Goal: Information Seeking & Learning: Learn about a topic

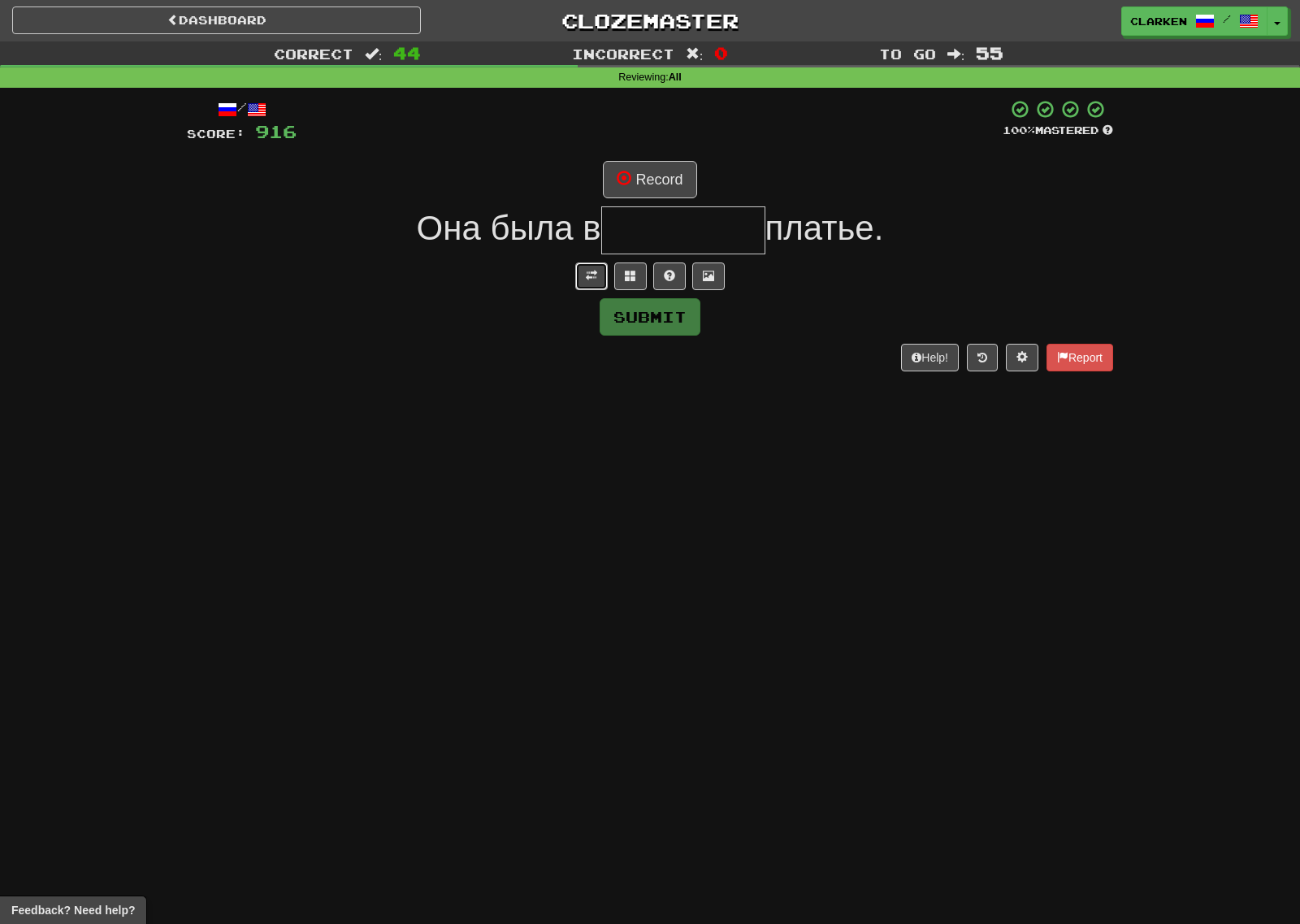
click at [591, 269] on span at bounding box center [592, 275] width 12 height 12
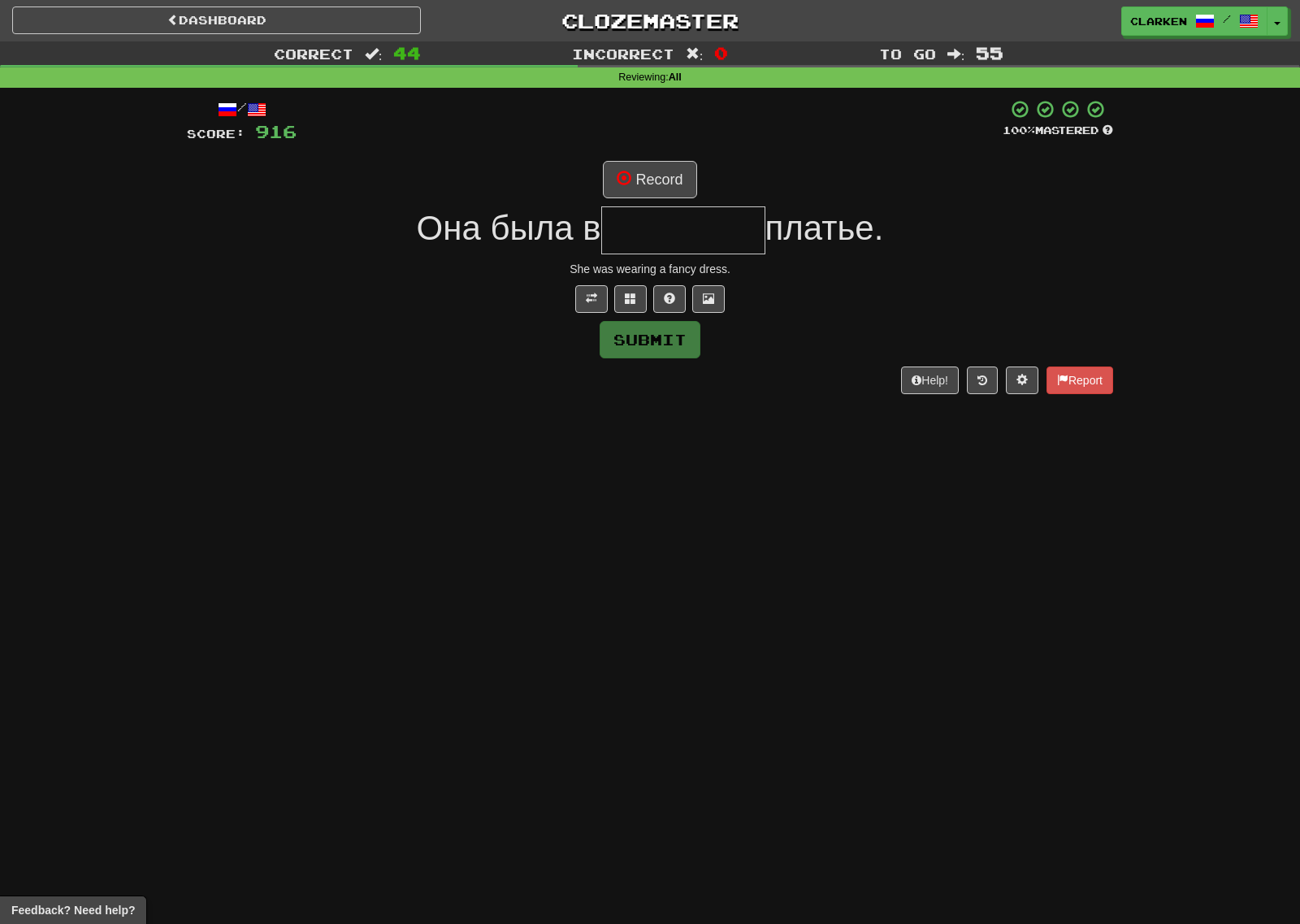
drag, startPoint x: 663, startPoint y: 206, endPoint x: 664, endPoint y: 215, distance: 9.1
click at [663, 207] on div "/ Score: 916 100 % Mastered Record Она была в платье. She was wearing a fancy d…" at bounding box center [649, 246] width 926 height 294
click at [664, 215] on input "text" at bounding box center [684, 231] width 164 height 48
click at [637, 304] on button at bounding box center [631, 298] width 33 height 28
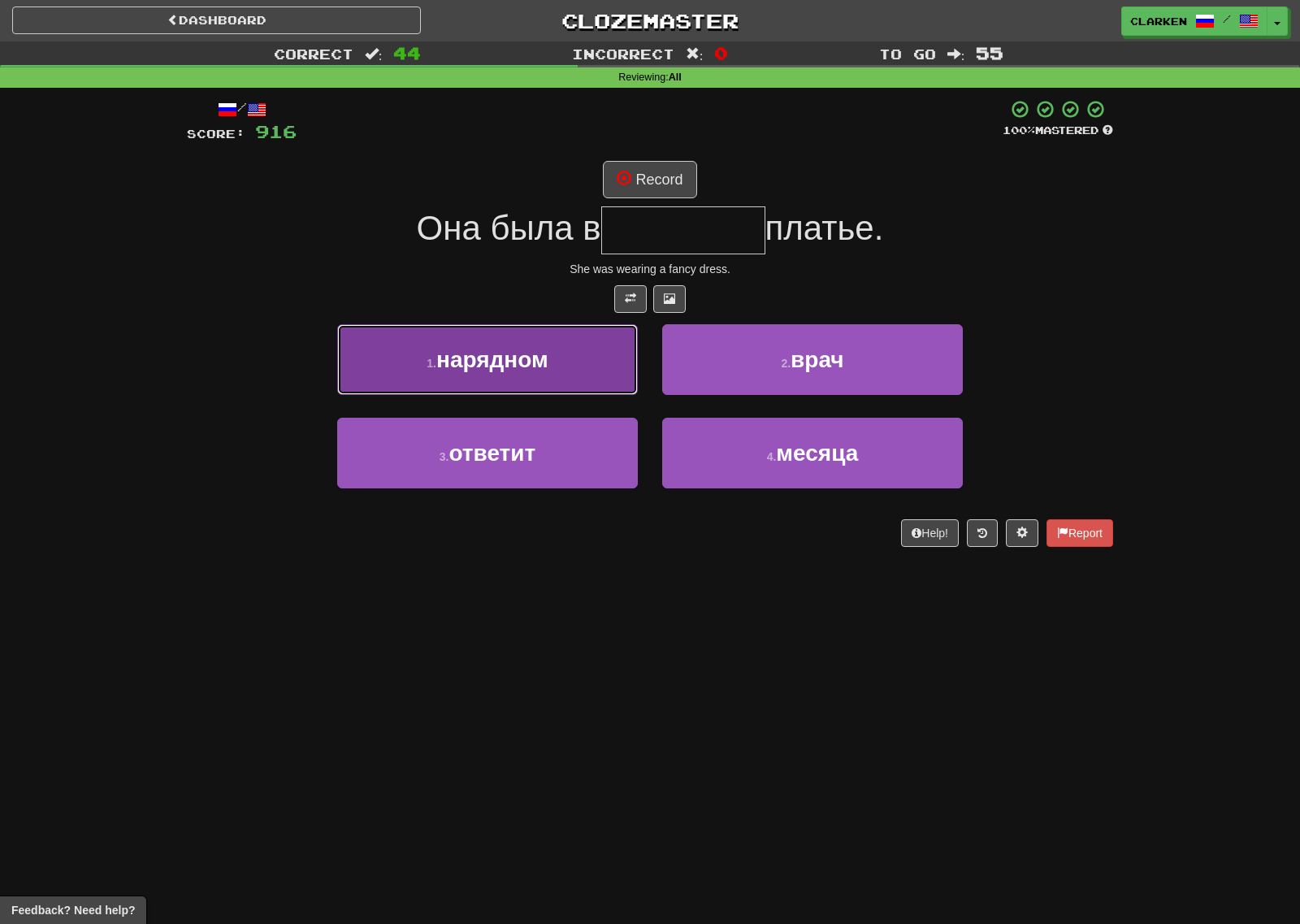
click at [535, 350] on span "нарядном" at bounding box center [493, 359] width 112 height 25
type input "********"
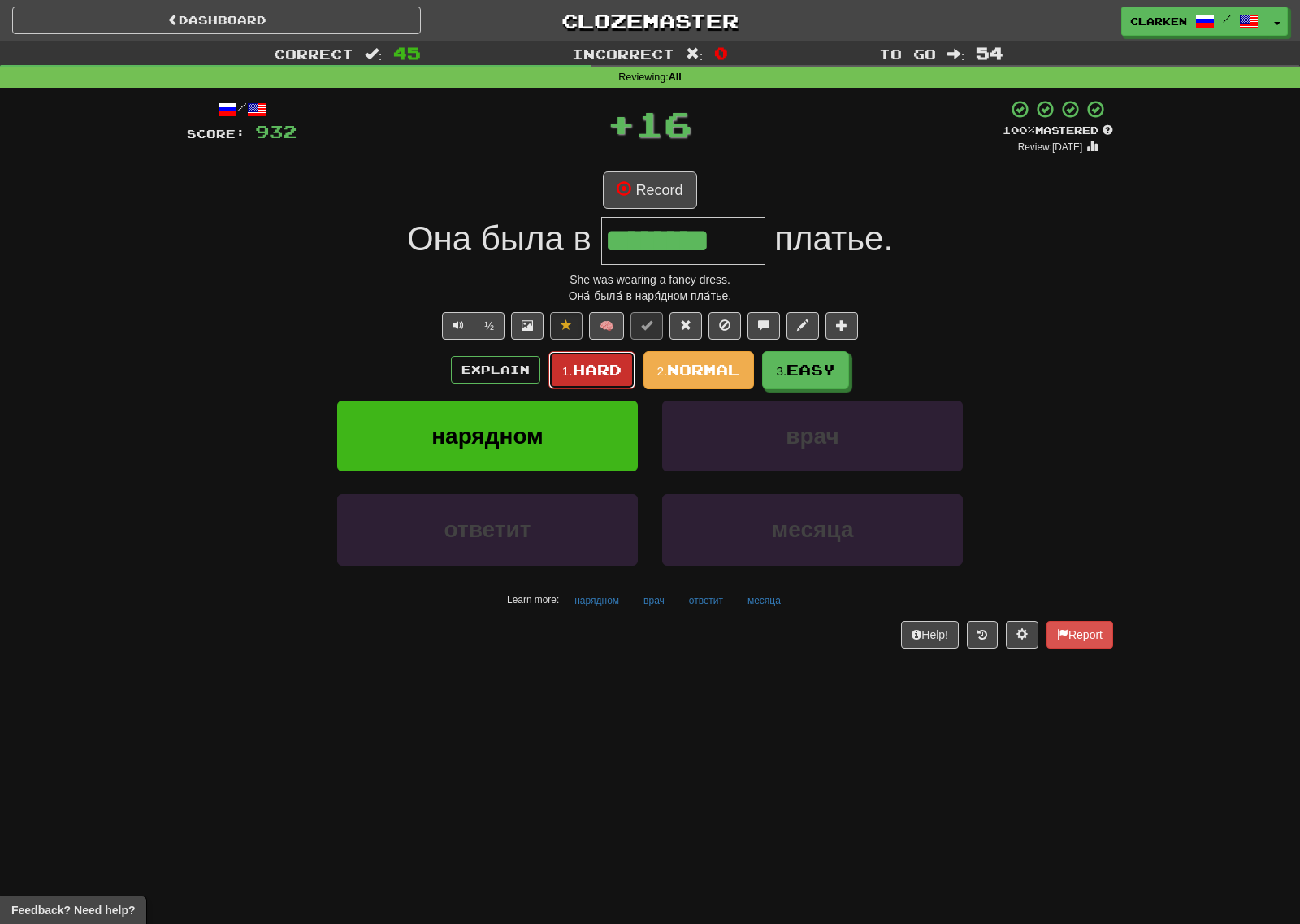
click at [592, 359] on button "1. Hard" at bounding box center [592, 370] width 87 height 39
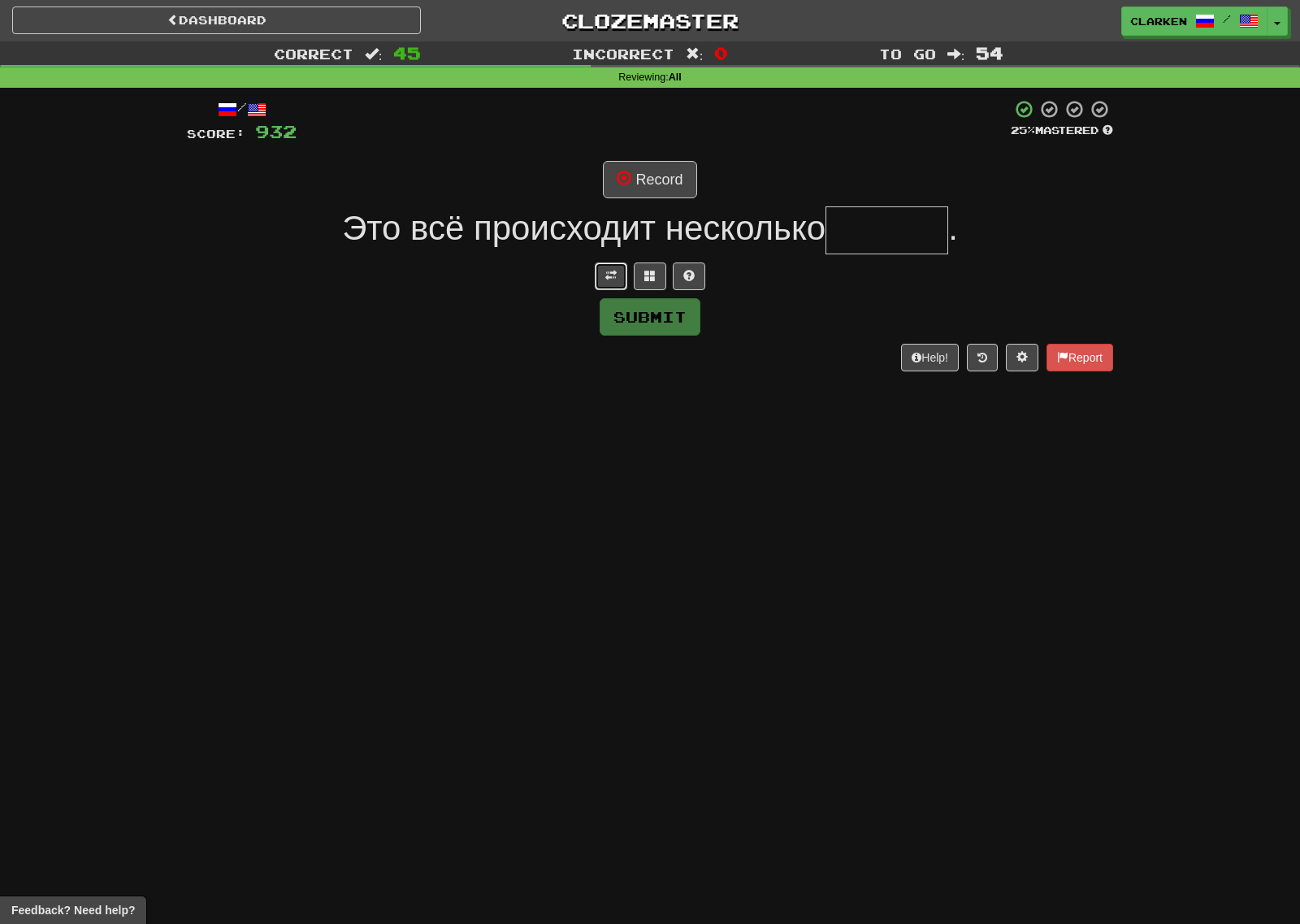
click at [603, 274] on button at bounding box center [611, 276] width 33 height 28
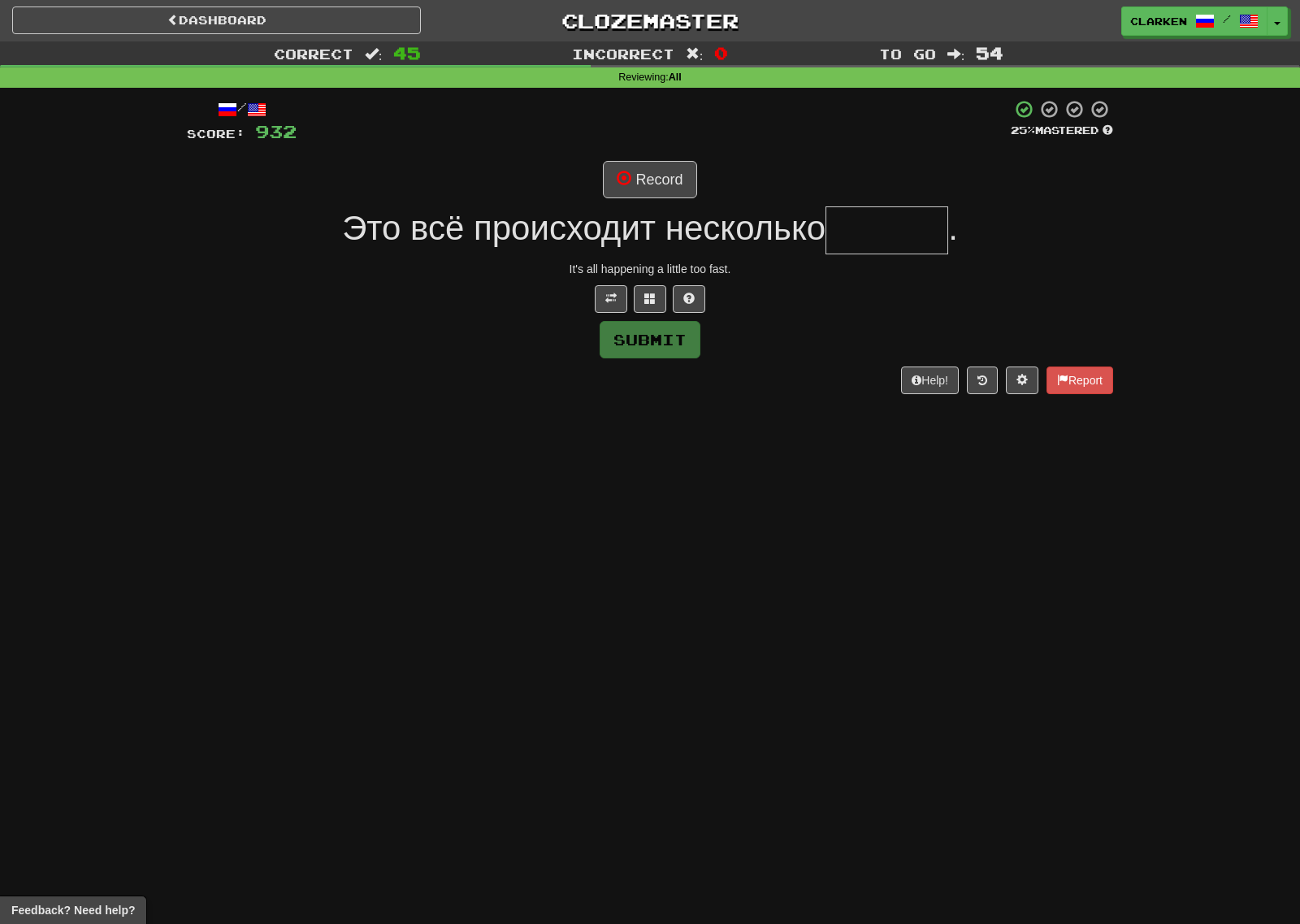
click at [885, 217] on input "text" at bounding box center [887, 231] width 123 height 48
type input "*"
type input "******"
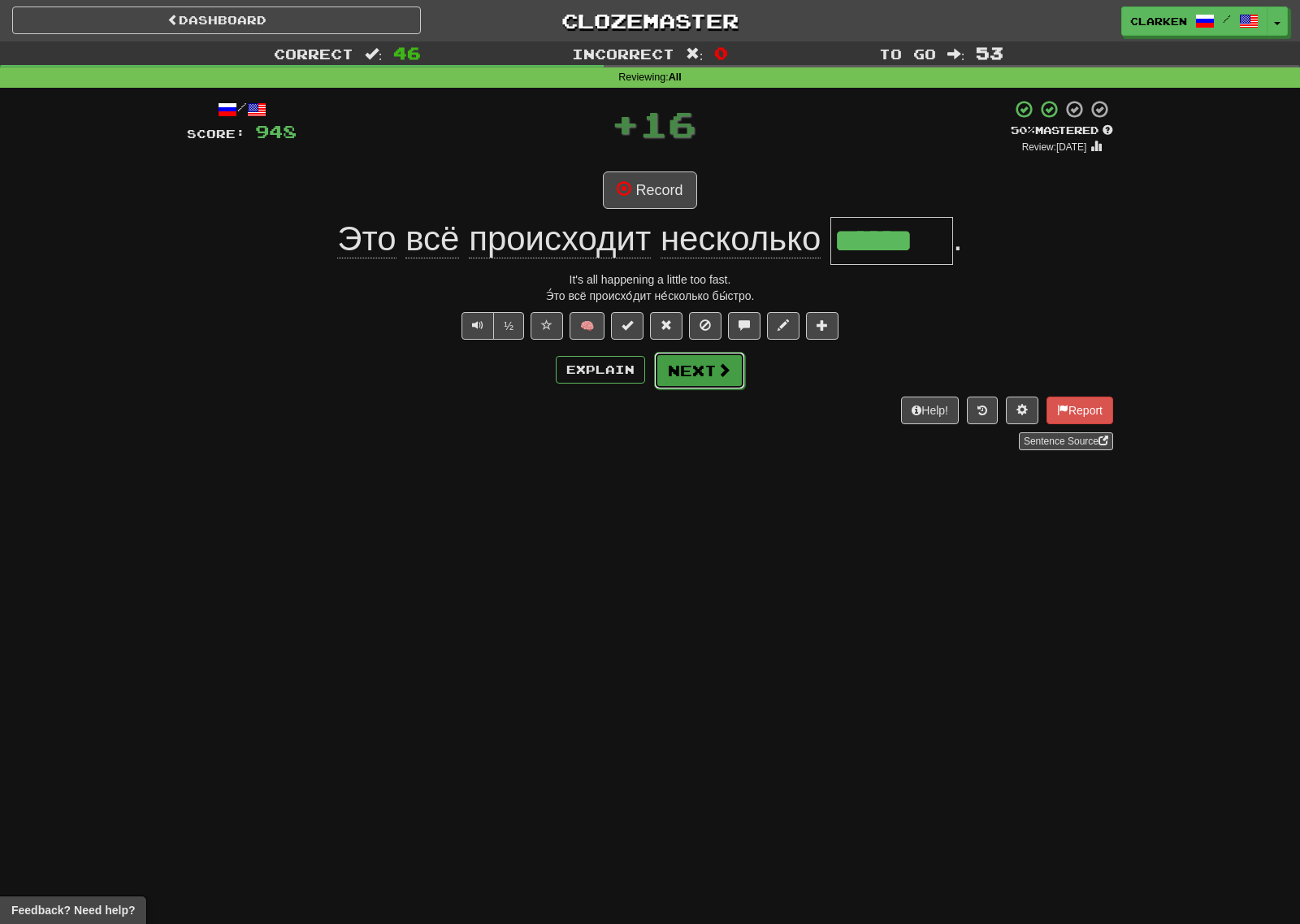
click at [724, 382] on button "Next" at bounding box center [699, 370] width 91 height 38
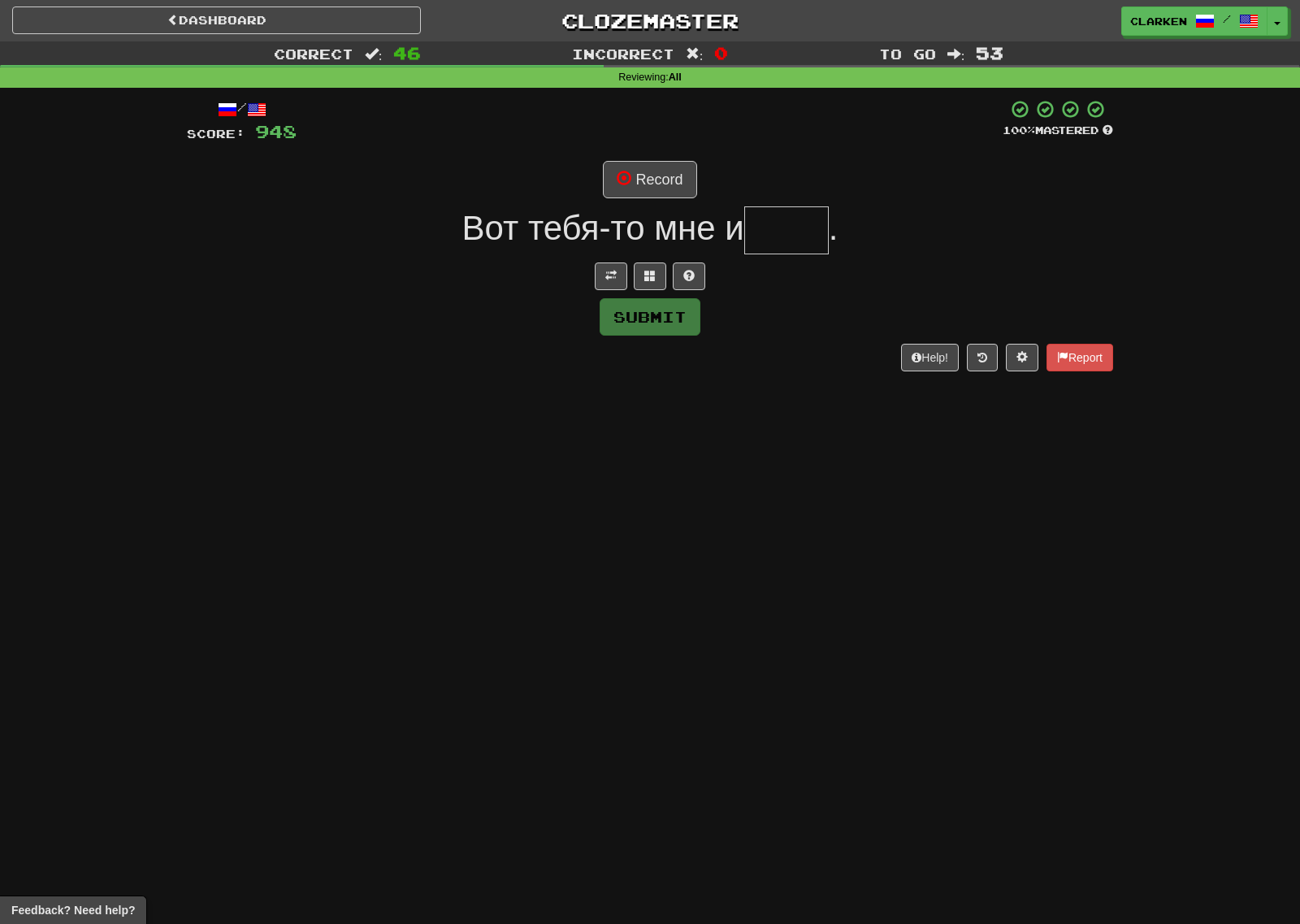
type input "*"
type input "****"
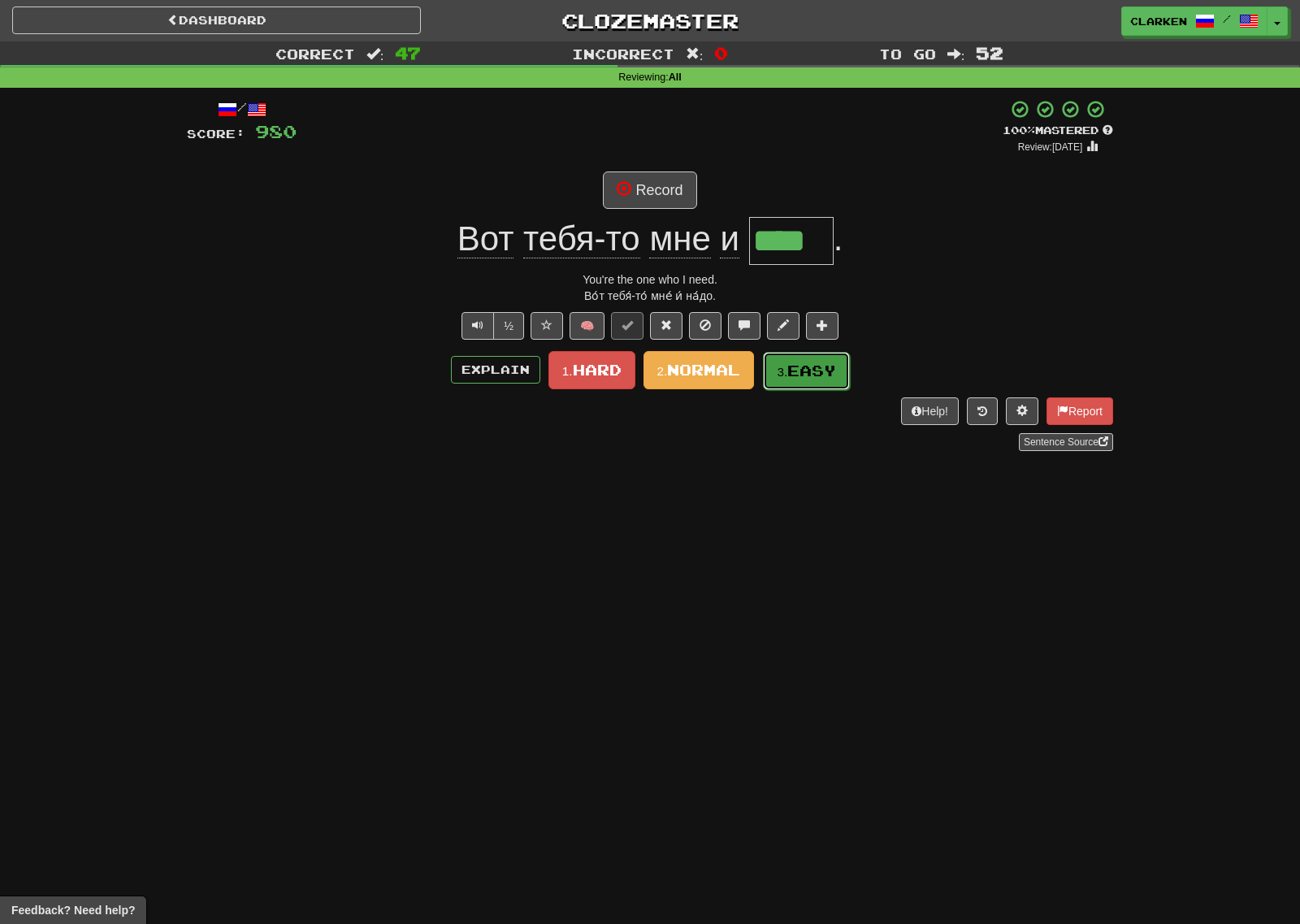
click at [805, 363] on span "Easy" at bounding box center [811, 370] width 48 height 18
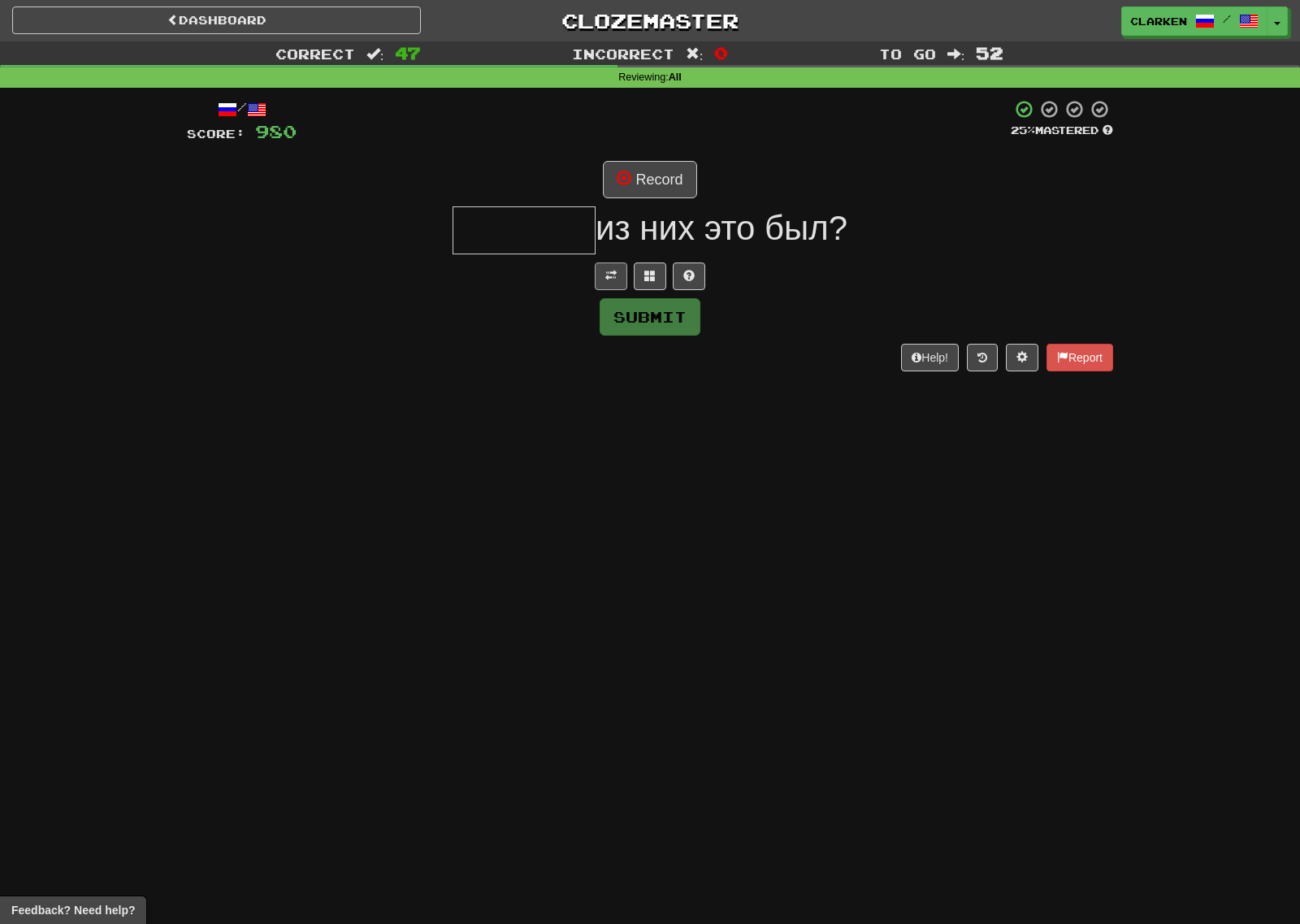
click at [595, 264] on div "/ Score: 980 25 % Mastered Record из них это был? Submit Help! Report" at bounding box center [649, 235] width 926 height 271
click at [596, 264] on button at bounding box center [611, 276] width 33 height 28
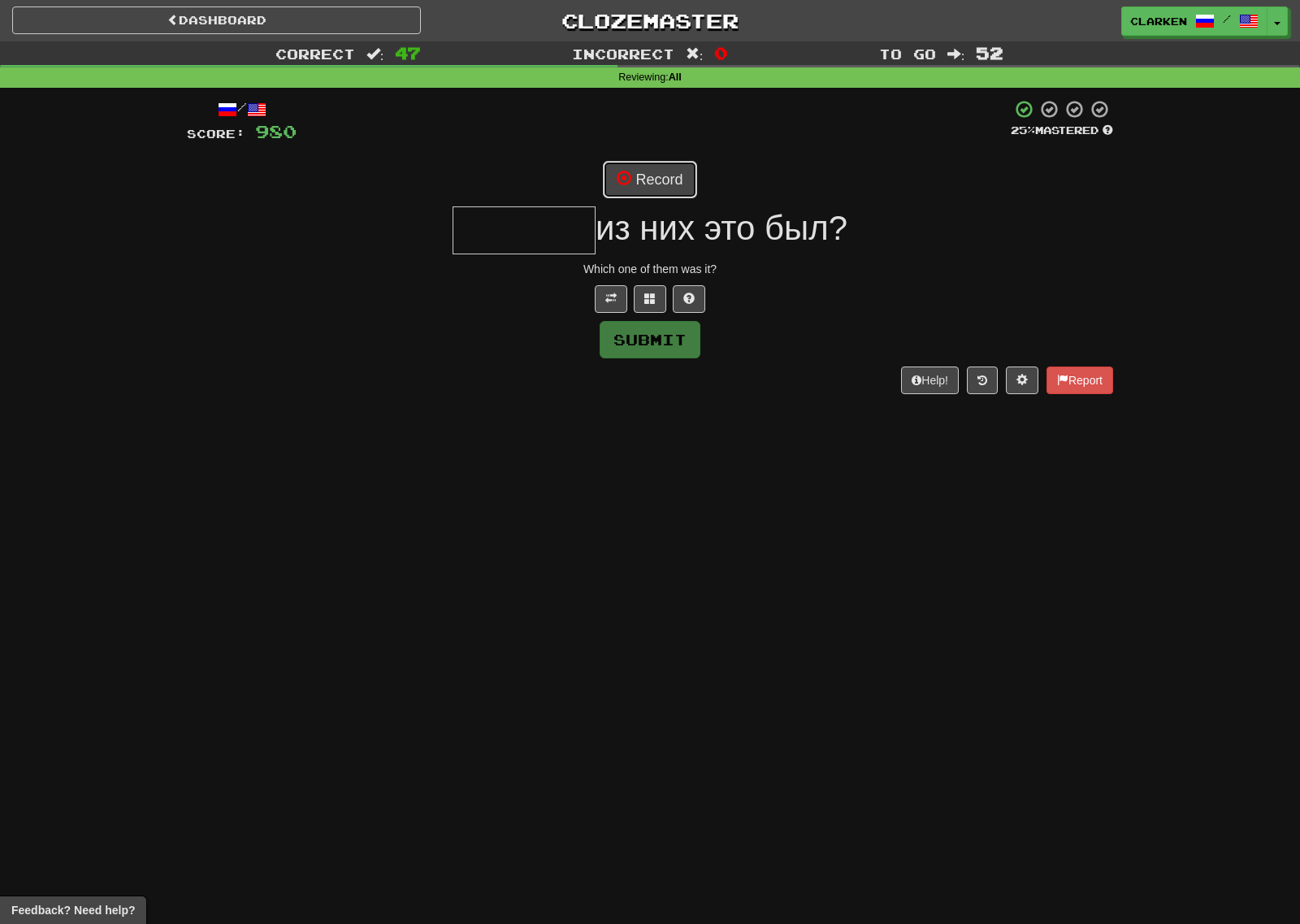
click at [673, 188] on button "Record" at bounding box center [649, 180] width 94 height 38
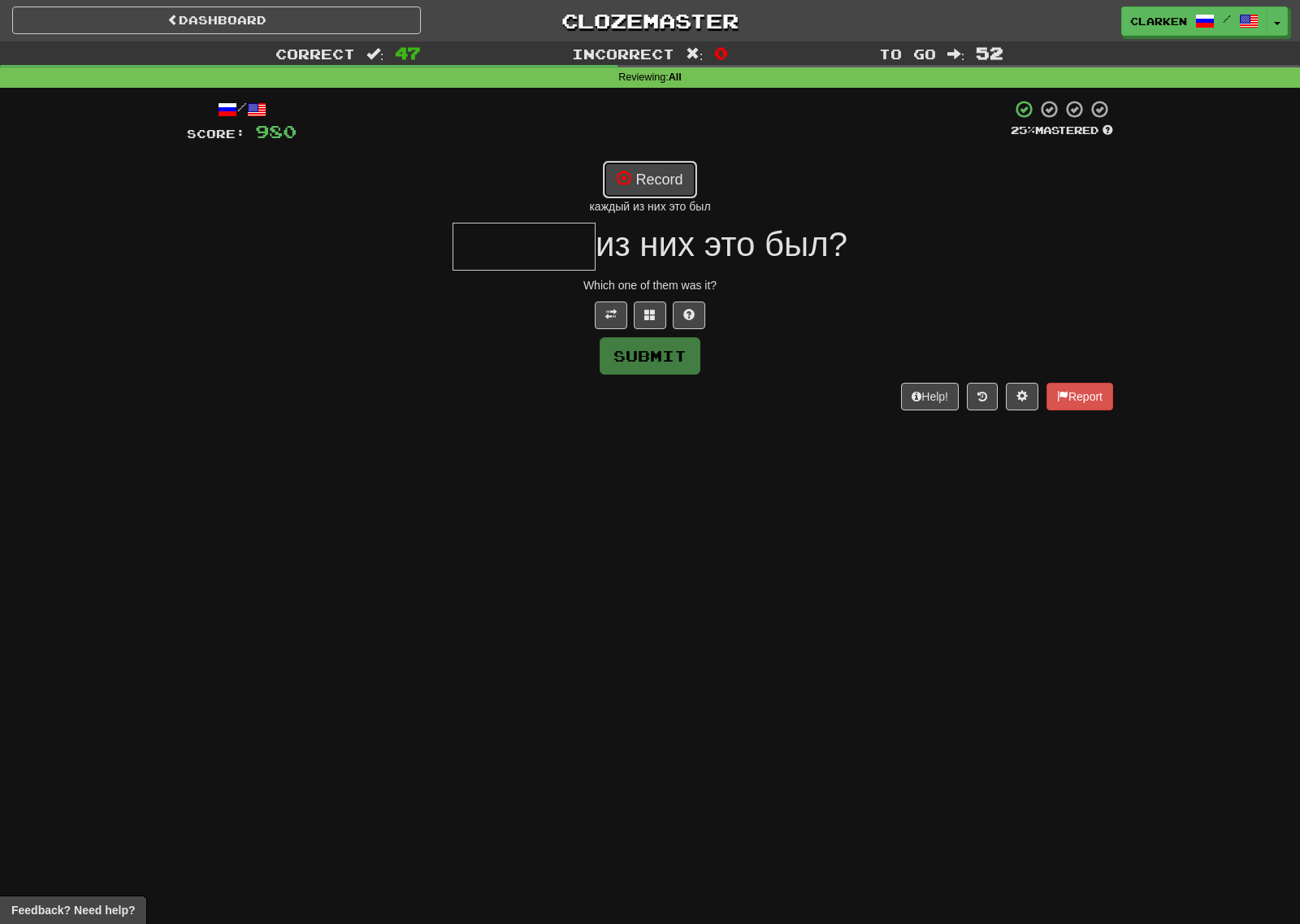
click at [636, 176] on button "Record" at bounding box center [649, 180] width 94 height 38
click at [669, 198] on div "каждого из них это был" at bounding box center [649, 206] width 926 height 16
click at [664, 182] on button "Record" at bounding box center [649, 180] width 94 height 38
click at [624, 166] on button "Record" at bounding box center [649, 180] width 94 height 38
drag, startPoint x: 651, startPoint y: 314, endPoint x: 647, endPoint y: 213, distance: 101.1
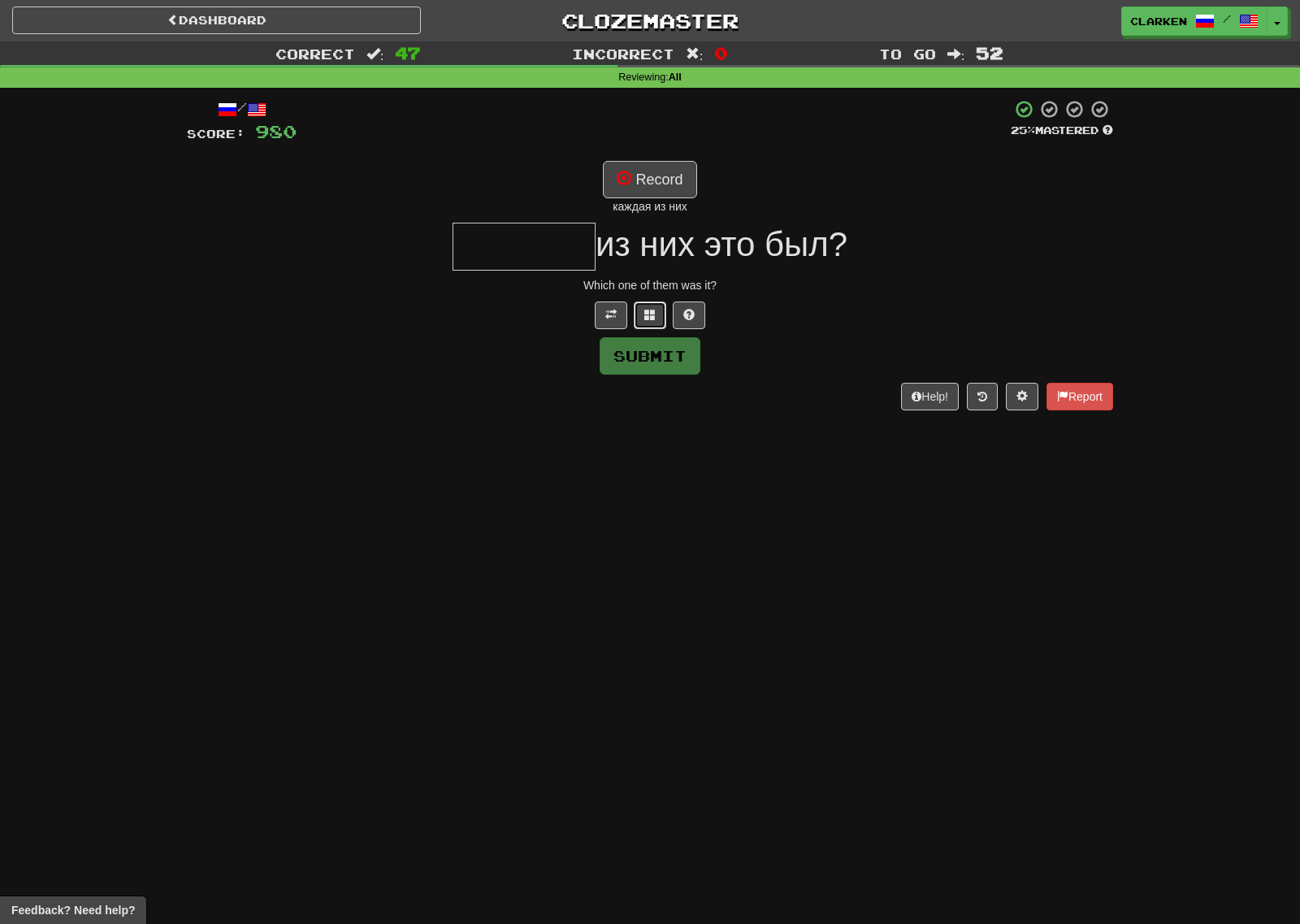
click at [651, 314] on span at bounding box center [650, 315] width 12 height 12
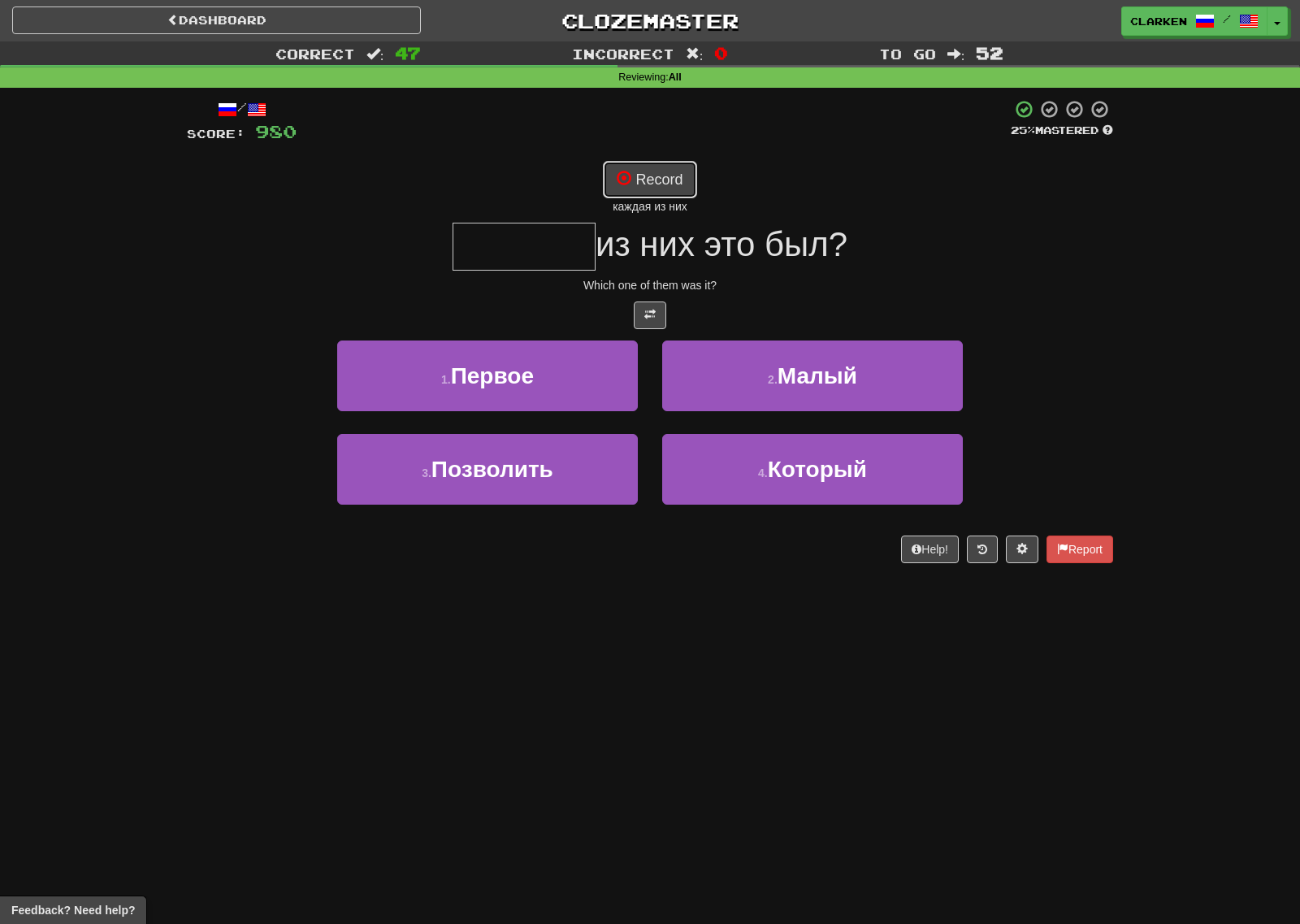
click at [648, 180] on button "Record" at bounding box center [649, 180] width 94 height 38
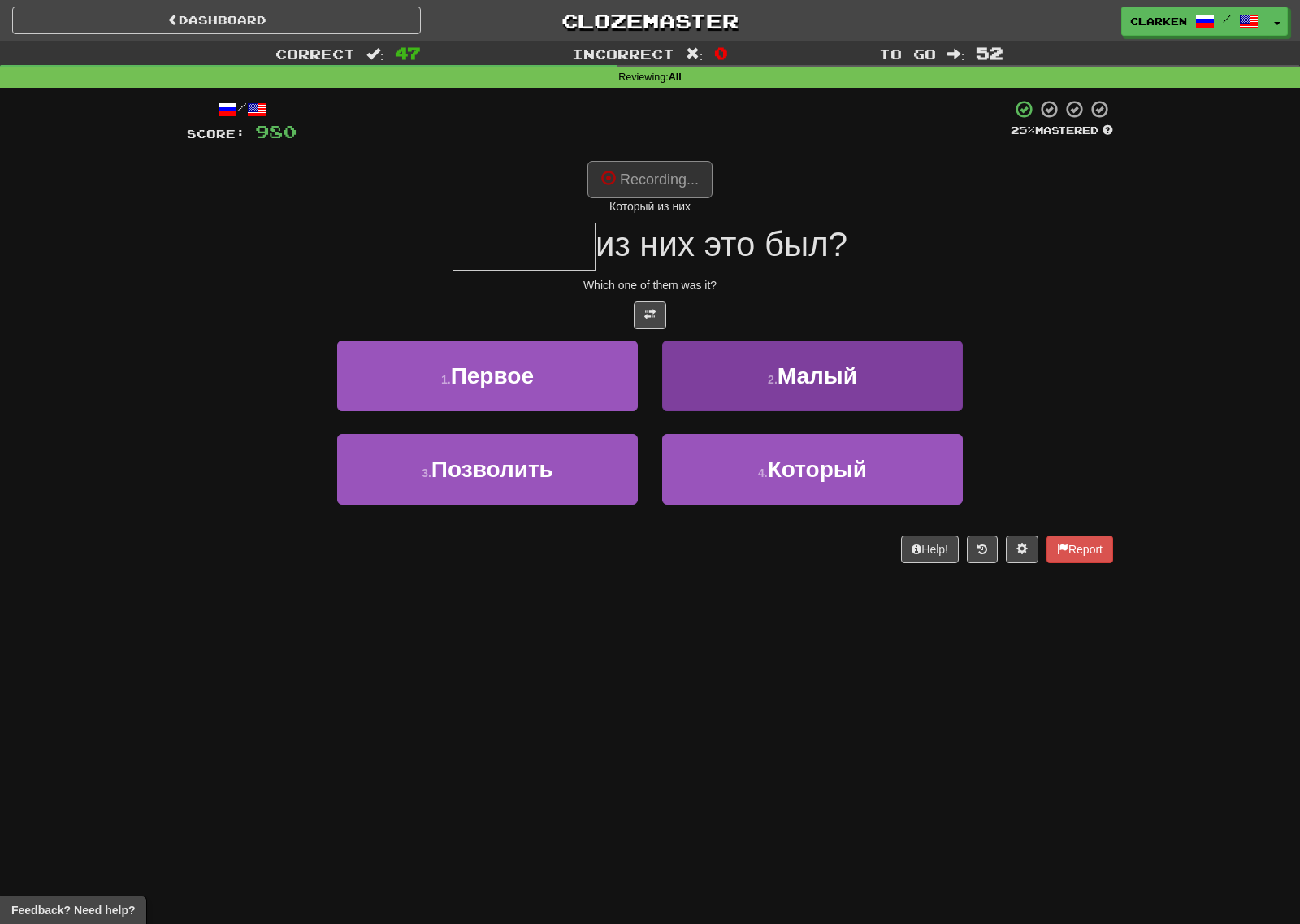
type input "*******"
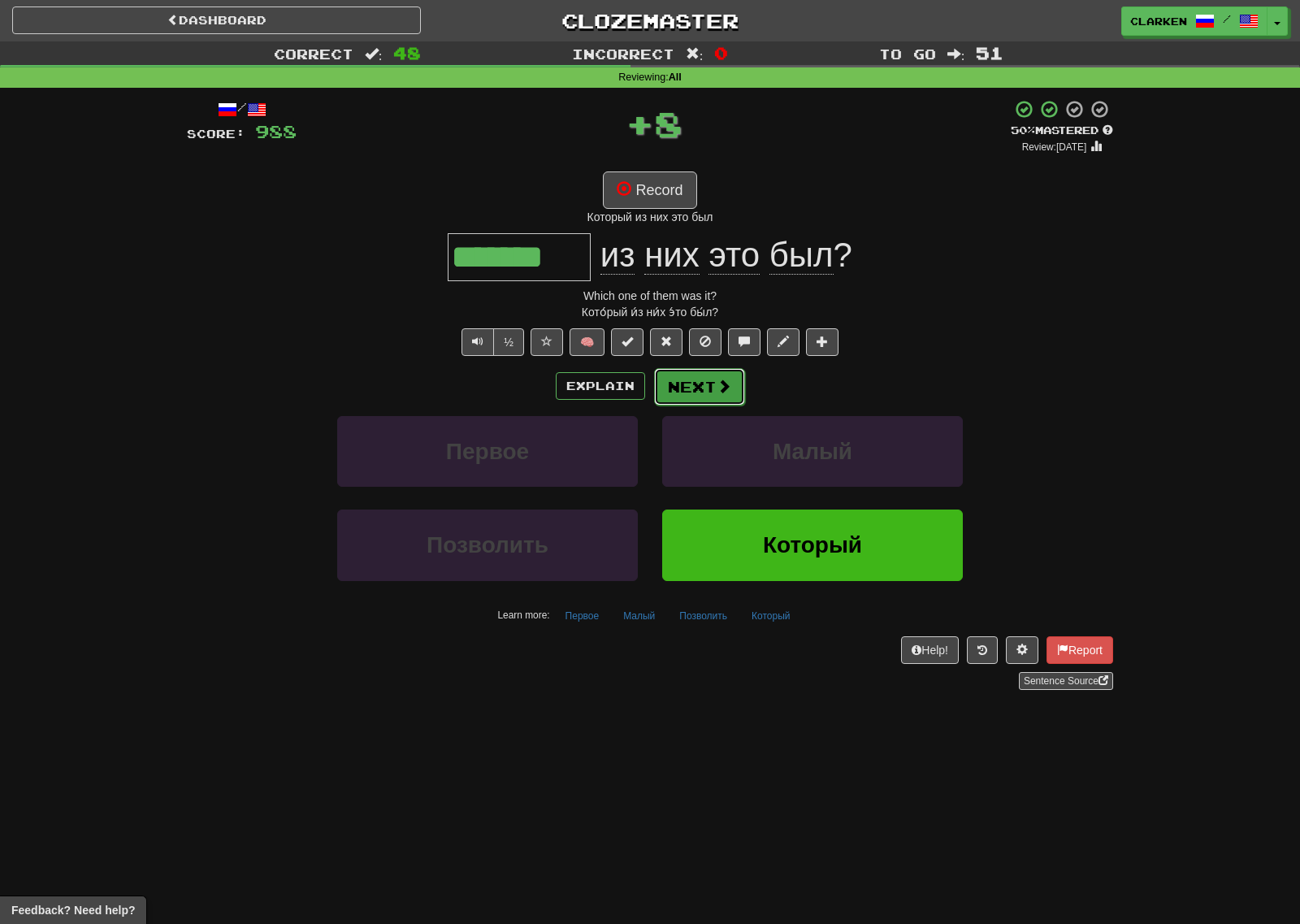
click at [689, 385] on button "Next" at bounding box center [699, 386] width 91 height 38
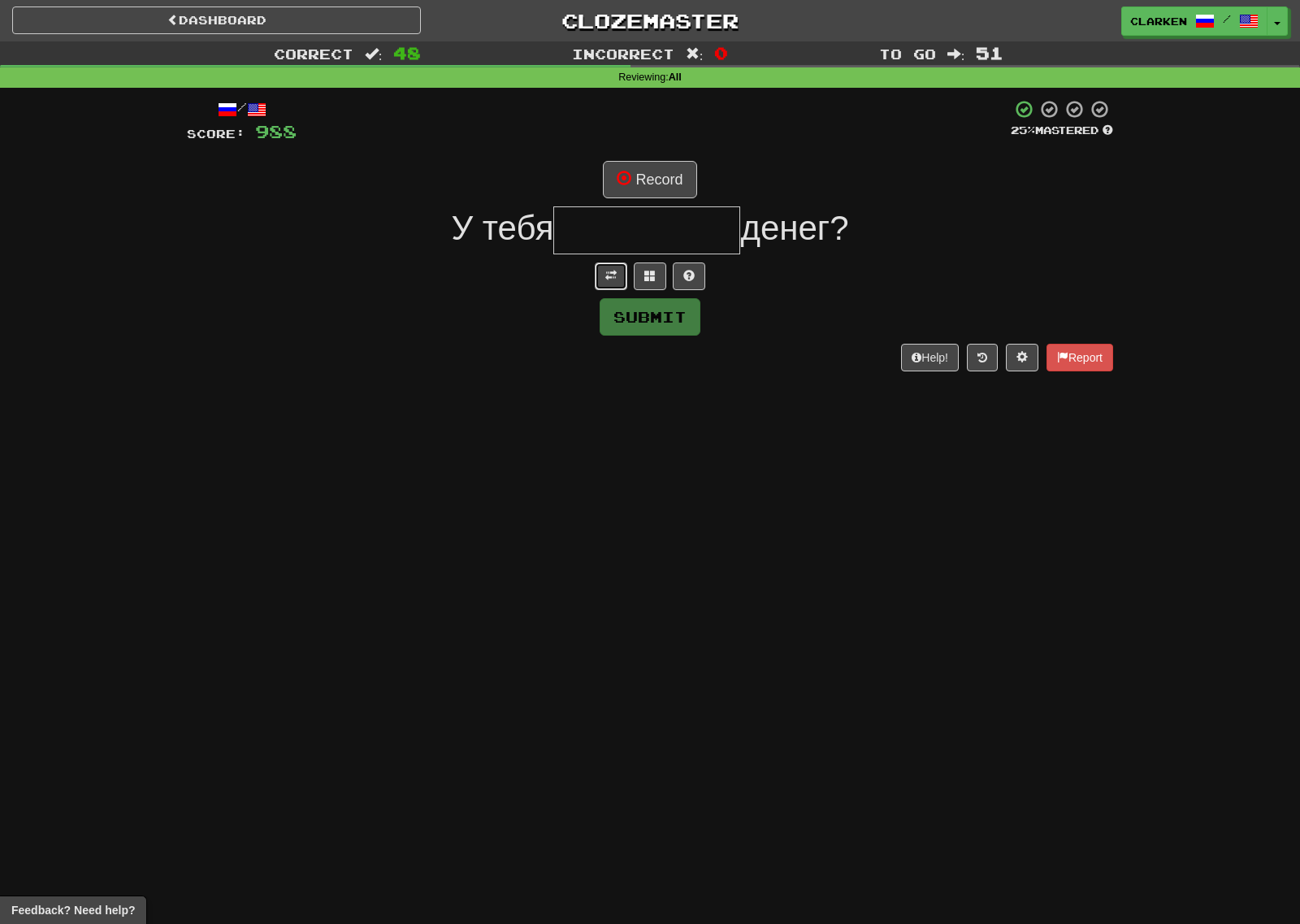
click at [604, 274] on button at bounding box center [611, 276] width 33 height 28
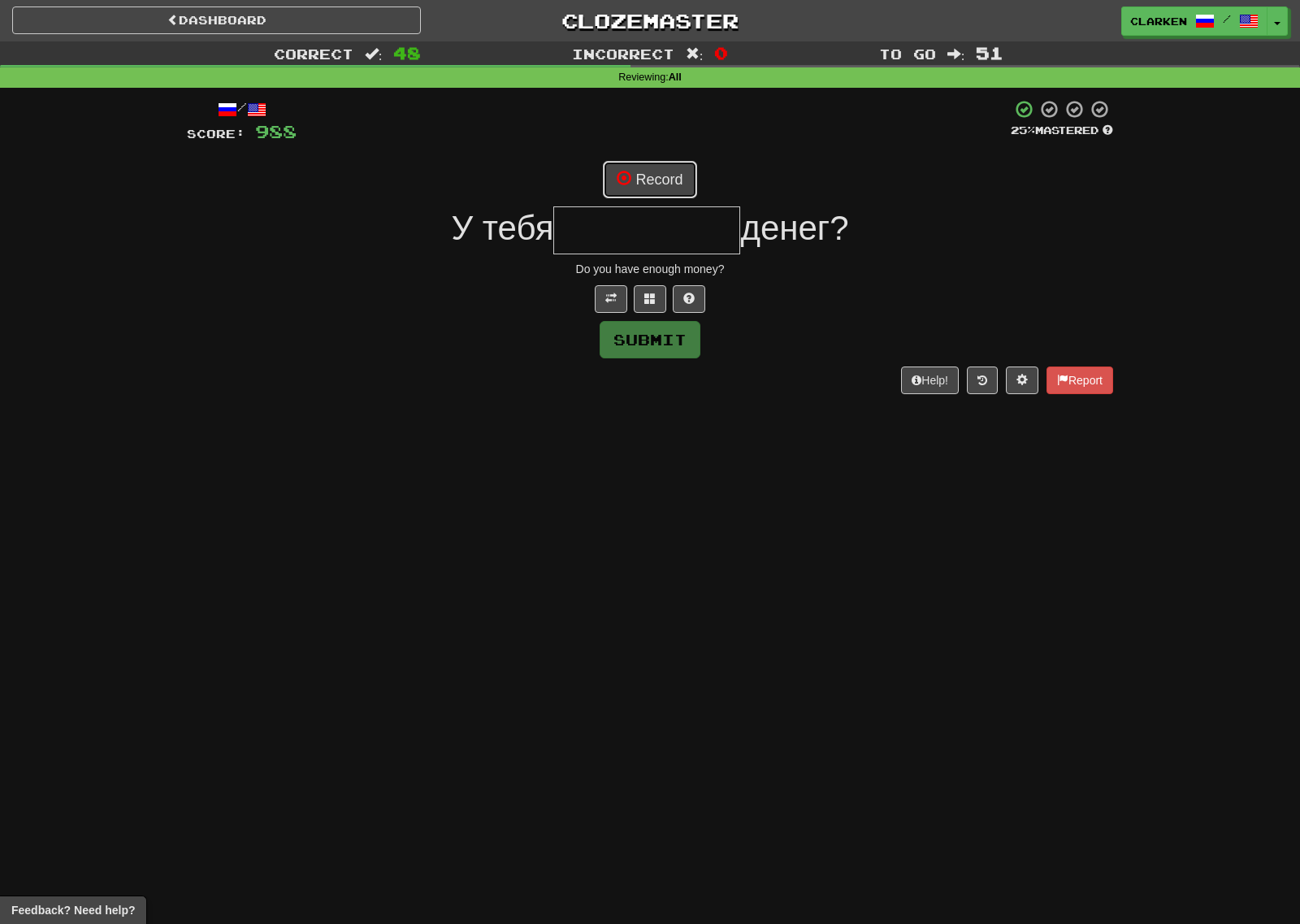
click at [651, 177] on button "Record" at bounding box center [649, 180] width 94 height 38
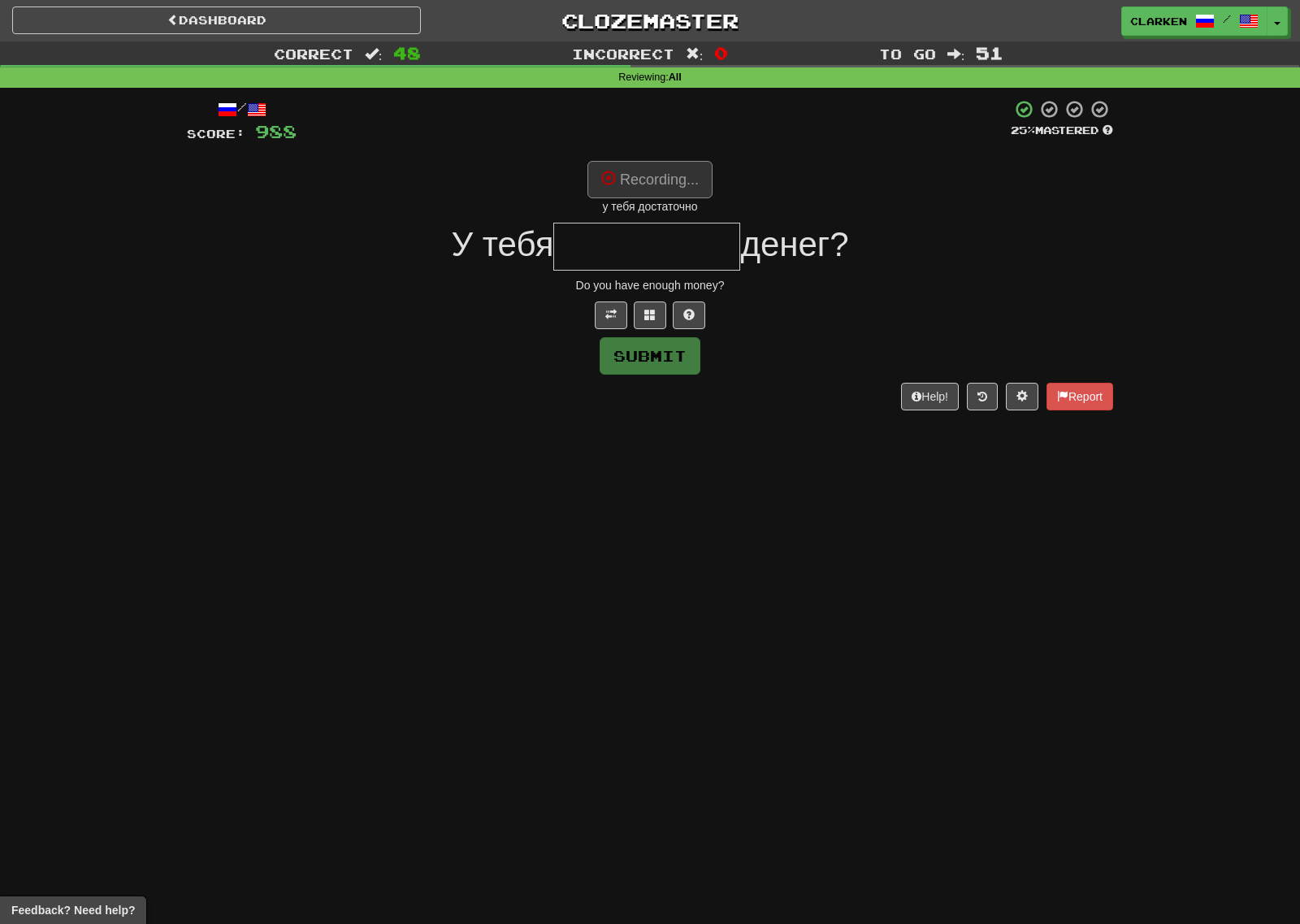
type input "**********"
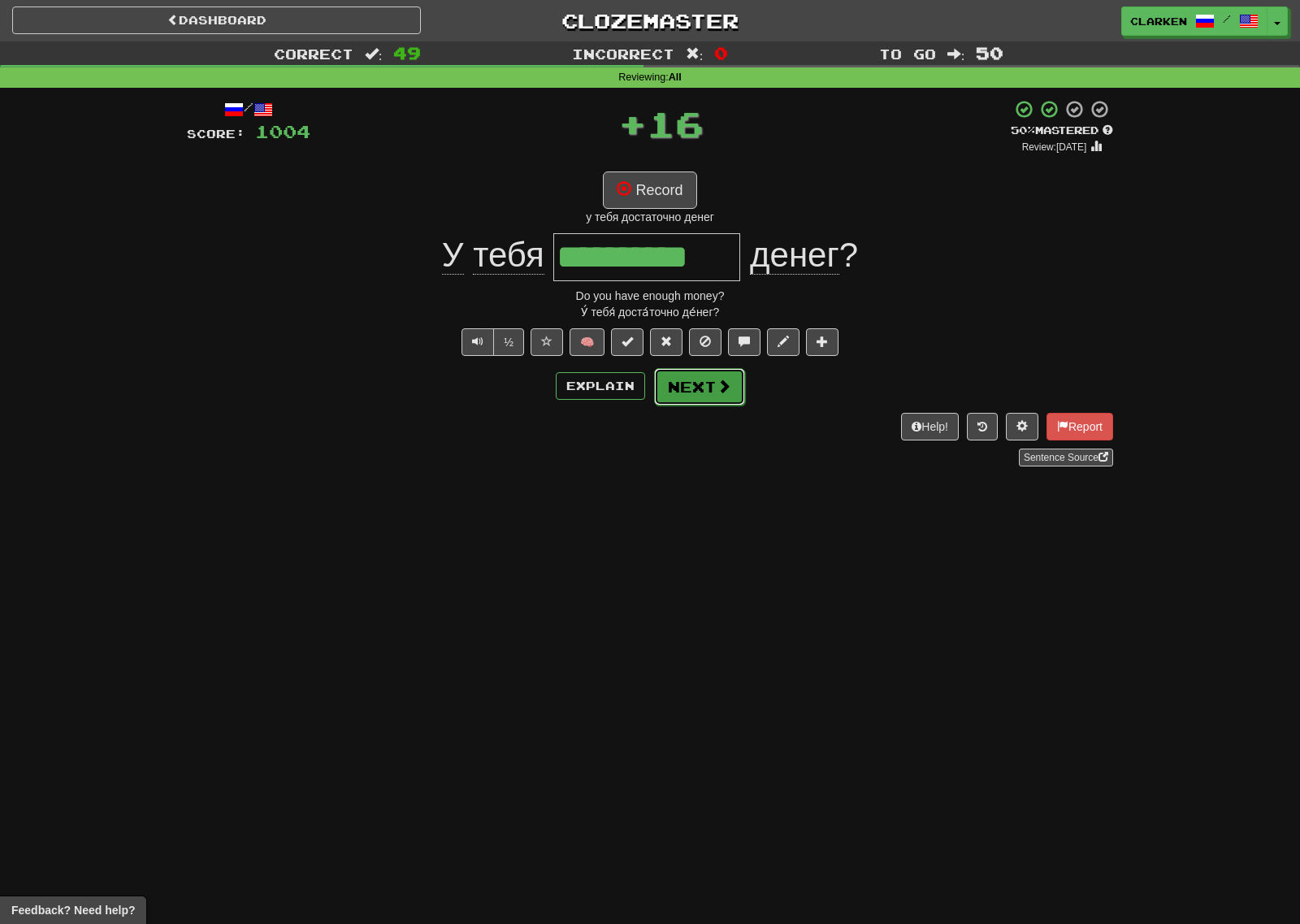
click at [707, 397] on button "Next" at bounding box center [699, 386] width 91 height 38
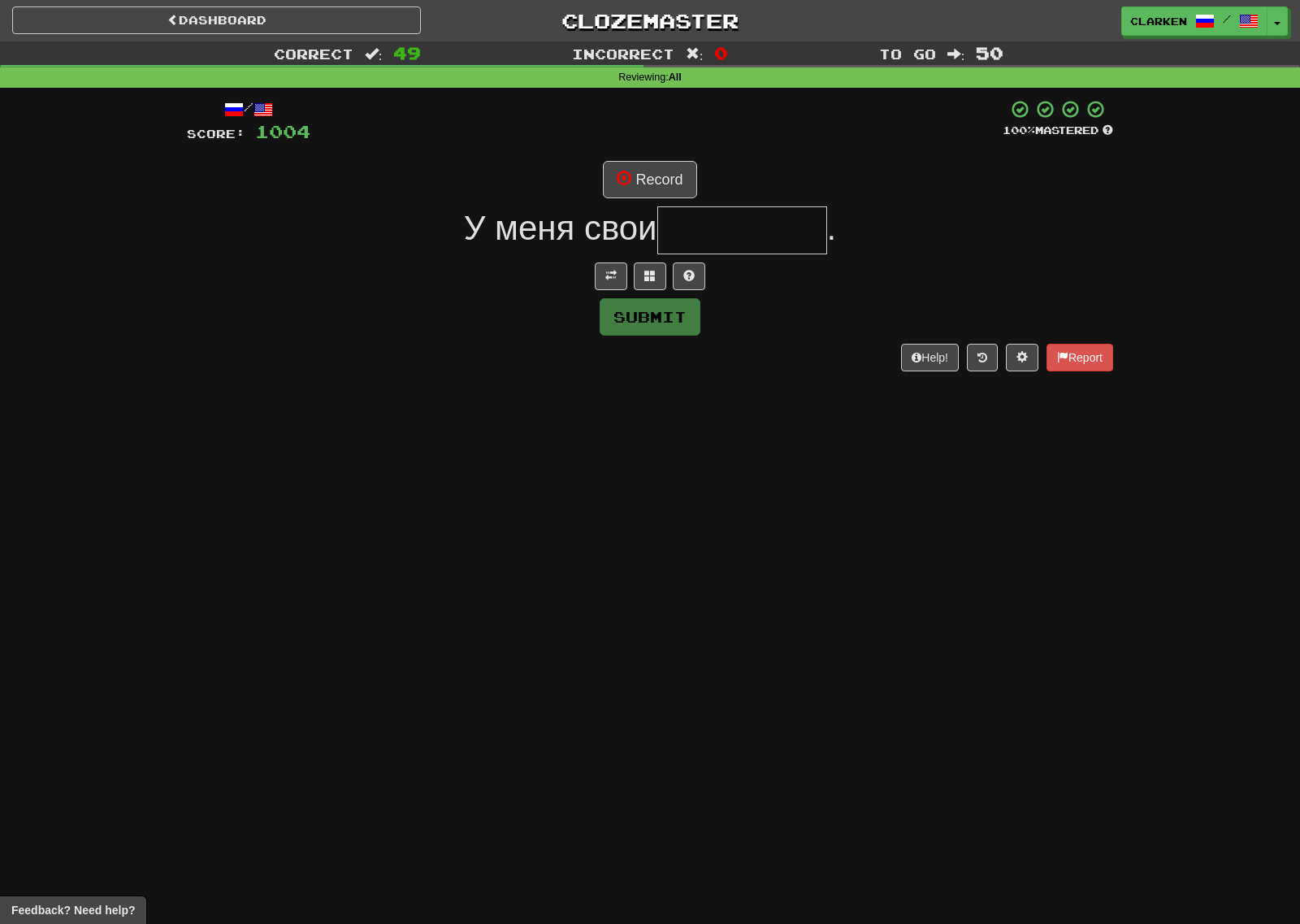
click at [607, 290] on div "/ Score: 1004 100 % Mastered Record У меня свои . Submit Help! Report" at bounding box center [649, 235] width 926 height 271
drag, startPoint x: 615, startPoint y: 274, endPoint x: 639, endPoint y: 235, distance: 45.8
click at [615, 274] on span at bounding box center [611, 275] width 12 height 12
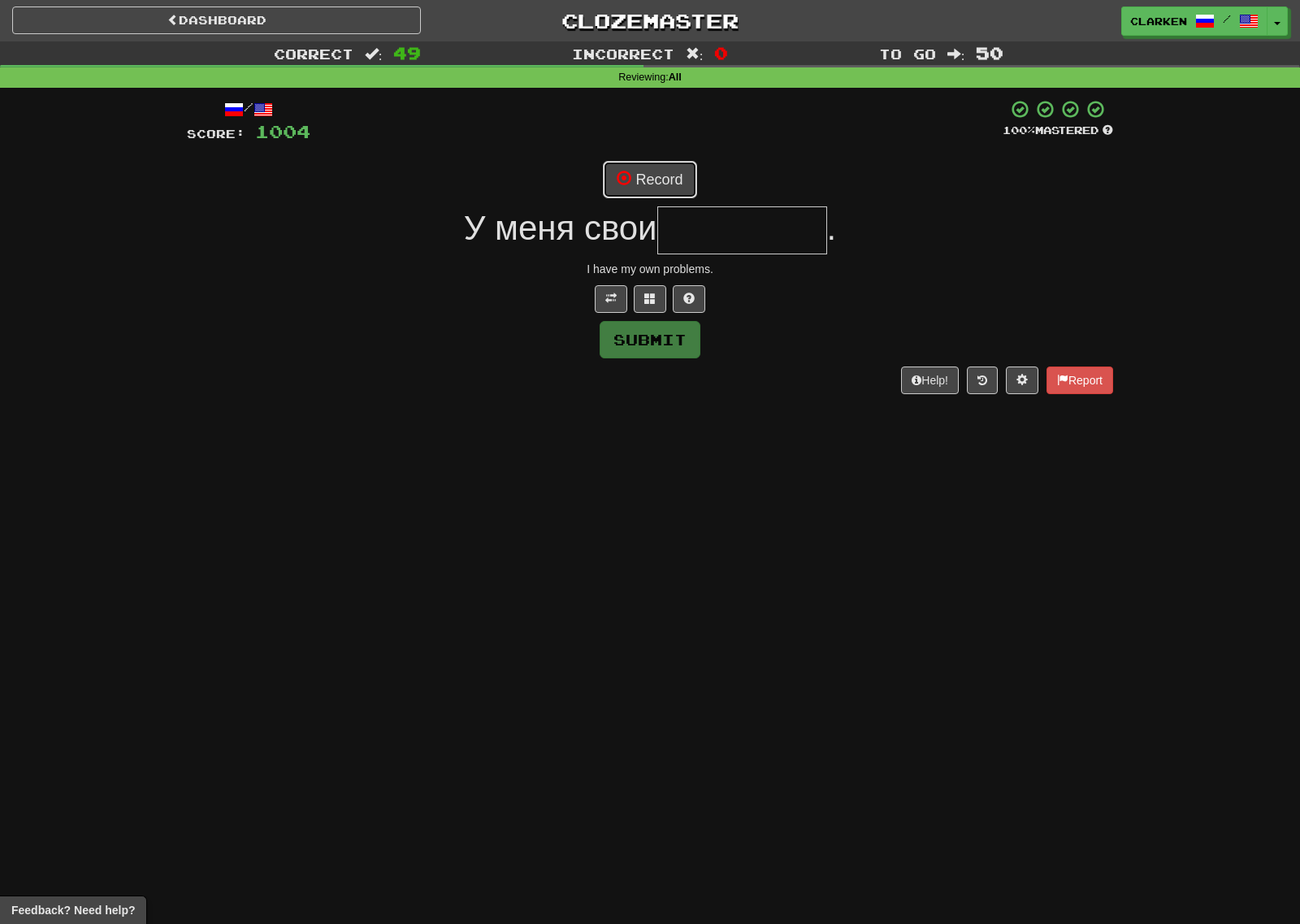
click at [670, 177] on button "Record" at bounding box center [649, 180] width 94 height 38
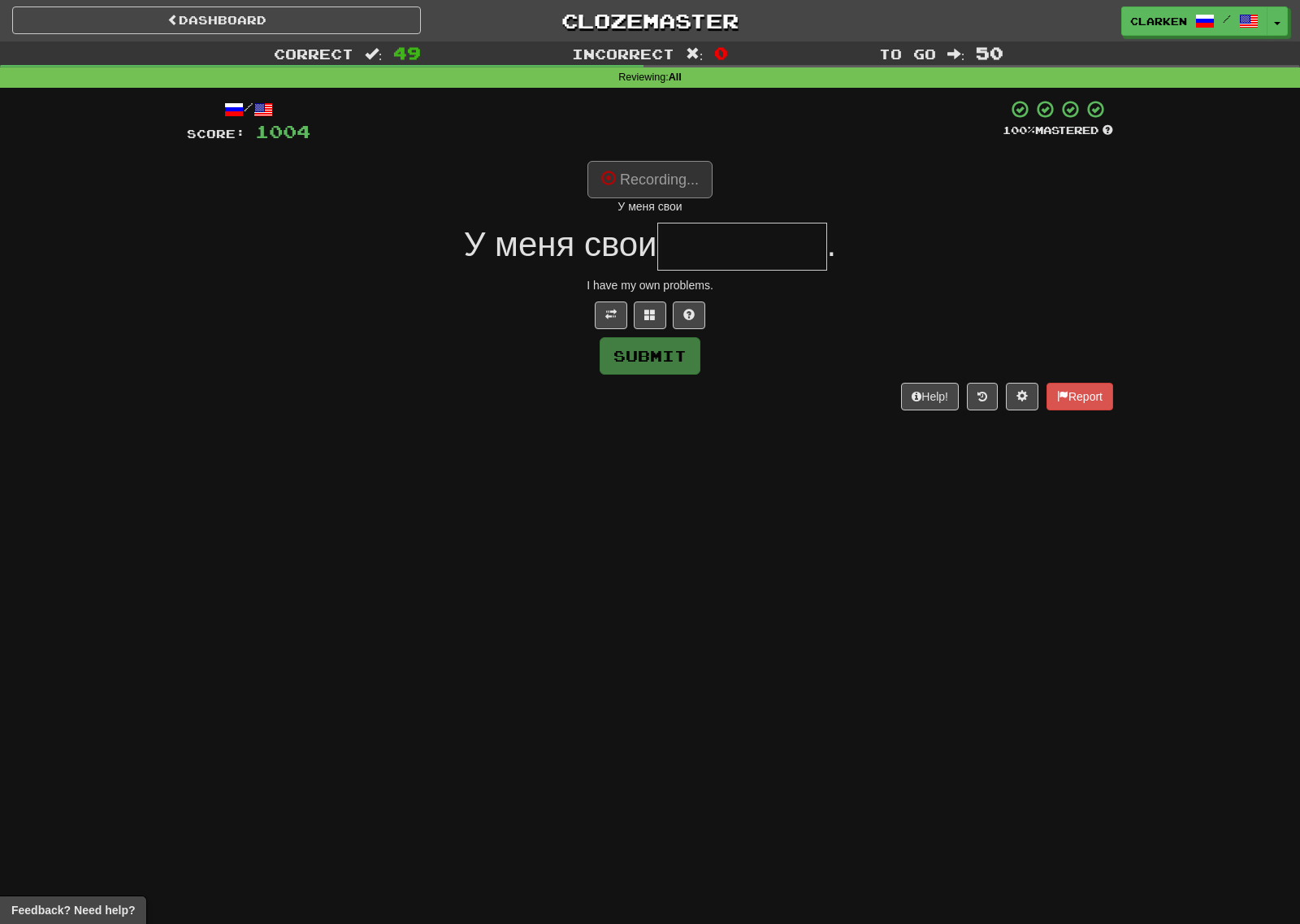
type input "********"
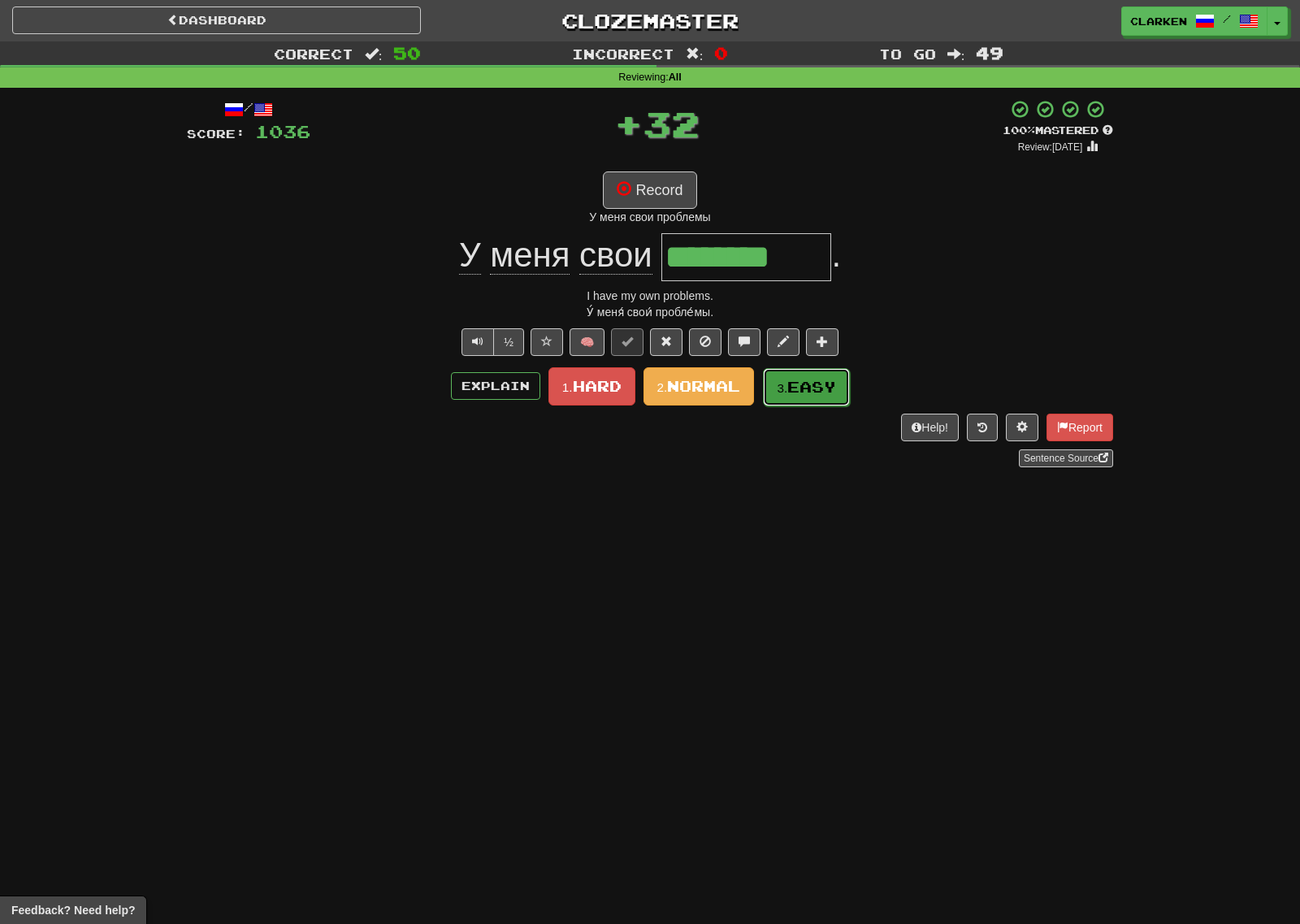
click at [795, 387] on span "Easy" at bounding box center [811, 386] width 48 height 18
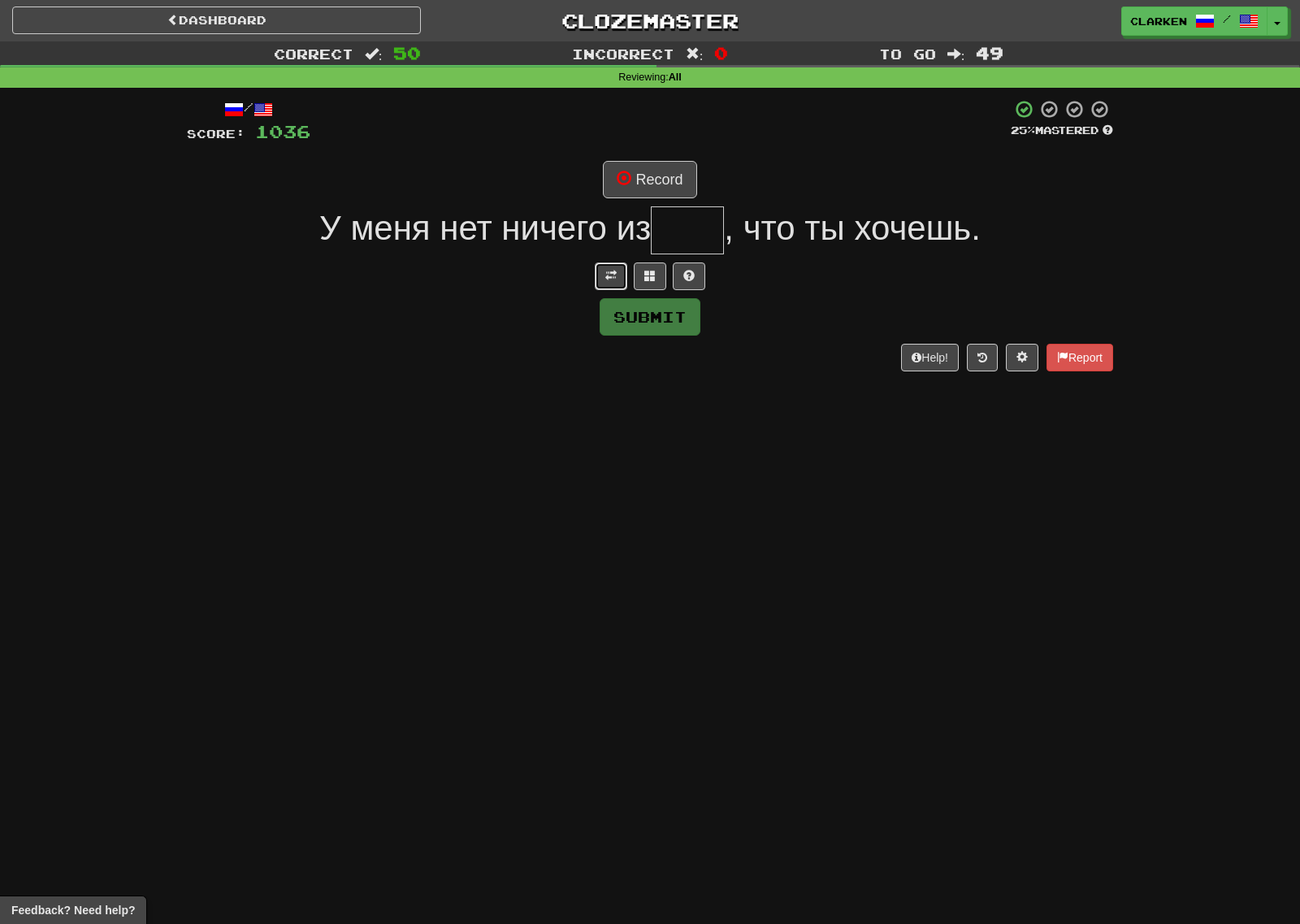
click at [595, 289] on button at bounding box center [611, 276] width 33 height 28
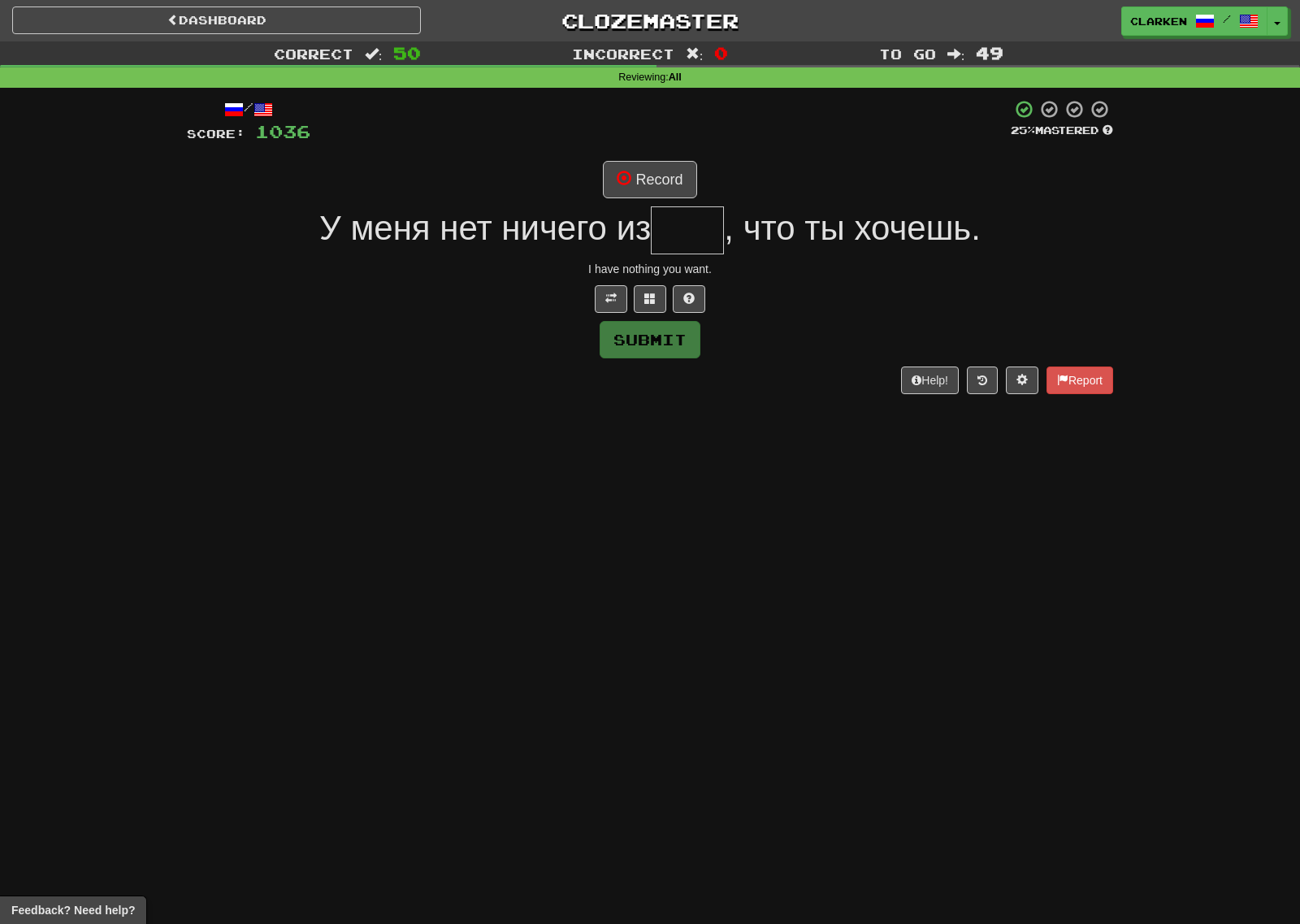
click at [649, 154] on div "/ Score: 1036 25 % Mastered Record У меня нет ничего из , что ты хочешь. I have…" at bounding box center [649, 246] width 926 height 294
click at [647, 177] on button "Record" at bounding box center [649, 180] width 94 height 38
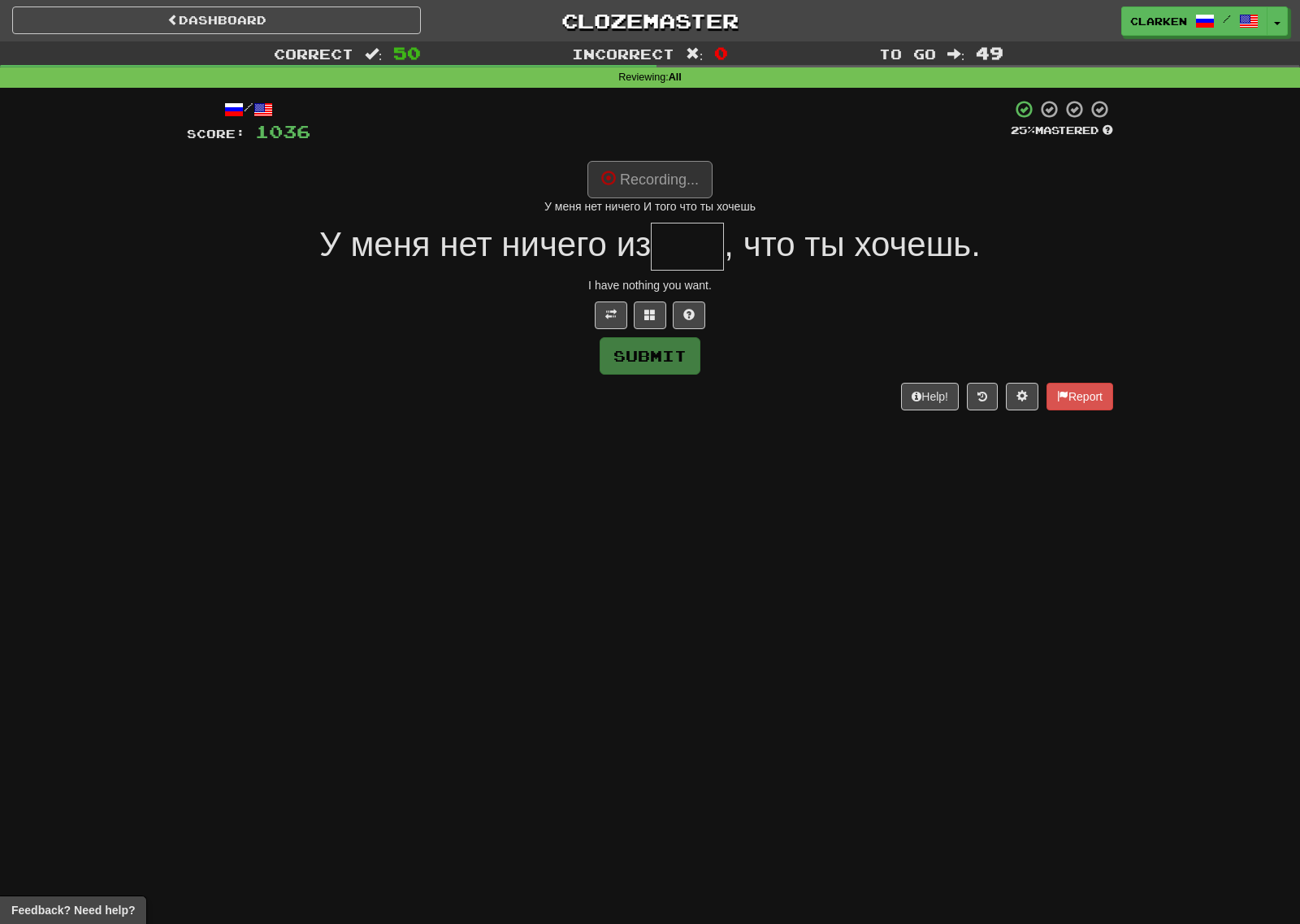
type input "****"
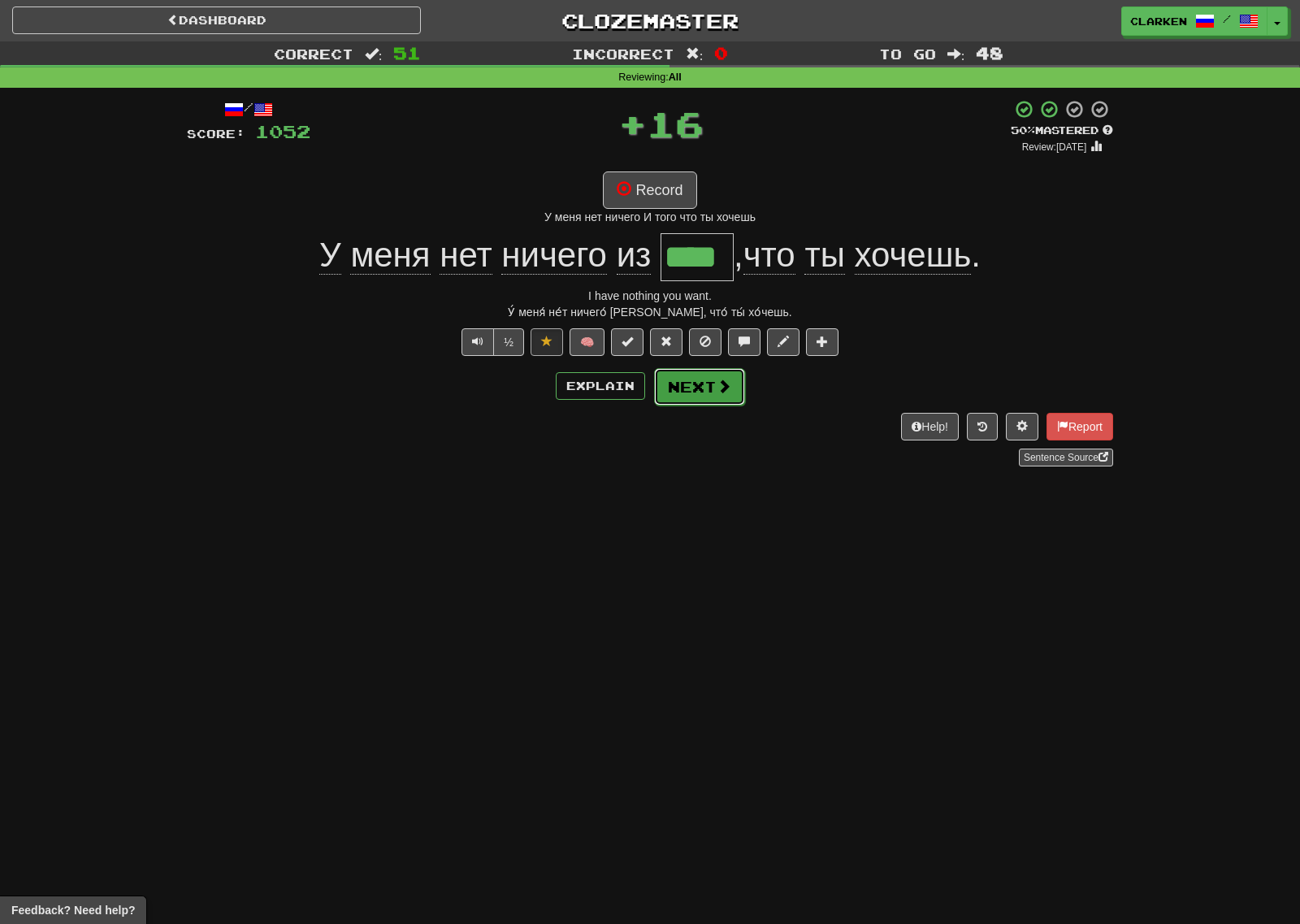
click at [694, 371] on button "Next" at bounding box center [699, 386] width 91 height 38
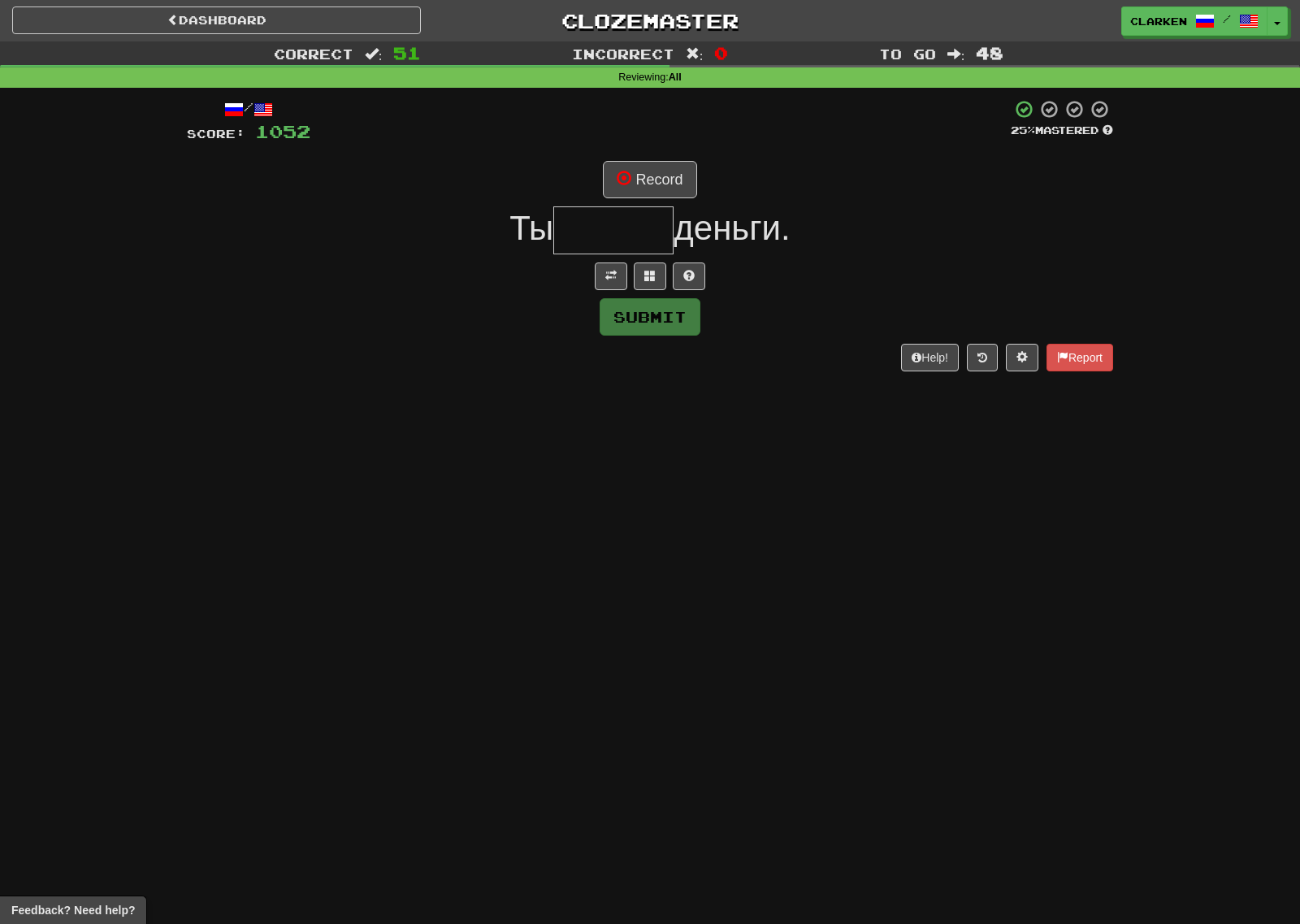
click at [593, 270] on div at bounding box center [649, 276] width 926 height 28
click at [611, 276] on span at bounding box center [611, 275] width 12 height 12
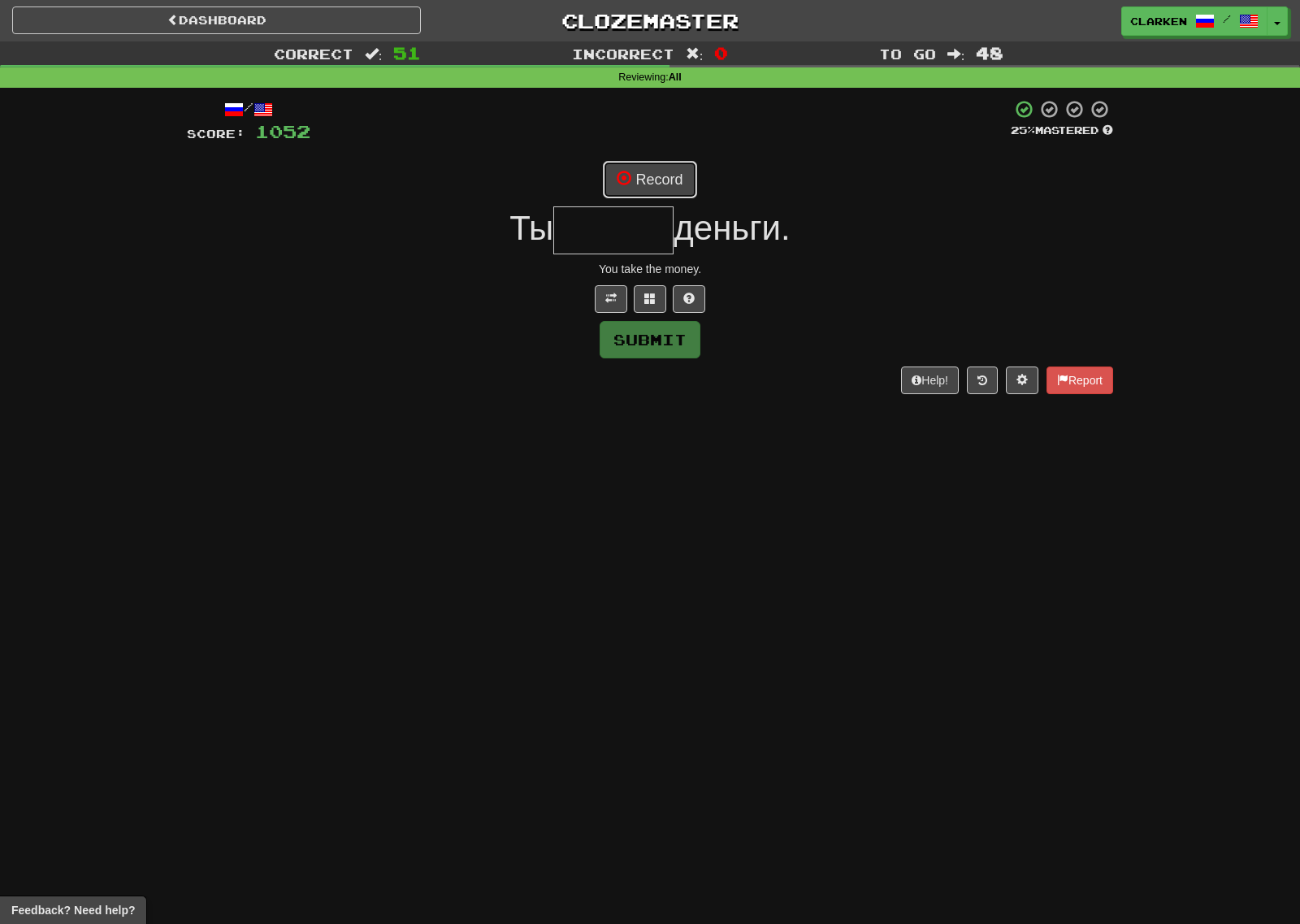
click at [659, 196] on button "Record" at bounding box center [649, 180] width 94 height 38
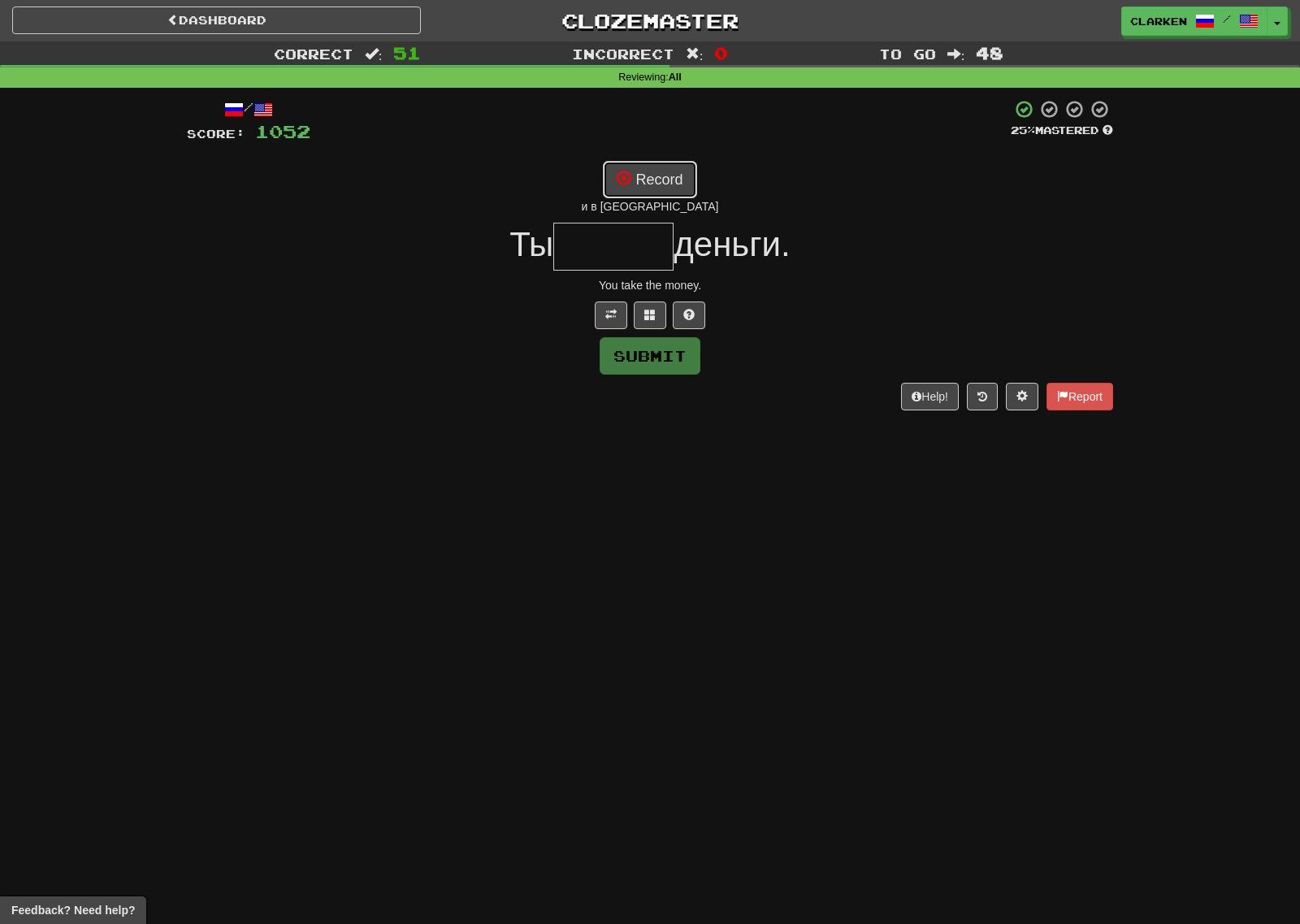
click at [687, 189] on button "Record" at bounding box center [649, 180] width 94 height 38
click at [680, 185] on button "Record" at bounding box center [649, 180] width 94 height 38
click at [651, 193] on button "Record" at bounding box center [649, 180] width 94 height 38
click at [657, 325] on button at bounding box center [650, 315] width 33 height 28
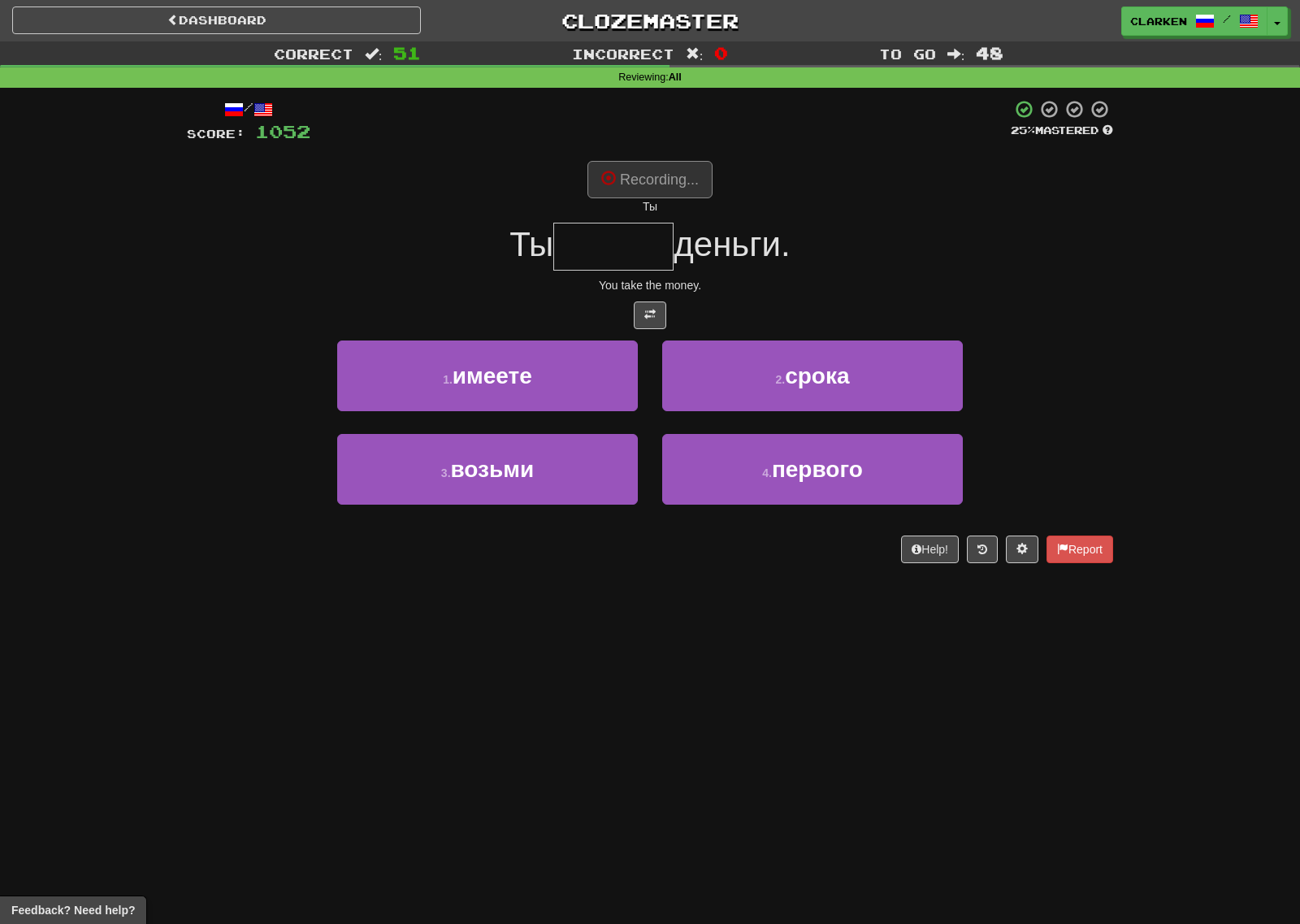
type input "******"
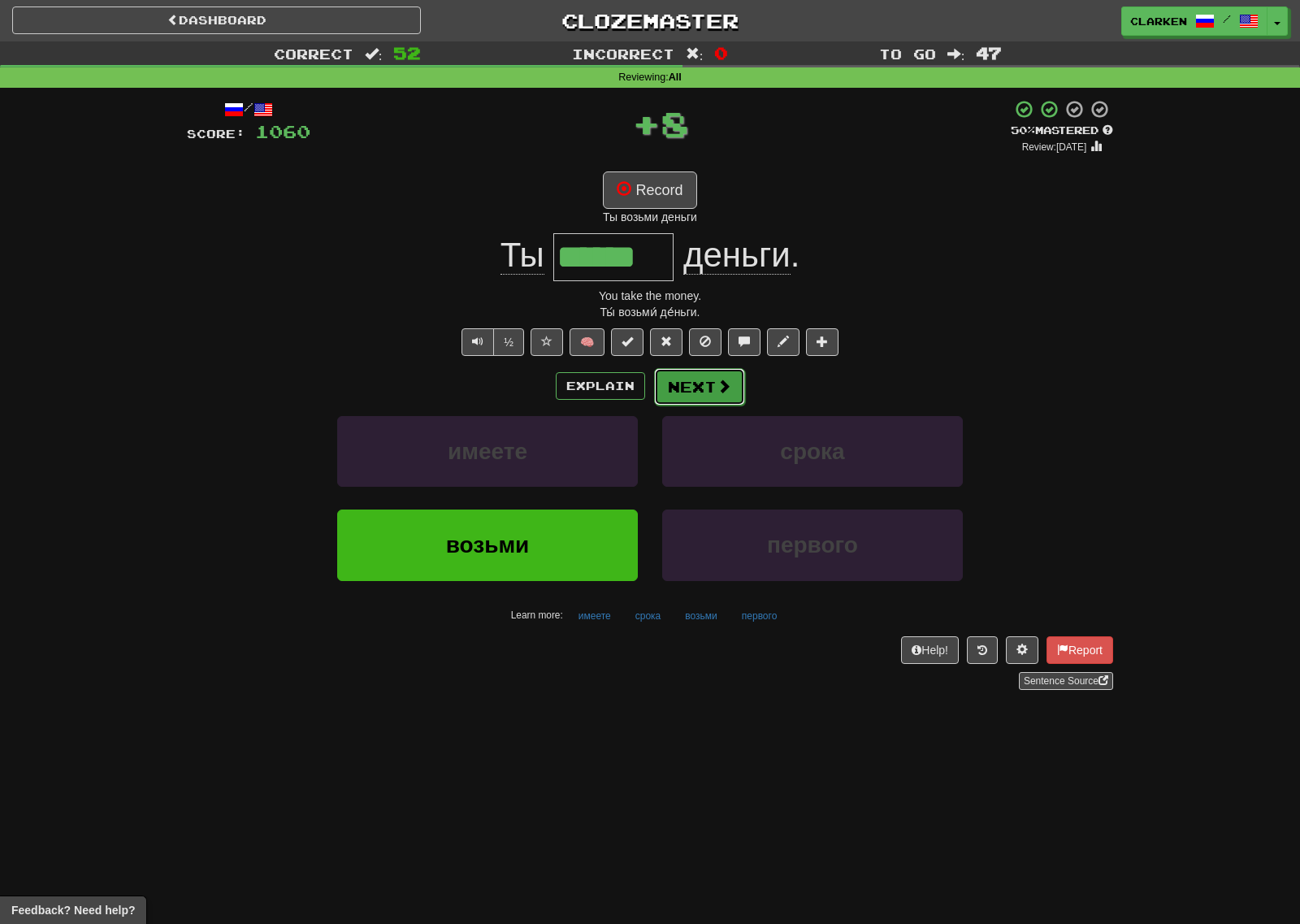
click at [732, 394] on button "Next" at bounding box center [699, 386] width 91 height 38
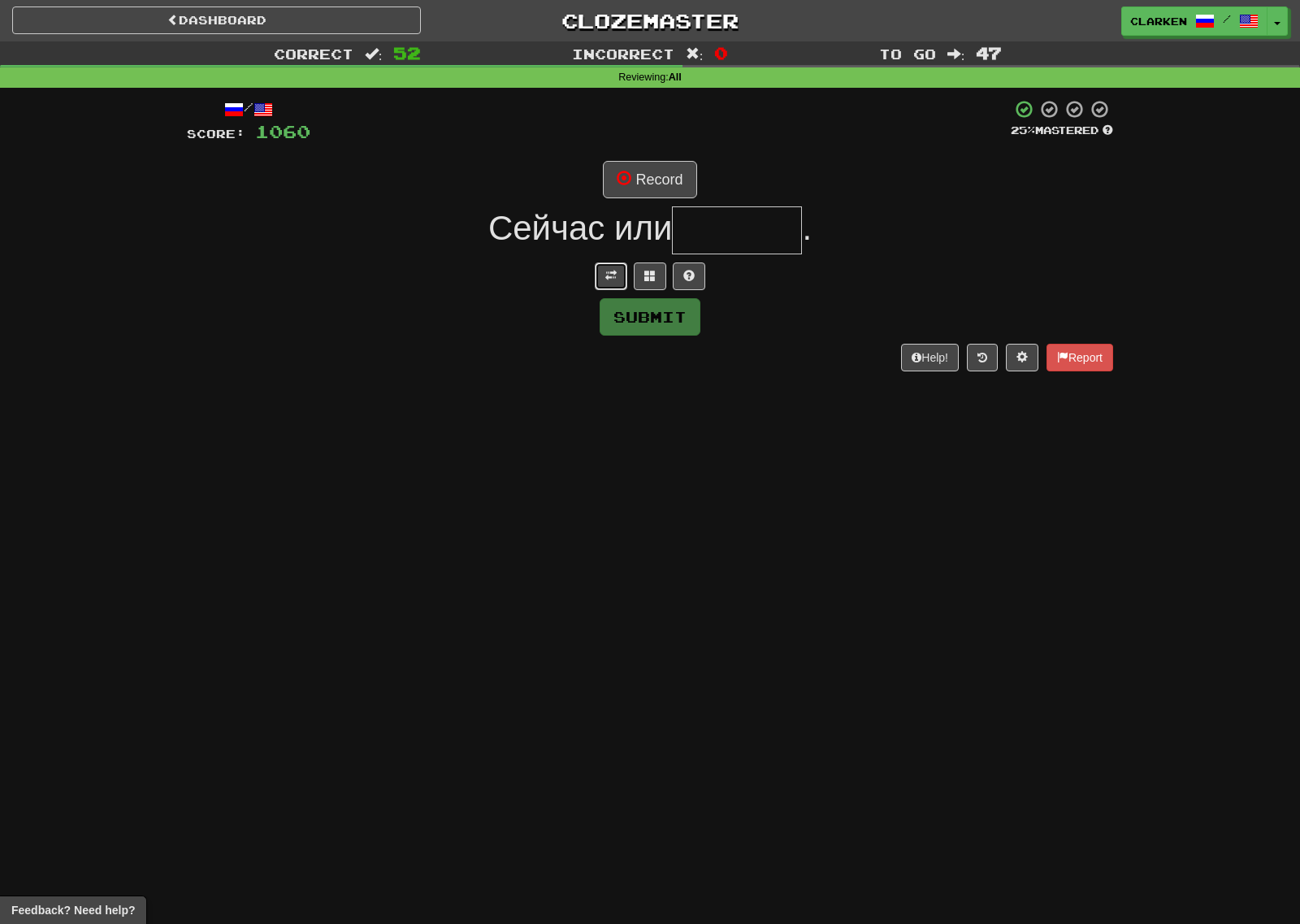
click at [615, 282] on button at bounding box center [611, 276] width 33 height 28
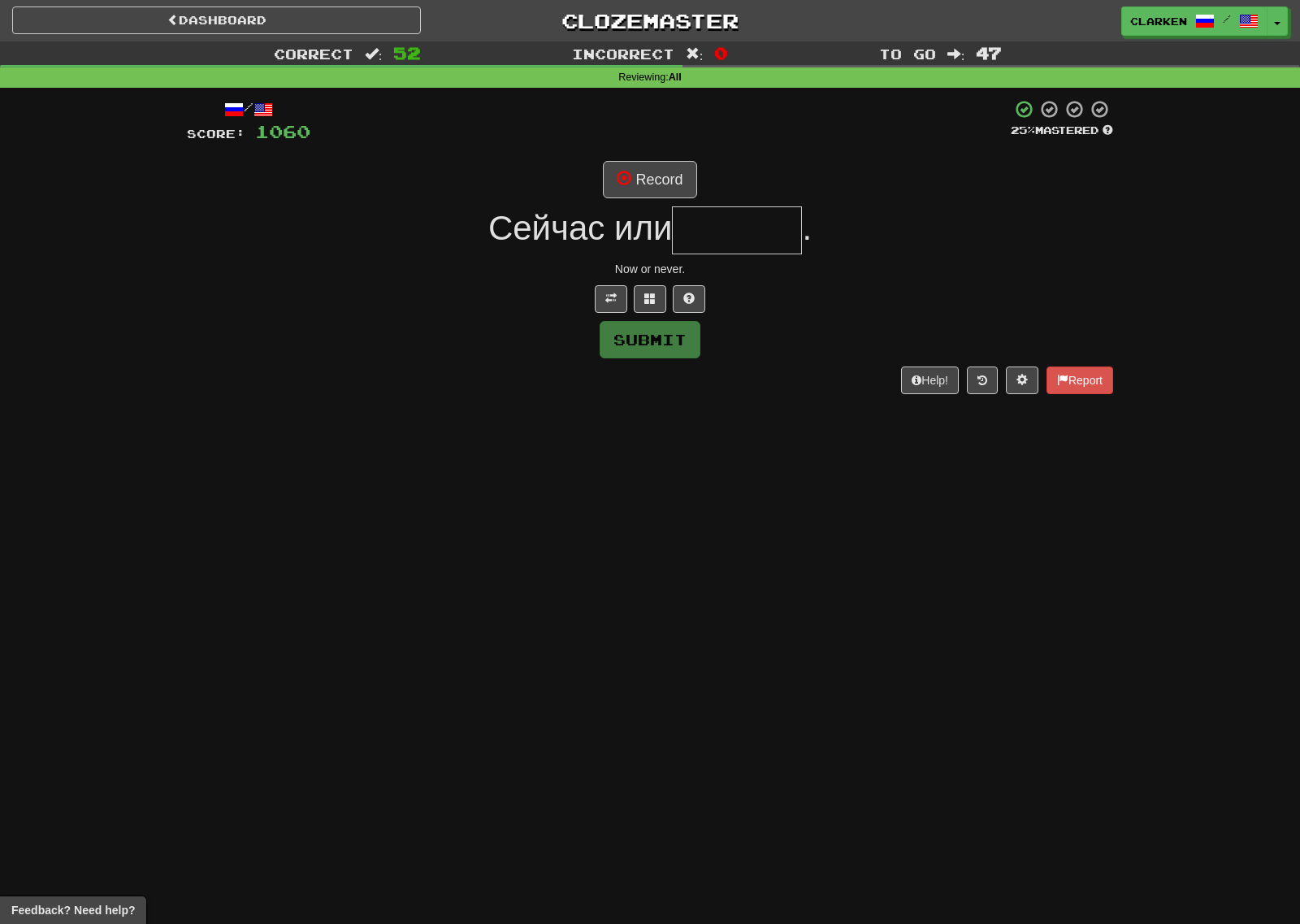
click at [679, 204] on div "/ Score: 1060 25 % Mastered Record Сейчас или . Now or never. Submit Help! Repo…" at bounding box center [649, 246] width 926 height 294
click at [678, 194] on button "Record" at bounding box center [649, 180] width 94 height 38
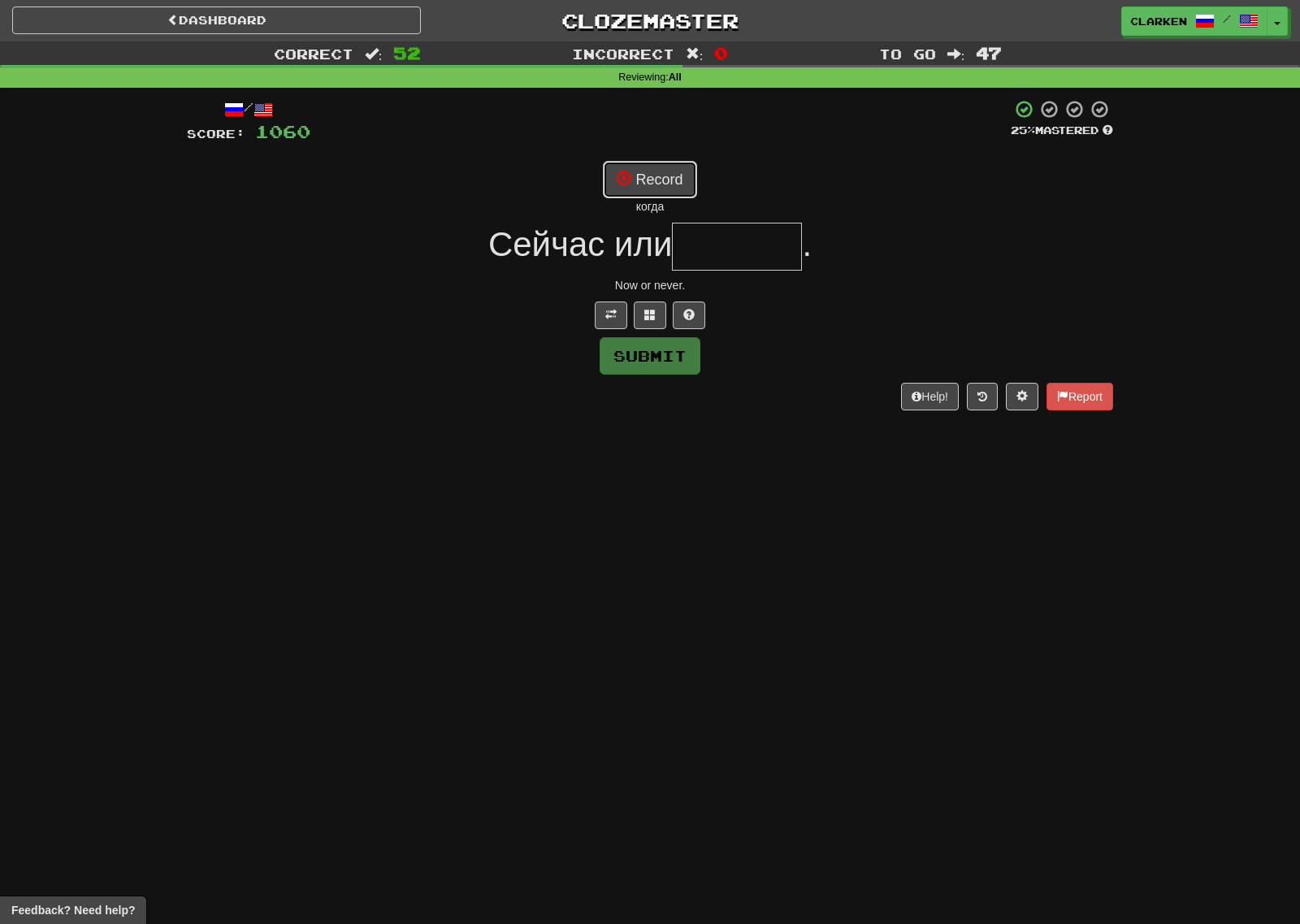
click at [656, 173] on button "Record" at bounding box center [649, 180] width 94 height 38
type input "*******"
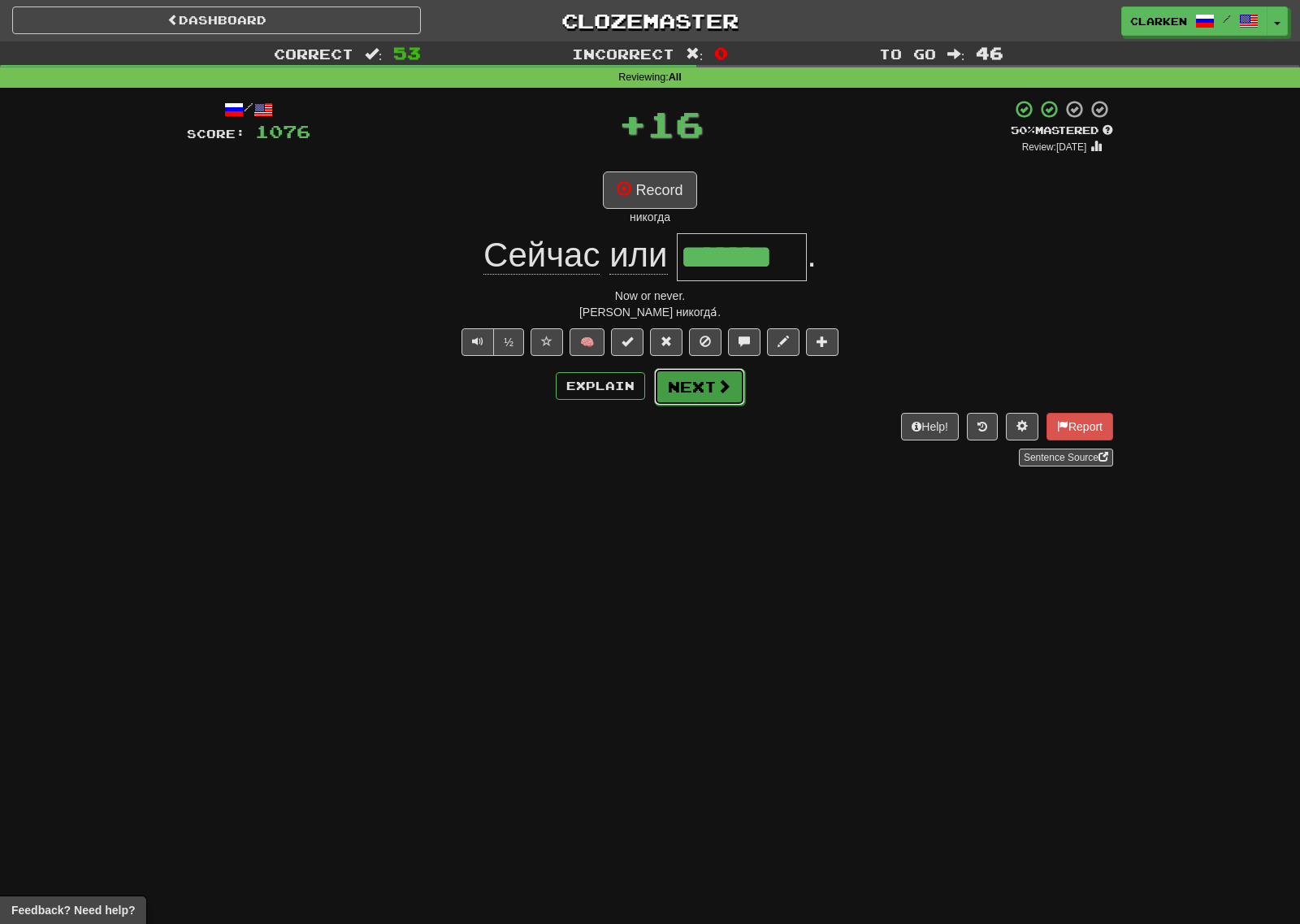
click at [725, 374] on button "Next" at bounding box center [699, 386] width 91 height 38
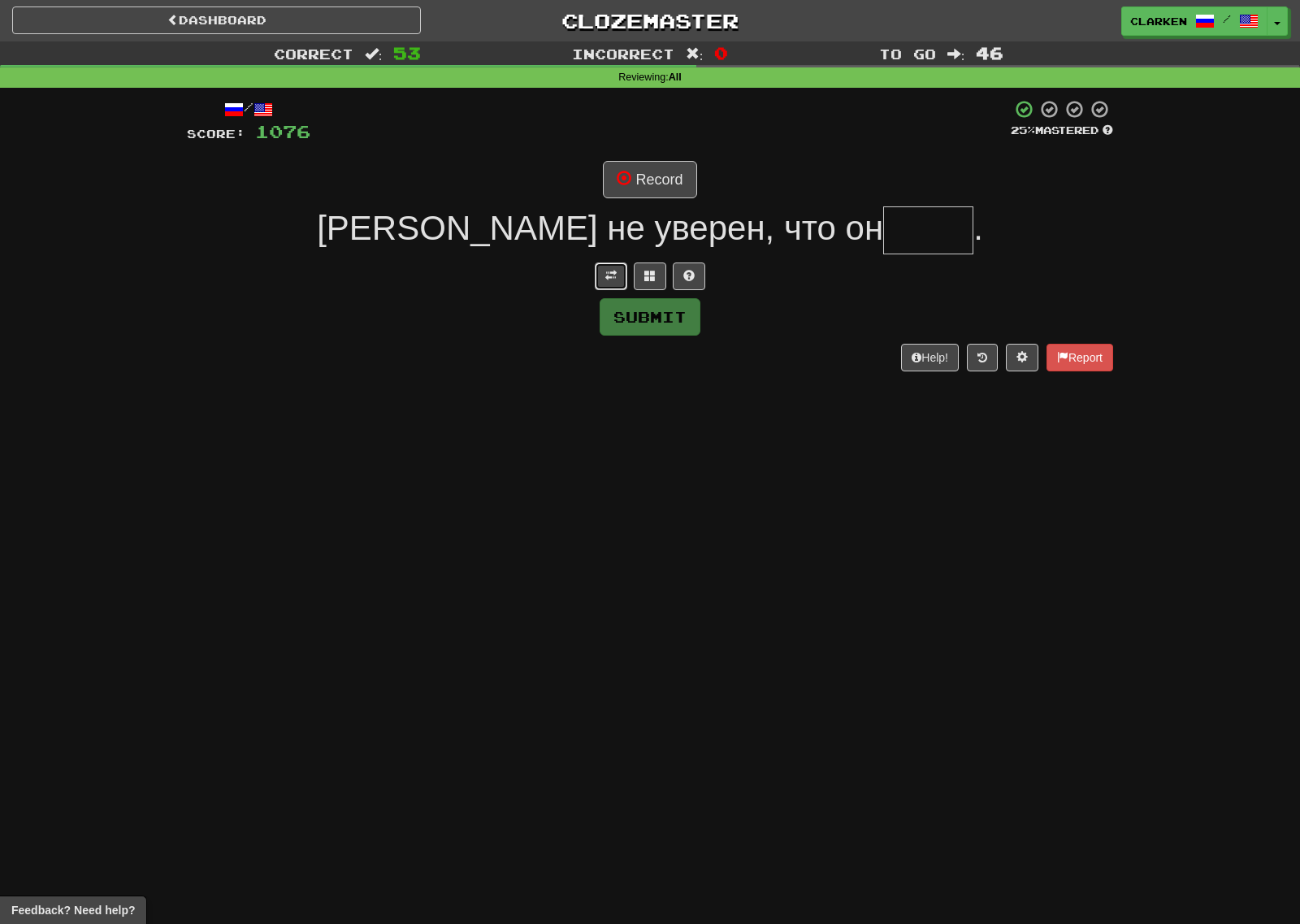
click at [609, 273] on span at bounding box center [611, 275] width 12 height 12
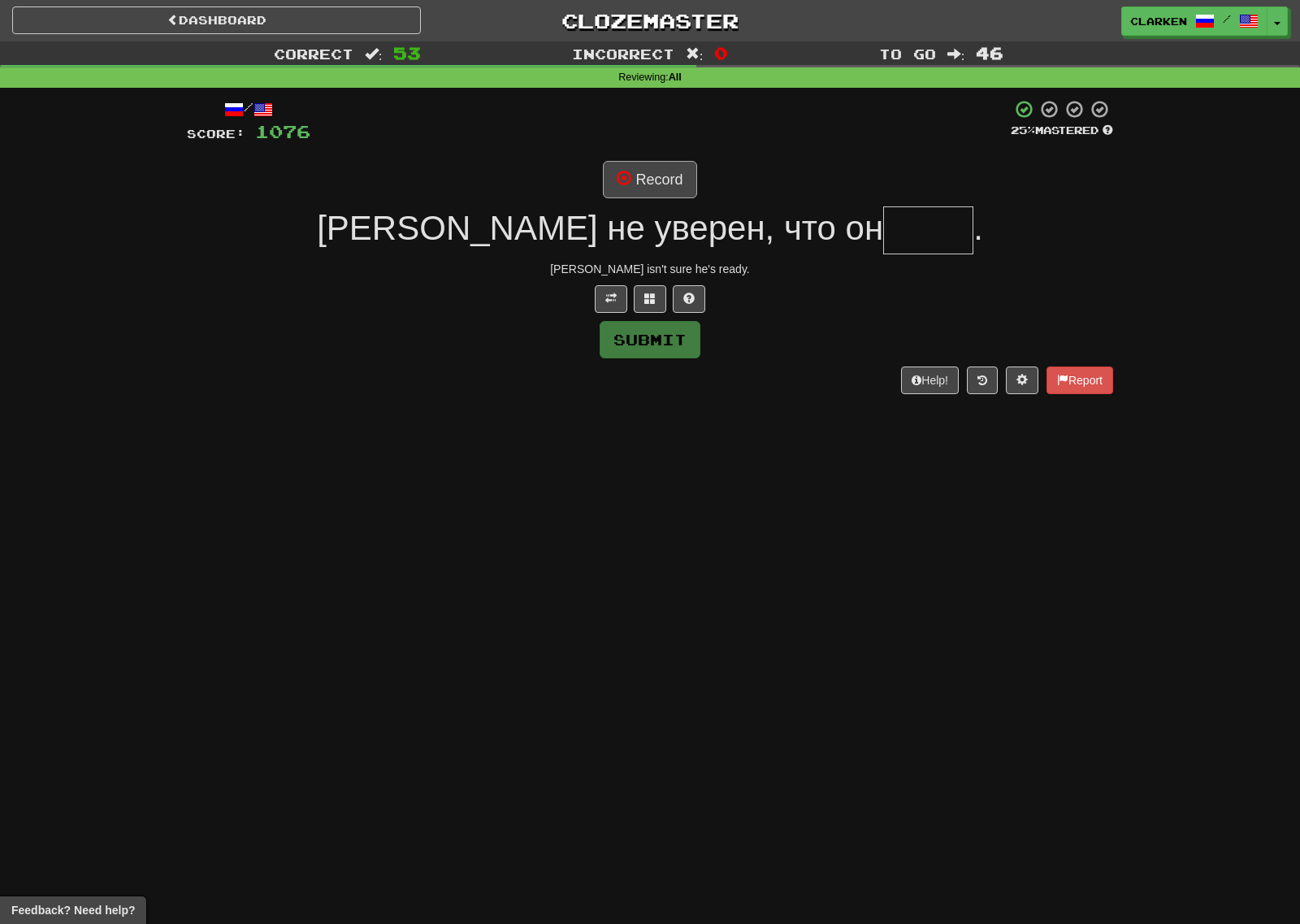
drag, startPoint x: 654, startPoint y: 141, endPoint x: 647, endPoint y: 187, distance: 46.5
click at [654, 143] on div at bounding box center [660, 122] width 700 height 44
click at [647, 186] on button "Record" at bounding box center [649, 180] width 94 height 38
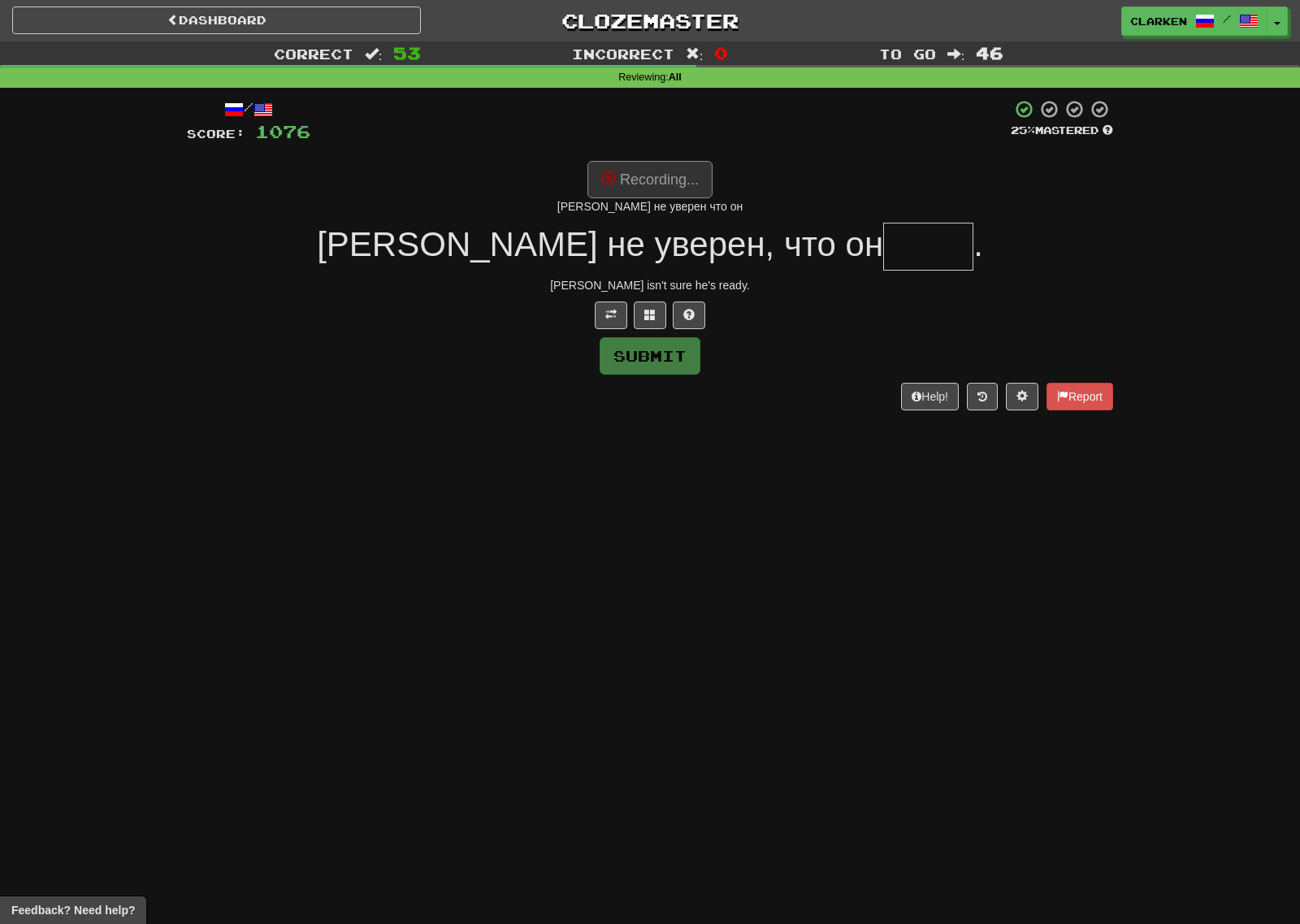
type input "*****"
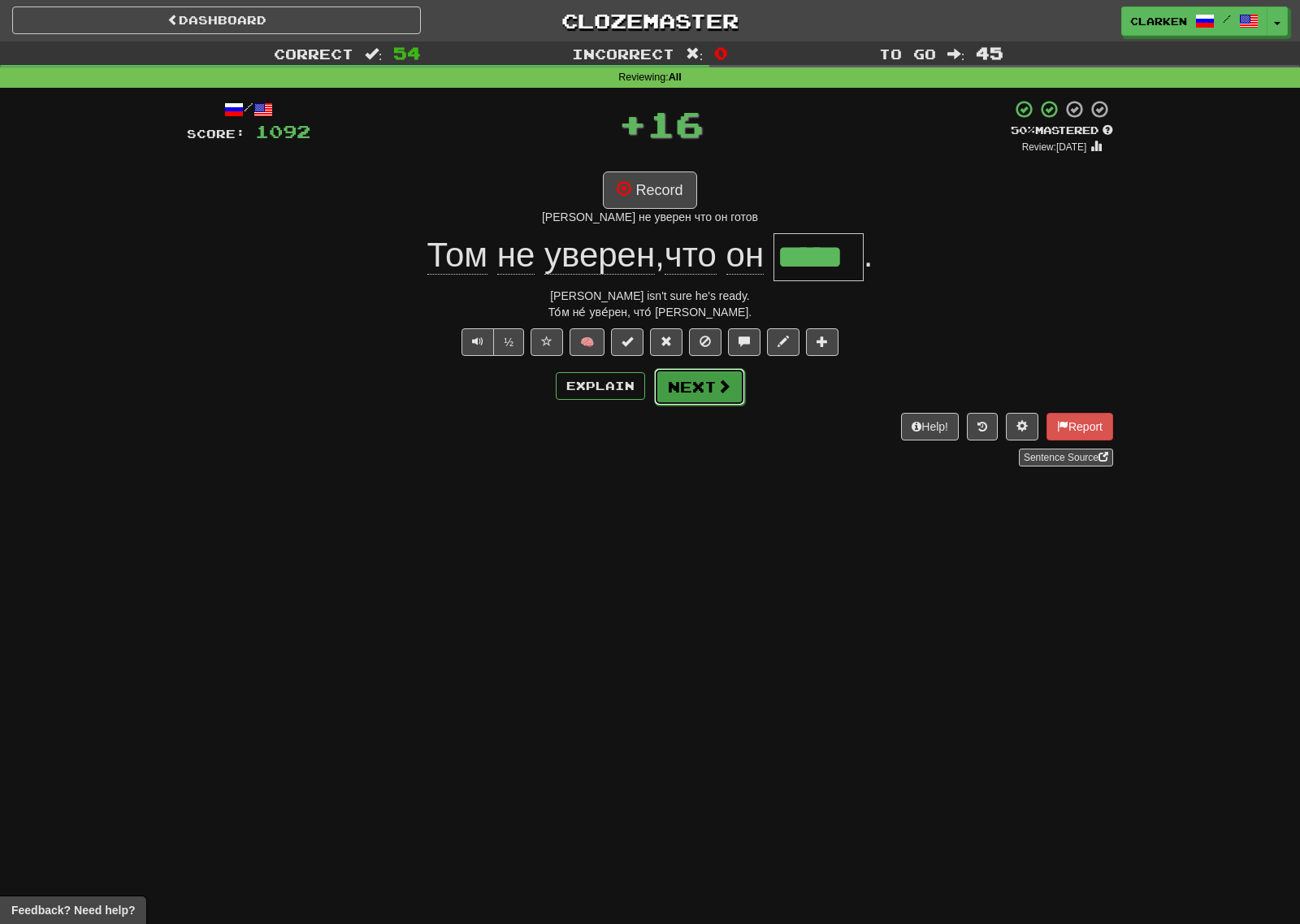
click at [699, 393] on button "Next" at bounding box center [699, 386] width 91 height 38
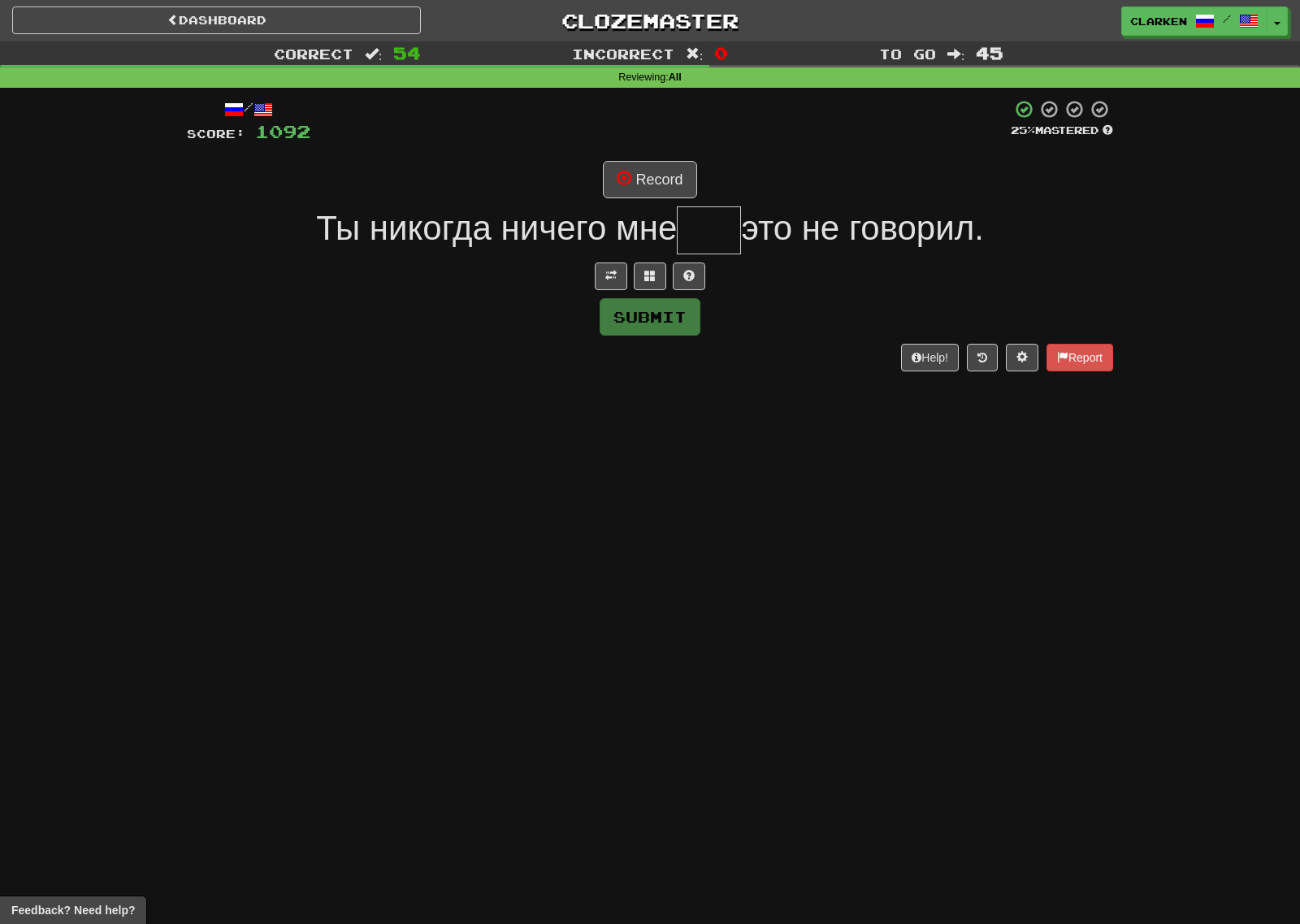
click at [612, 292] on div "/ Score: 1092 25 % Mastered Record Ты никогда ничего мне это не говорил. Submit…" at bounding box center [649, 235] width 926 height 271
click at [612, 288] on button at bounding box center [611, 276] width 33 height 28
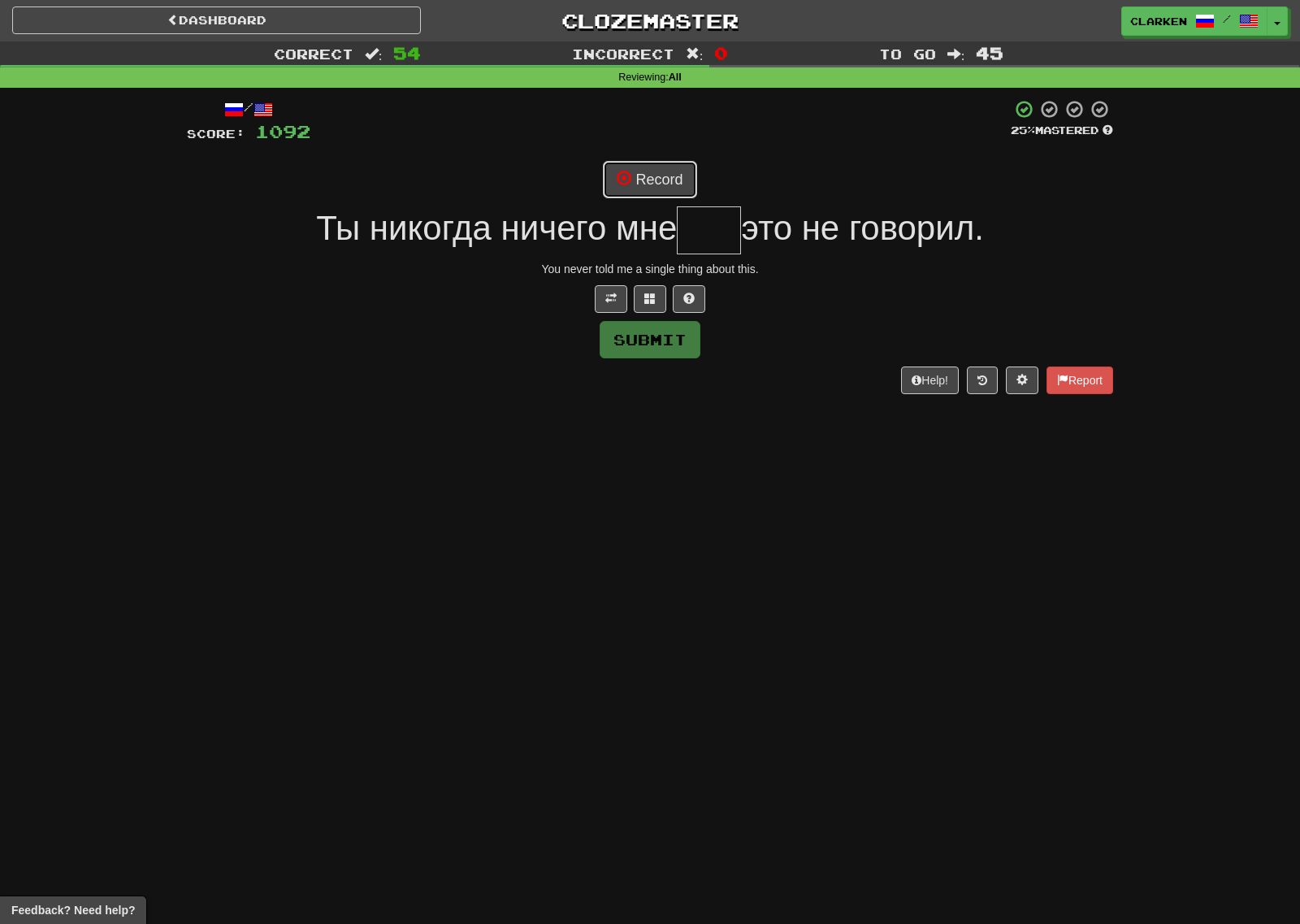
click at [633, 195] on button "Record" at bounding box center [649, 180] width 94 height 38
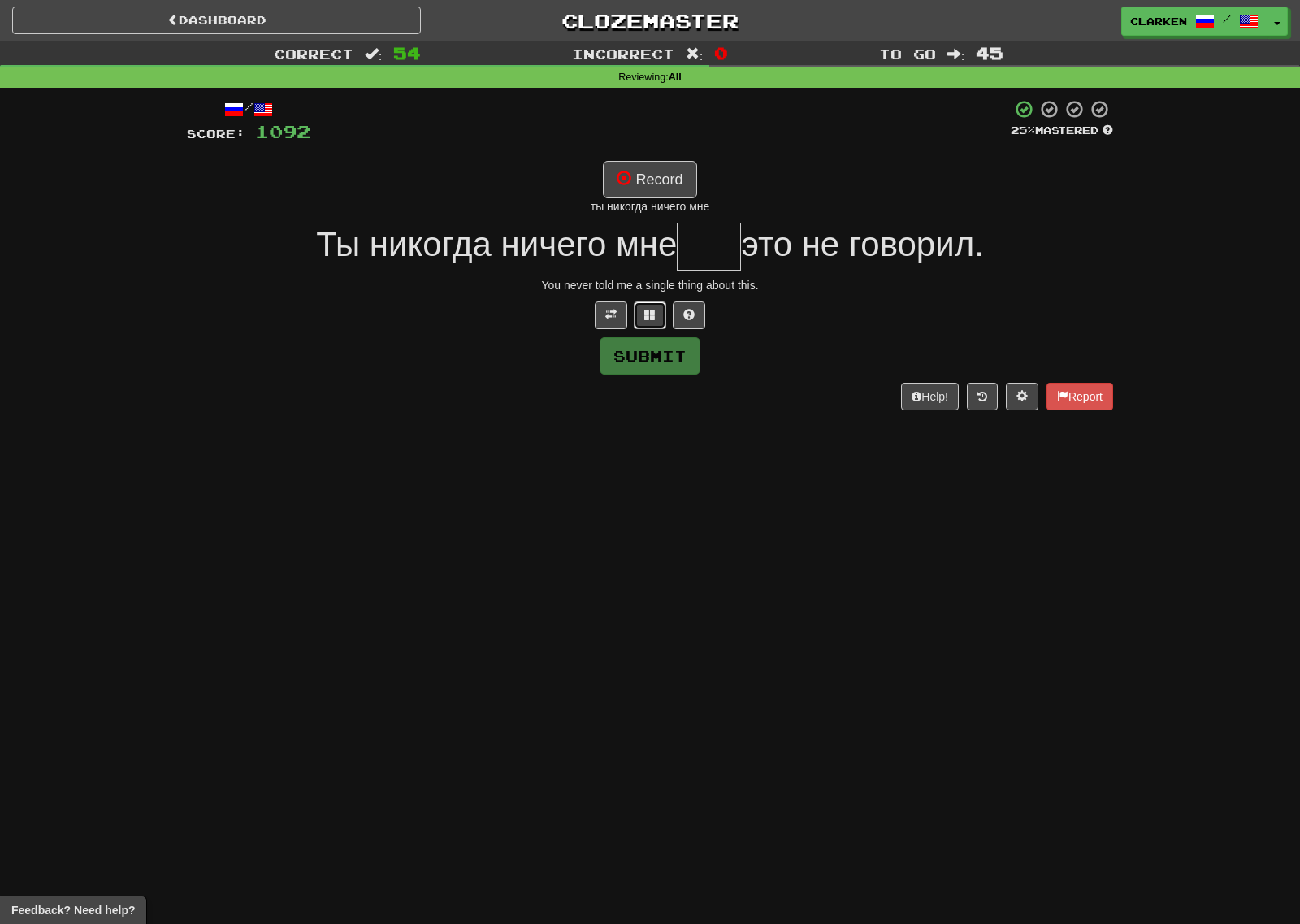
click at [646, 310] on span at bounding box center [650, 315] width 12 height 12
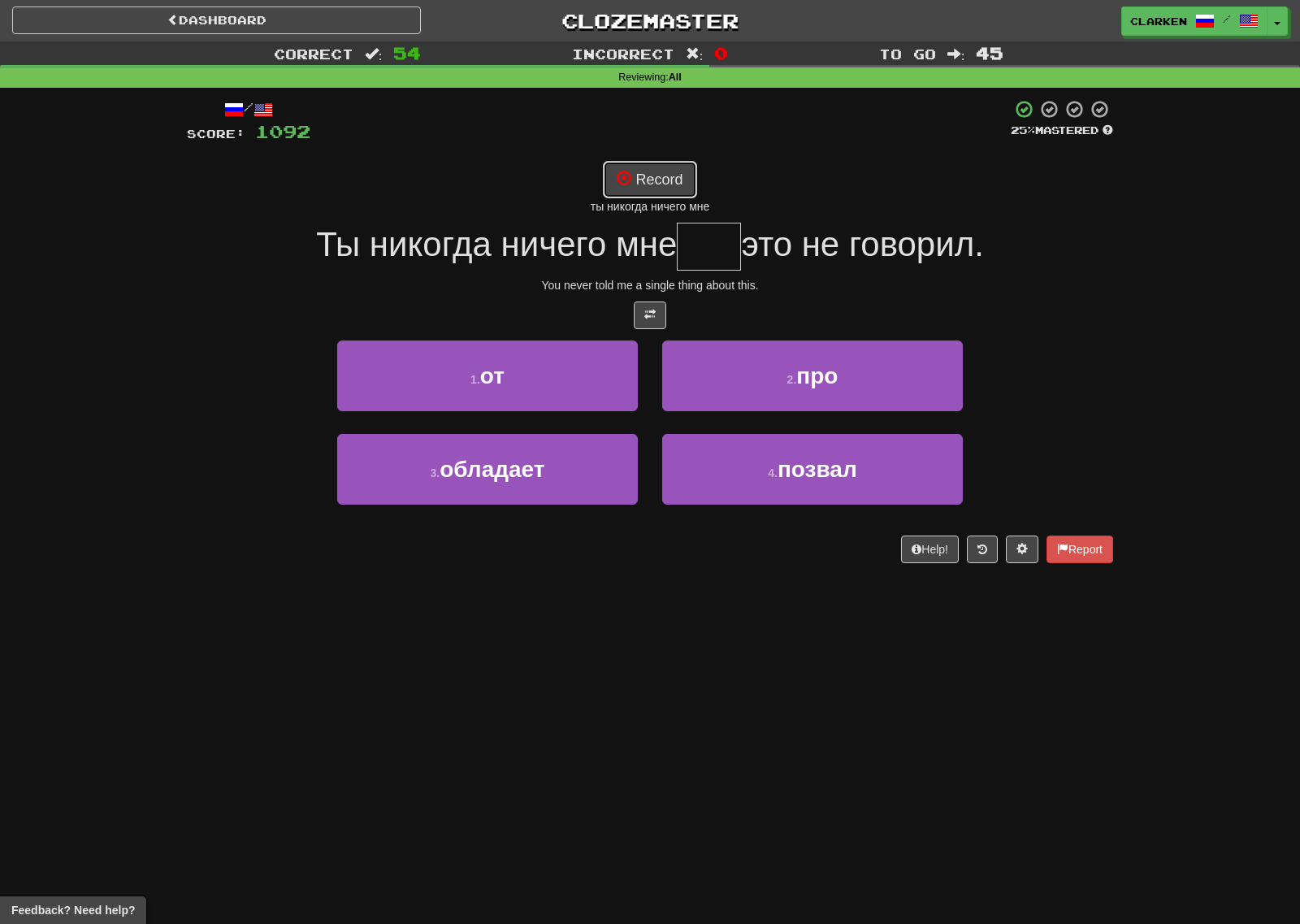
click at [656, 187] on button "Record" at bounding box center [649, 180] width 94 height 38
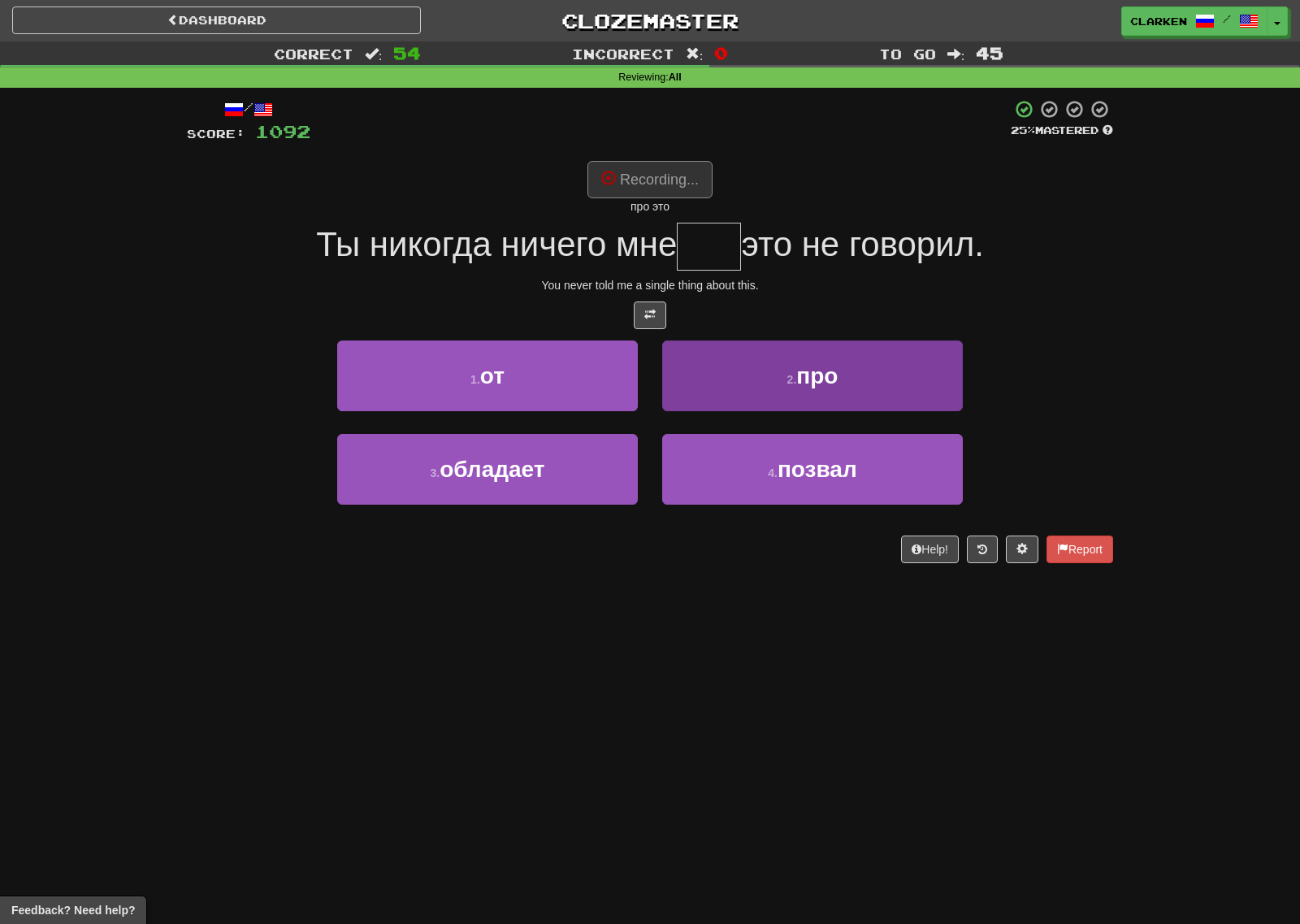
type input "***"
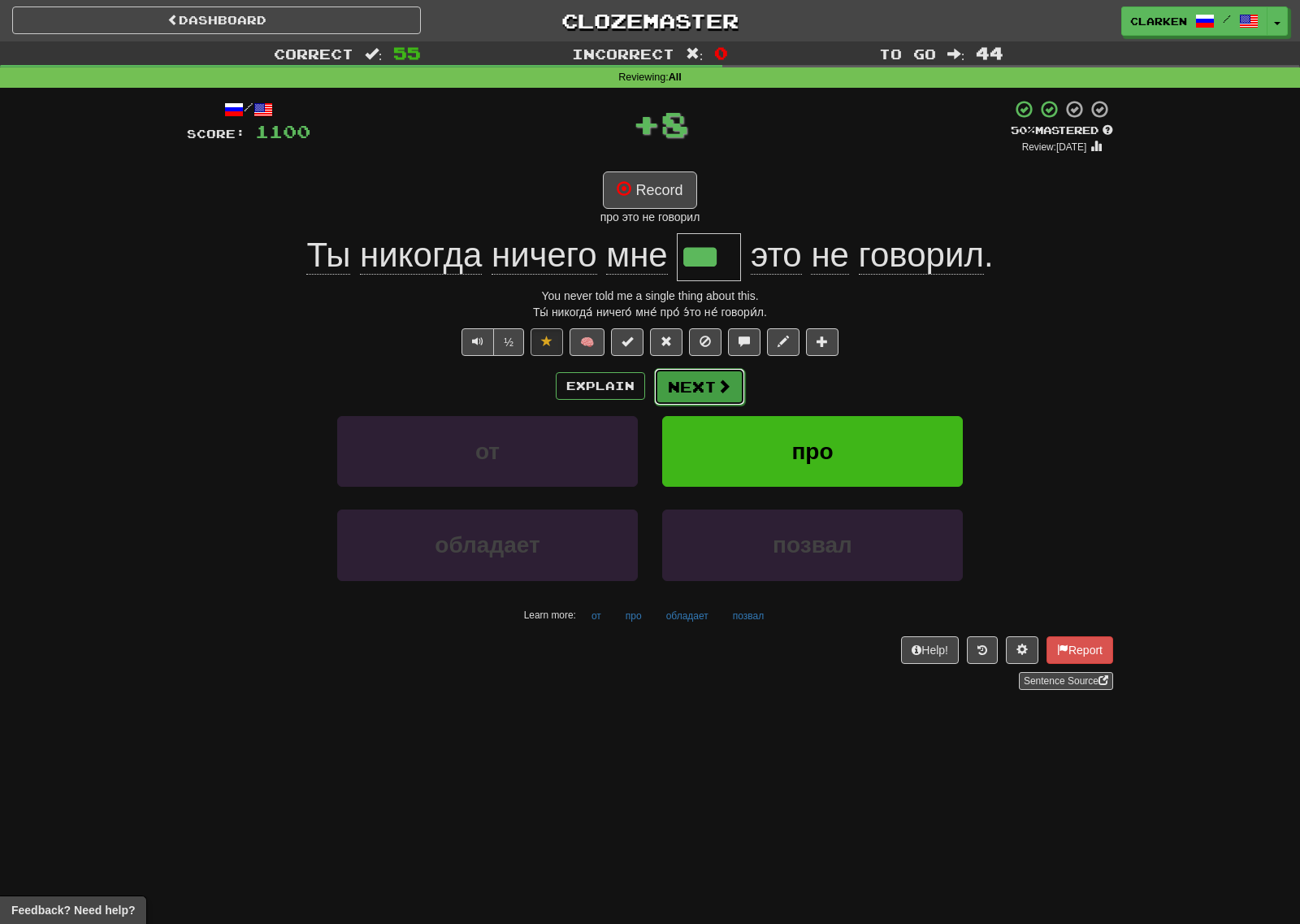
click at [718, 397] on button "Next" at bounding box center [699, 386] width 91 height 38
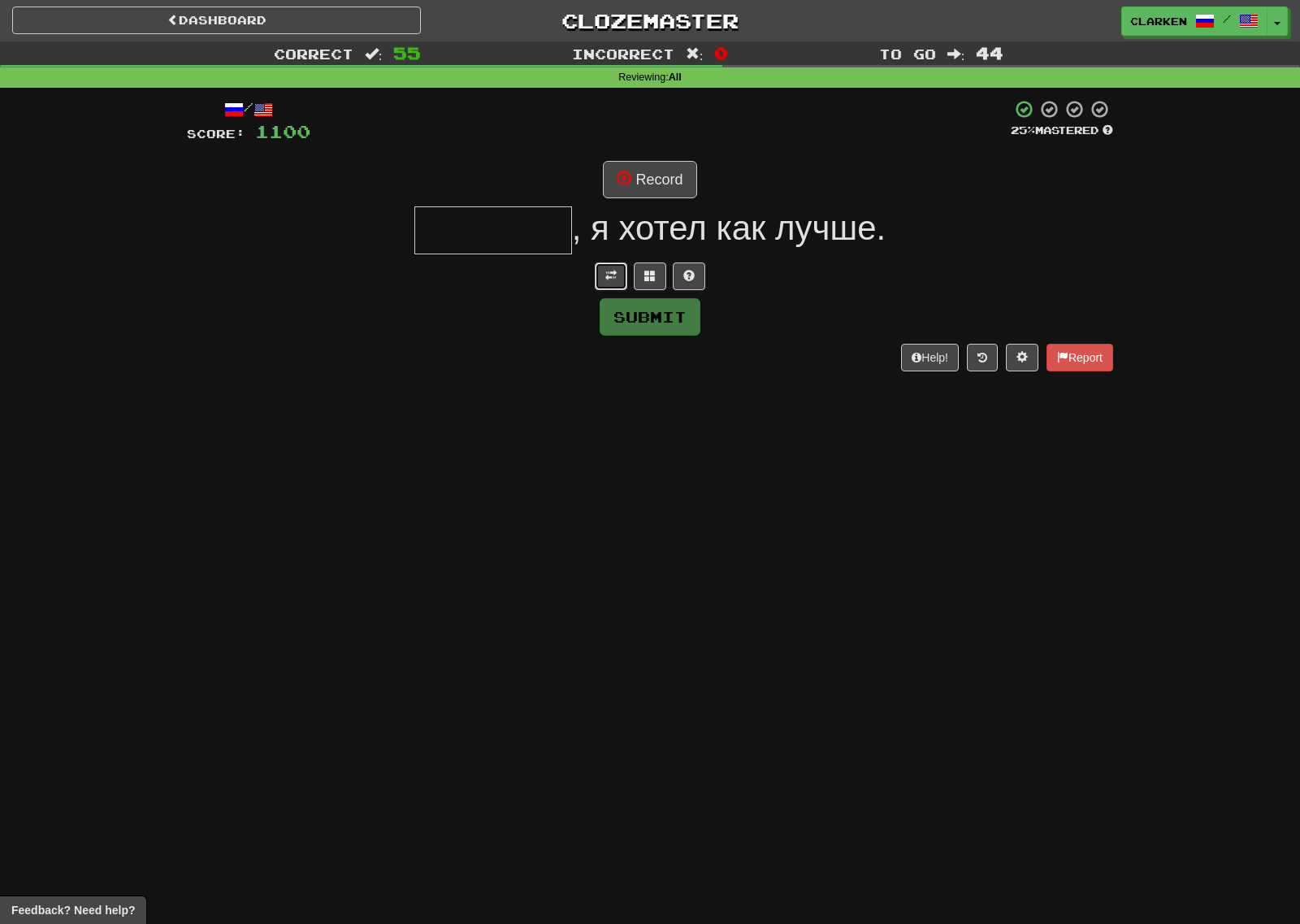
click at [617, 286] on button at bounding box center [611, 276] width 33 height 28
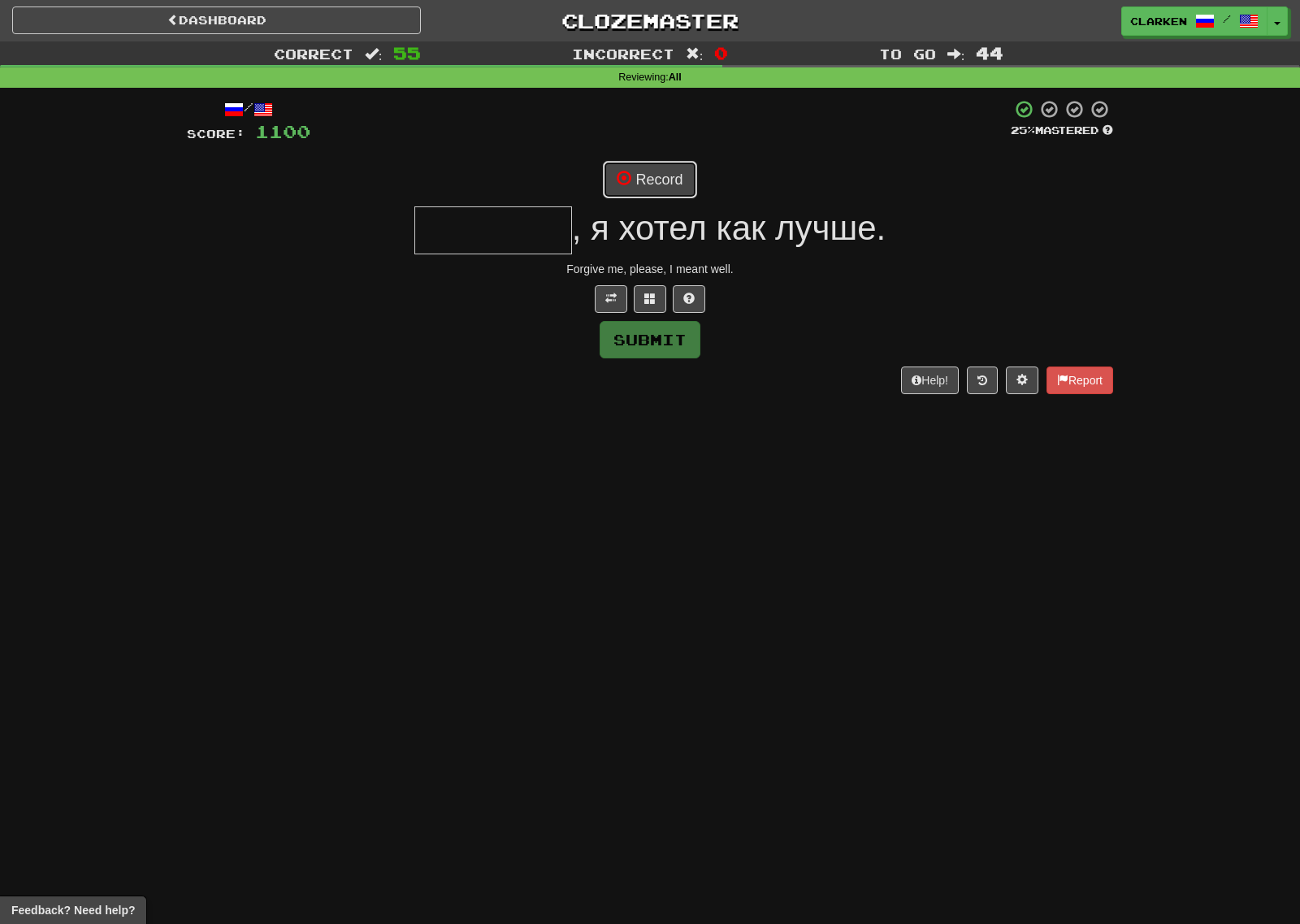
click at [642, 182] on button "Record" at bounding box center [649, 180] width 94 height 38
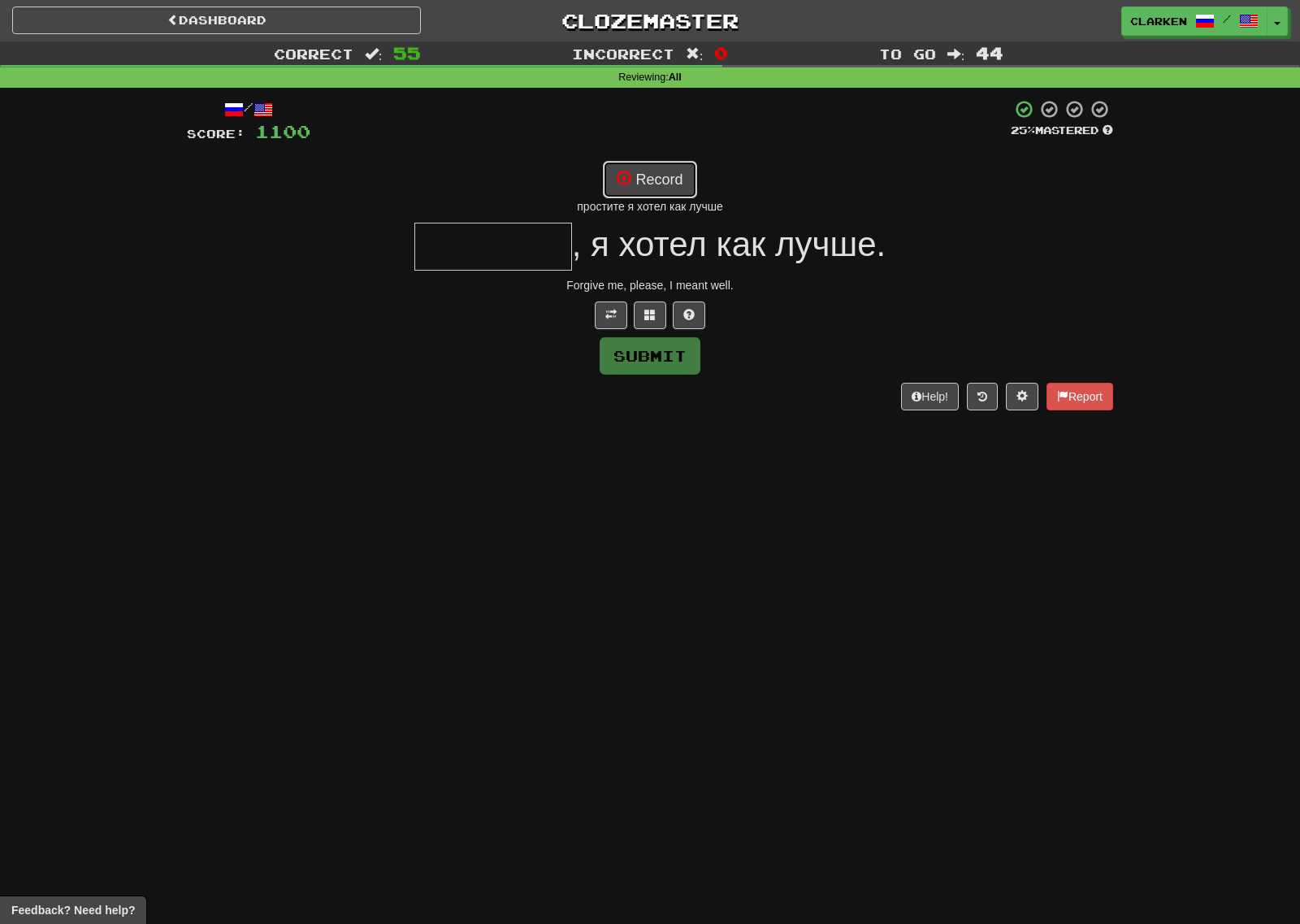
click at [639, 191] on button "Record" at bounding box center [649, 180] width 94 height 38
type input "********"
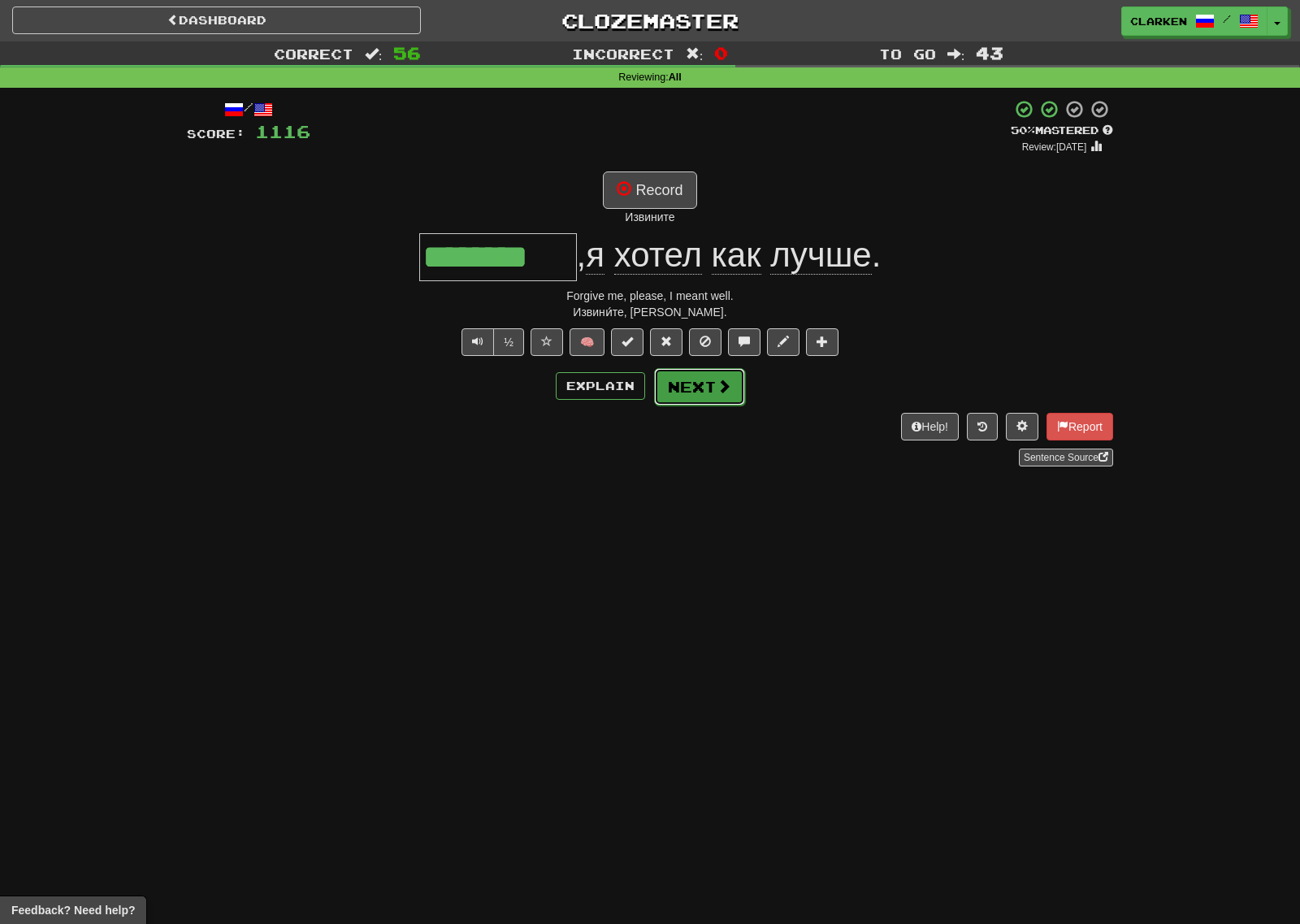
click at [695, 385] on button "Next" at bounding box center [699, 386] width 91 height 38
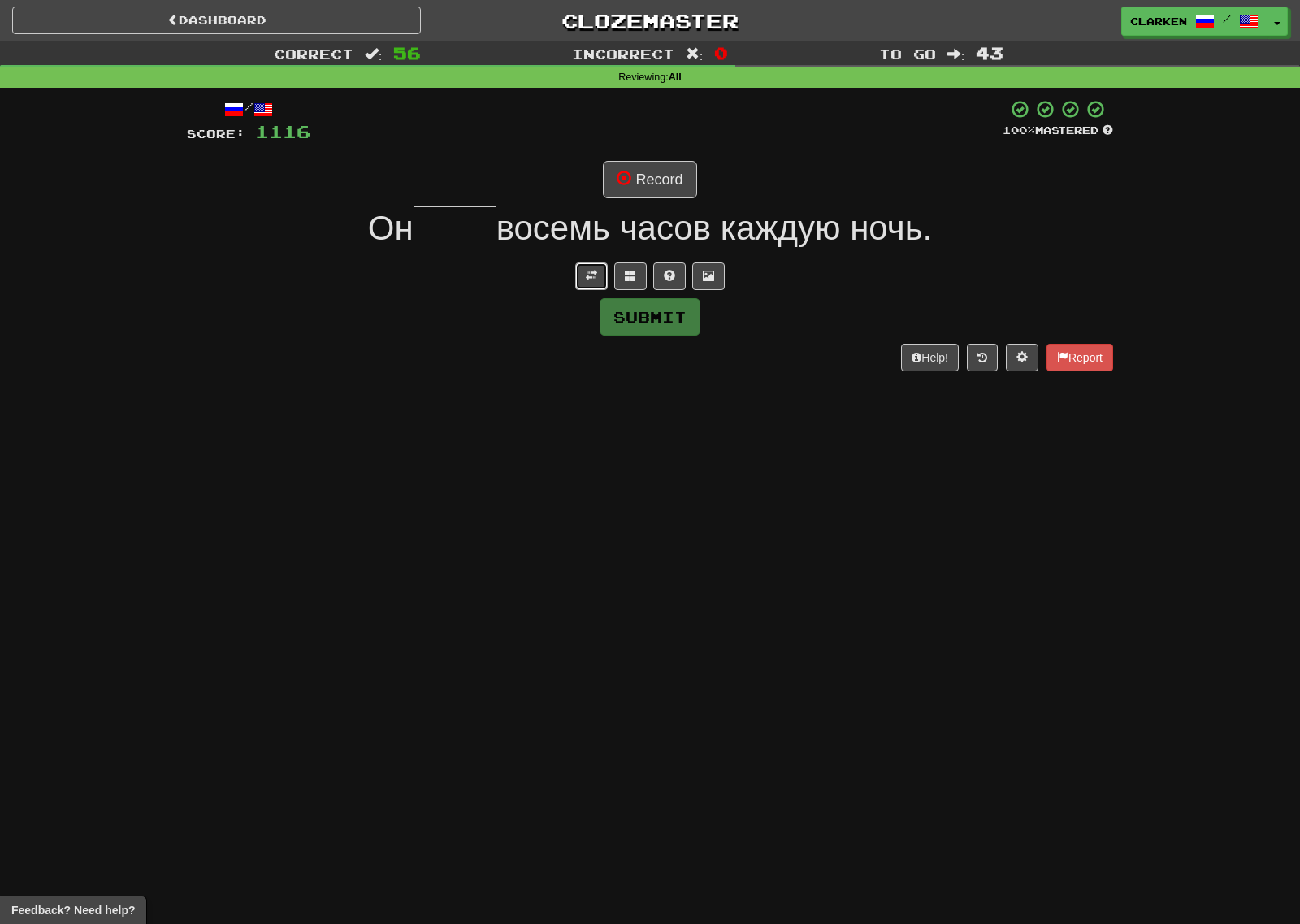
click at [594, 278] on span at bounding box center [592, 275] width 12 height 12
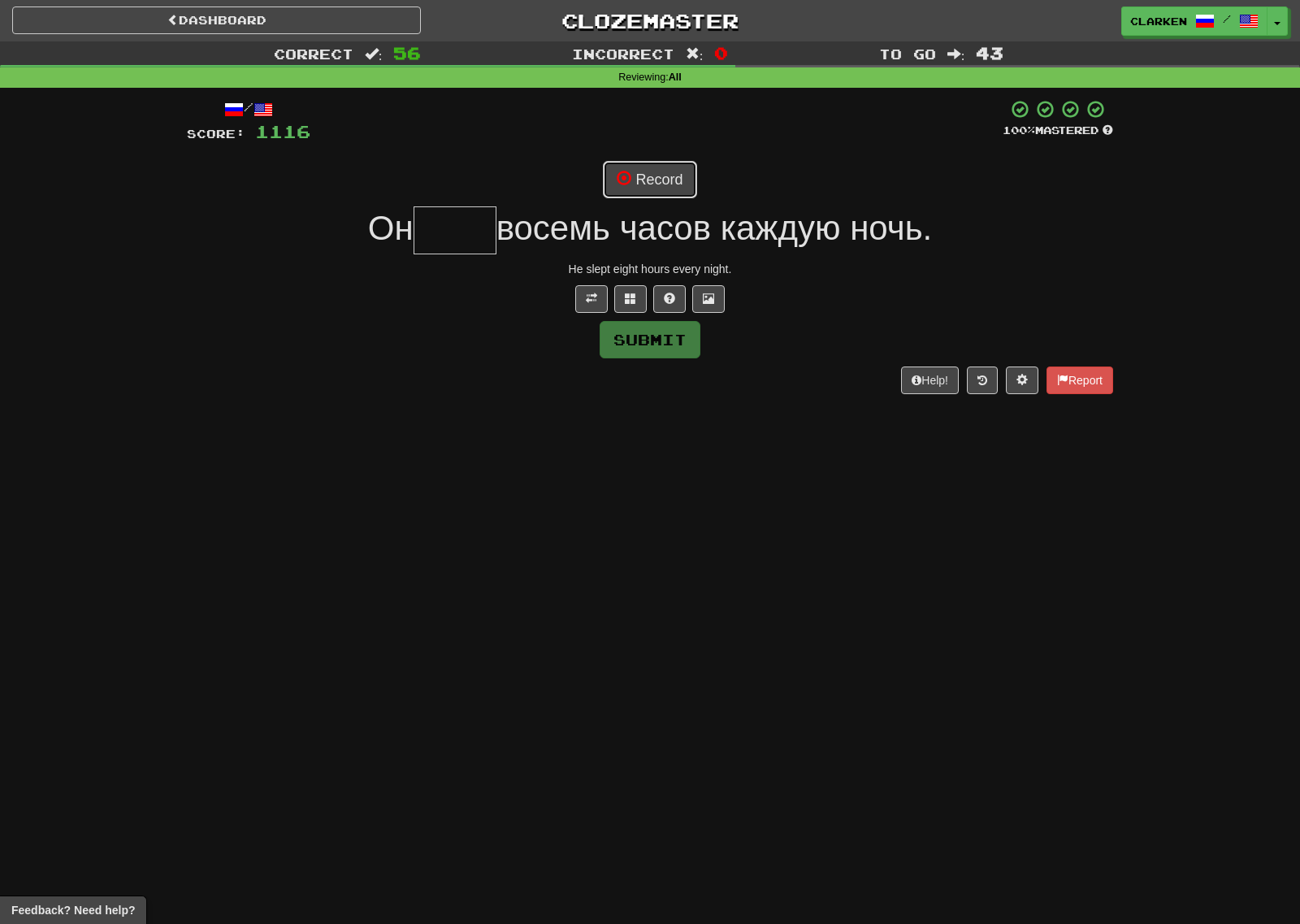
click at [624, 190] on button "Record" at bounding box center [649, 180] width 94 height 38
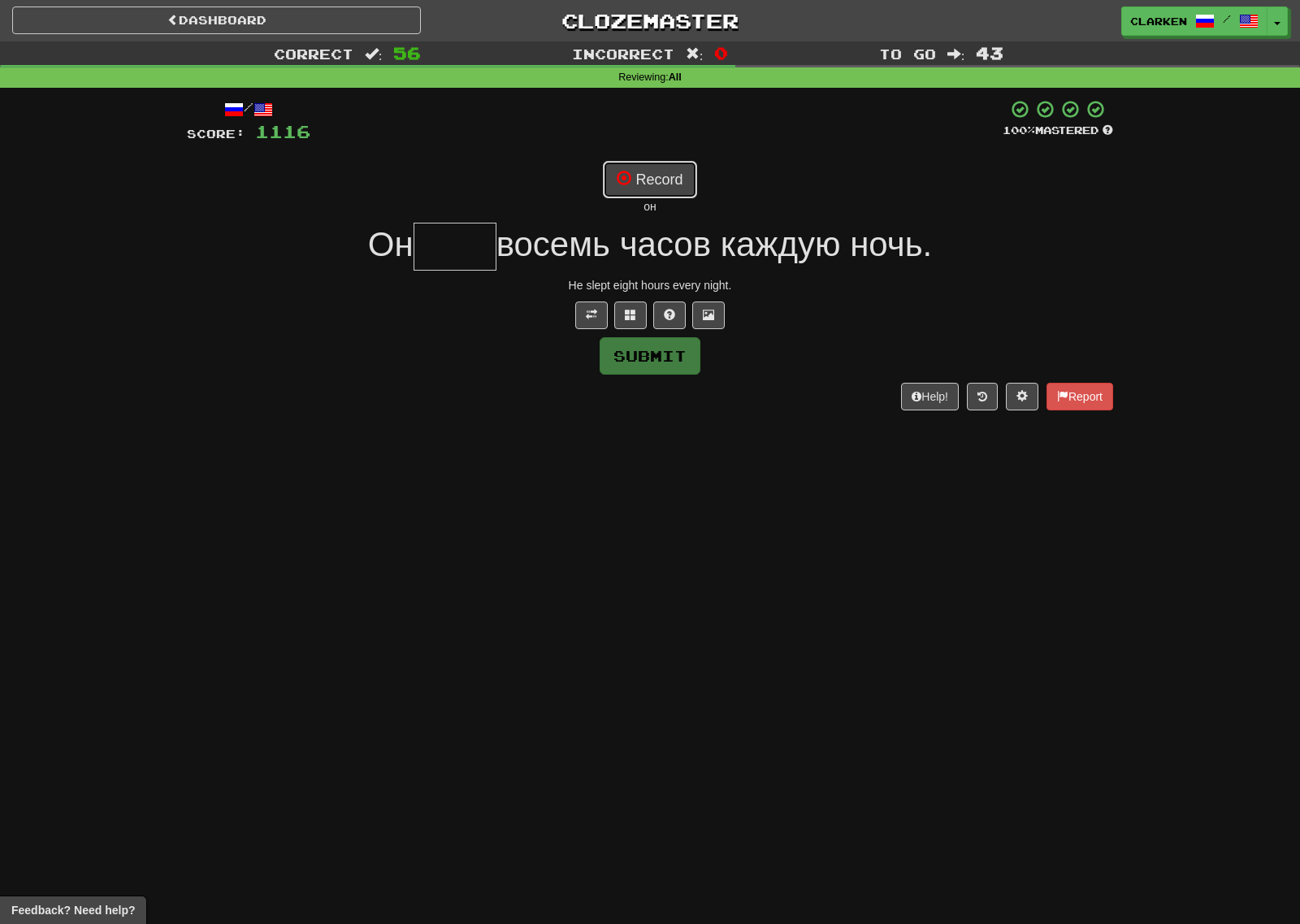
click at [616, 186] on button "Record" at bounding box center [649, 180] width 94 height 38
type input "****"
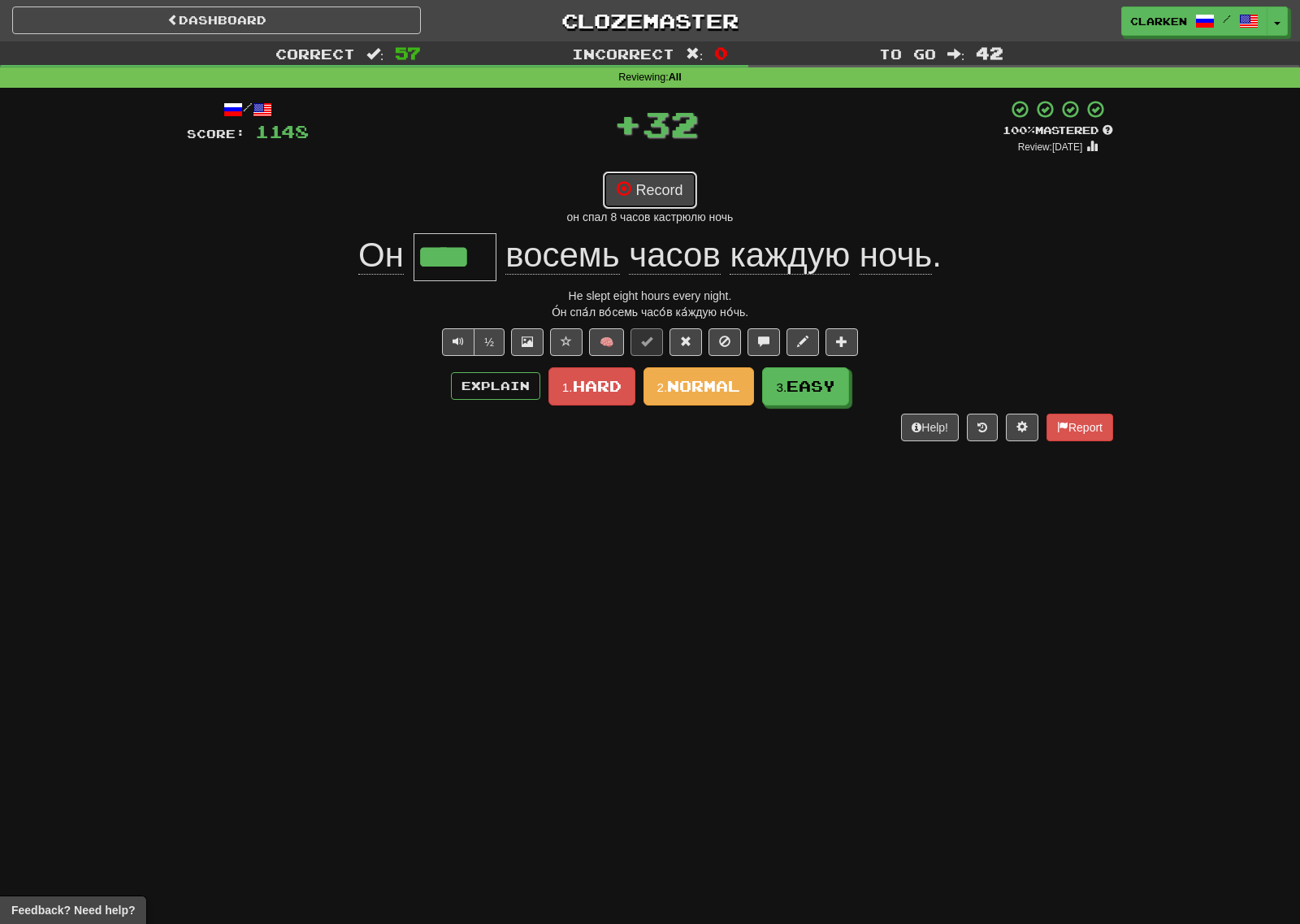
click at [654, 181] on button "Record" at bounding box center [649, 190] width 94 height 38
click at [678, 190] on button "Record" at bounding box center [649, 190] width 94 height 38
click at [660, 182] on button "Record" at bounding box center [649, 190] width 94 height 38
click at [658, 197] on button "Record" at bounding box center [649, 190] width 94 height 38
click at [786, 378] on button "3. Easy" at bounding box center [806, 387] width 87 height 39
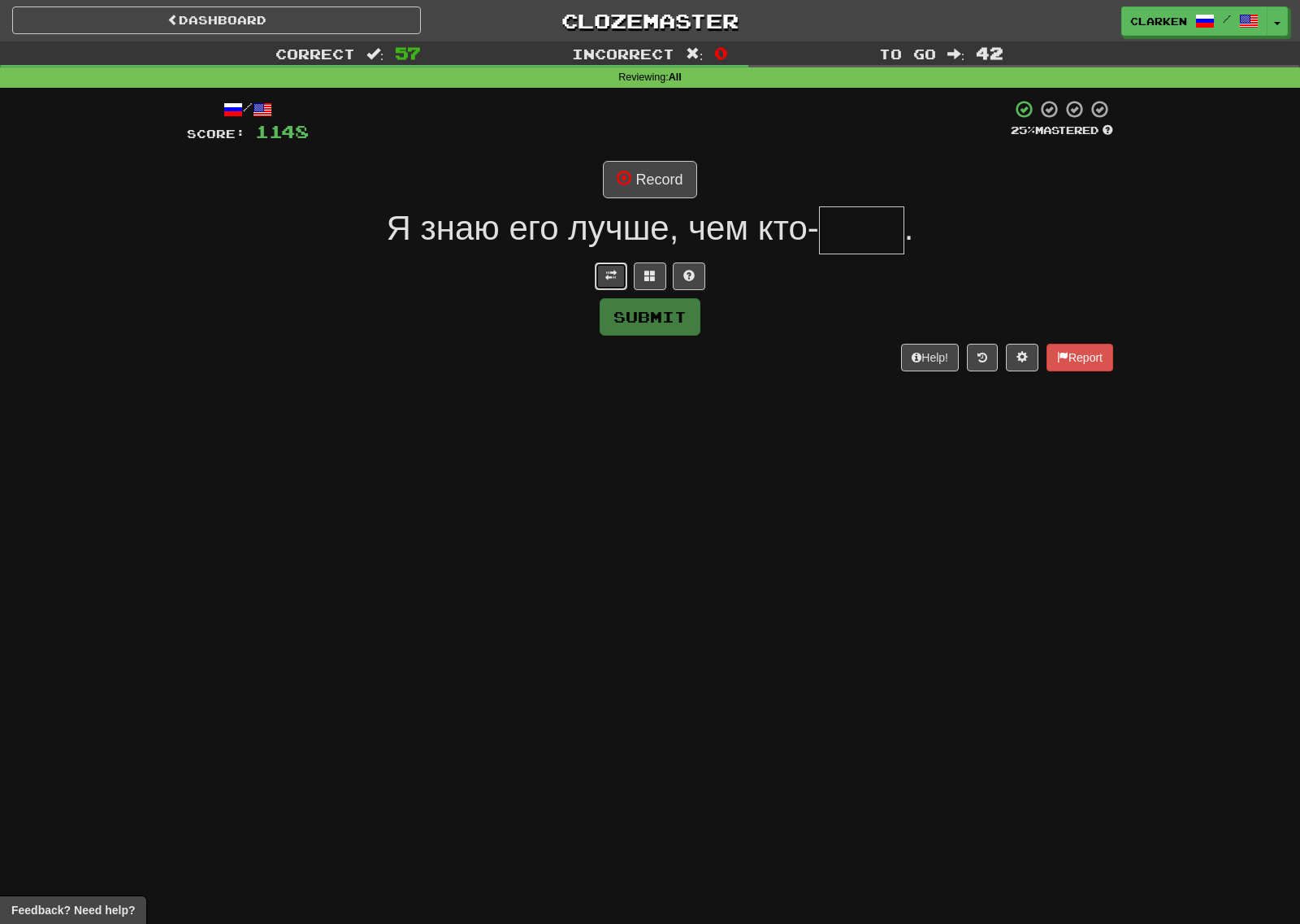
click at [606, 276] on span at bounding box center [611, 275] width 12 height 12
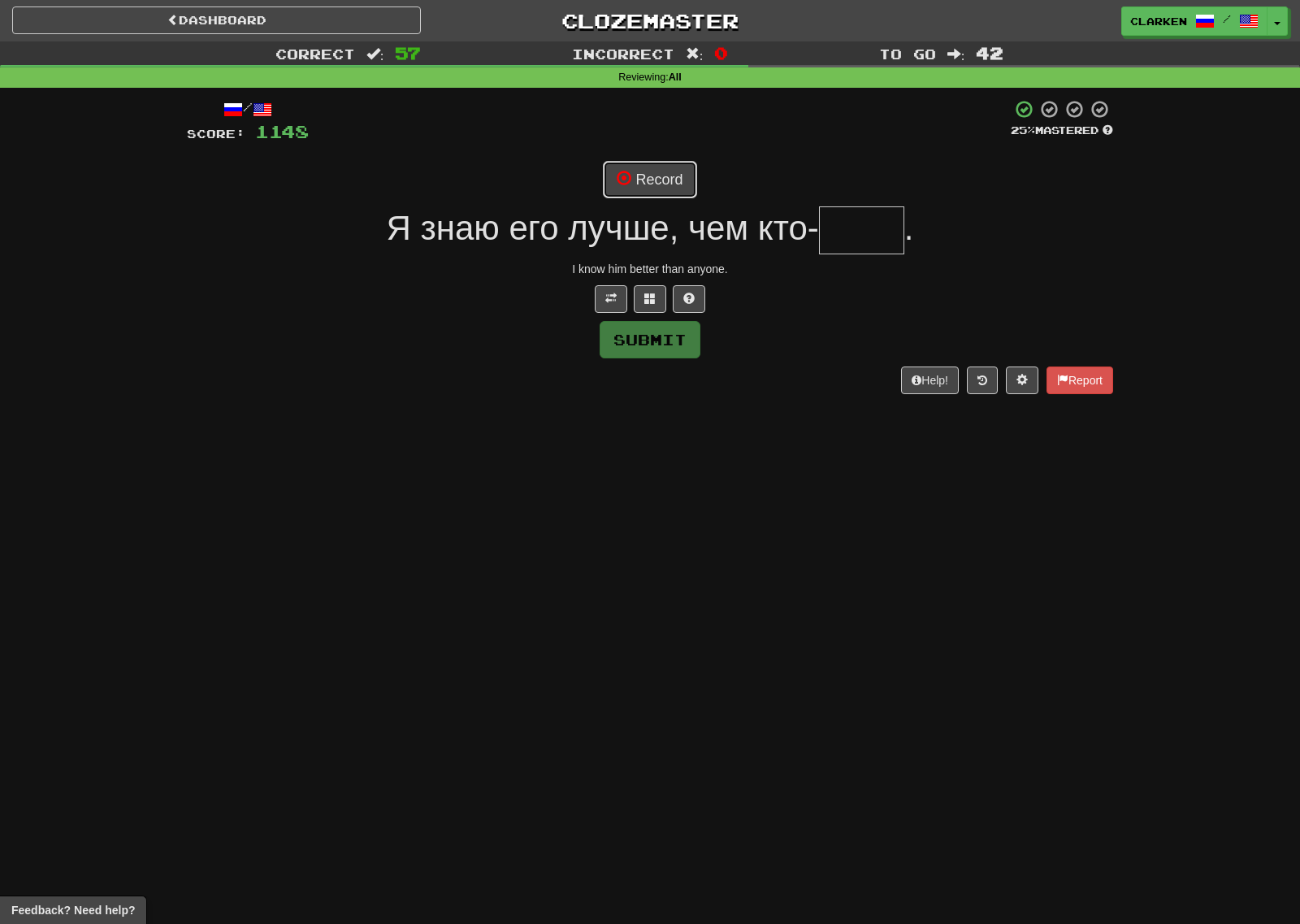
click at [673, 181] on button "Record" at bounding box center [649, 180] width 94 height 38
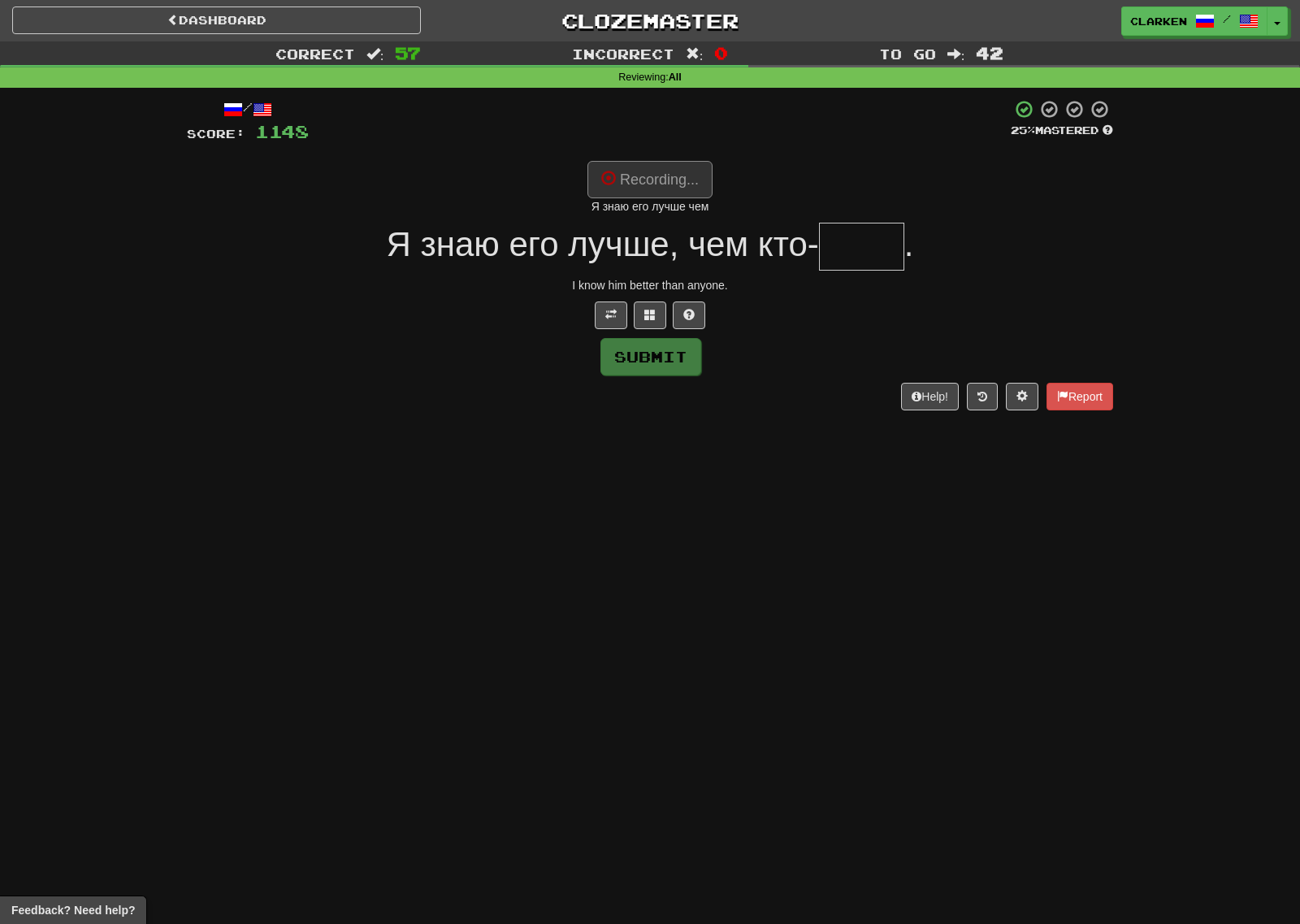
type input "****"
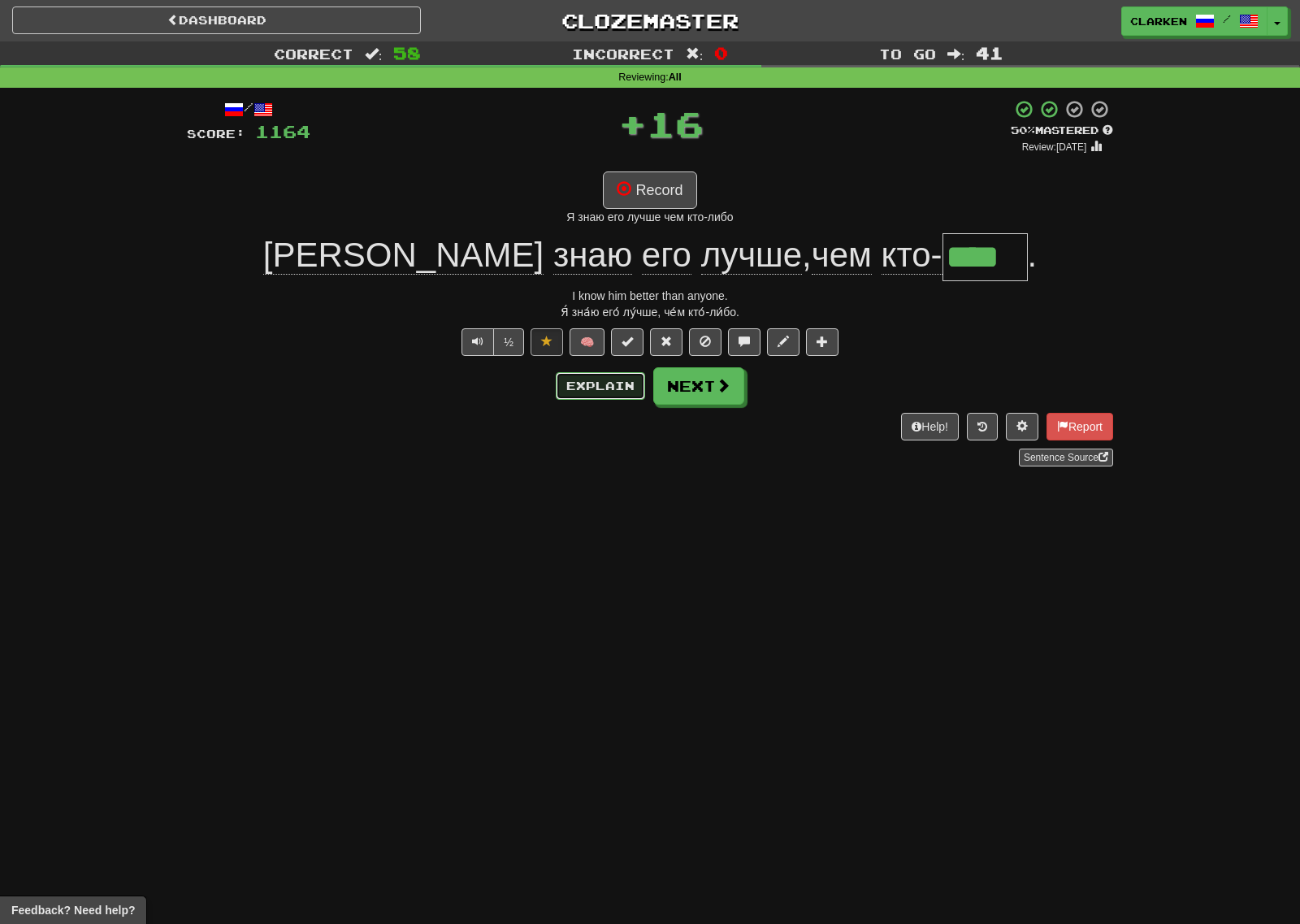
click at [603, 389] on button "Explain" at bounding box center [600, 385] width 90 height 28
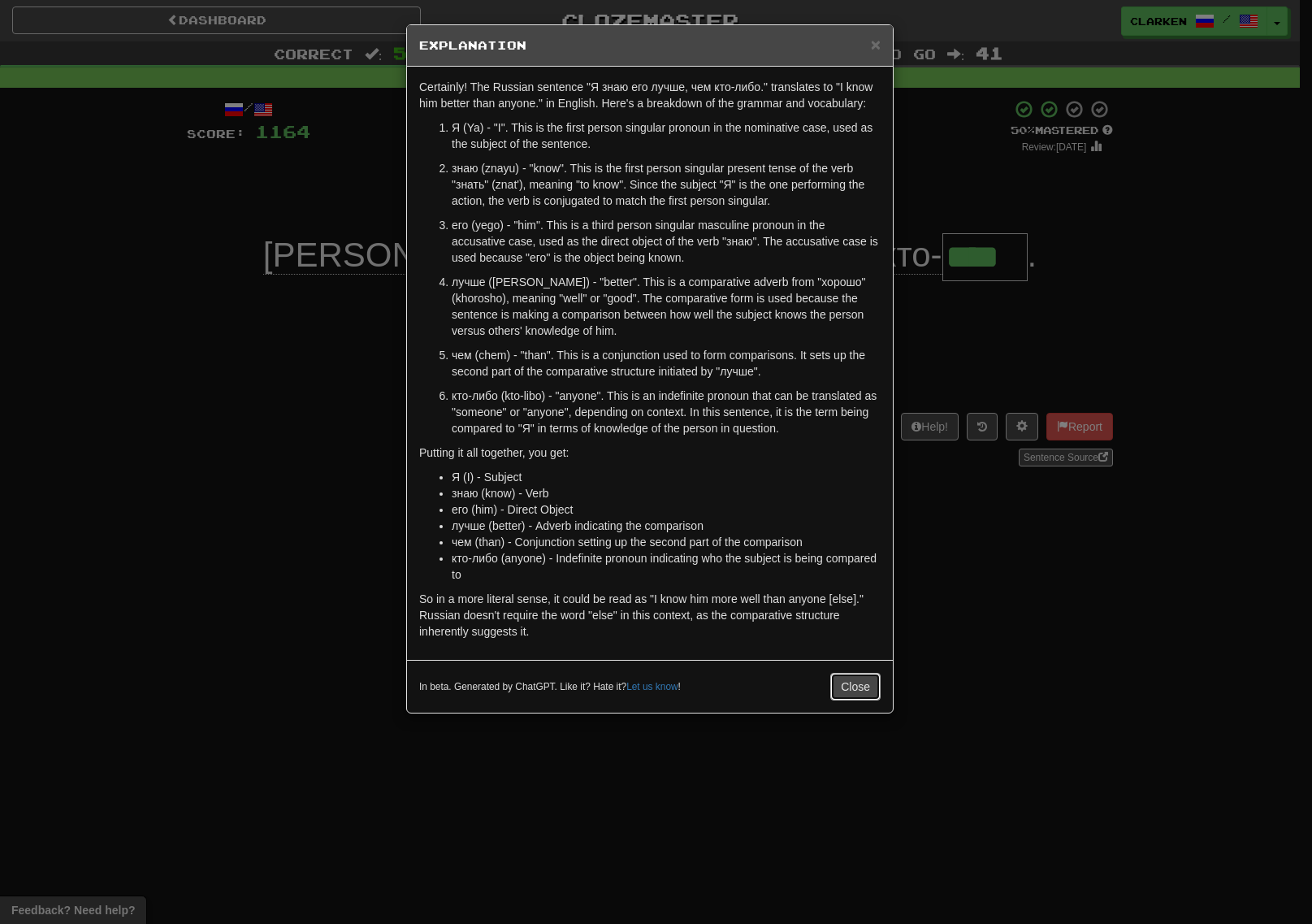
click at [878, 697] on button "Close" at bounding box center [855, 686] width 50 height 28
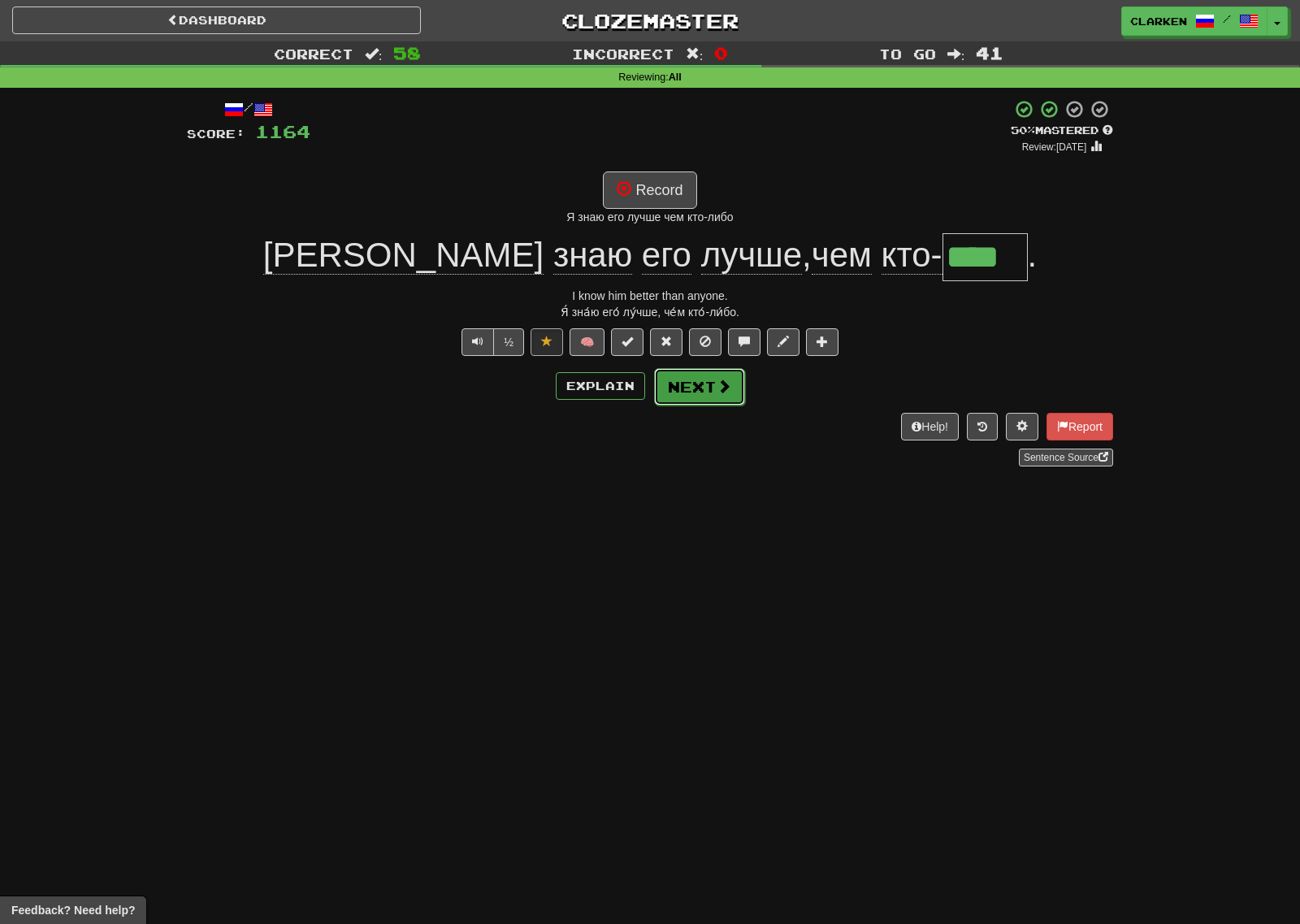
click at [704, 397] on button "Next" at bounding box center [699, 386] width 91 height 38
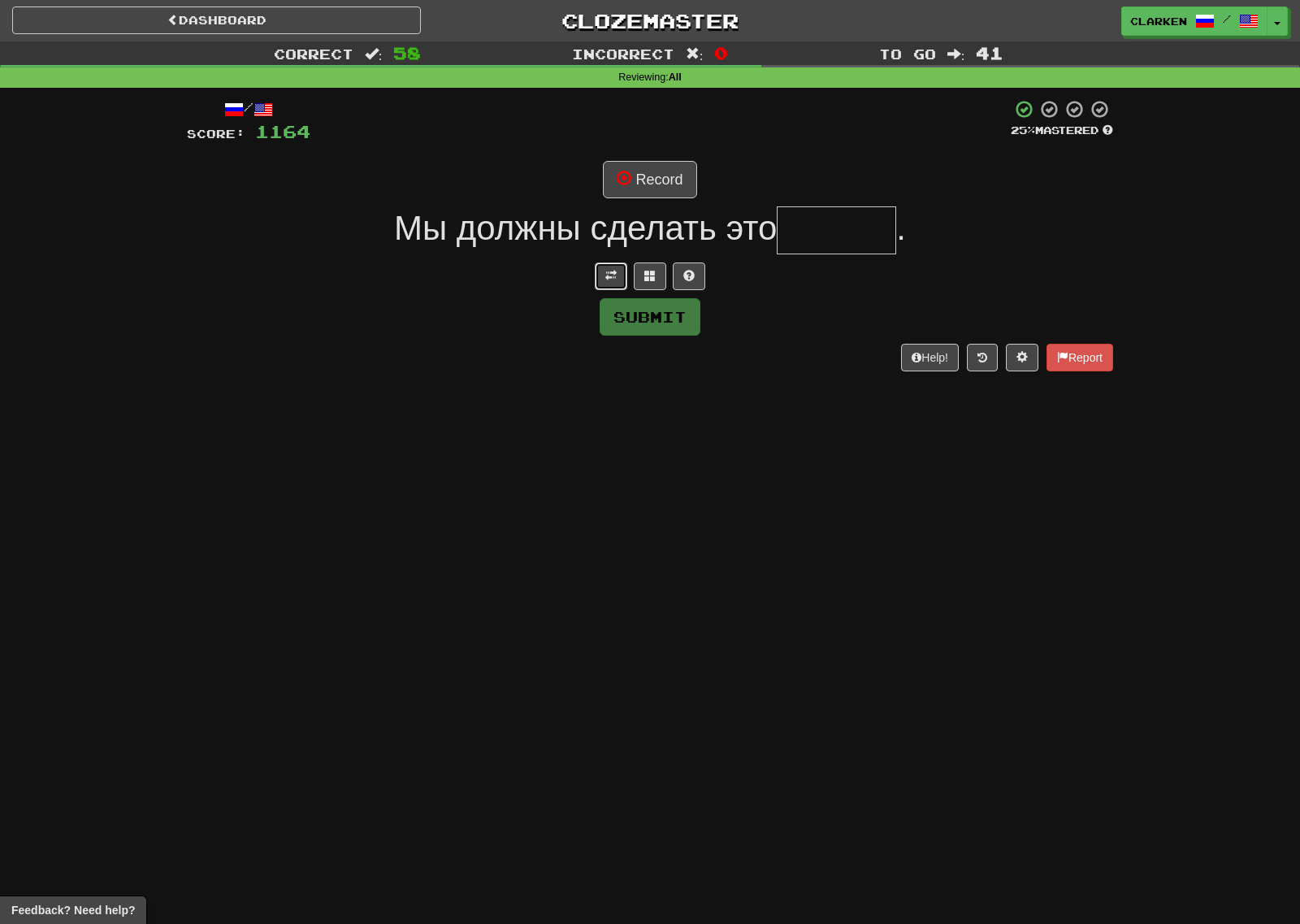
click at [608, 268] on button at bounding box center [611, 276] width 33 height 28
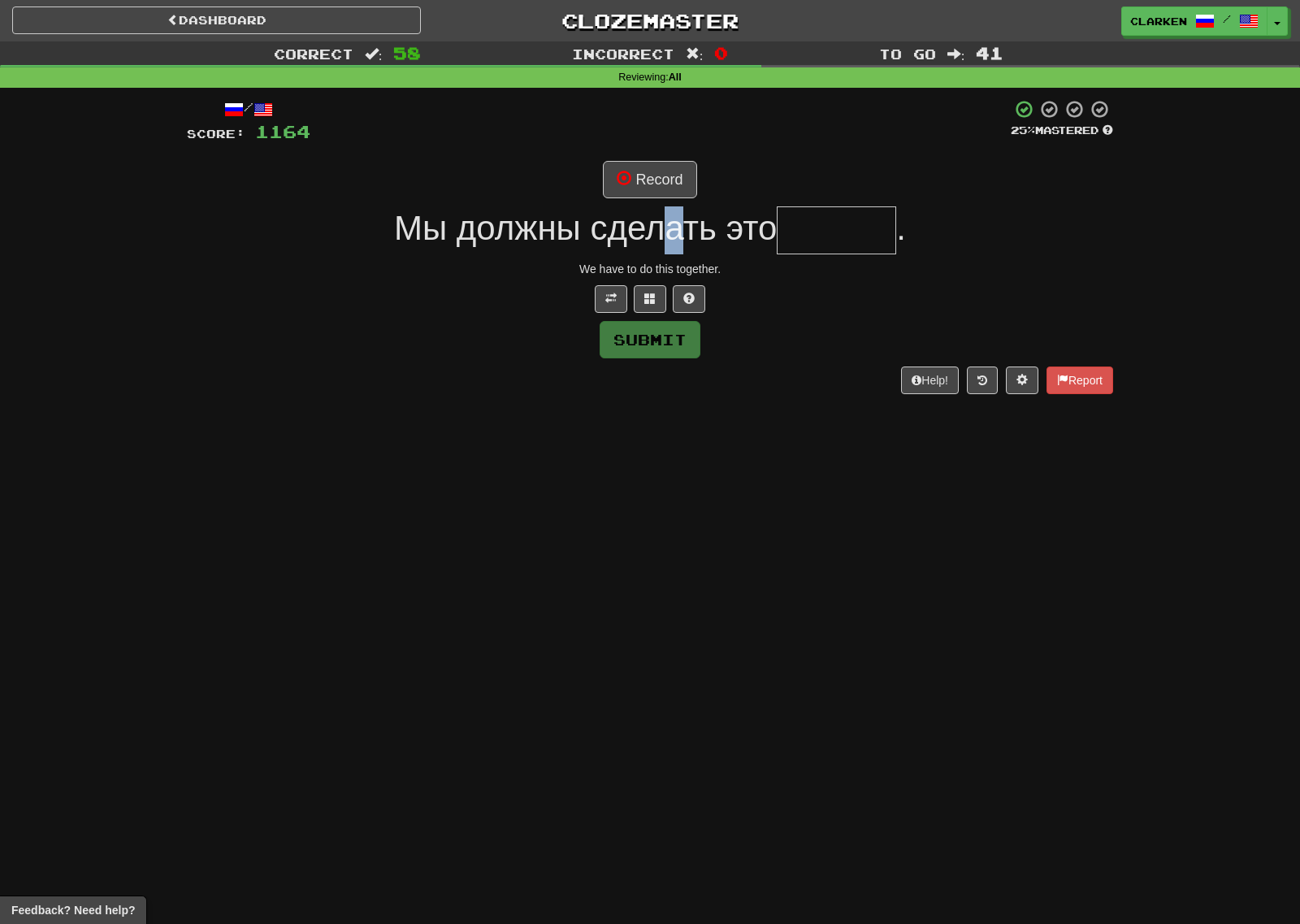
click at [668, 205] on div "/ Score: 1164 25 % Mastered Record Мы должны сделать это . We have to do this t…" at bounding box center [649, 246] width 926 height 294
click at [658, 168] on button "Record" at bounding box center [649, 180] width 94 height 38
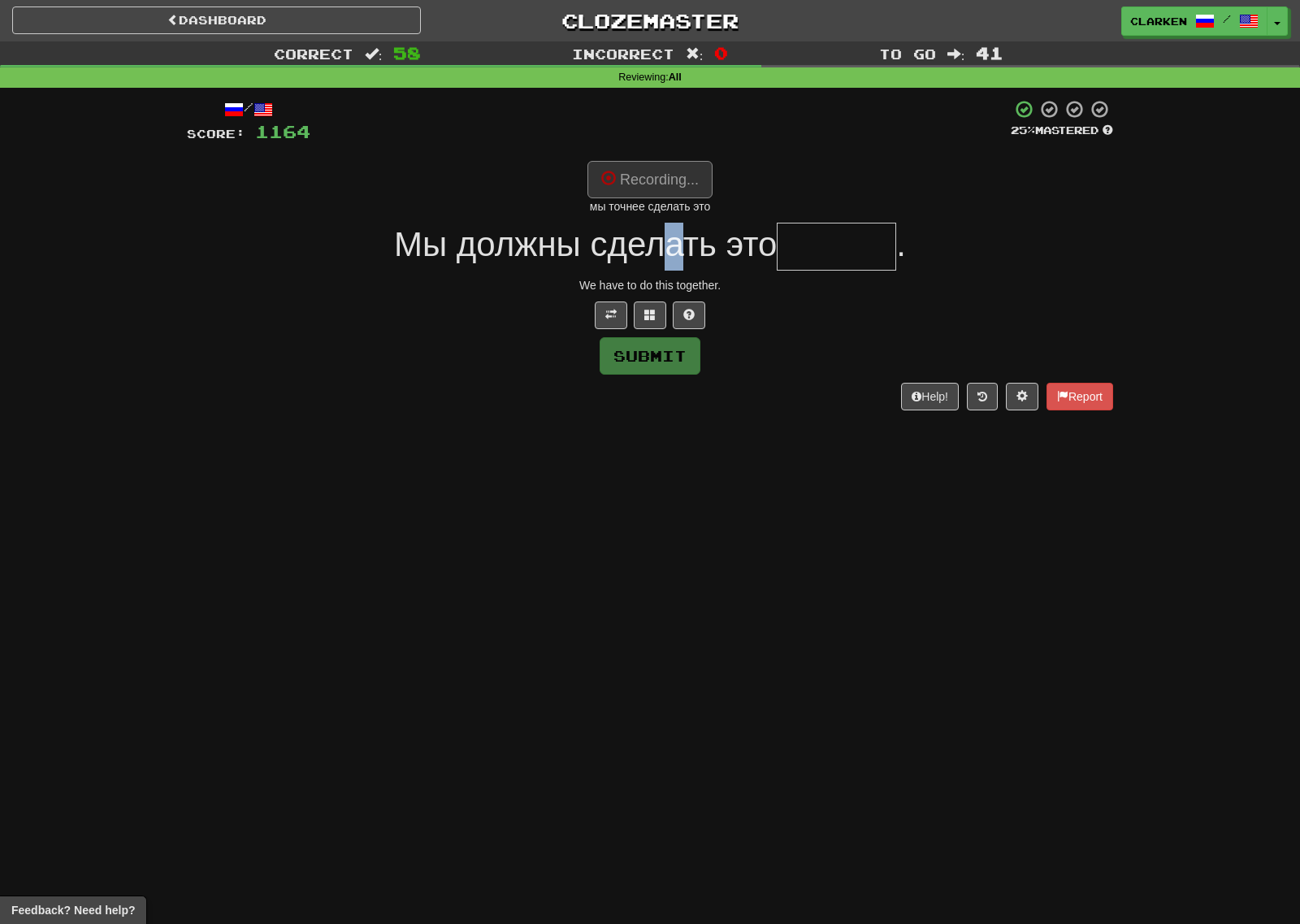
type input "******"
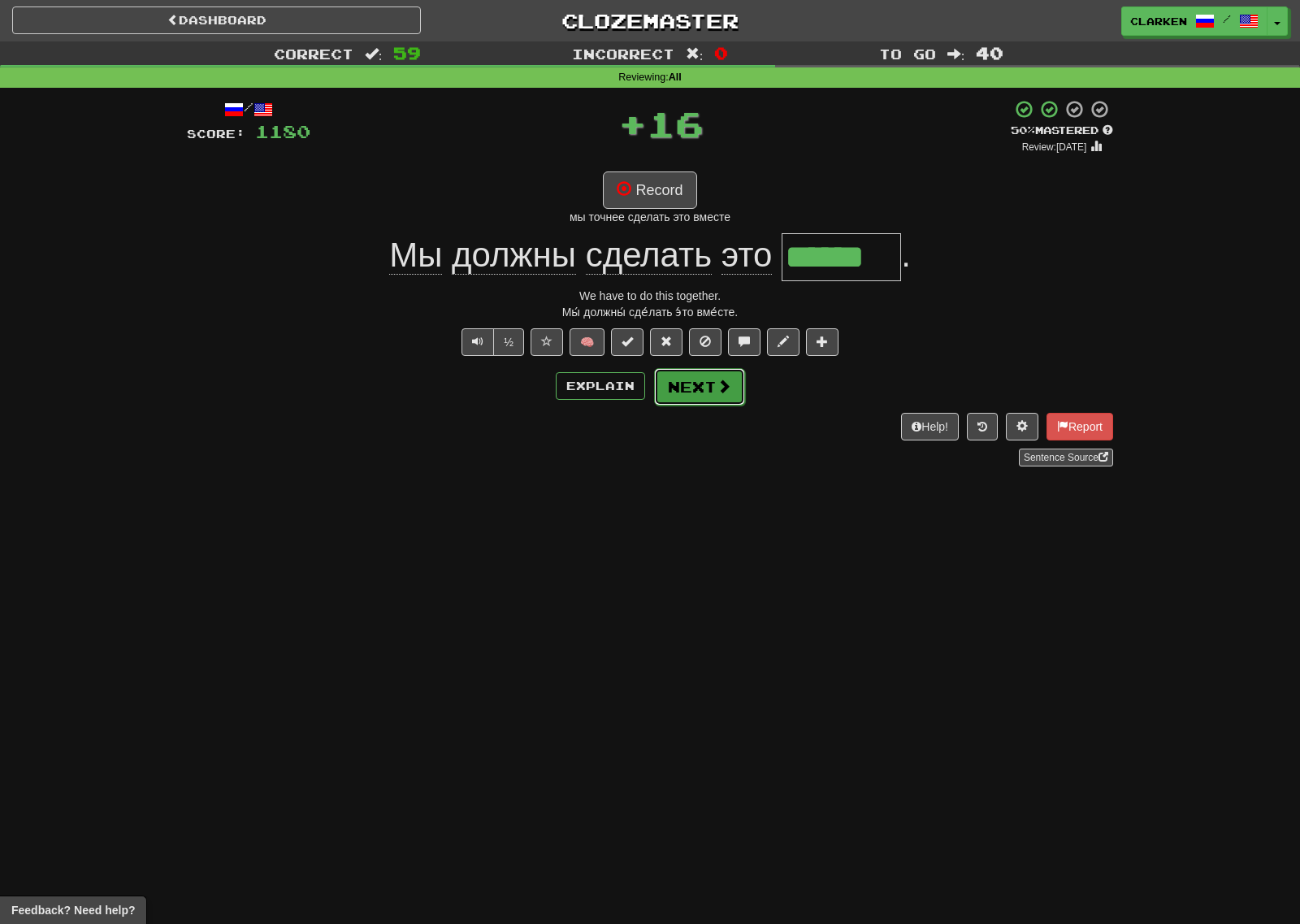
click at [720, 392] on span at bounding box center [723, 385] width 14 height 14
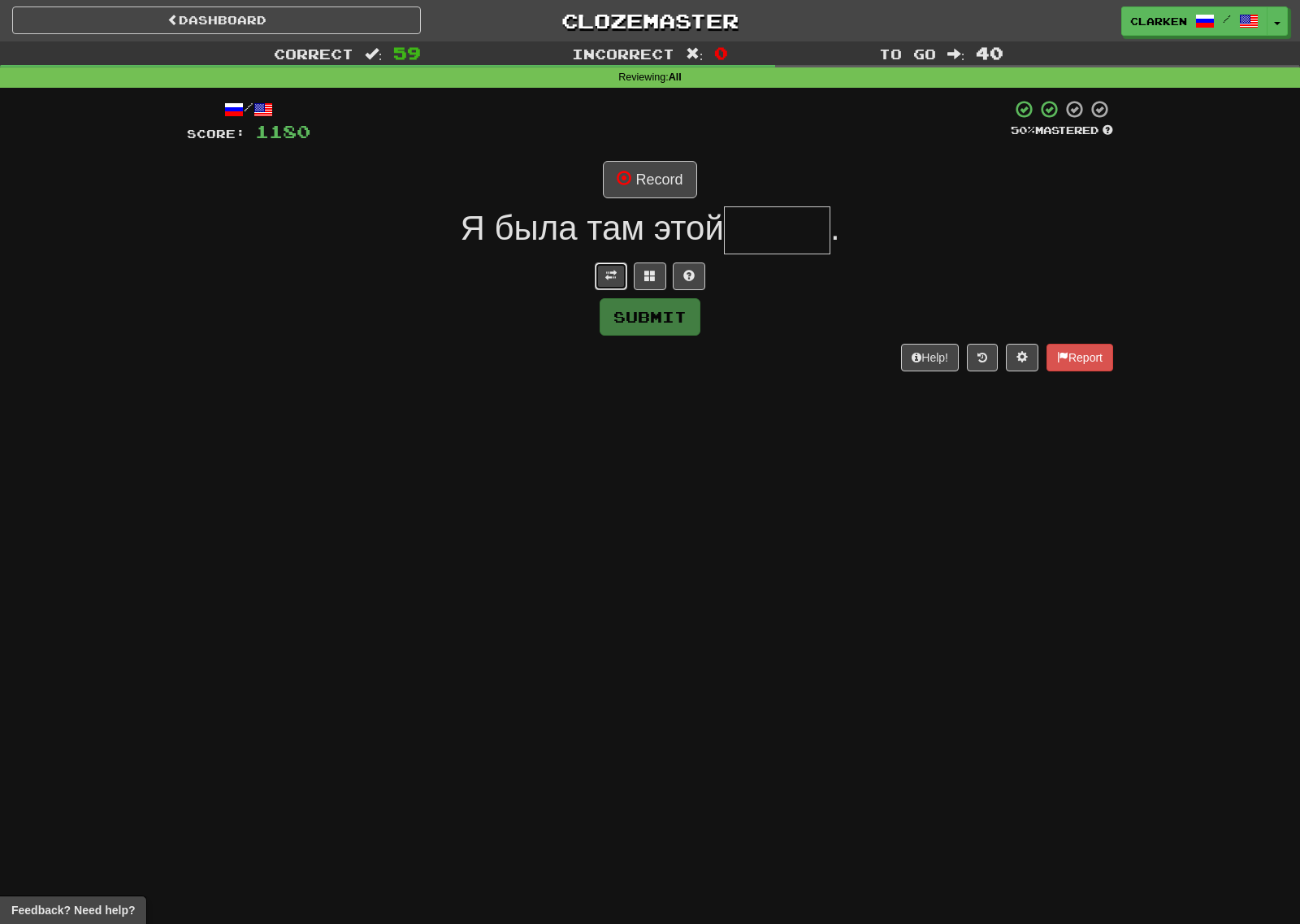
click at [621, 286] on button at bounding box center [611, 276] width 33 height 28
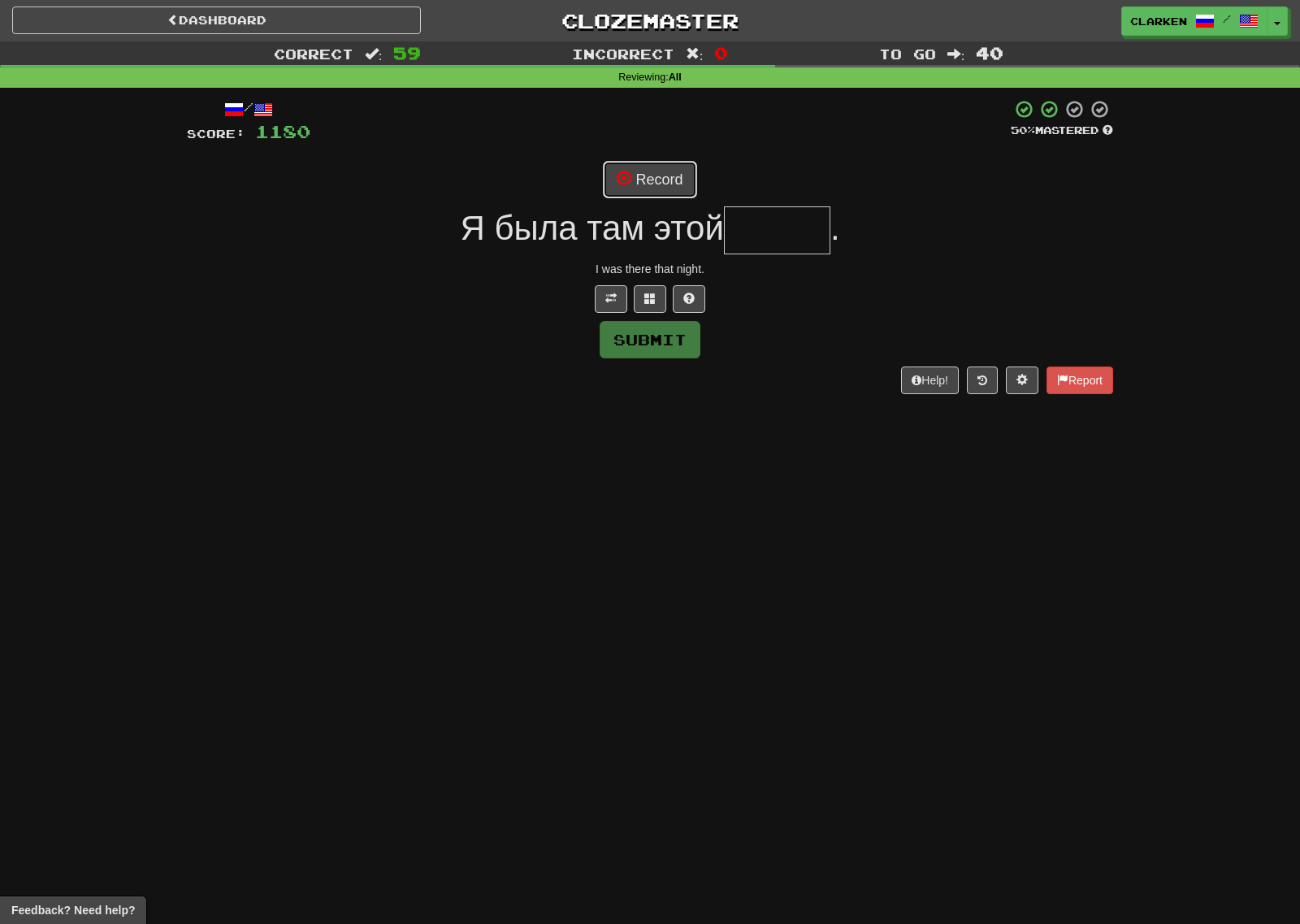
click at [646, 179] on button "Record" at bounding box center [649, 180] width 94 height 38
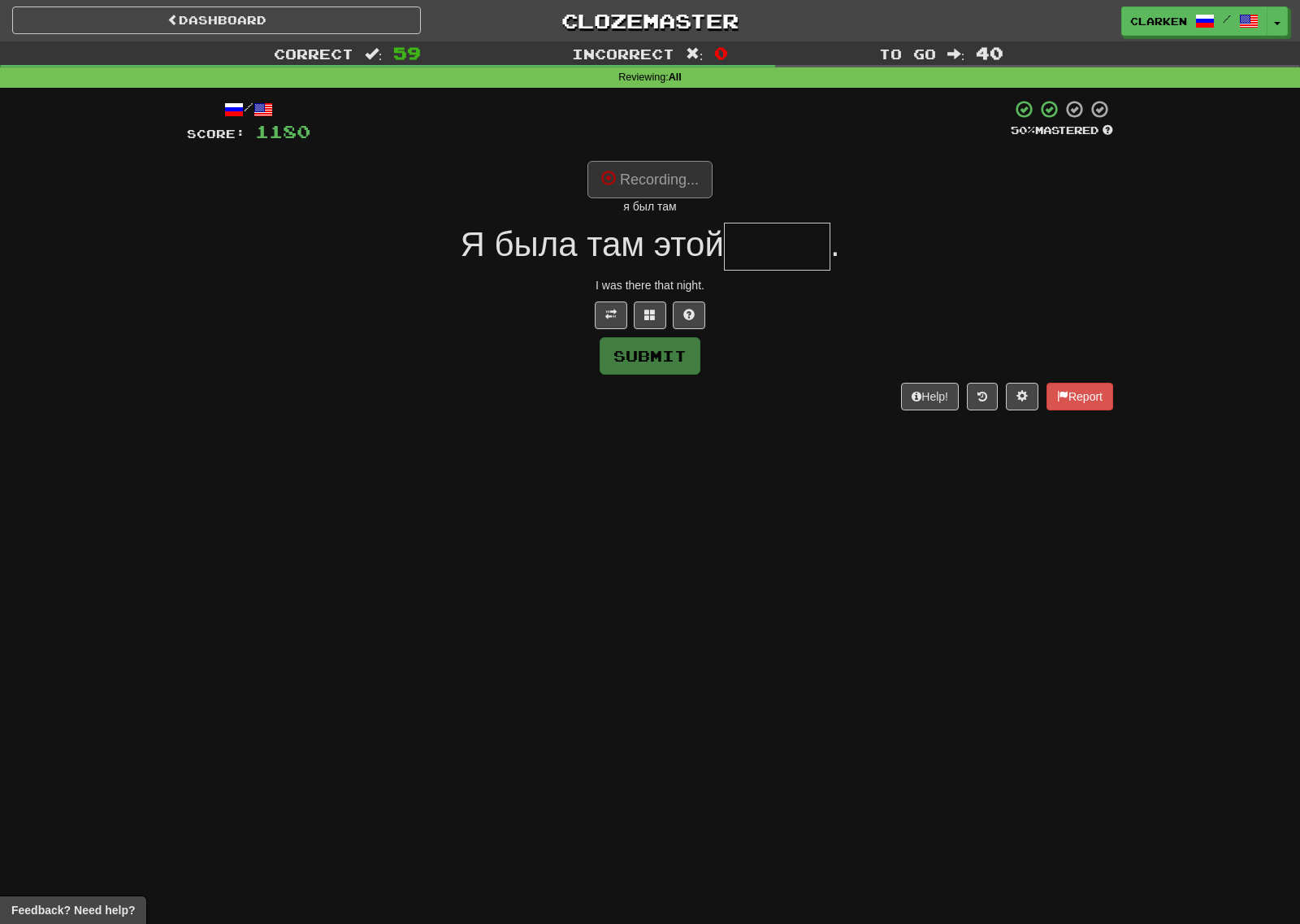
type input "*****"
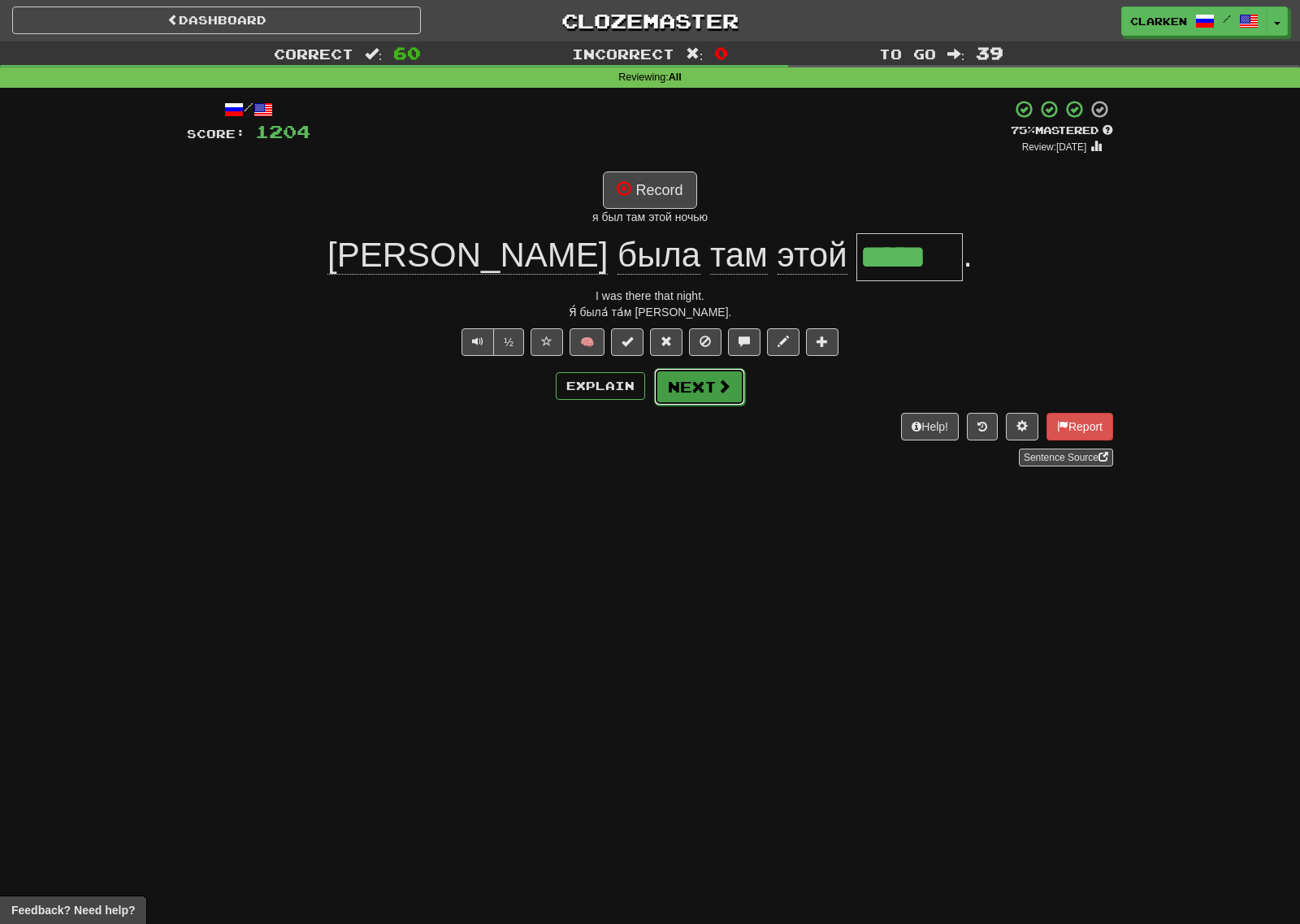
click at [737, 384] on button "Next" at bounding box center [699, 386] width 91 height 38
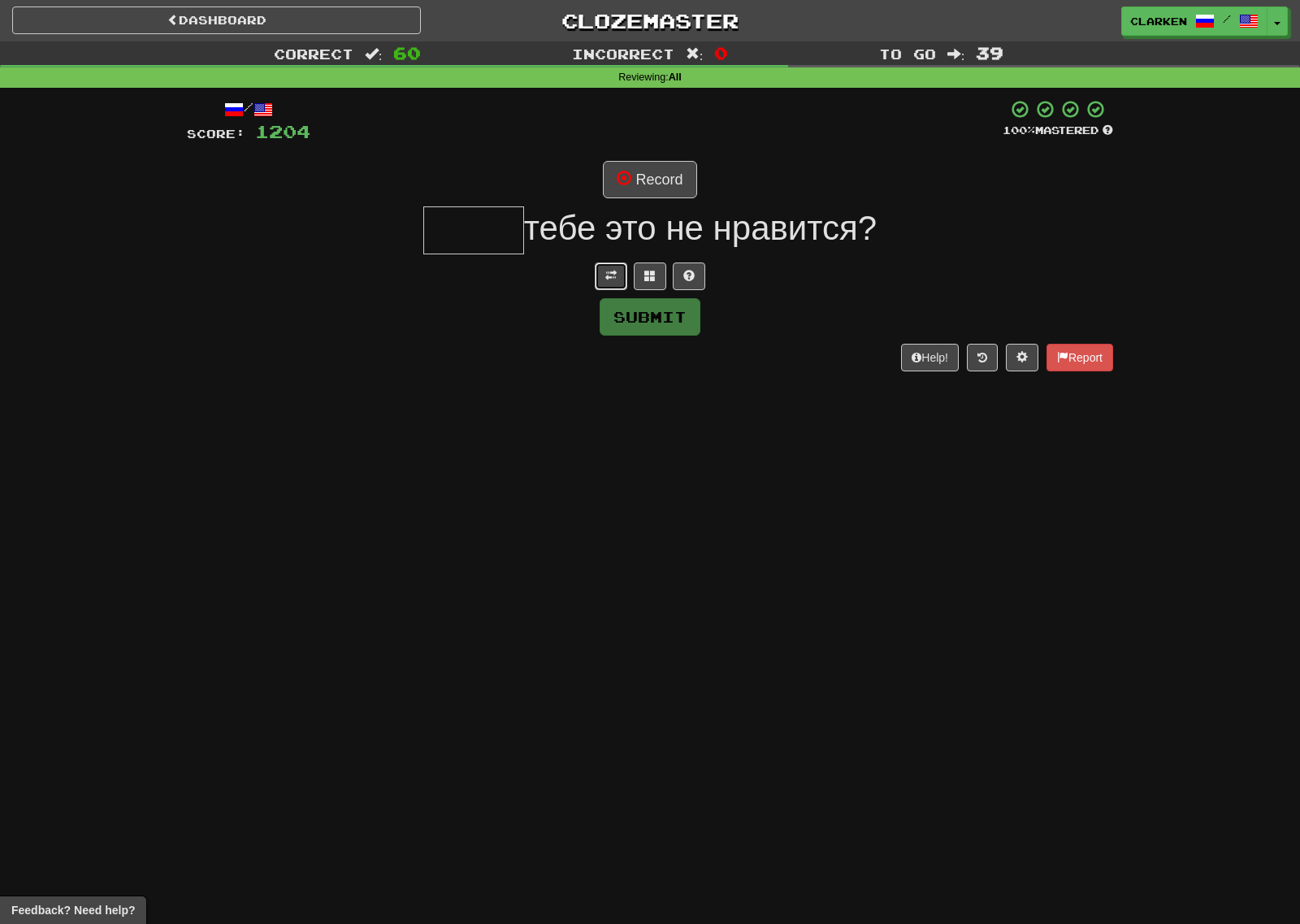
click at [615, 271] on span at bounding box center [611, 275] width 12 height 12
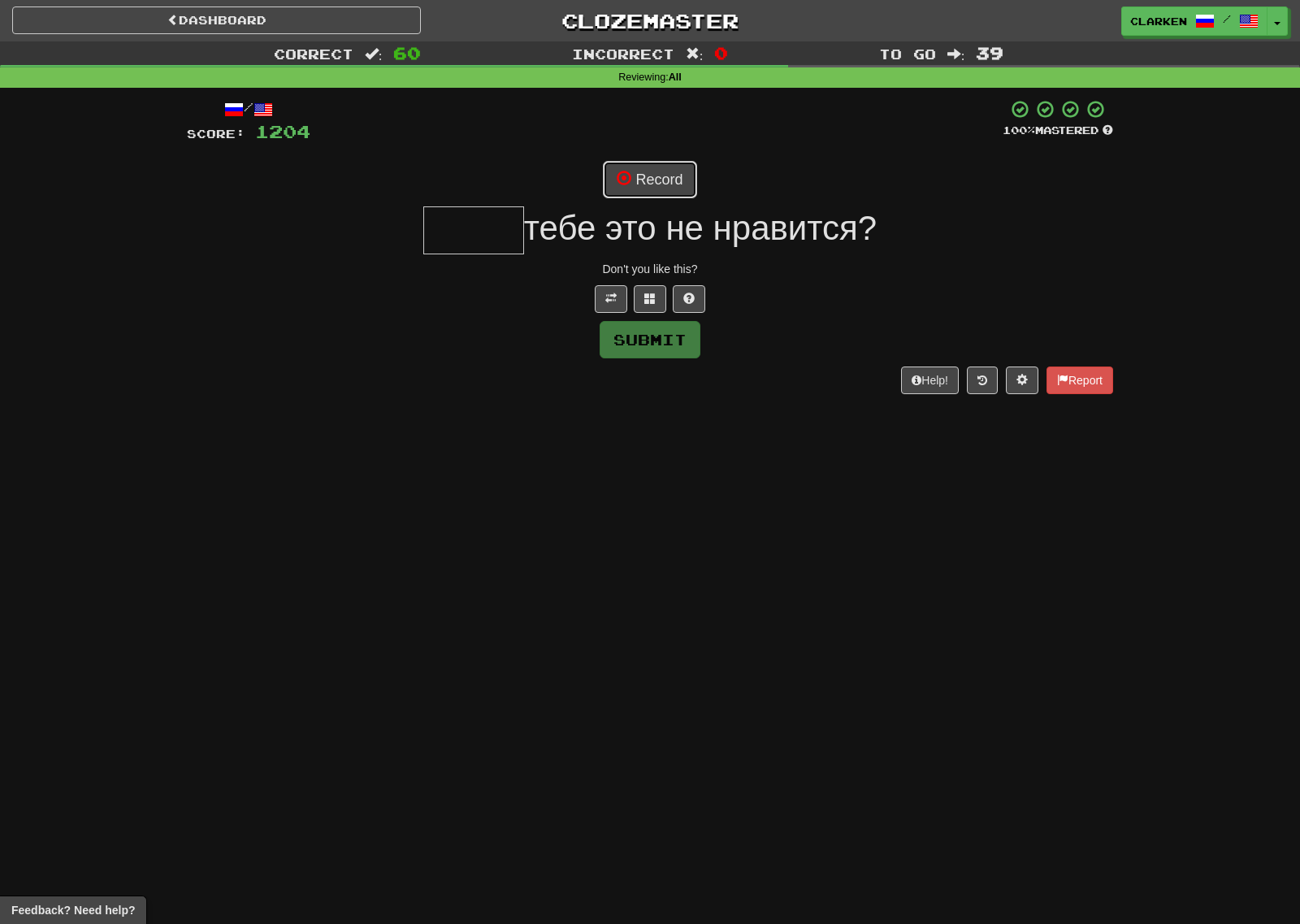
click at [639, 185] on button "Record" at bounding box center [649, 180] width 94 height 38
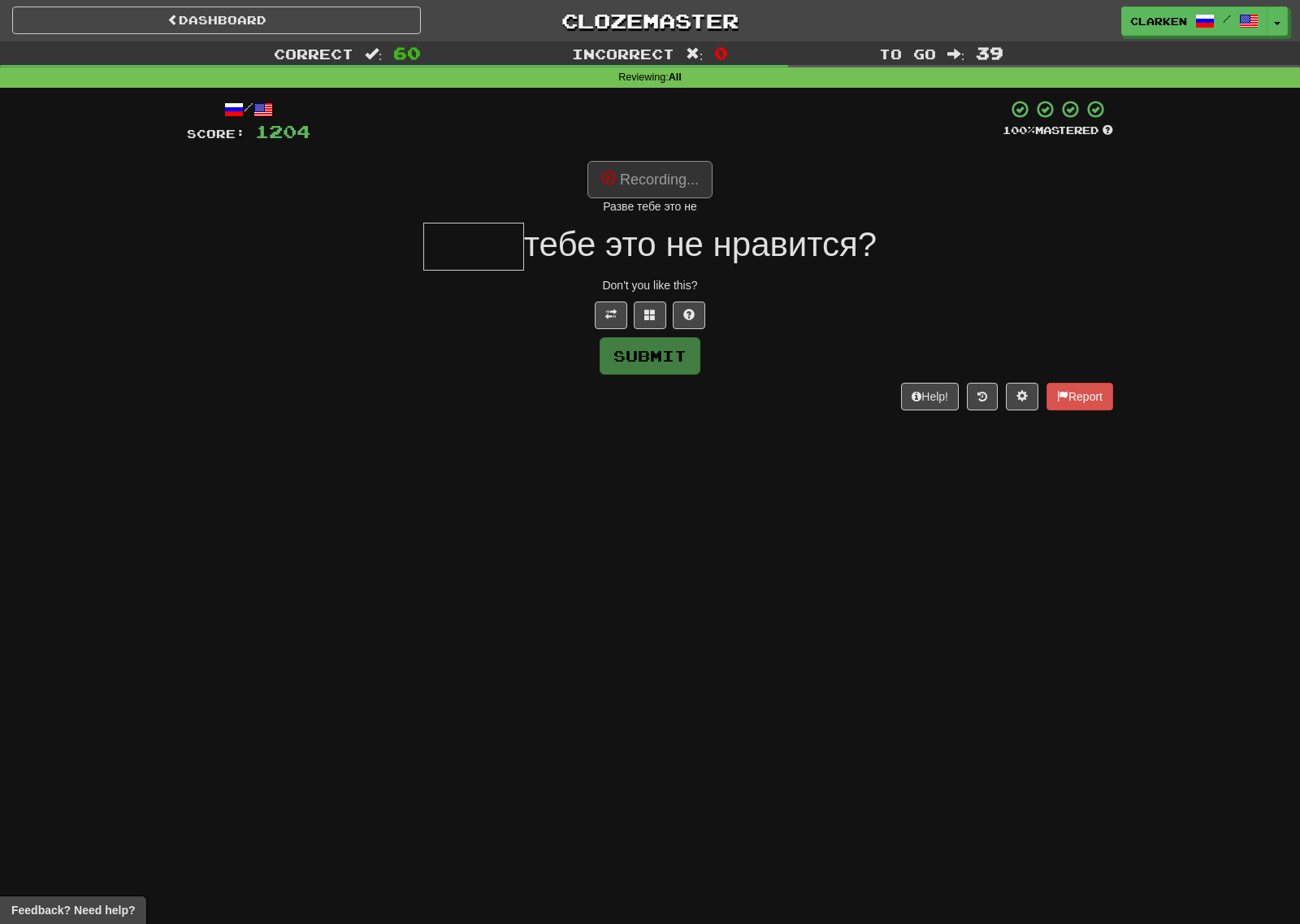
type input "*****"
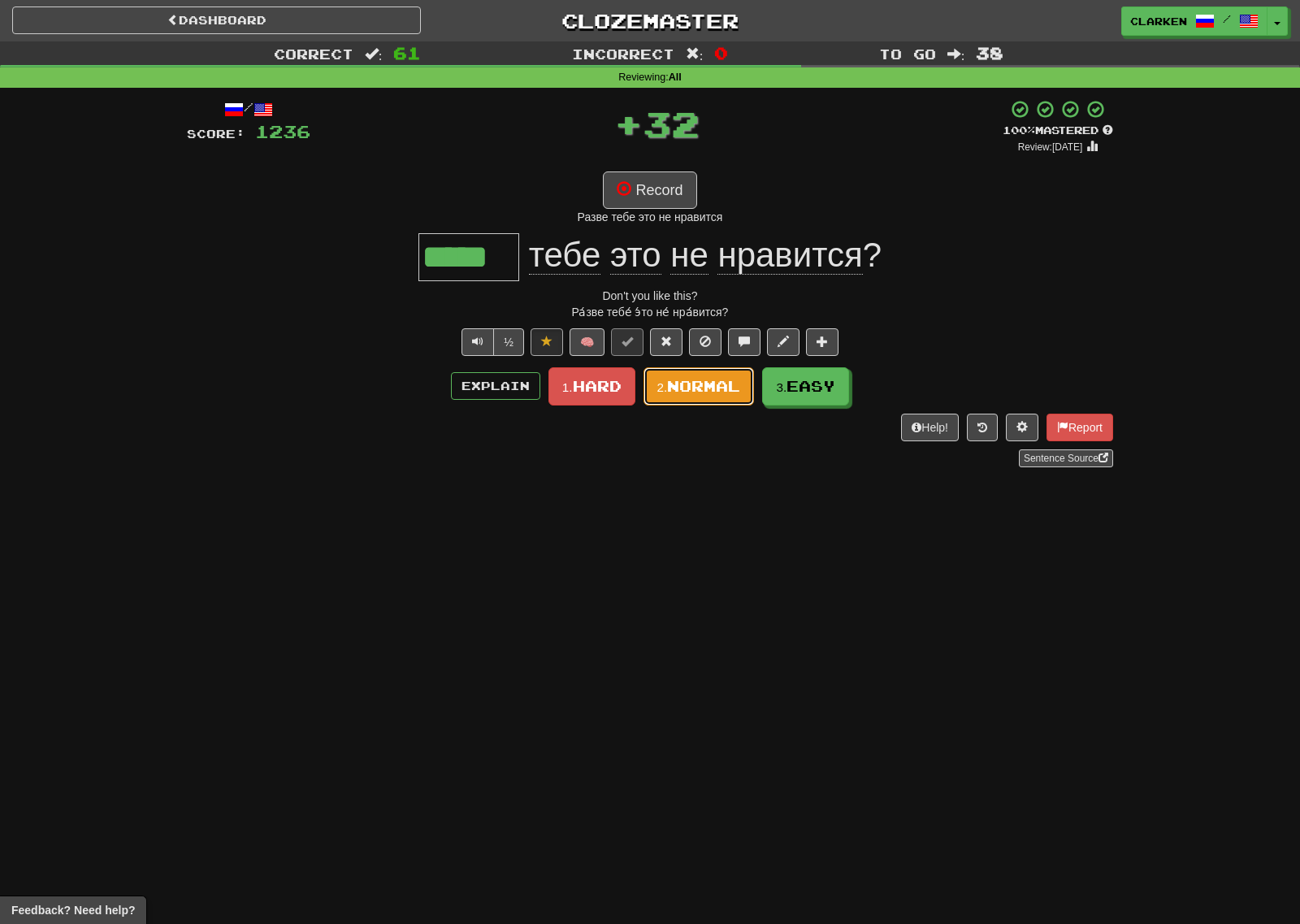
click at [694, 393] on span "Normal" at bounding box center [704, 385] width 73 height 18
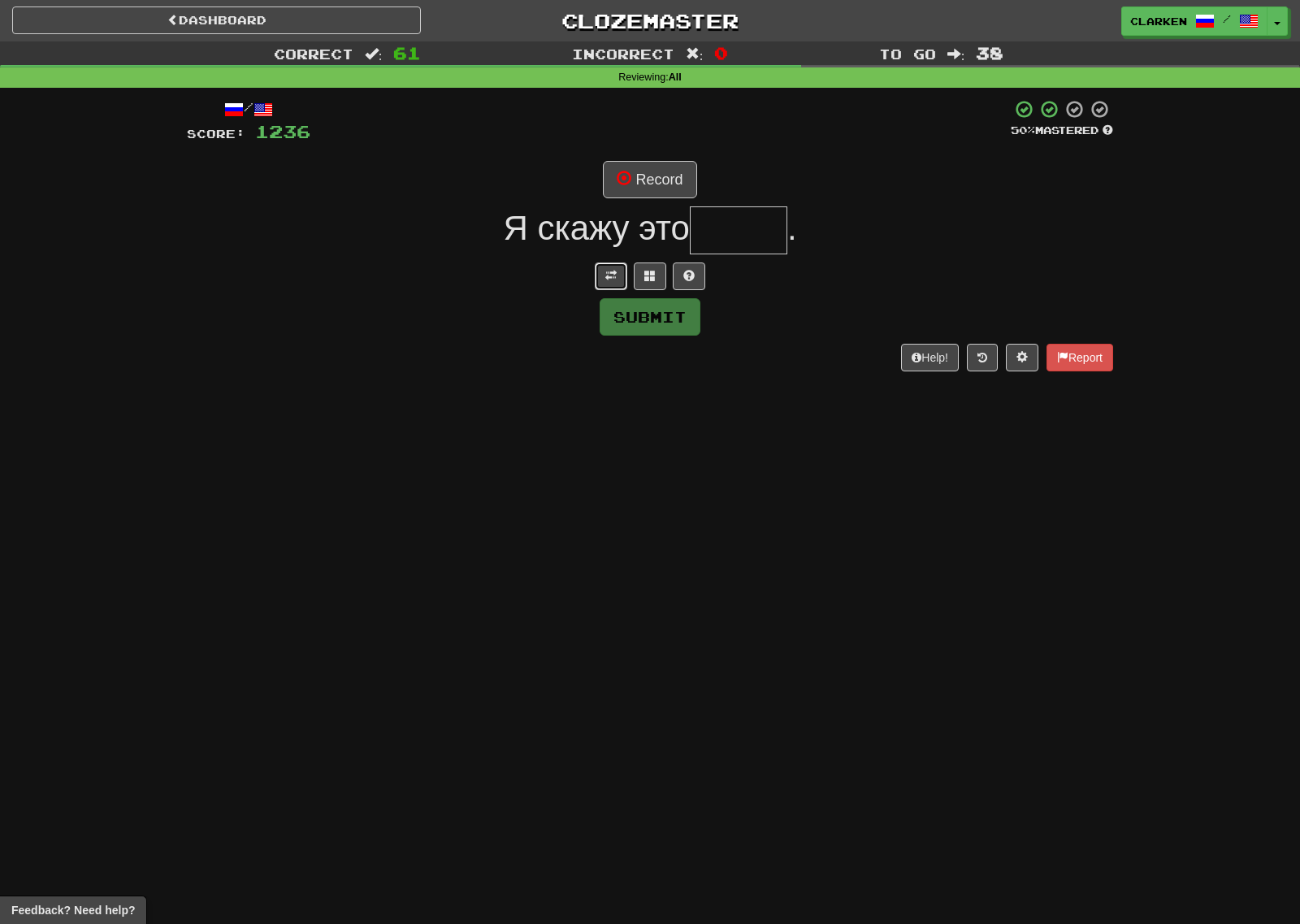
click at [610, 277] on span at bounding box center [611, 275] width 12 height 12
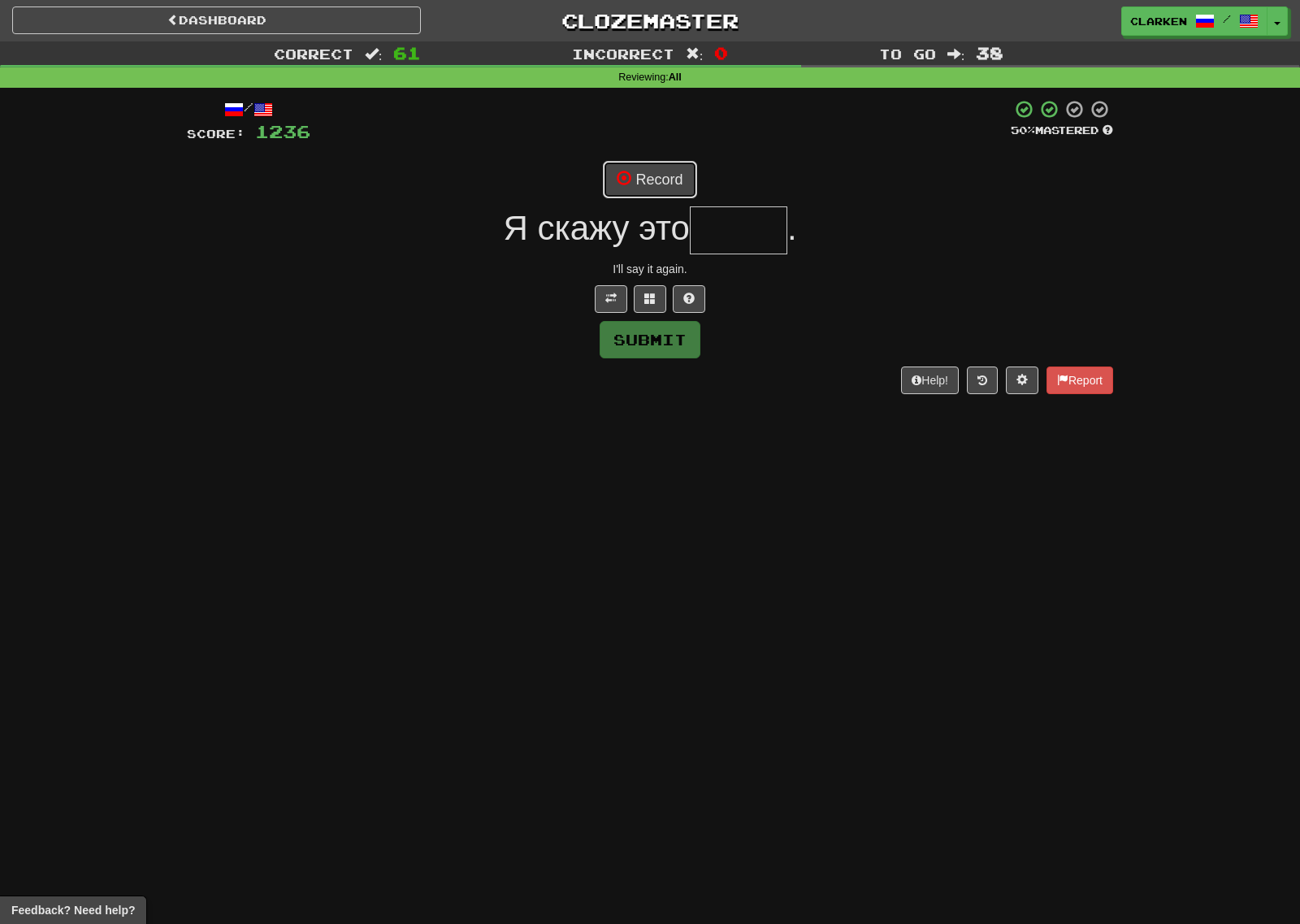
click at [660, 182] on button "Record" at bounding box center [649, 180] width 94 height 38
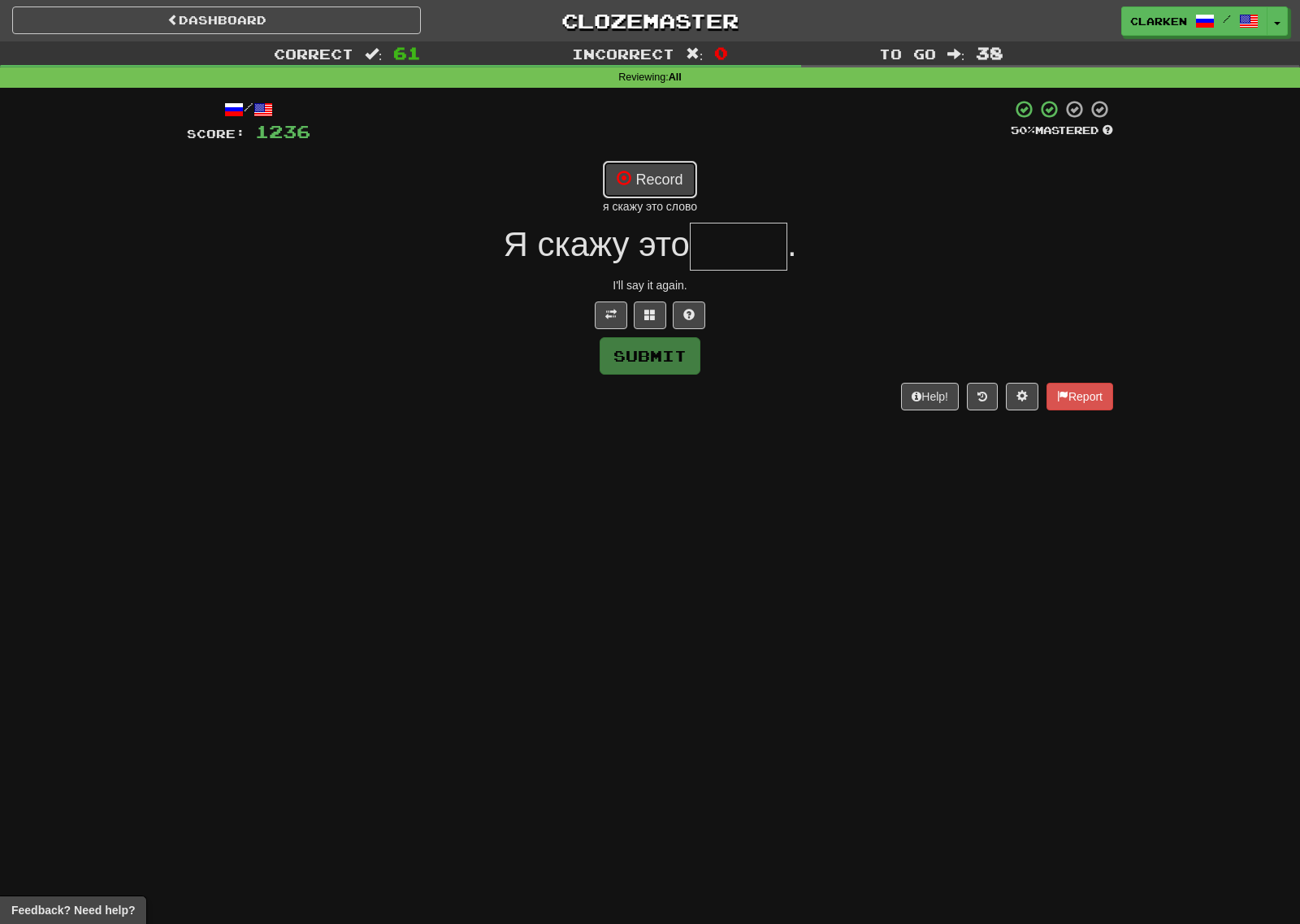
click at [663, 180] on button "Record" at bounding box center [649, 180] width 94 height 38
click at [672, 174] on button "Record" at bounding box center [649, 180] width 94 height 38
click at [663, 177] on button "Record" at bounding box center [649, 180] width 94 height 38
type input "*****"
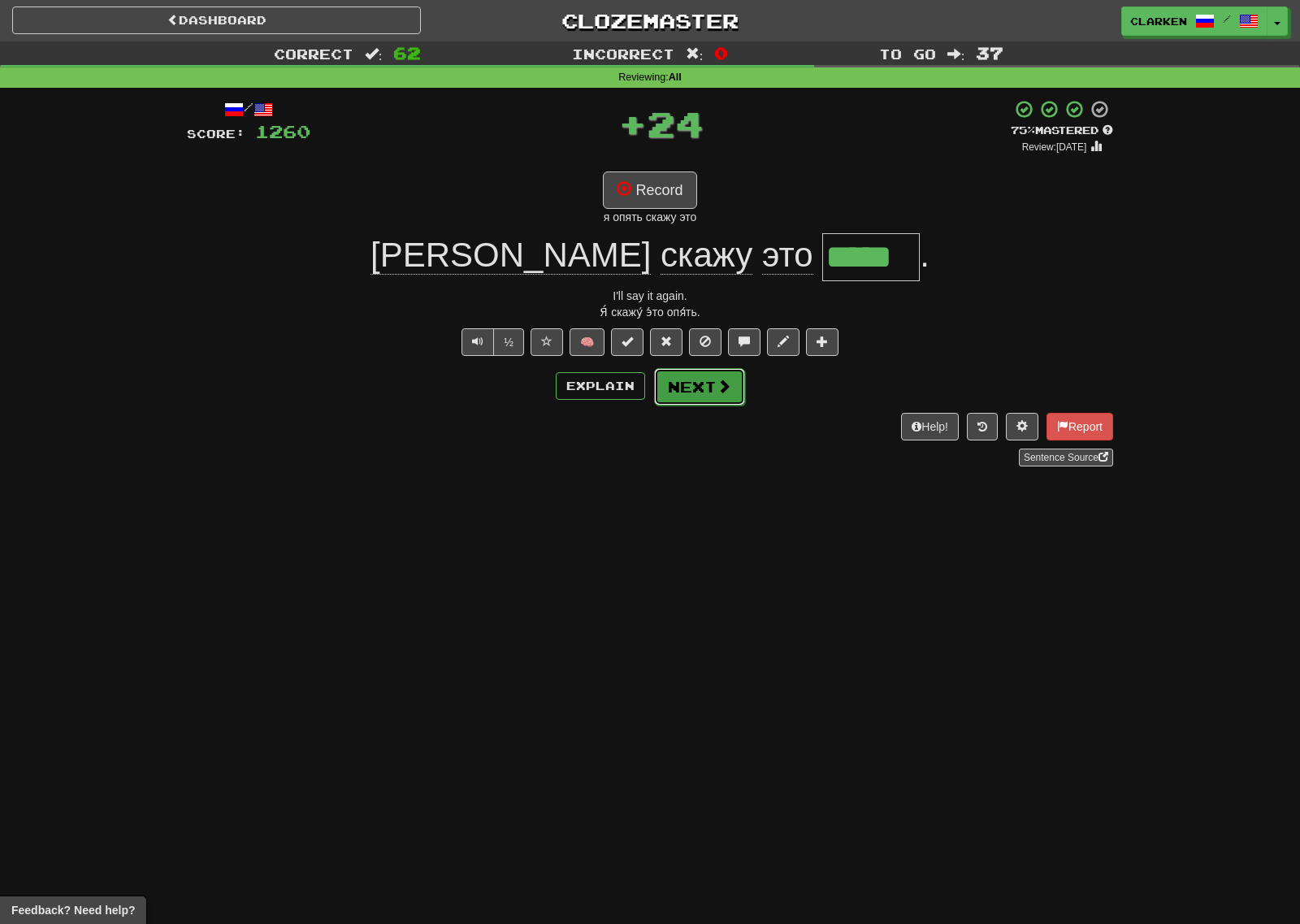
click at [690, 381] on button "Next" at bounding box center [699, 386] width 91 height 38
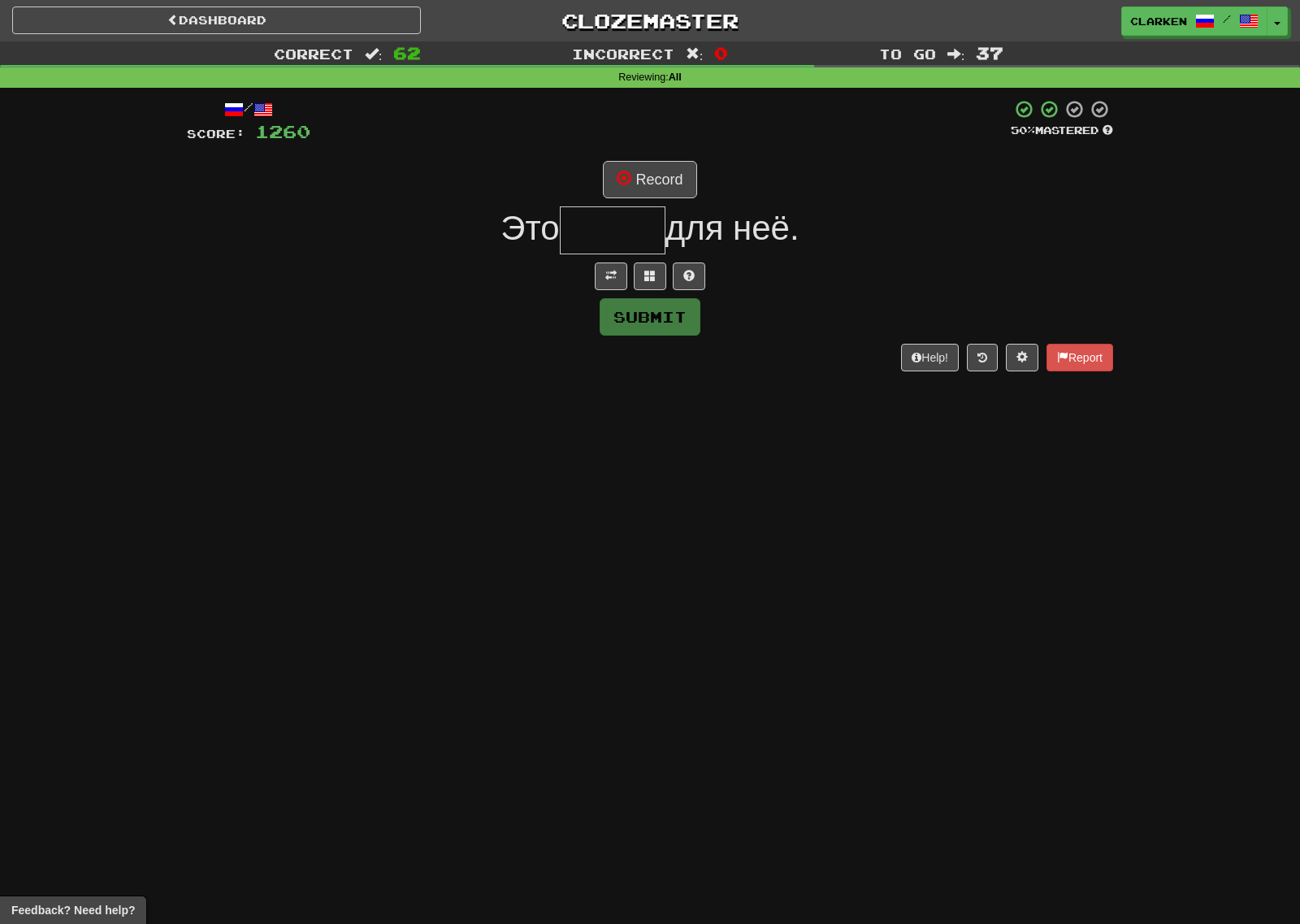
click at [607, 294] on div "/ Score: 1260 50 % Mastered Record Это для неё. Submit Help! Report" at bounding box center [649, 235] width 926 height 271
click at [606, 290] on div "/ Score: 1260 50 % Mastered Record Это для неё. Submit Help! Report" at bounding box center [649, 235] width 926 height 271
click at [607, 289] on button at bounding box center [611, 276] width 33 height 28
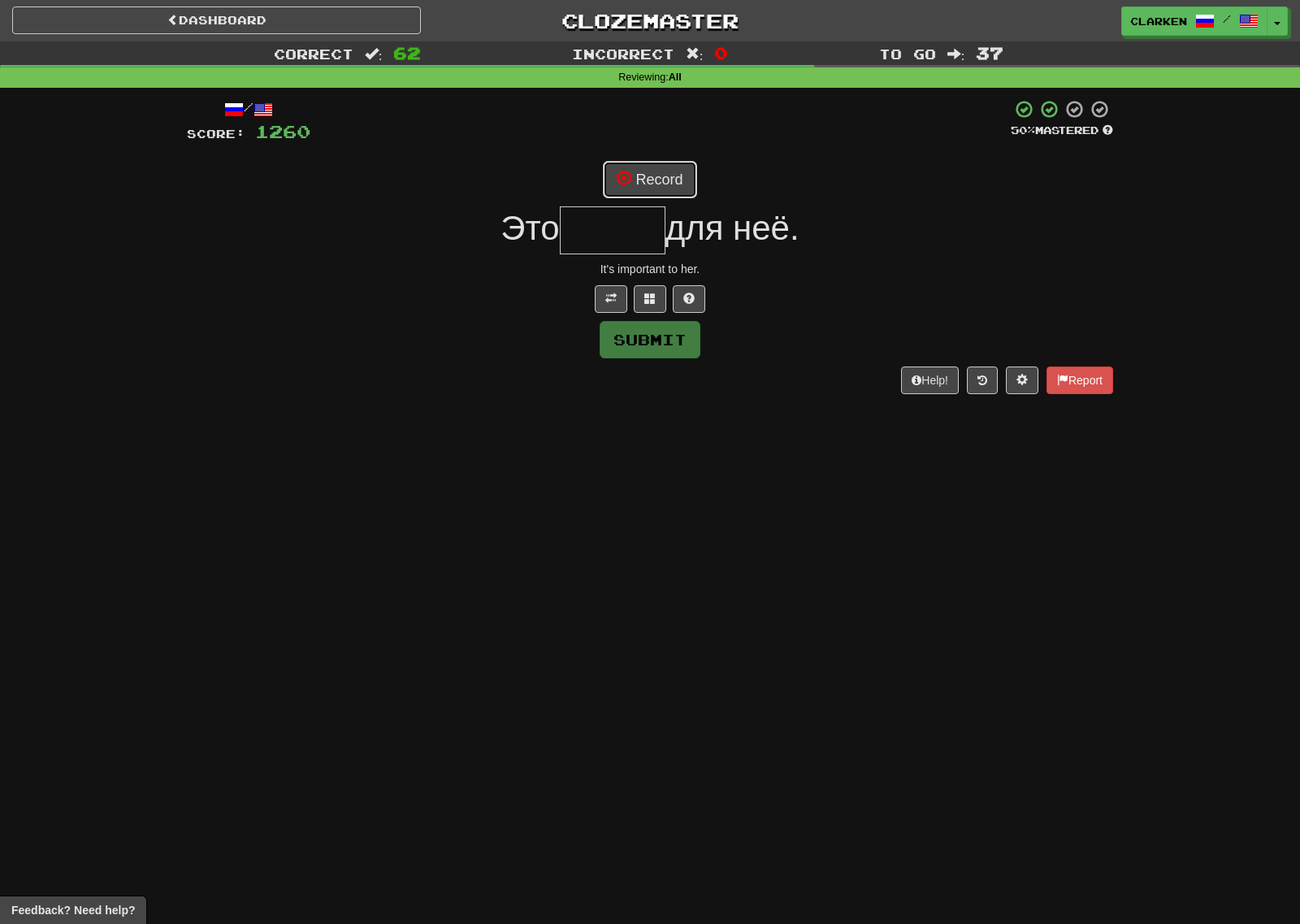
click at [675, 196] on button "Record" at bounding box center [649, 180] width 94 height 38
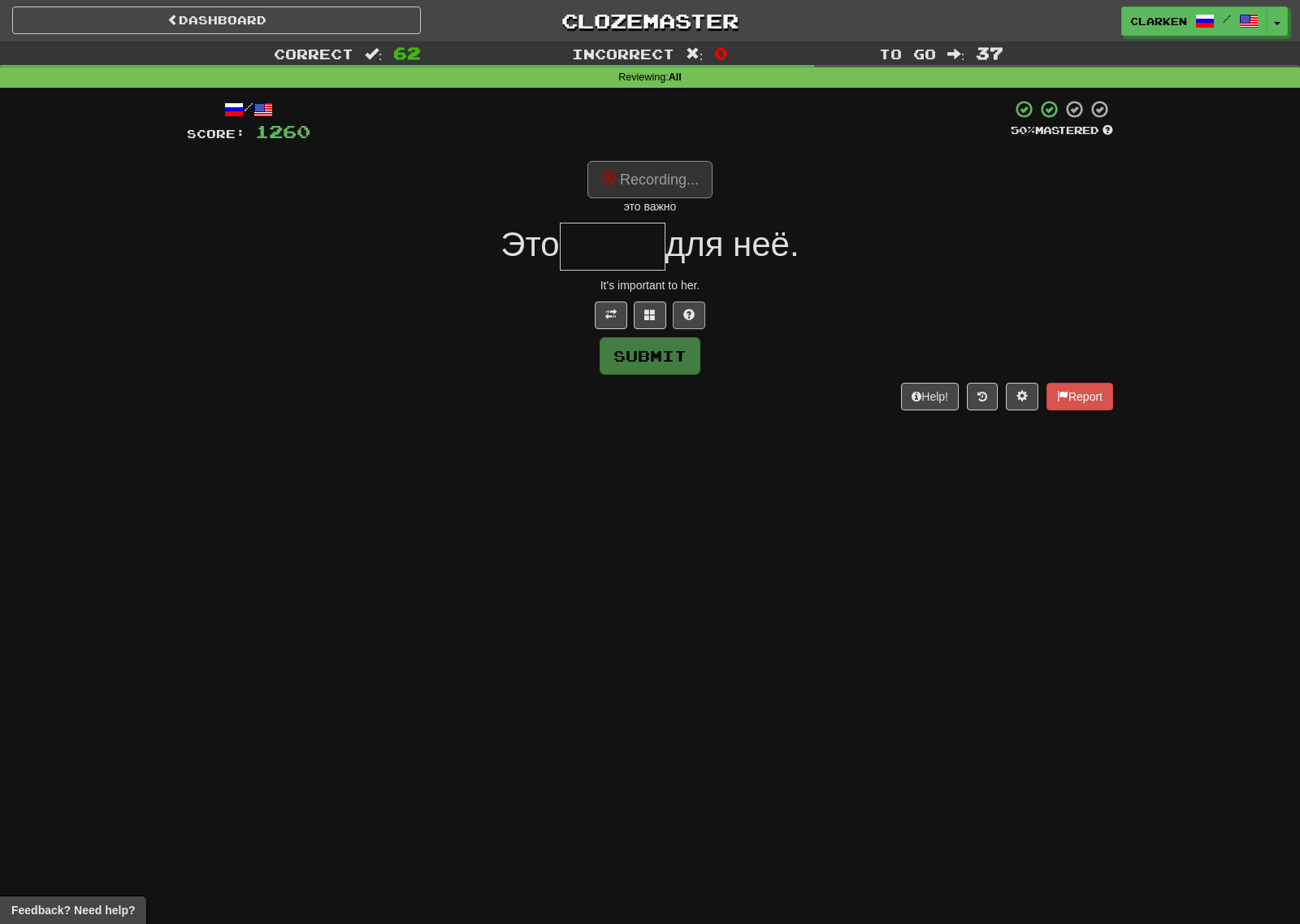
type input "*****"
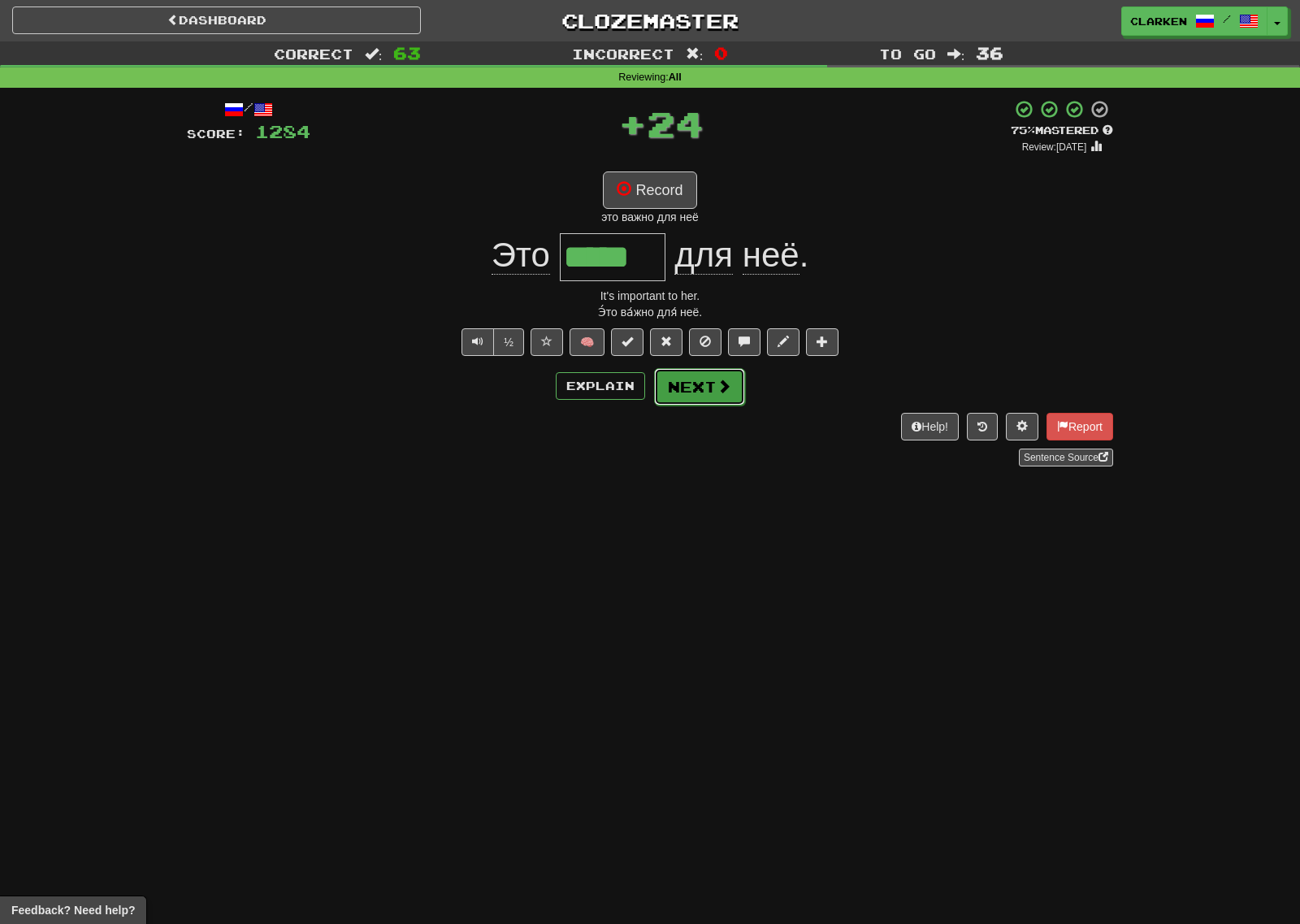
click at [700, 376] on button "Next" at bounding box center [699, 386] width 91 height 38
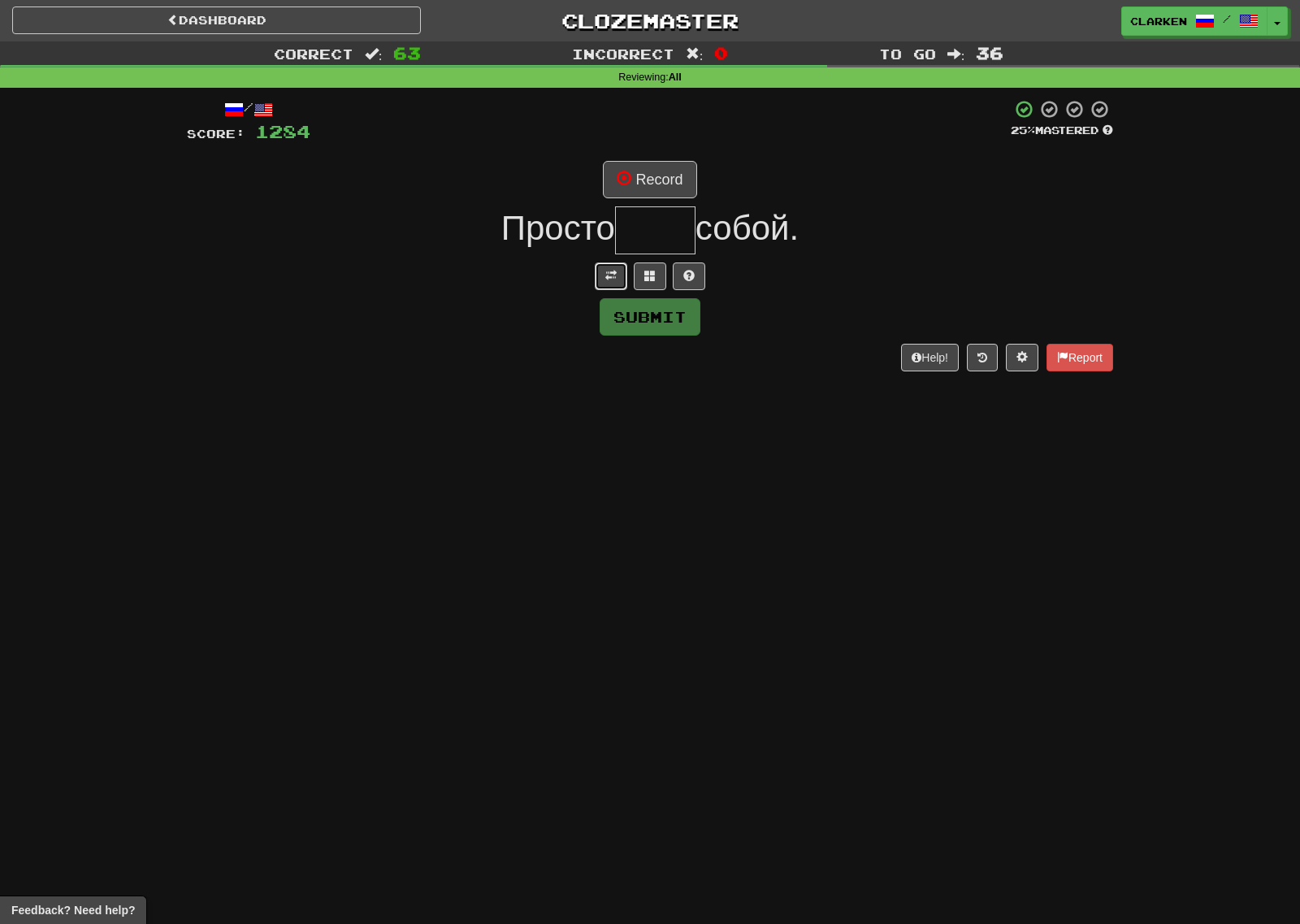
click at [612, 268] on button at bounding box center [611, 276] width 33 height 28
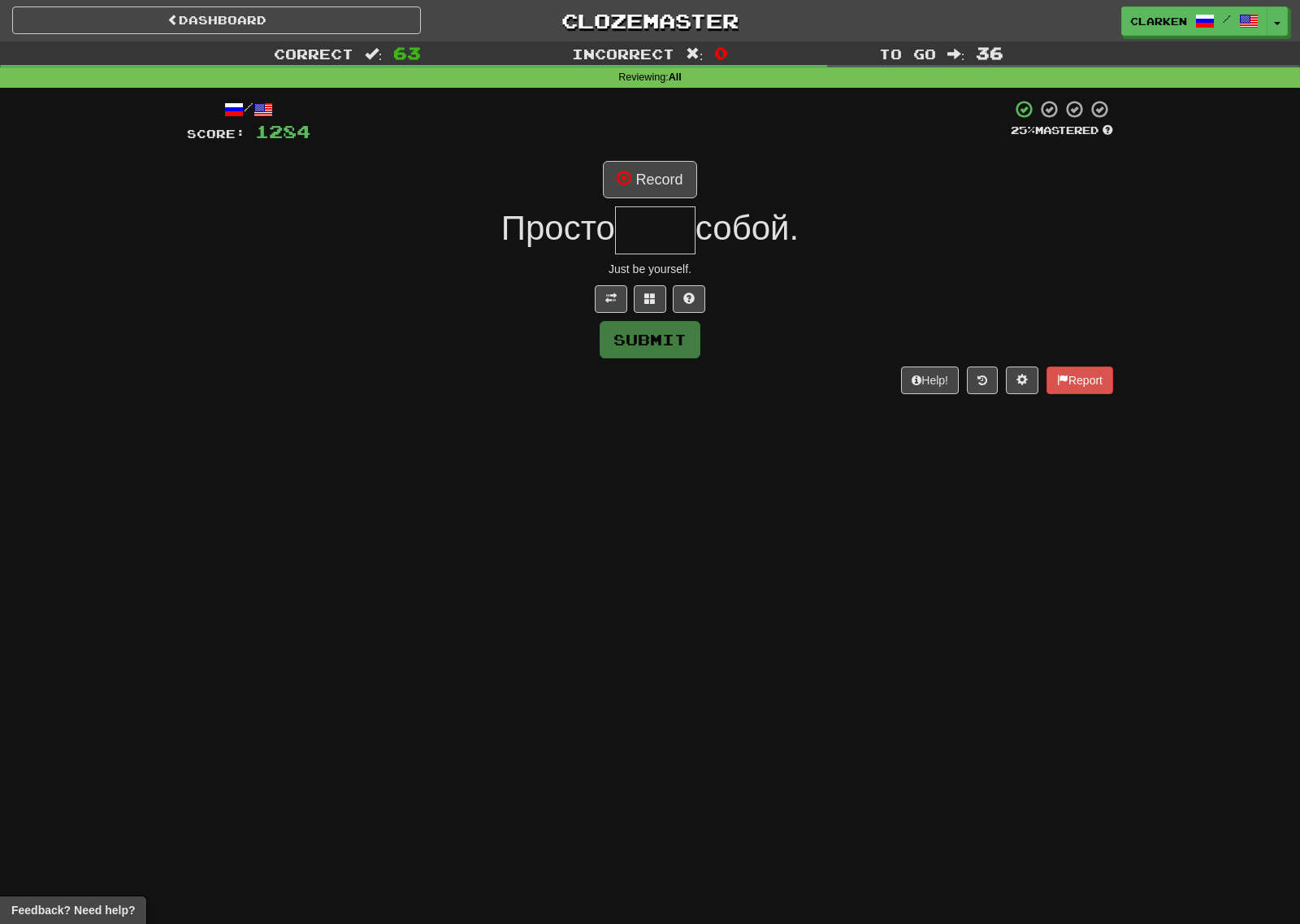
click at [644, 201] on div "/ Score: 1284 25 % Mastered Record Просто собой. Just be yourself. Submit Help!…" at bounding box center [649, 246] width 926 height 294
click at [651, 170] on button "Record" at bounding box center [649, 180] width 94 height 38
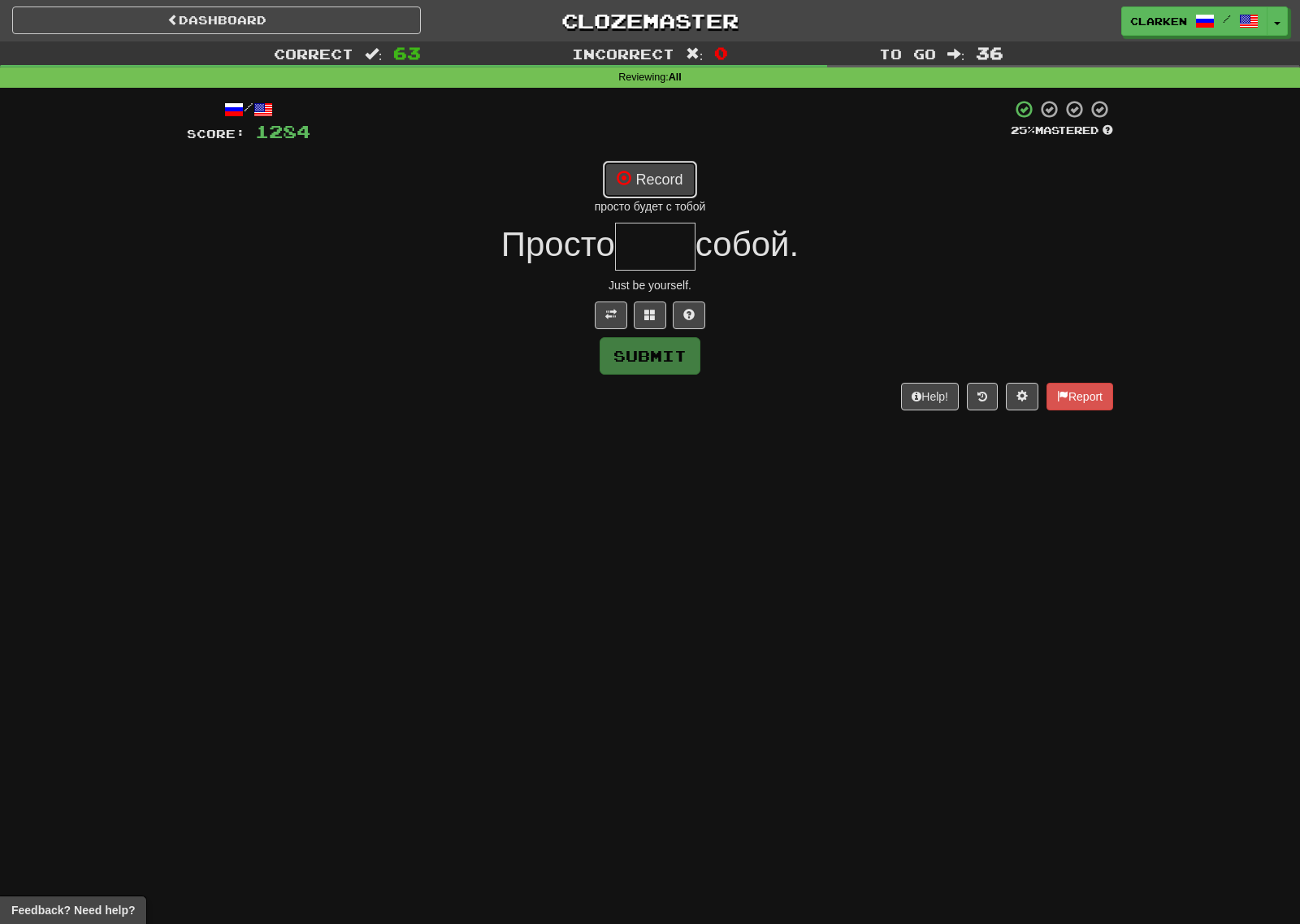
click at [664, 191] on button "Record" at bounding box center [649, 180] width 94 height 38
type input "****"
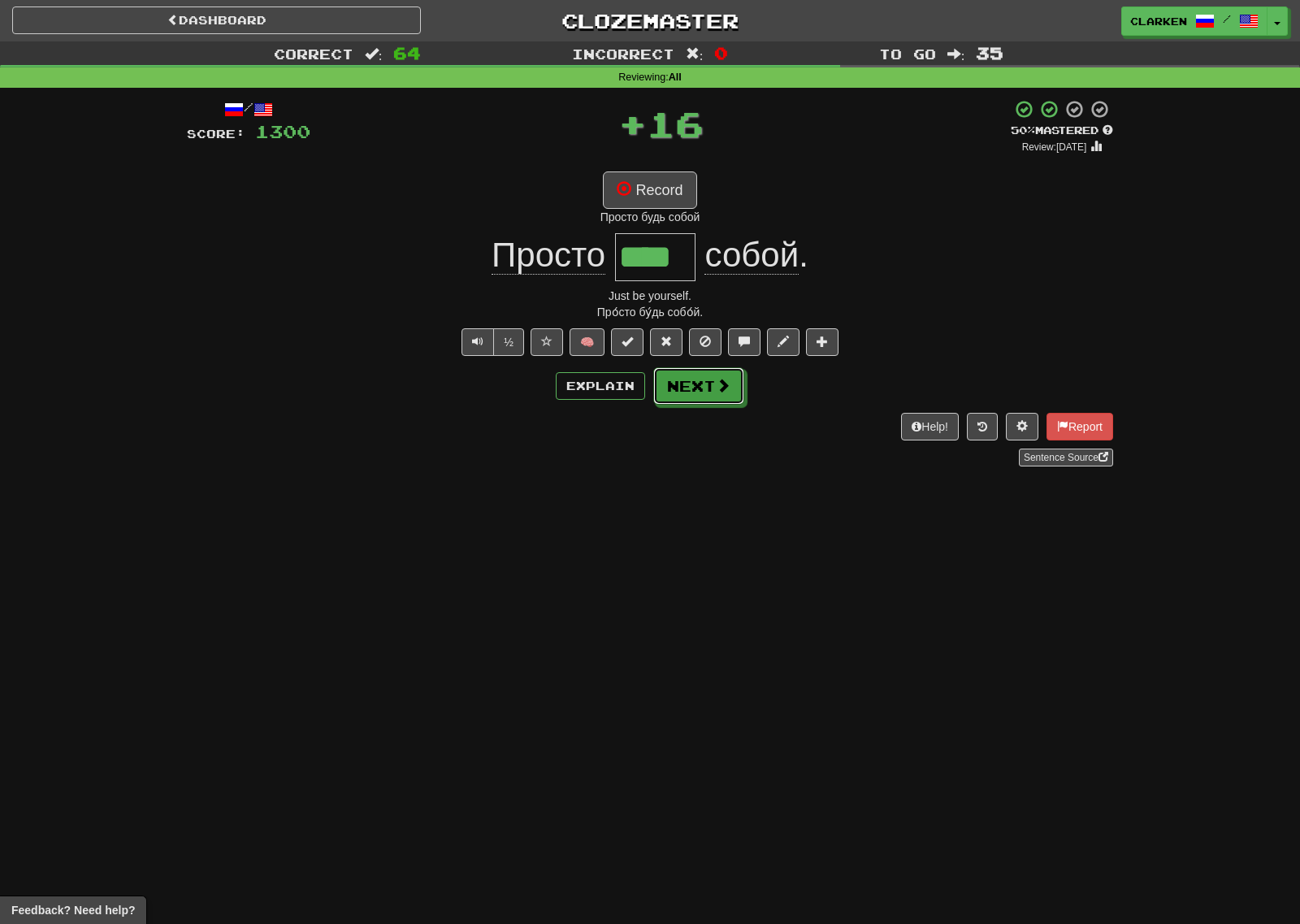
drag, startPoint x: 715, startPoint y: 388, endPoint x: 667, endPoint y: 336, distance: 70.8
click at [698, 372] on button "Next" at bounding box center [698, 385] width 91 height 38
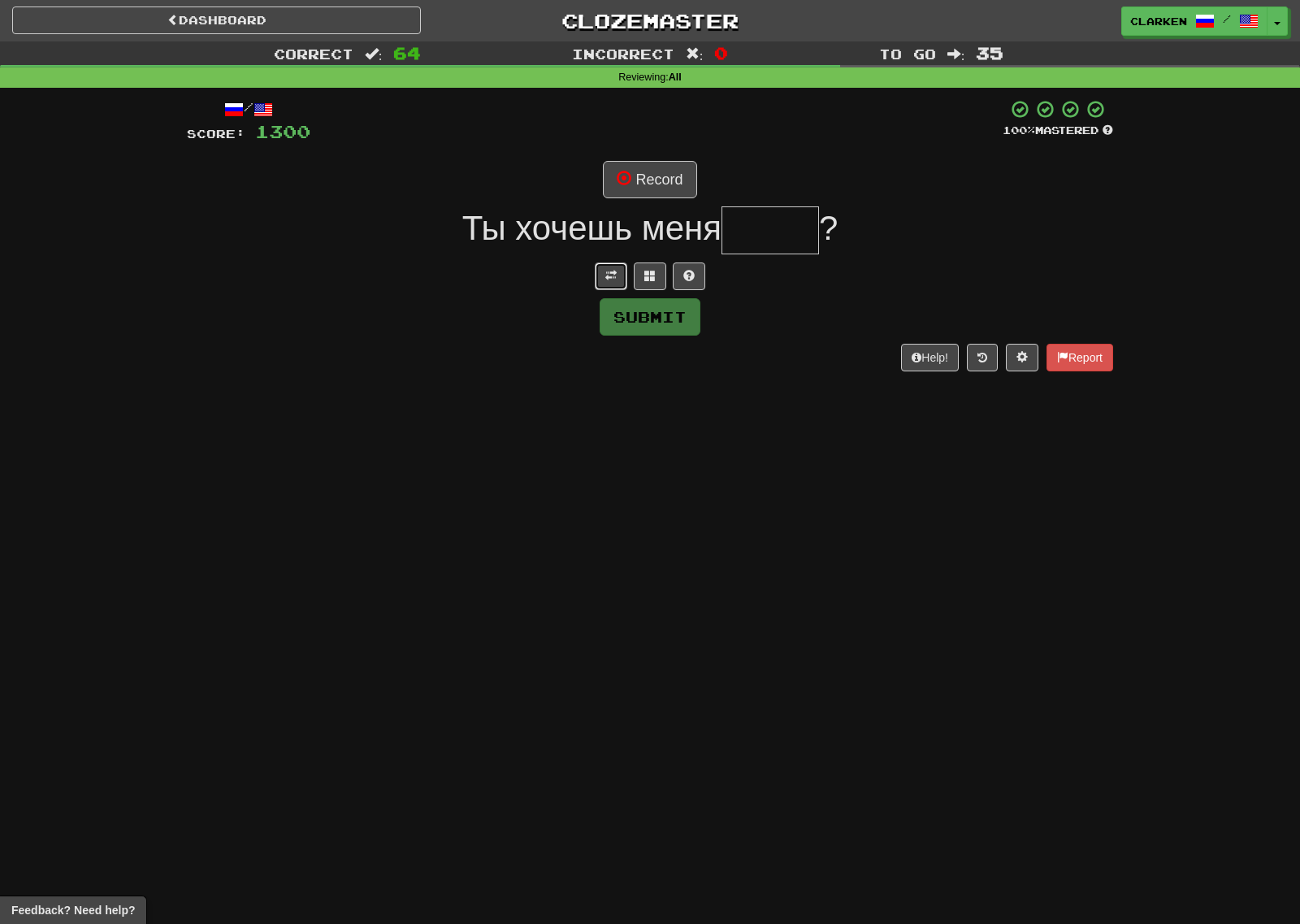
drag, startPoint x: 604, startPoint y: 273, endPoint x: 613, endPoint y: 239, distance: 35.2
click at [604, 273] on button at bounding box center [611, 276] width 33 height 28
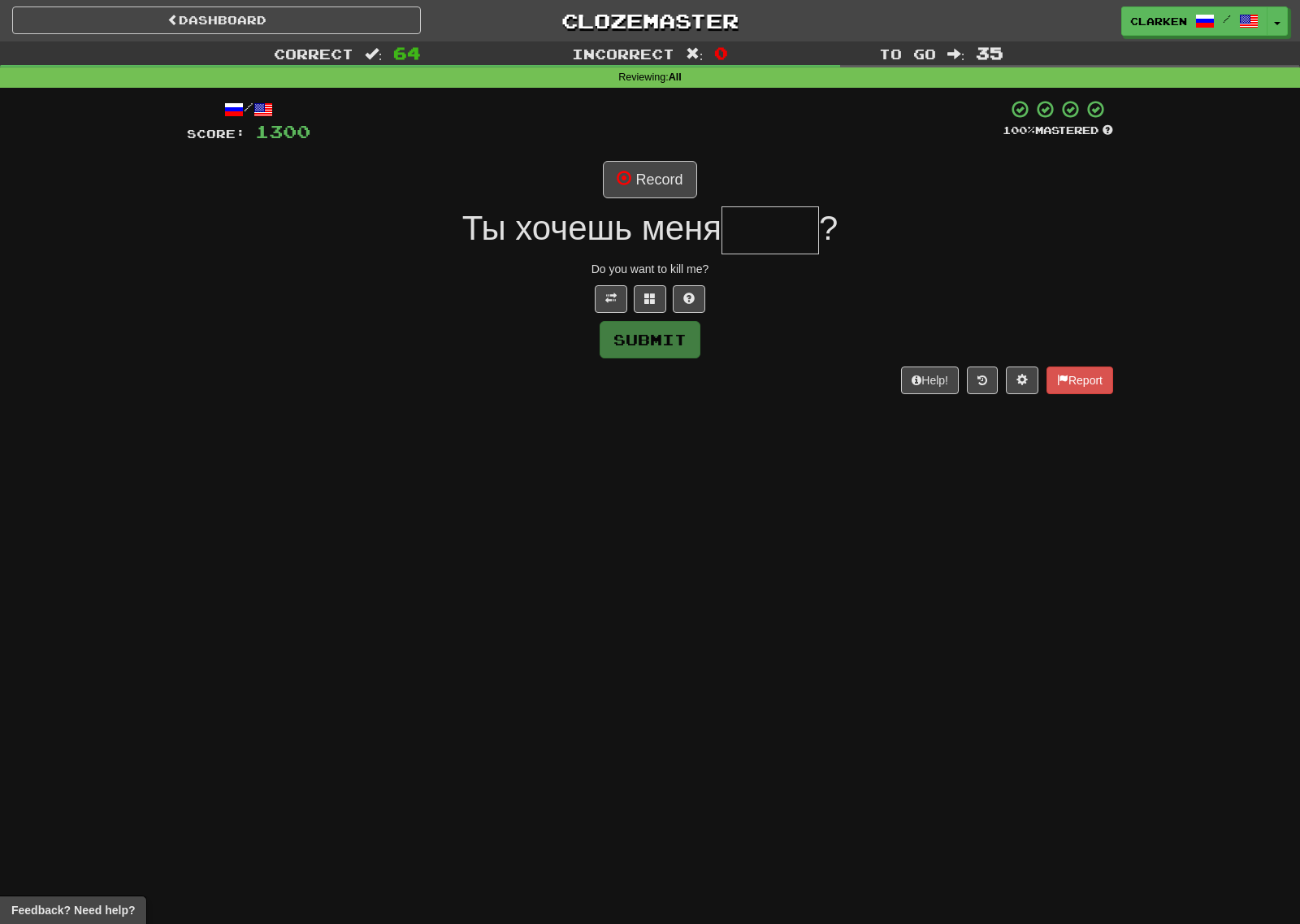
click at [655, 142] on div at bounding box center [656, 122] width 692 height 44
click at [661, 160] on div "/ Score: 1300 100 % Mastered Record Ты хочешь меня ? Do you want to kill me? Su…" at bounding box center [649, 246] width 926 height 294
click at [665, 167] on button "Record" at bounding box center [649, 180] width 94 height 38
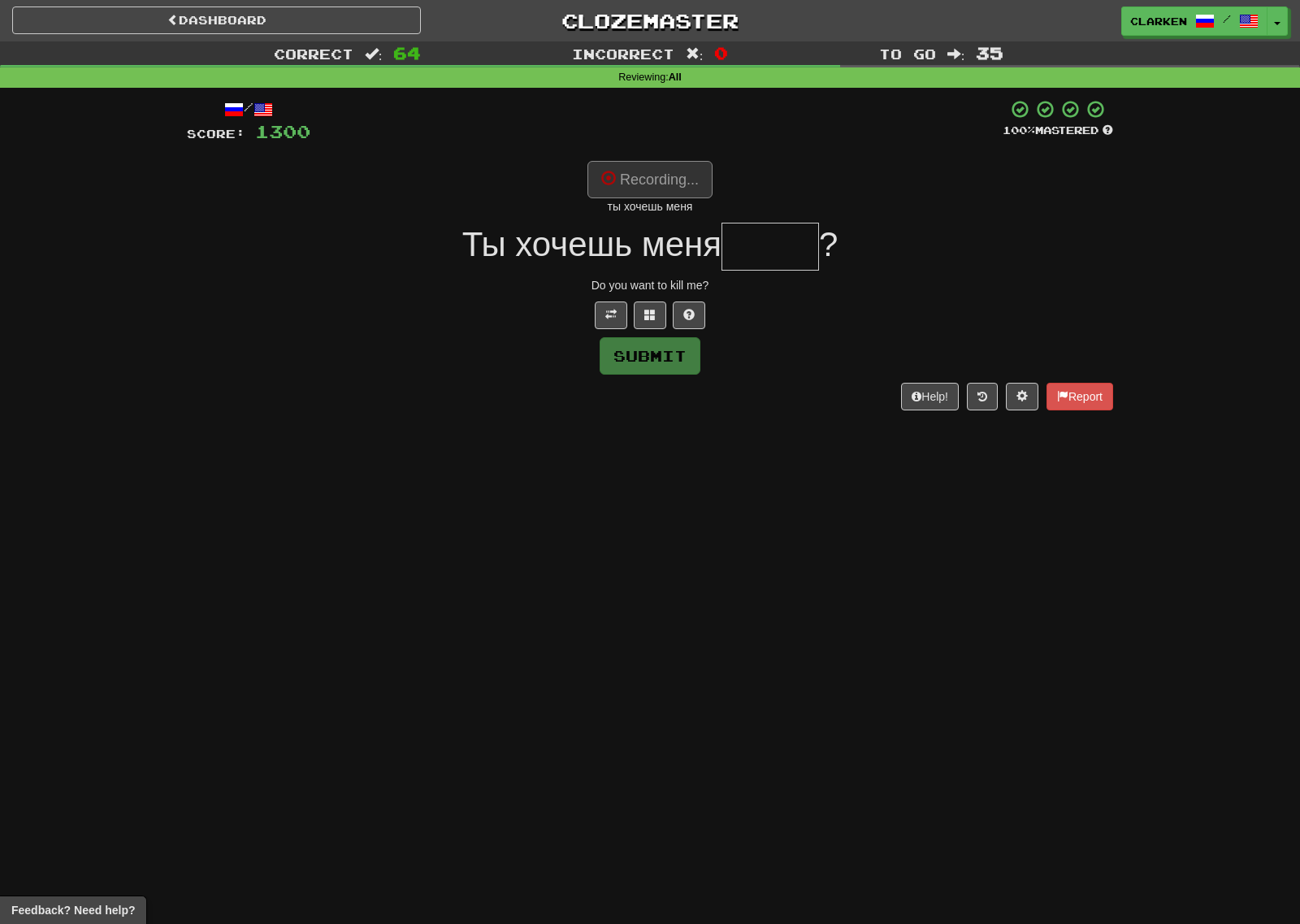
type input "*****"
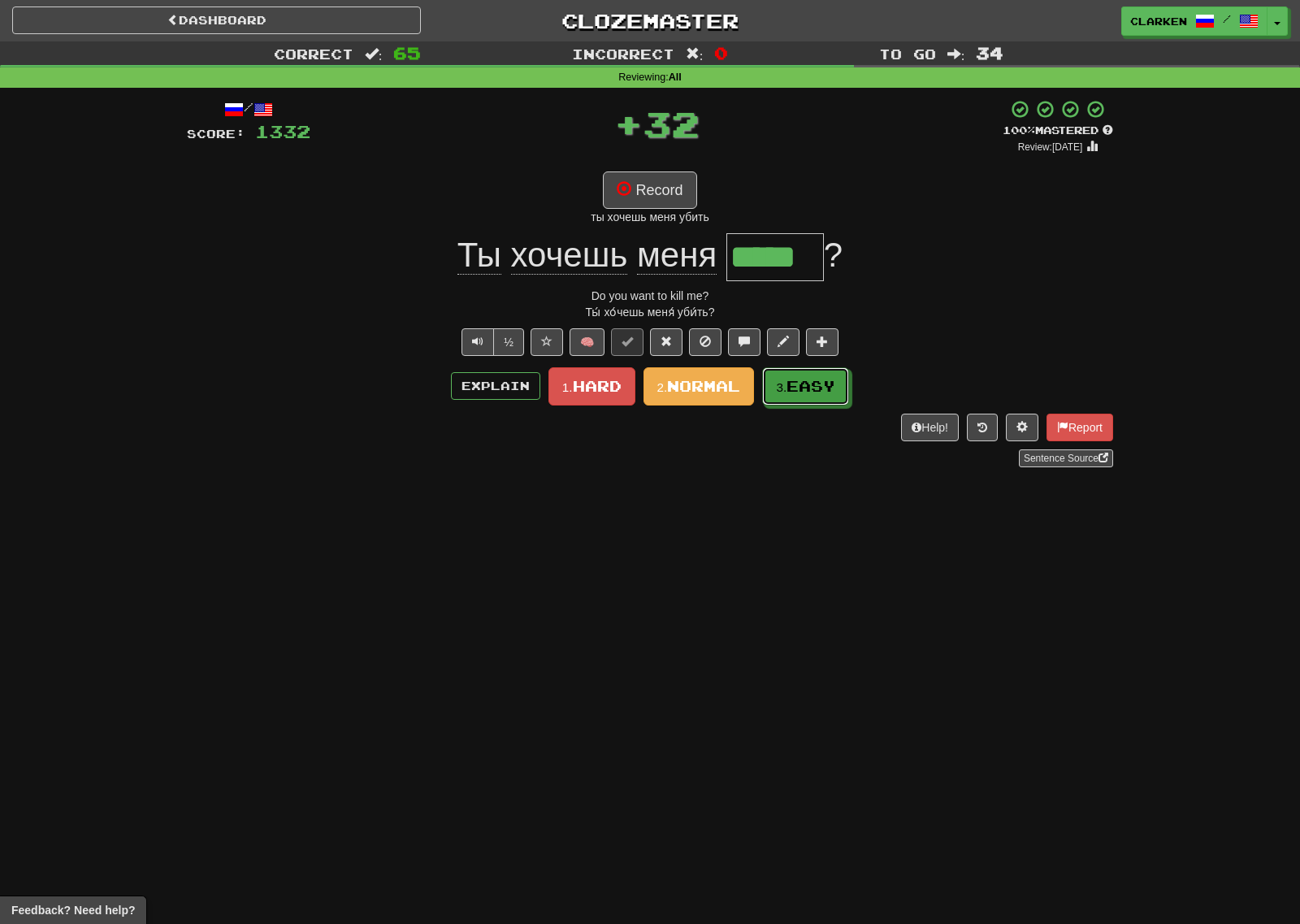
click at [796, 382] on span "Easy" at bounding box center [810, 385] width 48 height 18
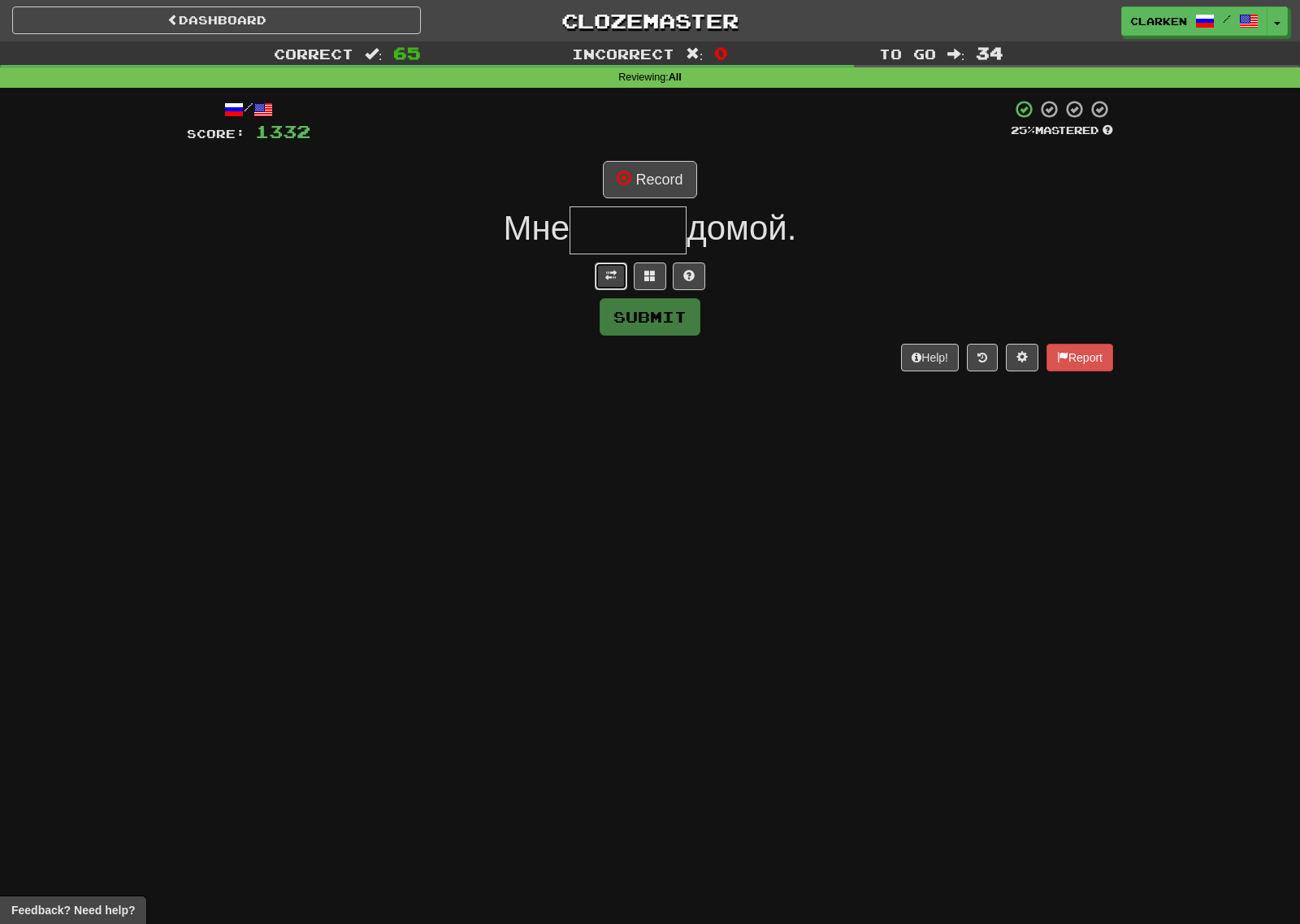
click at [603, 279] on button at bounding box center [611, 276] width 33 height 28
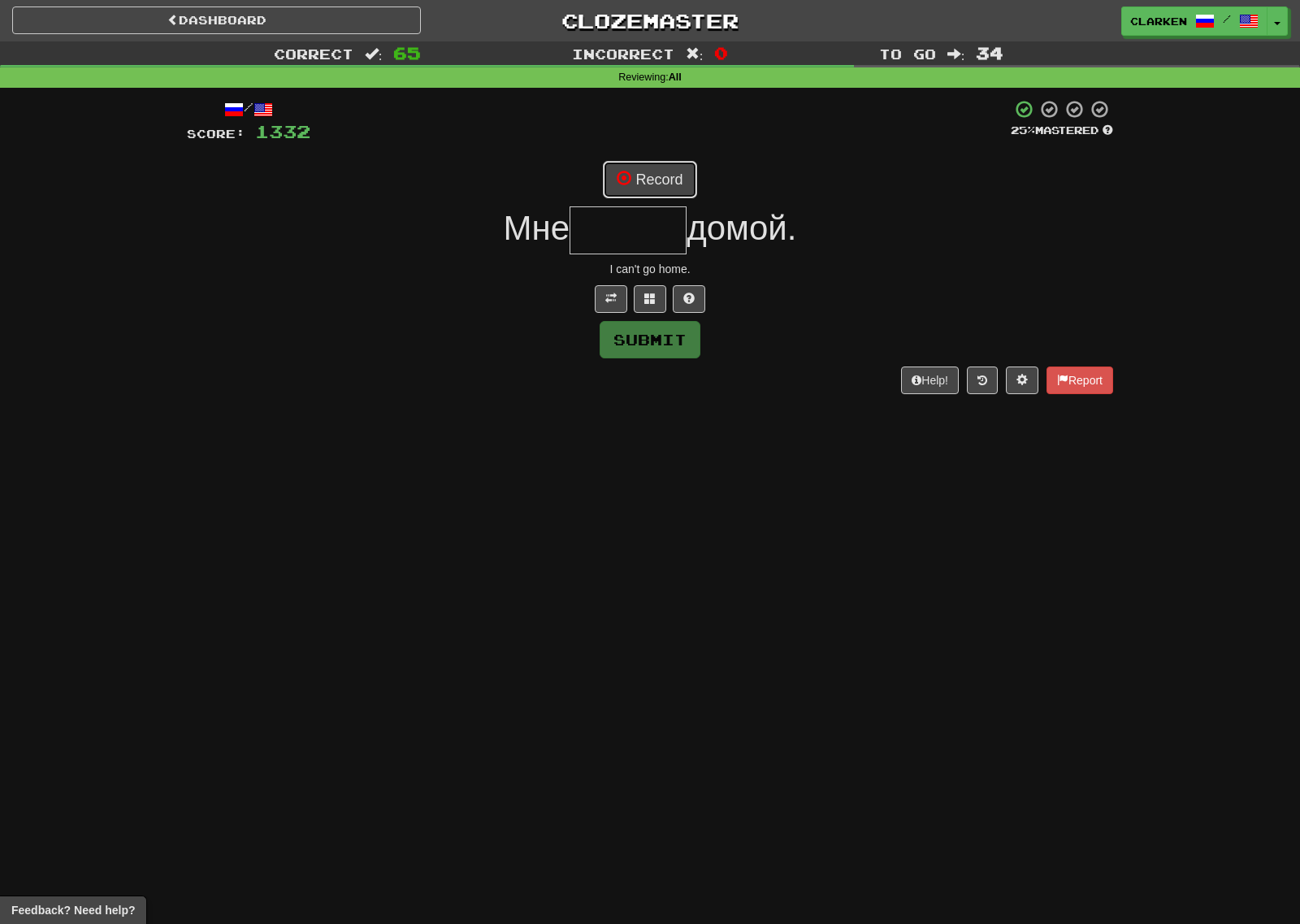
click at [640, 182] on button "Record" at bounding box center [649, 180] width 94 height 38
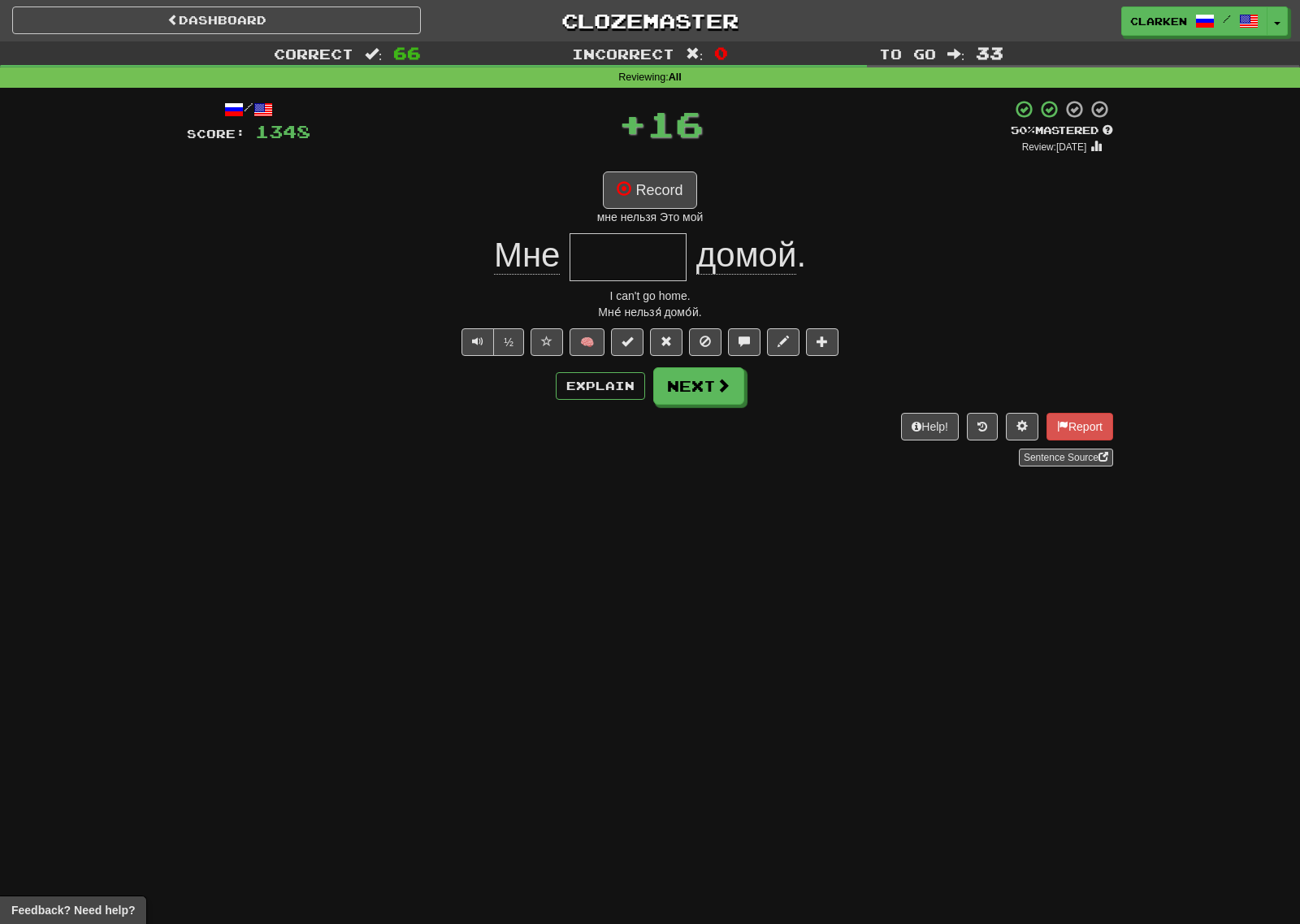
type input "******"
click at [644, 208] on button "Record" at bounding box center [649, 190] width 94 height 38
drag, startPoint x: 703, startPoint y: 375, endPoint x: 684, endPoint y: 351, distance: 30.6
click at [702, 375] on button "Next" at bounding box center [698, 385] width 91 height 38
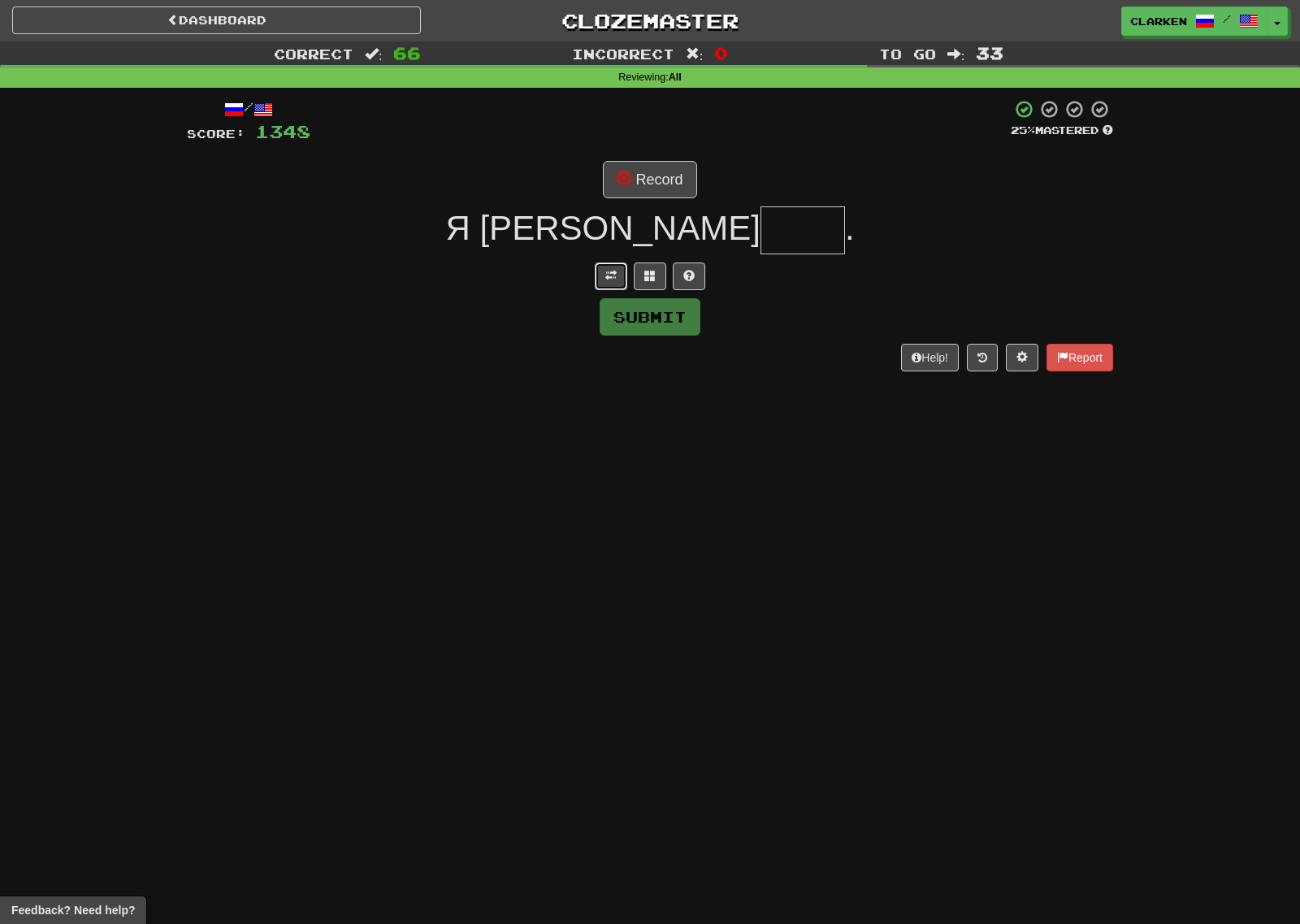
click at [613, 266] on button at bounding box center [611, 276] width 33 height 28
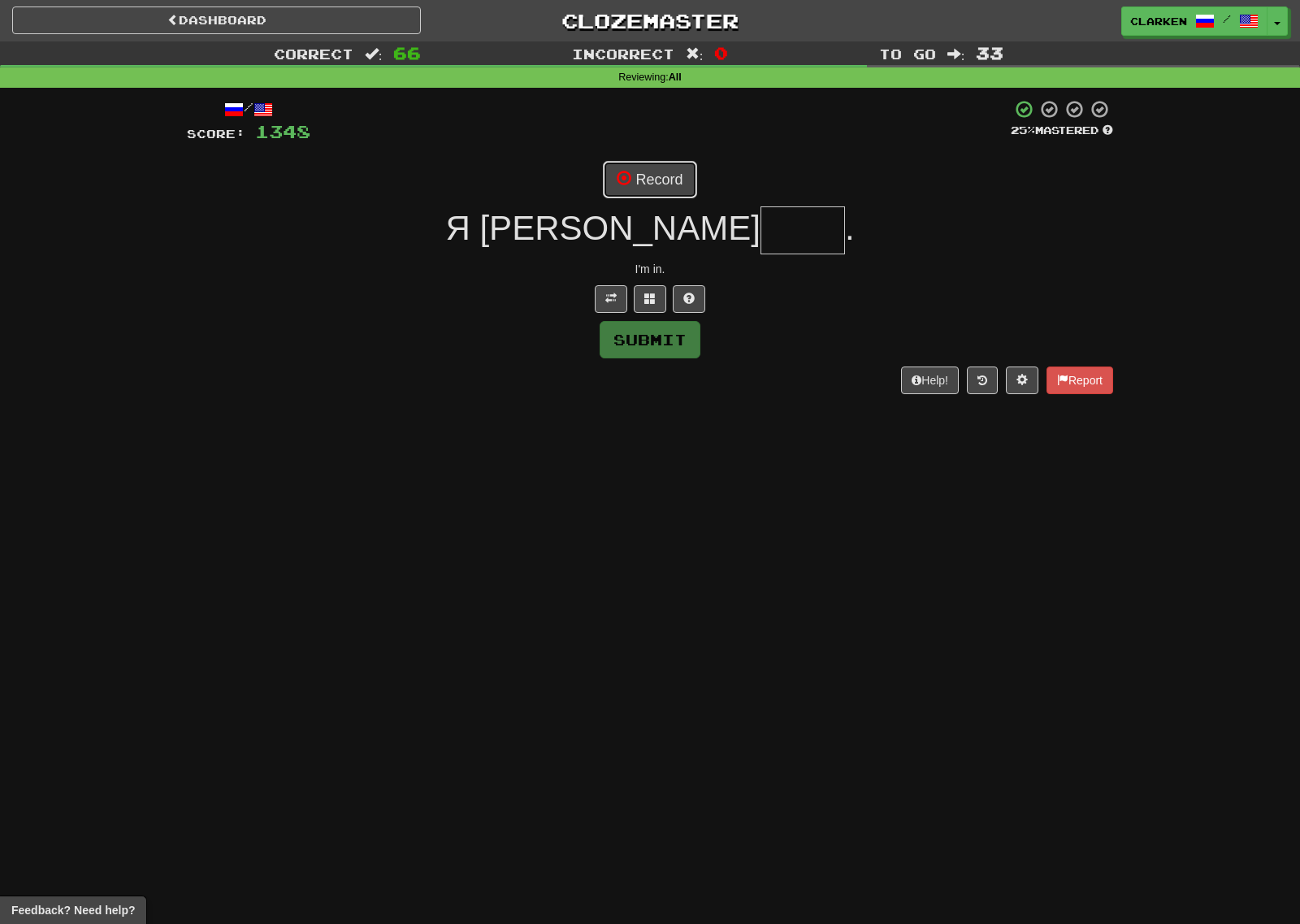
click at [640, 196] on button "Record" at bounding box center [649, 180] width 94 height 38
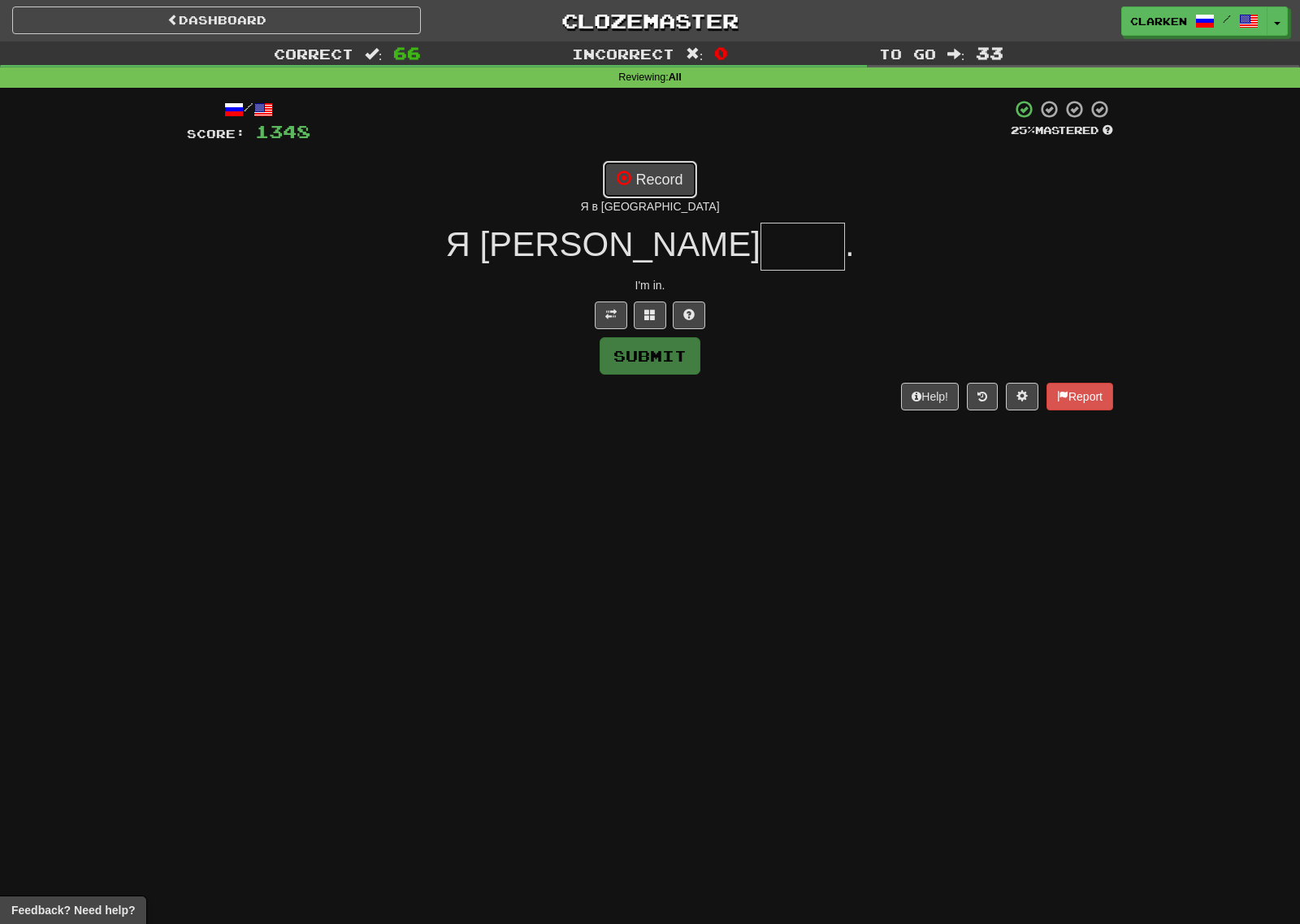
click at [670, 179] on button "Record" at bounding box center [649, 180] width 94 height 38
click at [648, 305] on button at bounding box center [650, 315] width 33 height 28
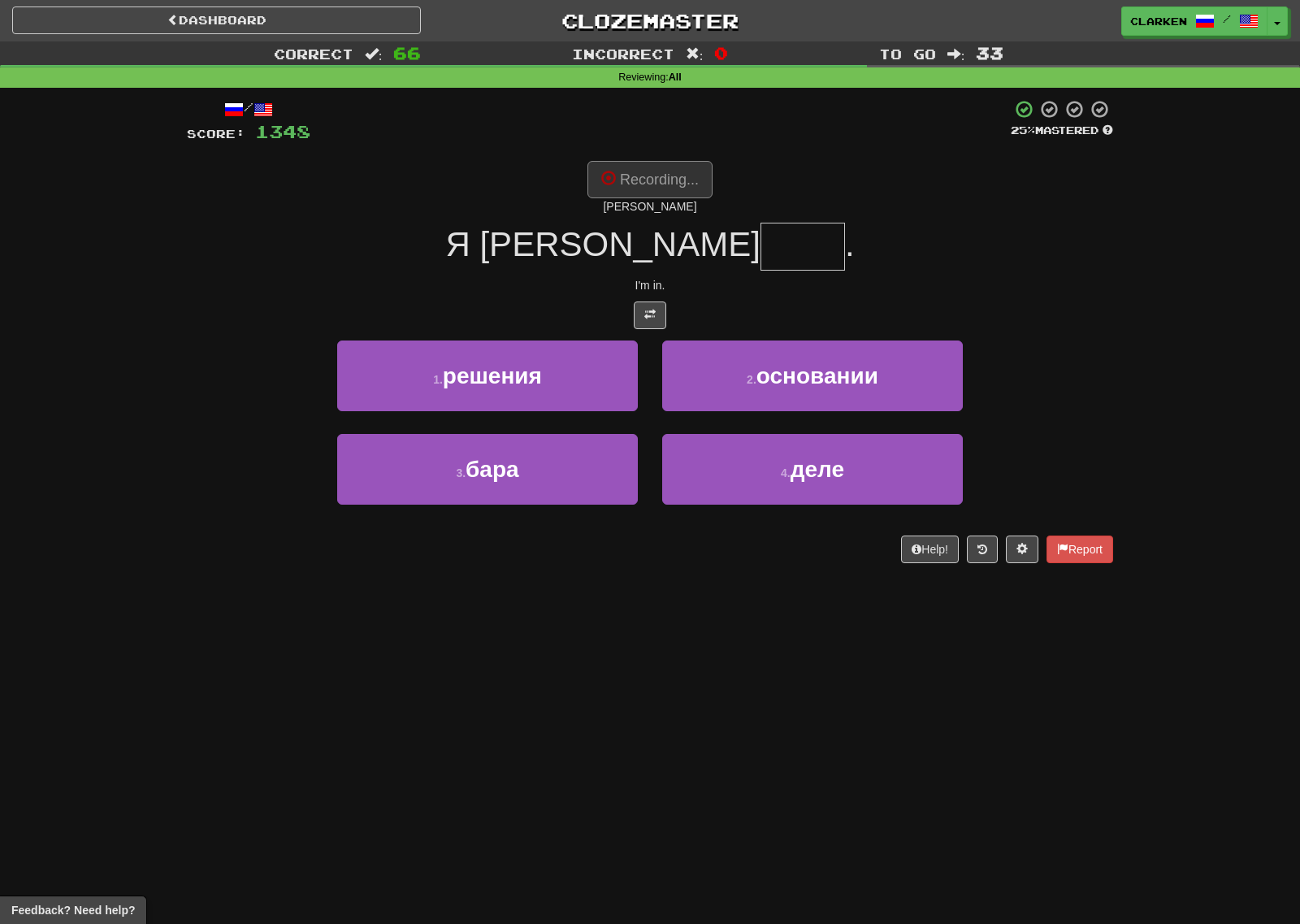
type input "****"
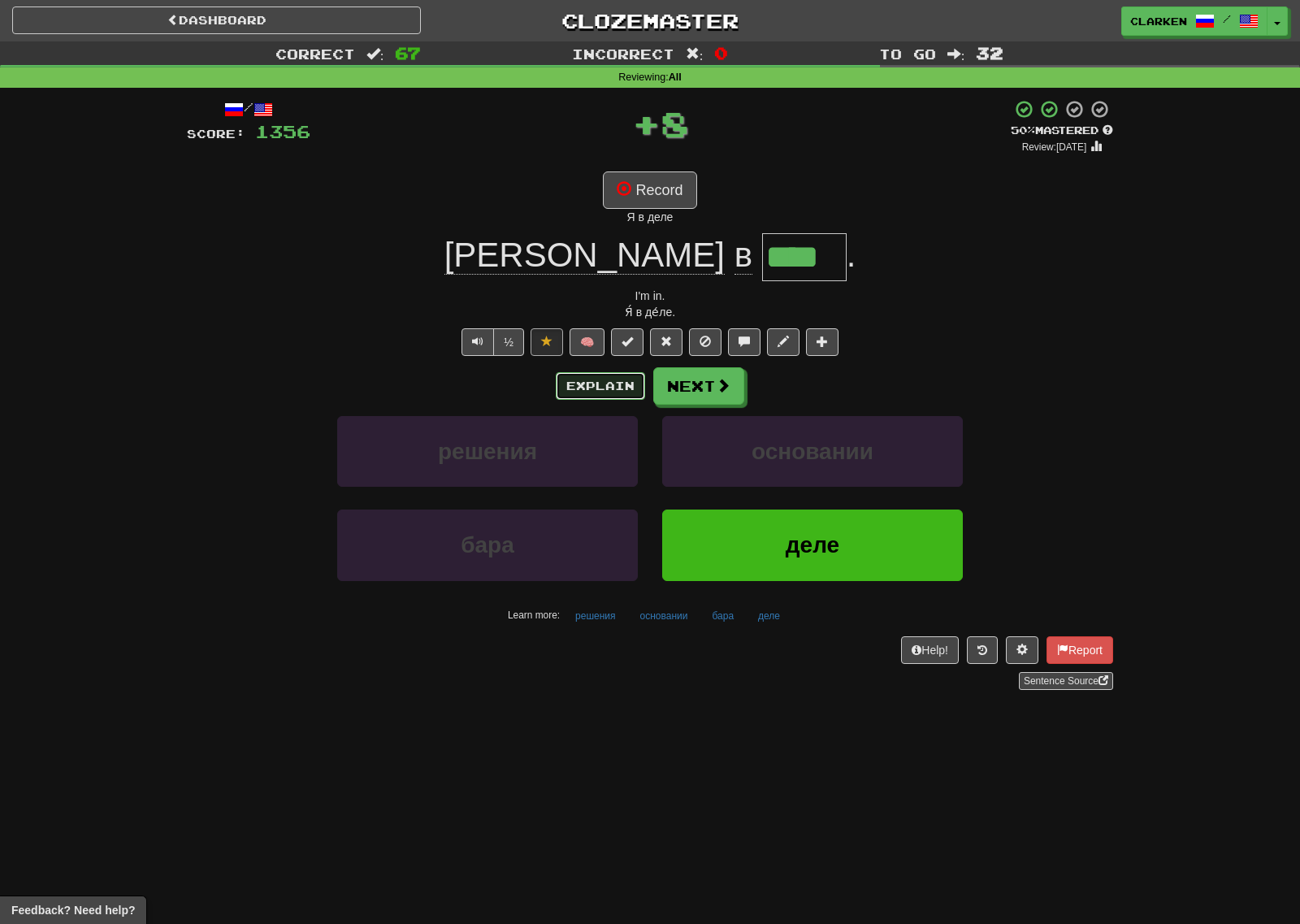
click at [620, 386] on button "Explain" at bounding box center [600, 385] width 90 height 28
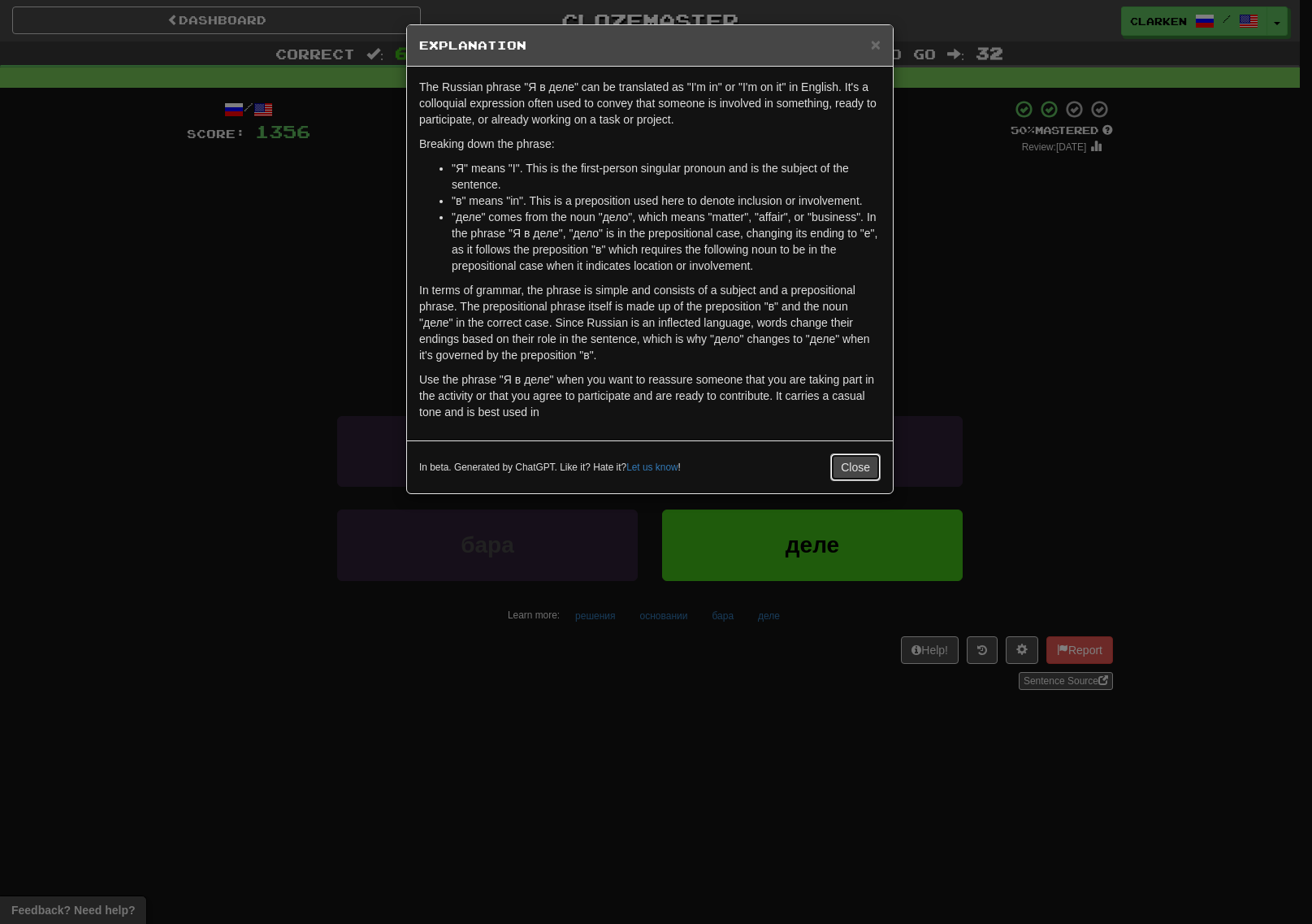
click at [843, 471] on button "Close" at bounding box center [855, 466] width 50 height 28
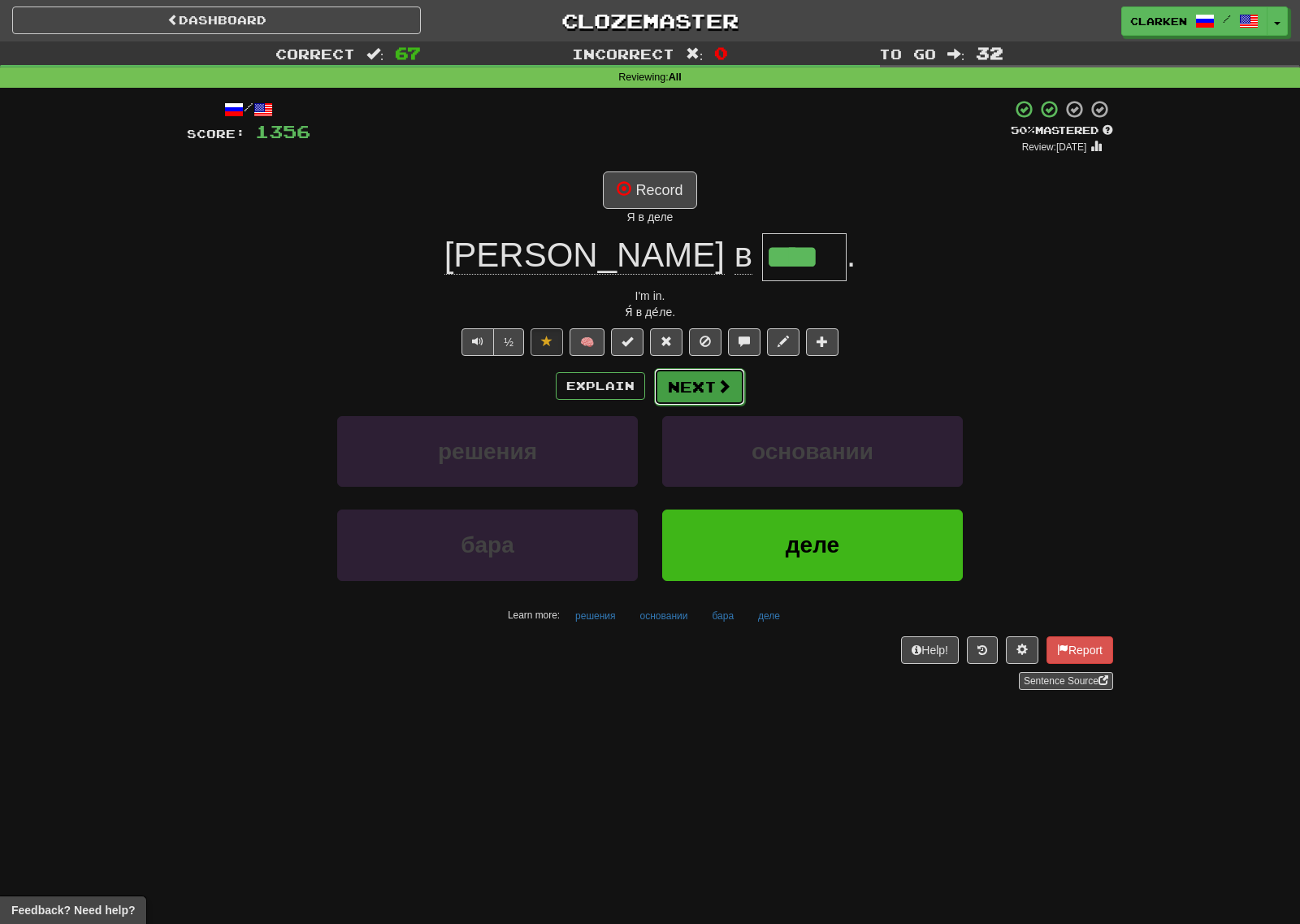
click at [691, 391] on button "Next" at bounding box center [699, 386] width 91 height 38
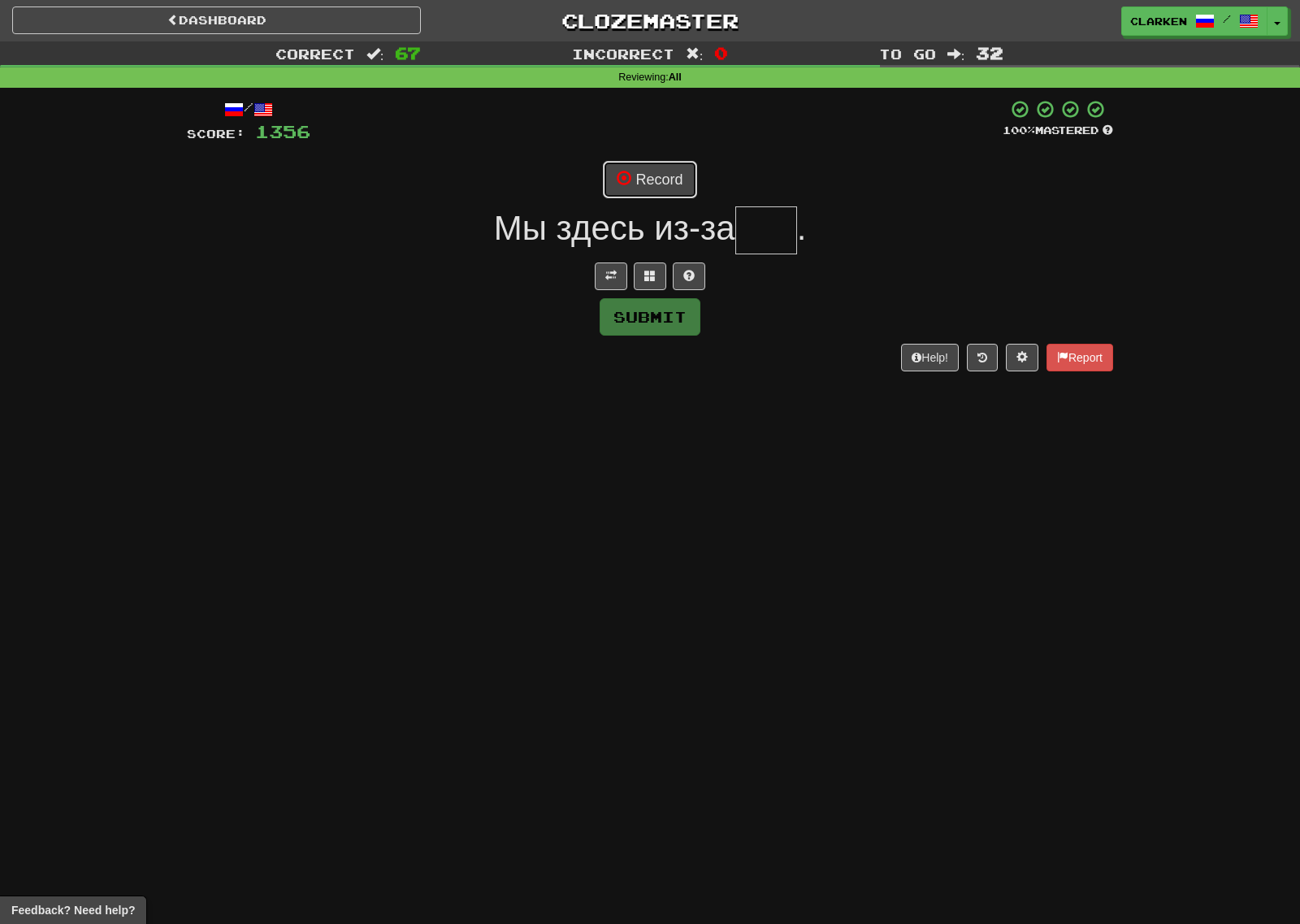
click at [656, 182] on button "Record" at bounding box center [649, 180] width 94 height 38
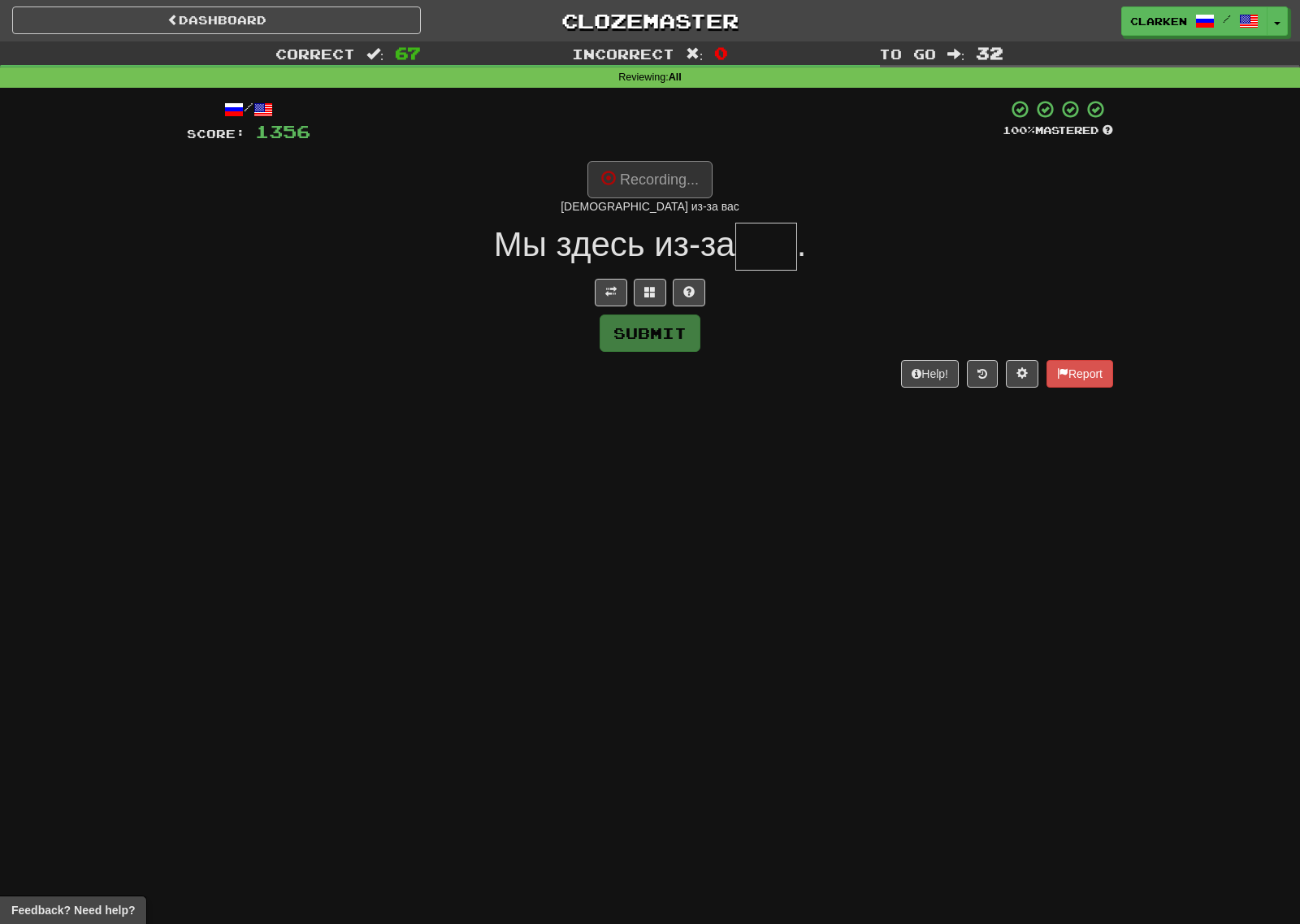
type input "***"
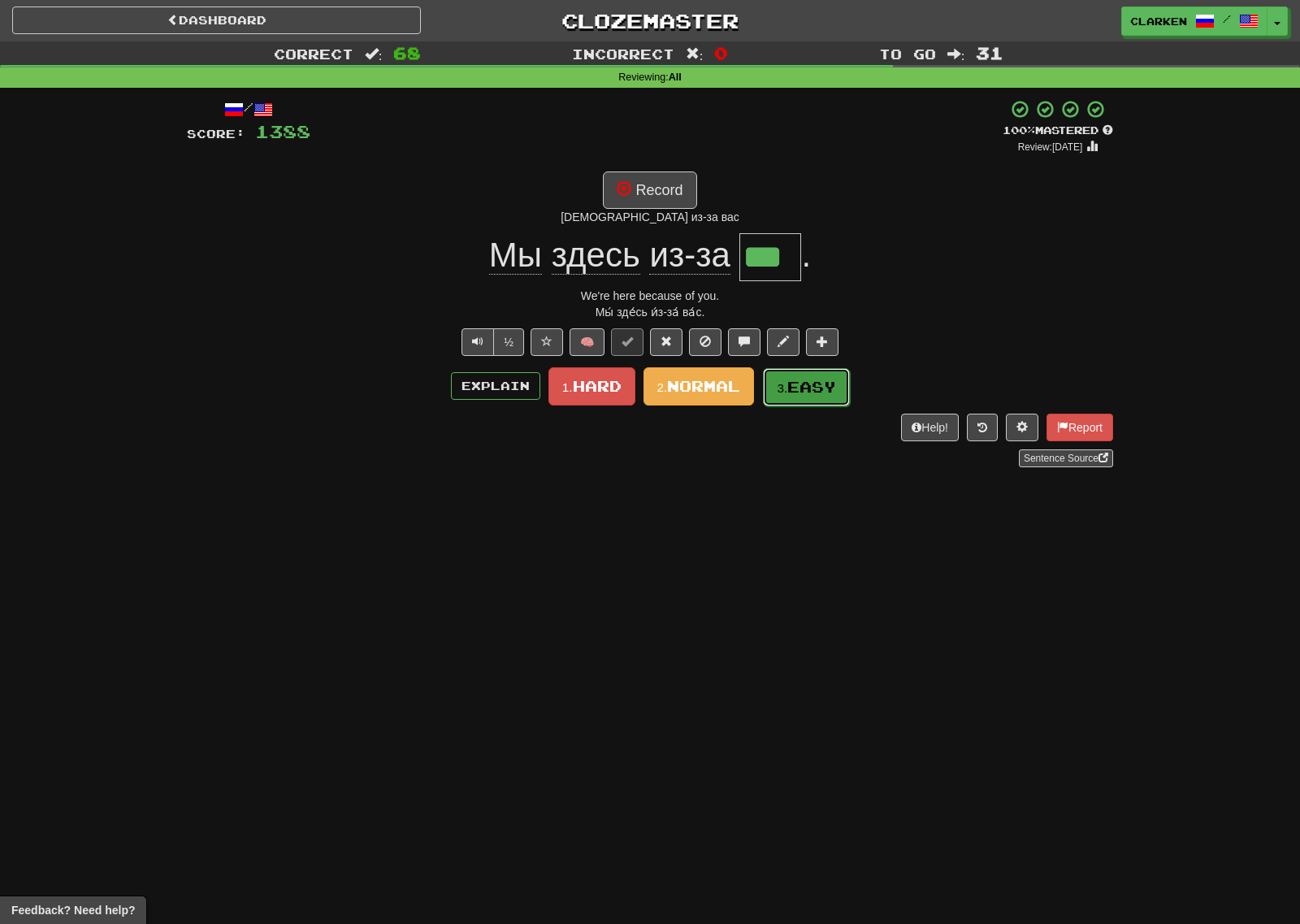
click at [791, 388] on span "Easy" at bounding box center [811, 386] width 48 height 18
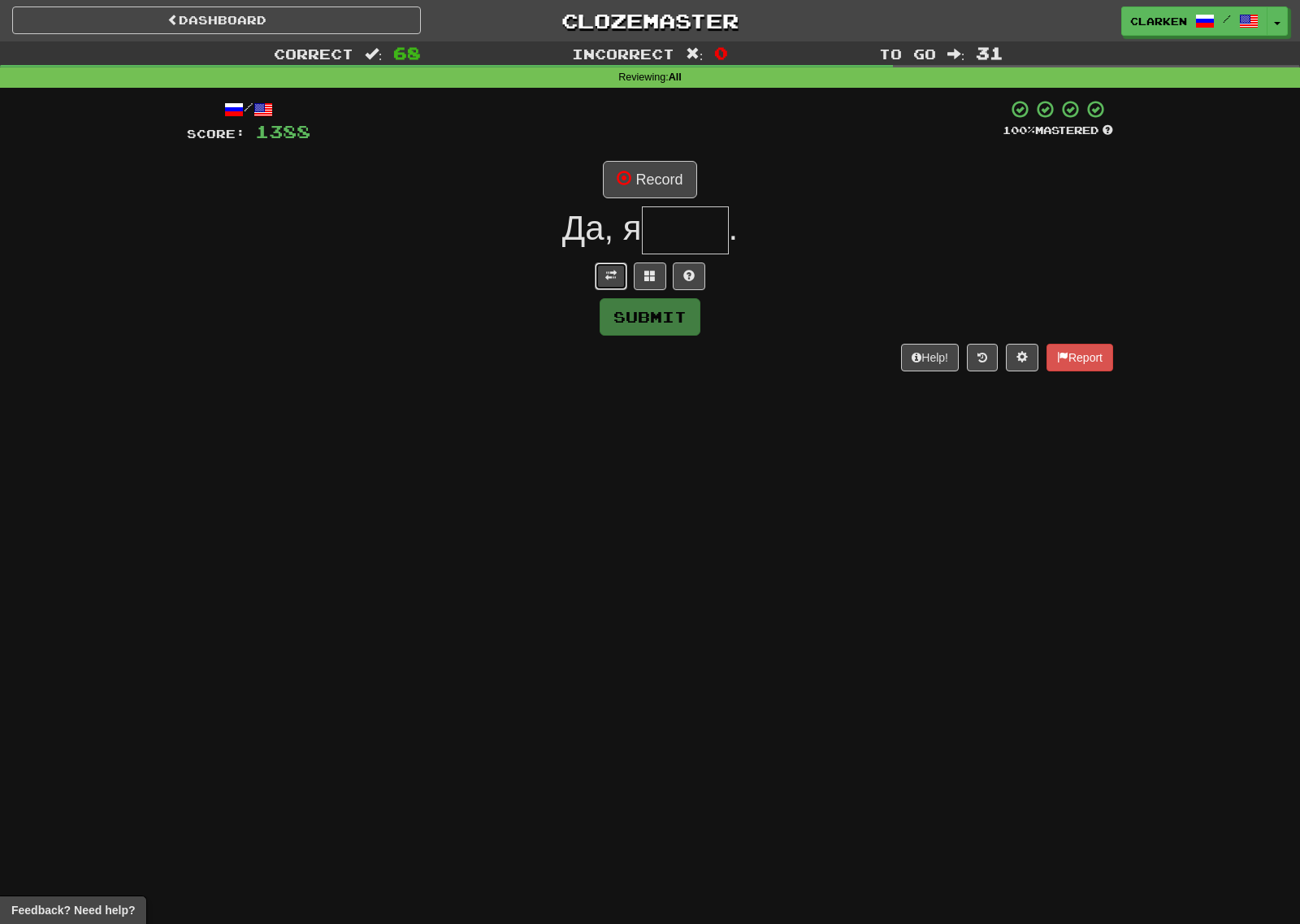
drag, startPoint x: 622, startPoint y: 272, endPoint x: 653, endPoint y: 243, distance: 42.4
click at [622, 273] on button at bounding box center [611, 276] width 33 height 28
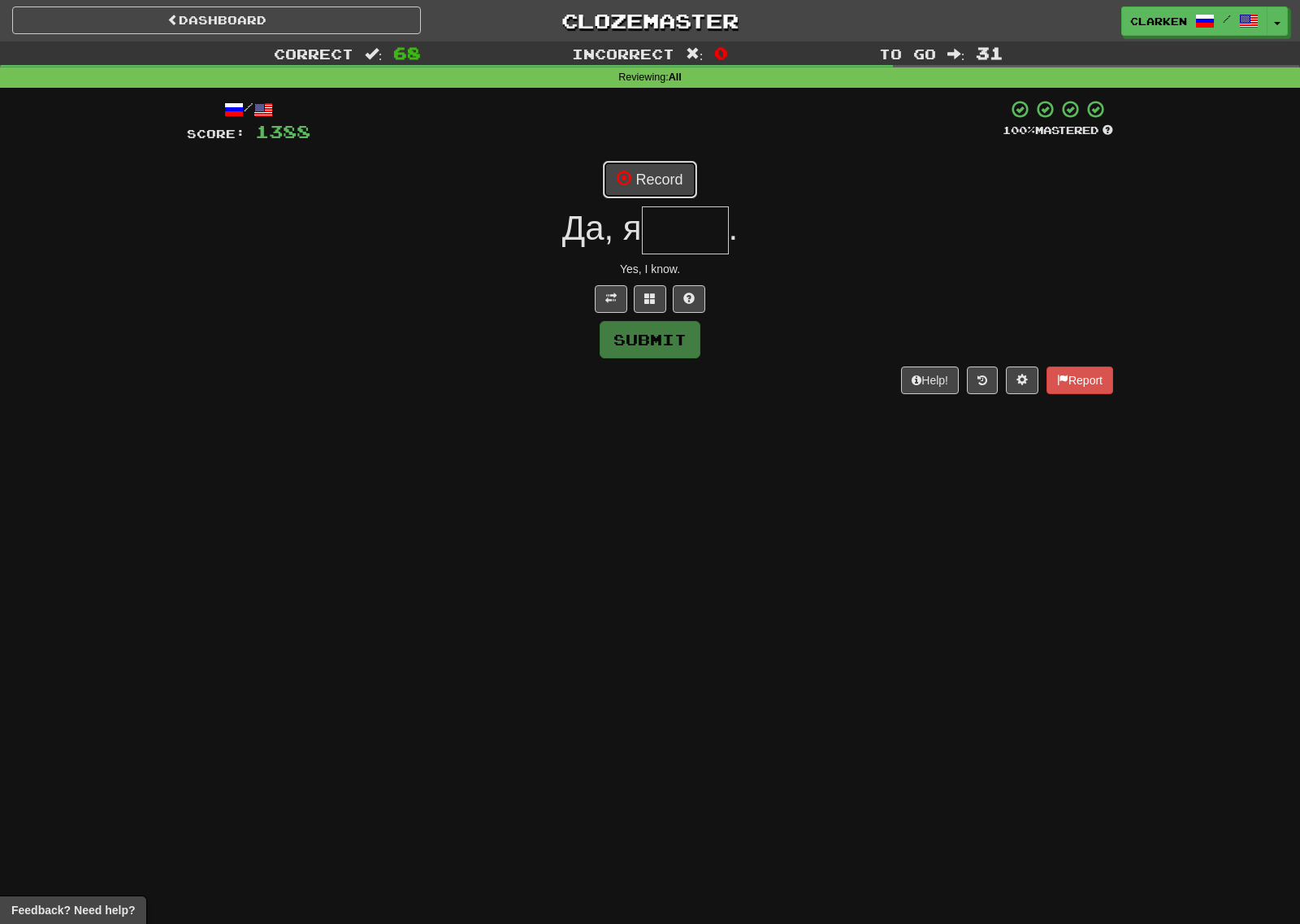
click at [672, 172] on button "Record" at bounding box center [649, 180] width 94 height 38
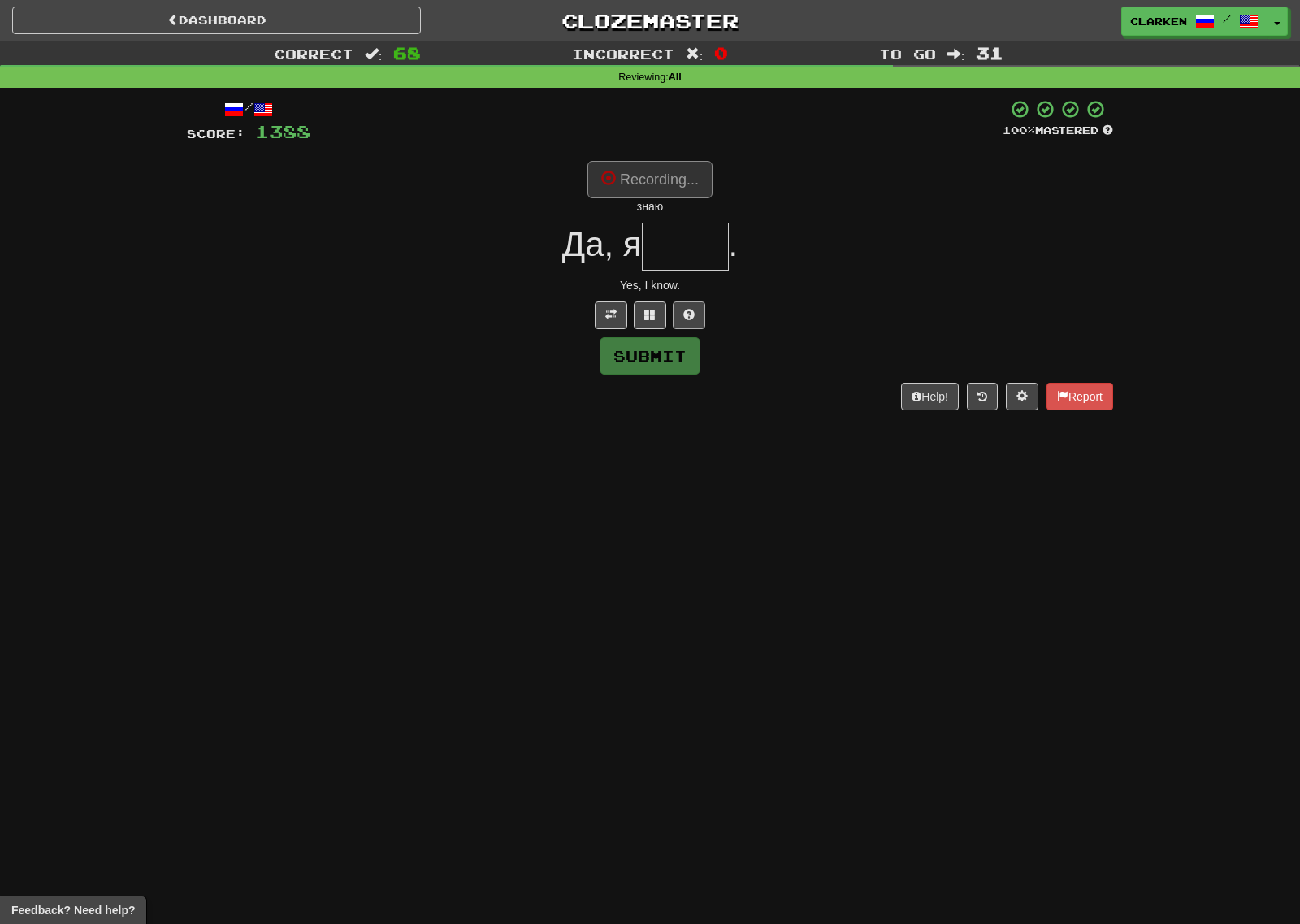
type input "****"
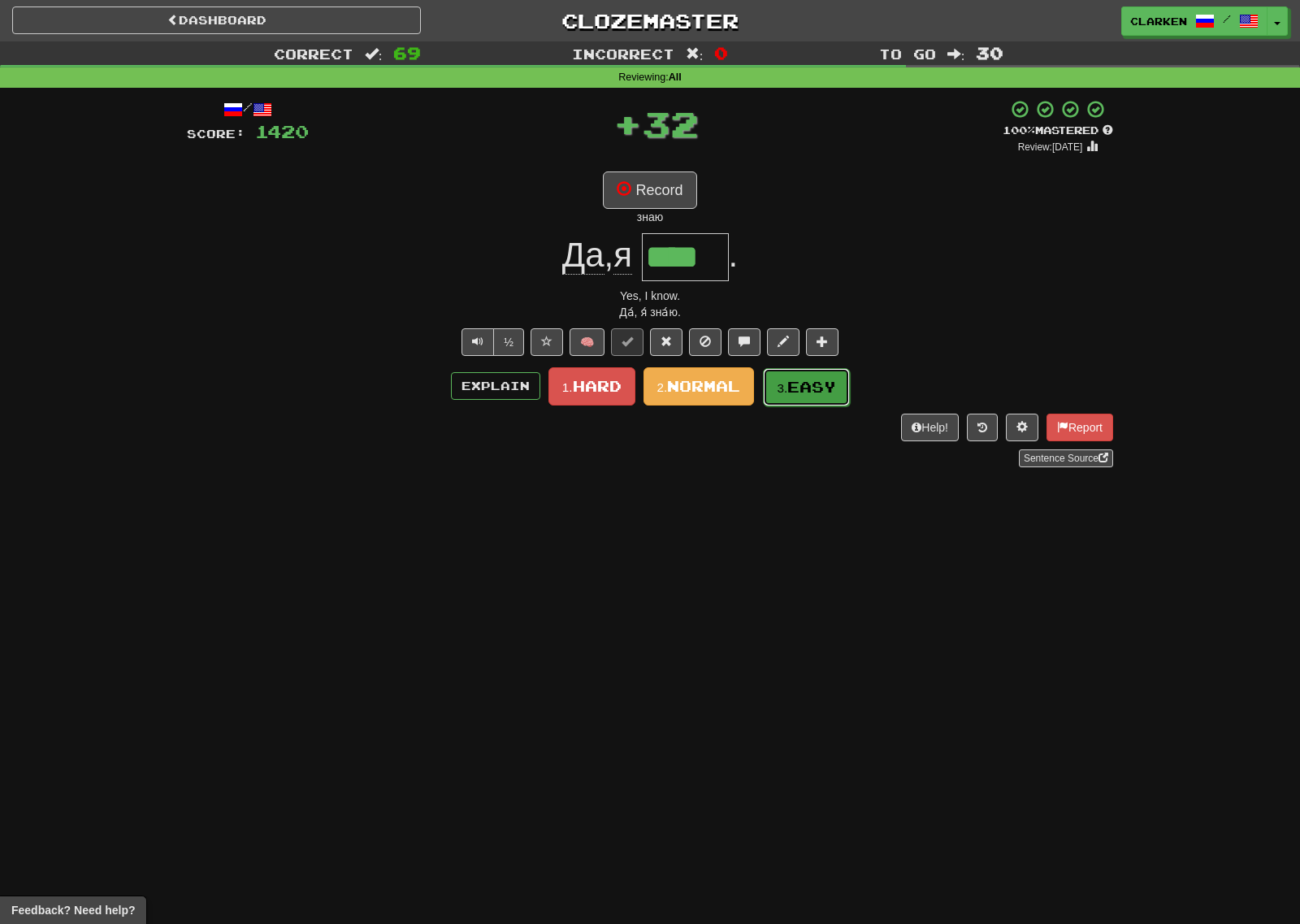
click at [813, 381] on span "Easy" at bounding box center [811, 386] width 48 height 18
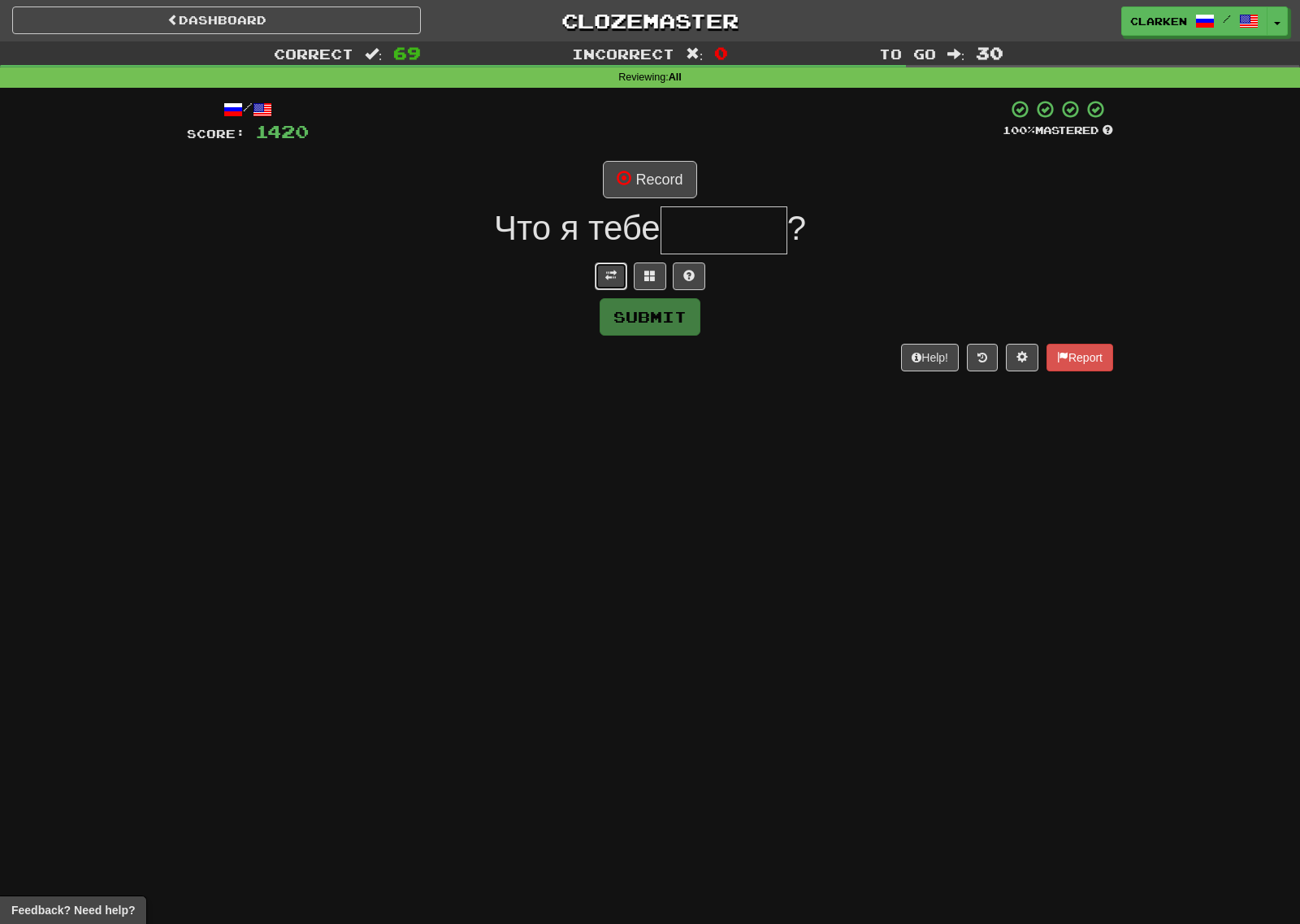
click at [617, 274] on button at bounding box center [611, 276] width 33 height 28
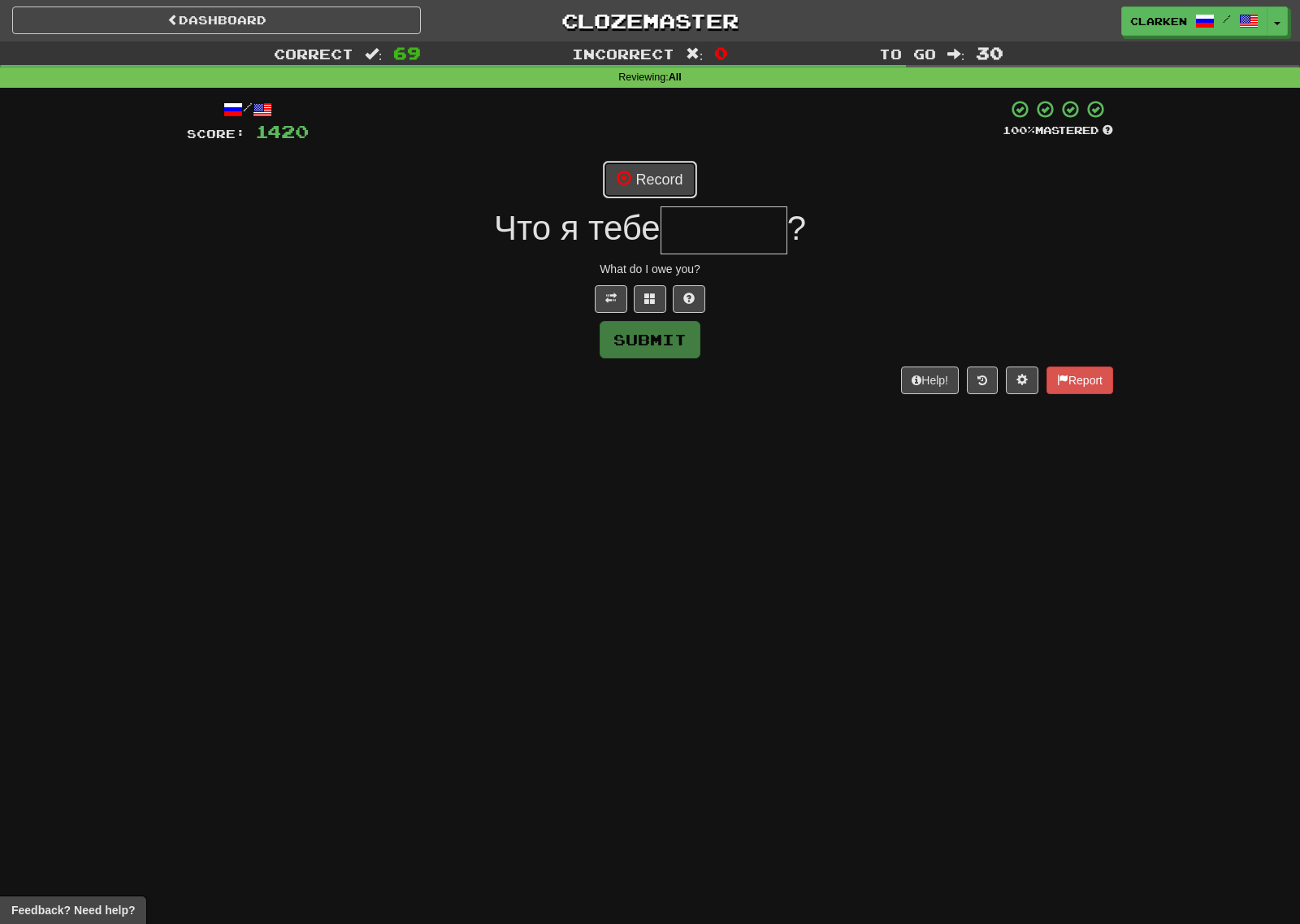
click at [655, 166] on button "Record" at bounding box center [649, 180] width 94 height 38
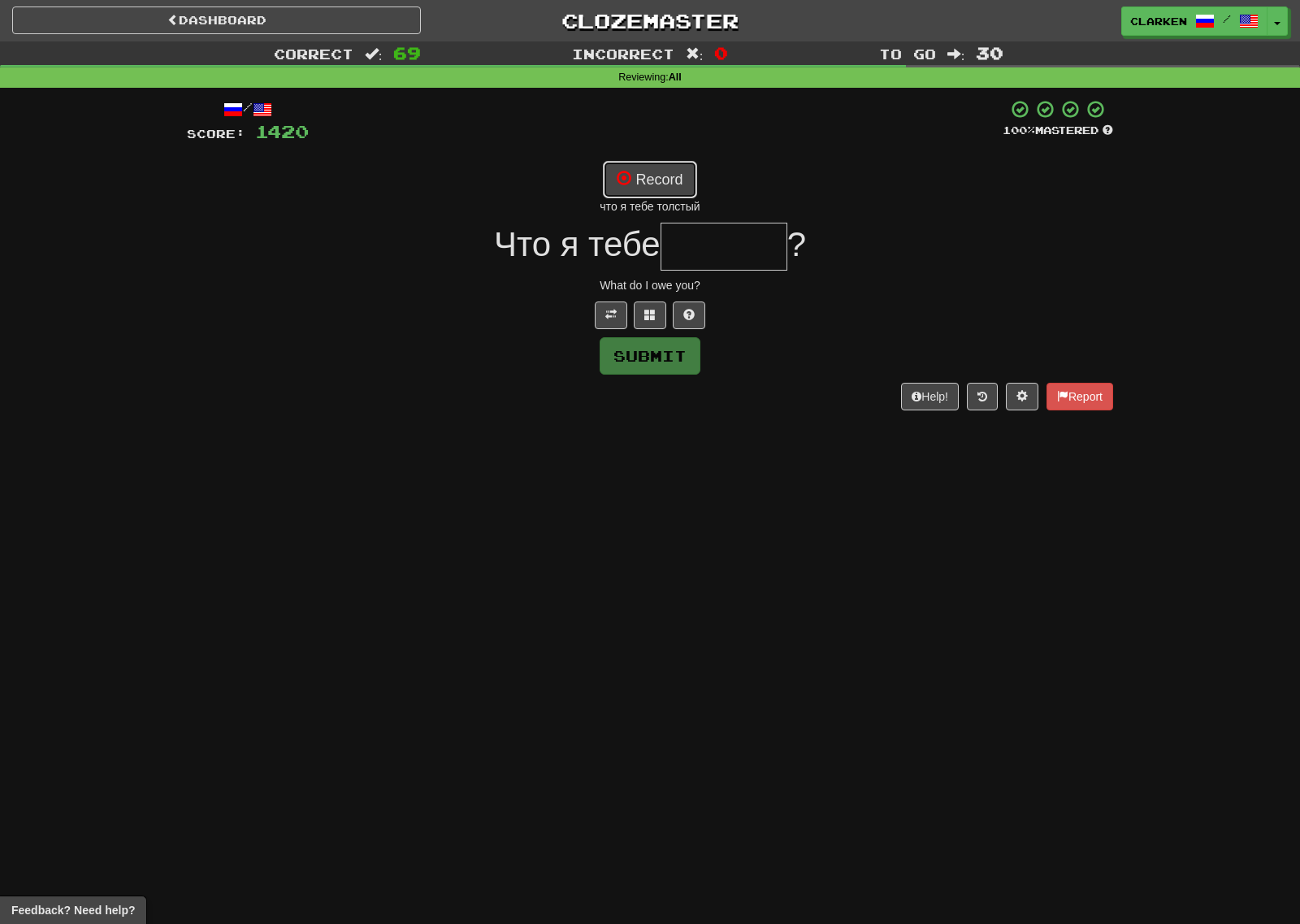
click at [683, 161] on button "Record" at bounding box center [649, 180] width 94 height 38
type input "******"
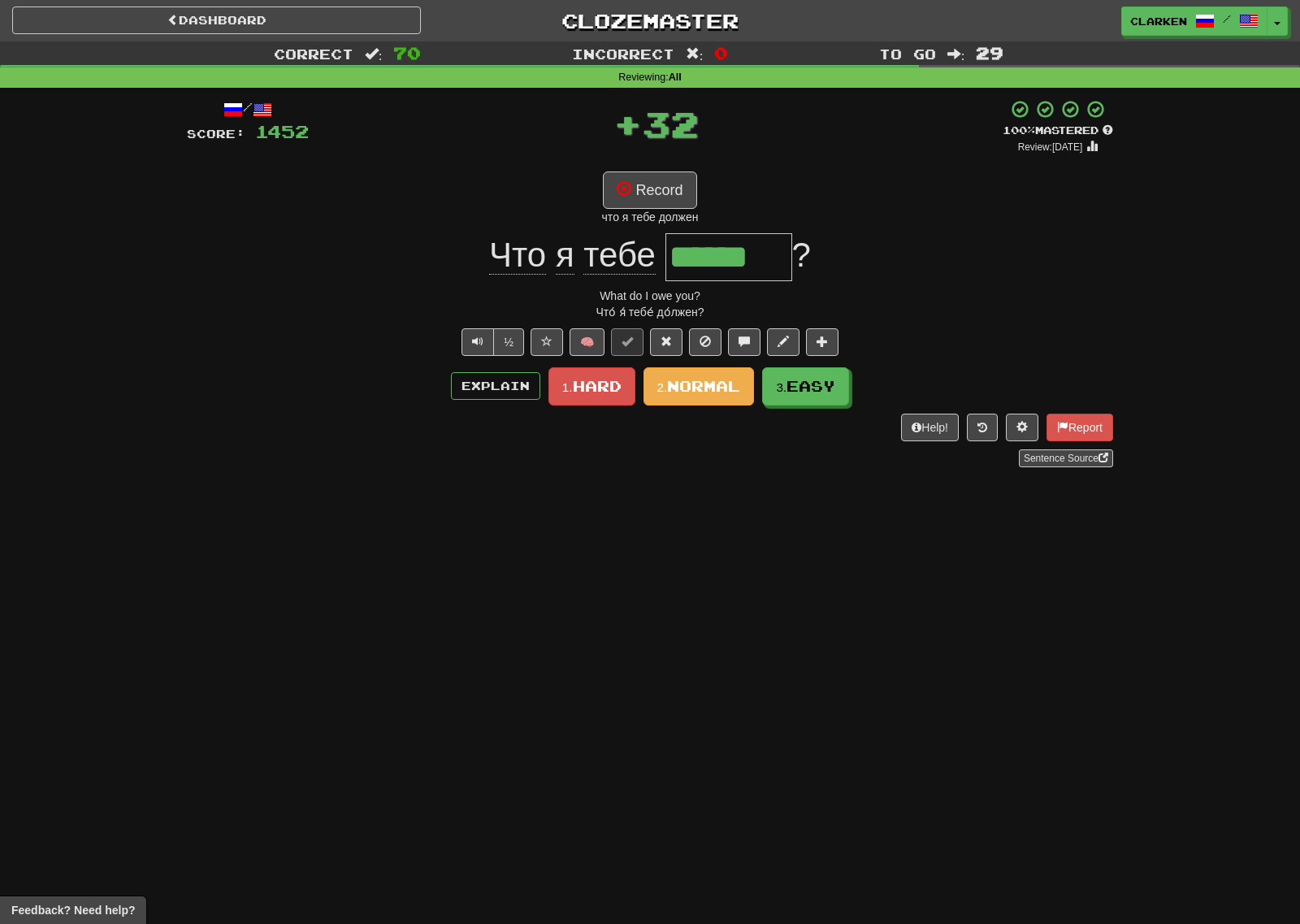
click at [627, 214] on div "что я тебе должен" at bounding box center [649, 216] width 926 height 16
click at [633, 198] on button "Record" at bounding box center [649, 190] width 94 height 38
click at [820, 378] on span "Easy" at bounding box center [811, 386] width 48 height 18
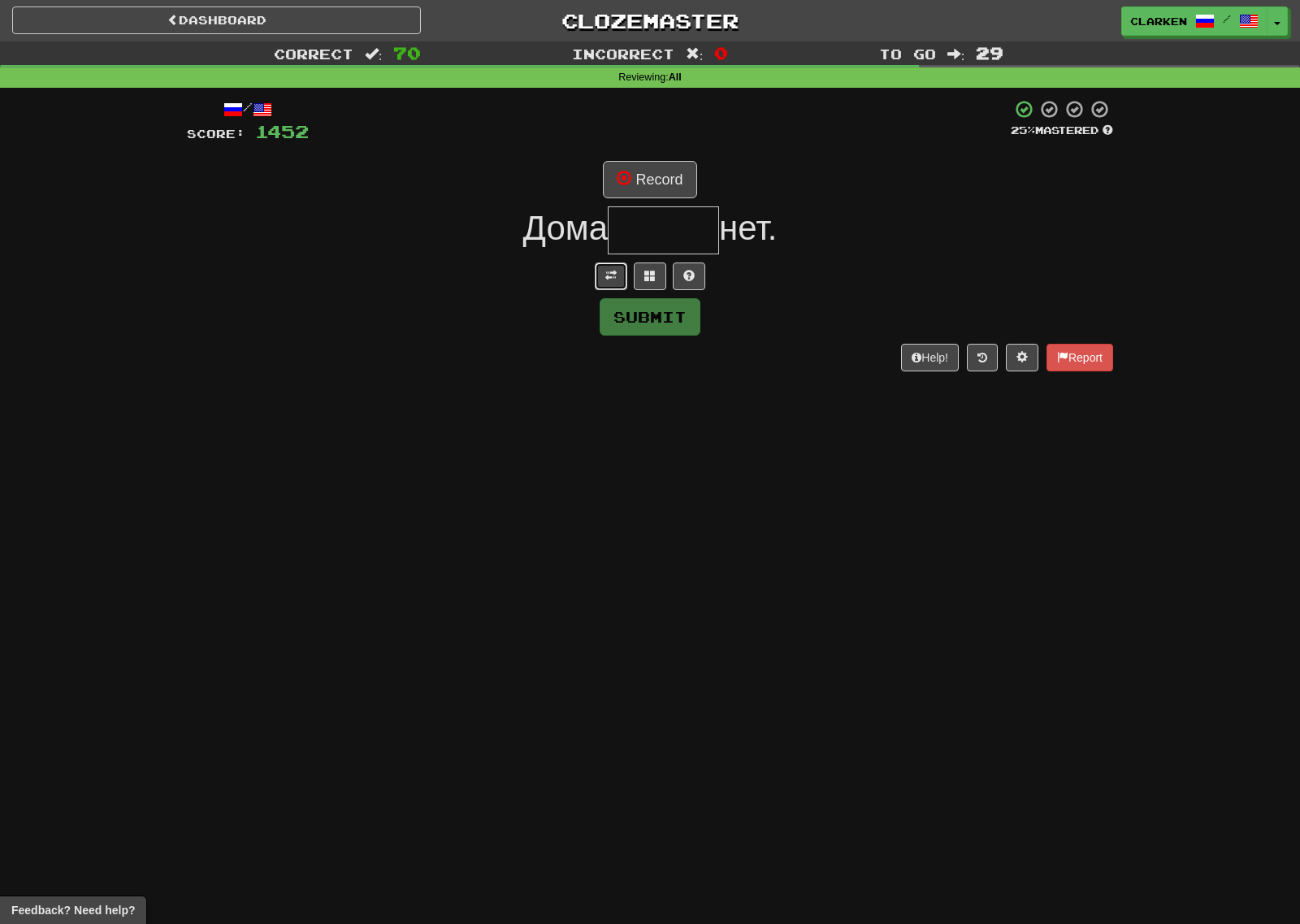
click at [617, 270] on button at bounding box center [611, 276] width 33 height 28
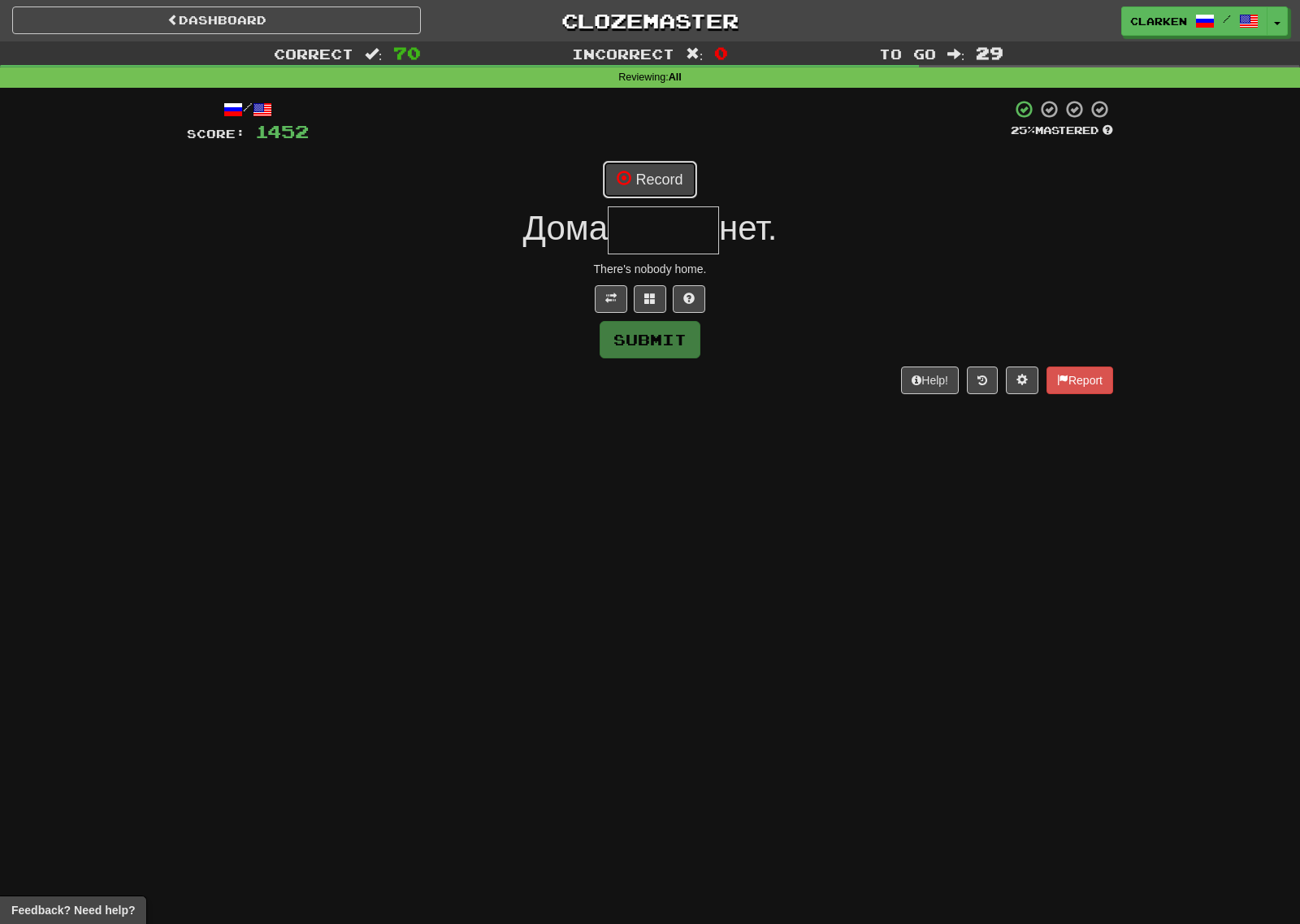
click at [692, 179] on button "Record" at bounding box center [649, 180] width 94 height 38
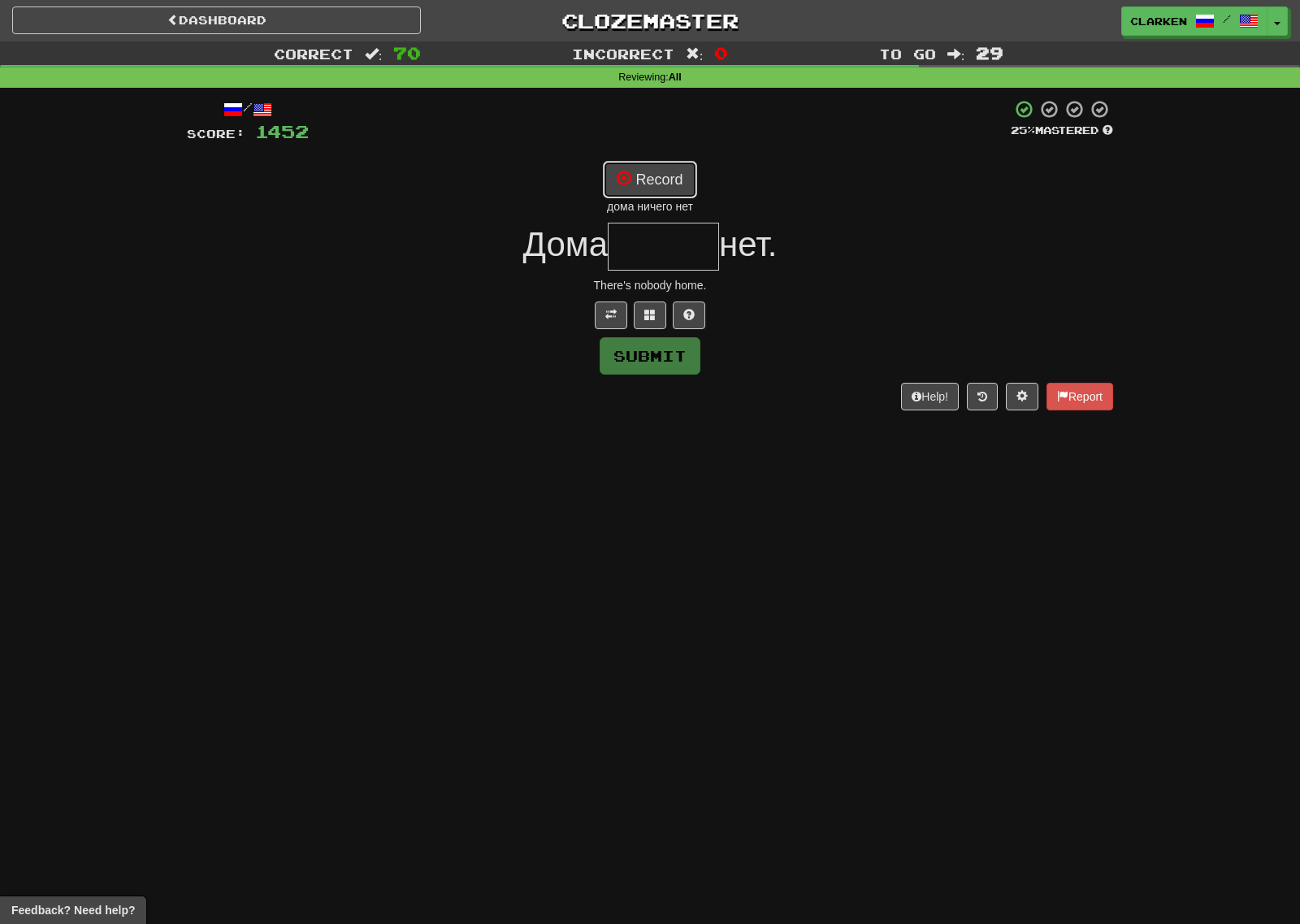
click at [689, 178] on button "Record" at bounding box center [649, 180] width 94 height 38
type input "******"
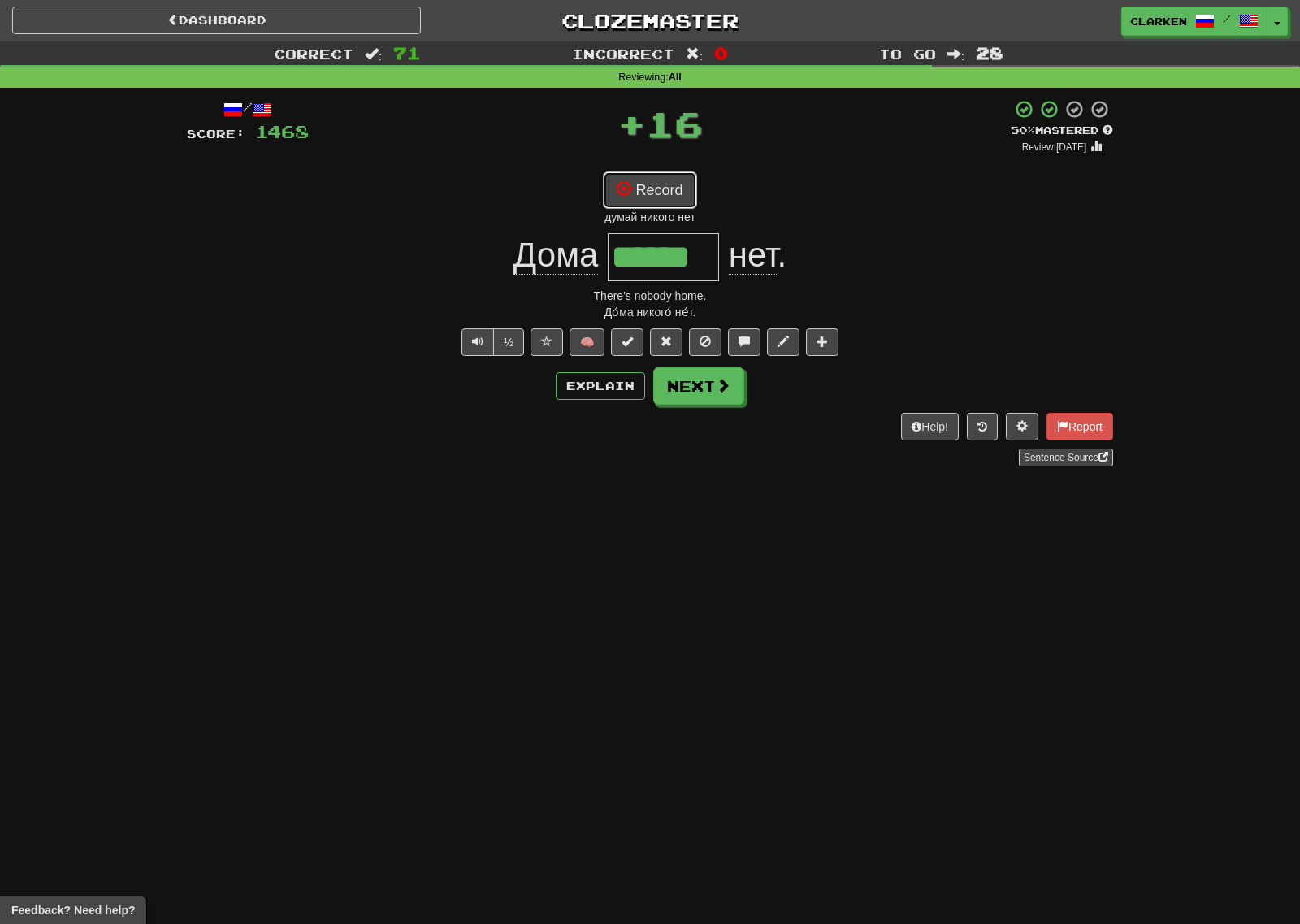
click at [660, 190] on button "Record" at bounding box center [649, 190] width 94 height 38
click at [739, 402] on button "Next" at bounding box center [699, 386] width 91 height 38
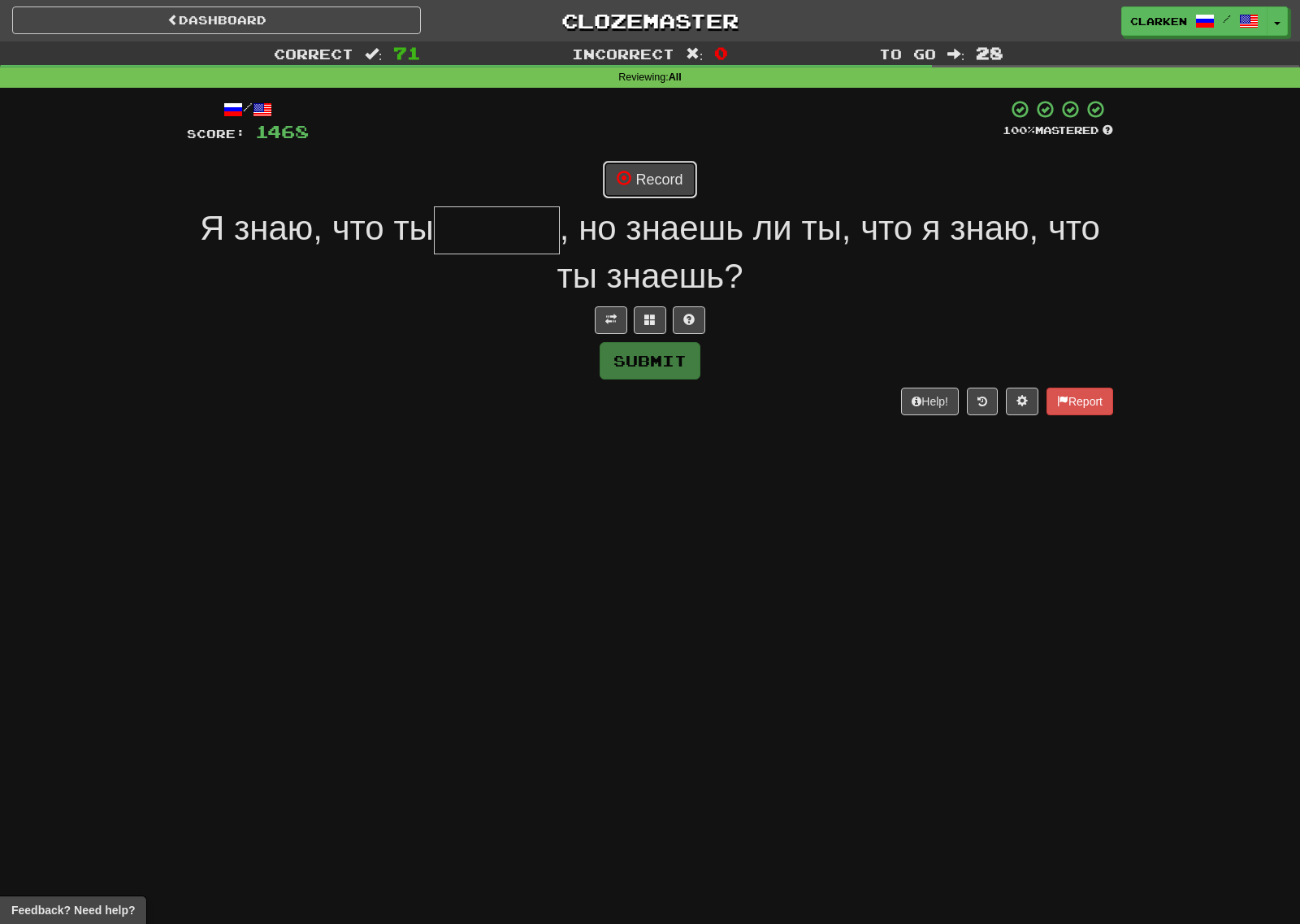
click at [653, 197] on button "Record" at bounding box center [649, 180] width 94 height 38
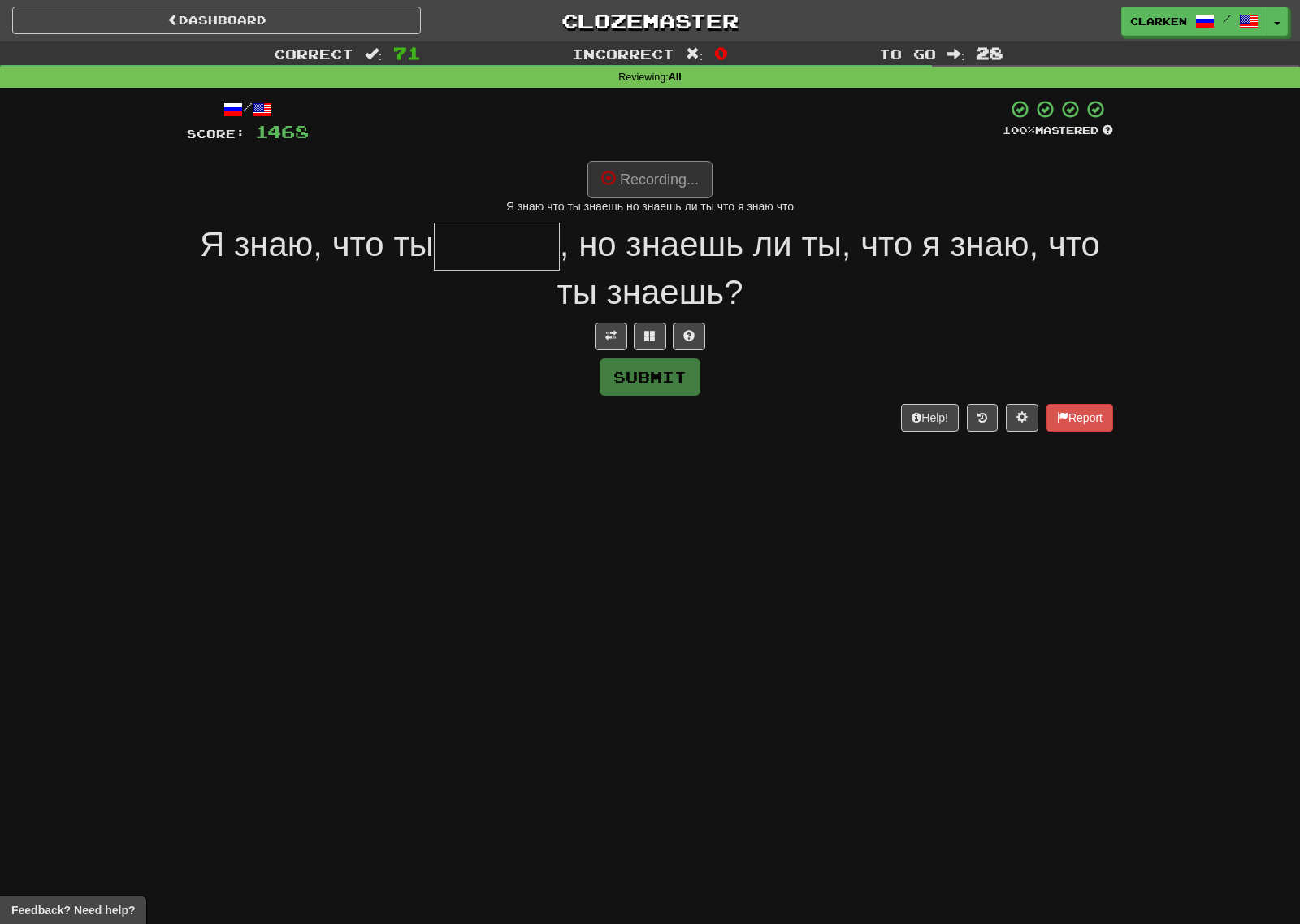
type input "******"
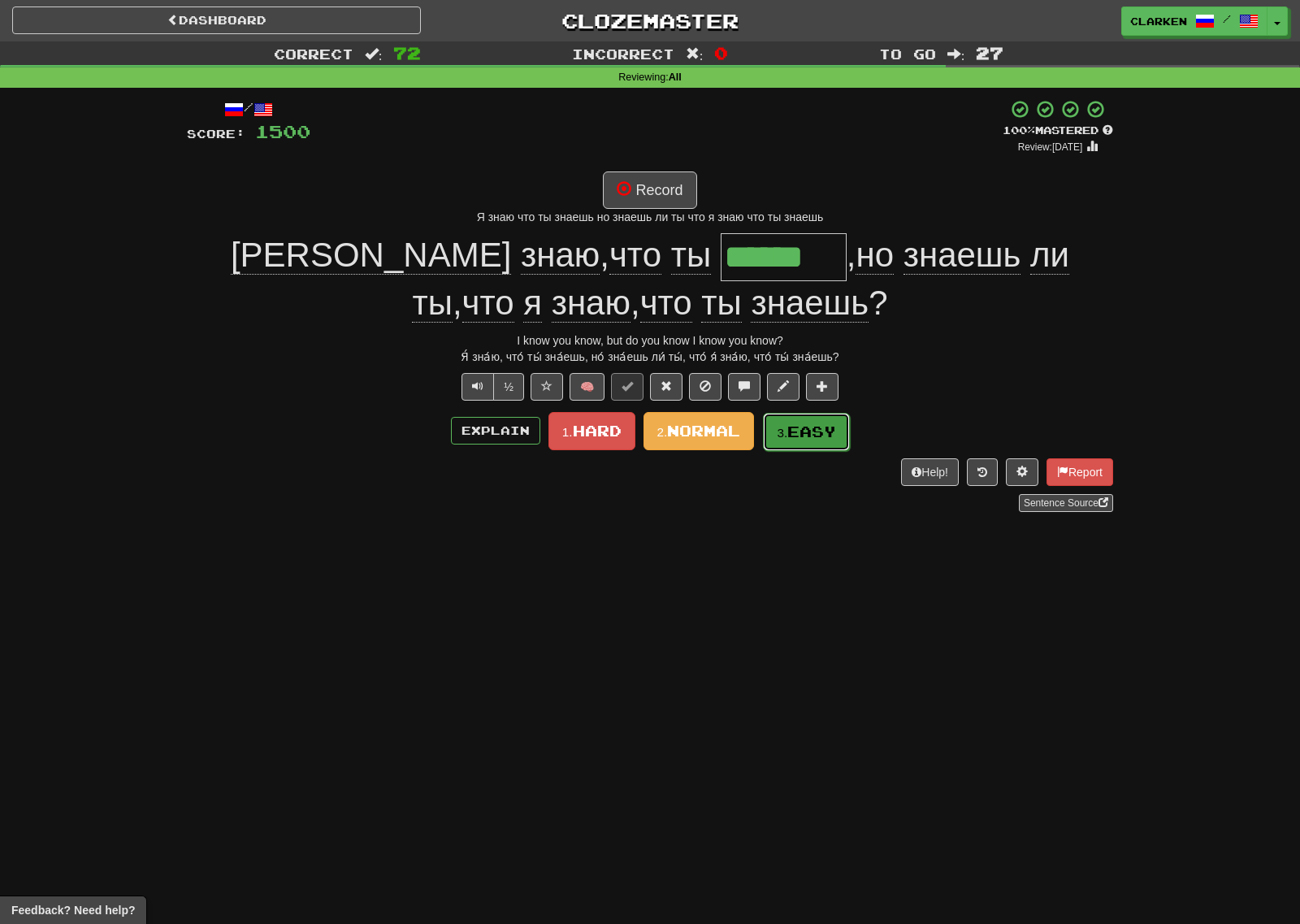
click at [816, 417] on button "3. Easy" at bounding box center [806, 432] width 87 height 39
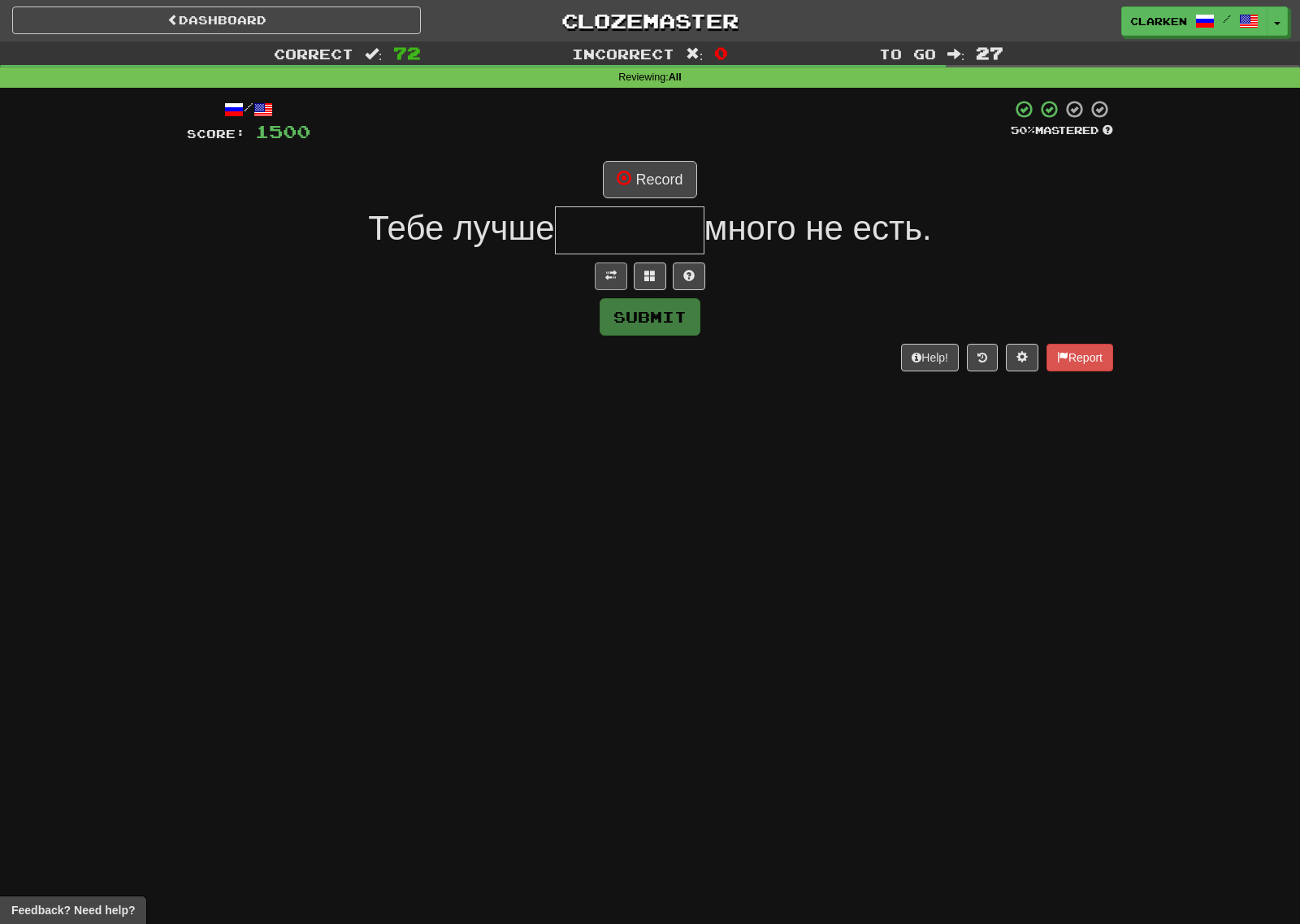
click at [598, 262] on div "/ Score: 1500 50 % Mastered Record Тебе лучше много не есть. Submit Help! Report" at bounding box center [649, 235] width 926 height 271
click at [611, 275] on span at bounding box center [611, 275] width 12 height 12
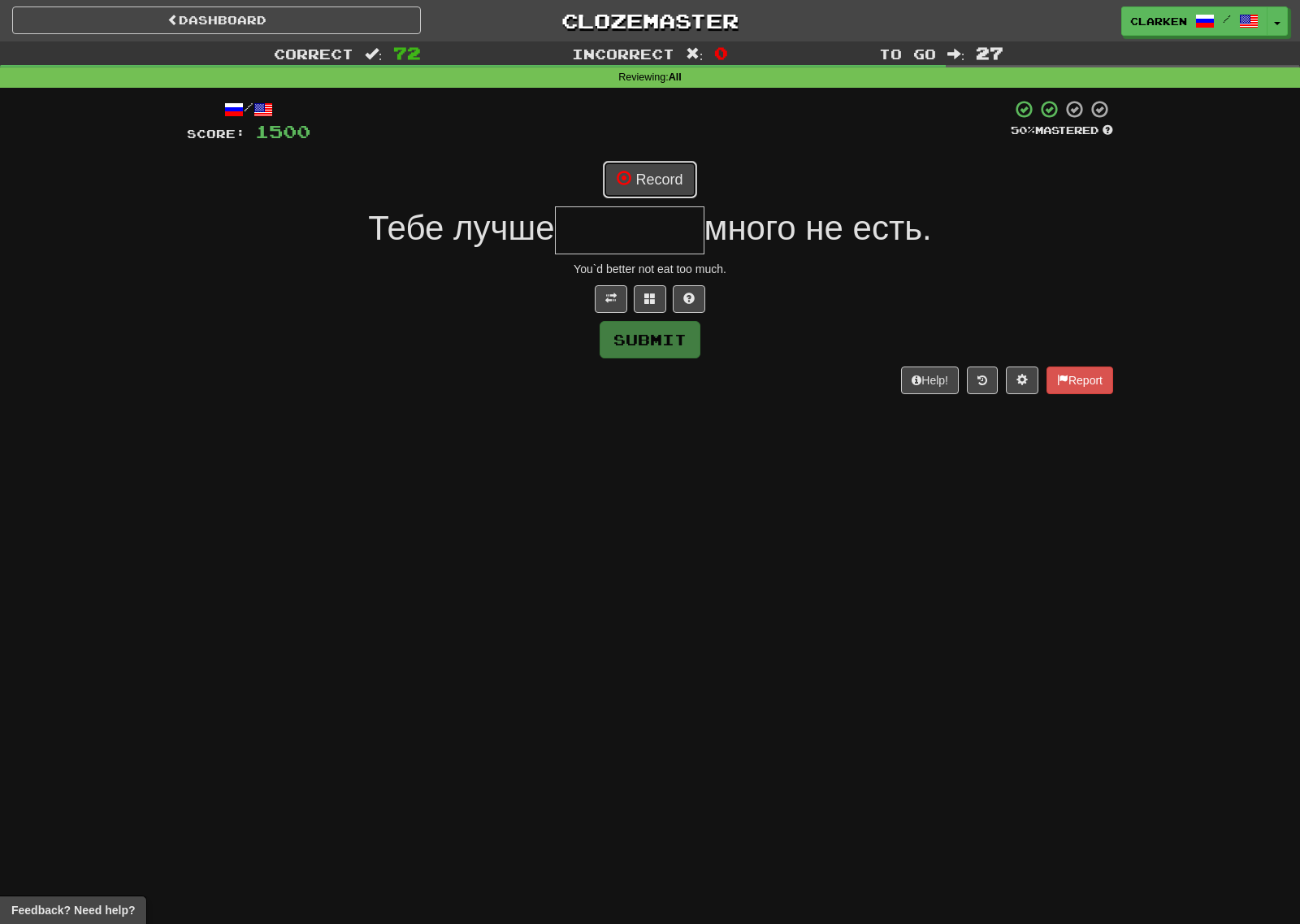
click at [673, 192] on button "Record" at bounding box center [649, 180] width 94 height 38
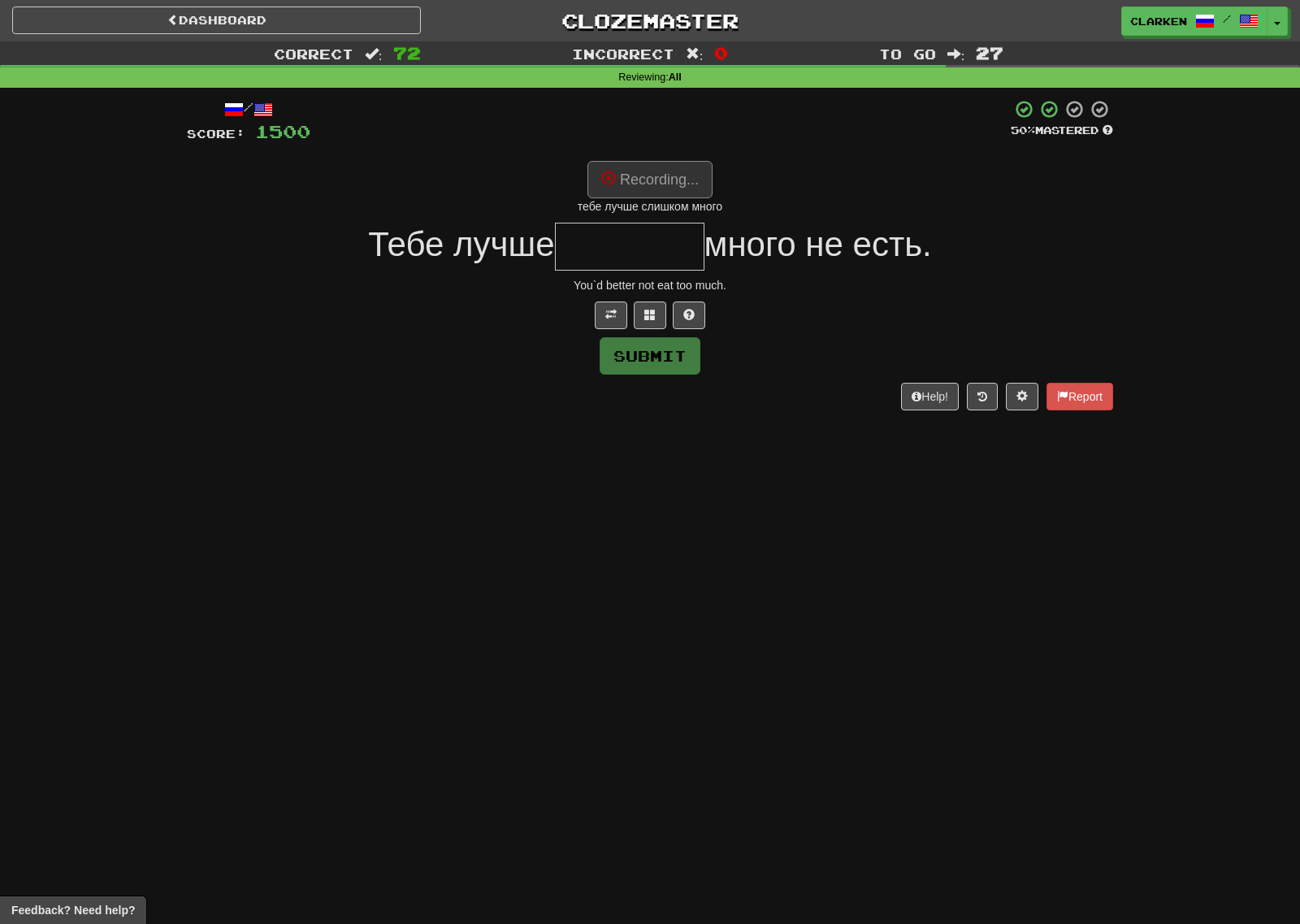
type input "*******"
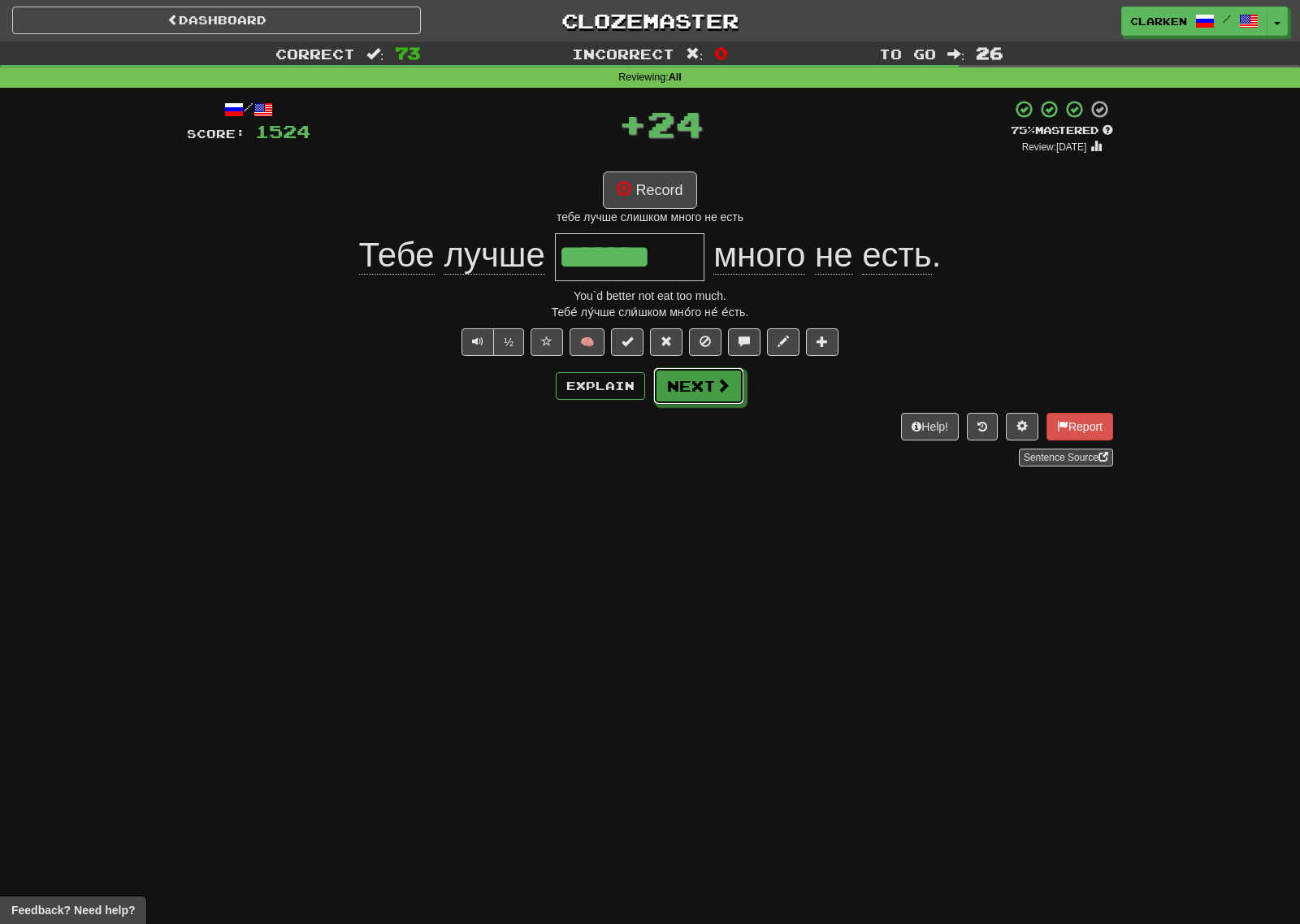
drag, startPoint x: 729, startPoint y: 371, endPoint x: 678, endPoint y: 336, distance: 61.9
click at [728, 371] on button "Next" at bounding box center [698, 385] width 91 height 38
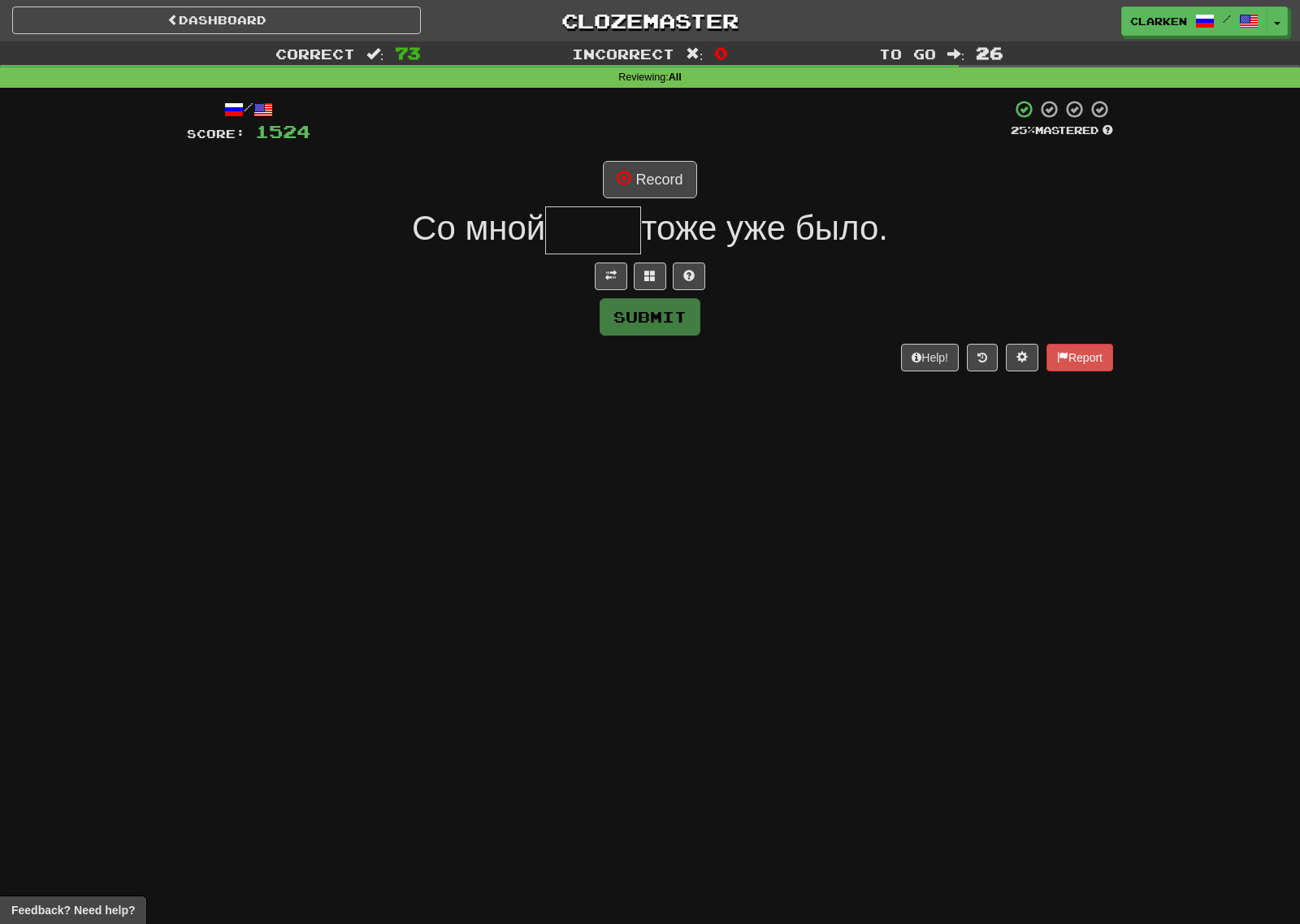
click at [613, 292] on div "/ Score: 1524 25 % Mastered Record Со мной тоже уже было. Submit Help! Report" at bounding box center [649, 235] width 926 height 271
click at [613, 273] on span at bounding box center [611, 275] width 12 height 12
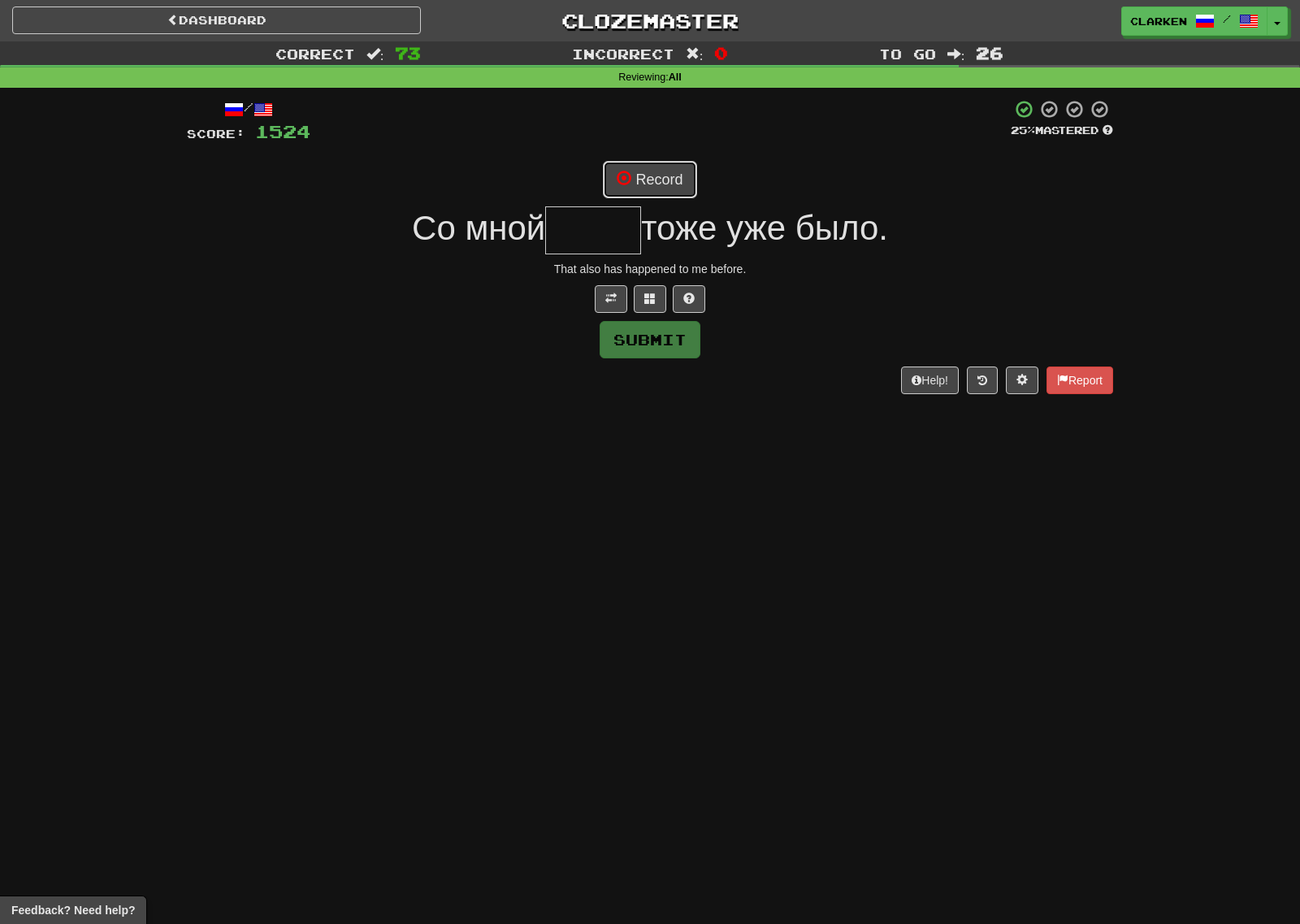
click at [647, 197] on button "Record" at bounding box center [649, 180] width 94 height 38
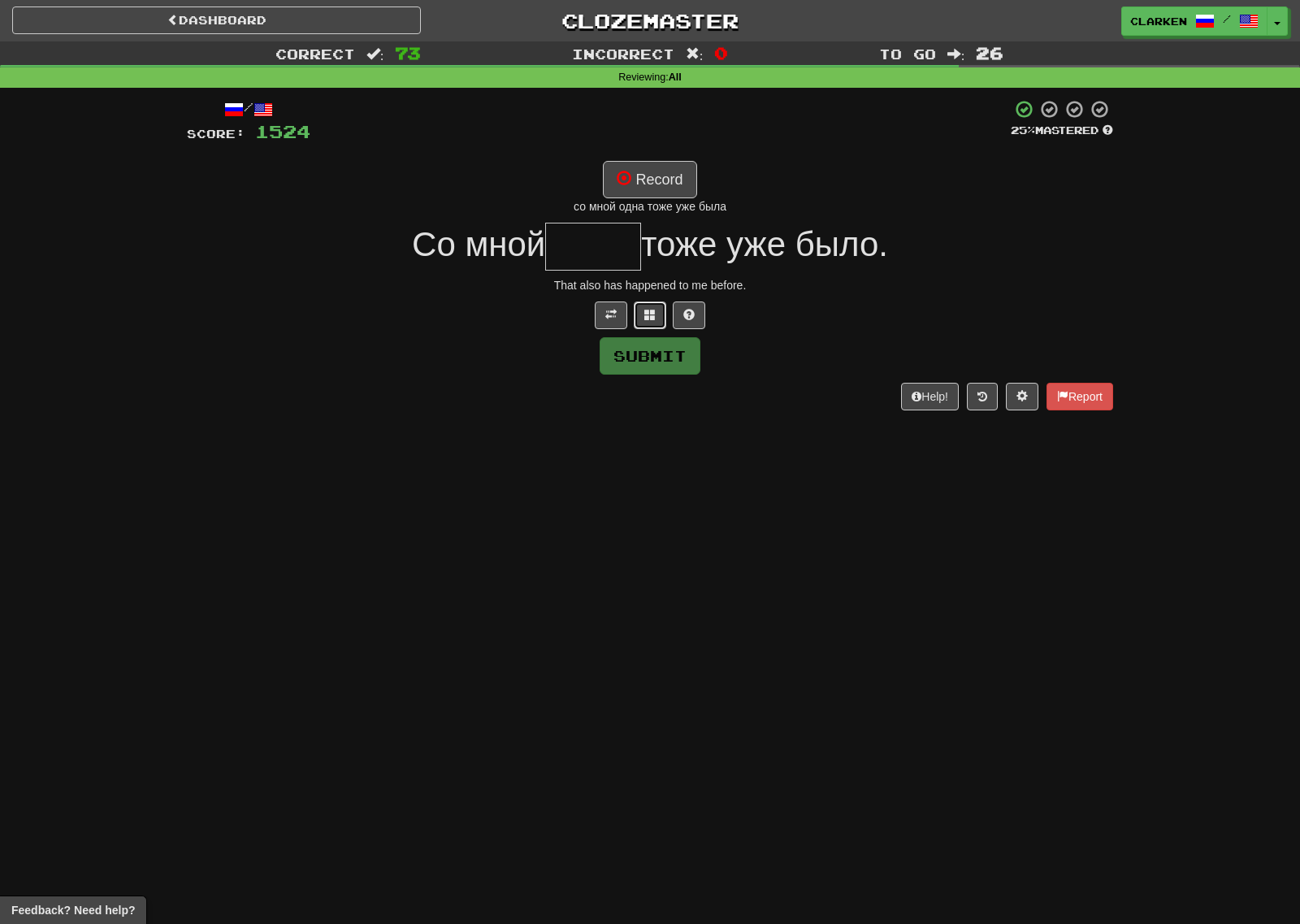
click at [663, 310] on button at bounding box center [650, 315] width 33 height 28
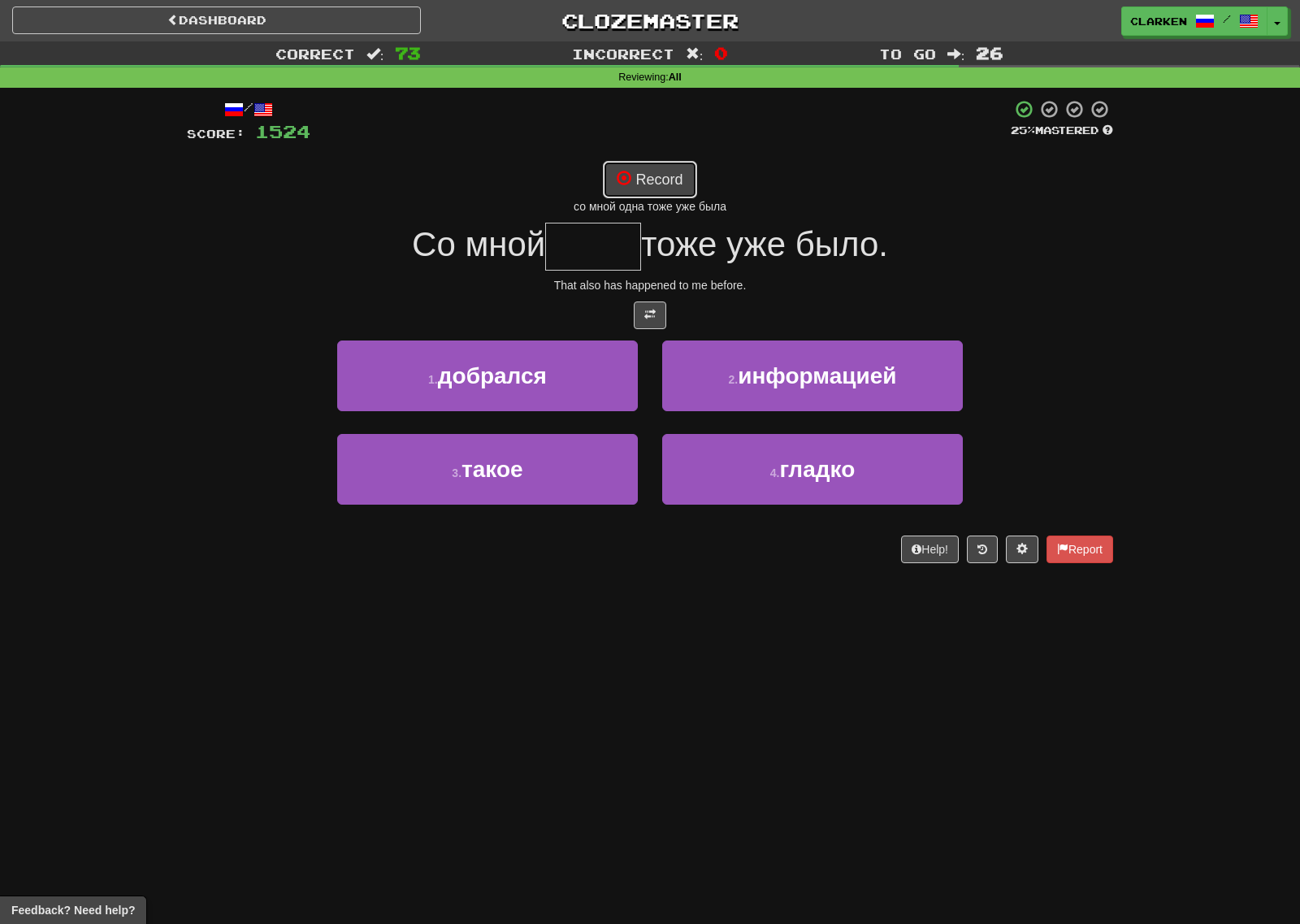
click at [669, 184] on button "Record" at bounding box center [649, 180] width 94 height 38
type input "*****"
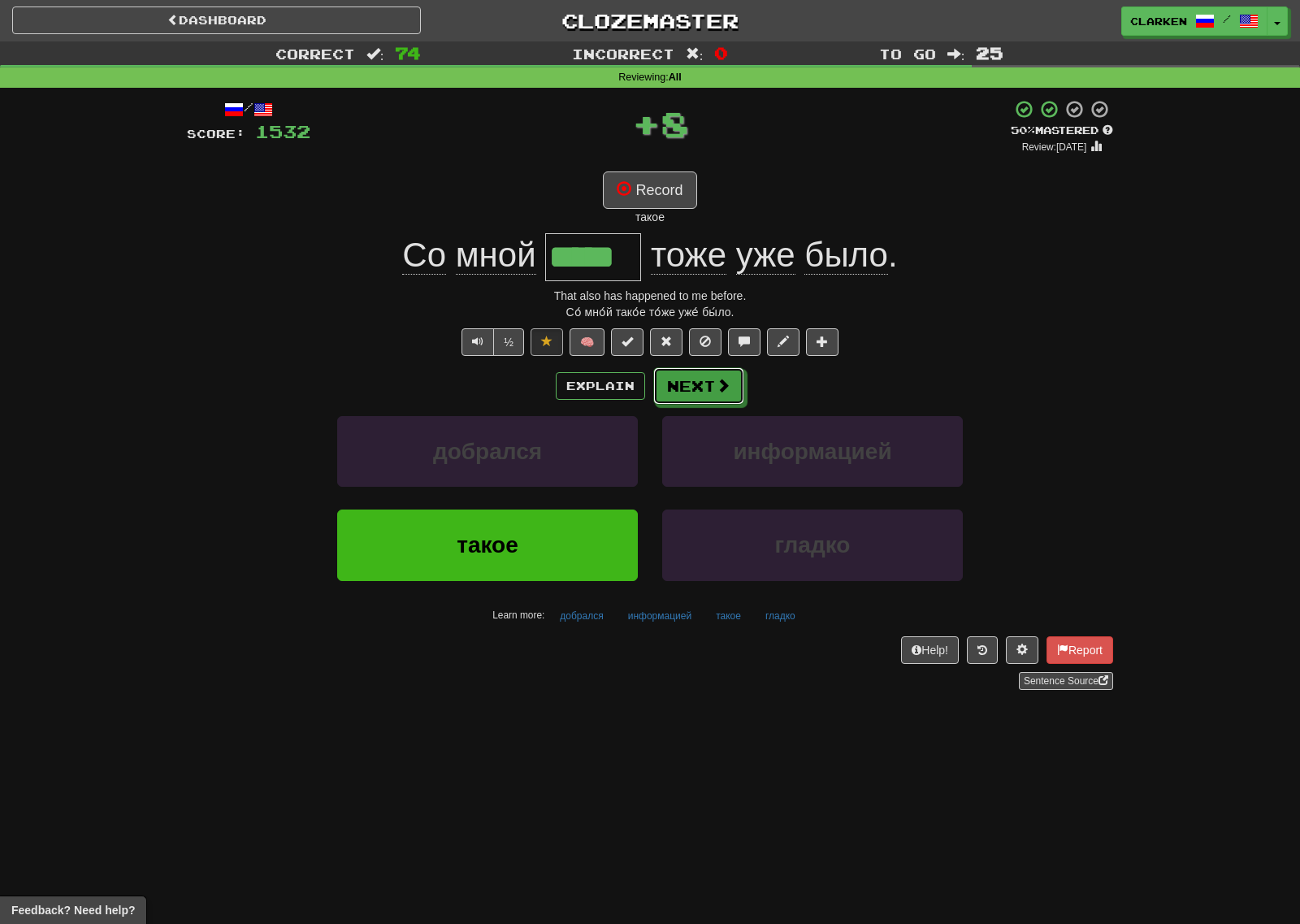
drag, startPoint x: 698, startPoint y: 381, endPoint x: 706, endPoint y: 380, distance: 8.1
click at [706, 380] on button "Next" at bounding box center [698, 385] width 91 height 38
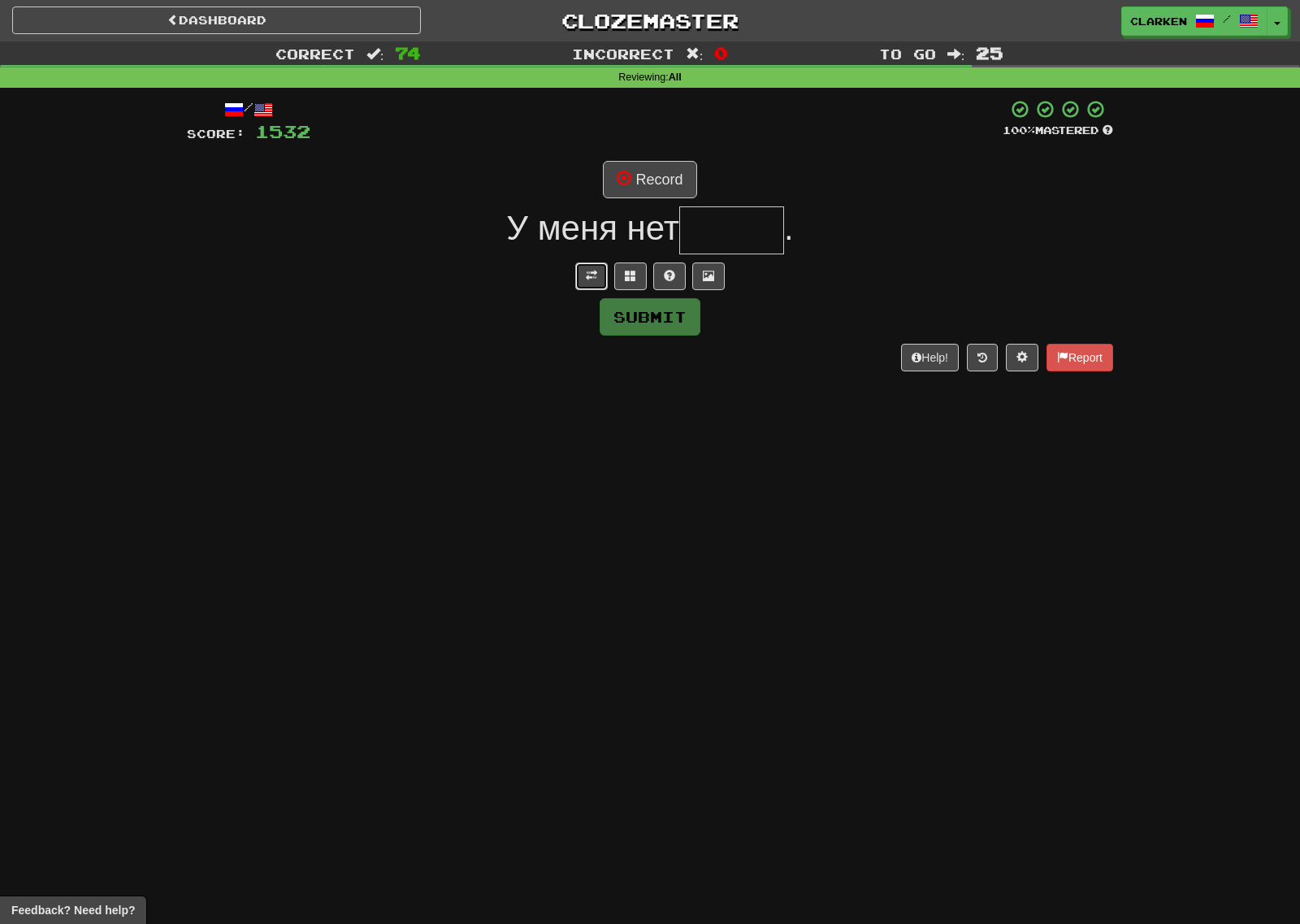
click at [597, 277] on button at bounding box center [592, 276] width 33 height 28
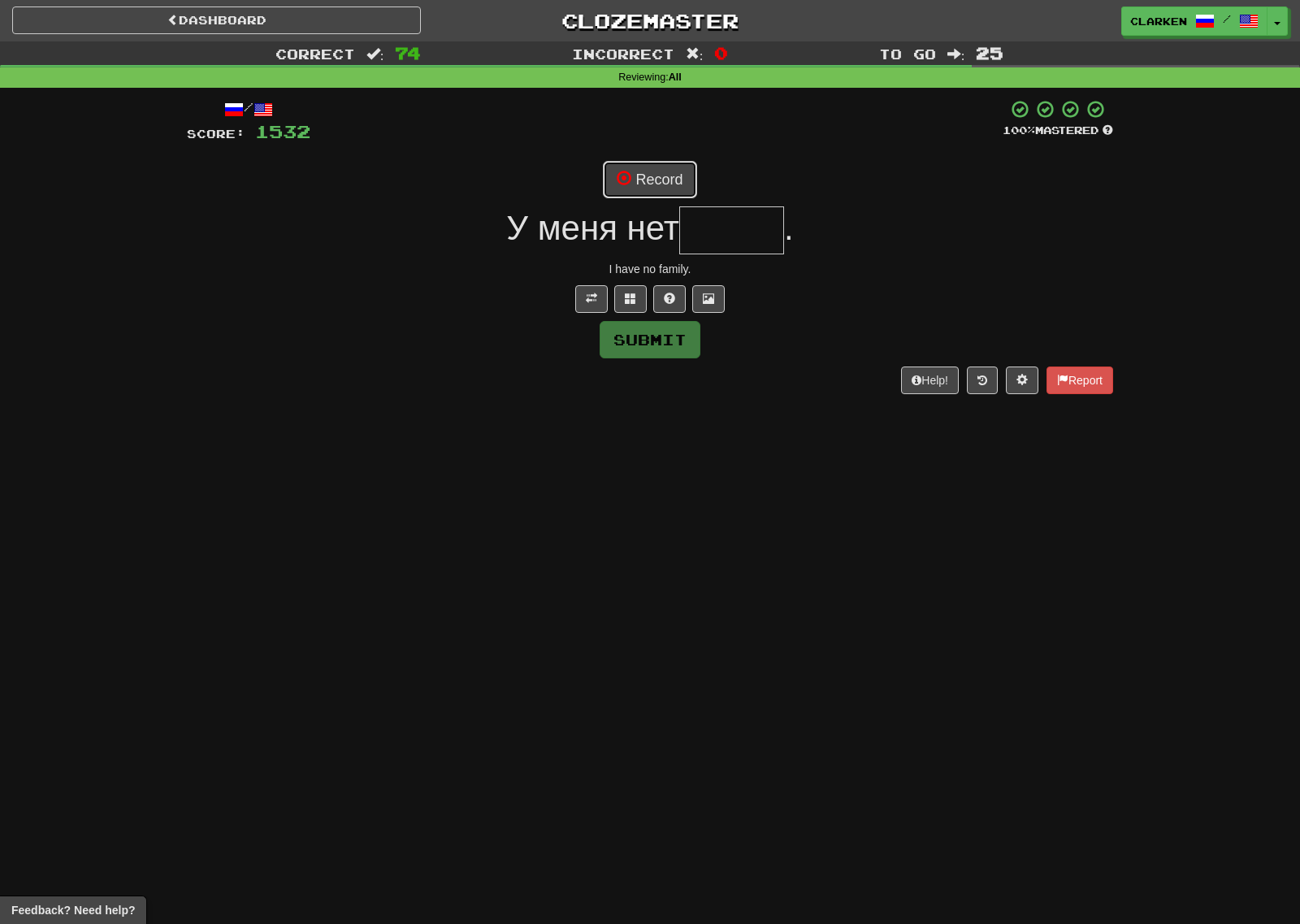
click at [632, 182] on span at bounding box center [624, 178] width 14 height 14
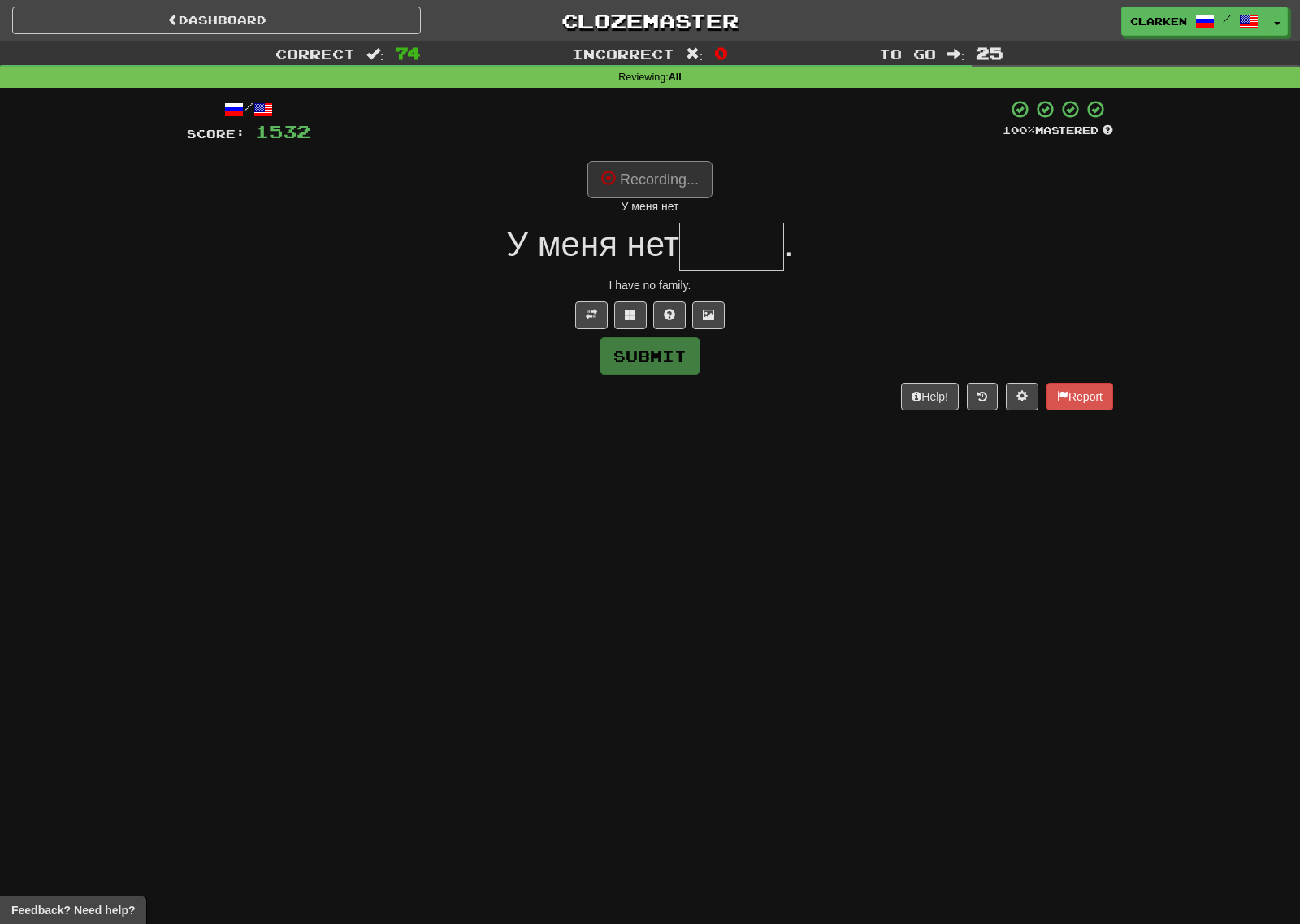
type input "*****"
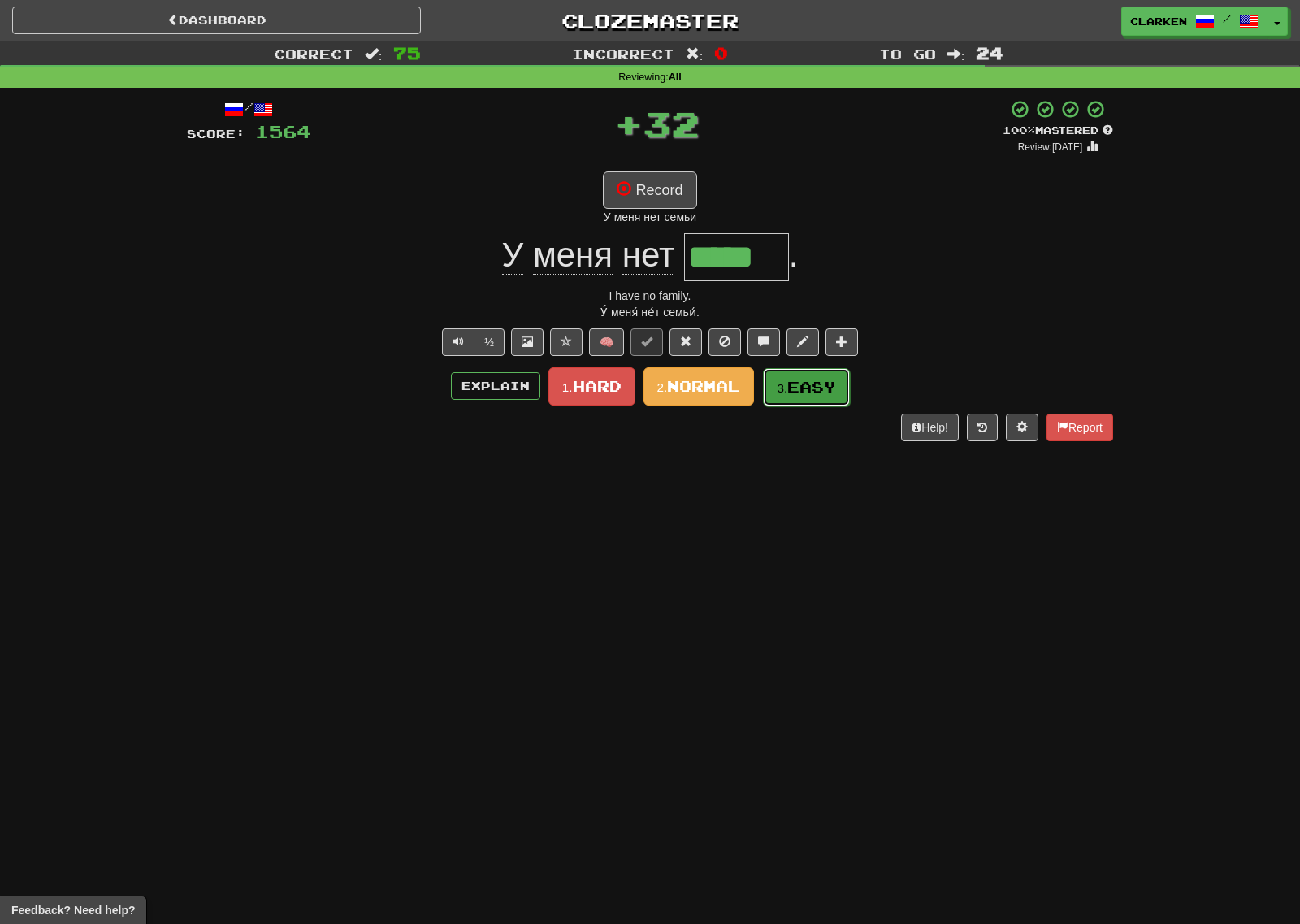
click at [817, 401] on button "3. Easy" at bounding box center [806, 387] width 87 height 39
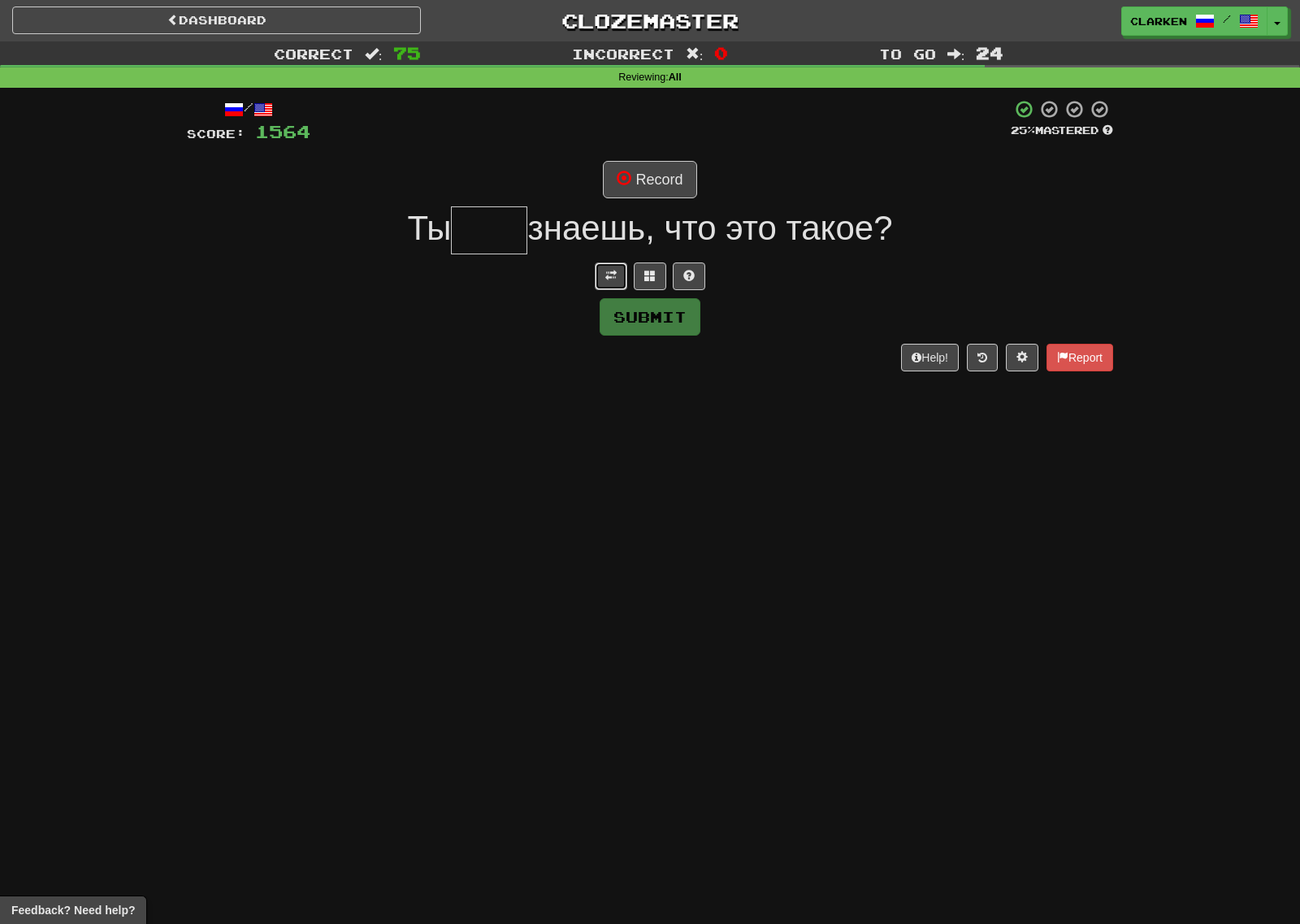
click at [606, 280] on button at bounding box center [611, 276] width 33 height 28
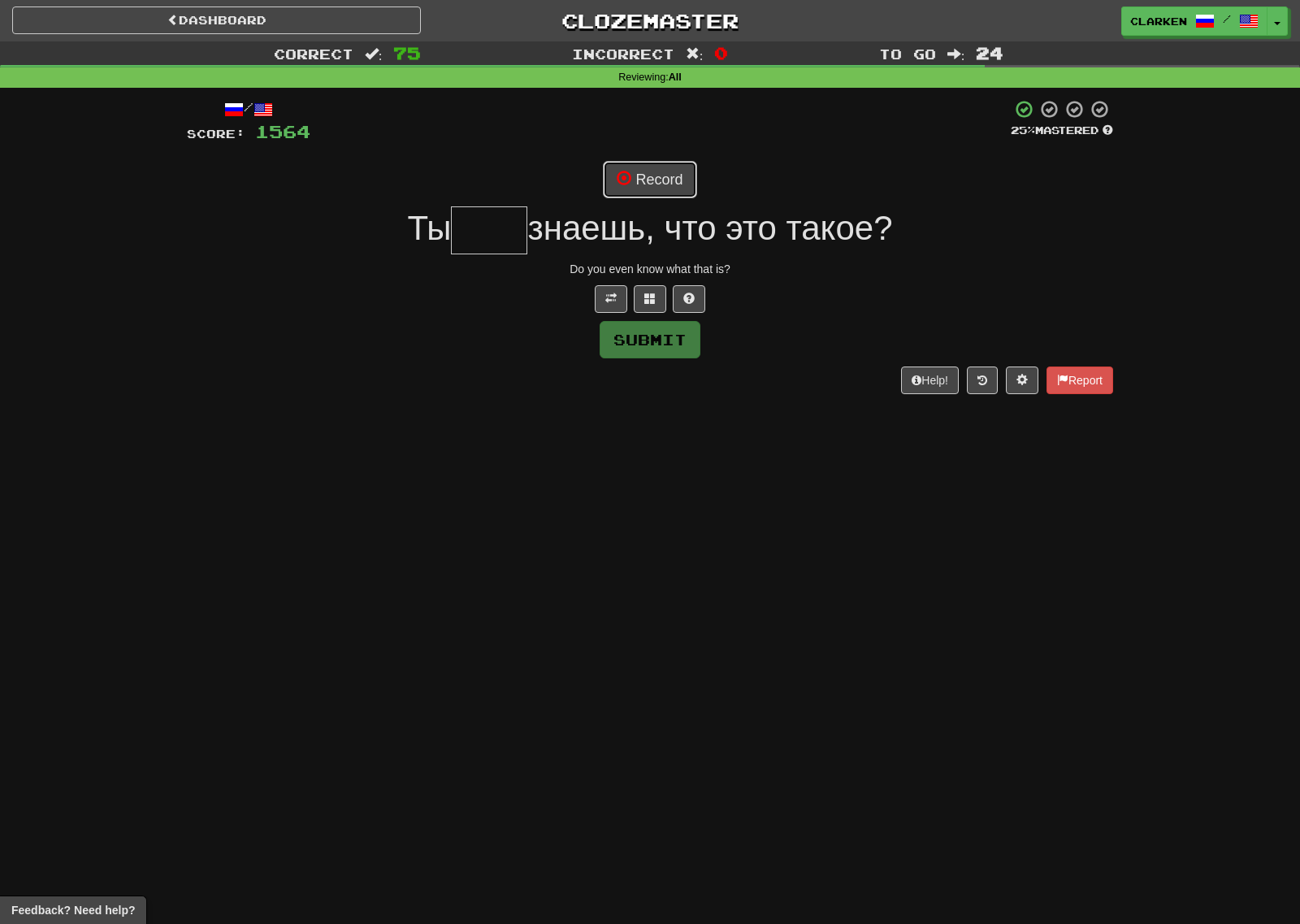
click at [639, 156] on div "/ Score: 1564 25 % Mastered Record Ты знаешь, что это такое? Do you even know w…" at bounding box center [649, 246] width 926 height 294
click at [642, 170] on button "Record" at bounding box center [649, 180] width 94 height 38
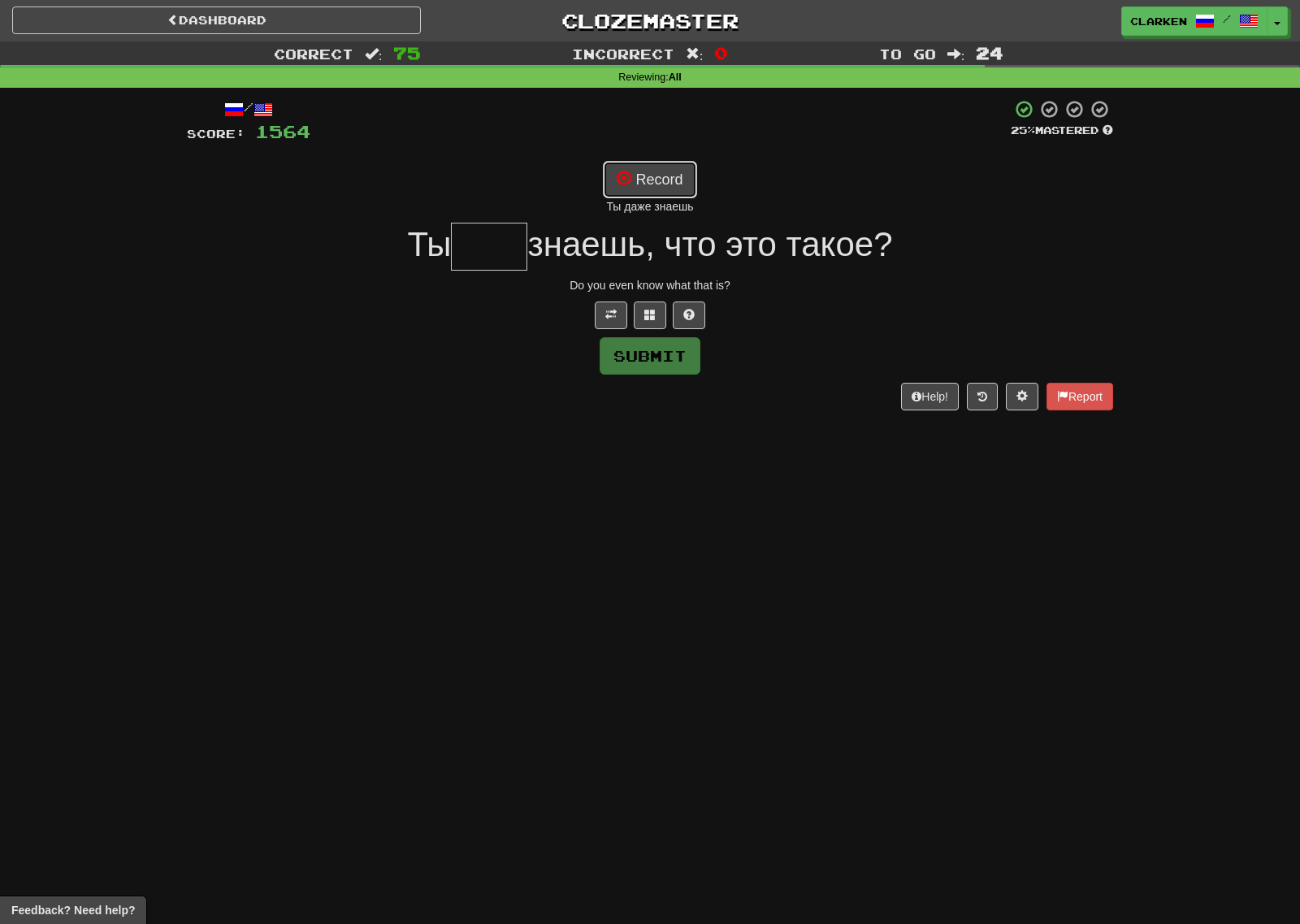
click at [676, 175] on button "Record" at bounding box center [649, 180] width 94 height 38
type input "****"
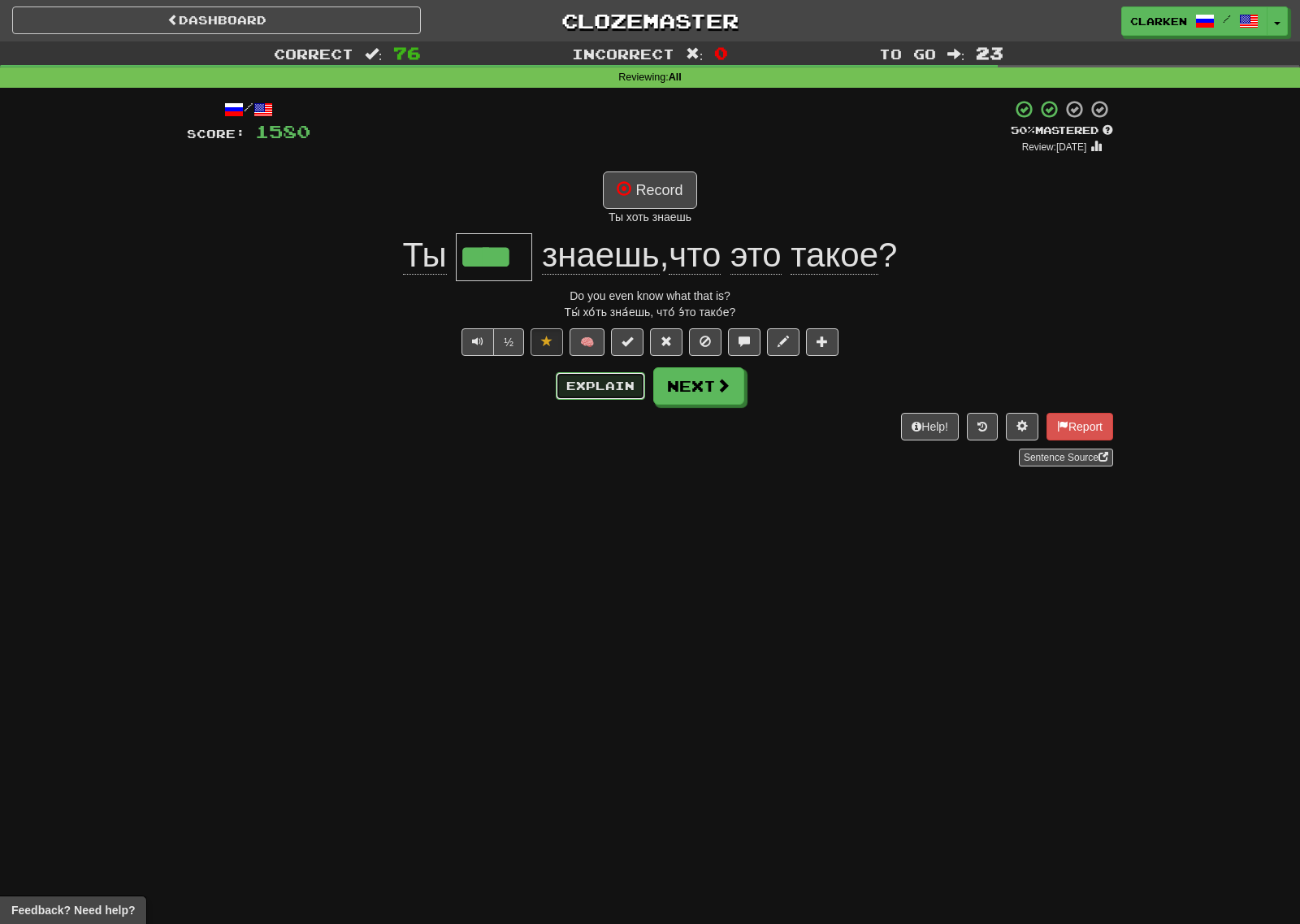
click at [618, 378] on button "Explain" at bounding box center [600, 385] width 90 height 28
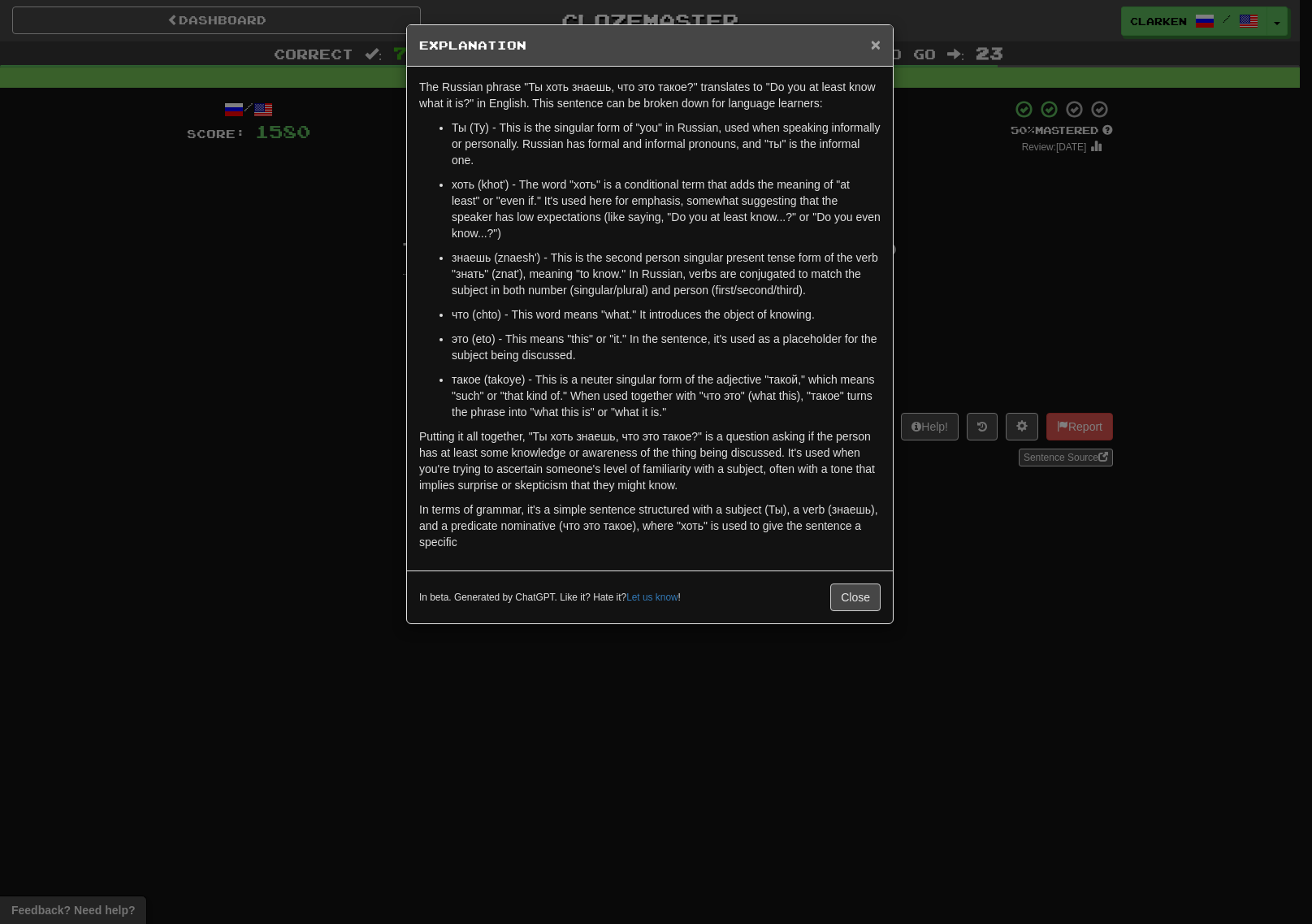
drag, startPoint x: 878, startPoint y: 40, endPoint x: 868, endPoint y: 42, distance: 10.2
click at [868, 42] on div "× Explanation" at bounding box center [649, 45] width 486 height 42
click at [878, 44] on span "×" at bounding box center [876, 43] width 10 height 18
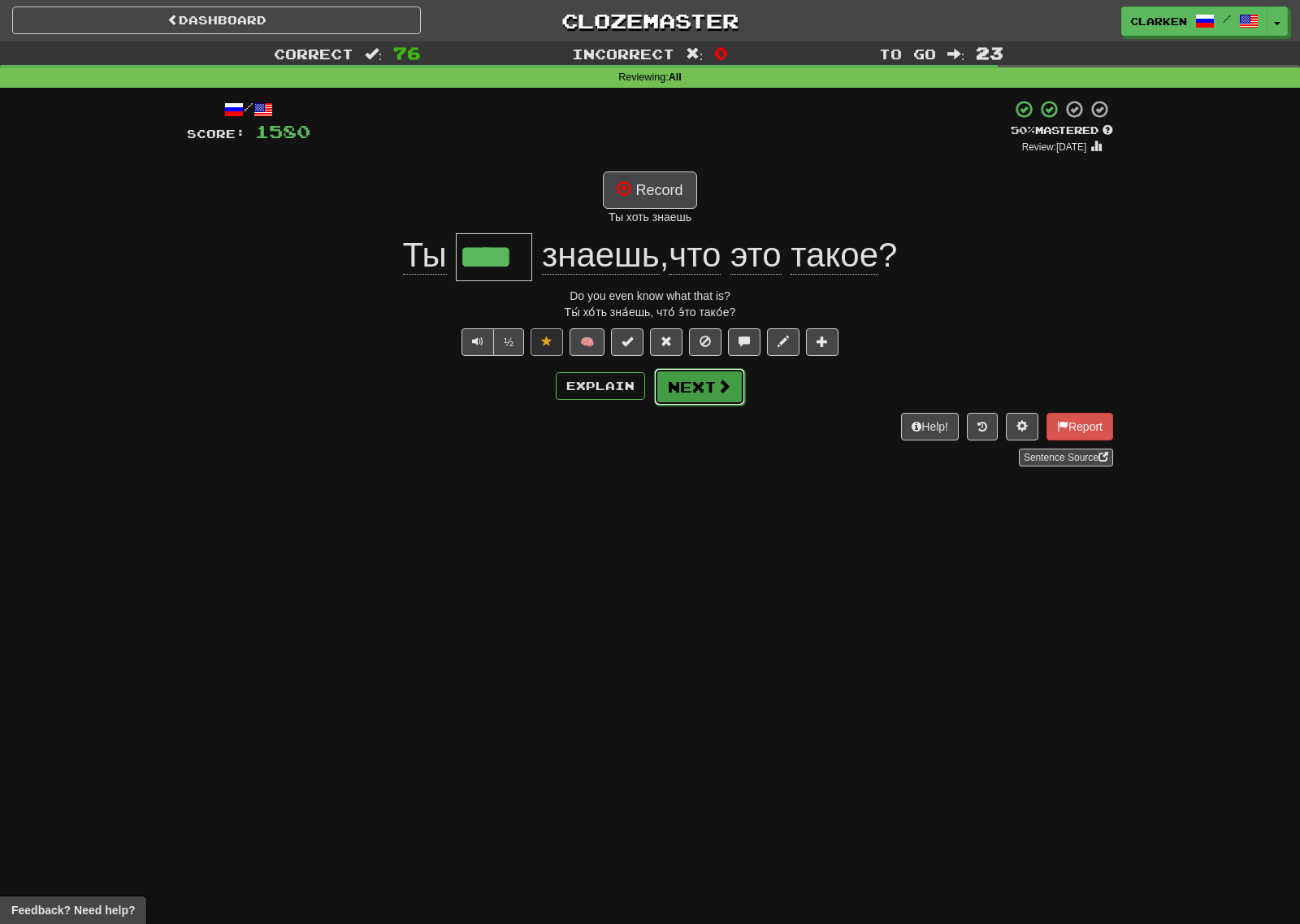
click at [712, 391] on button "Next" at bounding box center [699, 386] width 91 height 38
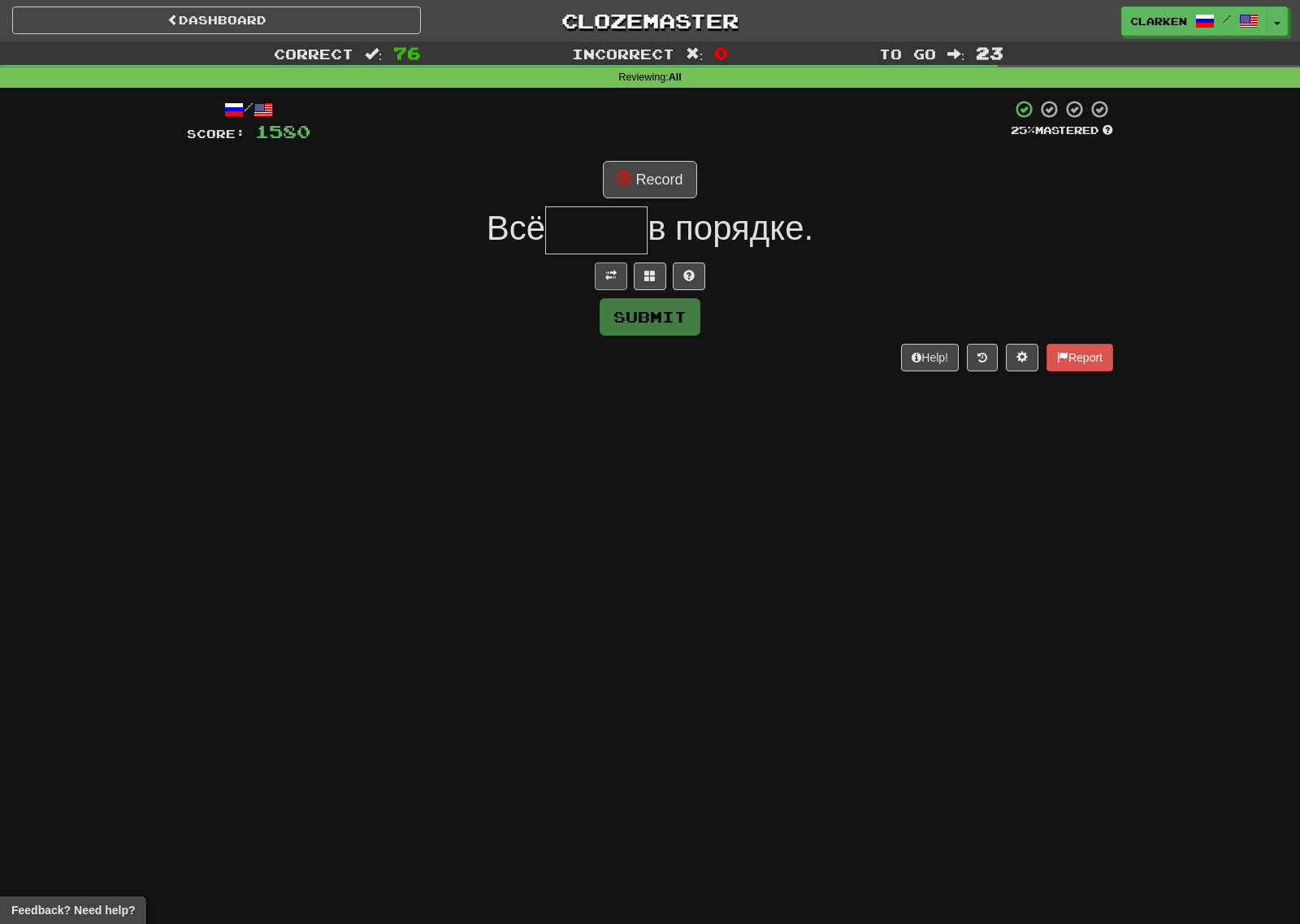
drag, startPoint x: 606, startPoint y: 260, endPoint x: 608, endPoint y: 272, distance: 12.2
click at [607, 261] on div "/ Score: 1580 25 % Mastered Record Всё в порядке. Submit Help! Report" at bounding box center [649, 235] width 926 height 271
click at [613, 290] on button at bounding box center [611, 276] width 33 height 28
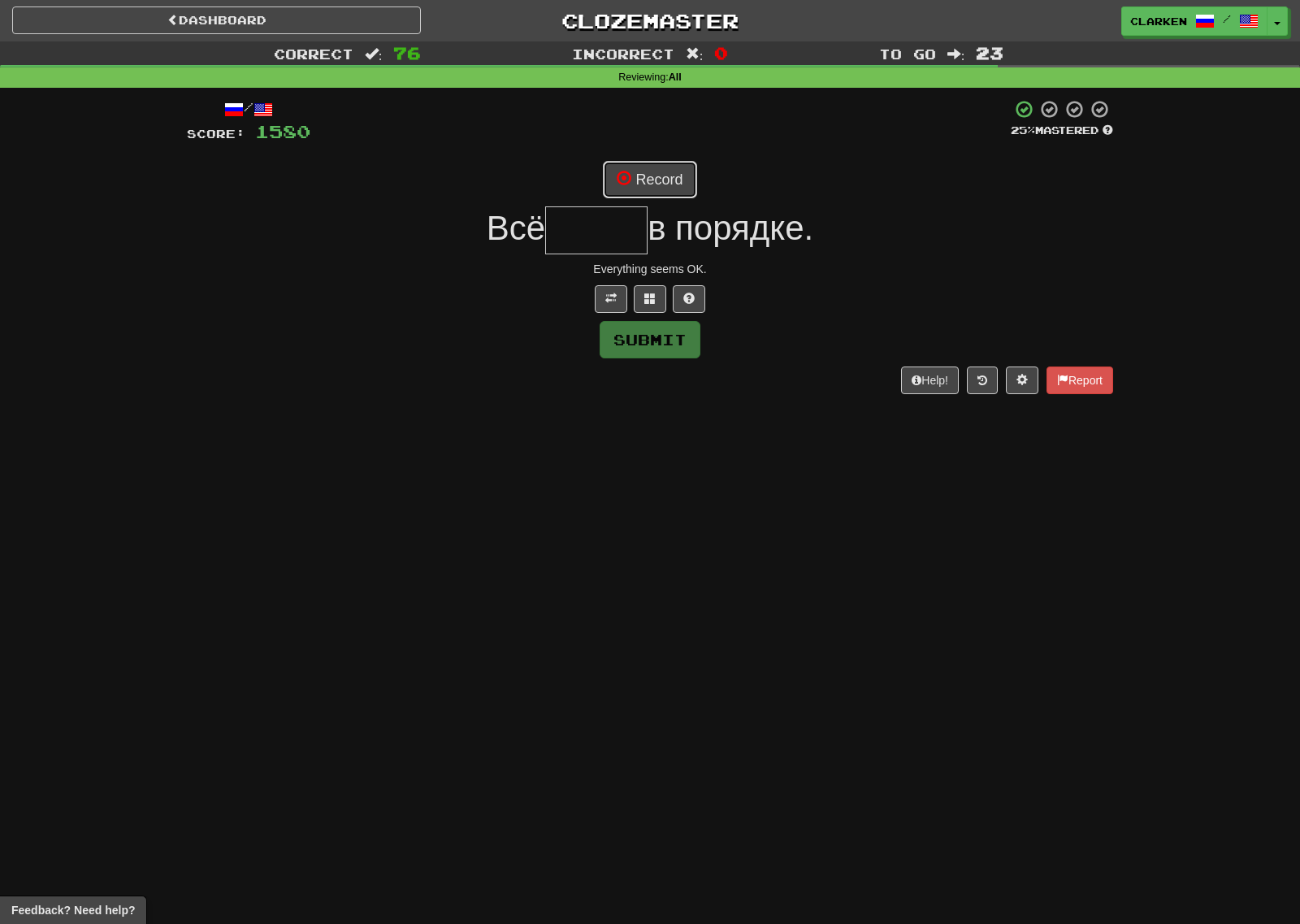
click at [664, 186] on button "Record" at bounding box center [649, 180] width 94 height 38
click at [650, 308] on button at bounding box center [650, 298] width 33 height 28
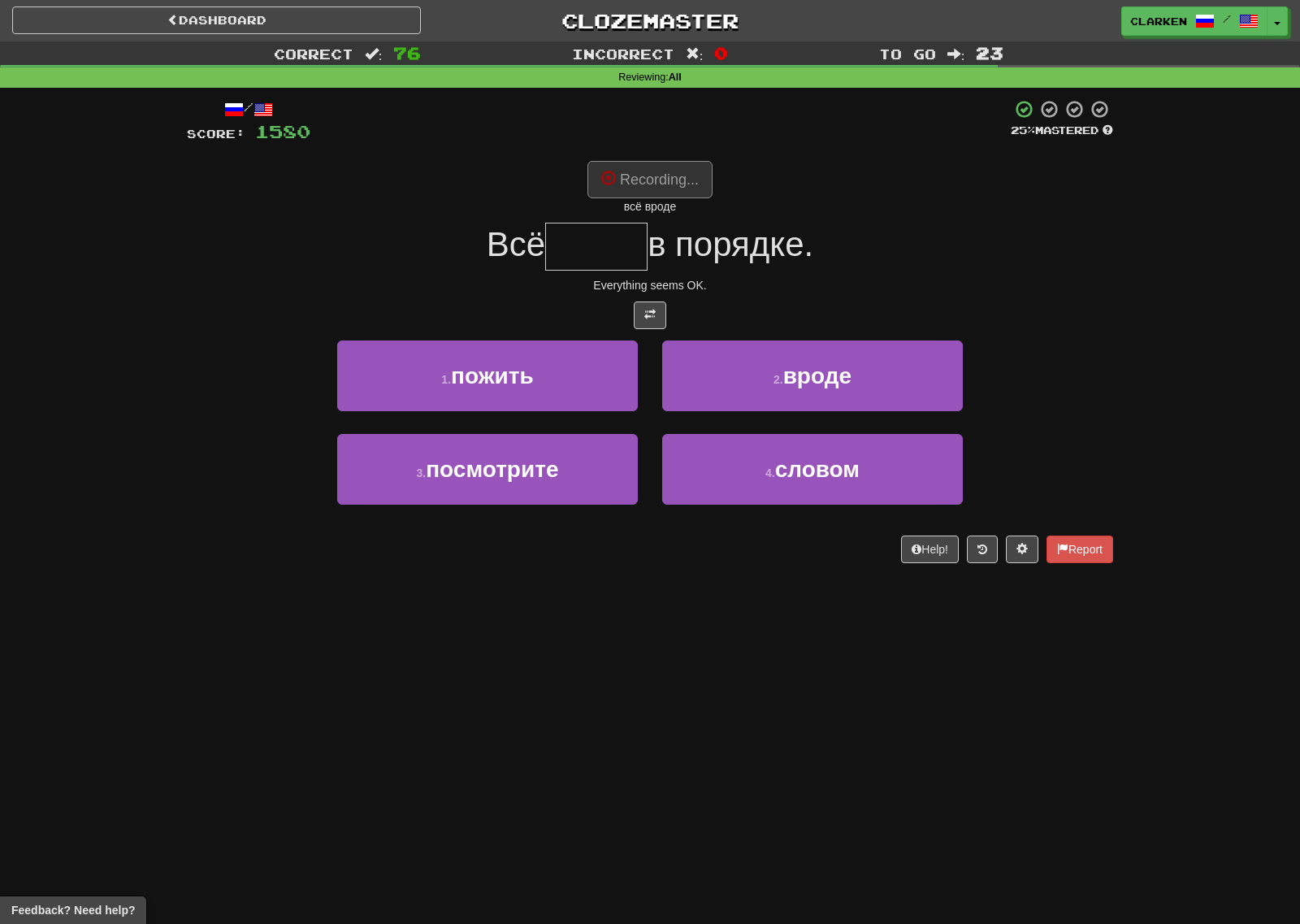
type input "*****"
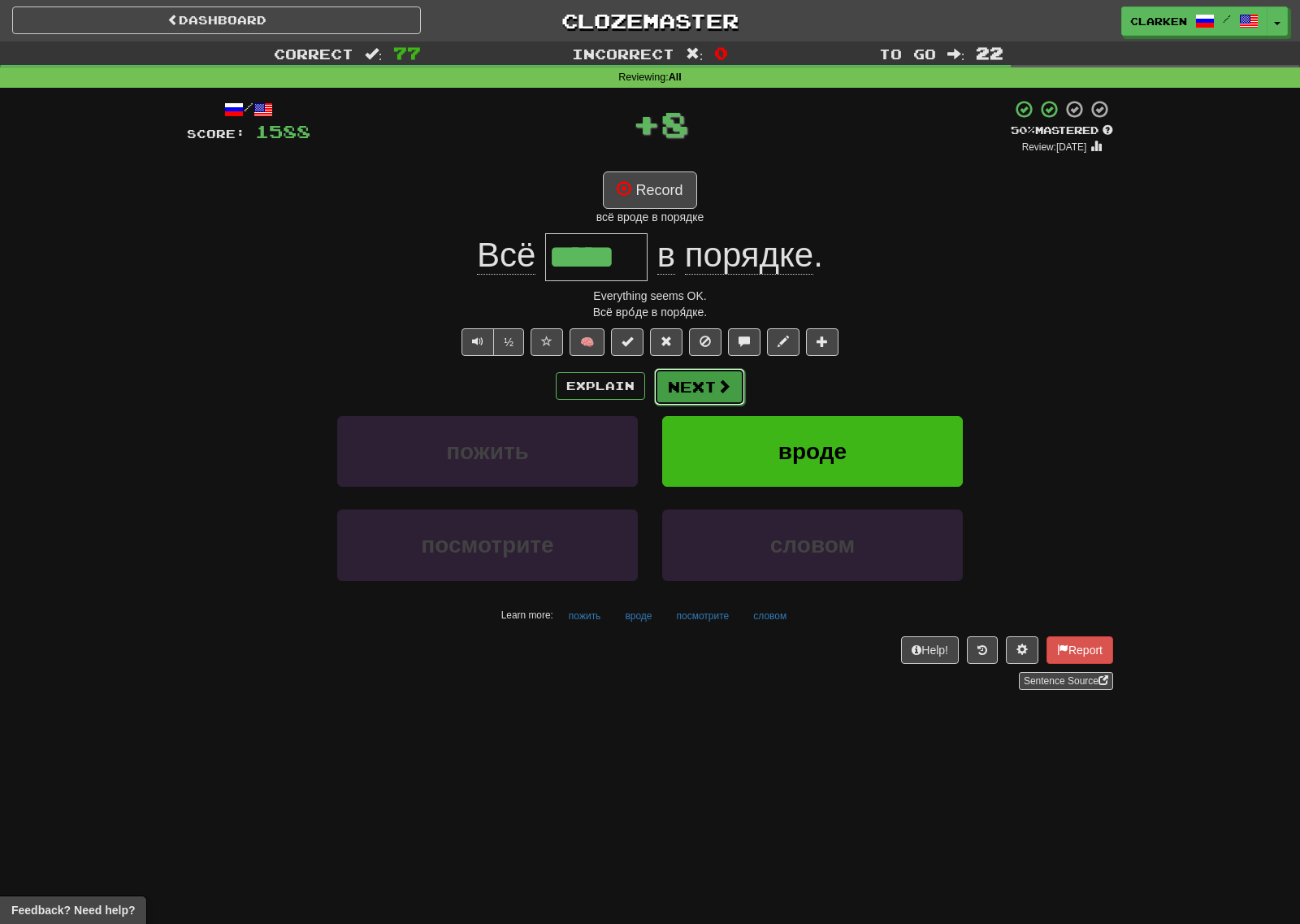
click at [702, 398] on button "Next" at bounding box center [699, 386] width 91 height 38
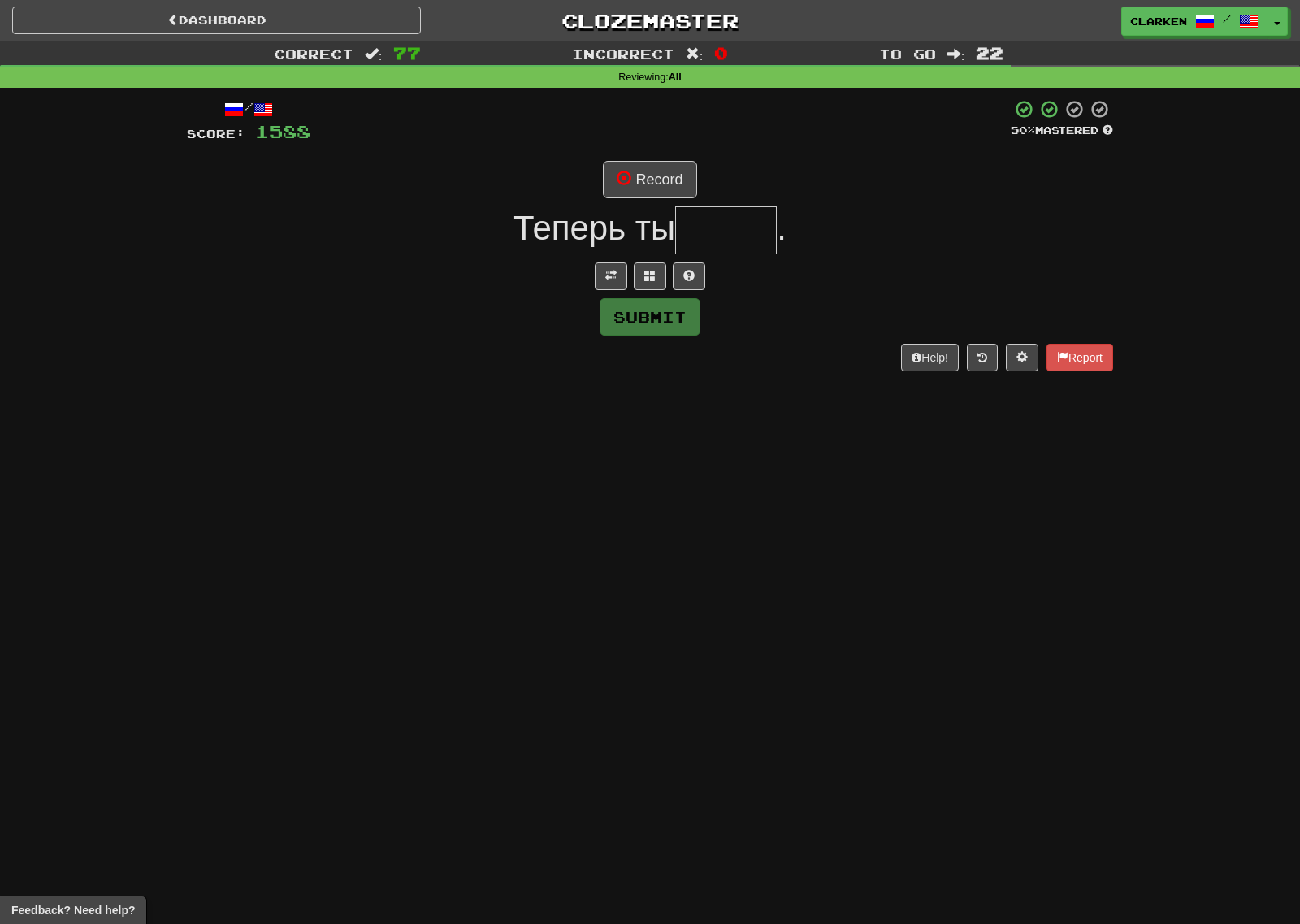
click at [617, 257] on div "/ Score: 1588 50 % Mastered Record Теперь ты . Submit Help! Report" at bounding box center [649, 235] width 926 height 271
drag, startPoint x: 617, startPoint y: 271, endPoint x: 644, endPoint y: 199, distance: 76.9
click at [617, 271] on button at bounding box center [611, 276] width 33 height 28
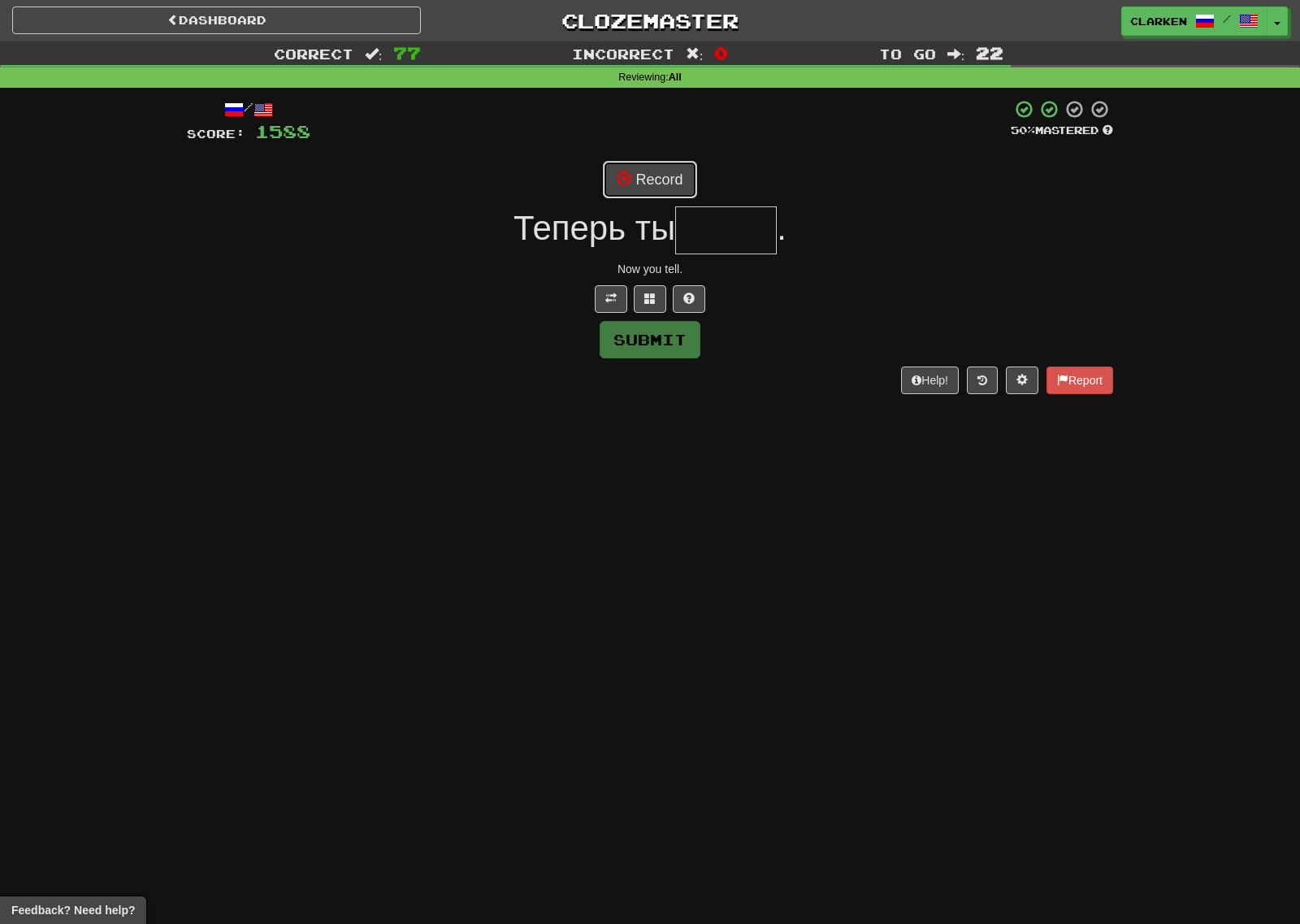
click at [653, 183] on button "Record" at bounding box center [649, 180] width 94 height 38
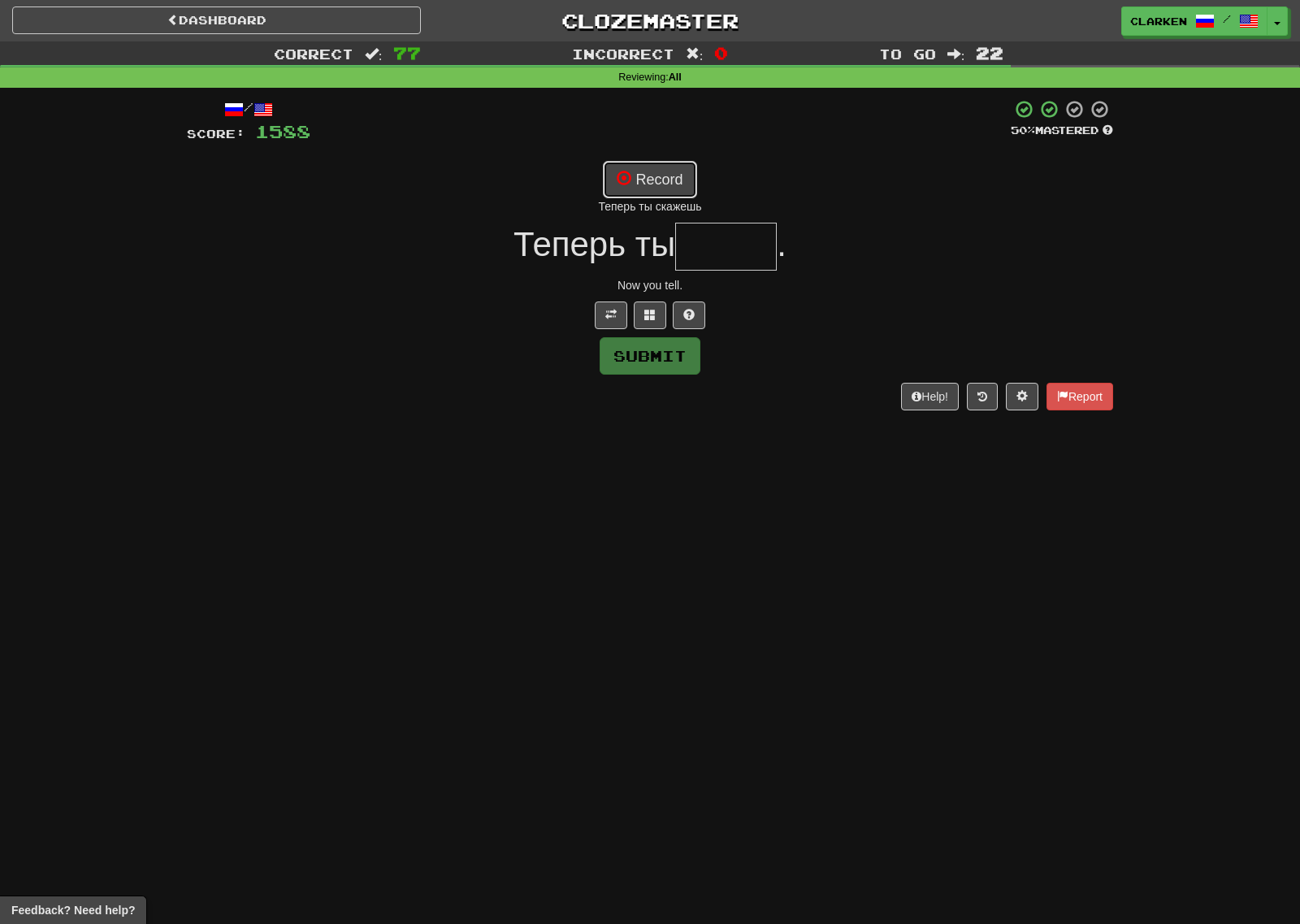
click at [674, 179] on button "Record" at bounding box center [649, 180] width 94 height 38
type input "*****"
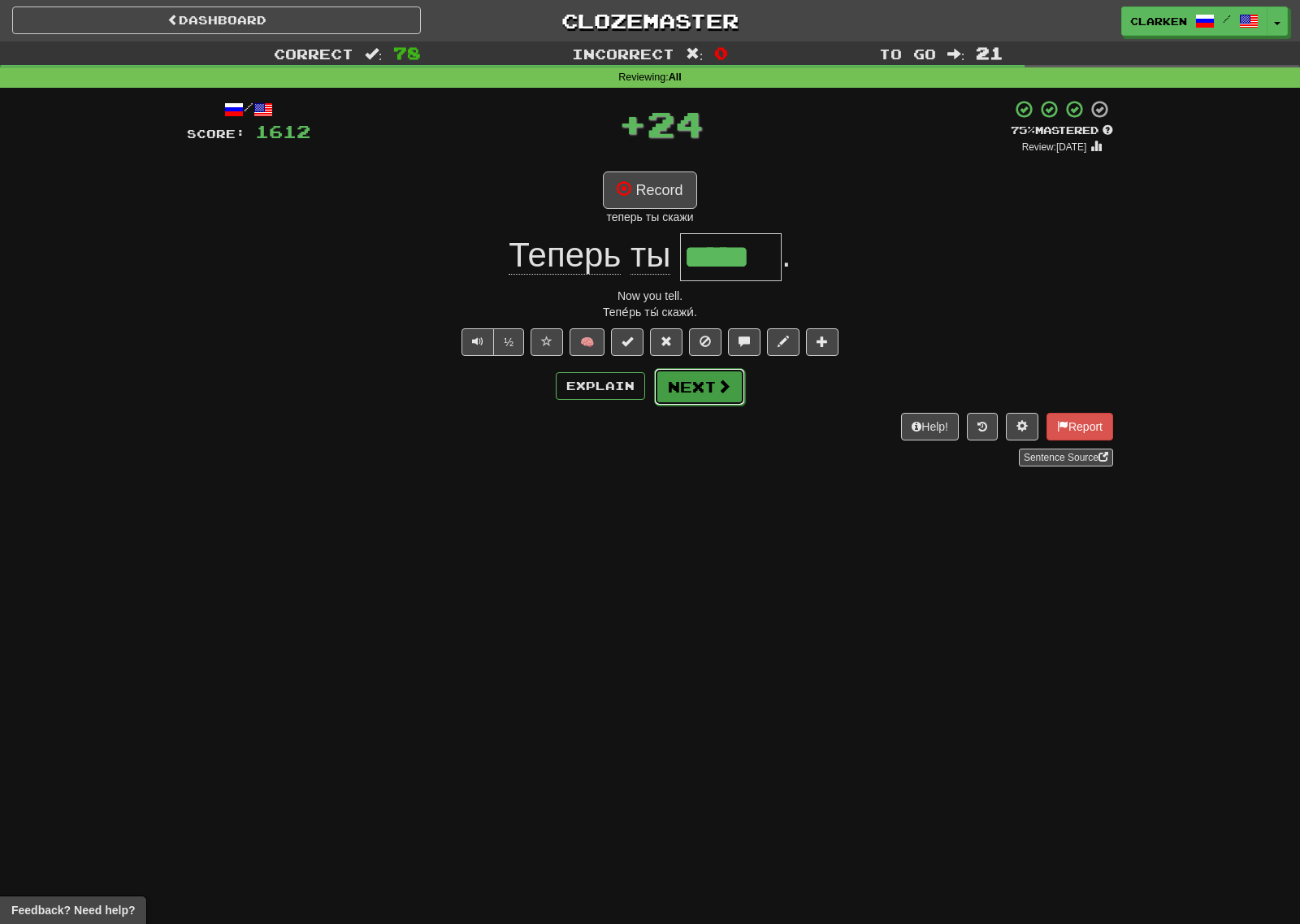
click at [720, 392] on span at bounding box center [723, 385] width 14 height 14
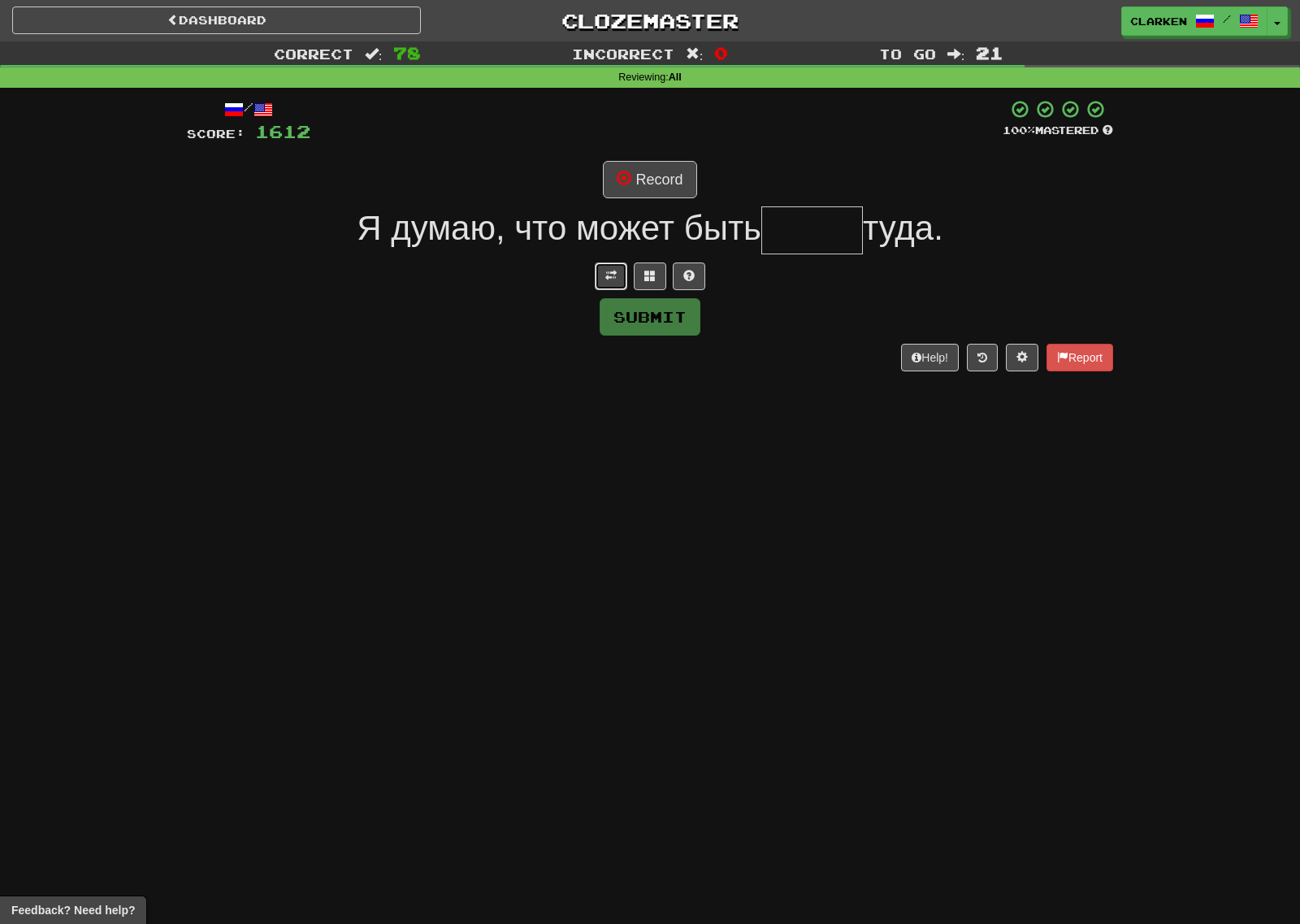
click at [604, 289] on button at bounding box center [611, 276] width 33 height 28
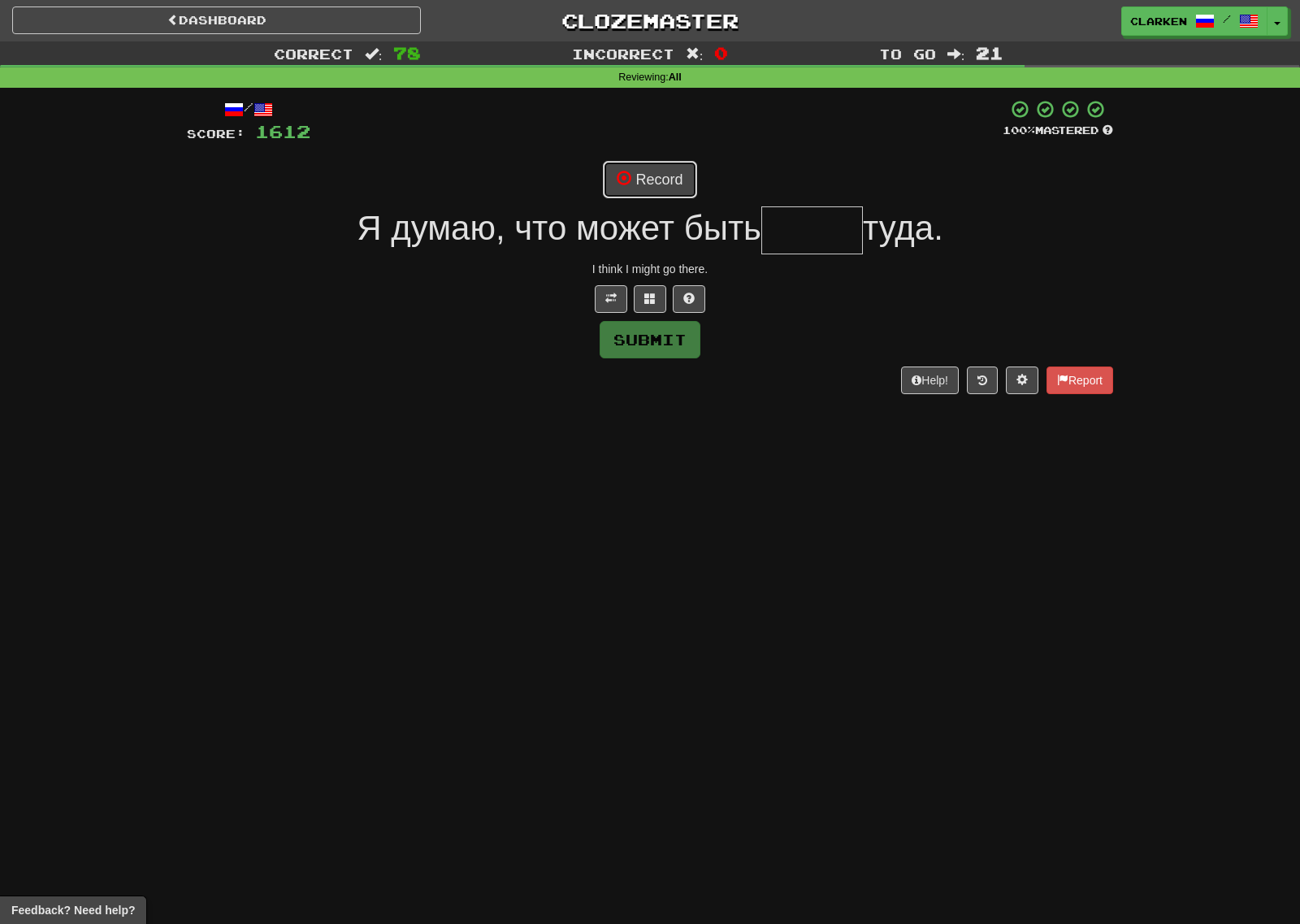
click at [633, 179] on button "Record" at bounding box center [649, 180] width 94 height 38
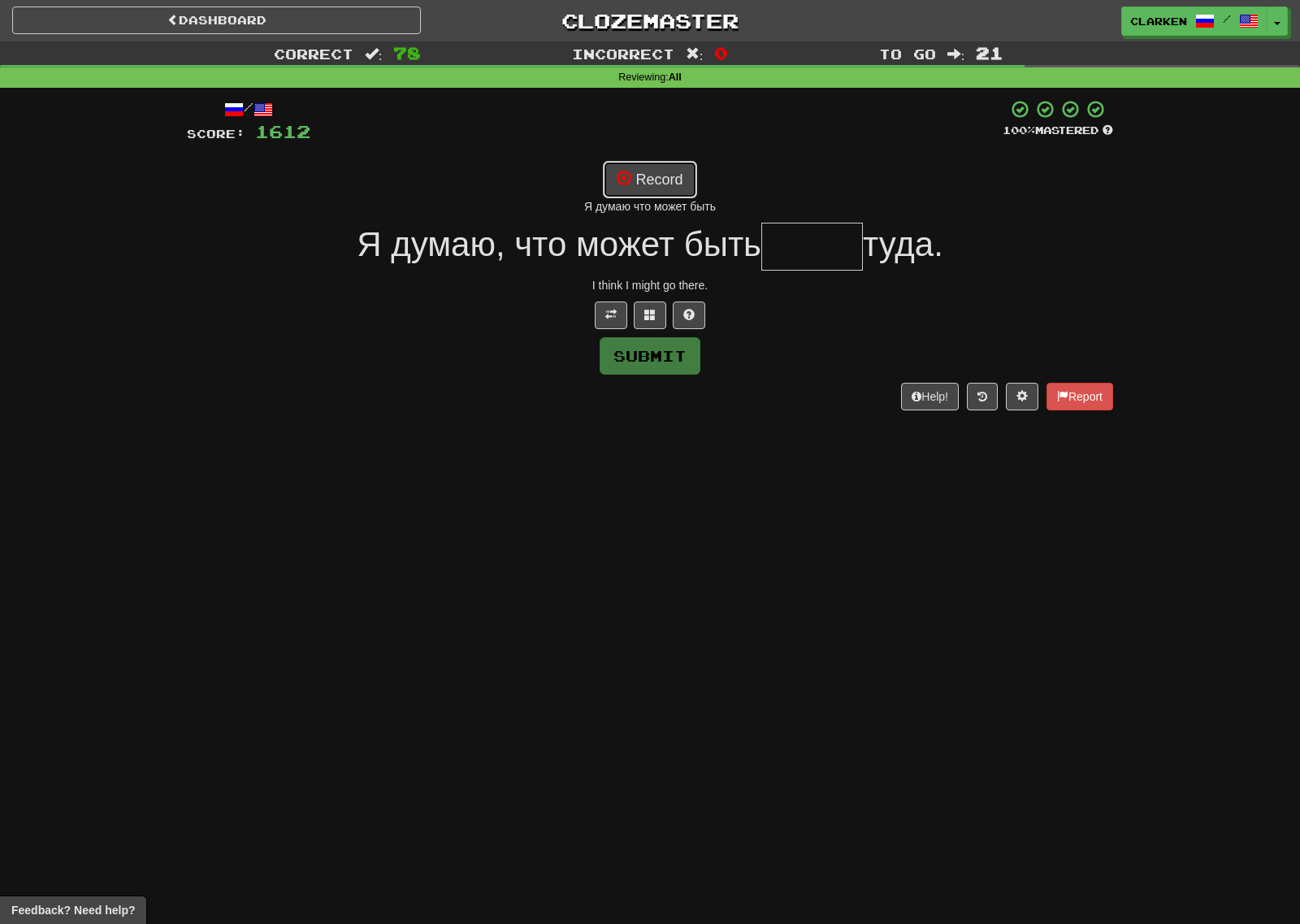
click at [634, 175] on button "Record" at bounding box center [649, 180] width 94 height 38
type input "*****"
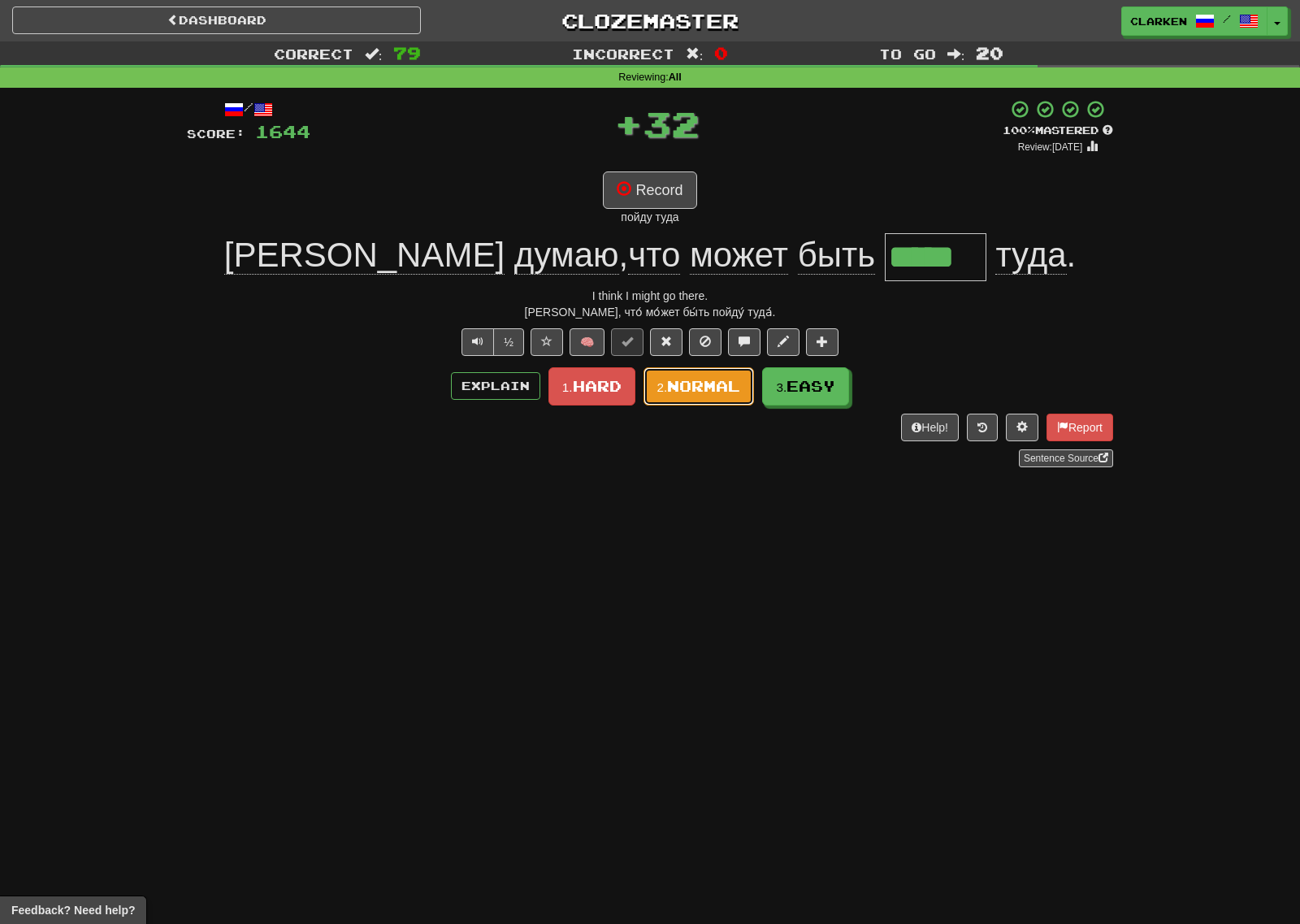
click at [714, 386] on span "Normal" at bounding box center [704, 385] width 73 height 18
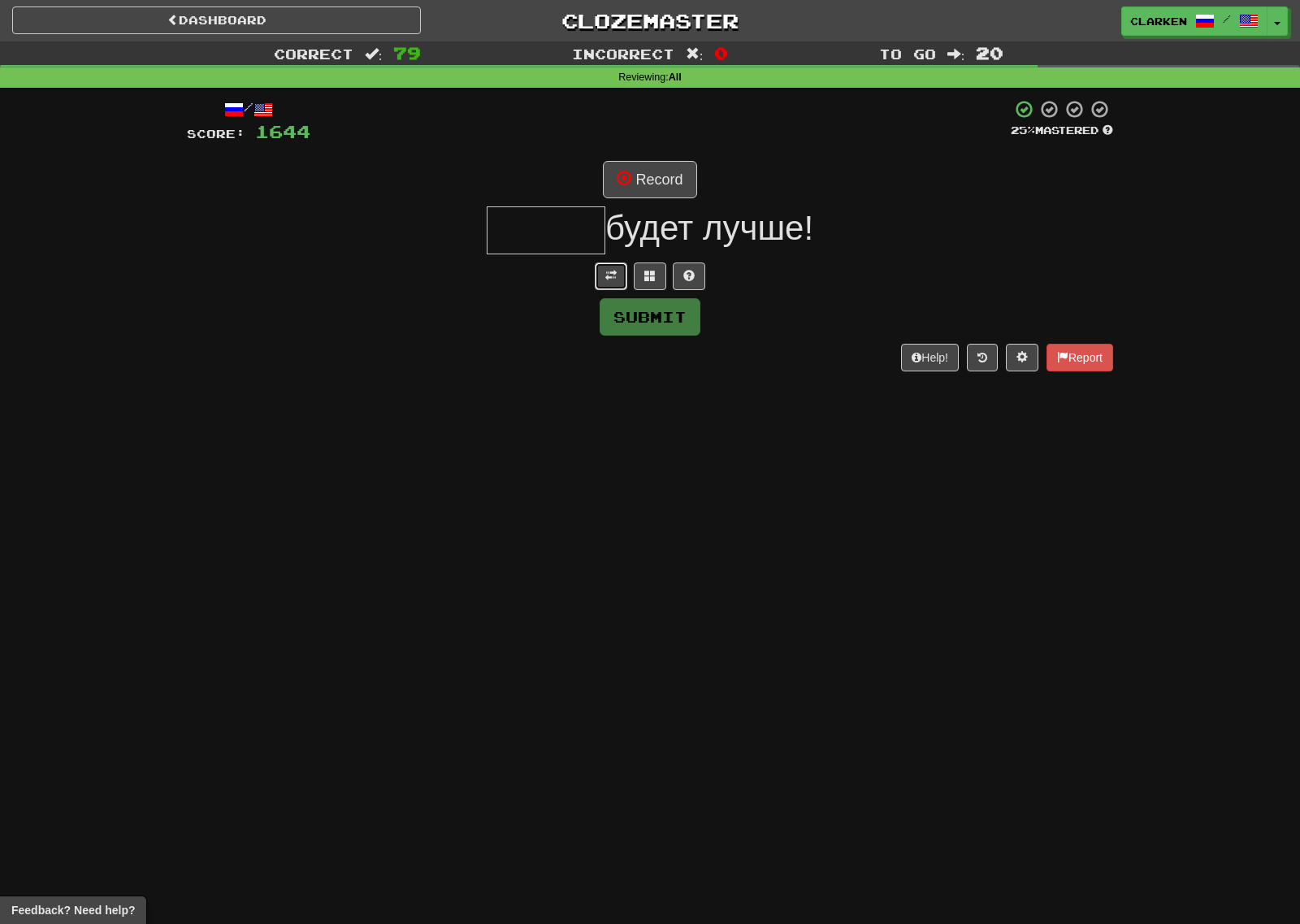
click at [622, 282] on button at bounding box center [611, 276] width 33 height 28
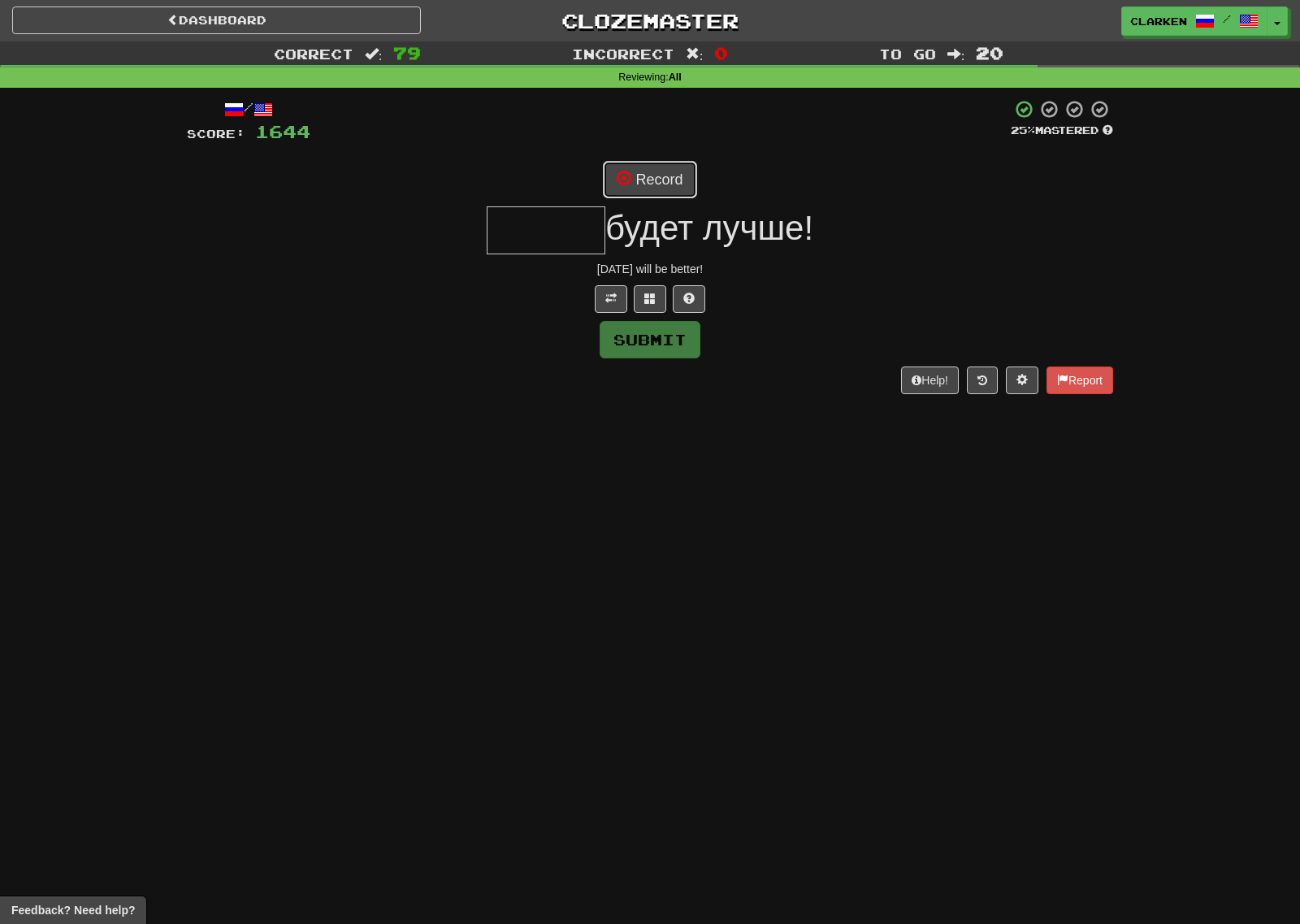
click at [648, 192] on button "Record" at bounding box center [649, 180] width 94 height 38
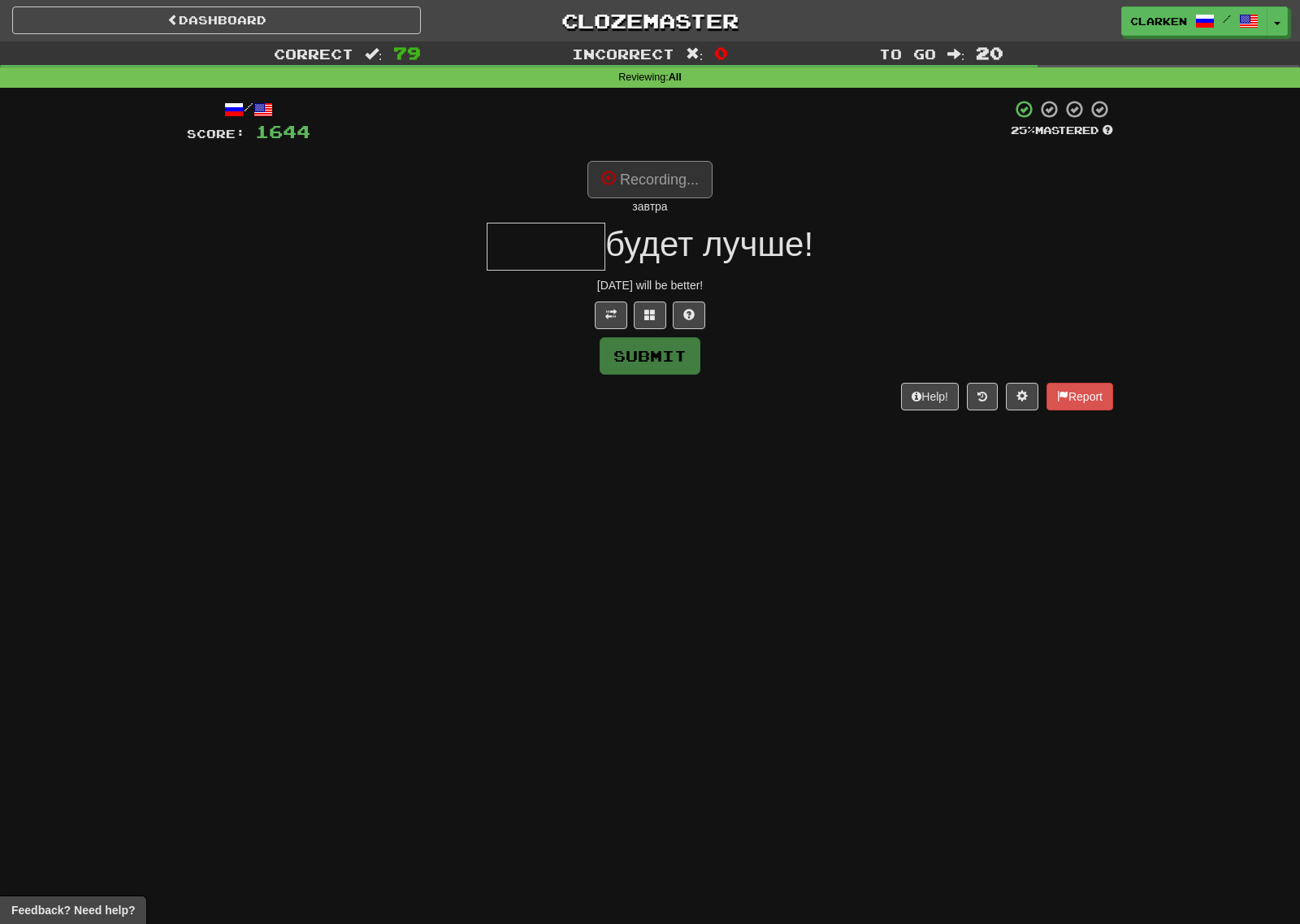
type input "******"
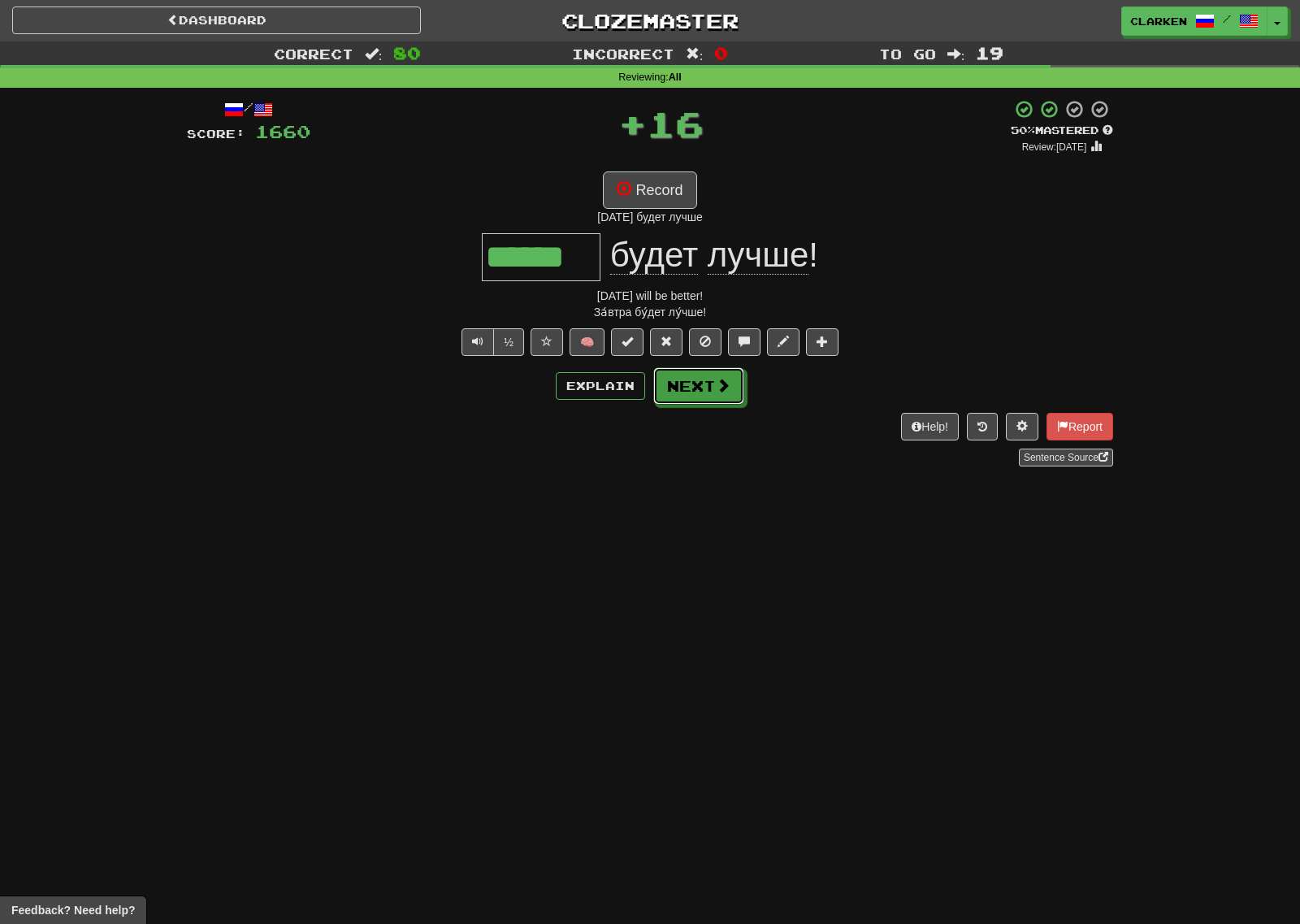
click at [721, 383] on span at bounding box center [722, 384] width 14 height 14
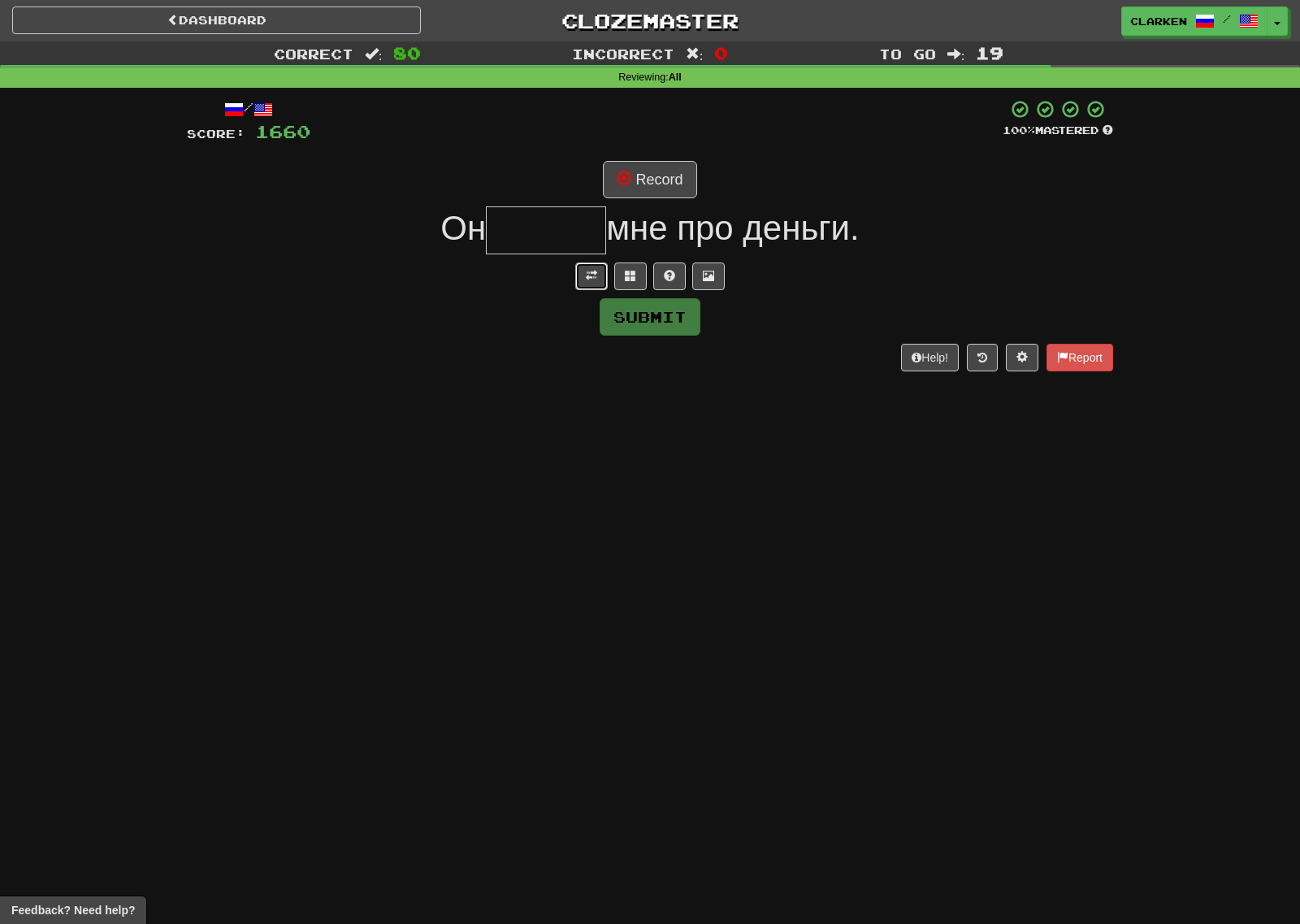
click at [591, 279] on span at bounding box center [592, 275] width 12 height 12
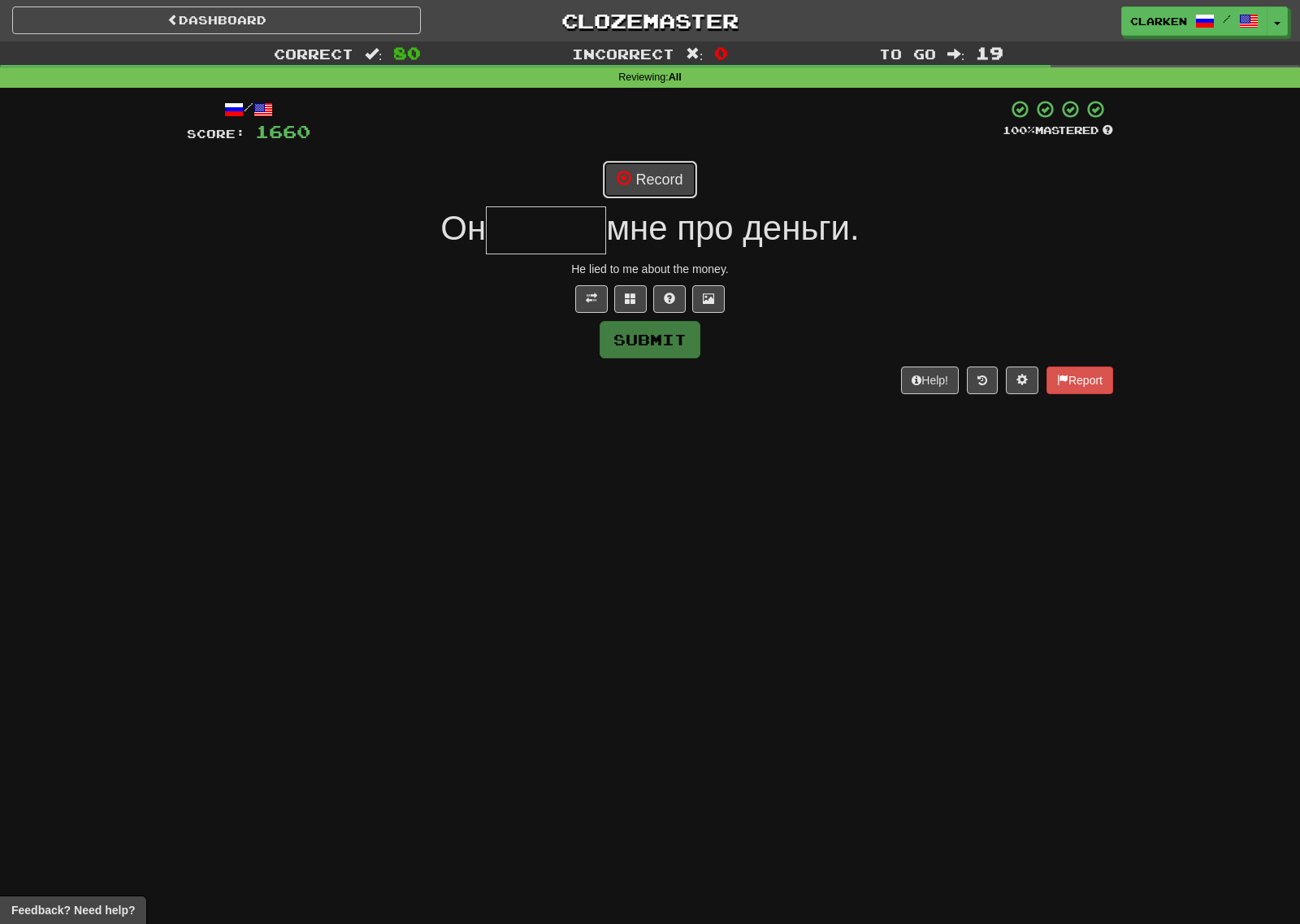
click at [642, 181] on button "Record" at bounding box center [649, 180] width 94 height 38
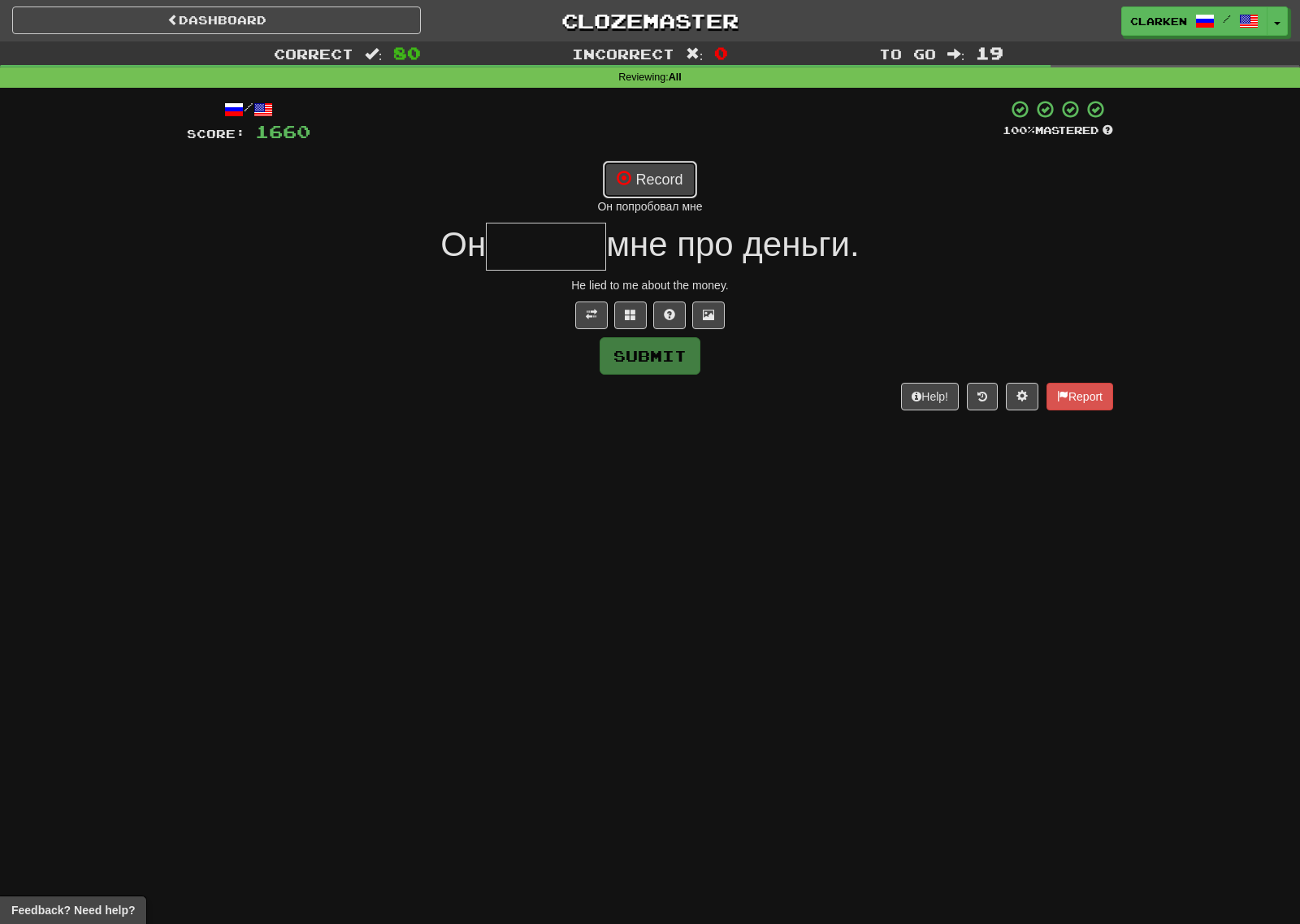
click at [663, 167] on button "Record" at bounding box center [649, 180] width 94 height 38
type input "******"
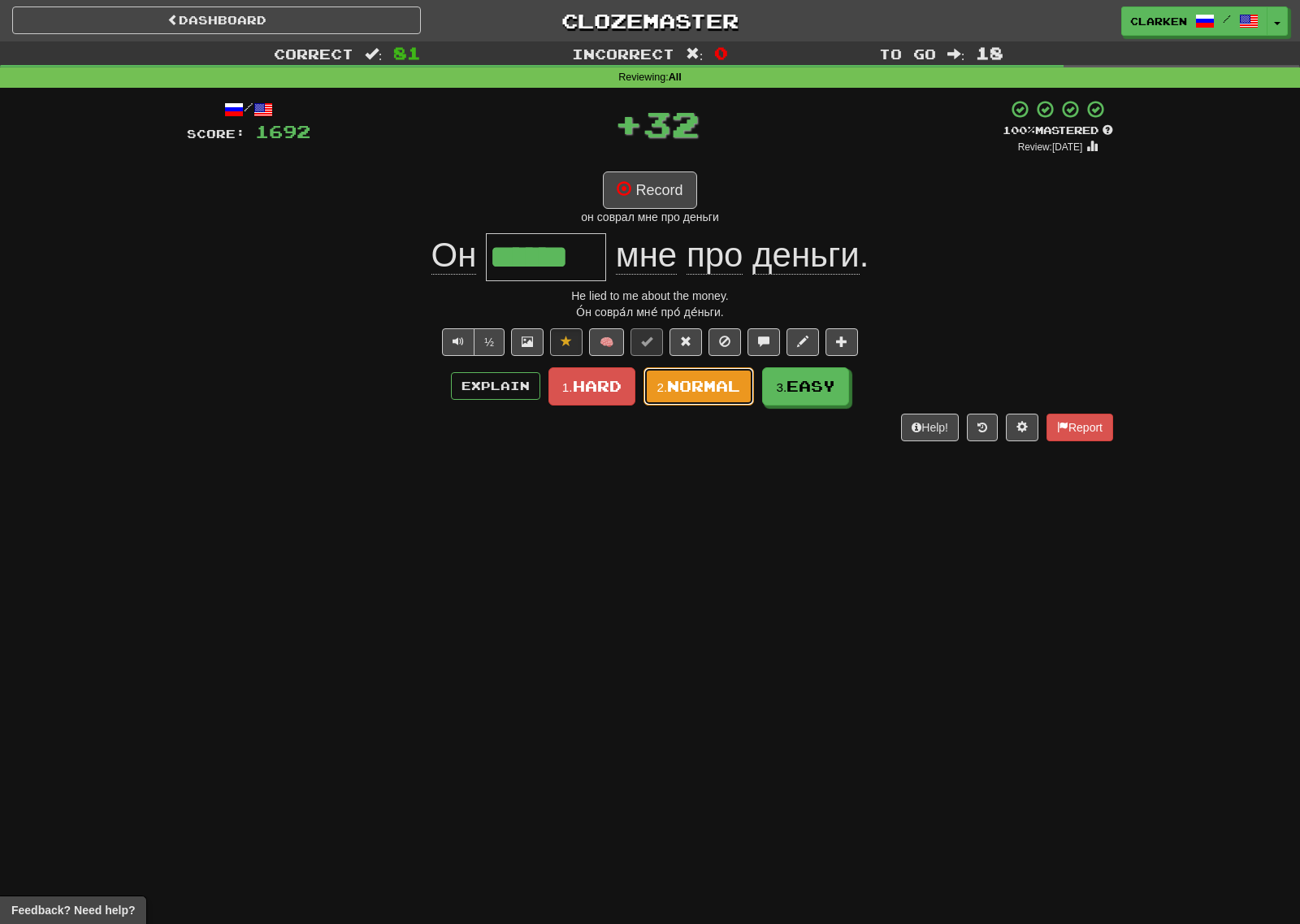
click at [715, 394] on span "Normal" at bounding box center [704, 385] width 73 height 18
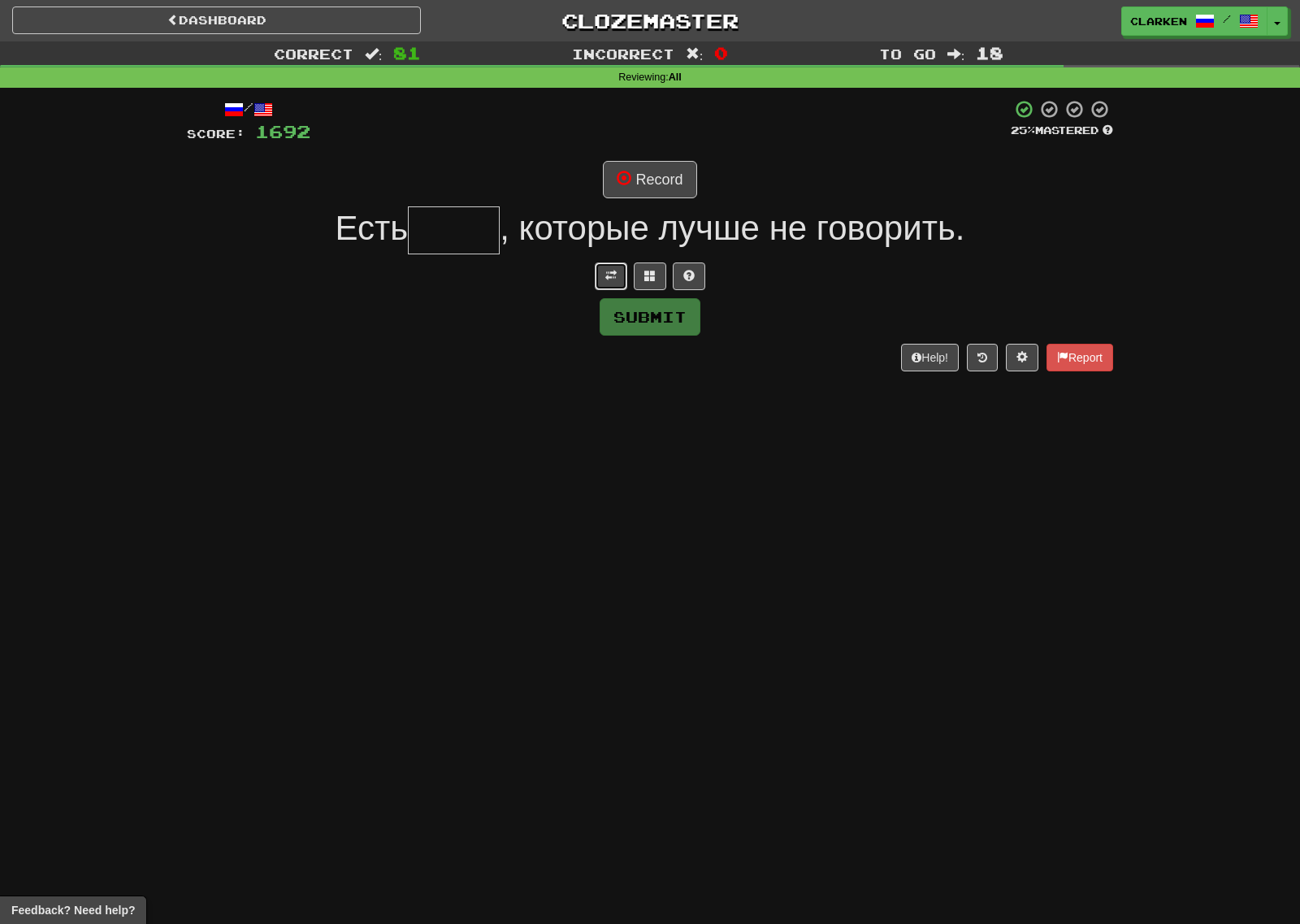
click at [599, 279] on button at bounding box center [611, 276] width 33 height 28
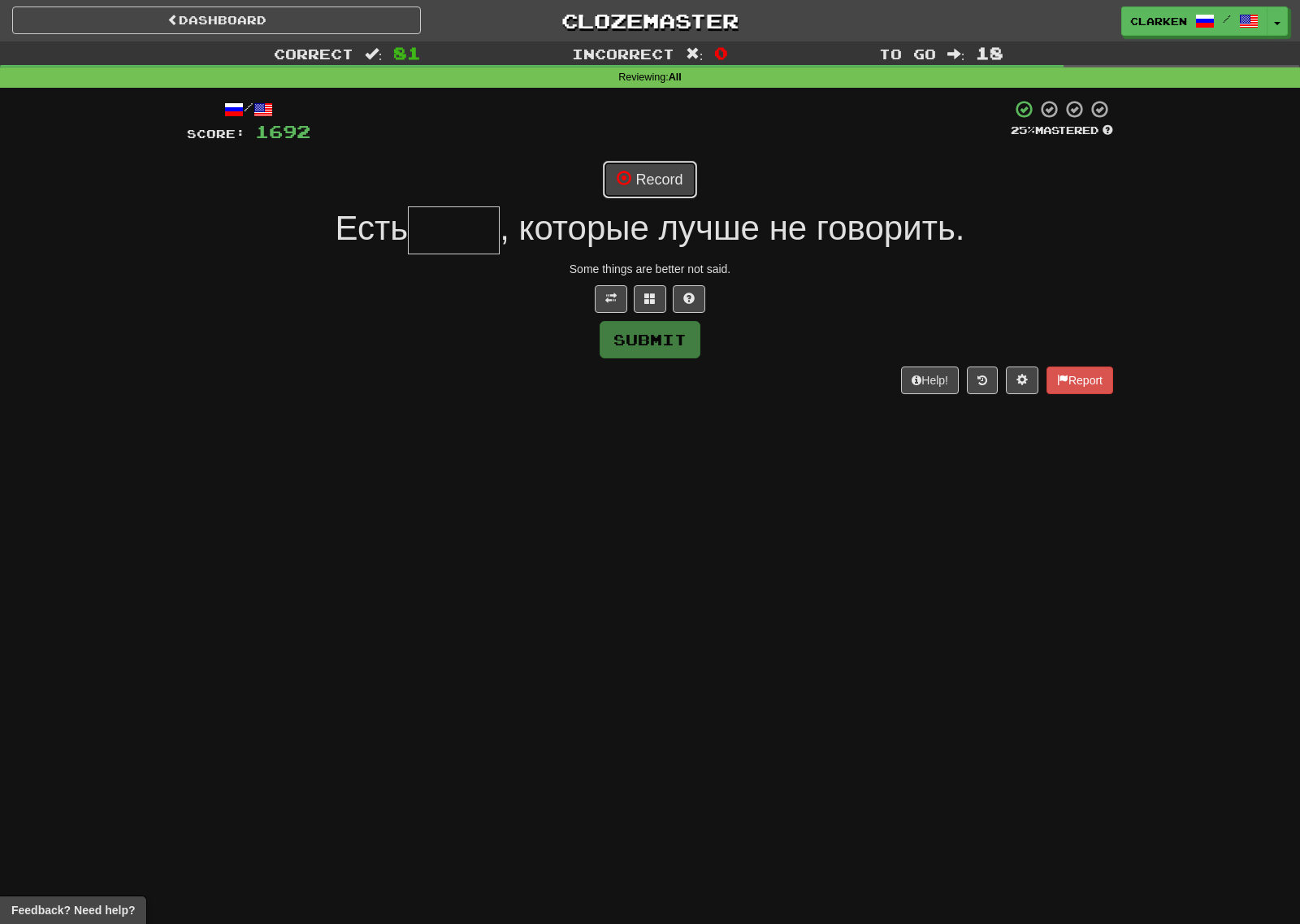
click at [633, 171] on button "Record" at bounding box center [649, 180] width 94 height 38
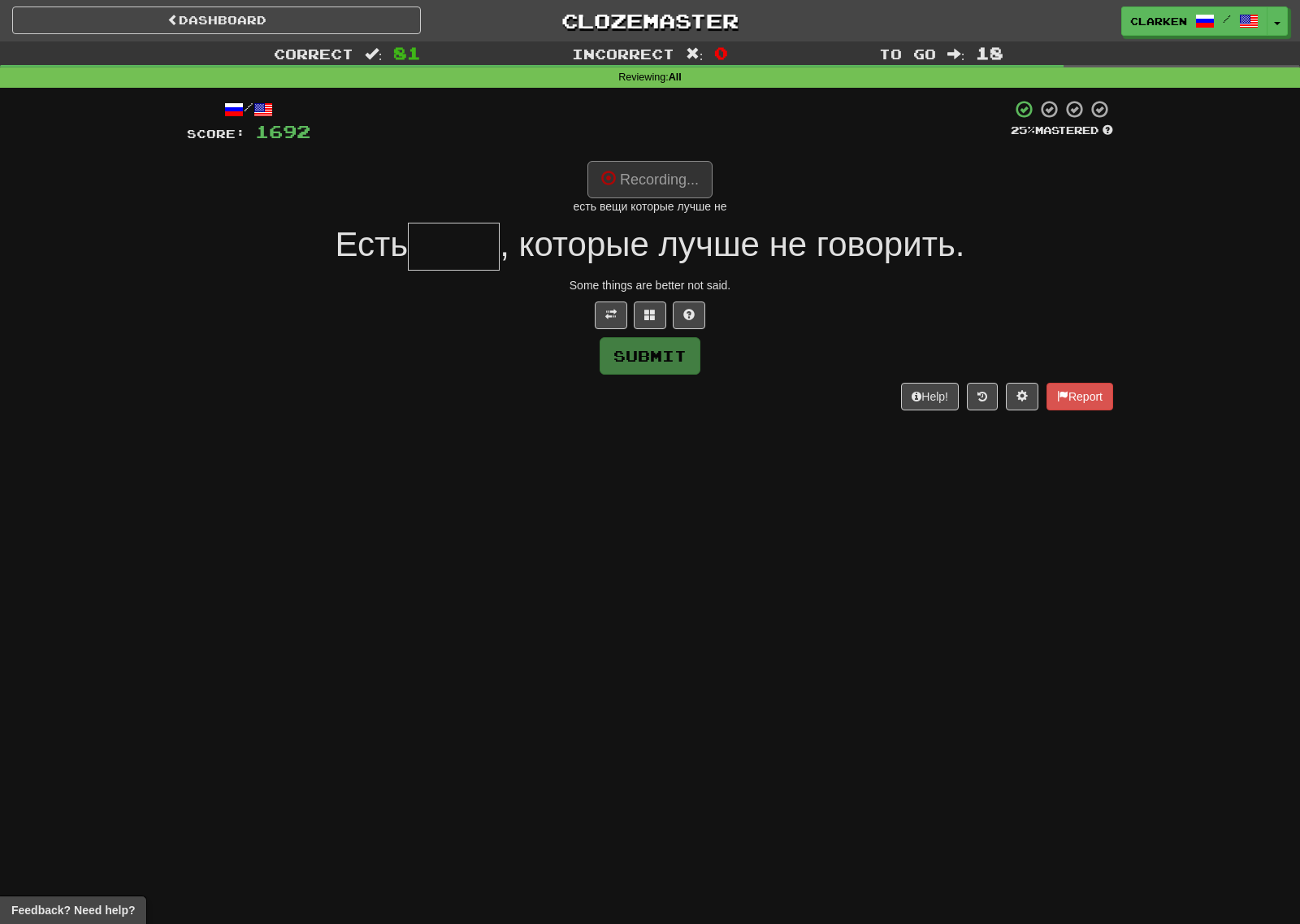
type input "****"
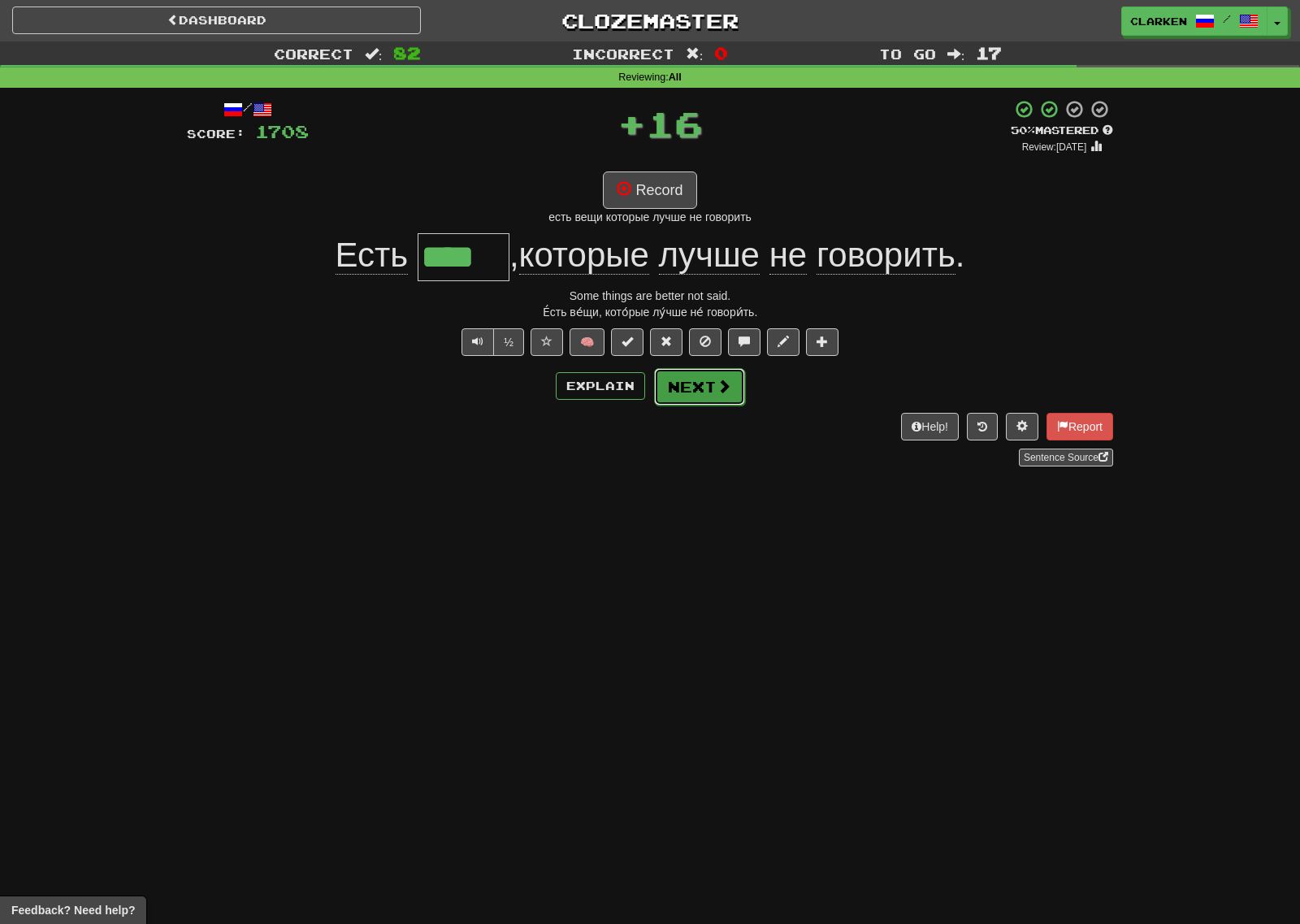
click at [706, 391] on button "Next" at bounding box center [699, 386] width 91 height 38
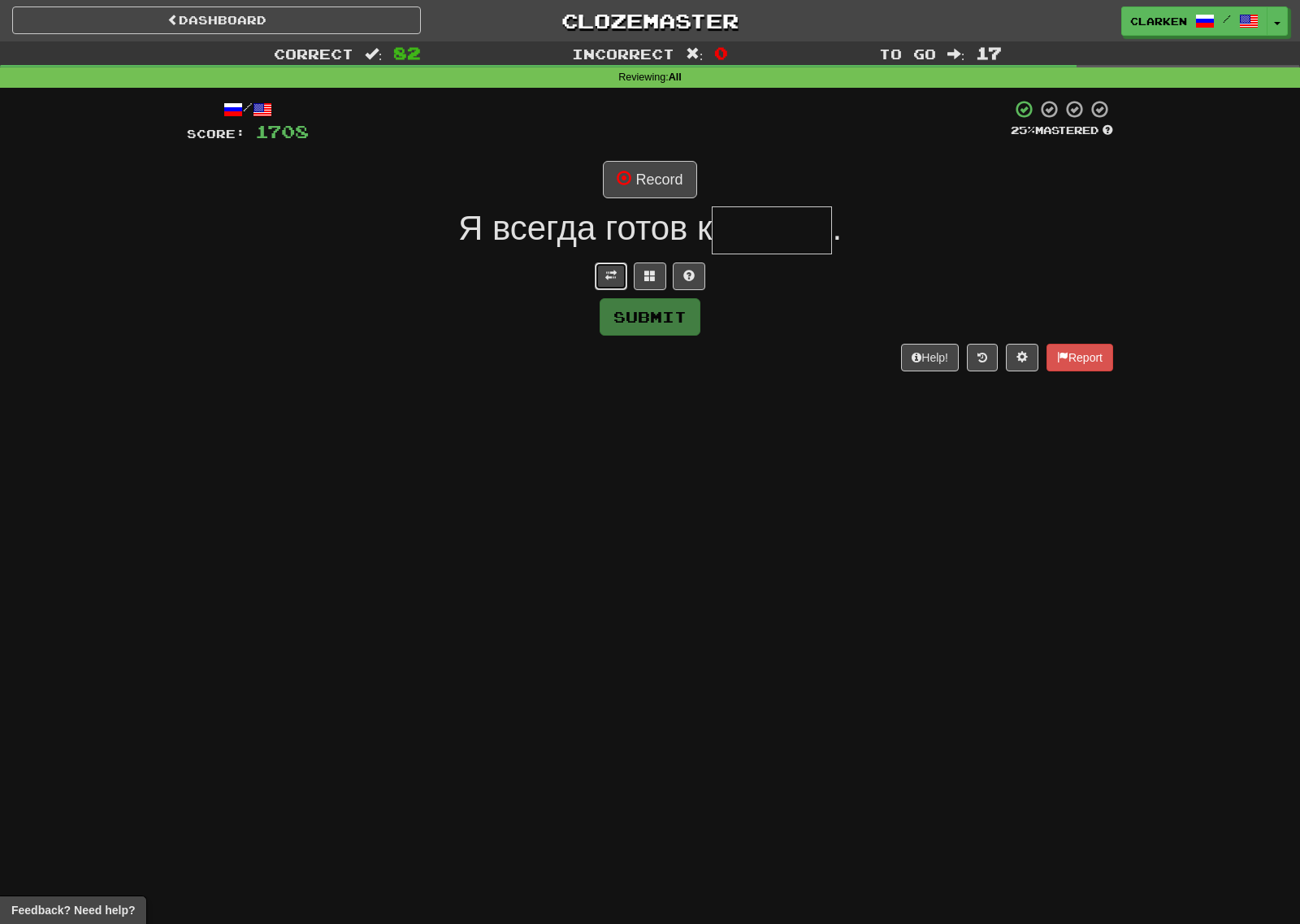
click at [598, 273] on button at bounding box center [611, 276] width 33 height 28
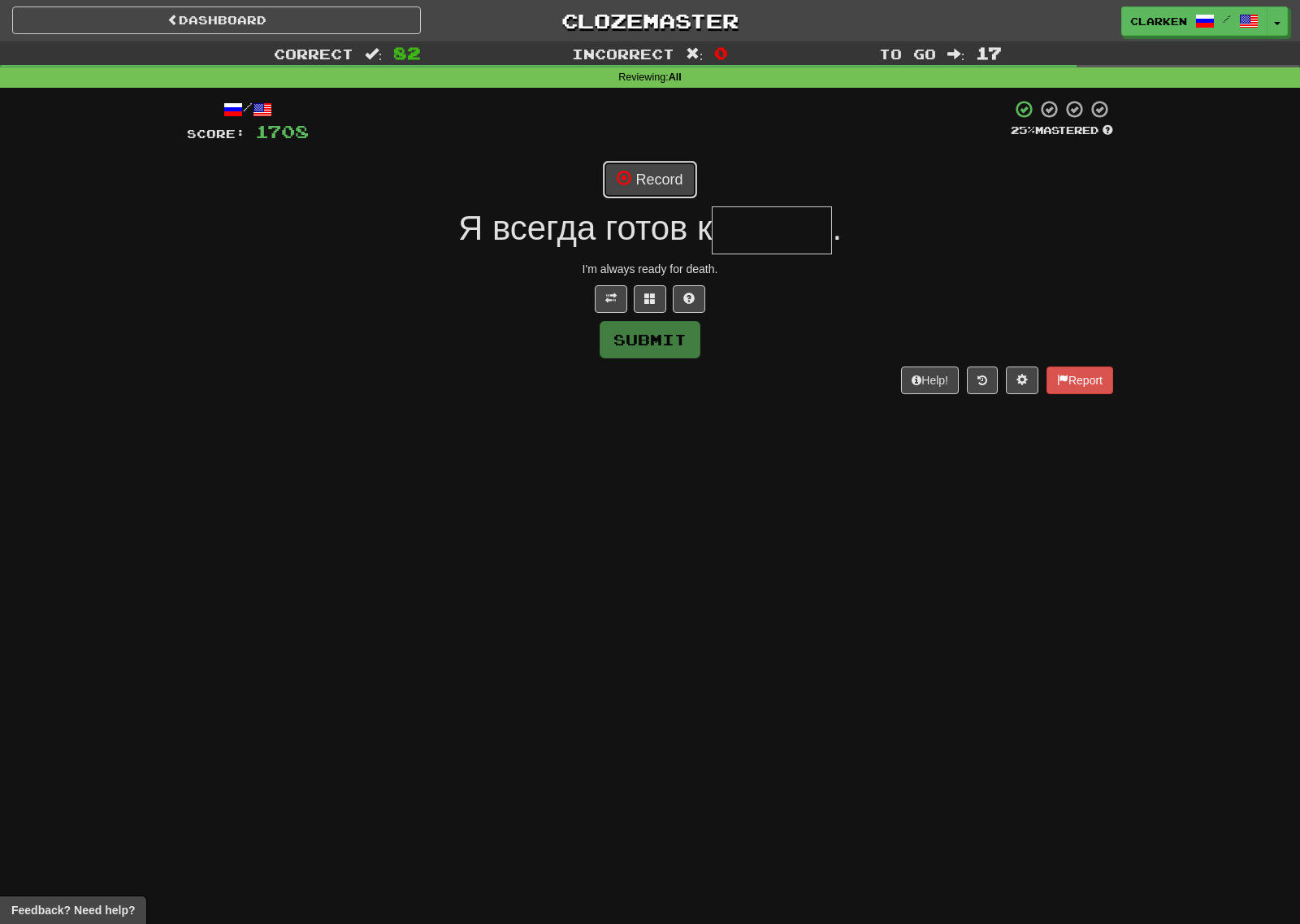
click at [625, 182] on span at bounding box center [624, 178] width 14 height 14
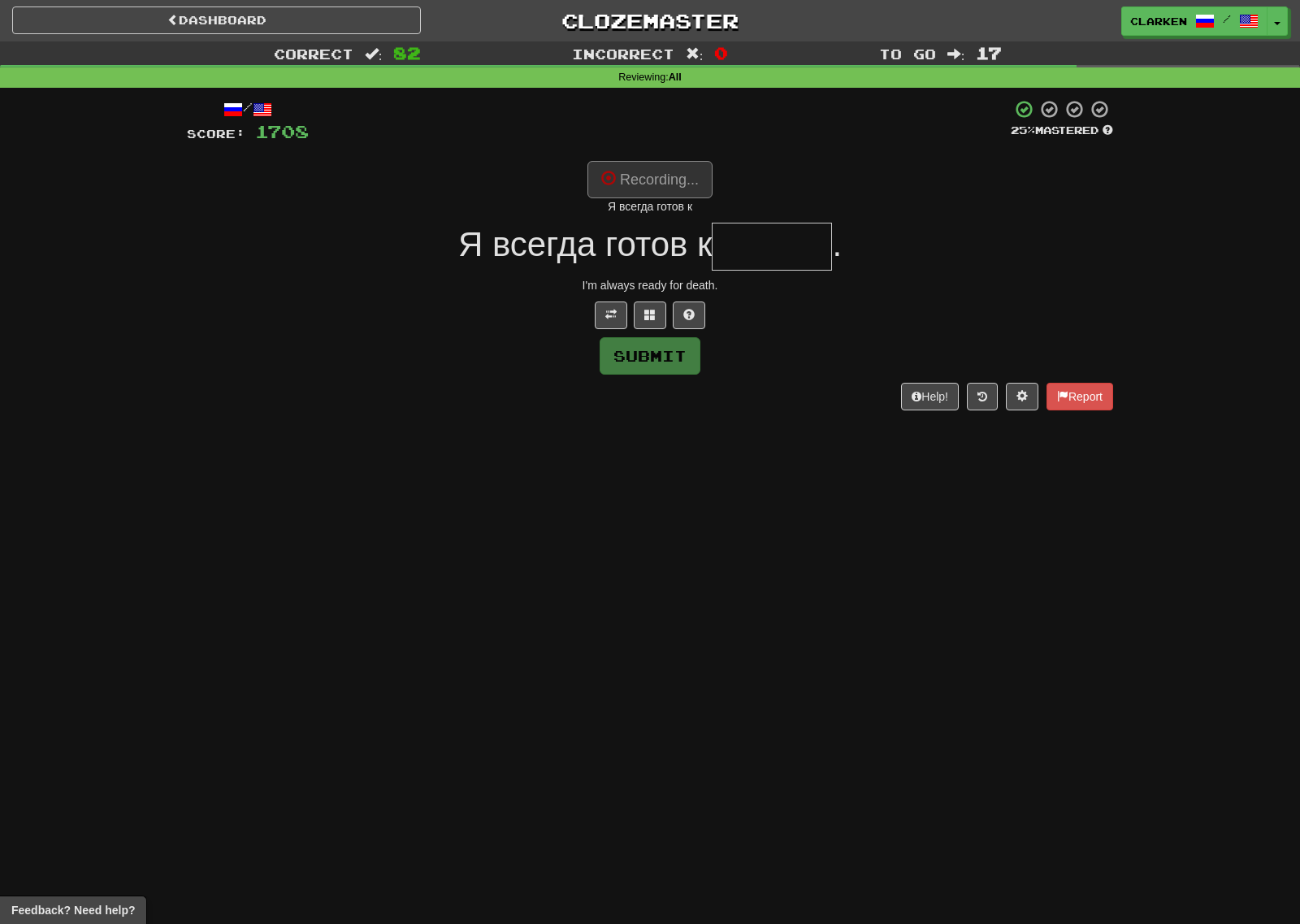
type input "******"
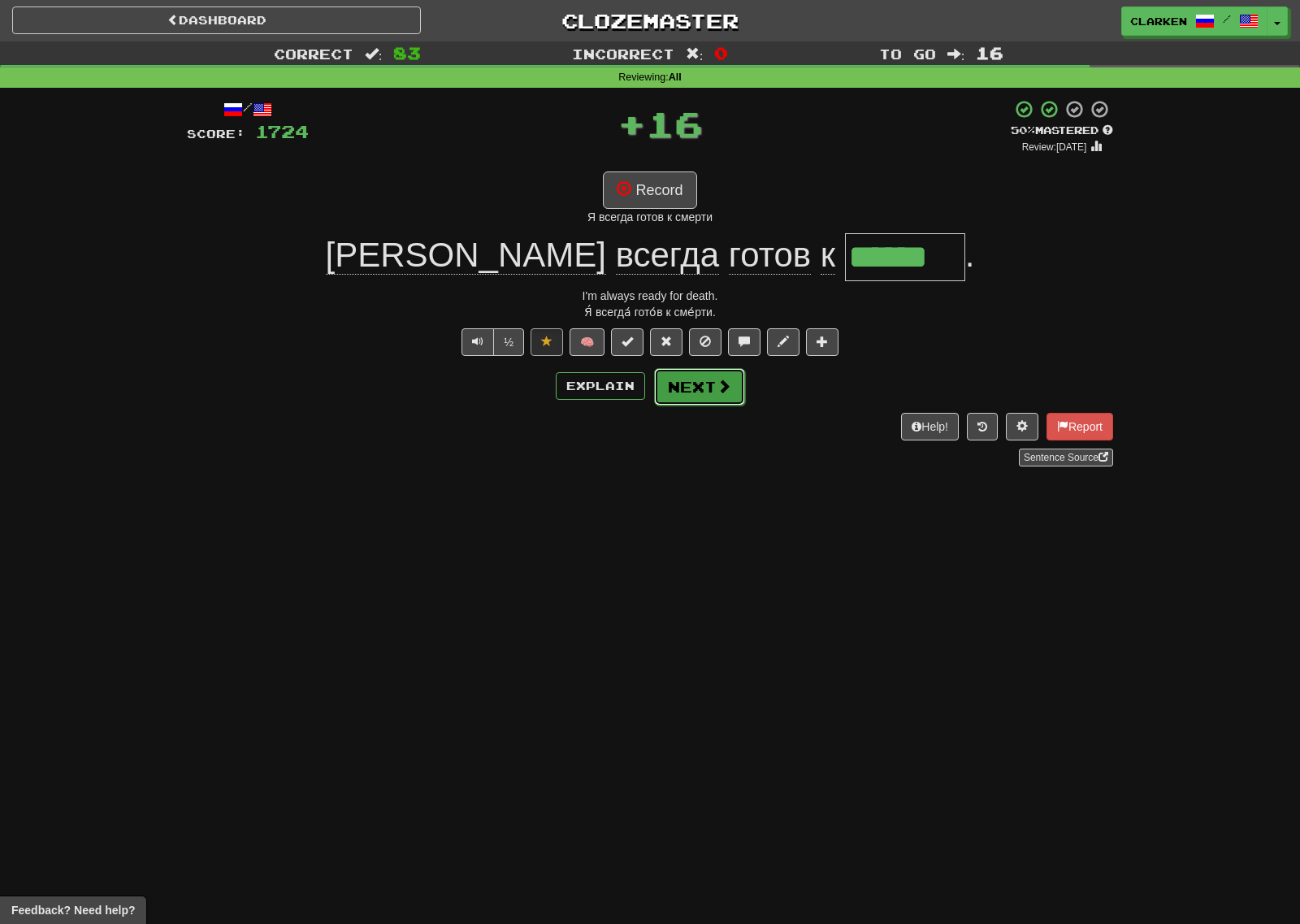
click at [715, 386] on button "Next" at bounding box center [699, 386] width 91 height 38
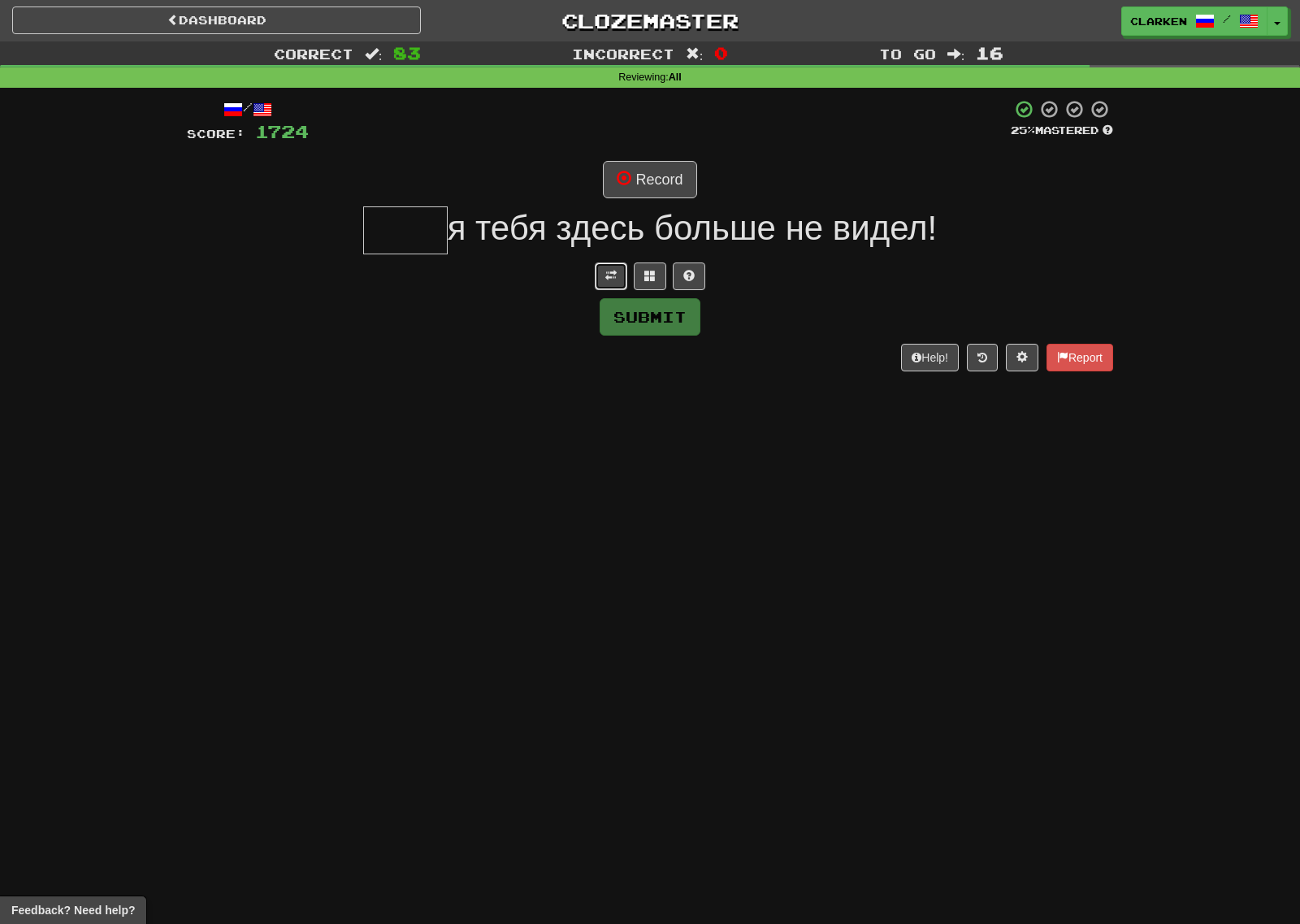
click at [597, 264] on button at bounding box center [611, 276] width 33 height 28
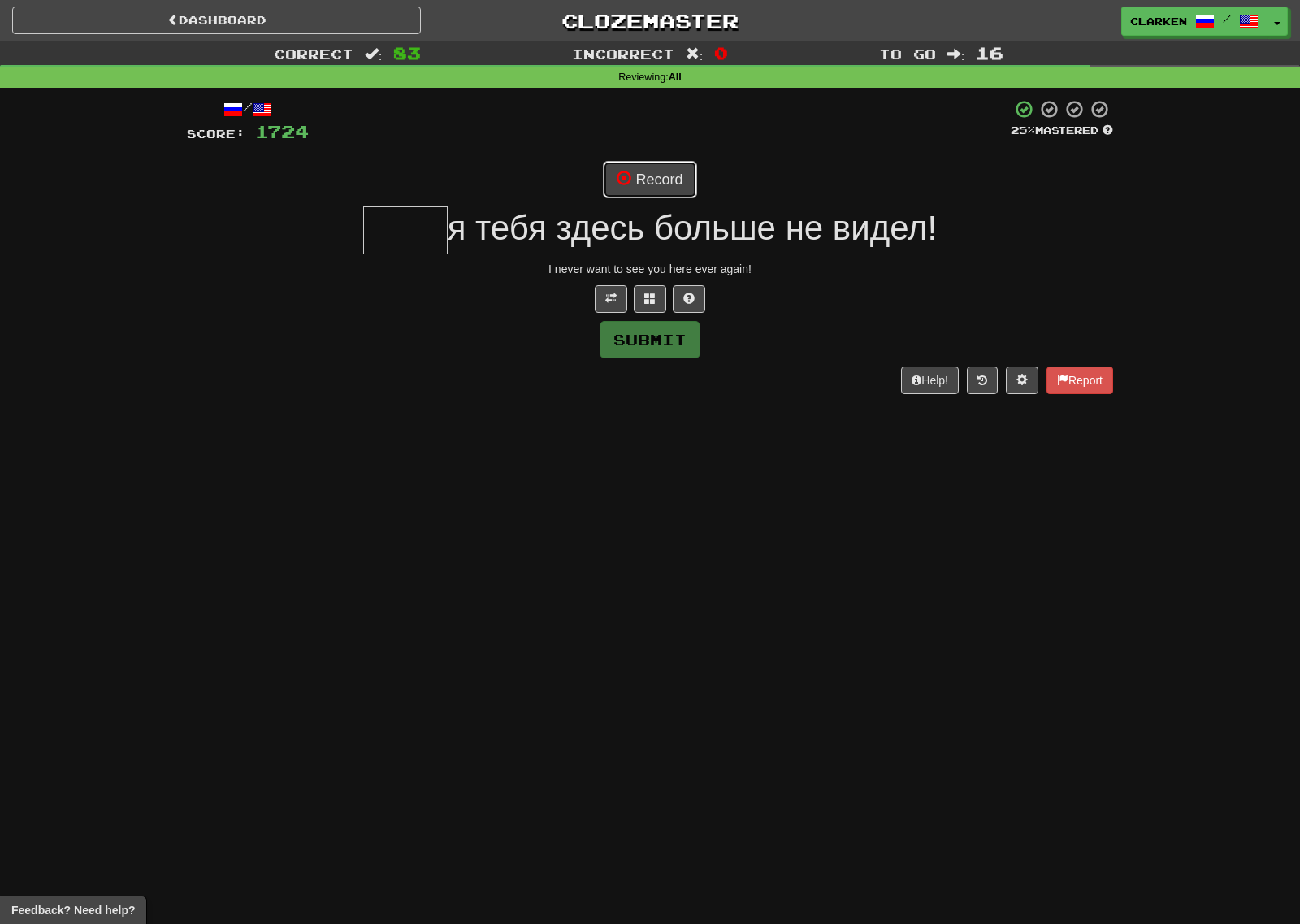
click at [637, 174] on button "Record" at bounding box center [649, 180] width 94 height 38
click at [648, 306] on button at bounding box center [650, 298] width 33 height 28
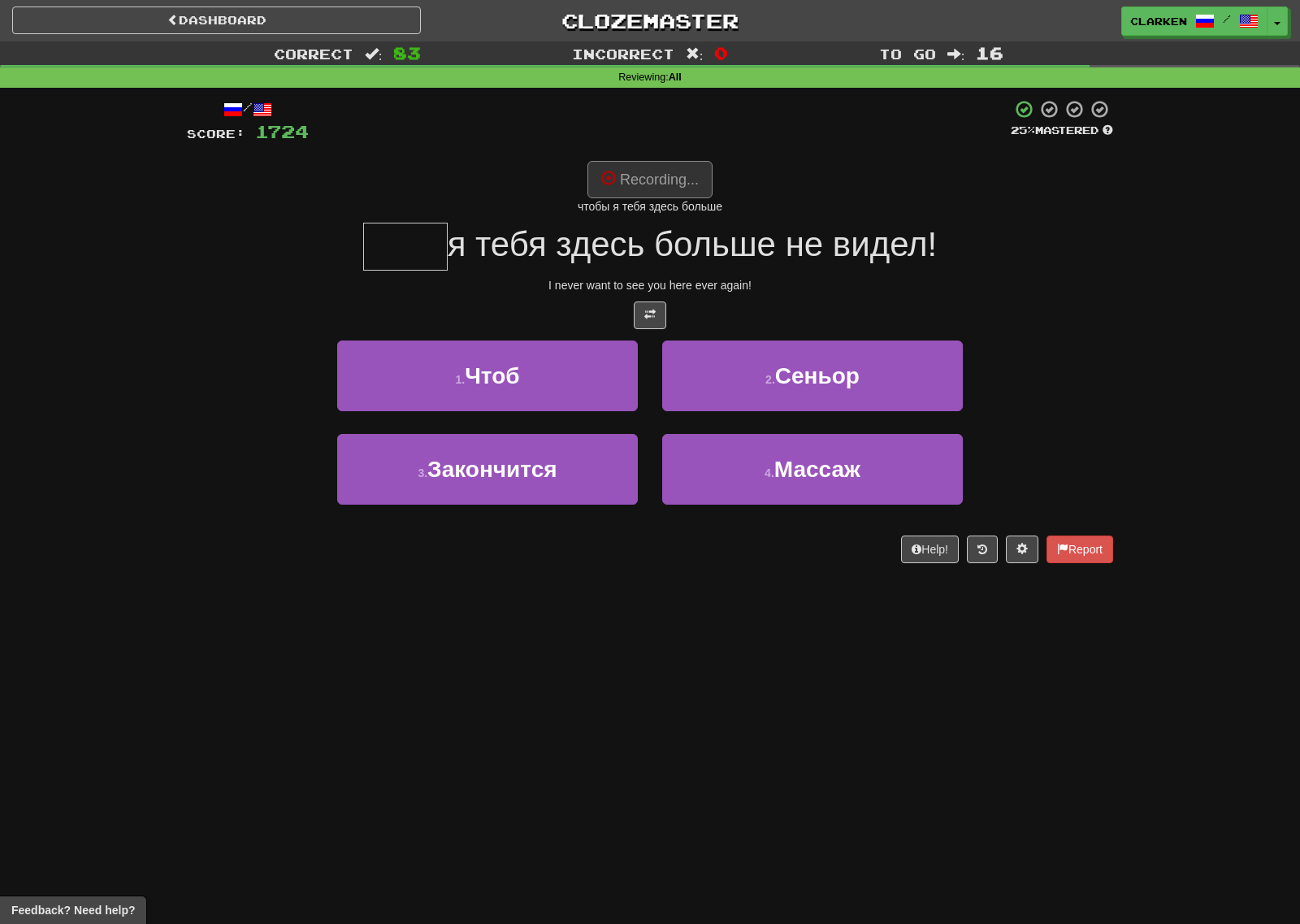
type input "****"
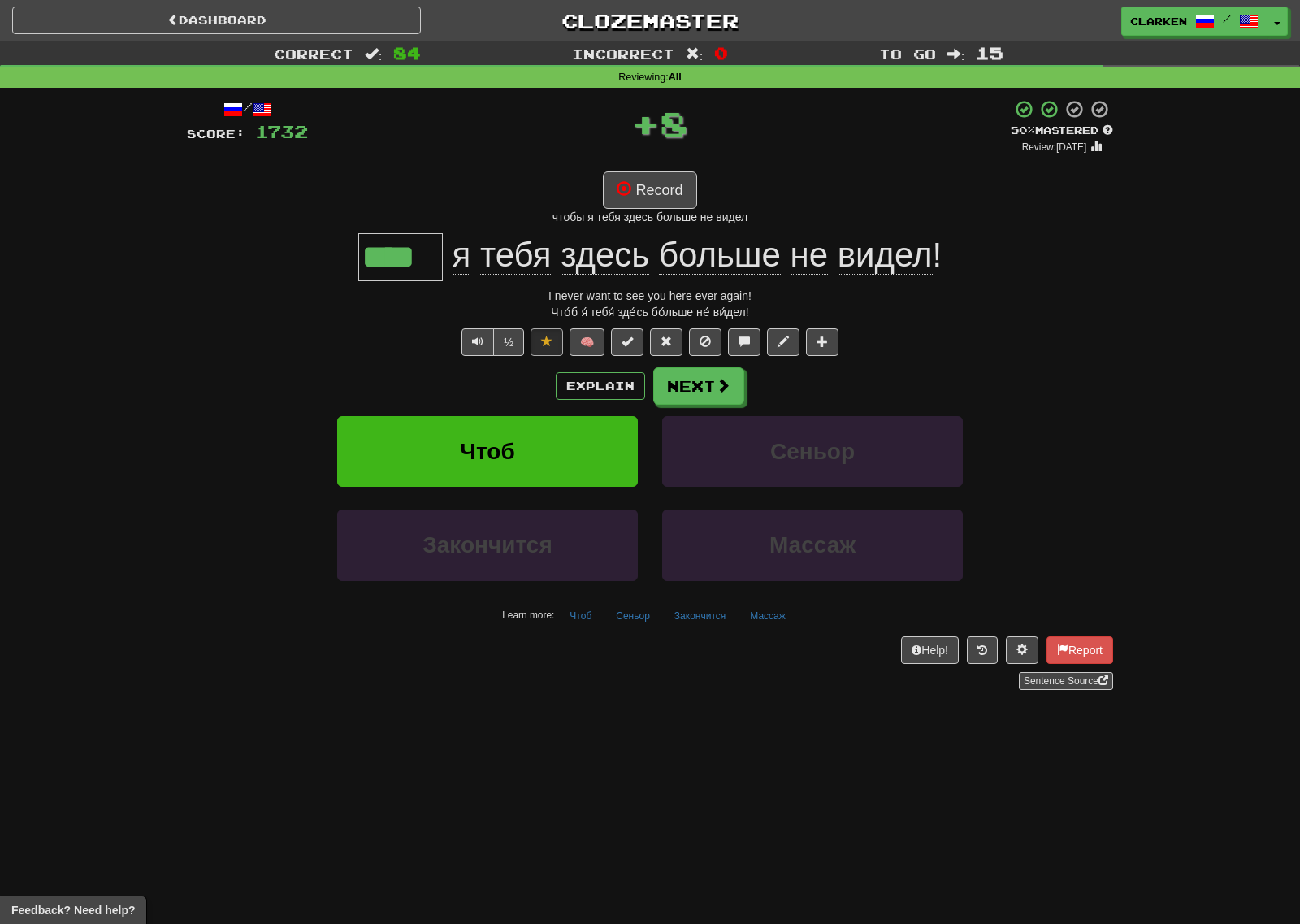
click at [790, 315] on div "Что́б я́ тебя́ зде́сь бо́льше не́ ви́дел!" at bounding box center [649, 312] width 926 height 16
click at [790, 348] on button at bounding box center [783, 342] width 33 height 28
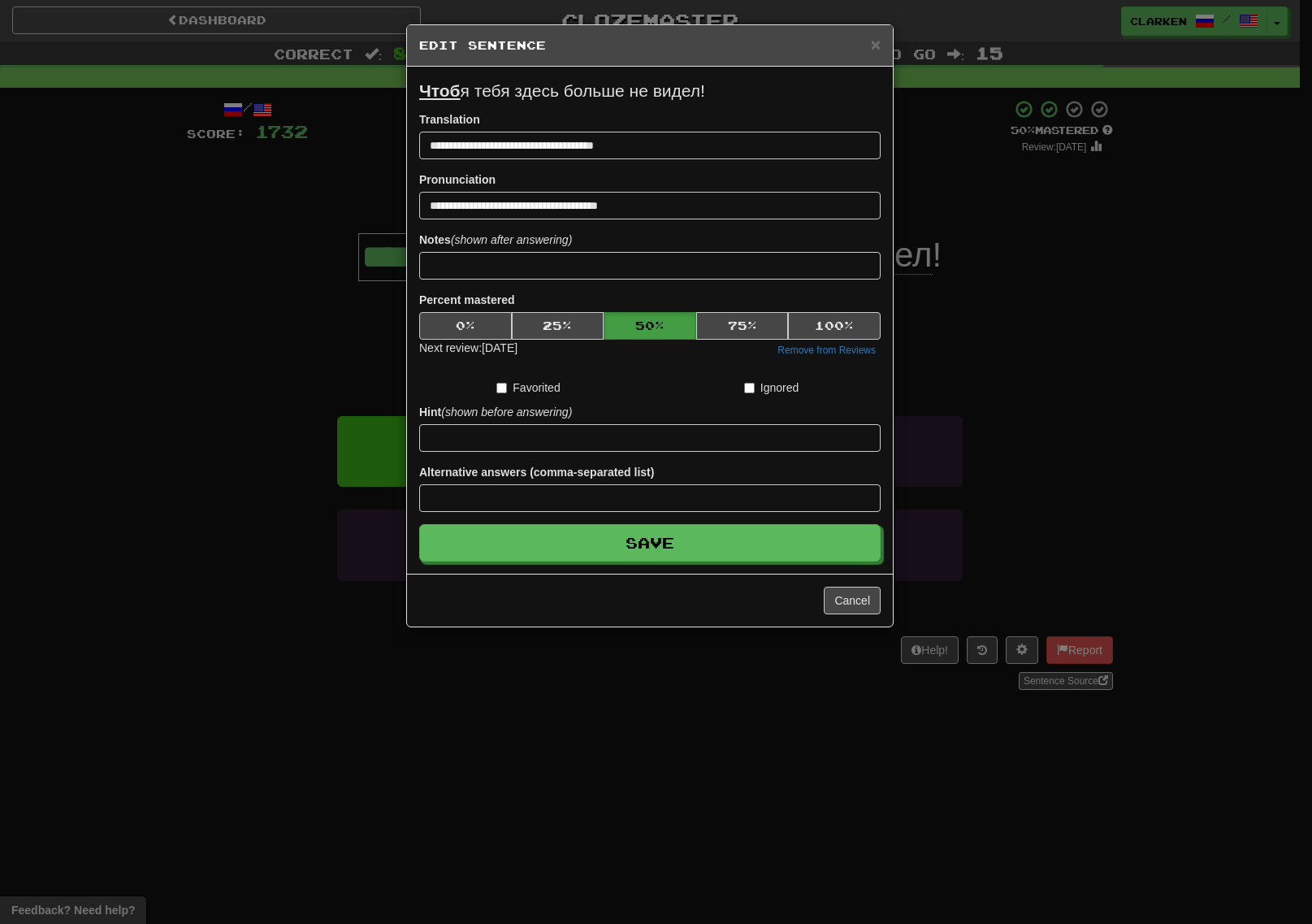
click at [882, 37] on div "× Edit Sentence" at bounding box center [649, 45] width 486 height 42
click at [879, 43] on span "×" at bounding box center [876, 43] width 10 height 18
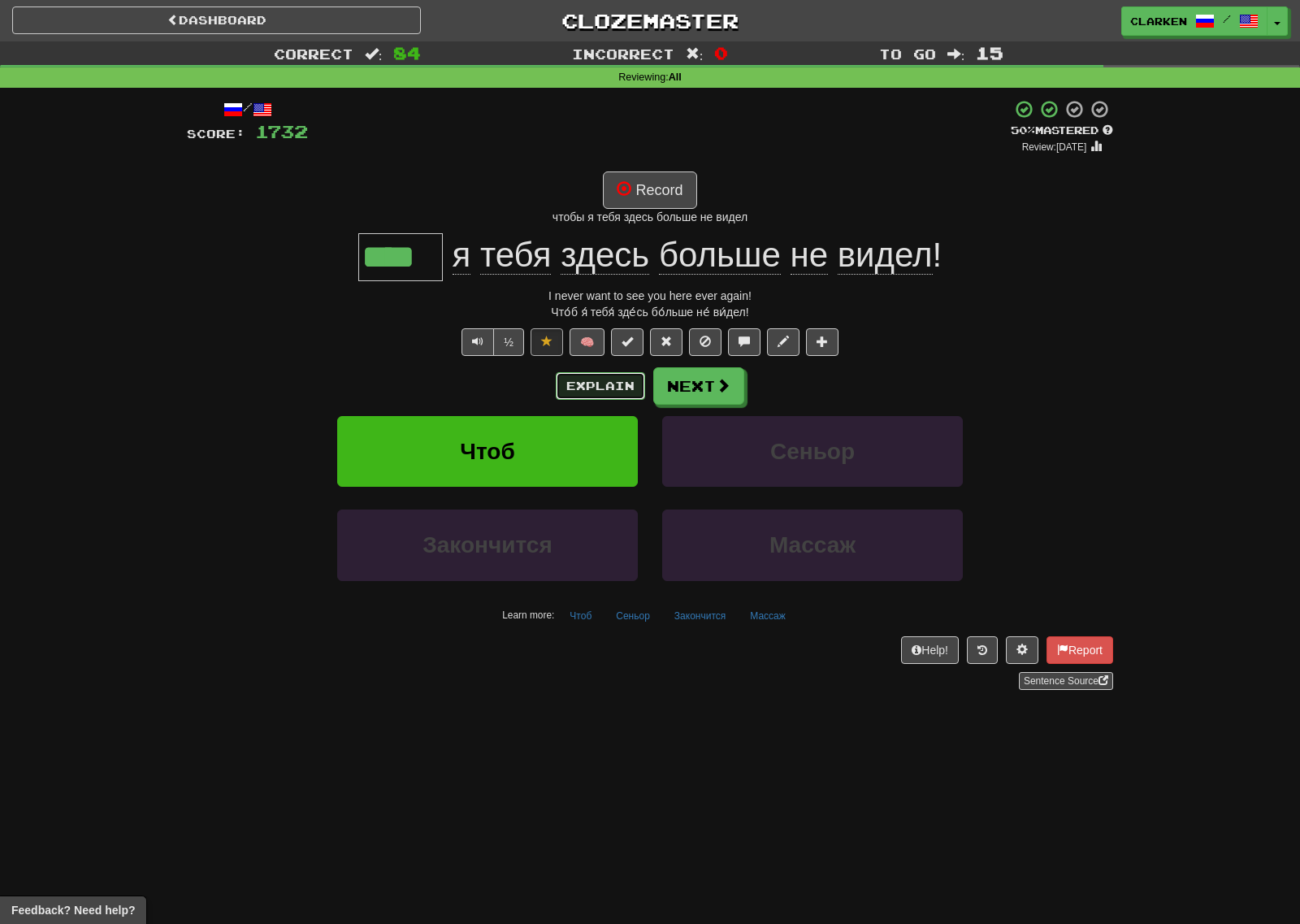
click at [586, 392] on button "Explain" at bounding box center [600, 385] width 90 height 28
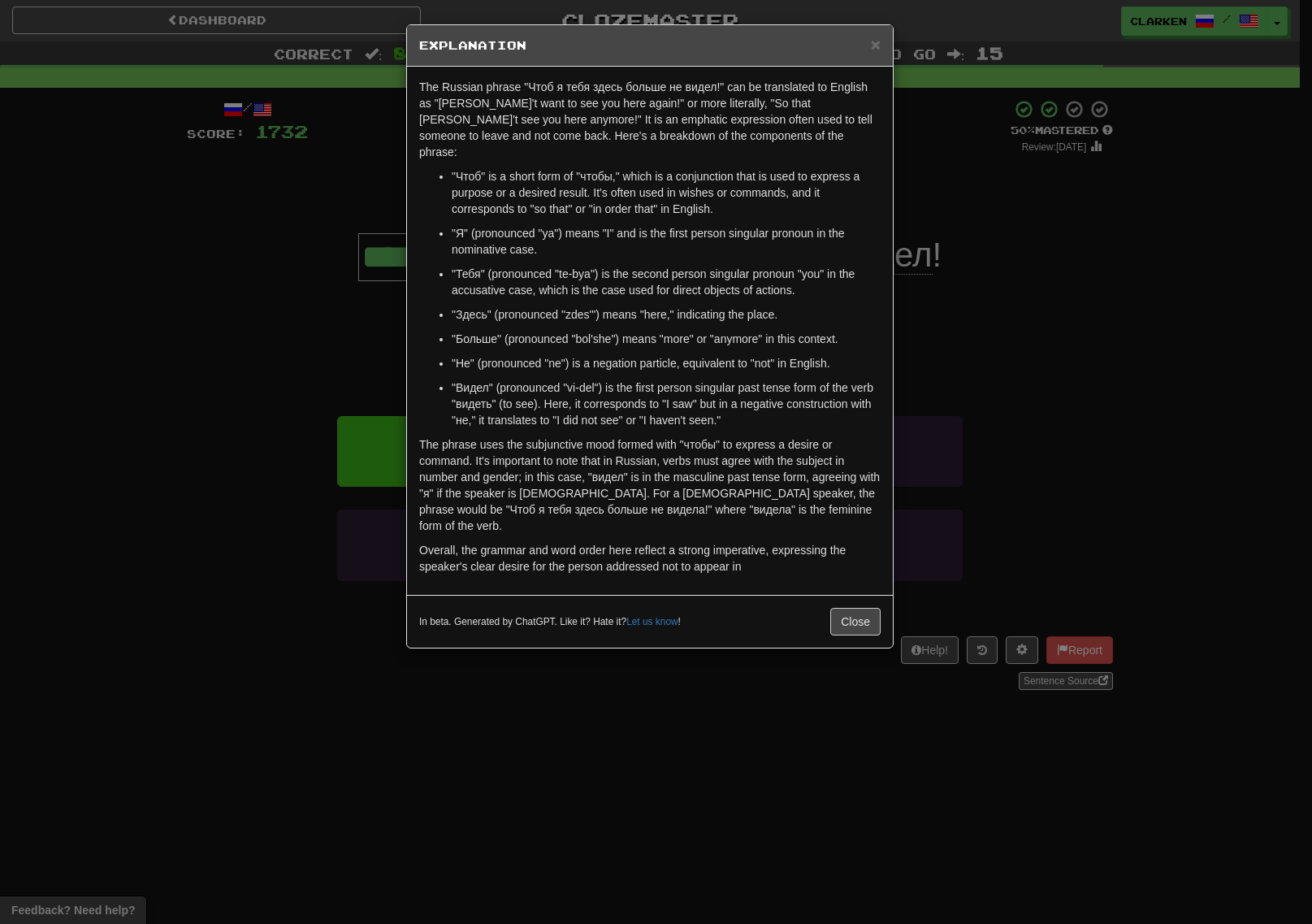
click at [868, 48] on h5 "Explanation" at bounding box center [650, 45] width 461 height 16
click at [880, 48] on div "× Explanation" at bounding box center [649, 45] width 486 height 42
click at [879, 48] on span "×" at bounding box center [876, 43] width 10 height 18
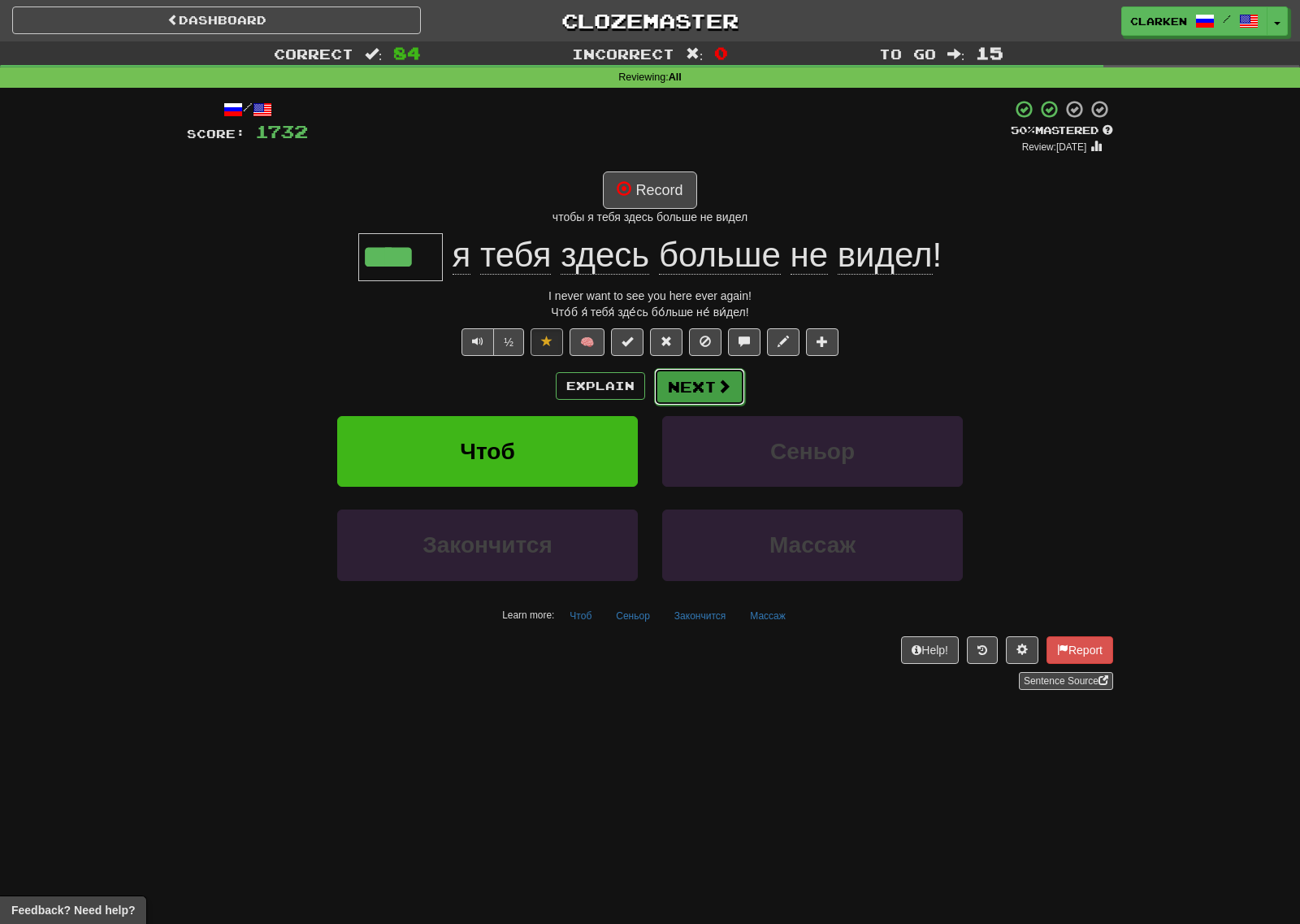
click at [715, 390] on button "Next" at bounding box center [699, 386] width 91 height 38
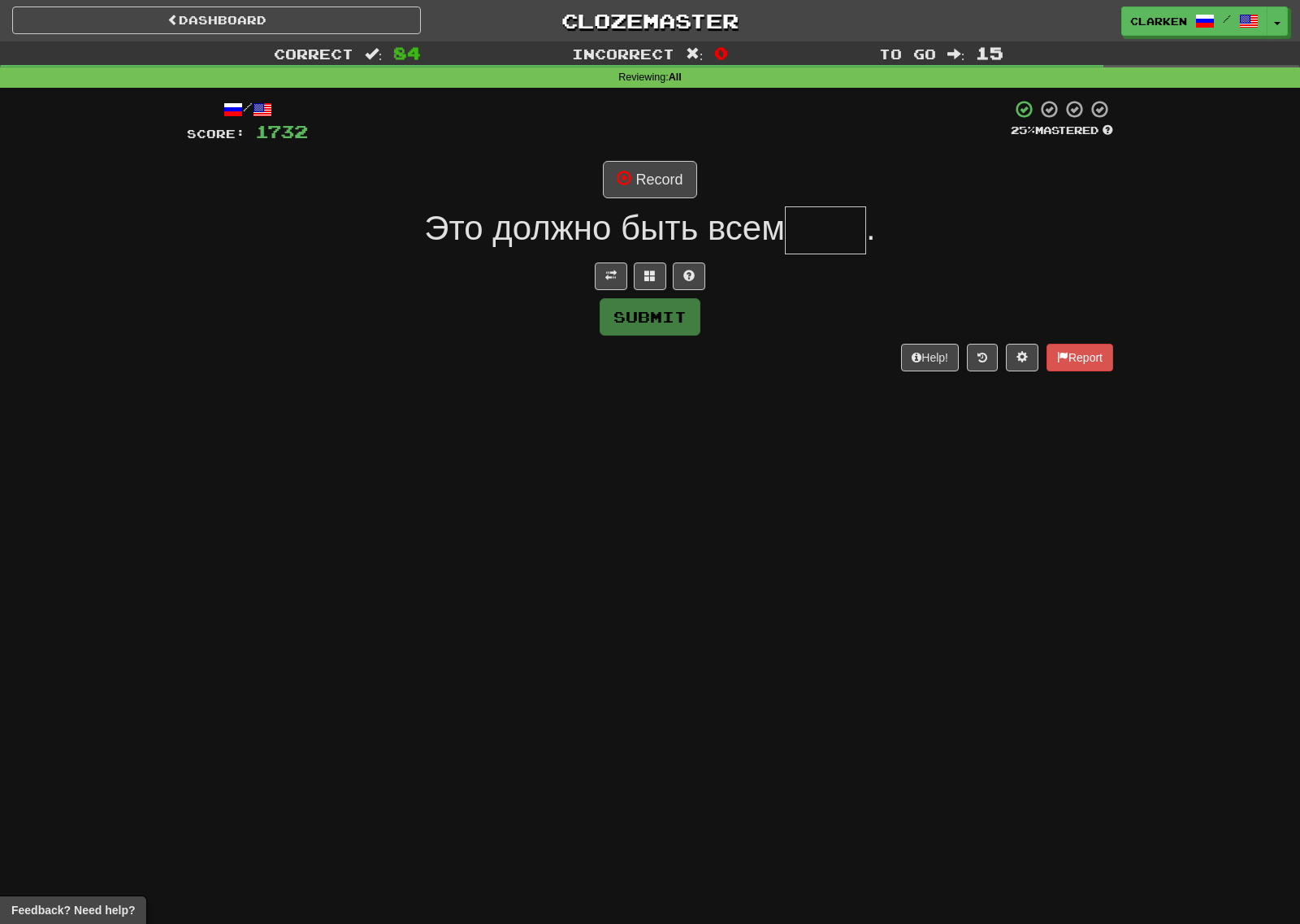
click at [616, 294] on div "/ Score: 1732 25 % Mastered Record Это должно быть всем . Submit Help! Report" at bounding box center [649, 235] width 926 height 271
click at [613, 265] on button at bounding box center [611, 276] width 33 height 28
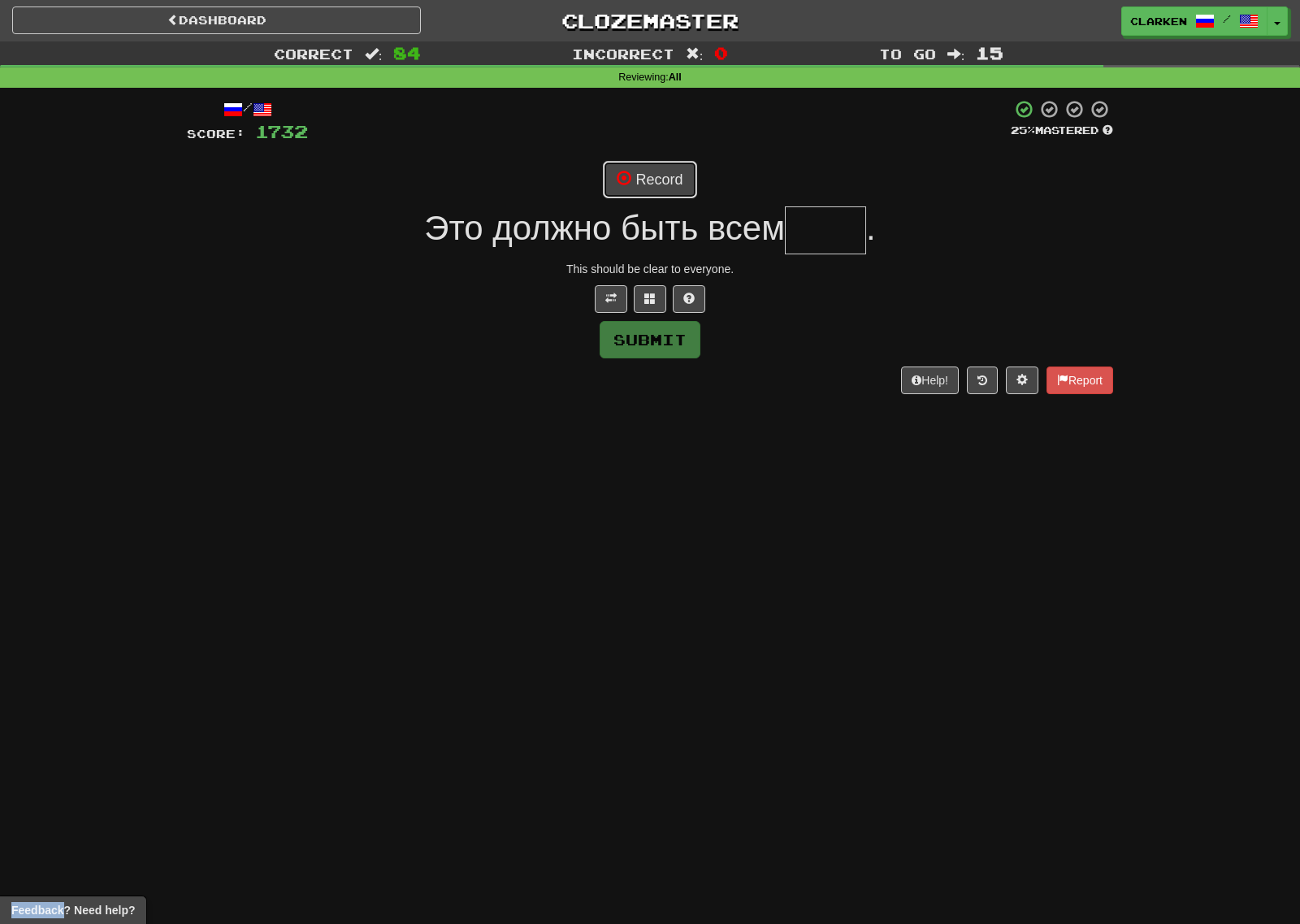
click at [623, 194] on button "Record" at bounding box center [649, 180] width 94 height 38
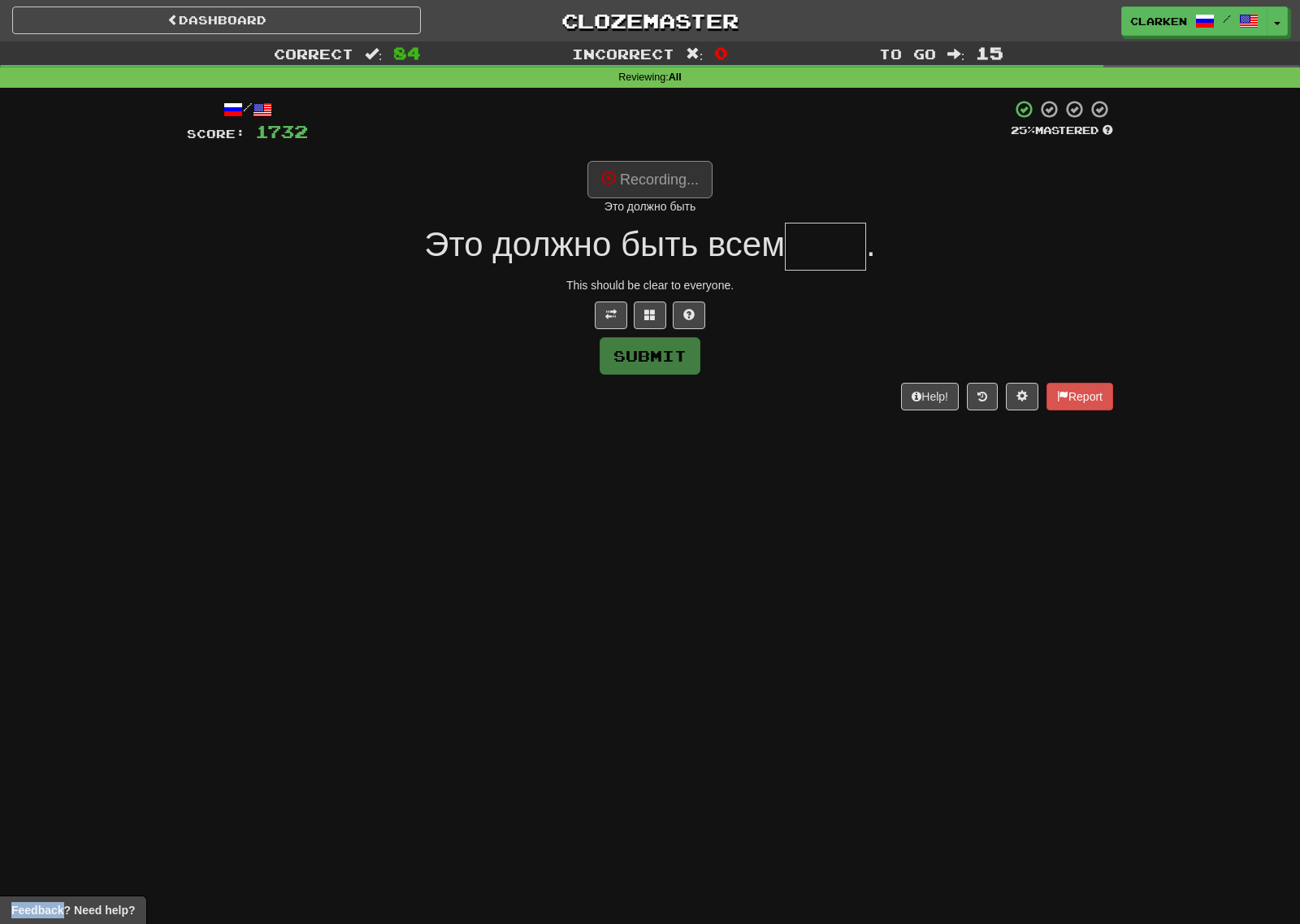
type input "****"
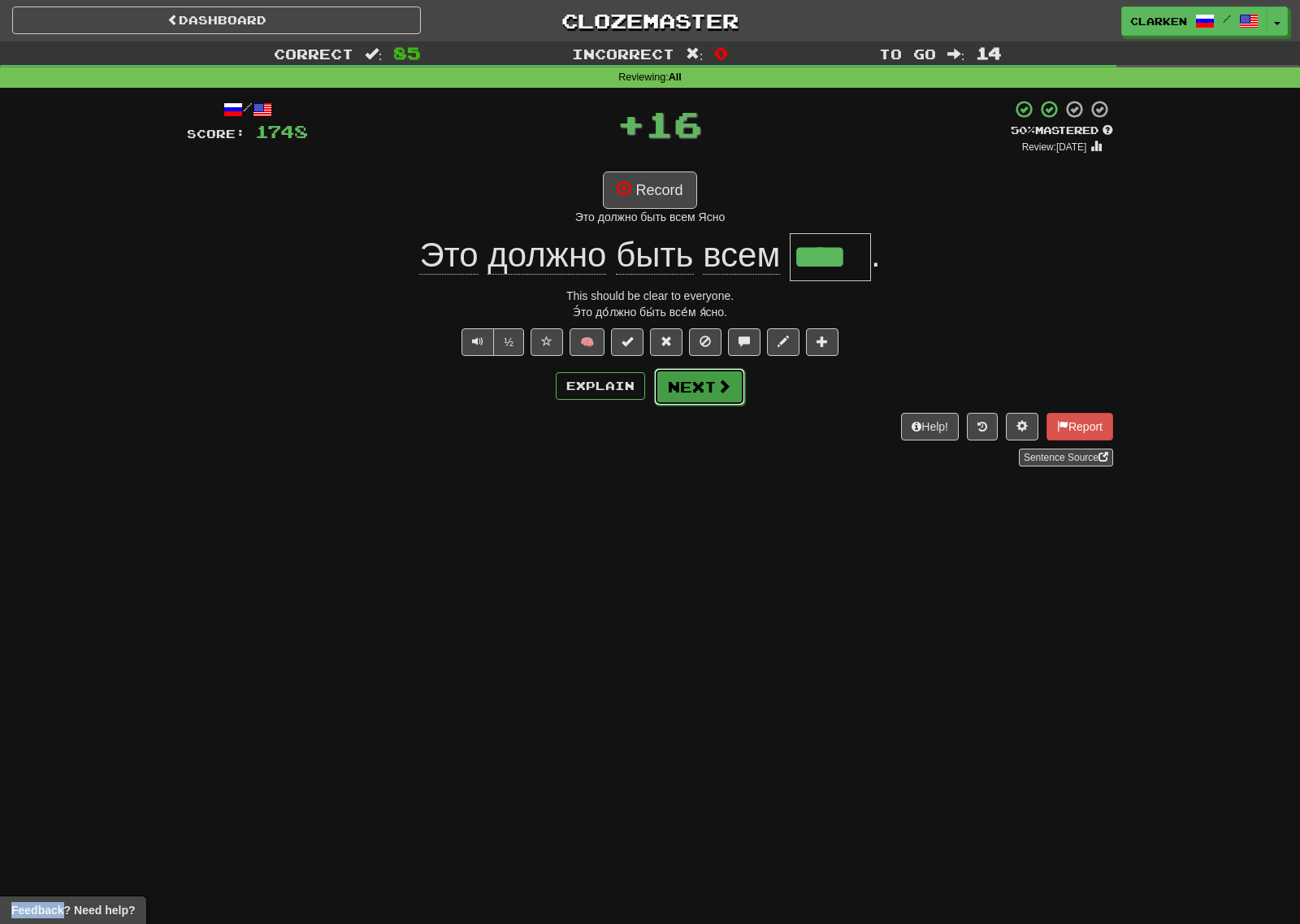
click at [697, 402] on button "Next" at bounding box center [699, 386] width 91 height 38
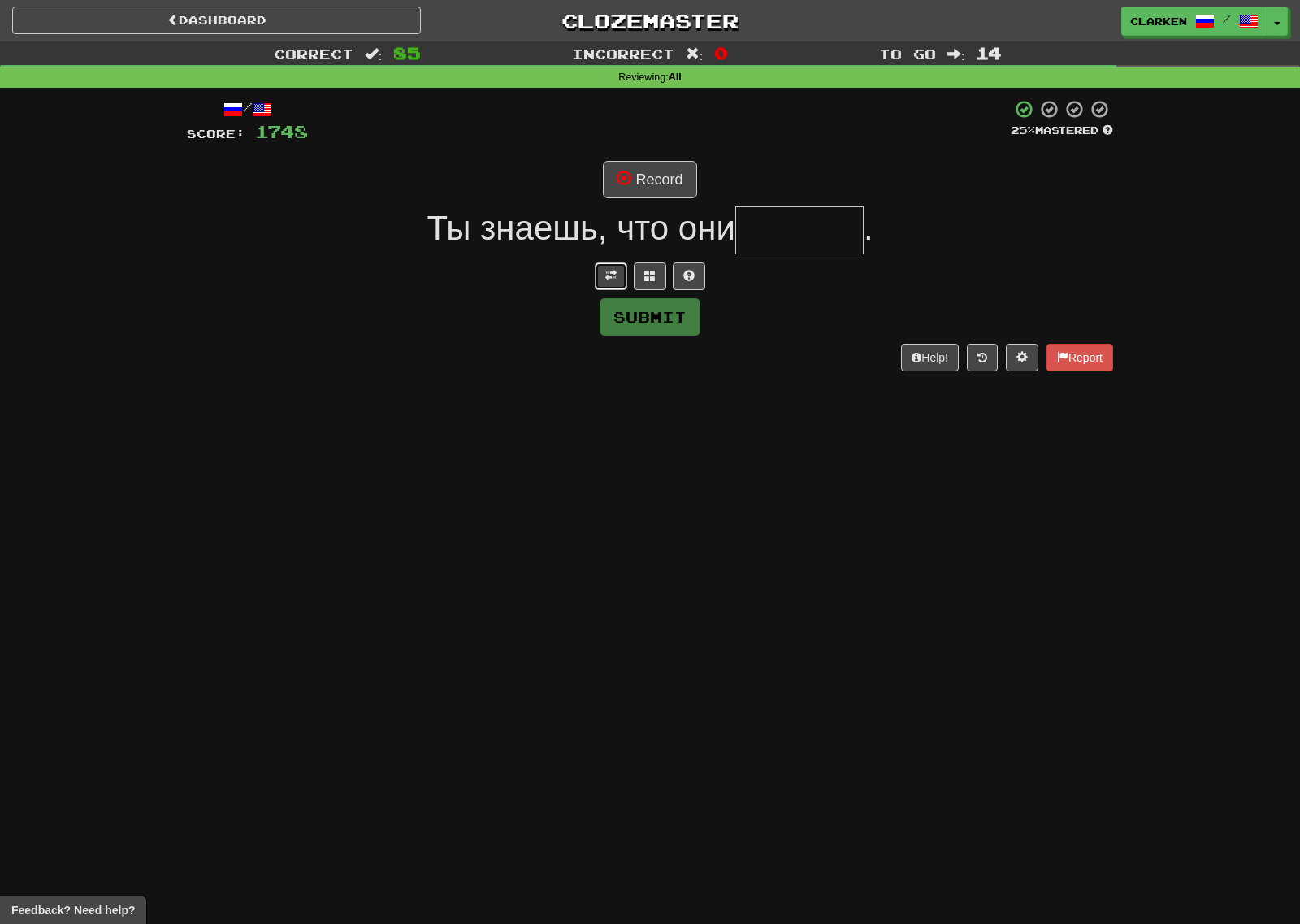
click at [596, 274] on button at bounding box center [611, 276] width 33 height 28
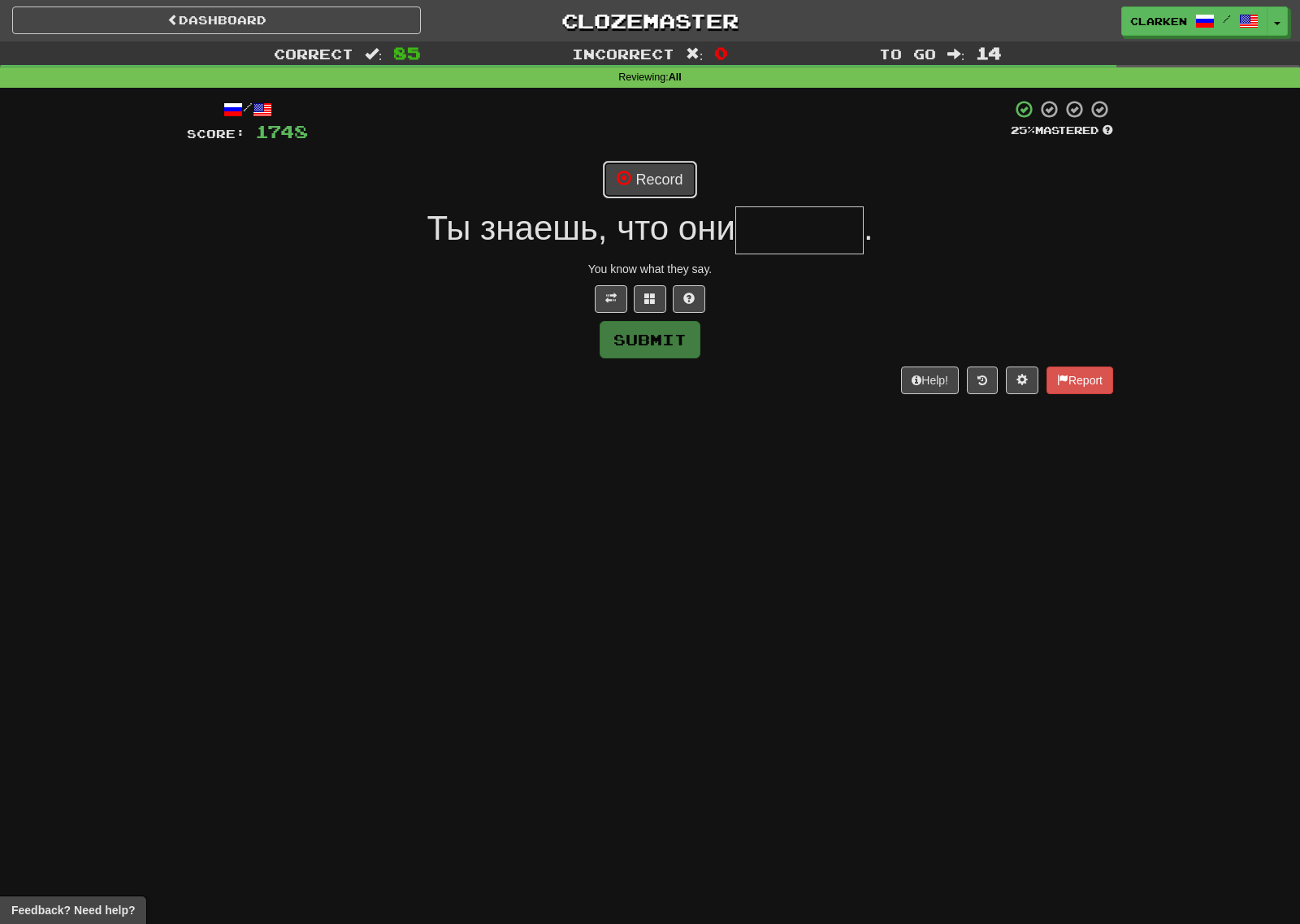
click at [645, 192] on button "Record" at bounding box center [649, 180] width 94 height 38
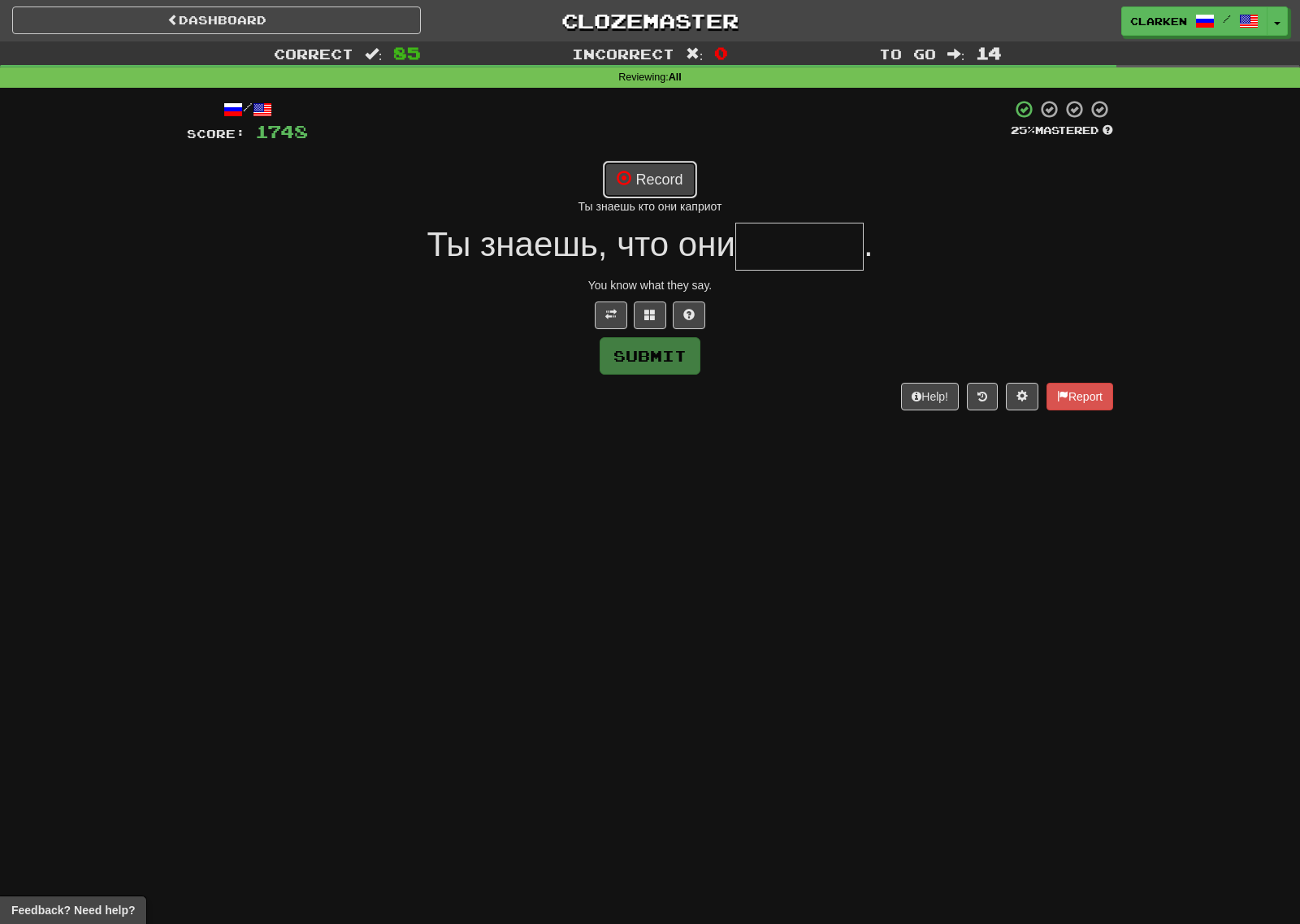
click at [659, 183] on button "Record" at bounding box center [649, 180] width 94 height 38
type input "*******"
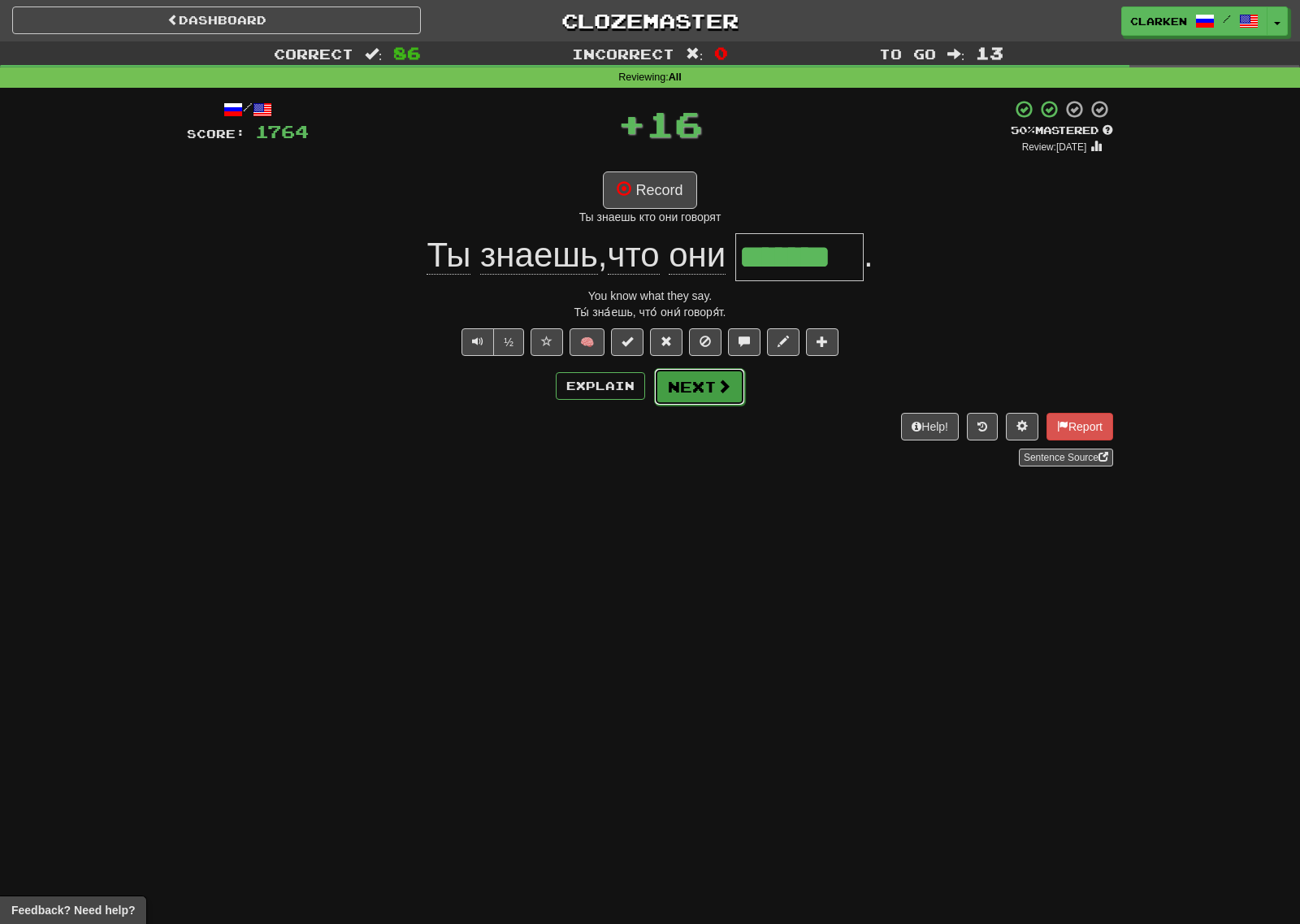
click at [689, 376] on button "Next" at bounding box center [699, 386] width 91 height 38
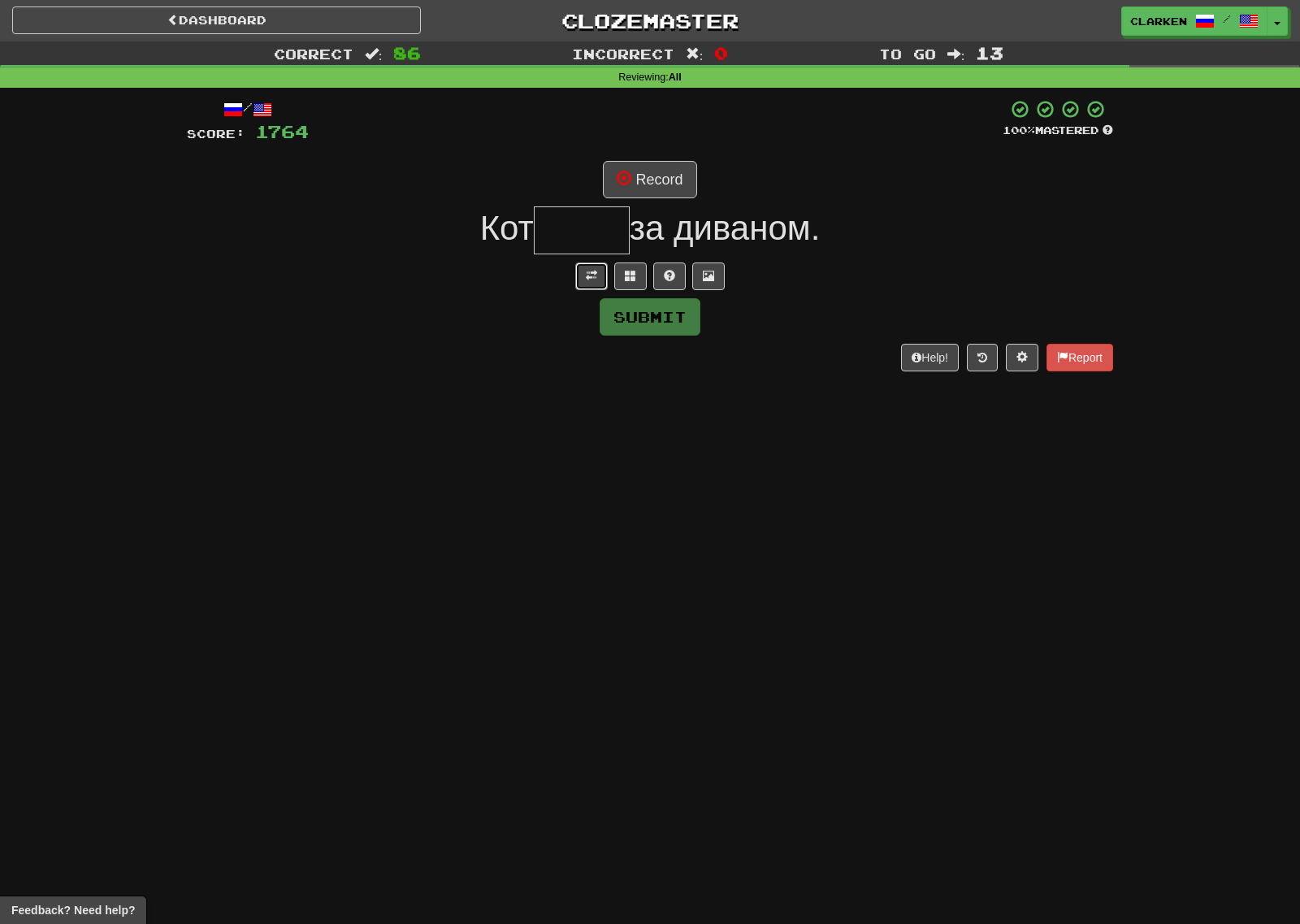
drag, startPoint x: 597, startPoint y: 274, endPoint x: 606, endPoint y: 238, distance: 37.1
click at [597, 274] on button at bounding box center [592, 276] width 33 height 28
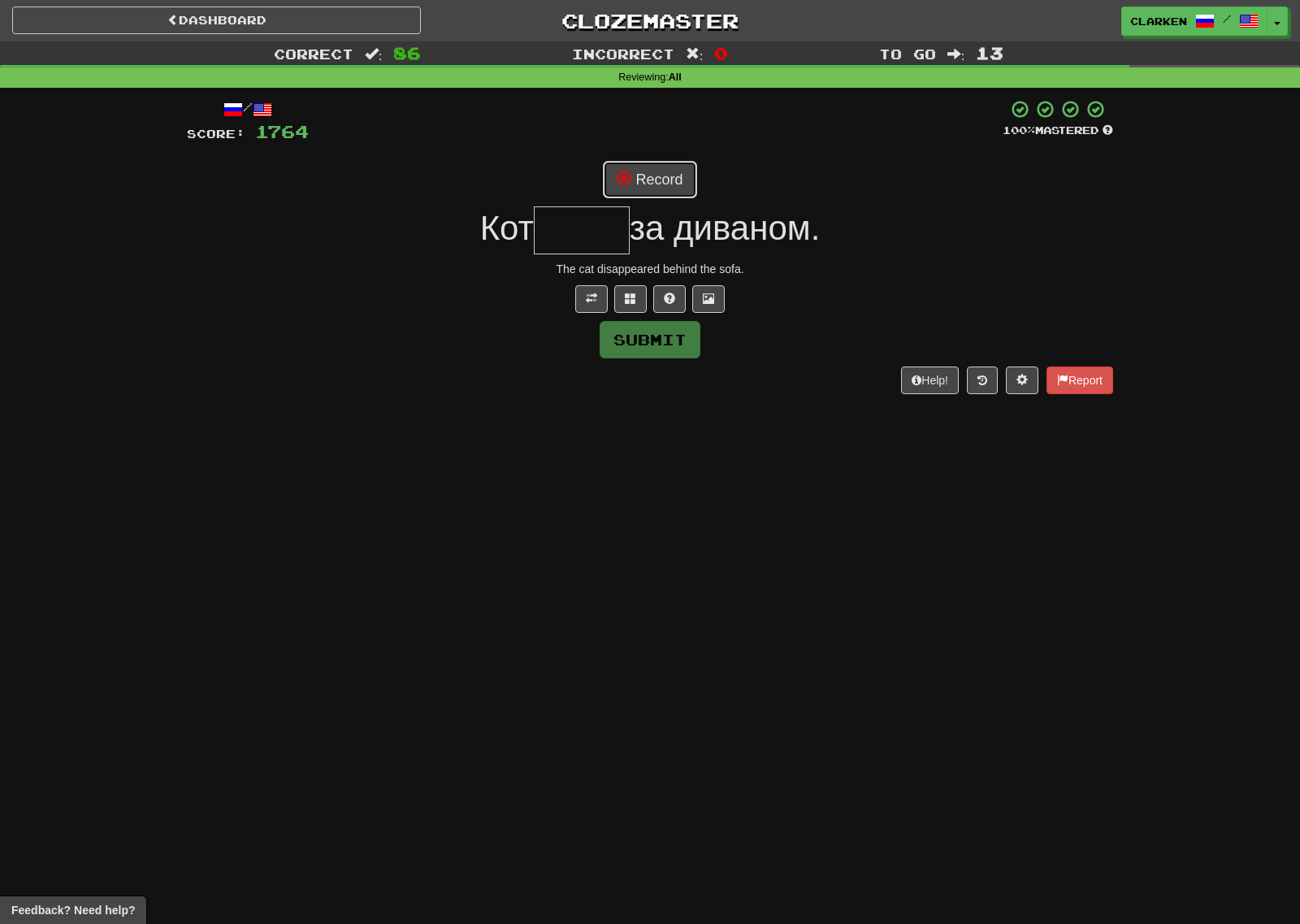
click at [621, 193] on button "Record" at bounding box center [649, 180] width 94 height 38
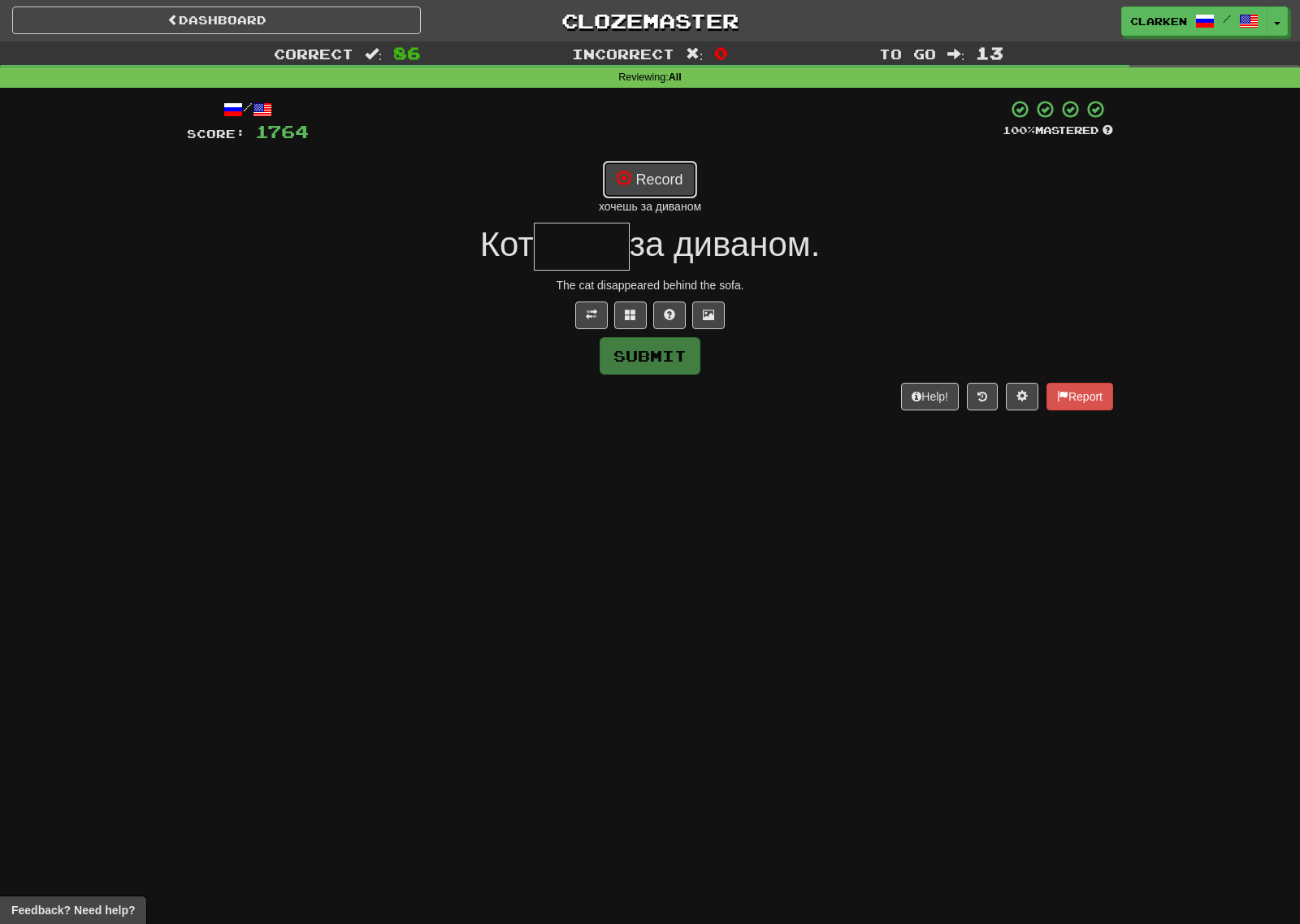
click at [686, 181] on button "Record" at bounding box center [649, 180] width 94 height 38
type input "*****"
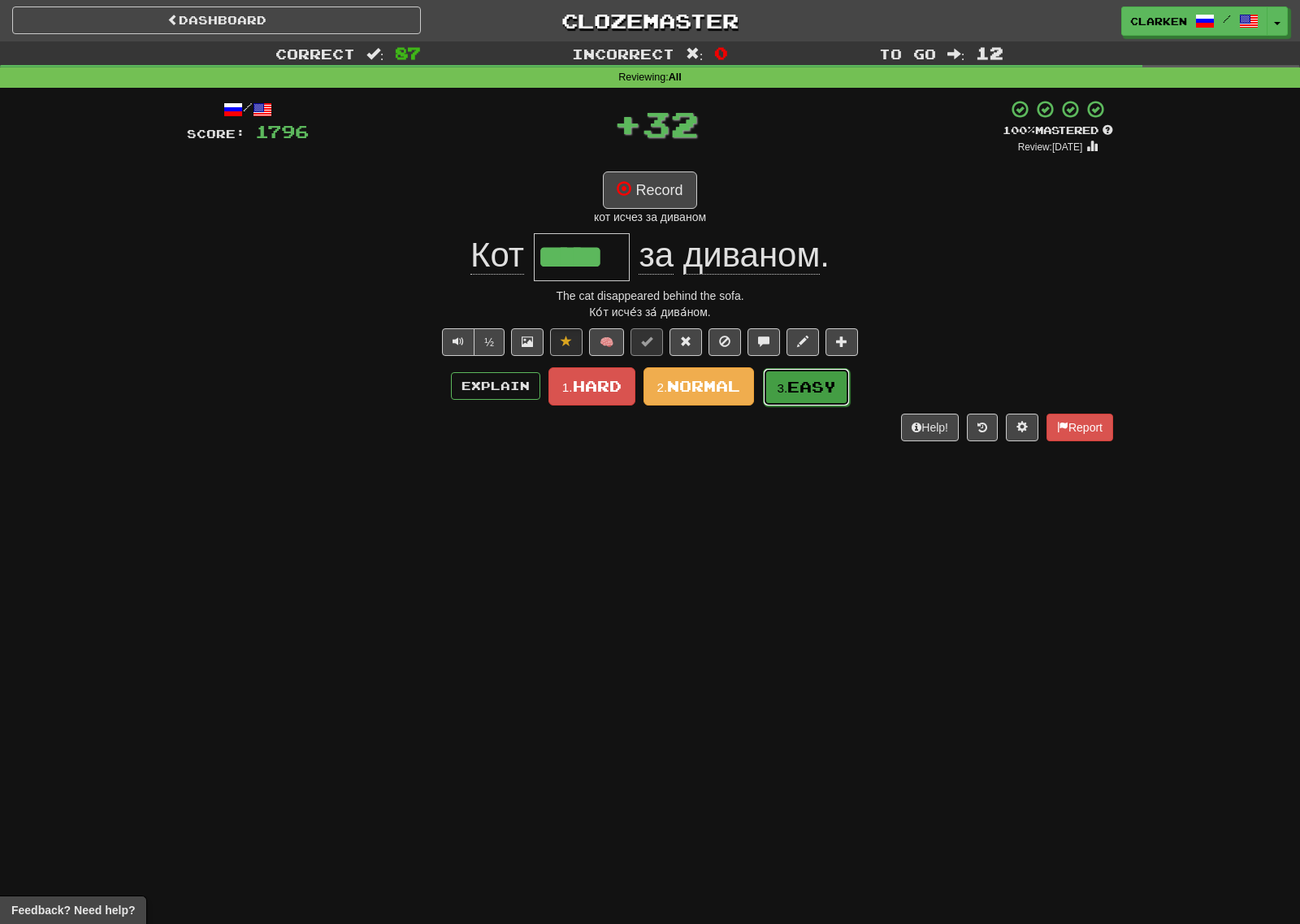
click at [785, 394] on small "3." at bounding box center [781, 388] width 11 height 14
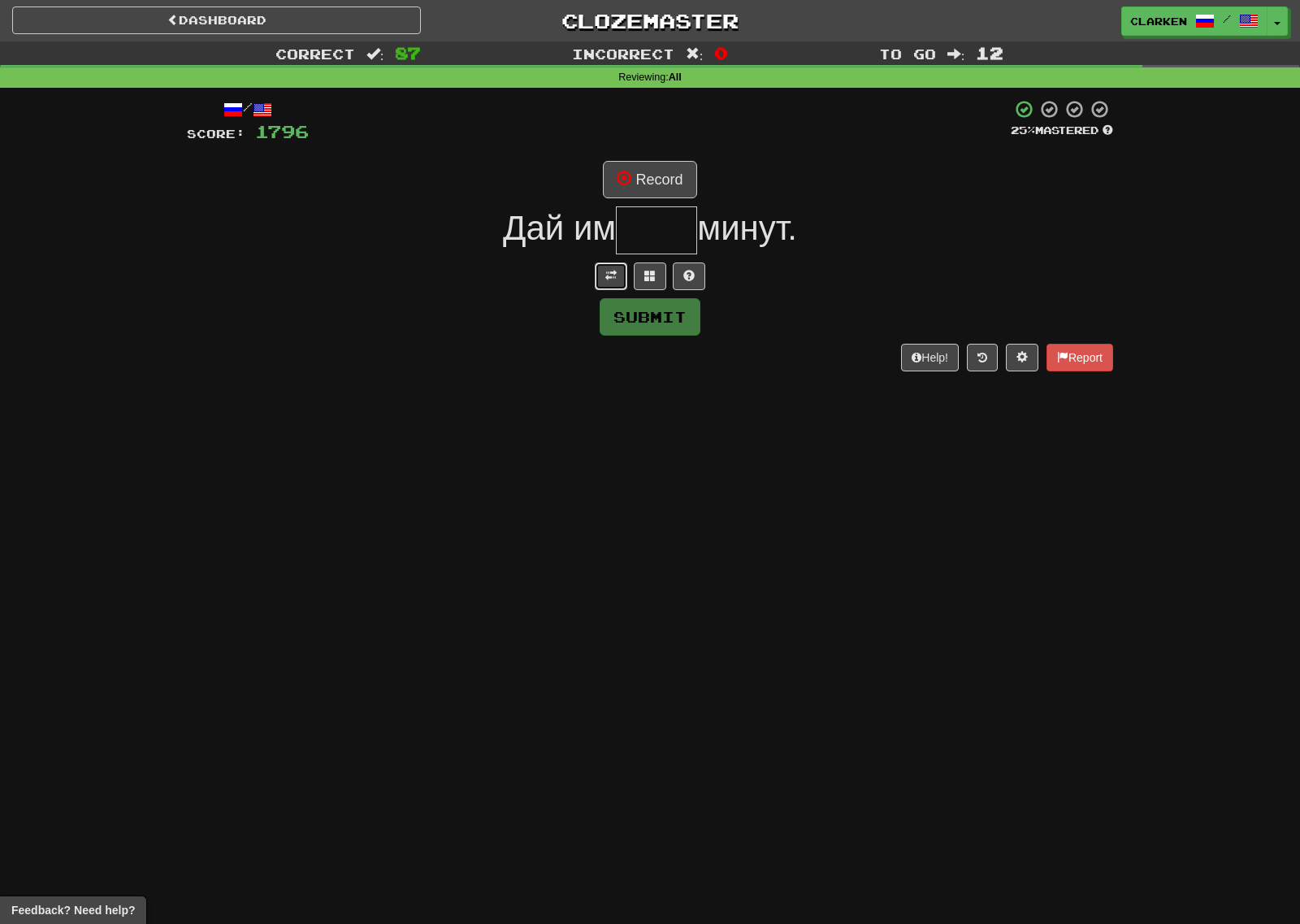
click at [602, 284] on button at bounding box center [611, 276] width 33 height 28
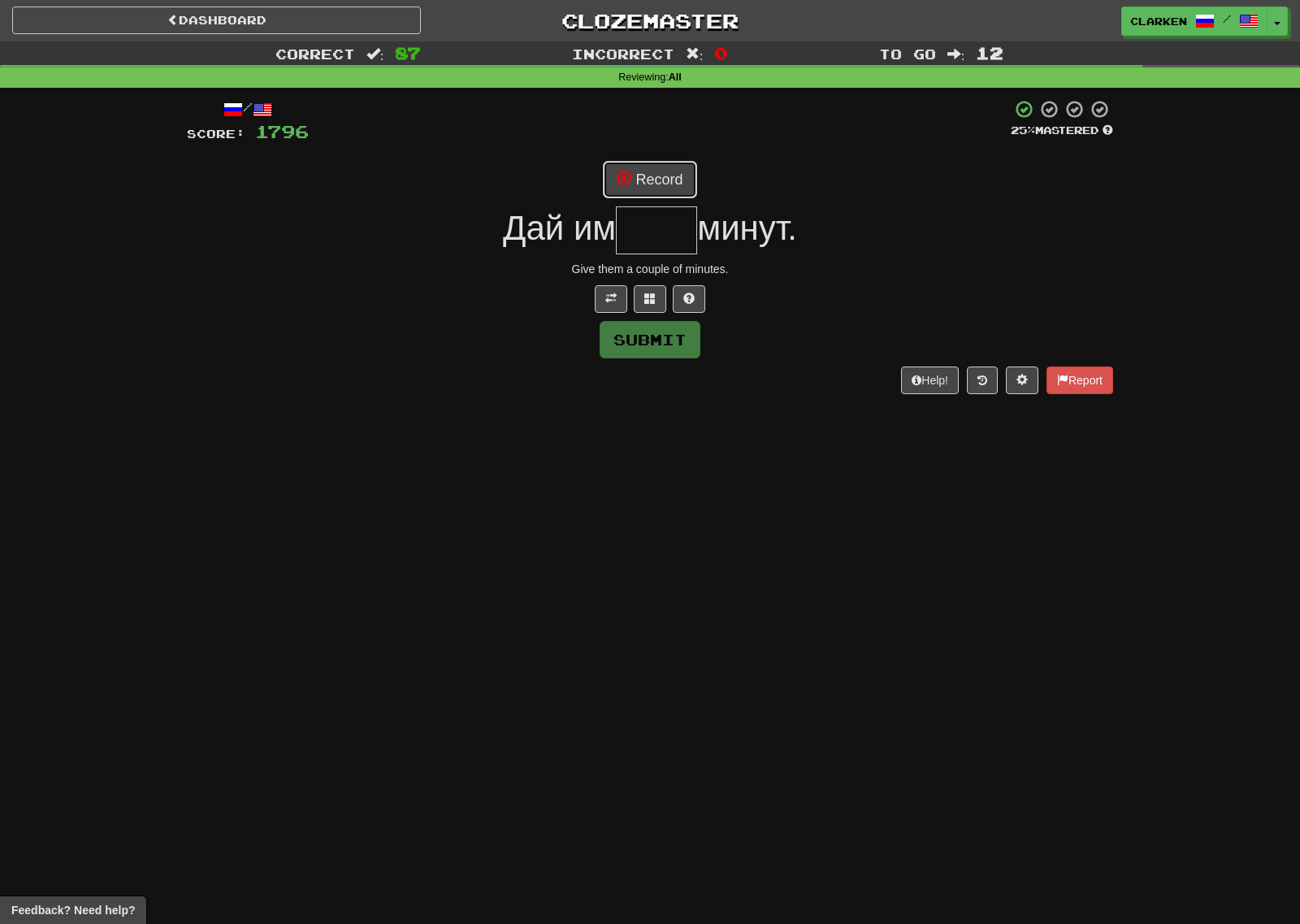
click at [643, 173] on button "Record" at bounding box center [649, 180] width 94 height 38
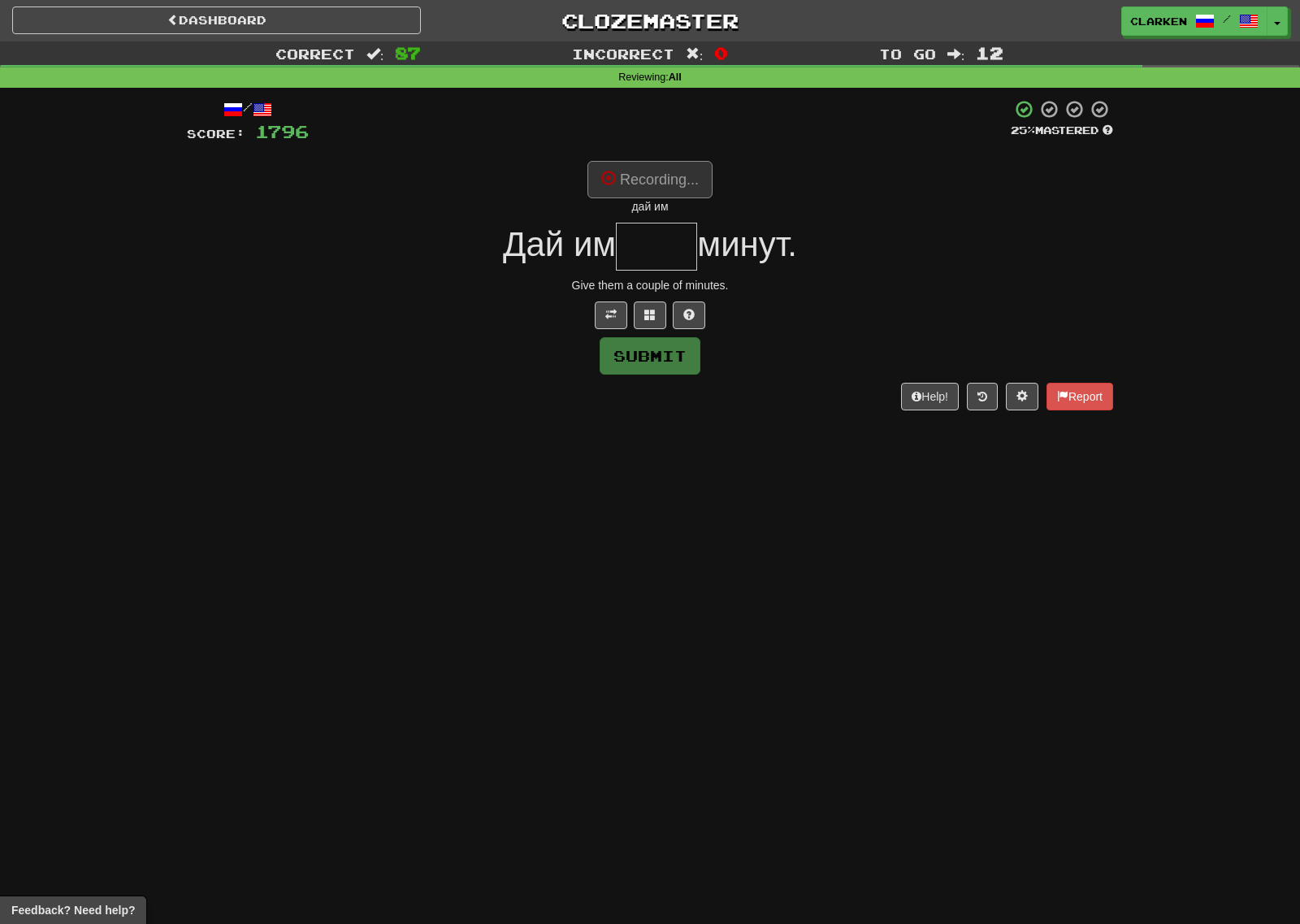
type input "****"
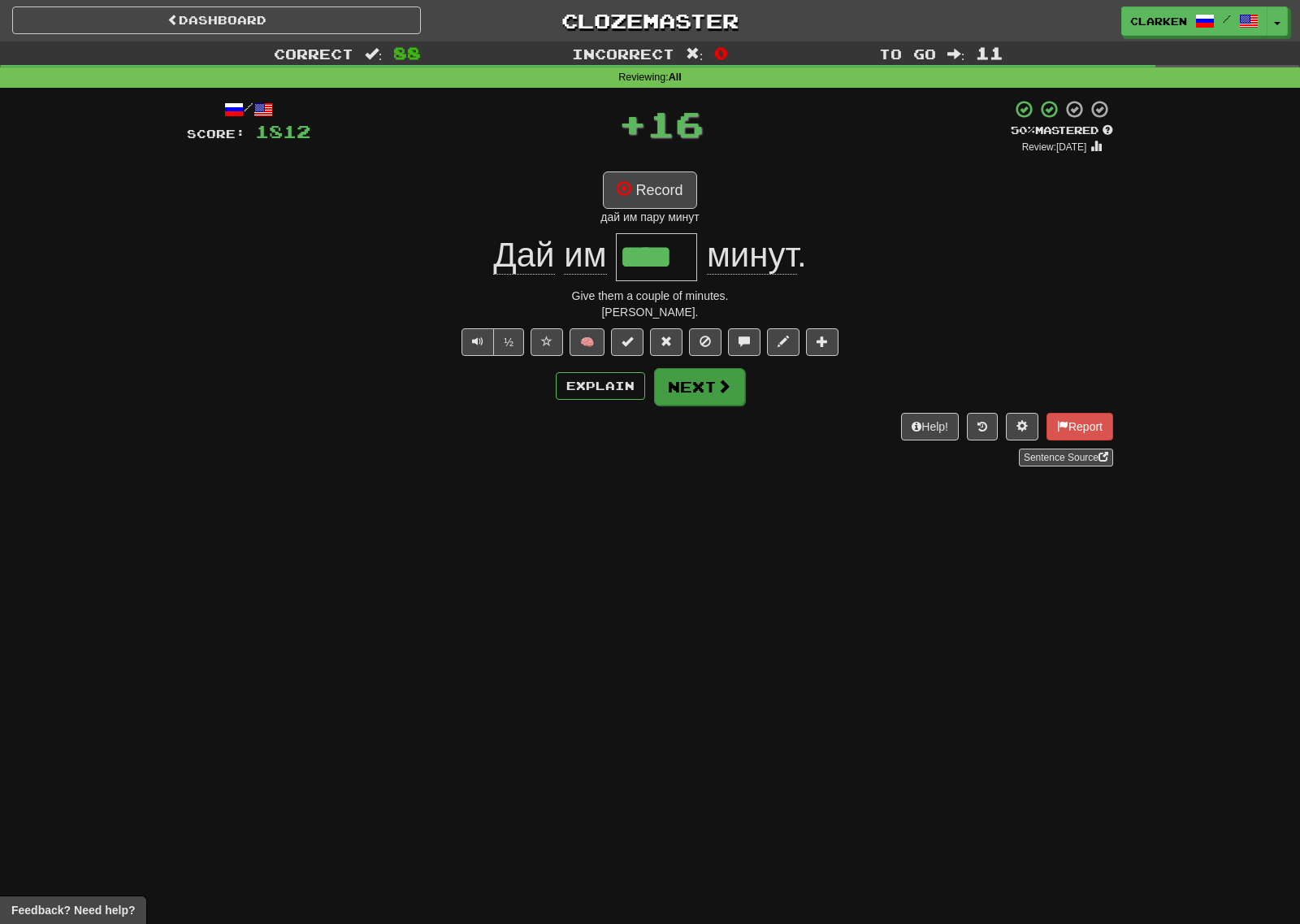
drag, startPoint x: 749, startPoint y: 386, endPoint x: 715, endPoint y: 389, distance: 34.1
click at [743, 387] on div "Explain Next" at bounding box center [649, 385] width 926 height 38
click at [714, 389] on button "Next" at bounding box center [699, 386] width 91 height 38
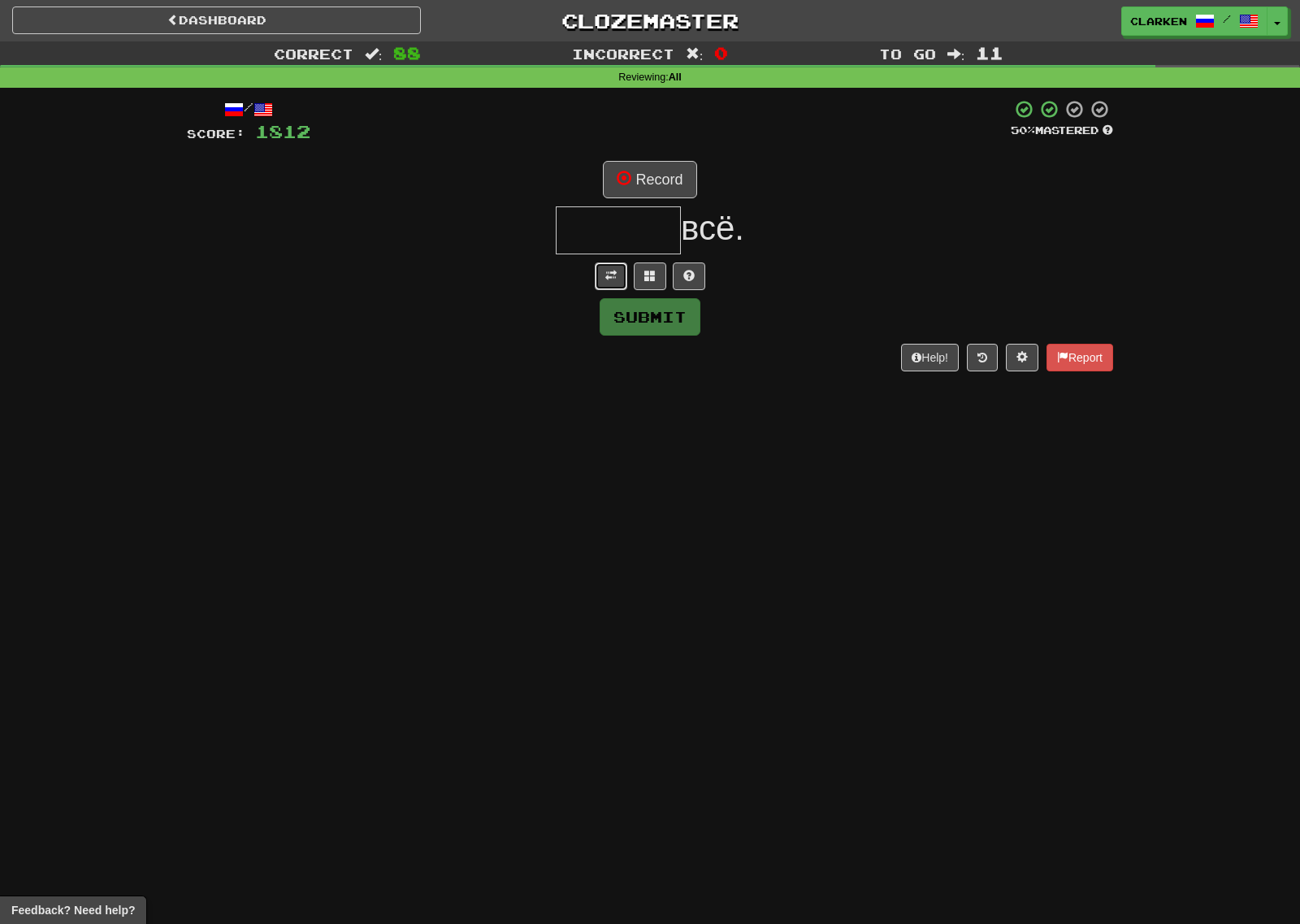
click at [624, 273] on button at bounding box center [611, 276] width 33 height 28
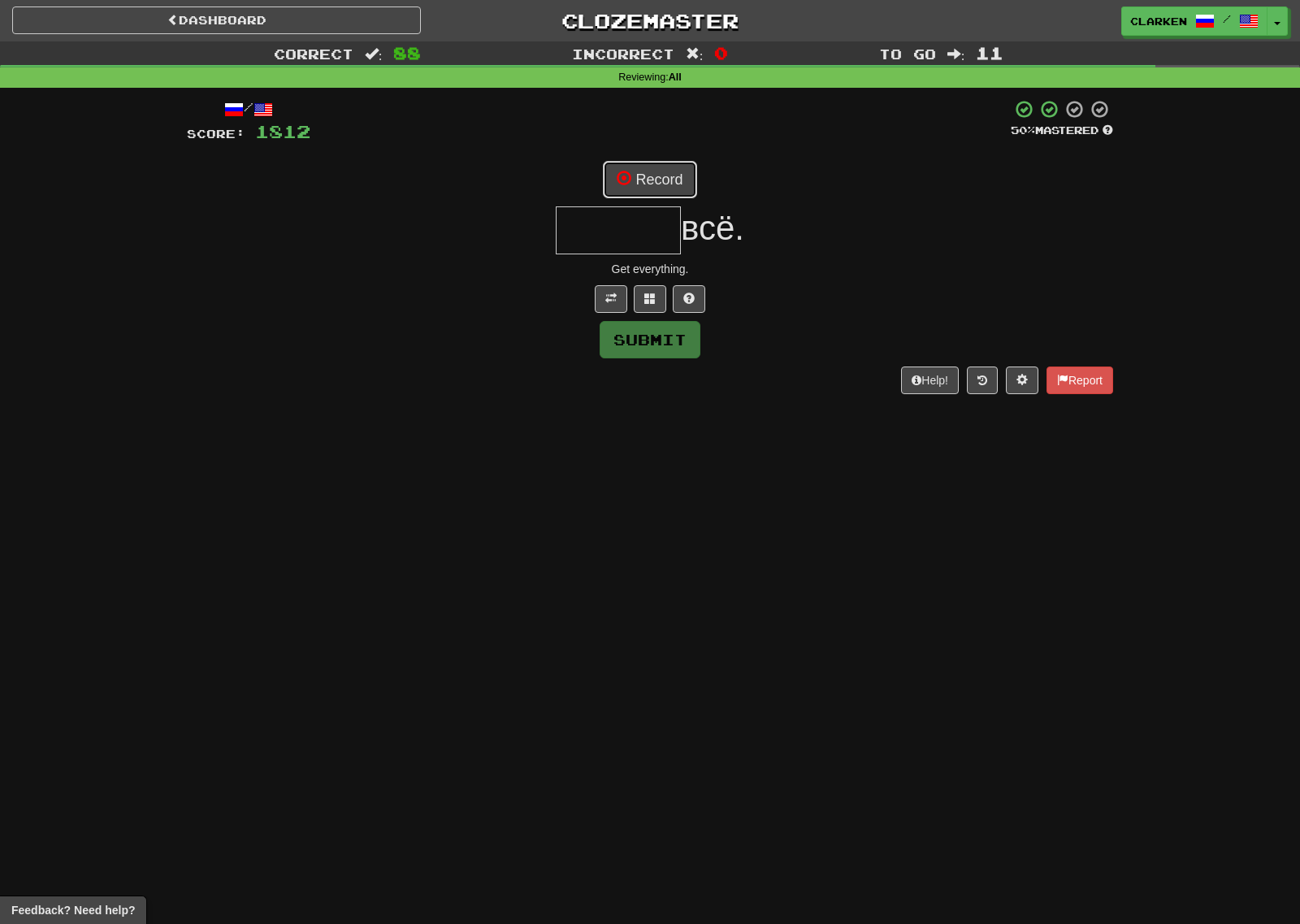
click at [641, 195] on button "Record" at bounding box center [649, 180] width 94 height 38
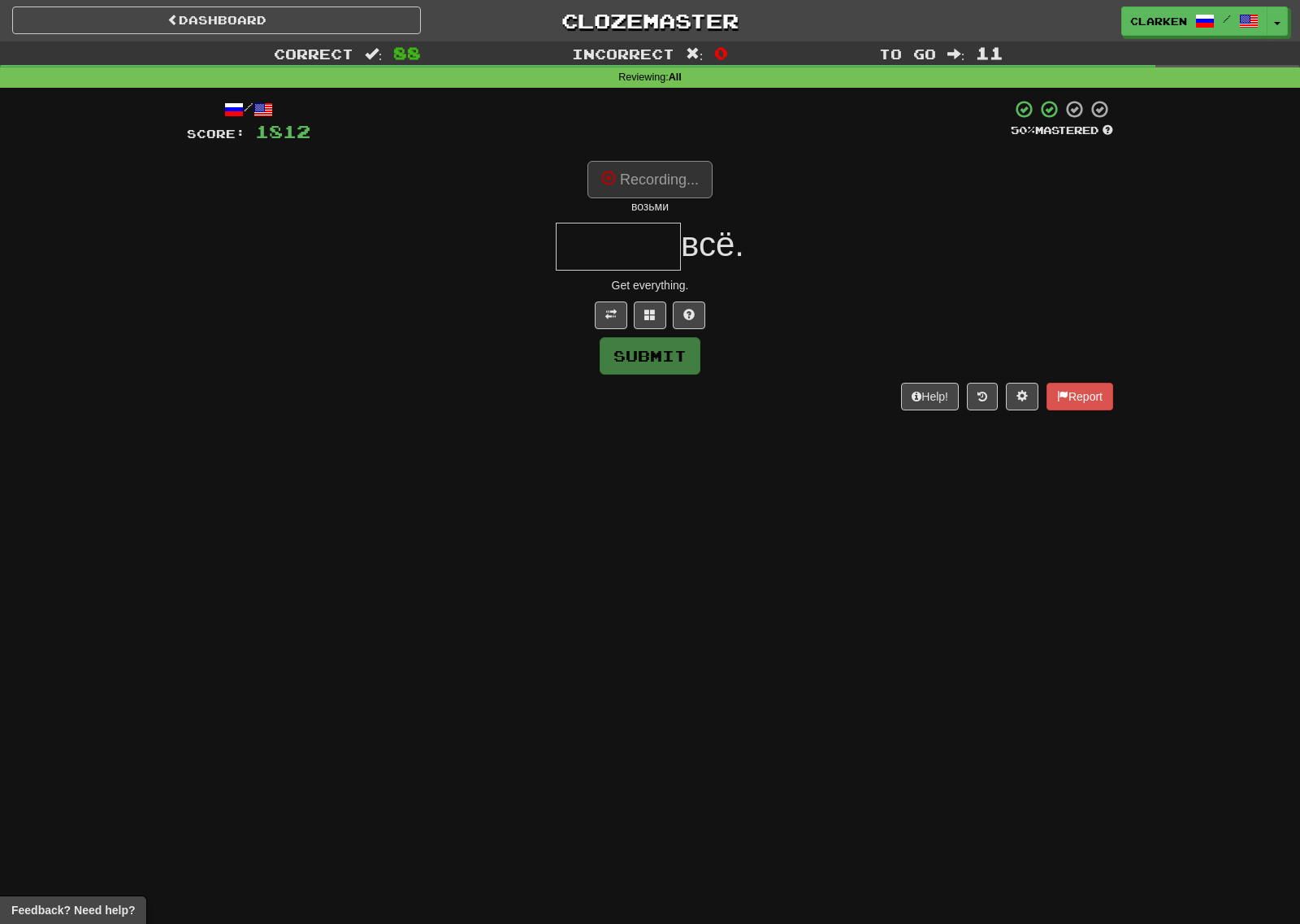
type input "******"
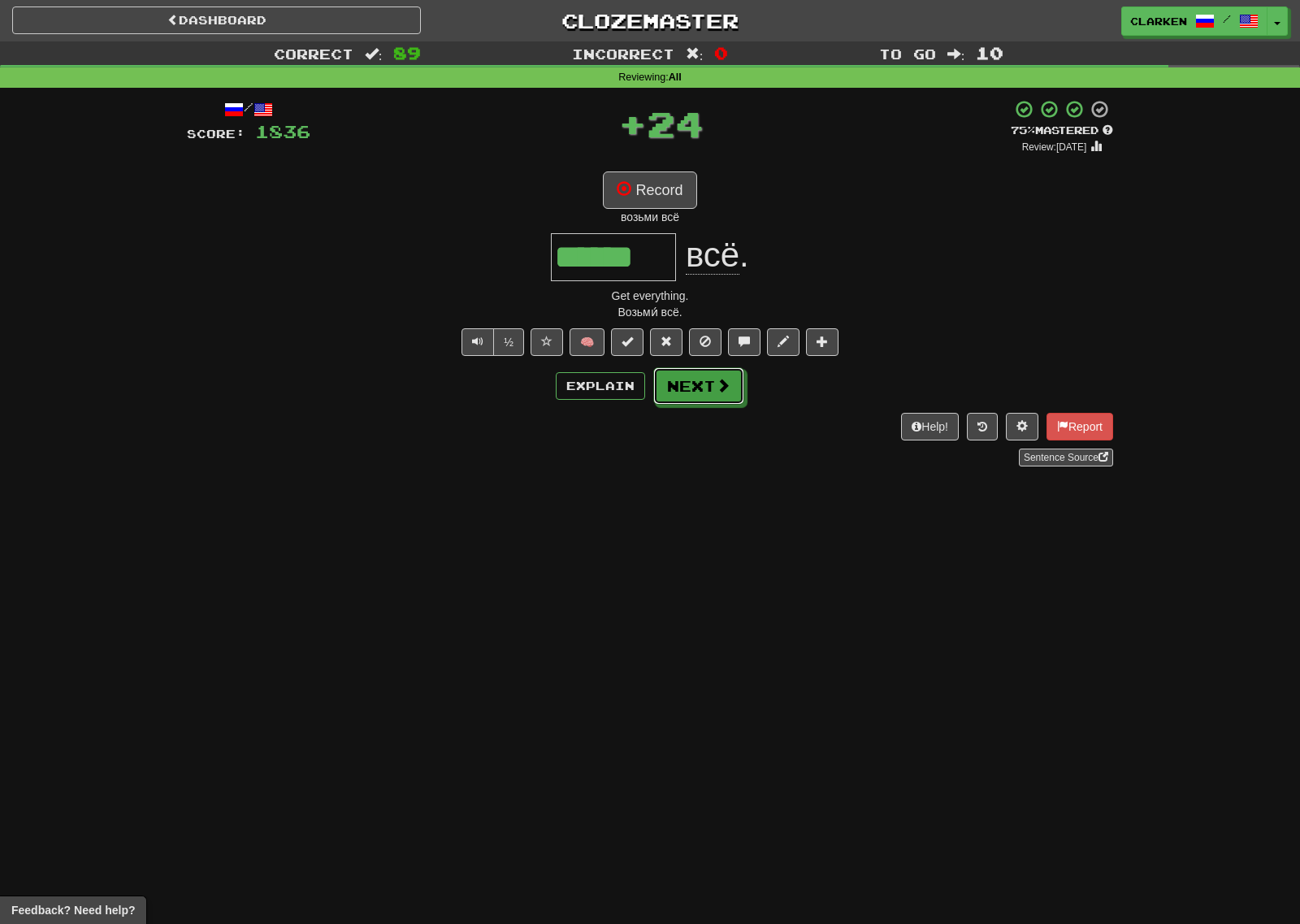
drag, startPoint x: 724, startPoint y: 371, endPoint x: 715, endPoint y: 368, distance: 9.5
click at [724, 372] on button "Next" at bounding box center [698, 385] width 91 height 38
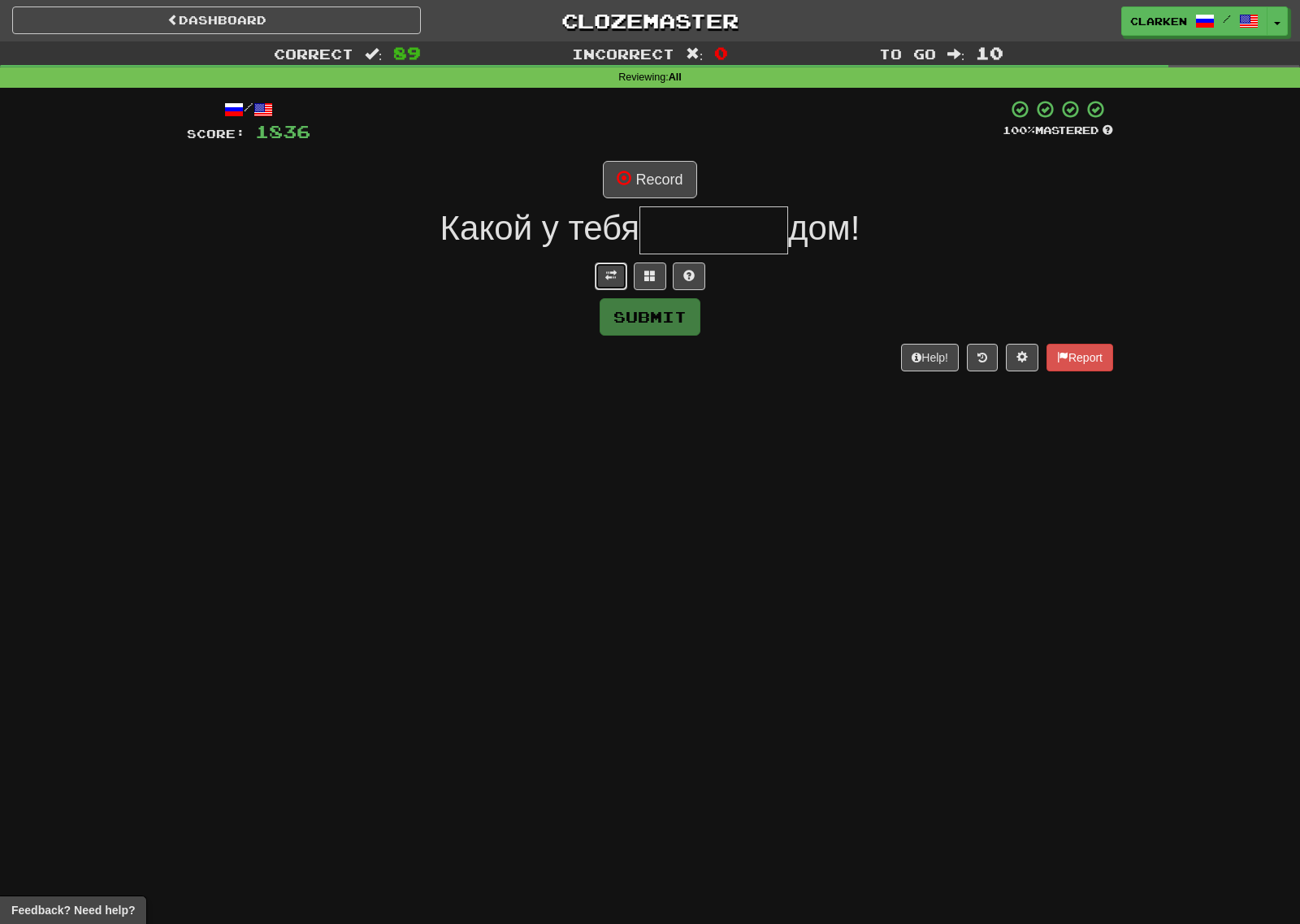
click at [602, 286] on button at bounding box center [611, 276] width 33 height 28
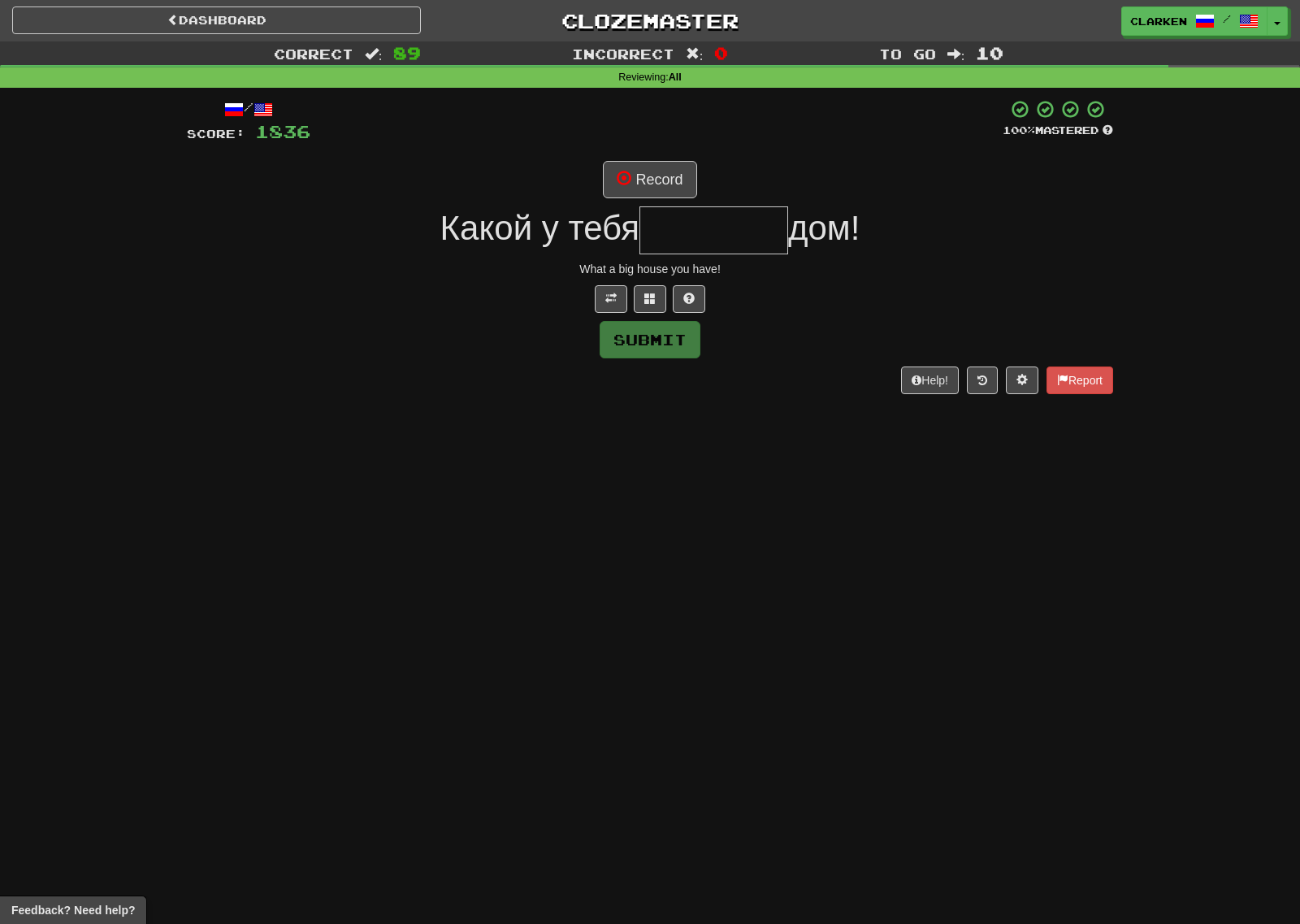
click at [632, 140] on div at bounding box center [656, 122] width 692 height 44
click at [664, 187] on button "Record" at bounding box center [649, 180] width 94 height 38
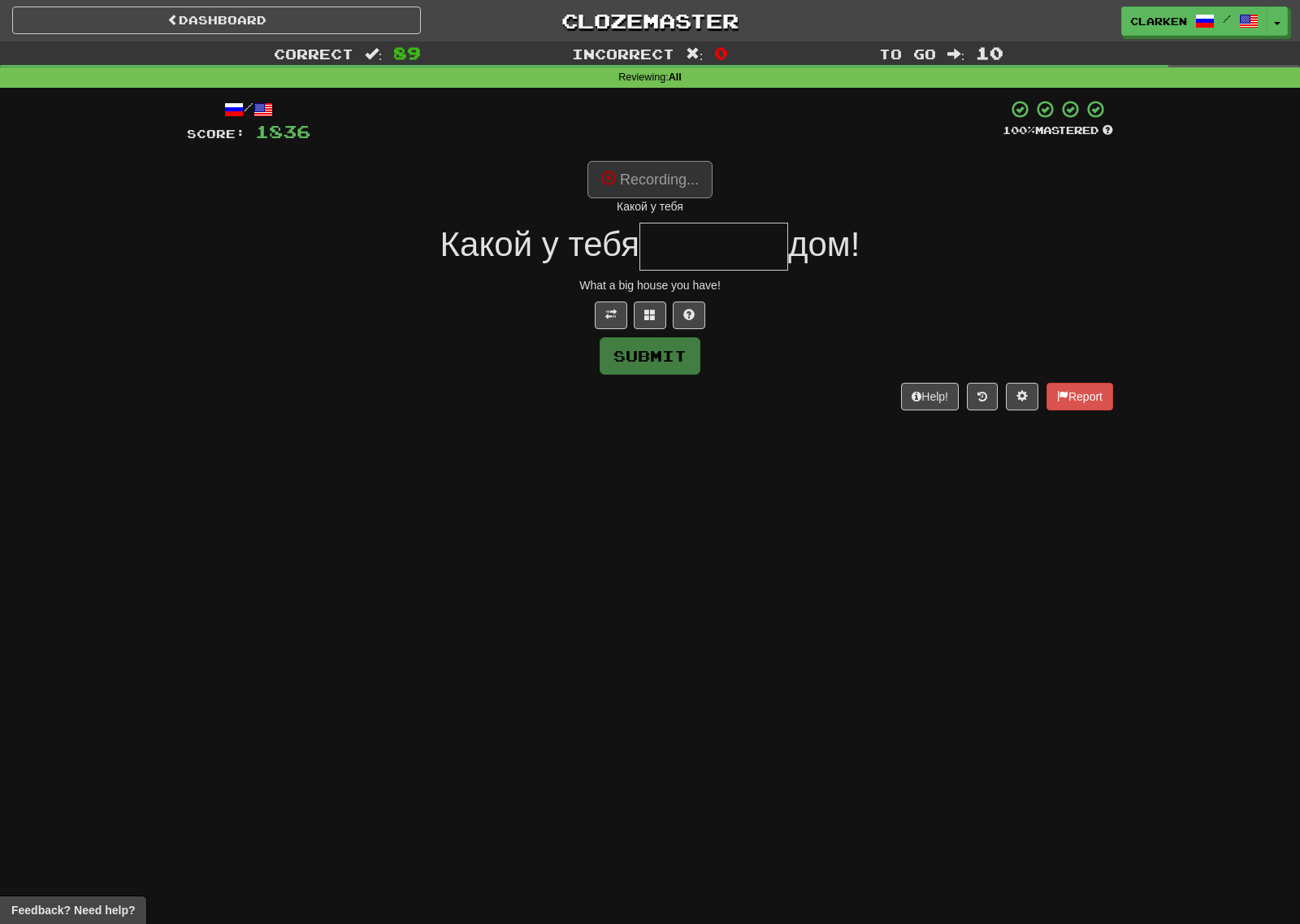
type input "*******"
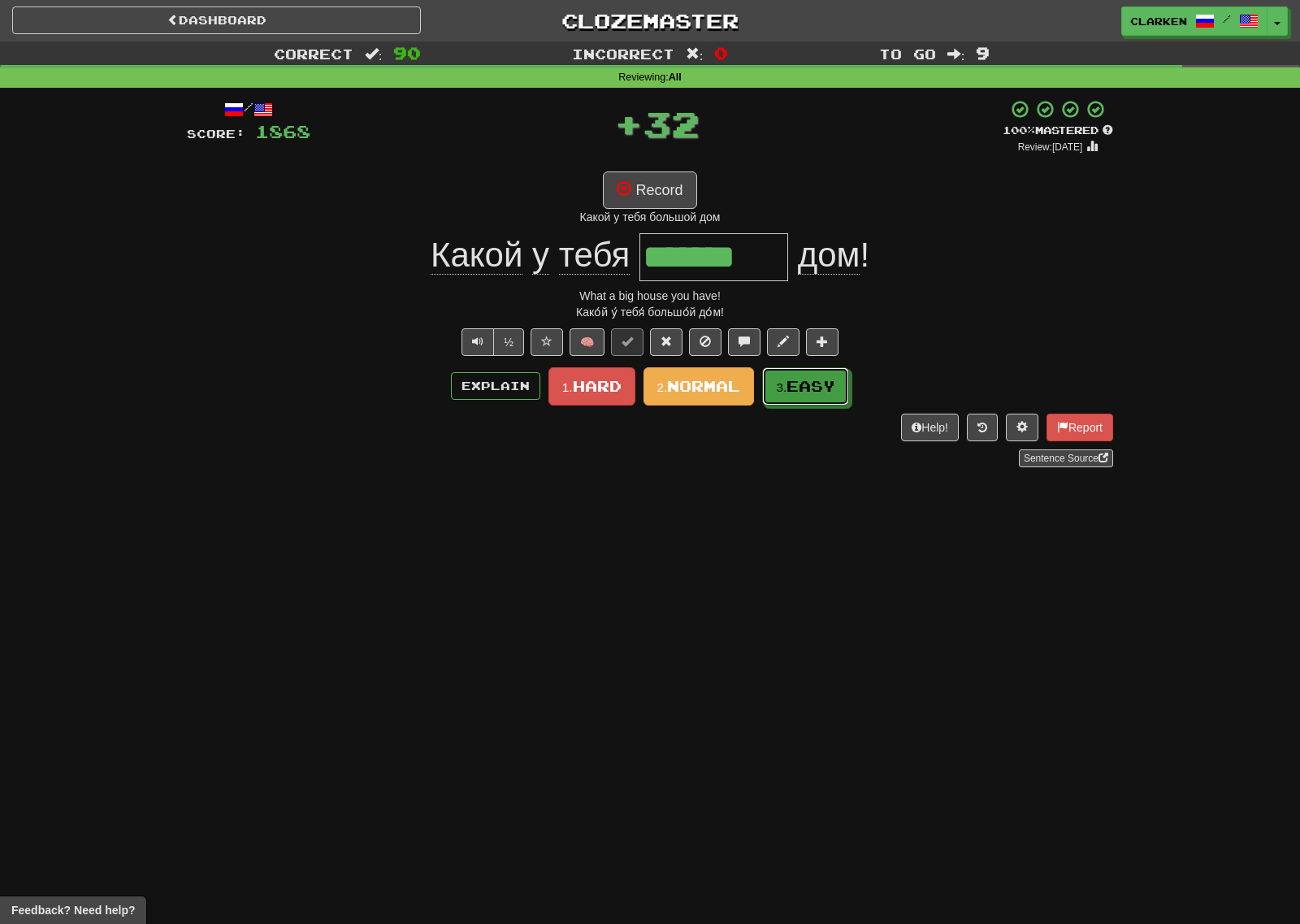
drag, startPoint x: 800, startPoint y: 383, endPoint x: 740, endPoint y: 365, distance: 62.6
click at [796, 384] on span "Easy" at bounding box center [810, 385] width 48 height 18
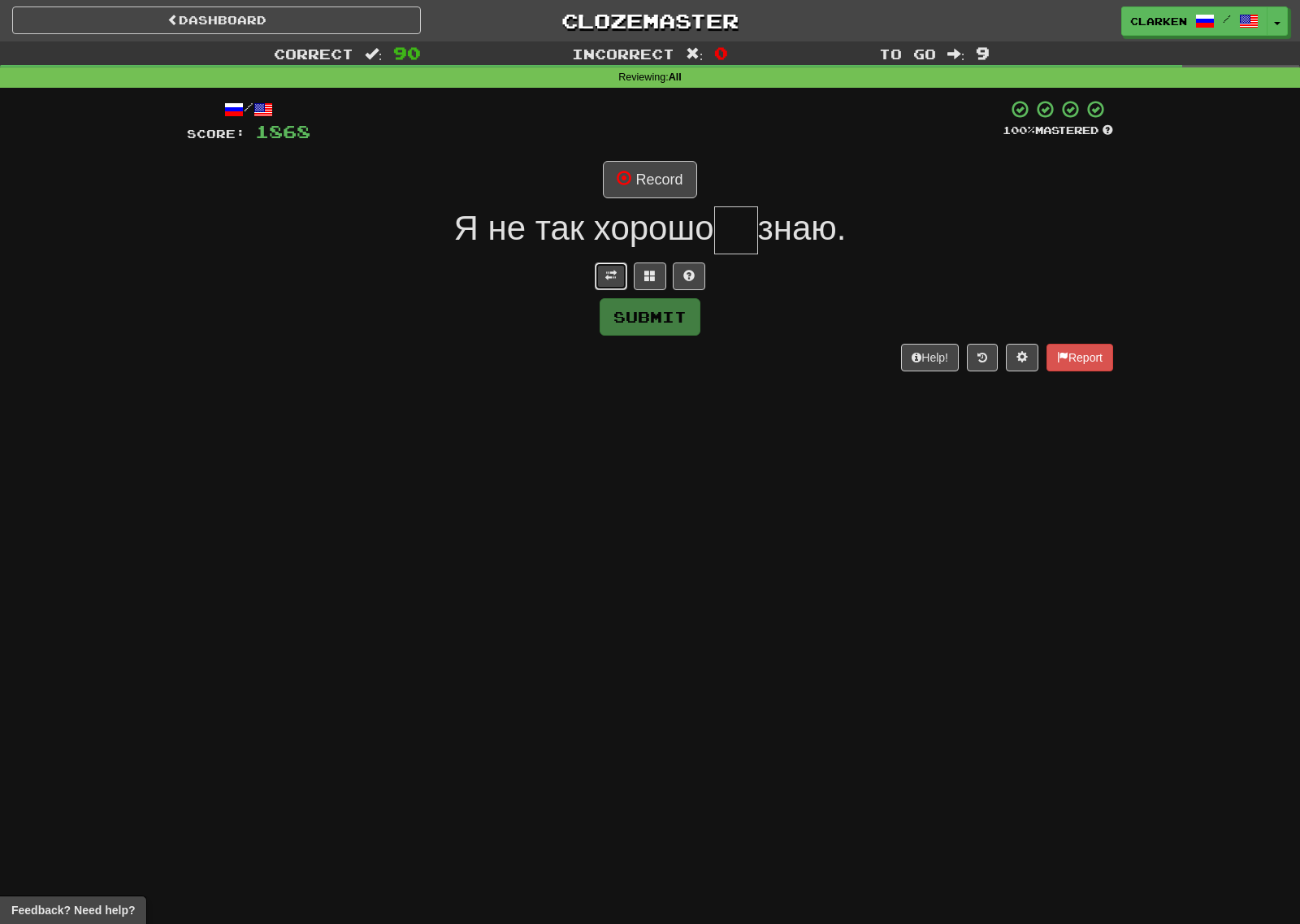
click at [598, 270] on button at bounding box center [611, 276] width 33 height 28
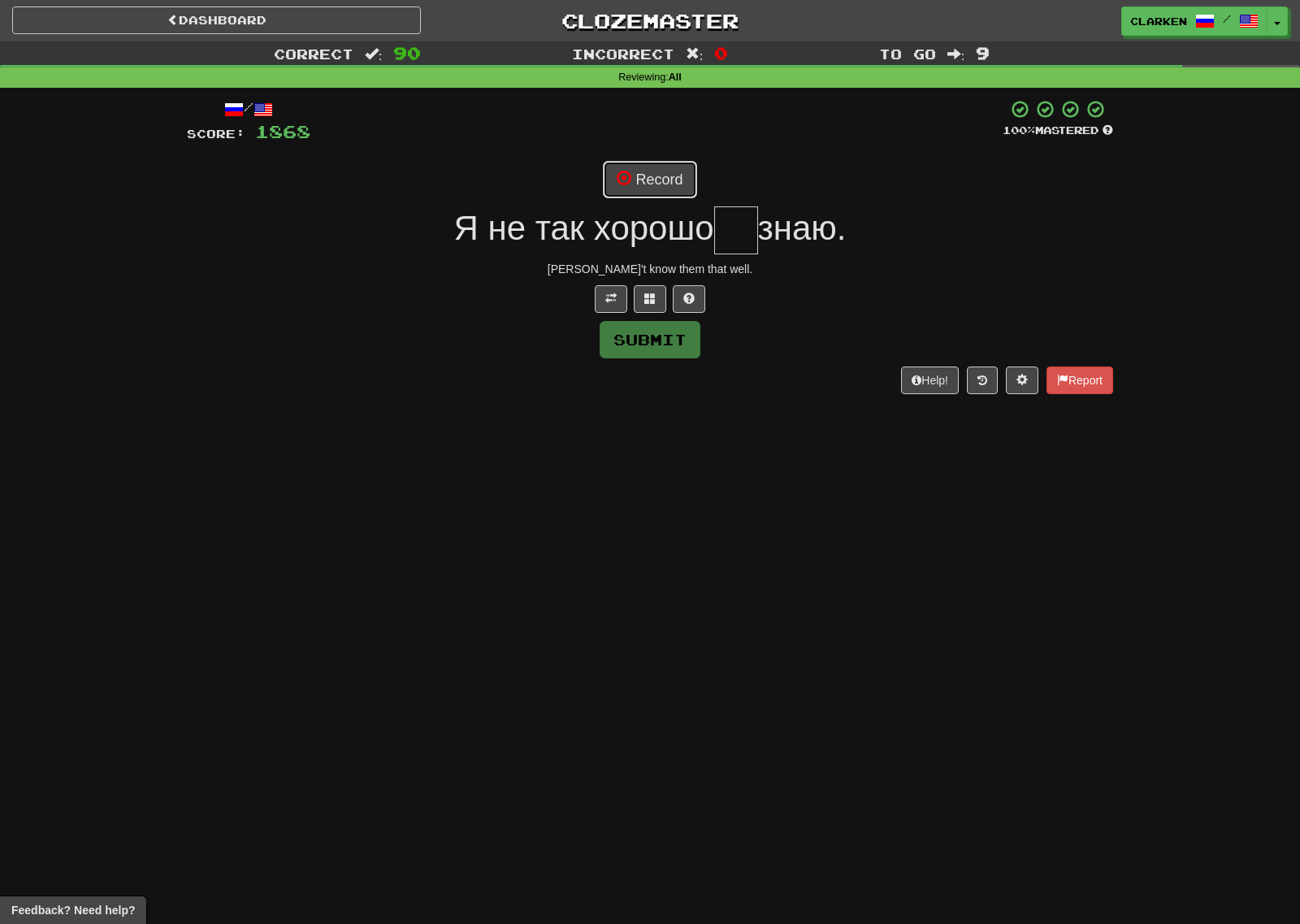
click at [637, 178] on button "Record" at bounding box center [649, 180] width 94 height 38
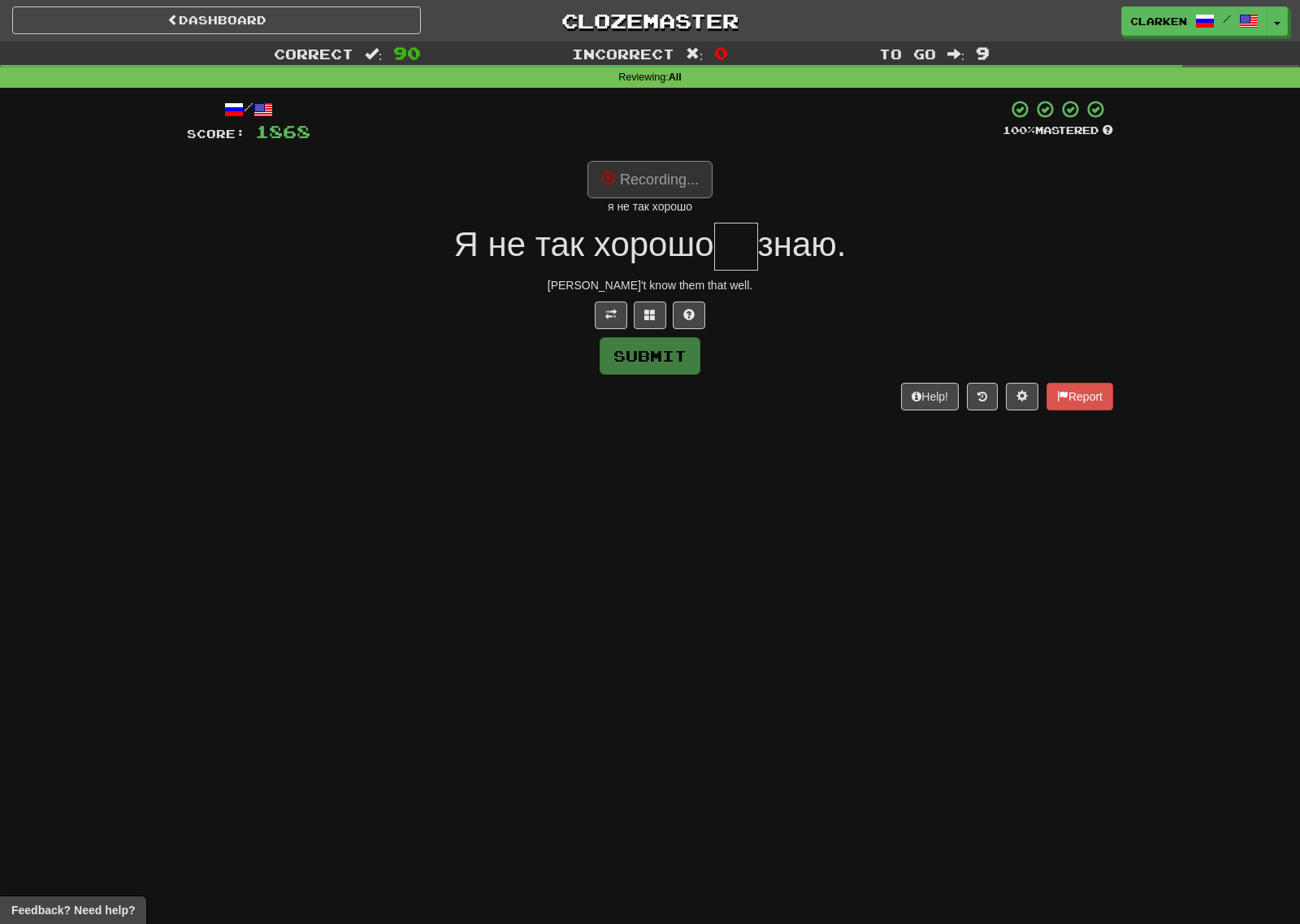
type input "**"
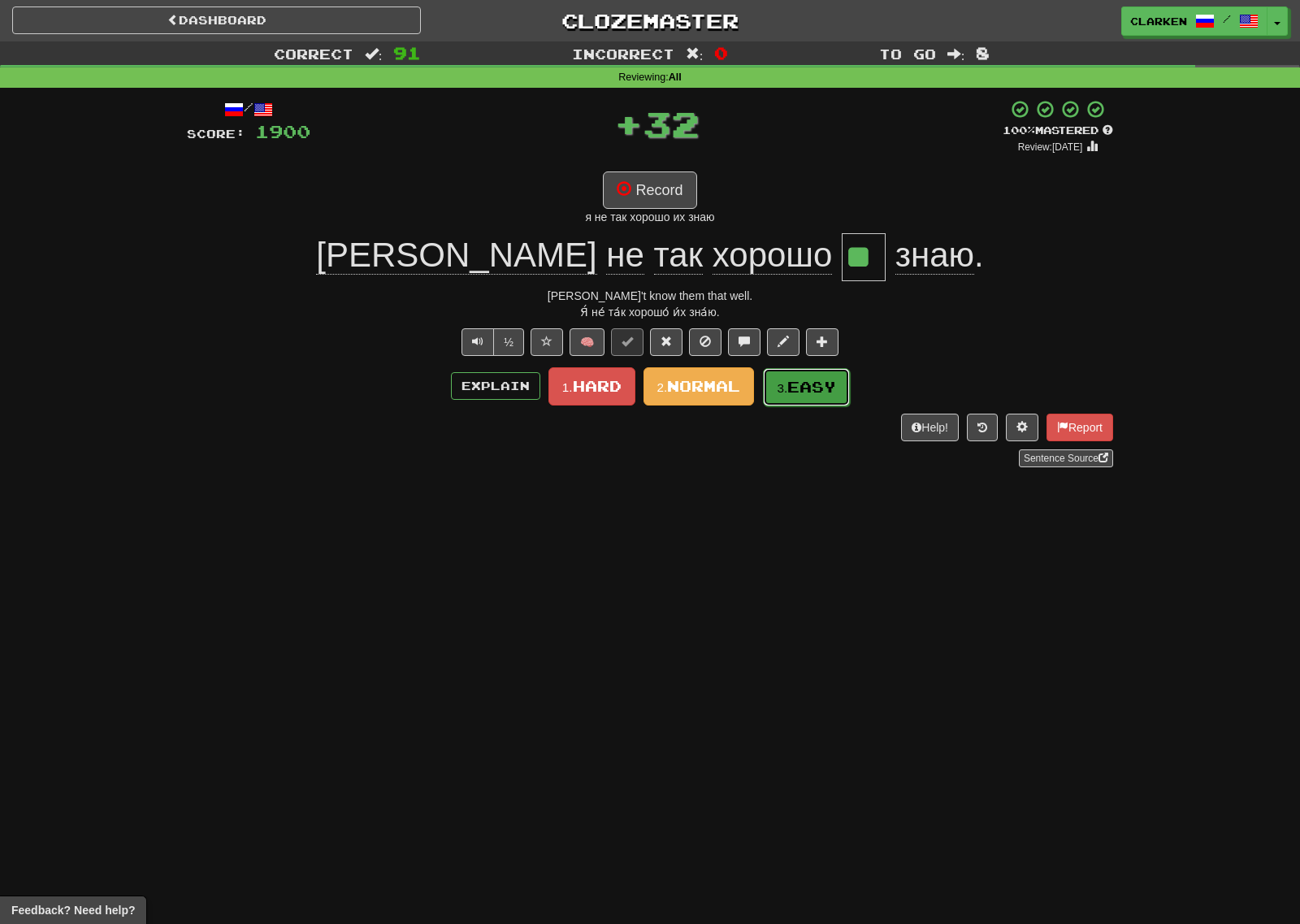
click at [806, 397] on button "3. Easy" at bounding box center [806, 387] width 87 height 39
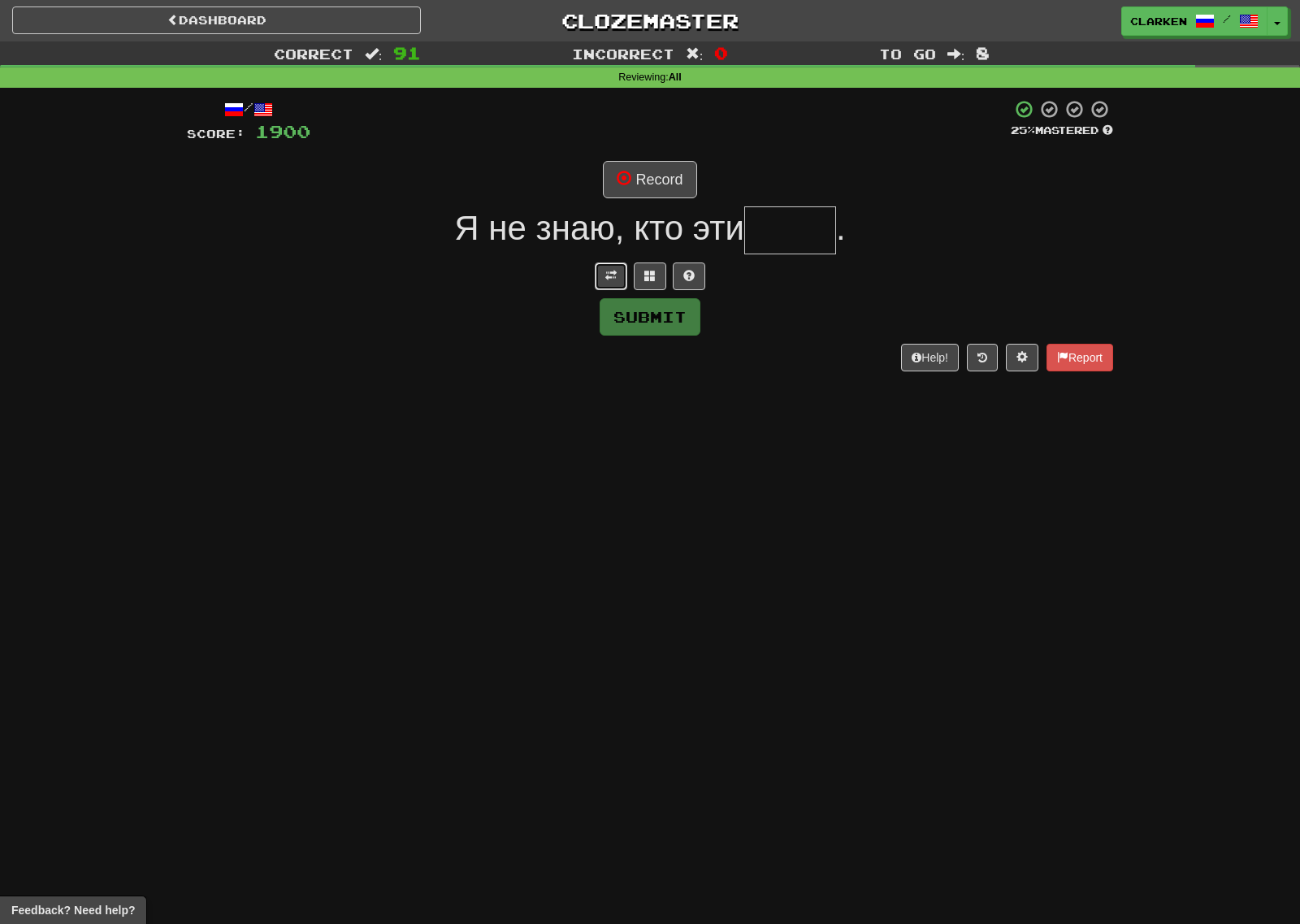
click at [611, 267] on button at bounding box center [611, 276] width 33 height 28
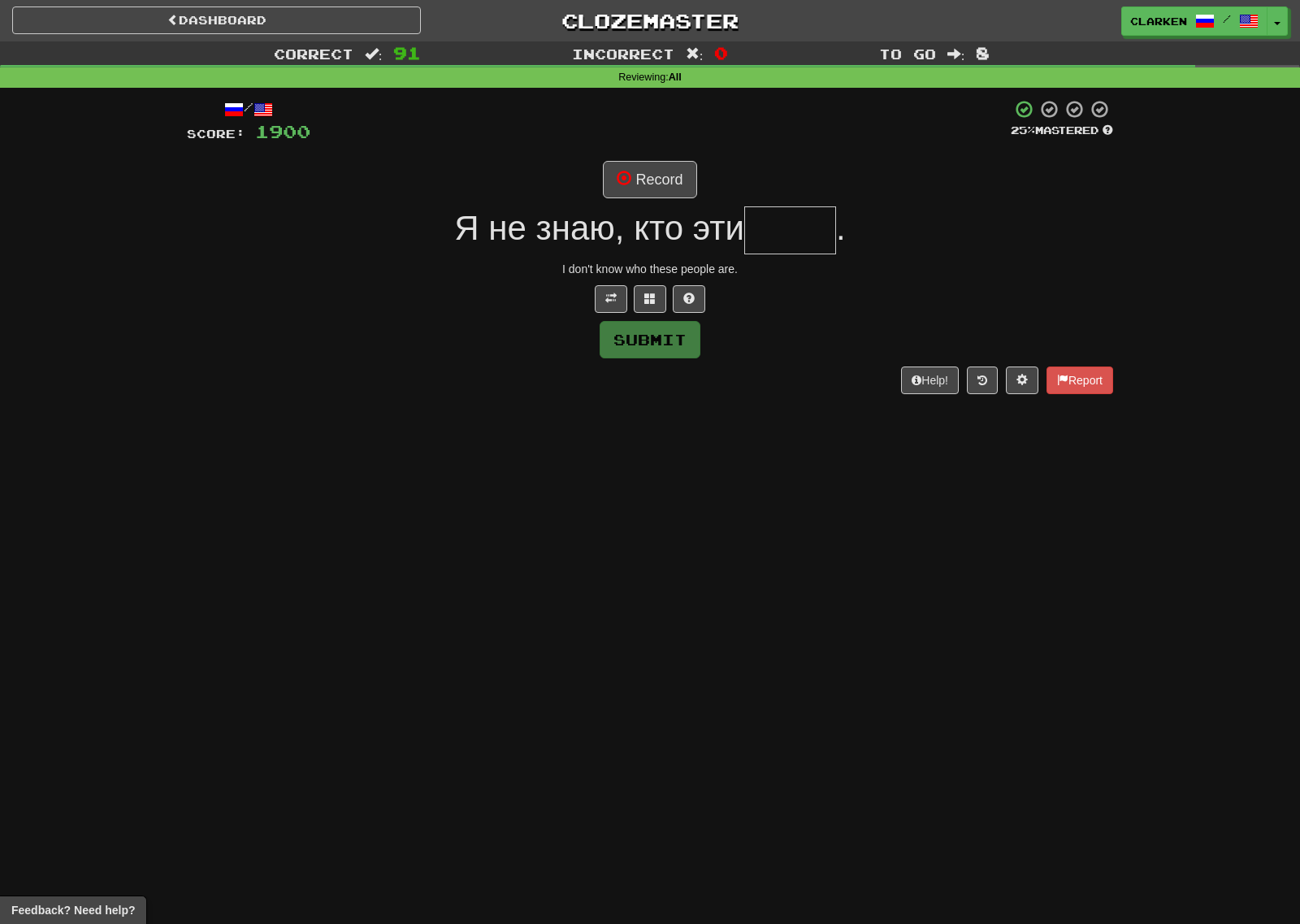
click at [636, 199] on div "/ Score: 1900 25 % Mastered Record Я не знаю, кто эти . [PERSON_NAME]'t know wh…" at bounding box center [649, 246] width 926 height 294
click at [639, 186] on button "Record" at bounding box center [649, 180] width 94 height 38
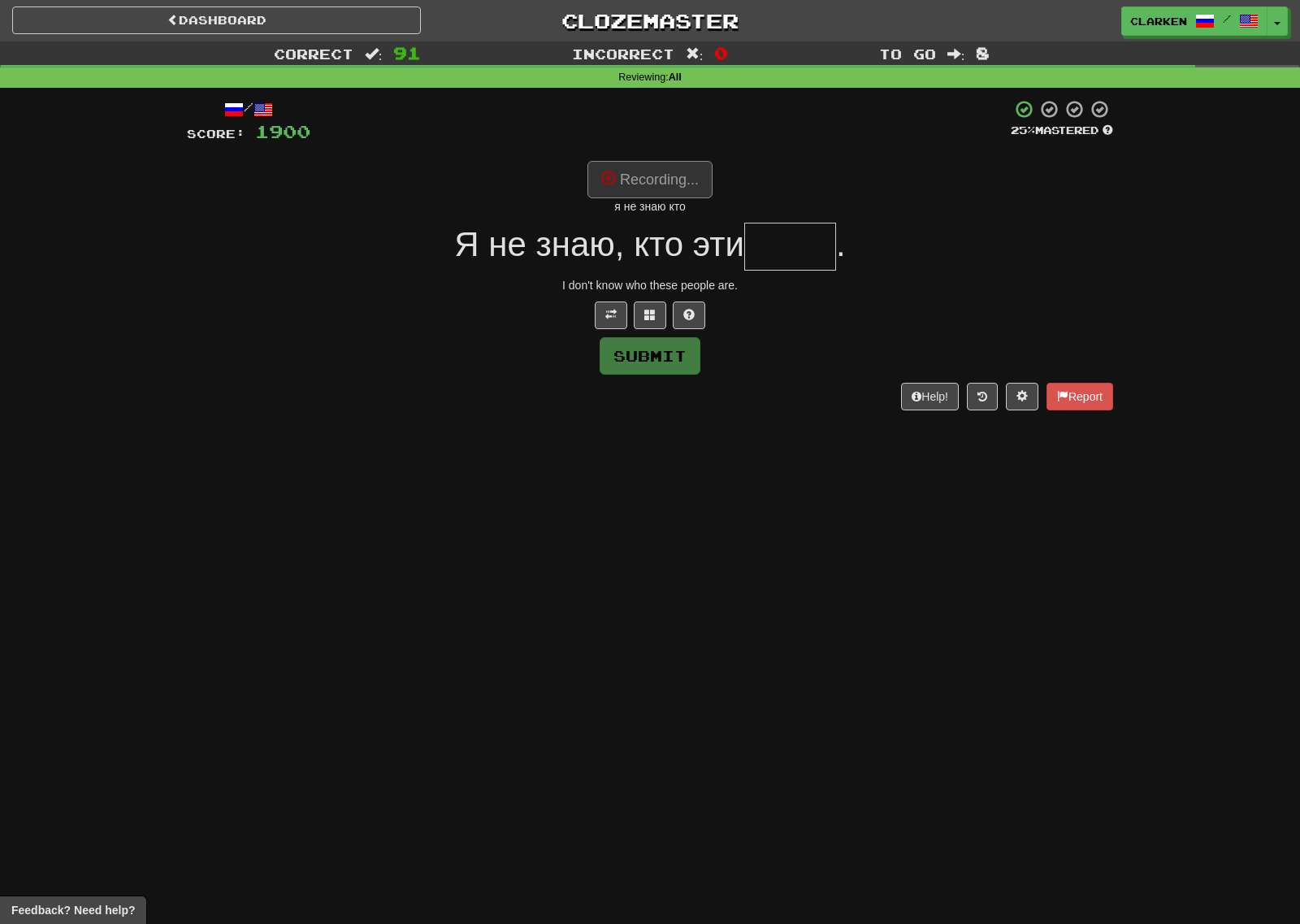
type input "****"
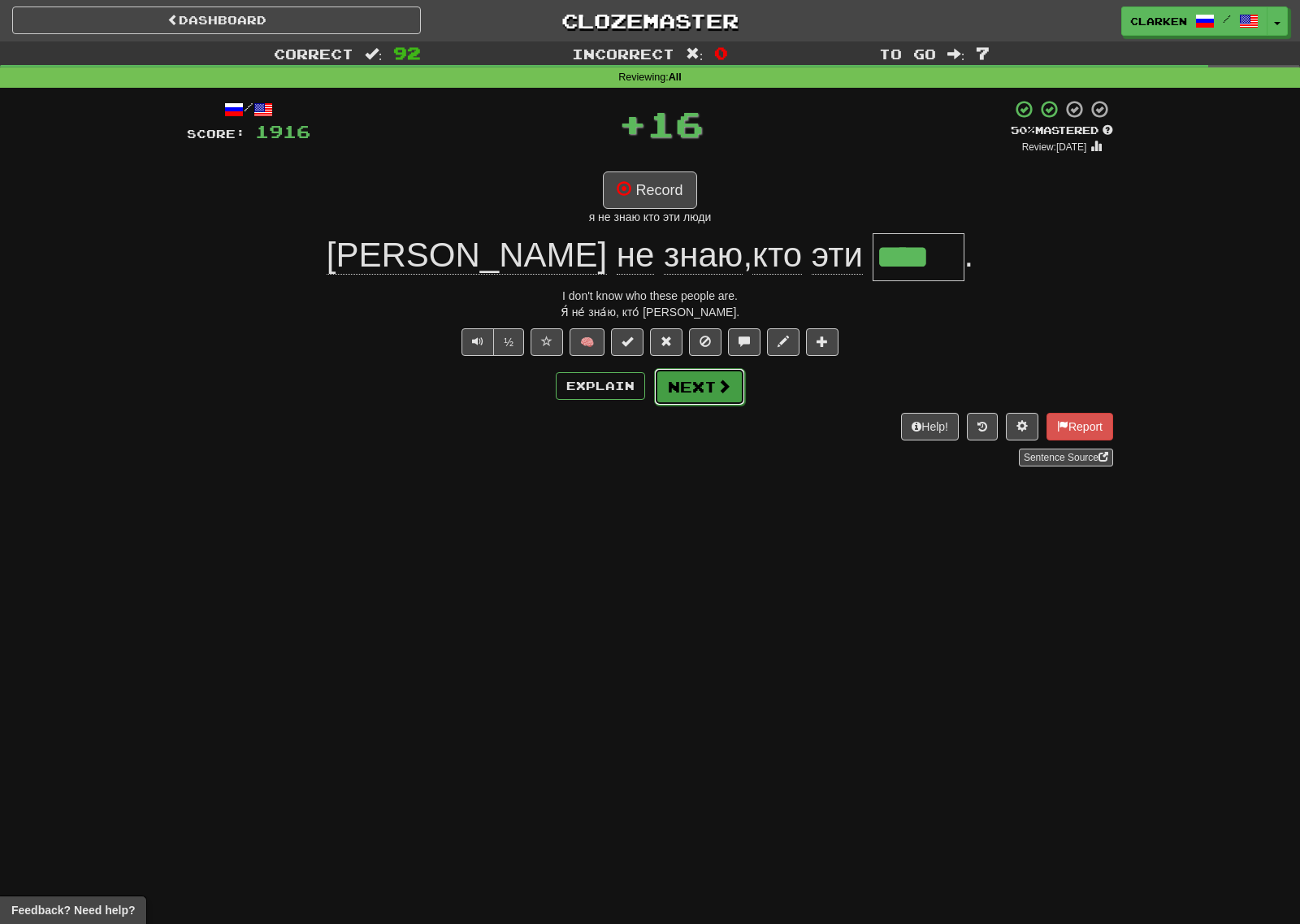
click at [721, 396] on button "Next" at bounding box center [699, 386] width 91 height 38
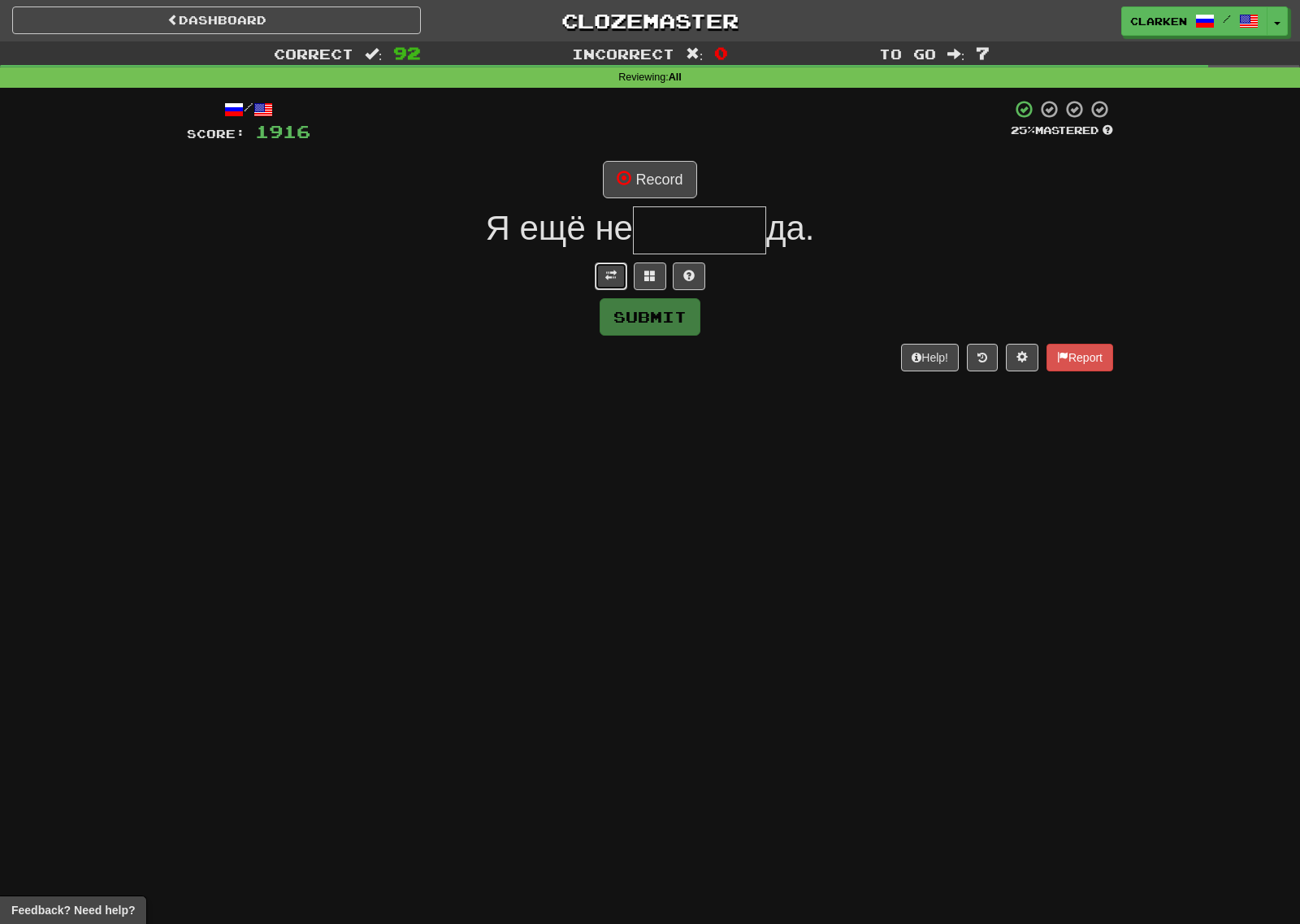
click at [600, 277] on button at bounding box center [611, 276] width 33 height 28
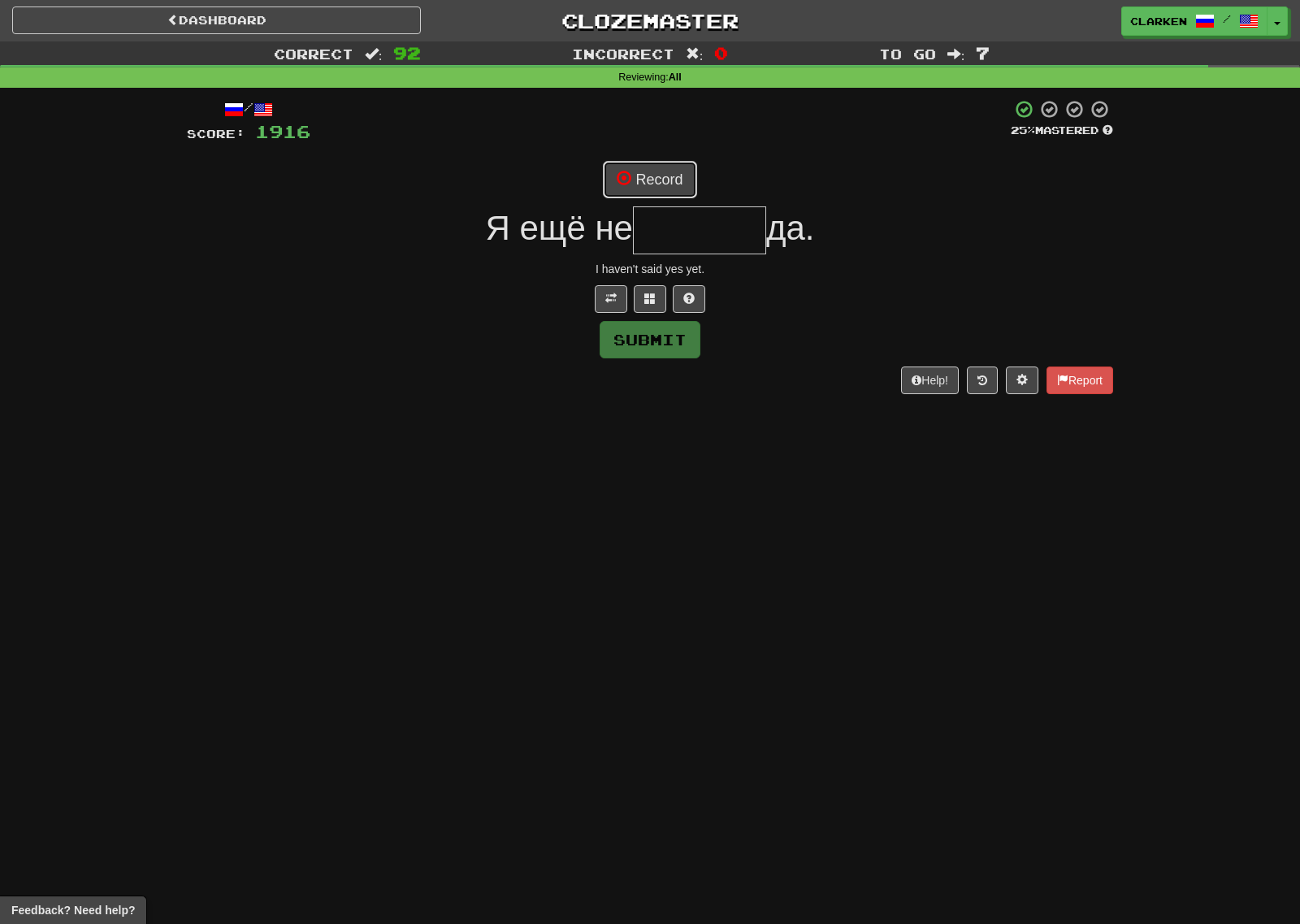
click at [644, 186] on button "Record" at bounding box center [649, 180] width 94 height 38
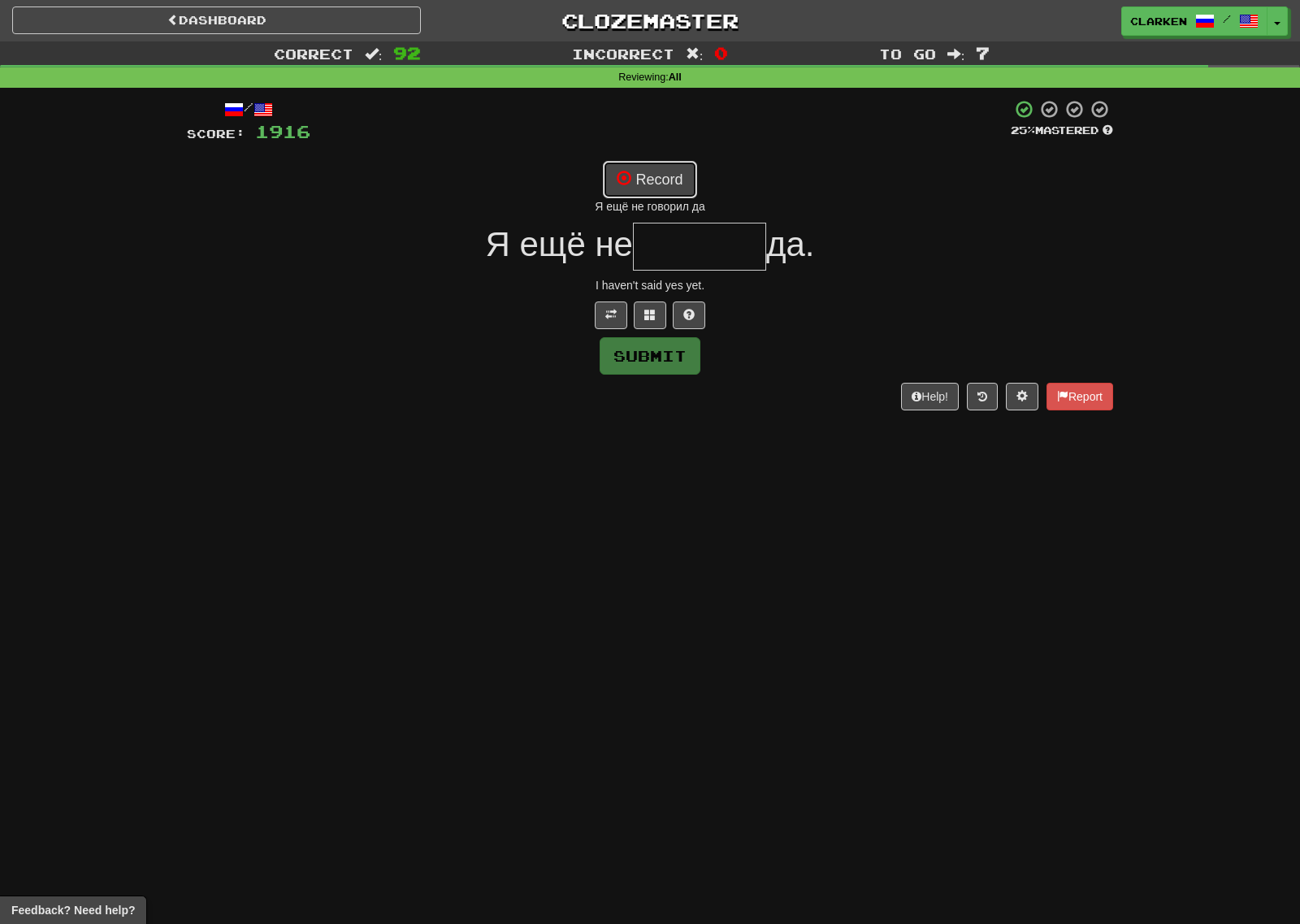
click at [634, 184] on button "Record" at bounding box center [649, 180] width 94 height 38
click at [651, 180] on button "Record" at bounding box center [649, 180] width 94 height 38
click at [643, 316] on button at bounding box center [650, 315] width 33 height 28
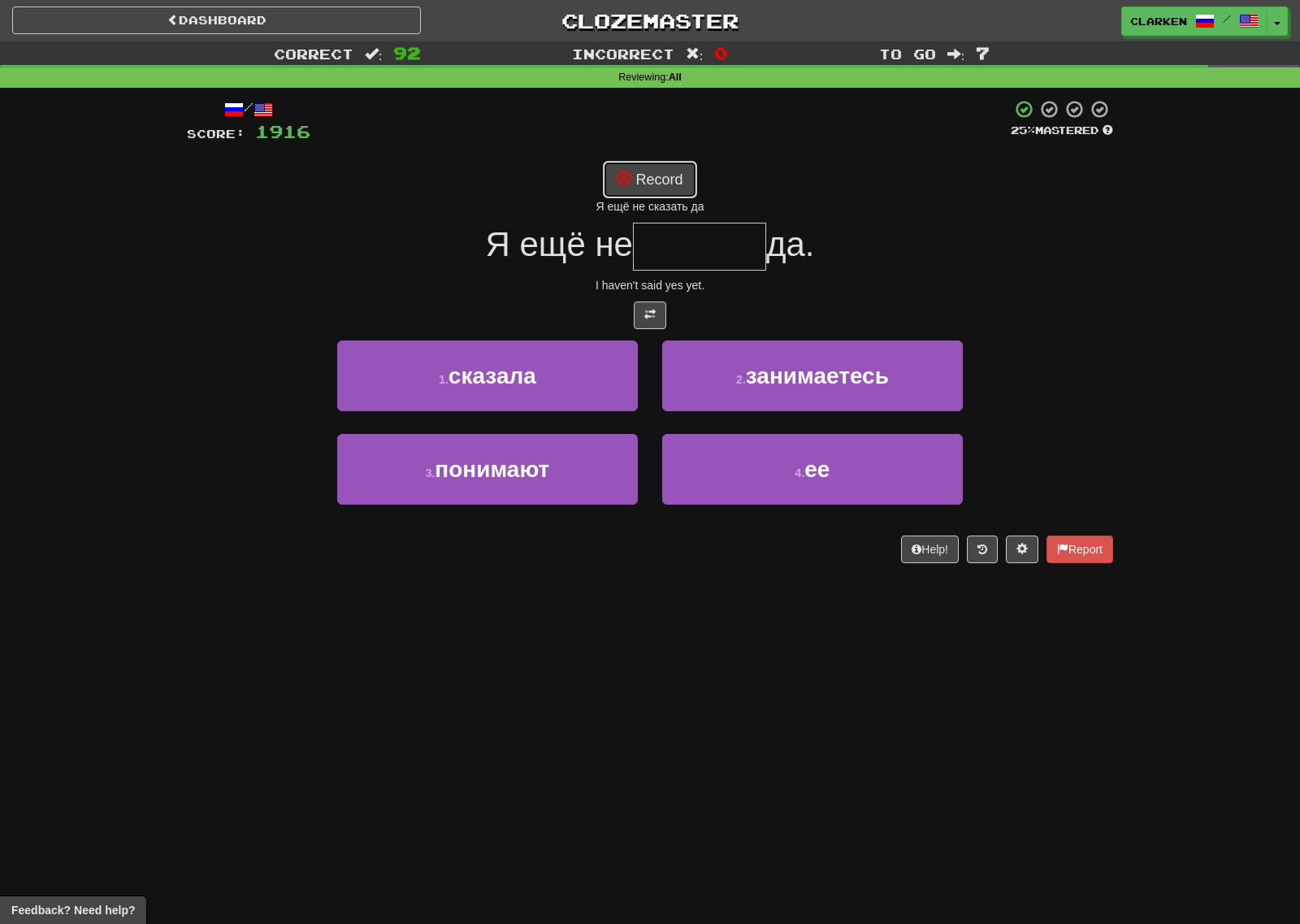
click at [651, 176] on button "Record" at bounding box center [649, 180] width 94 height 38
type input "*******"
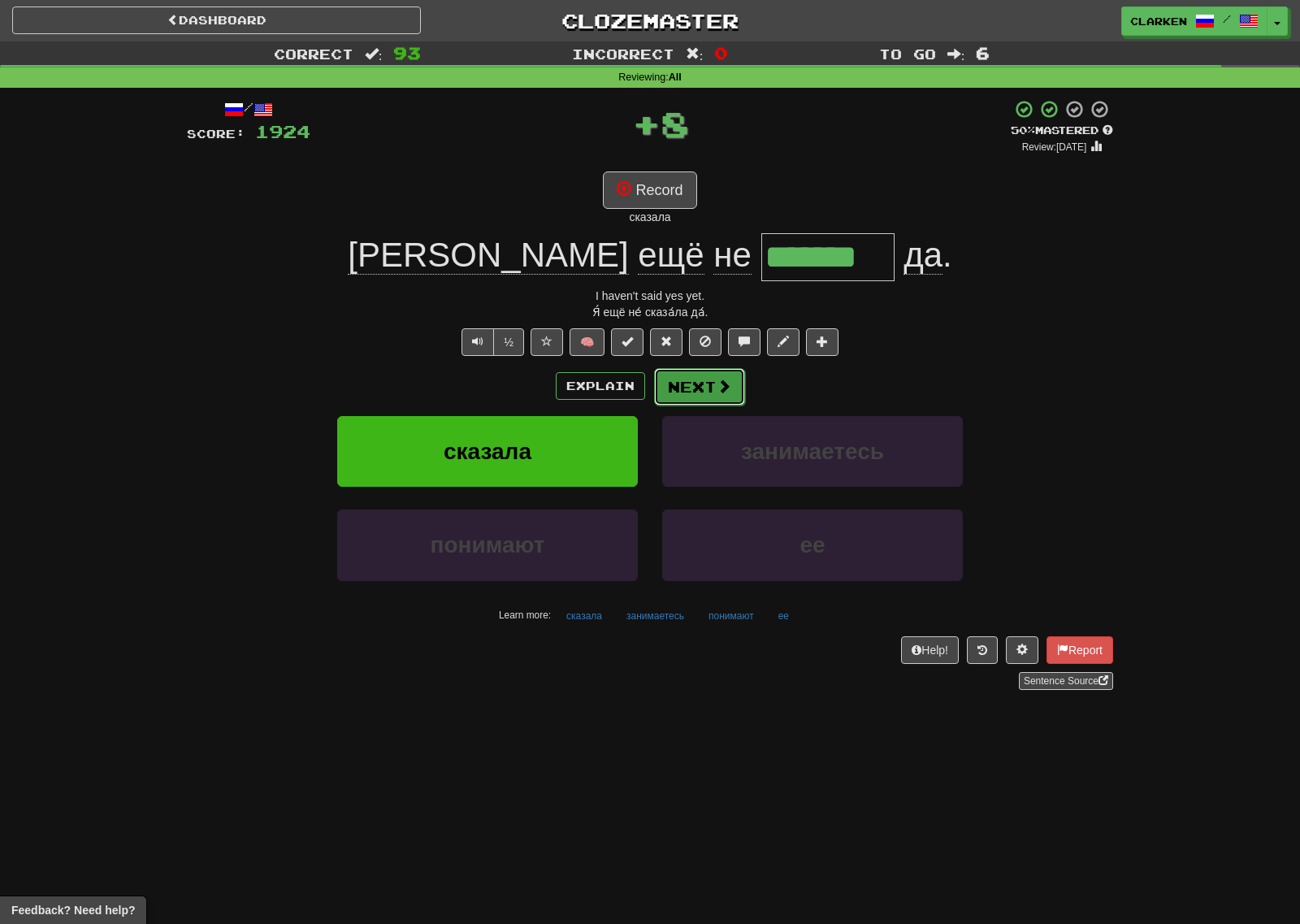
click at [694, 383] on button "Next" at bounding box center [699, 386] width 91 height 38
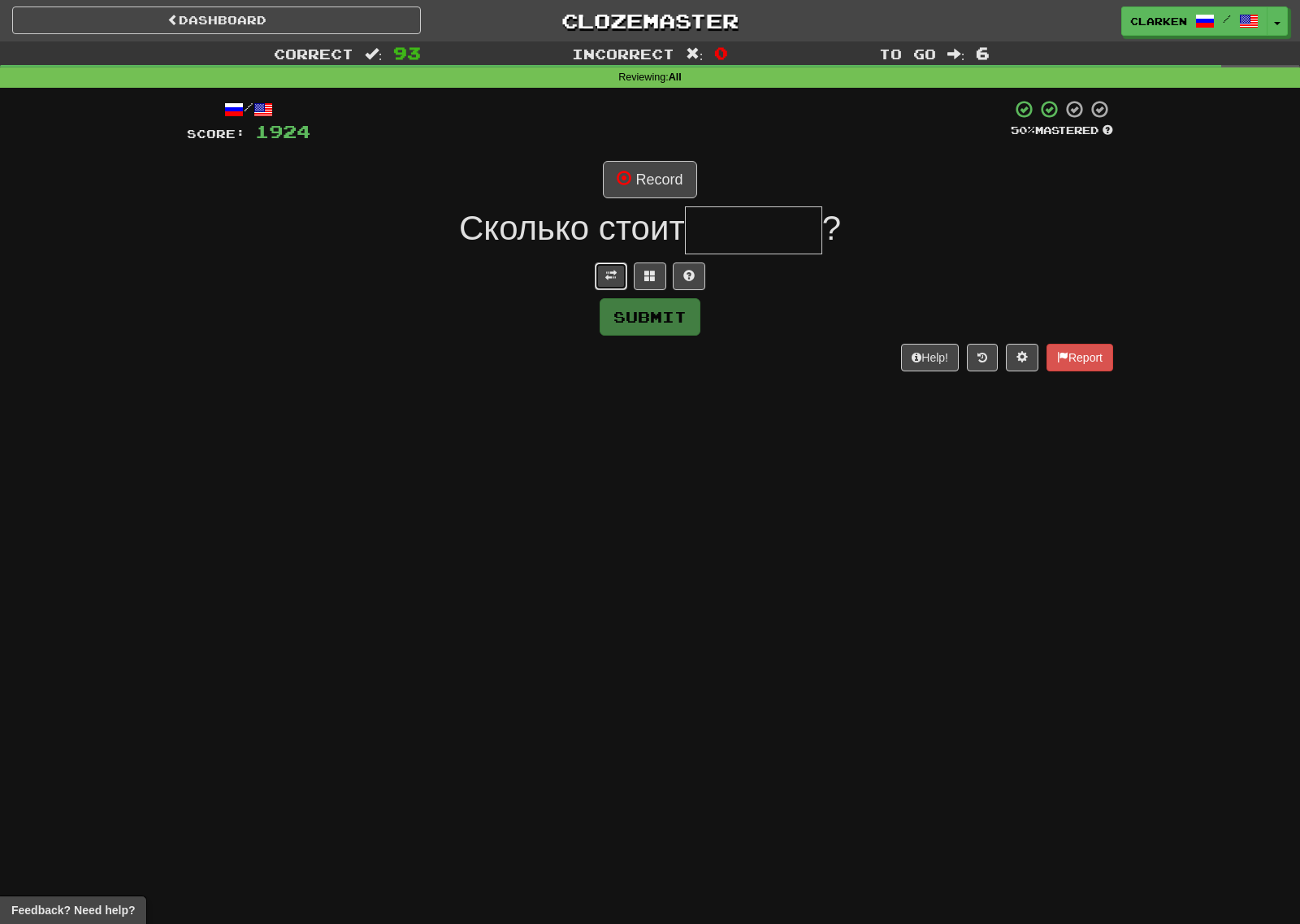
click at [608, 280] on span at bounding box center [611, 275] width 12 height 12
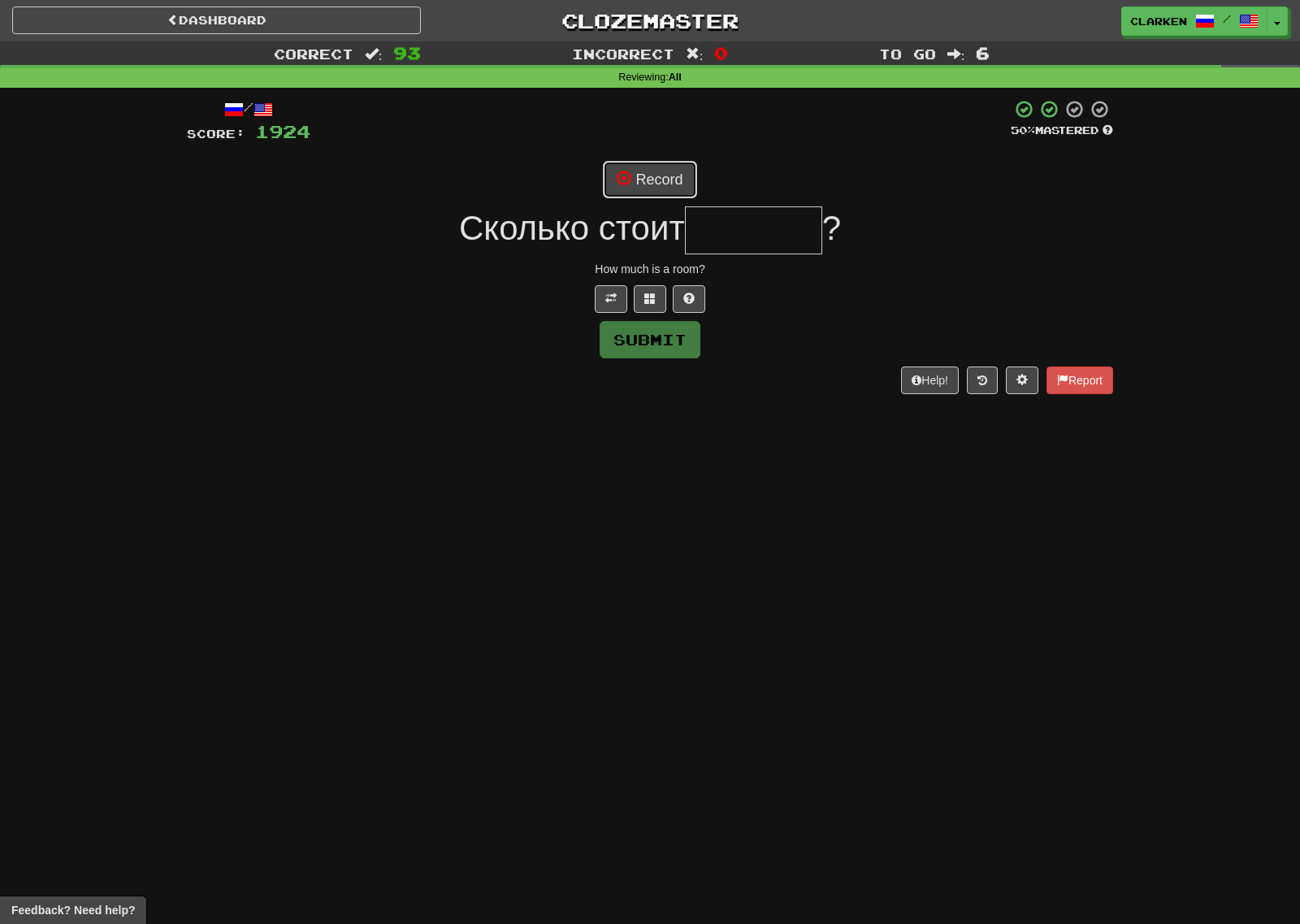
click at [640, 169] on button "Record" at bounding box center [649, 180] width 94 height 38
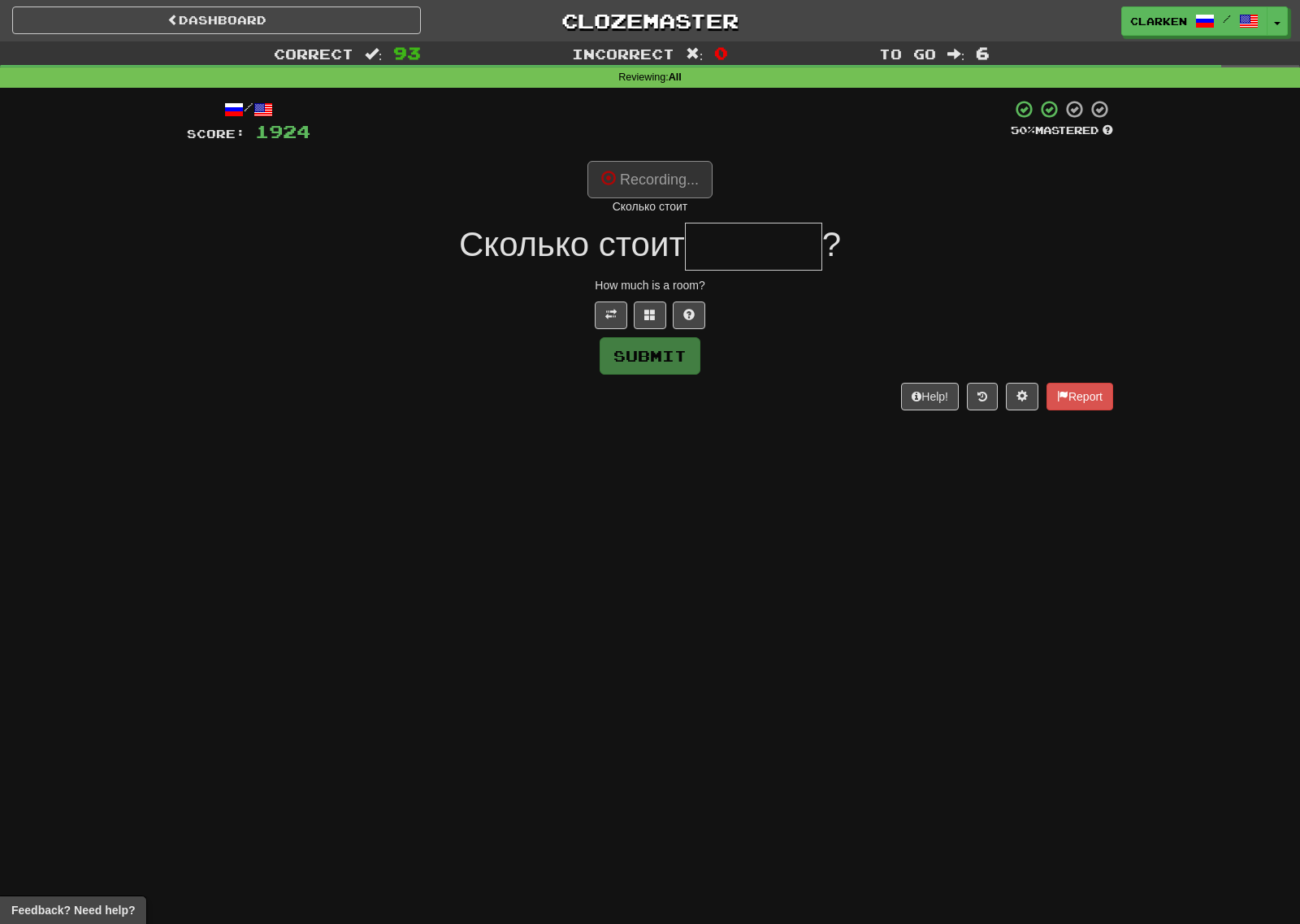
type input "*******"
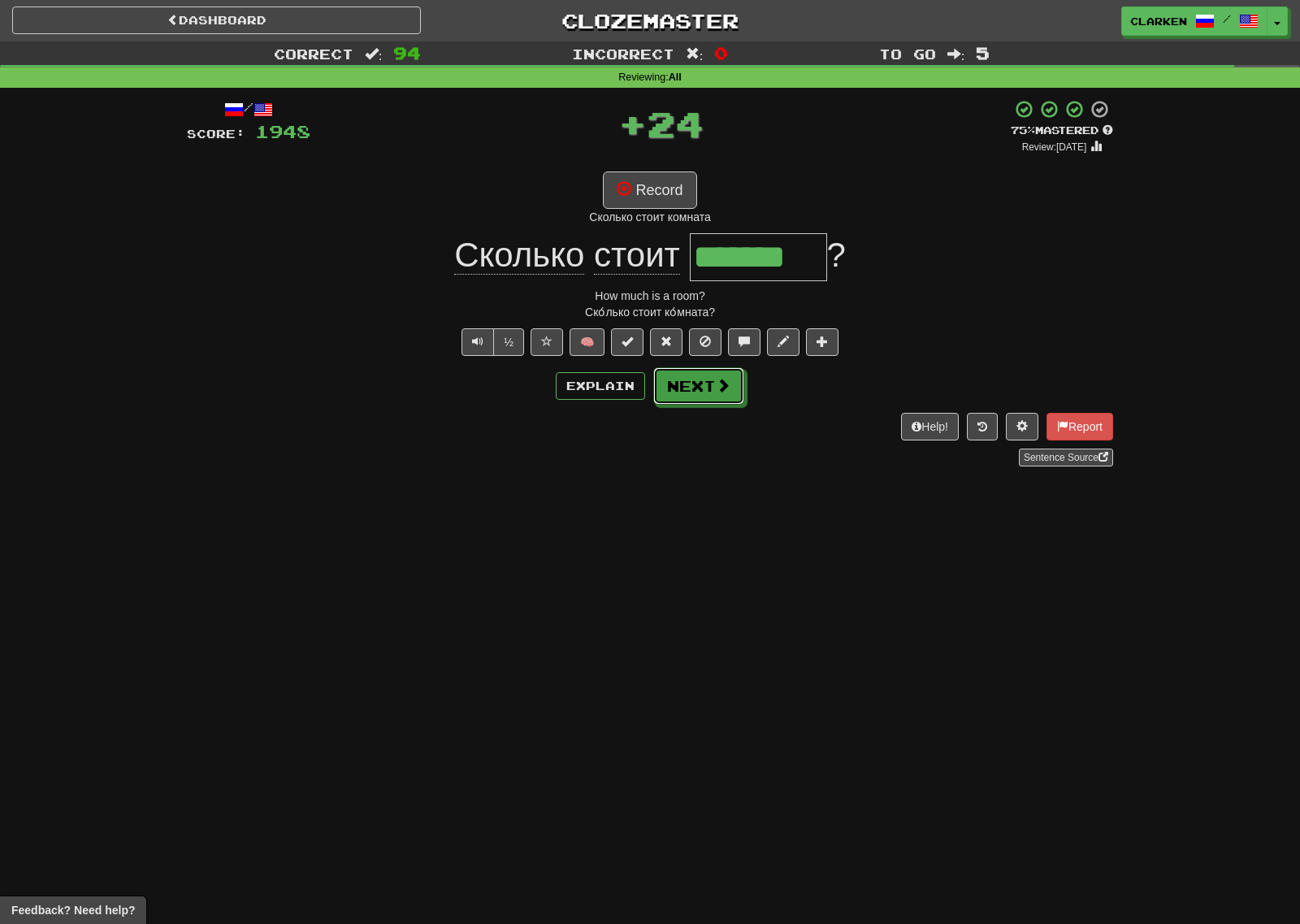
drag, startPoint x: 719, startPoint y: 387, endPoint x: 684, endPoint y: 350, distance: 50.9
click at [720, 387] on span at bounding box center [722, 384] width 14 height 14
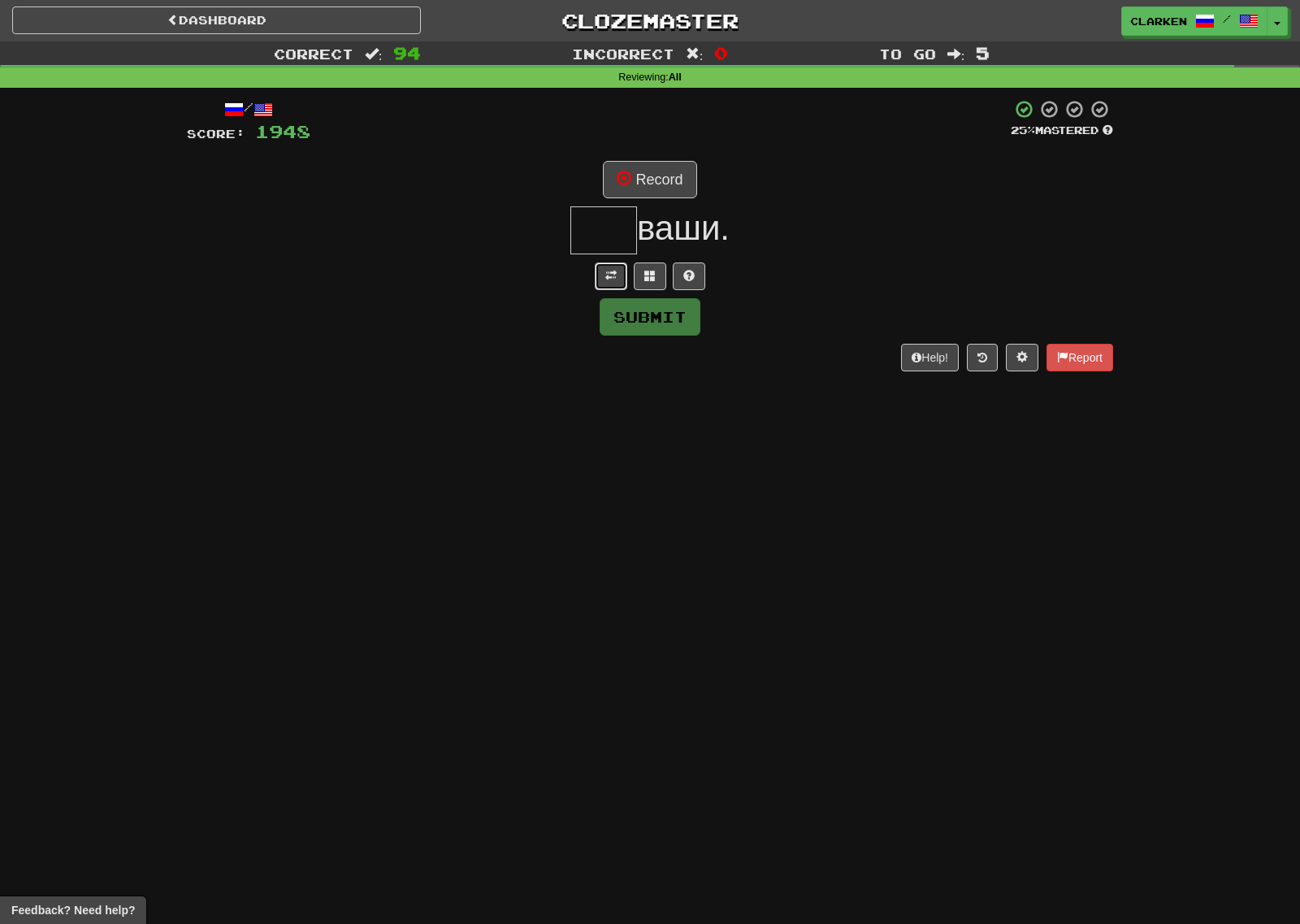
click at [619, 272] on button at bounding box center [611, 276] width 33 height 28
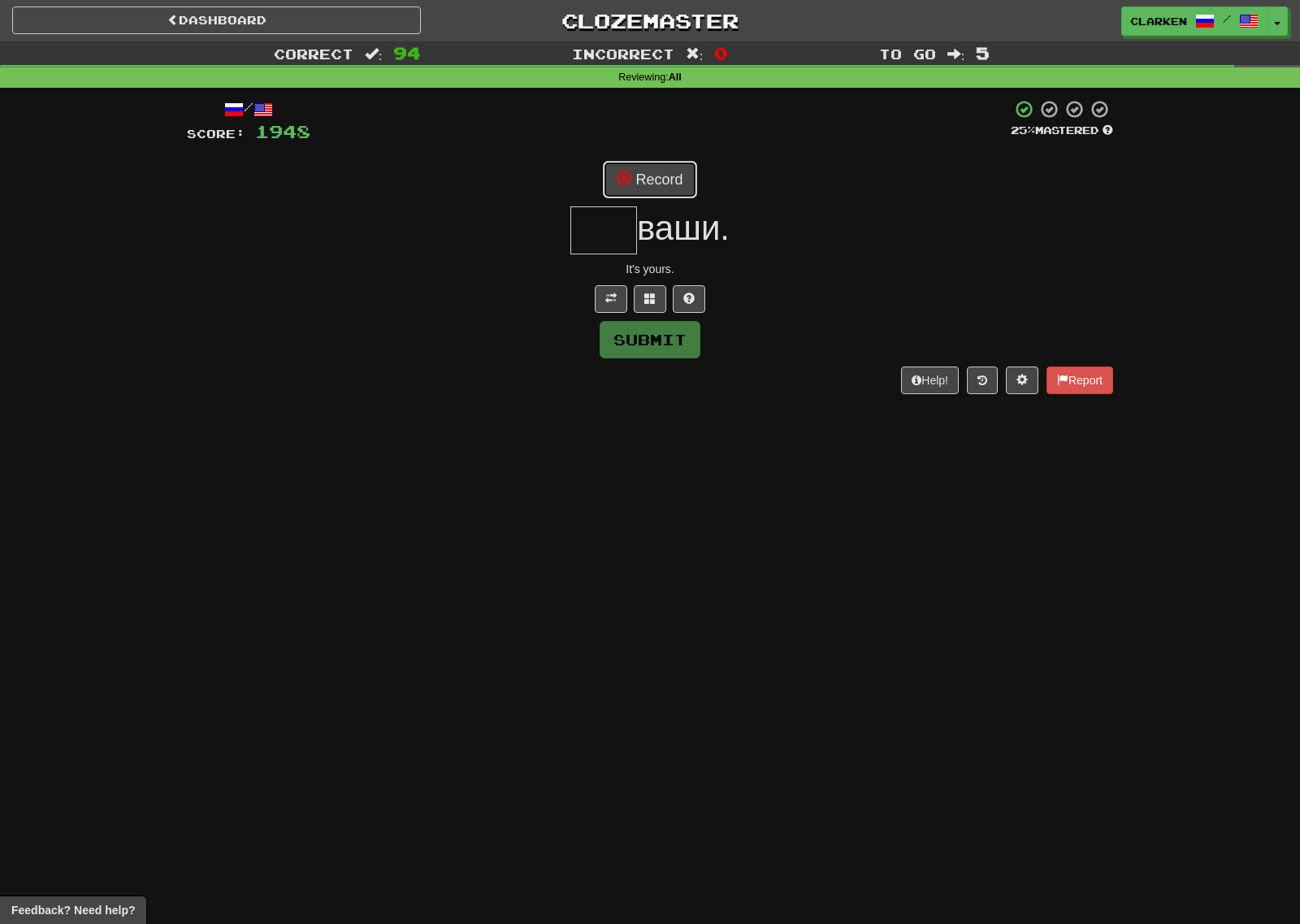
click at [656, 180] on button "Record" at bounding box center [649, 180] width 94 height 38
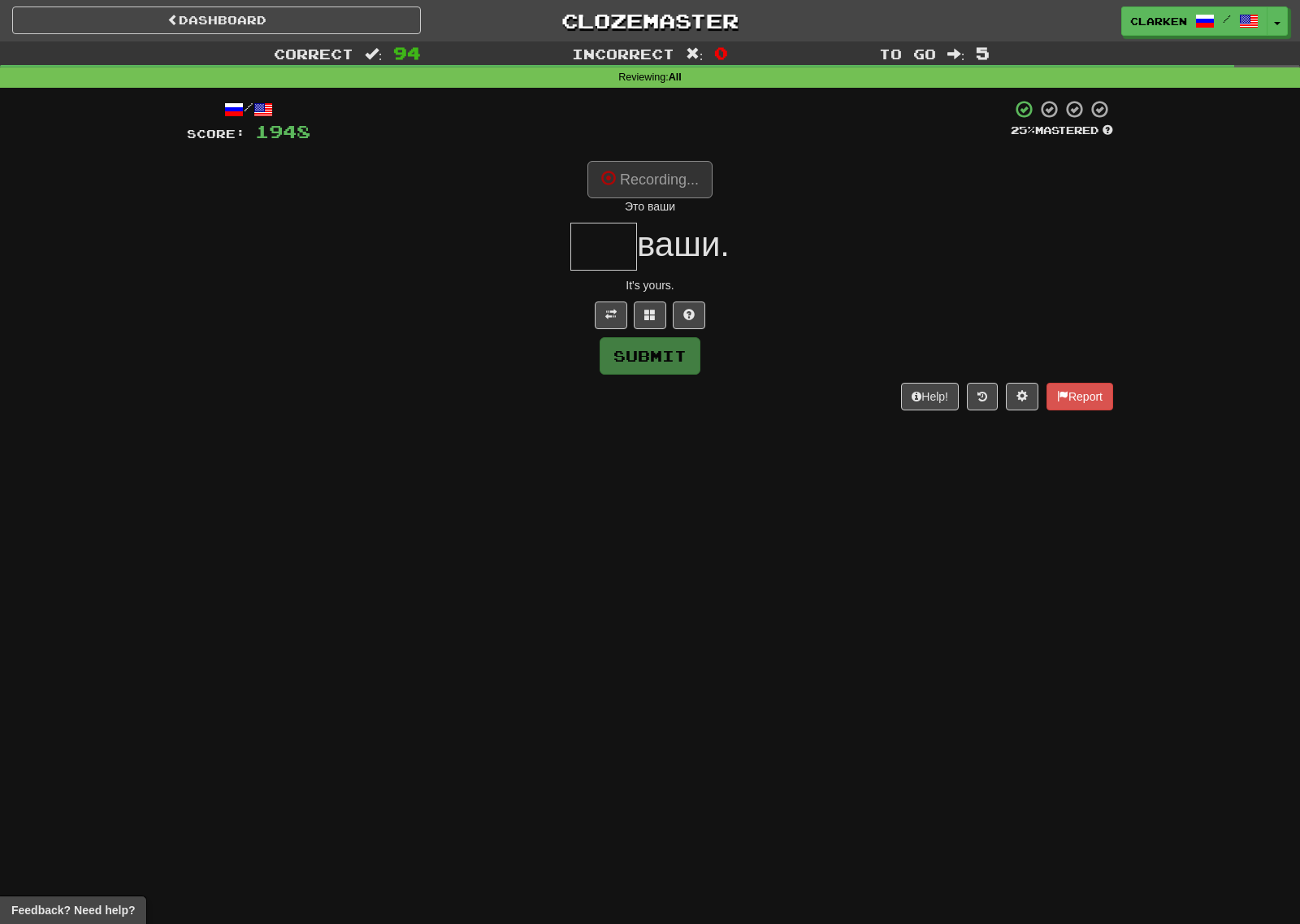
type input "***"
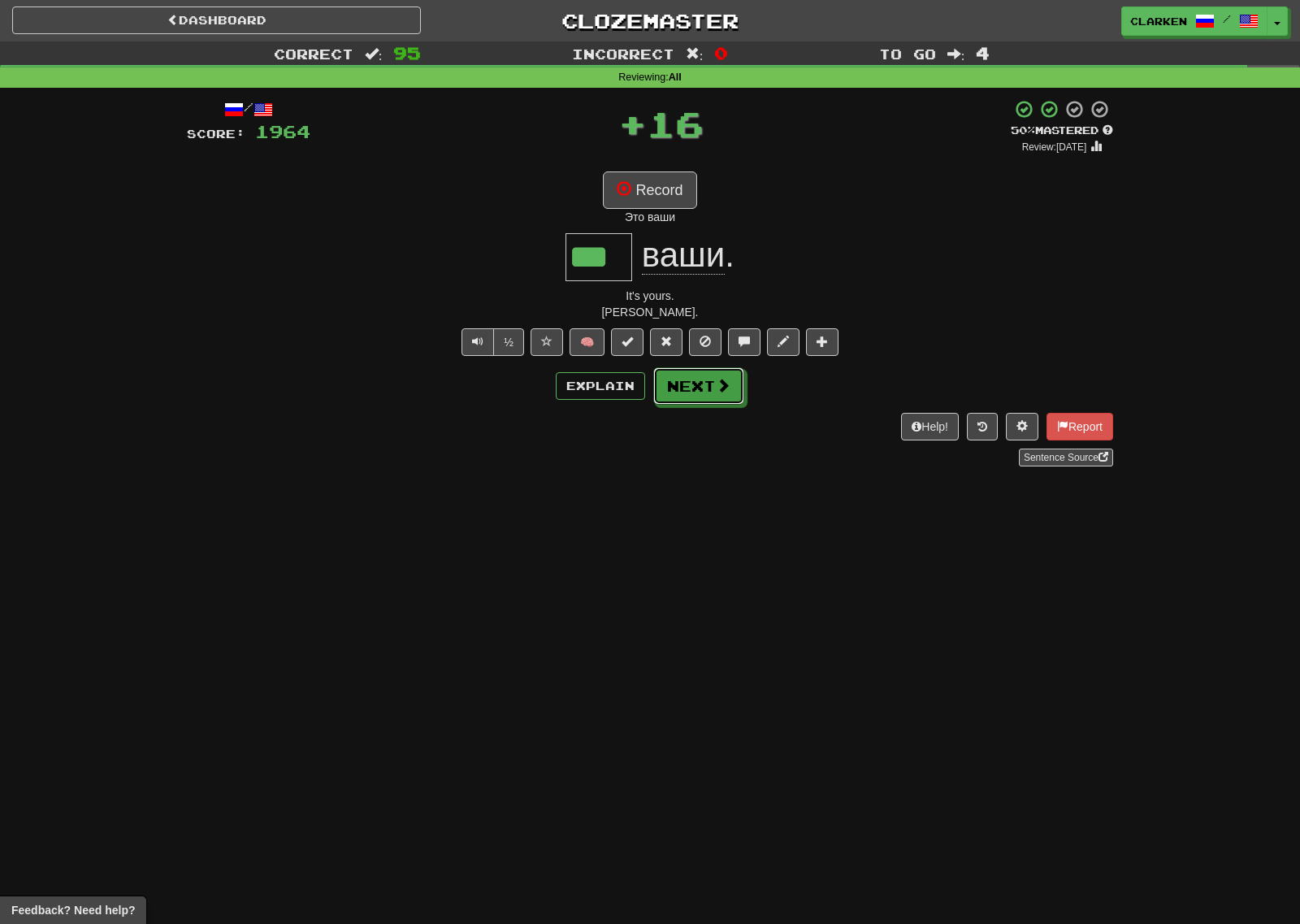
click at [717, 389] on span at bounding box center [722, 384] width 14 height 14
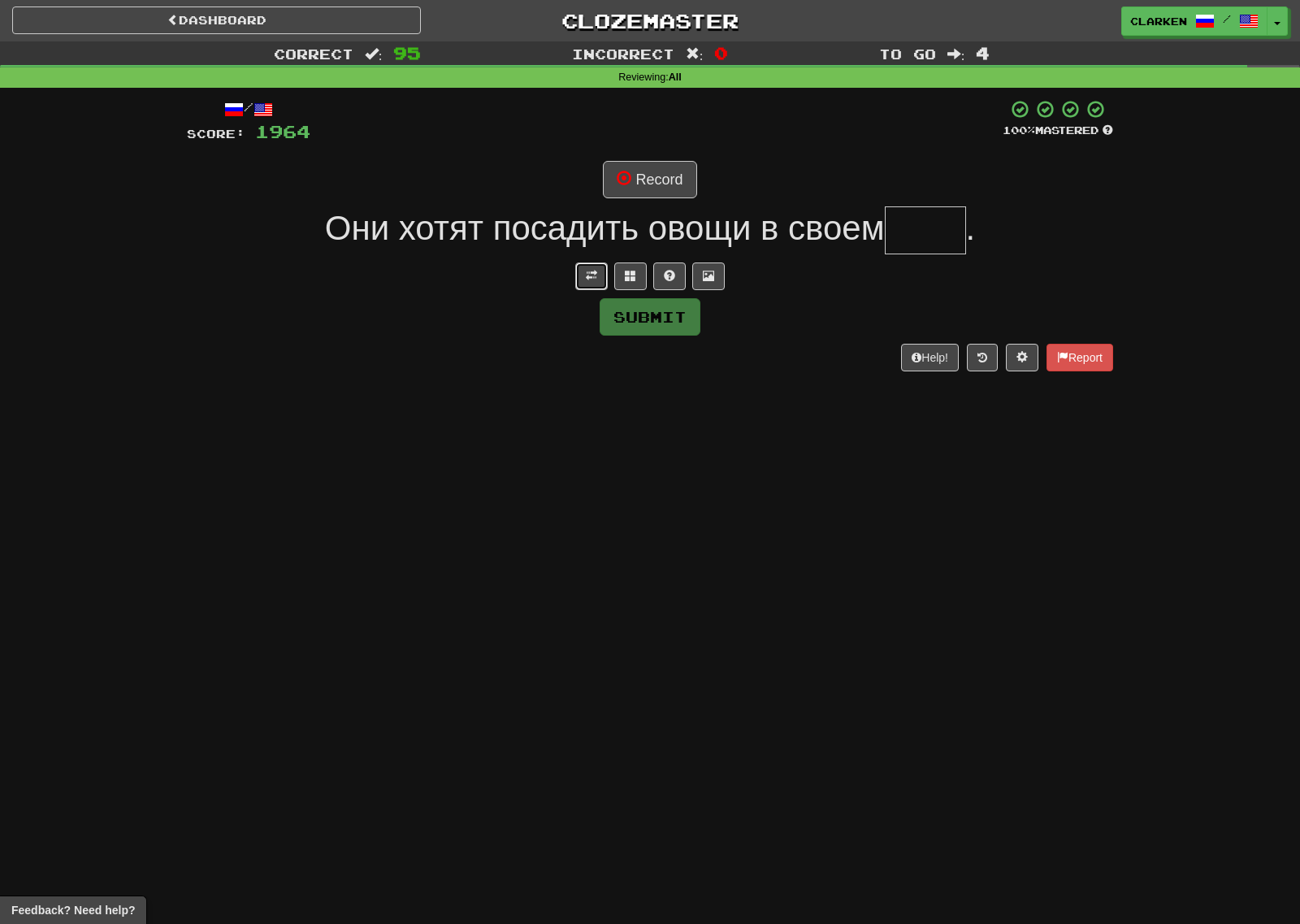
click at [594, 288] on button at bounding box center [592, 276] width 33 height 28
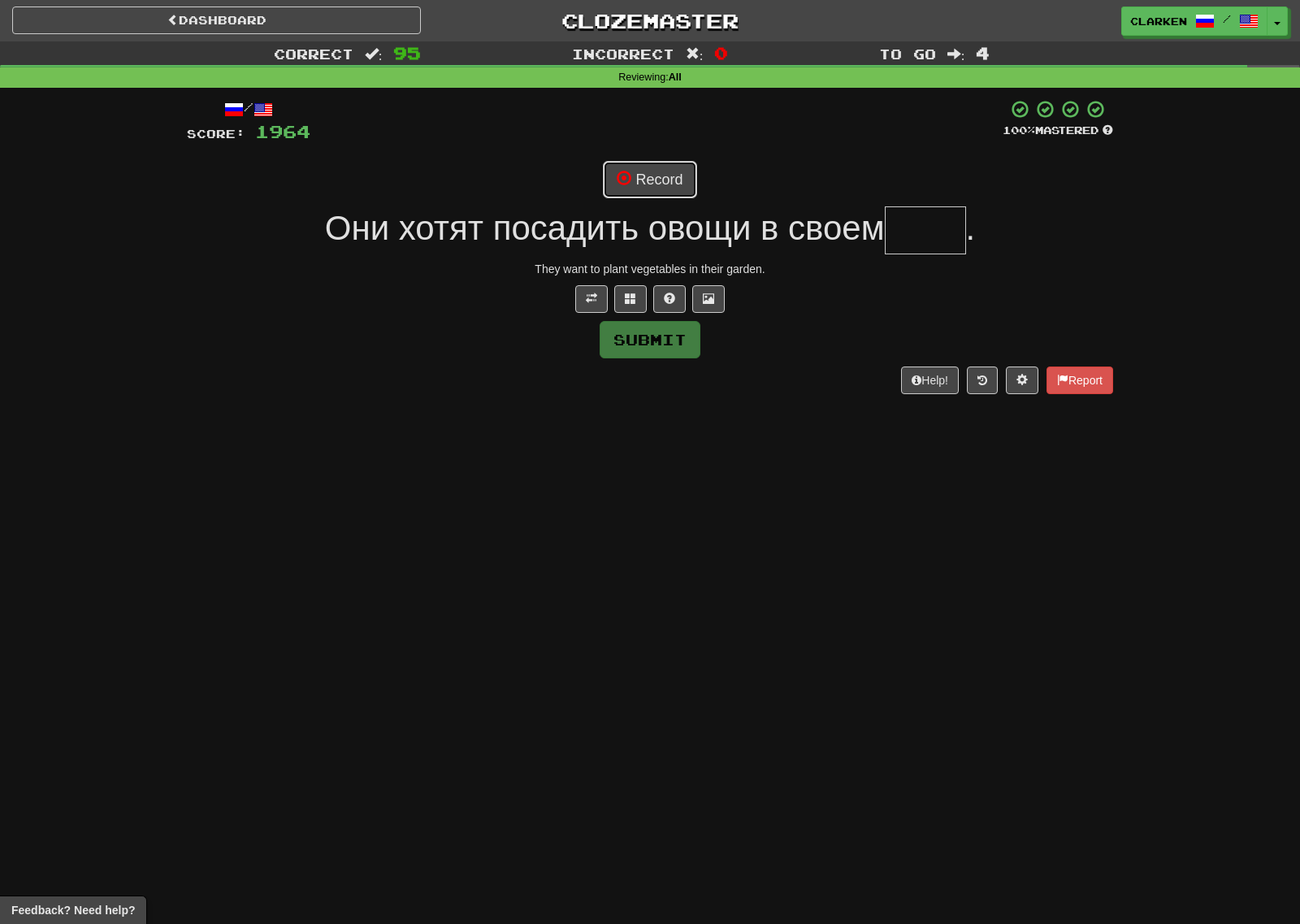
click at [664, 176] on button "Record" at bounding box center [649, 180] width 94 height 38
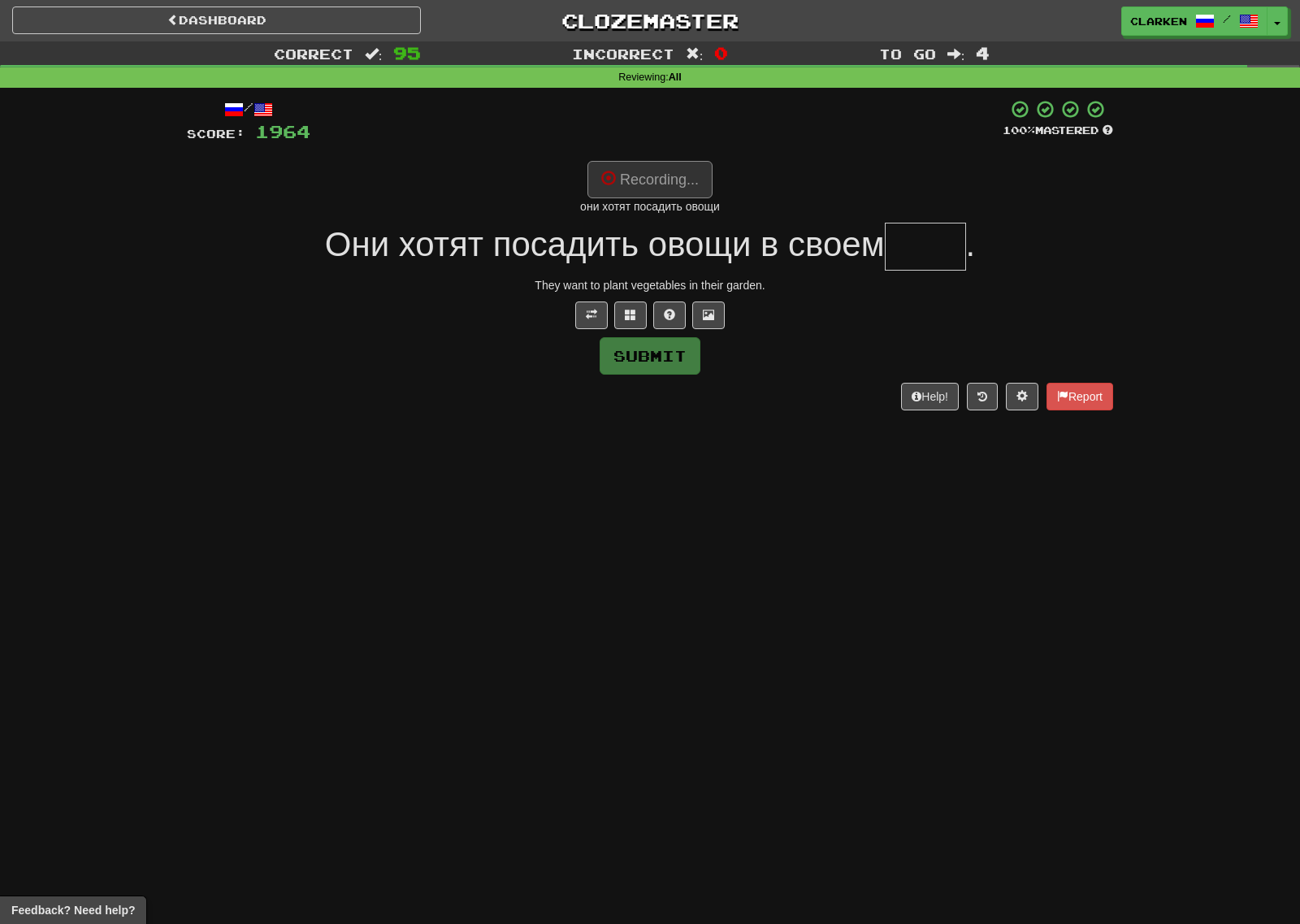
type input "****"
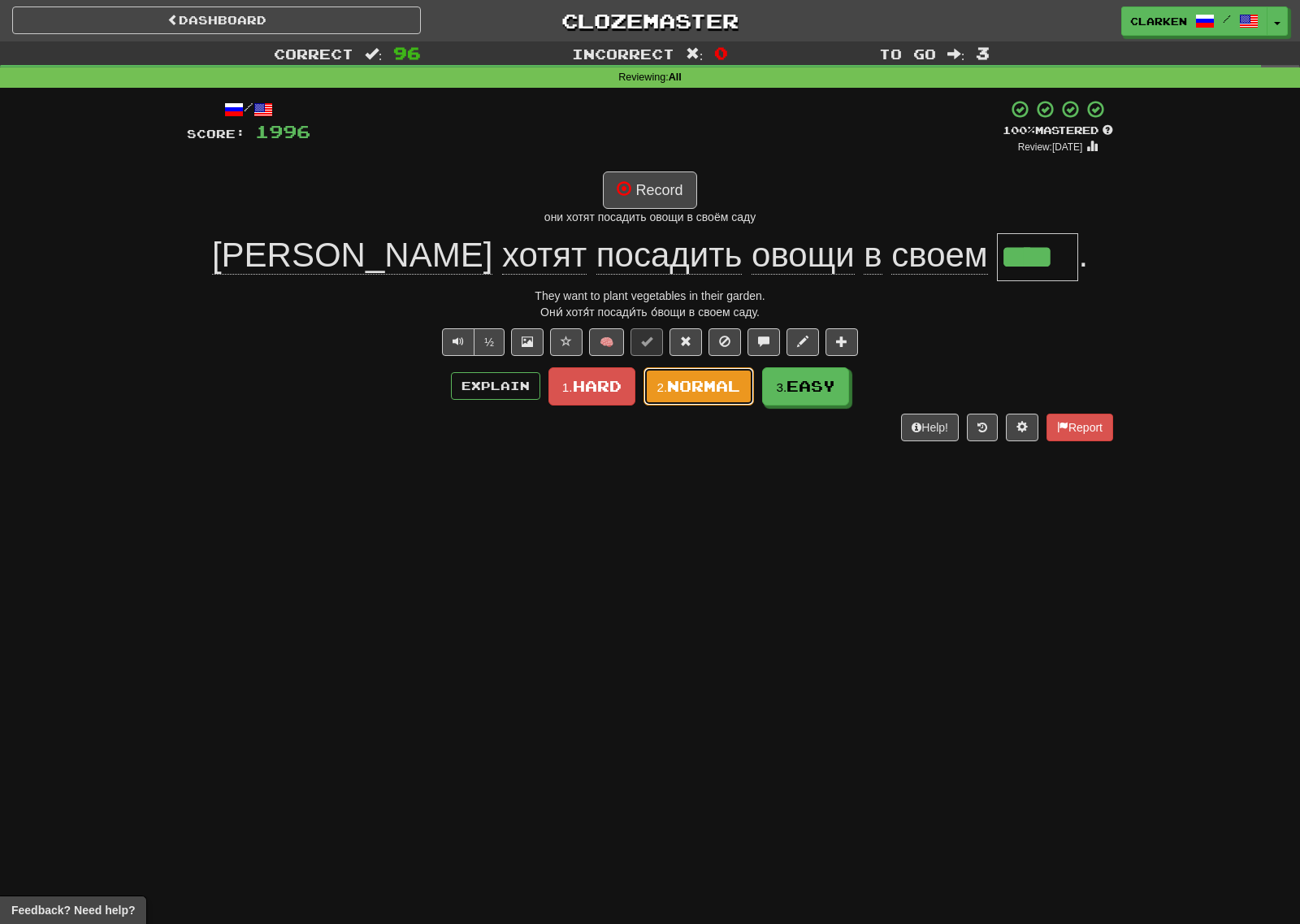
click at [720, 397] on button "2. Normal" at bounding box center [698, 386] width 111 height 39
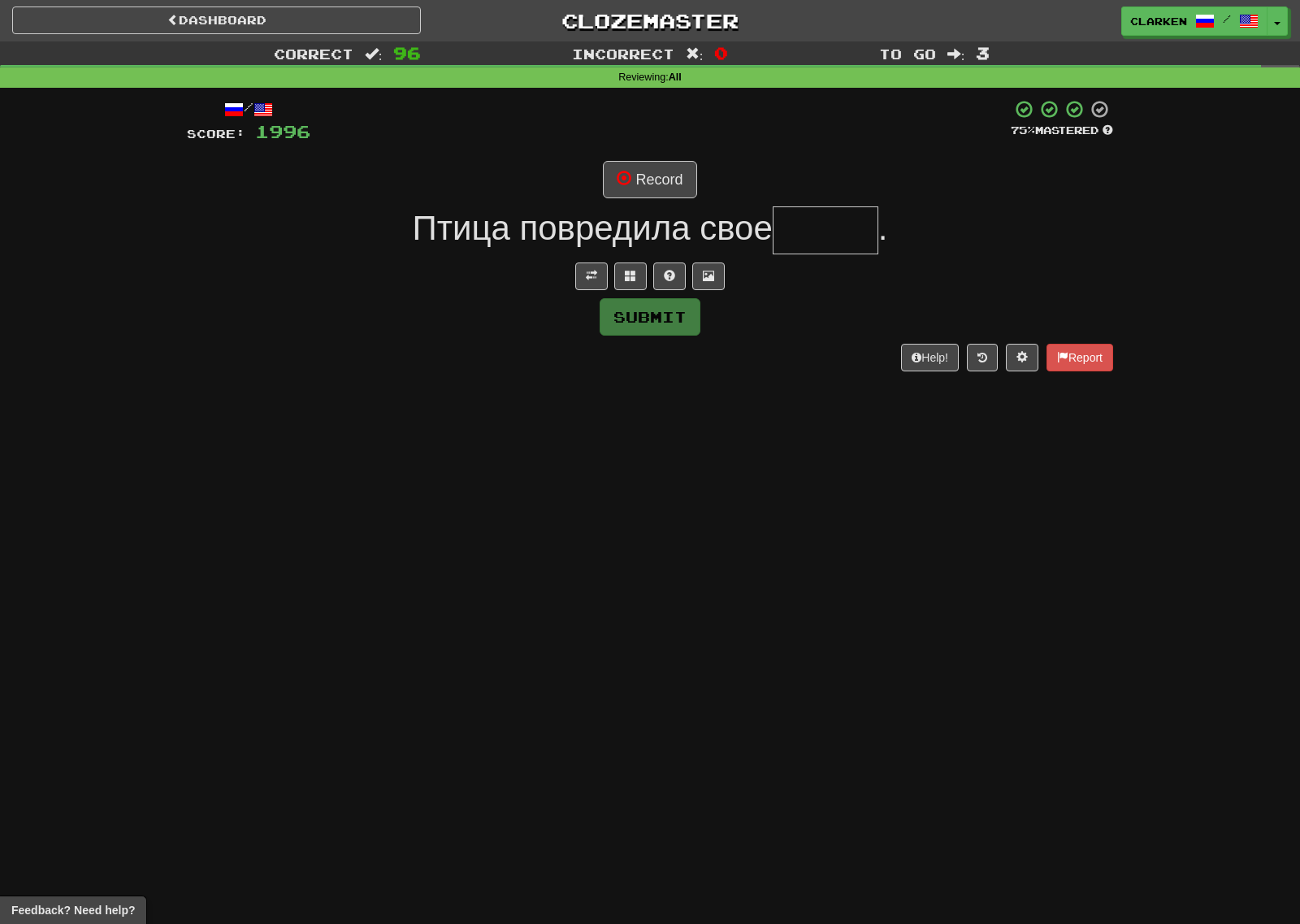
click at [591, 259] on div "/ Score: 1996 75 % Mastered Record Птица повредила свое . Submit Help! Report" at bounding box center [649, 235] width 926 height 271
click at [597, 276] on button at bounding box center [592, 276] width 33 height 28
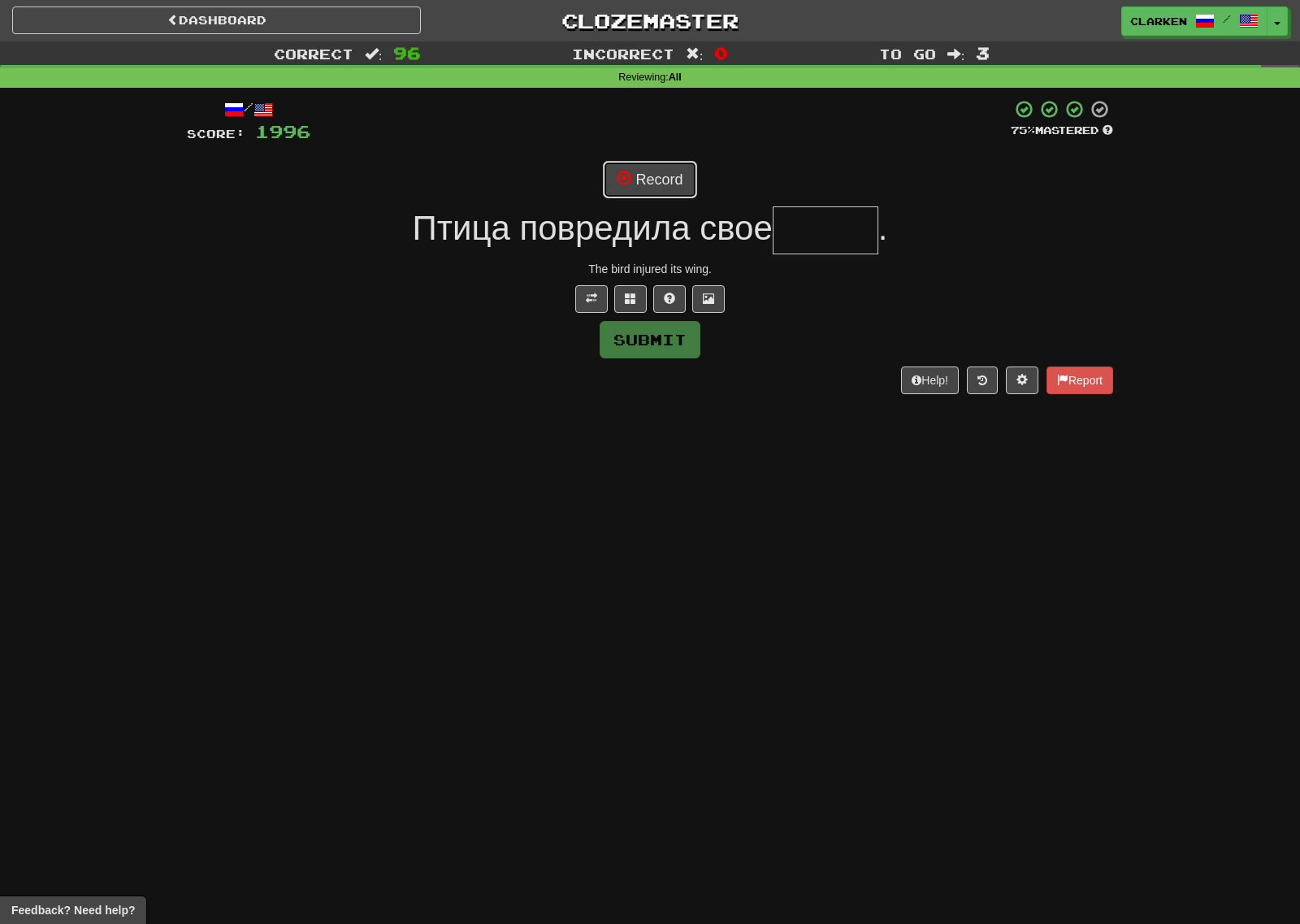
click at [632, 168] on button "Record" at bounding box center [649, 180] width 94 height 38
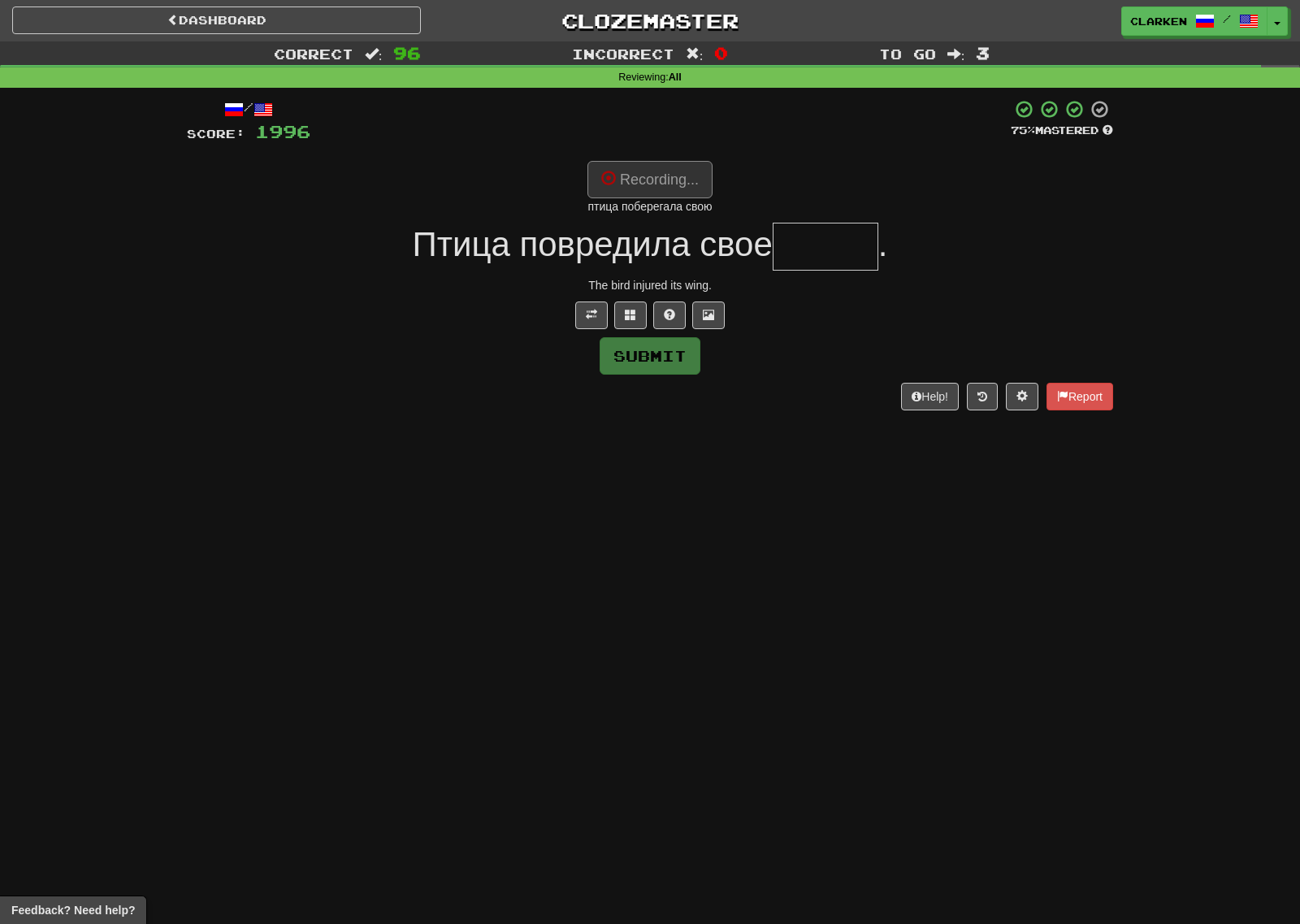
type input "*****"
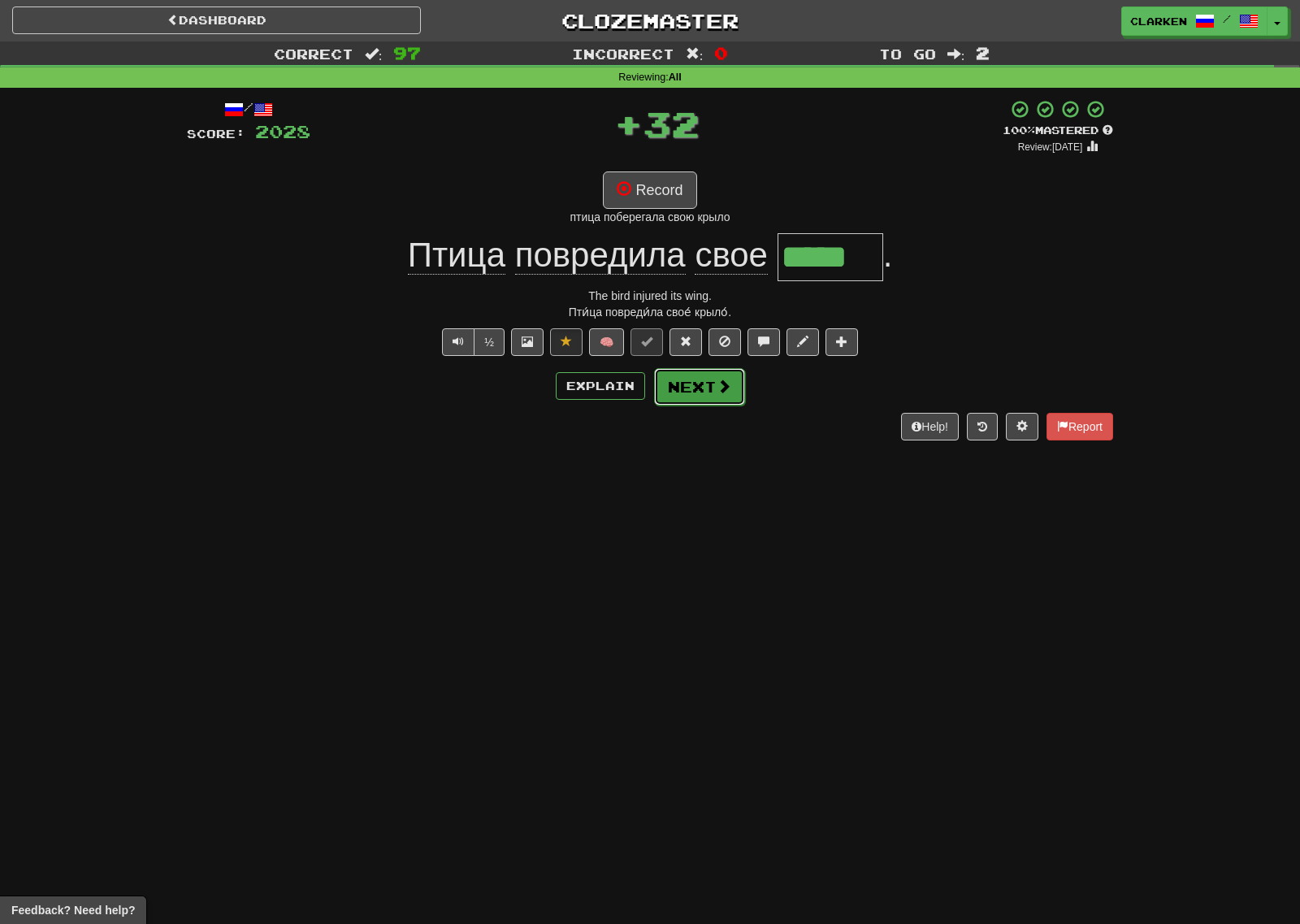
click at [725, 397] on button "Next" at bounding box center [699, 386] width 91 height 38
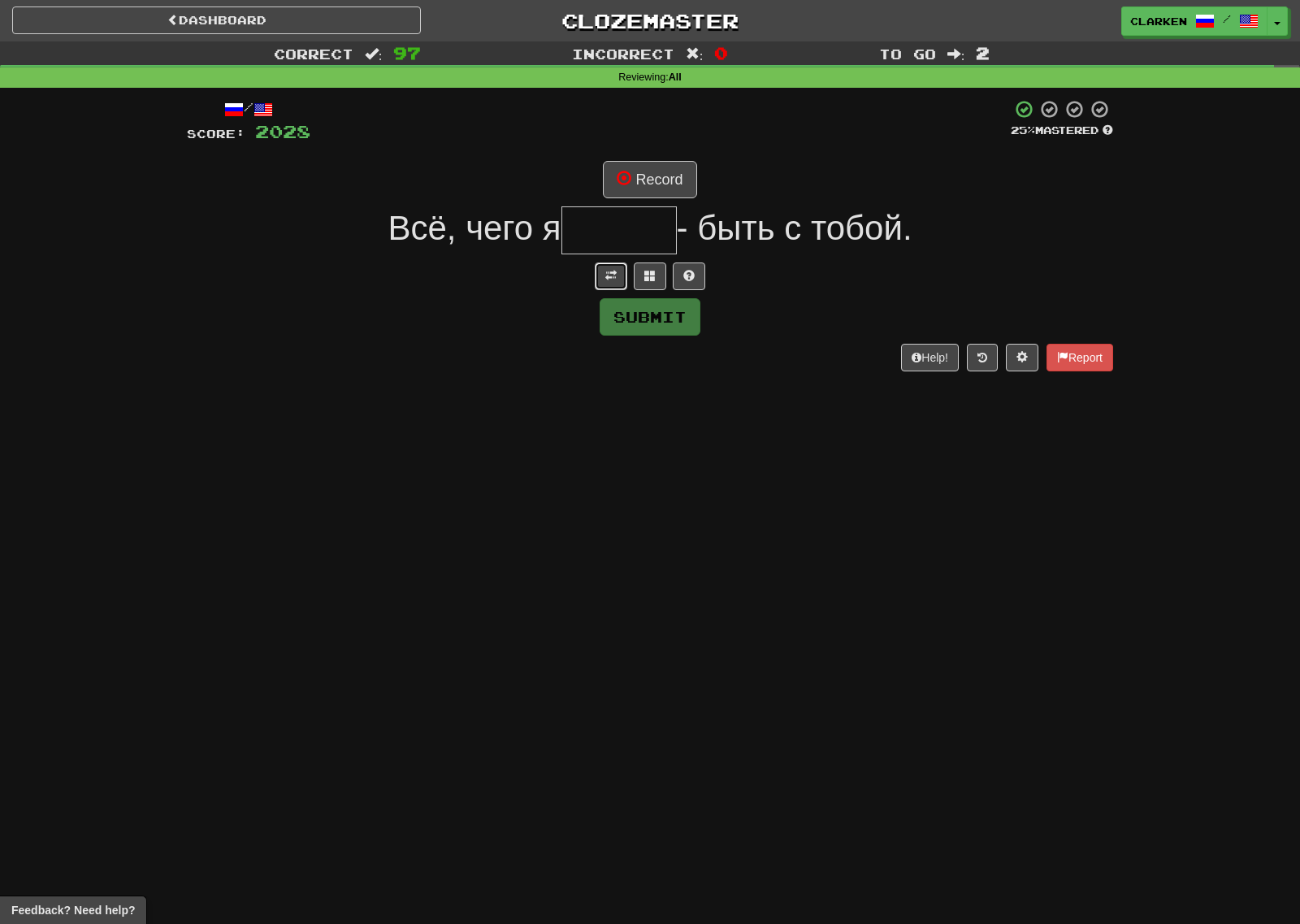
click at [610, 277] on span at bounding box center [611, 275] width 12 height 12
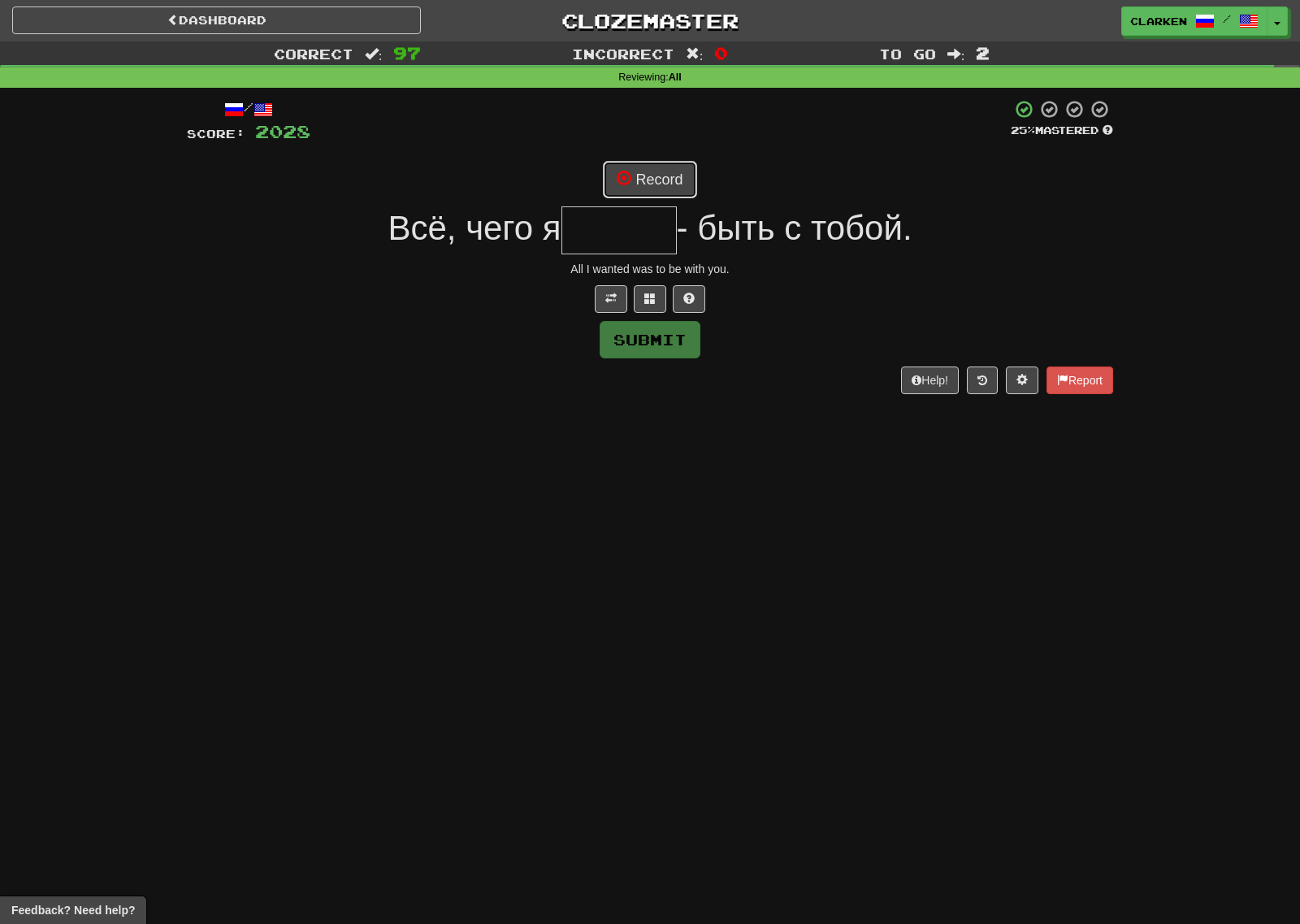
click at [658, 185] on button "Record" at bounding box center [649, 180] width 94 height 38
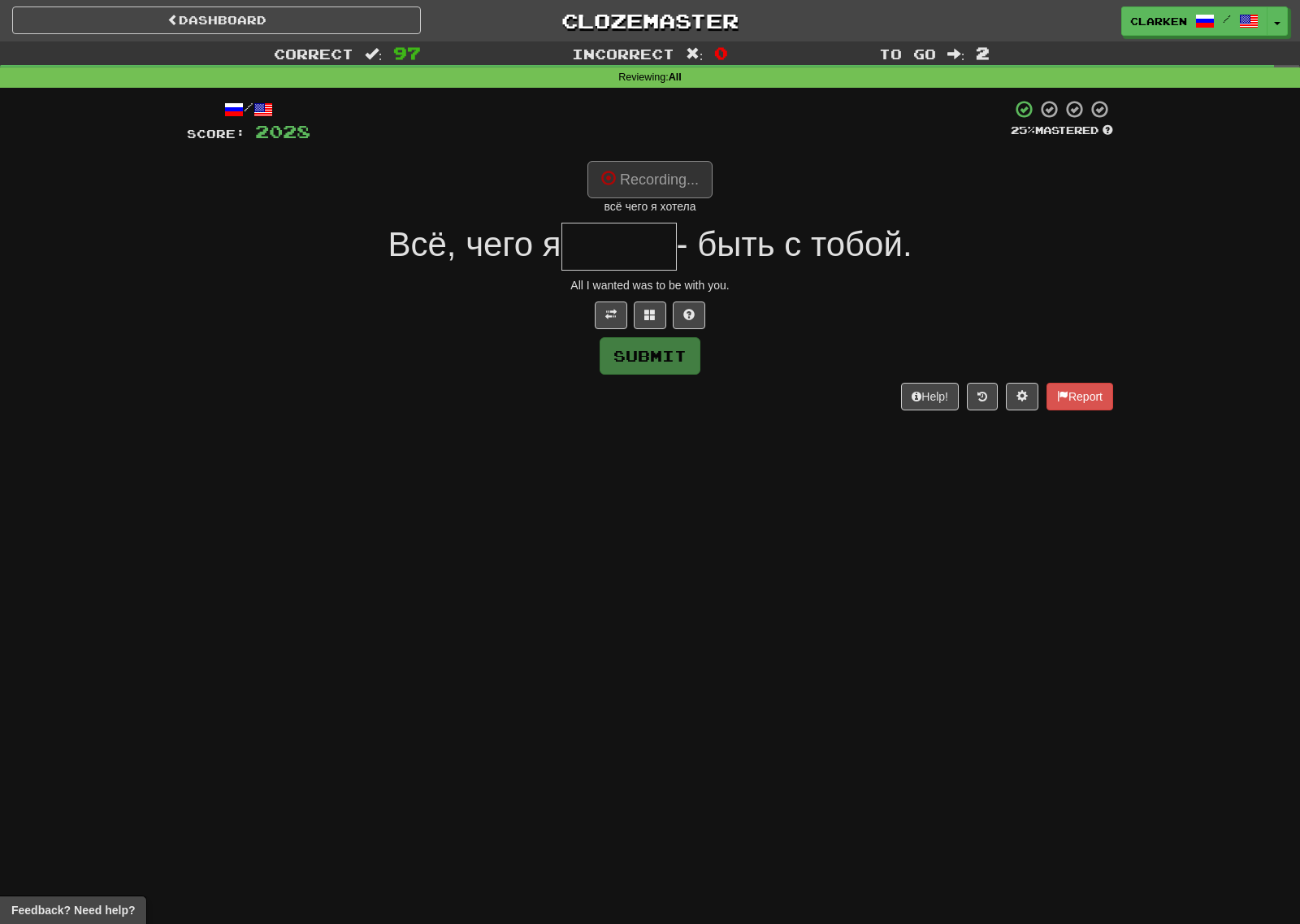
type input "******"
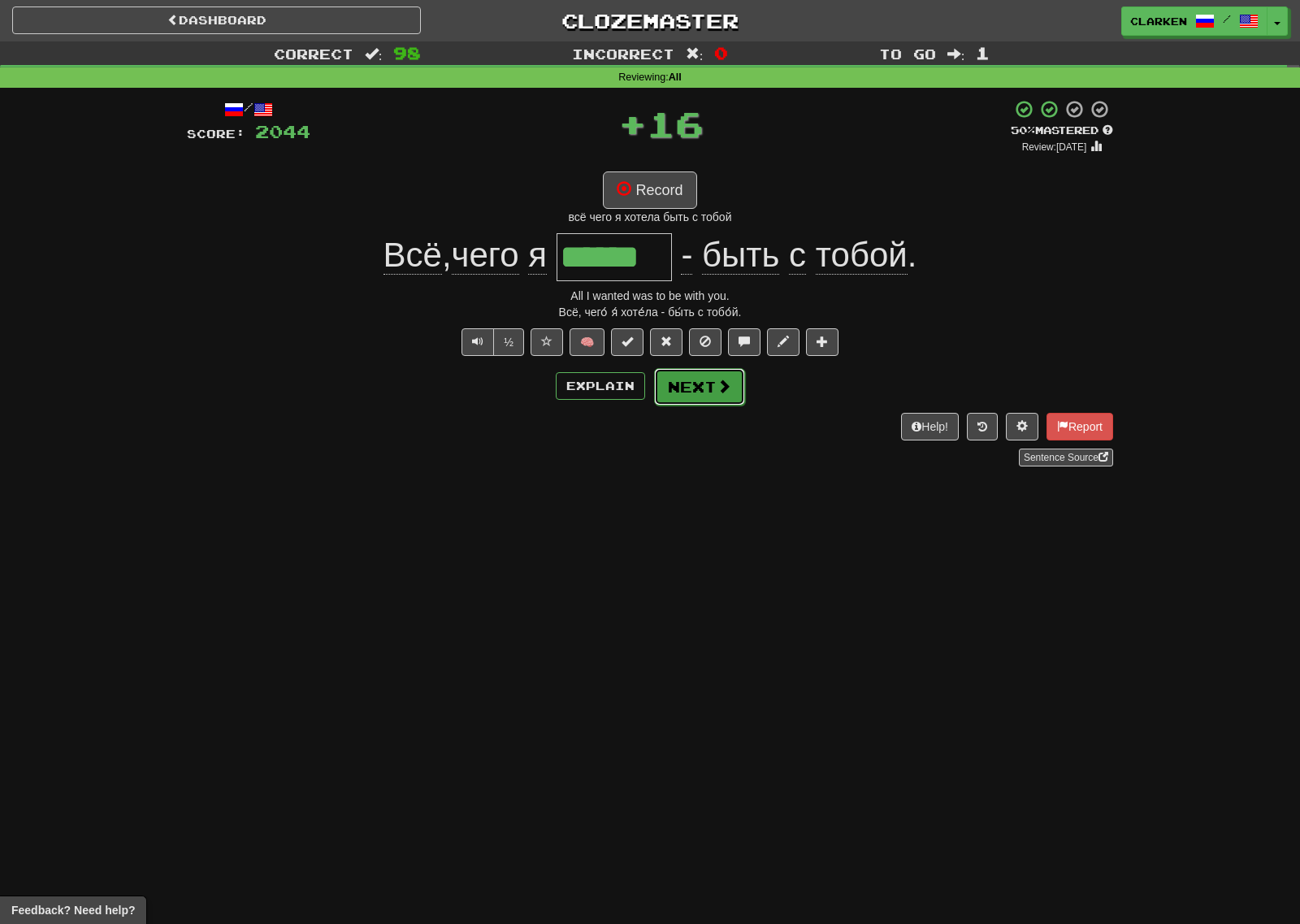
click at [715, 382] on button "Next" at bounding box center [699, 386] width 91 height 38
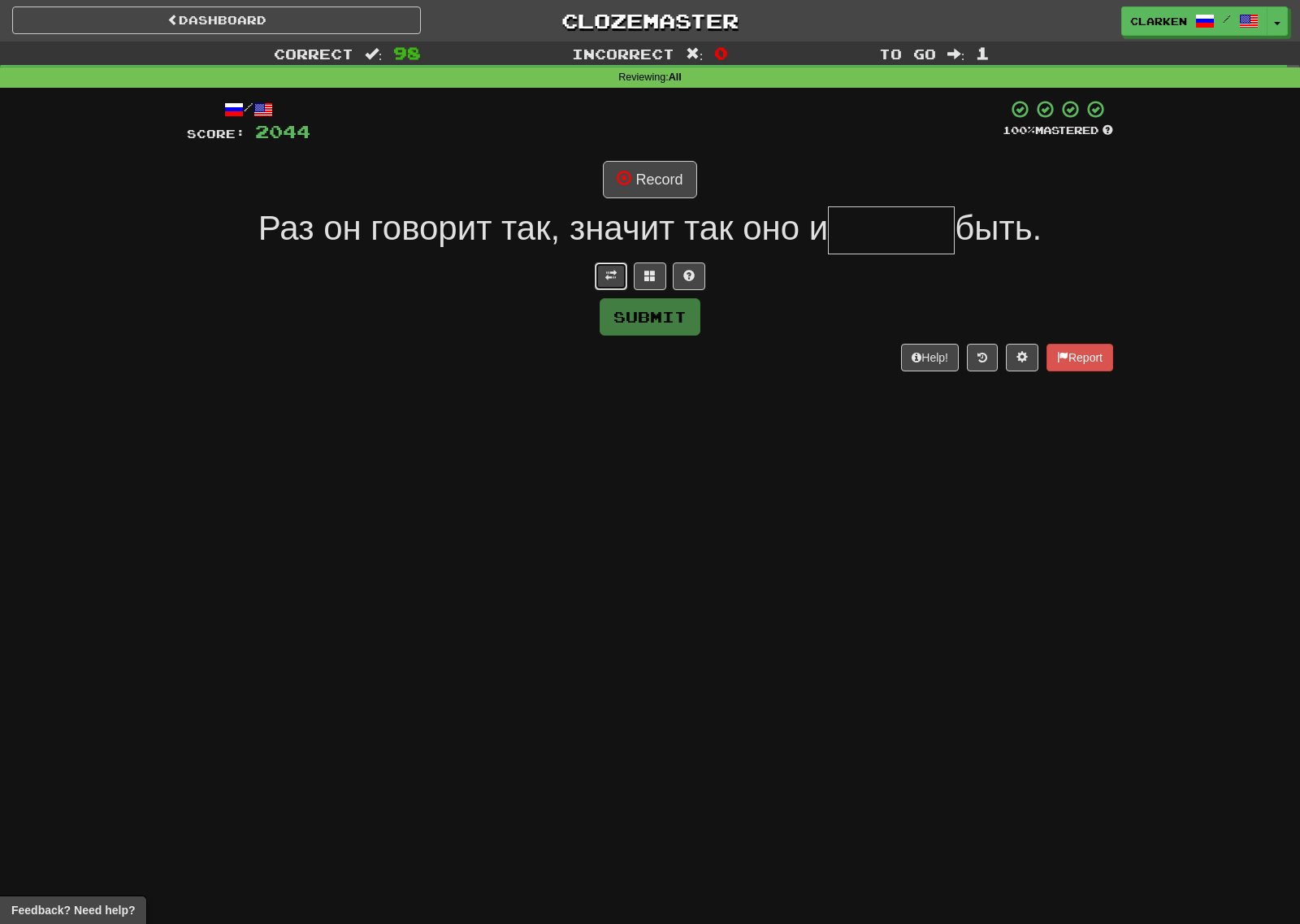
click at [616, 281] on span at bounding box center [611, 275] width 12 height 12
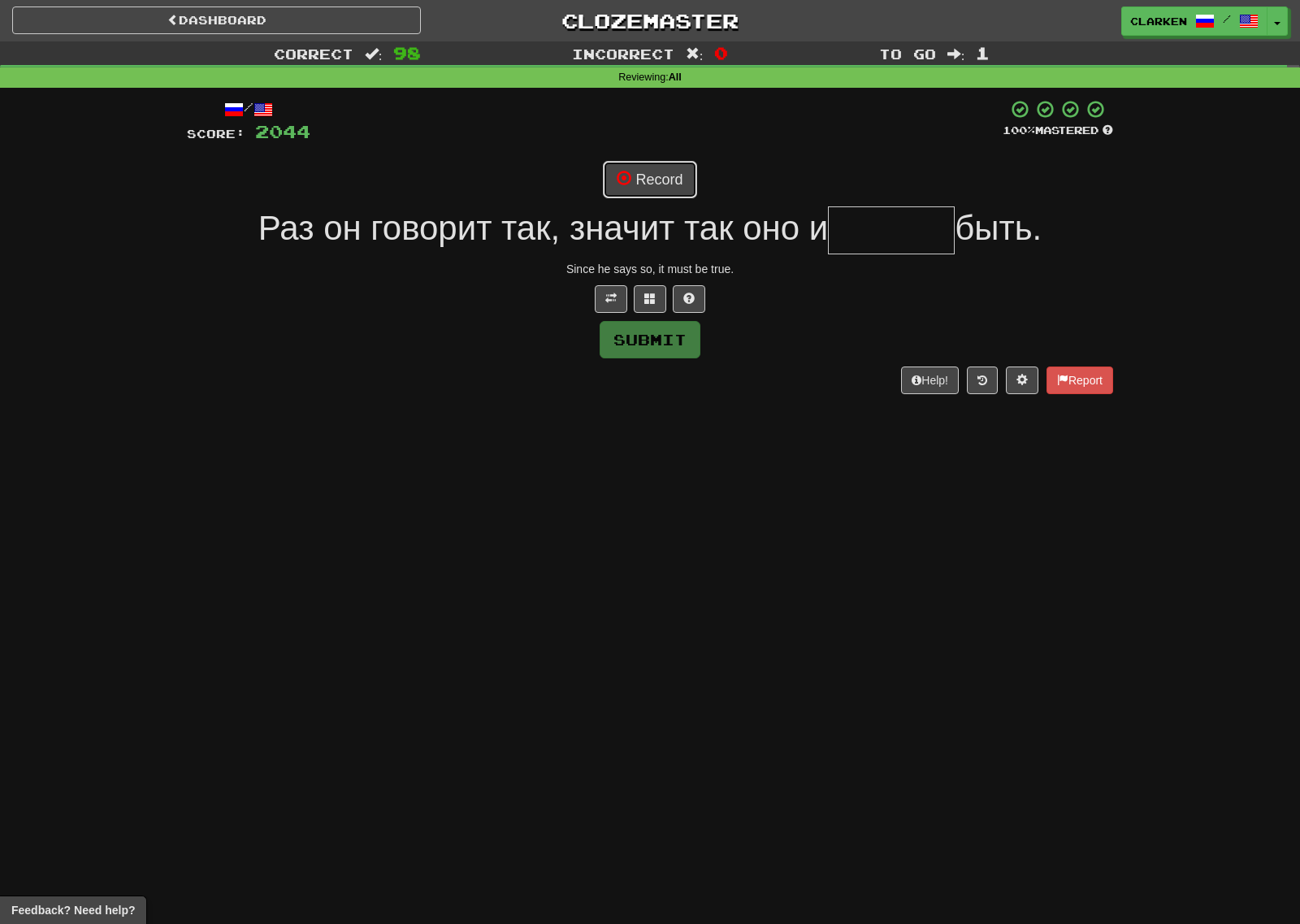
click at [638, 186] on button "Record" at bounding box center [649, 180] width 94 height 38
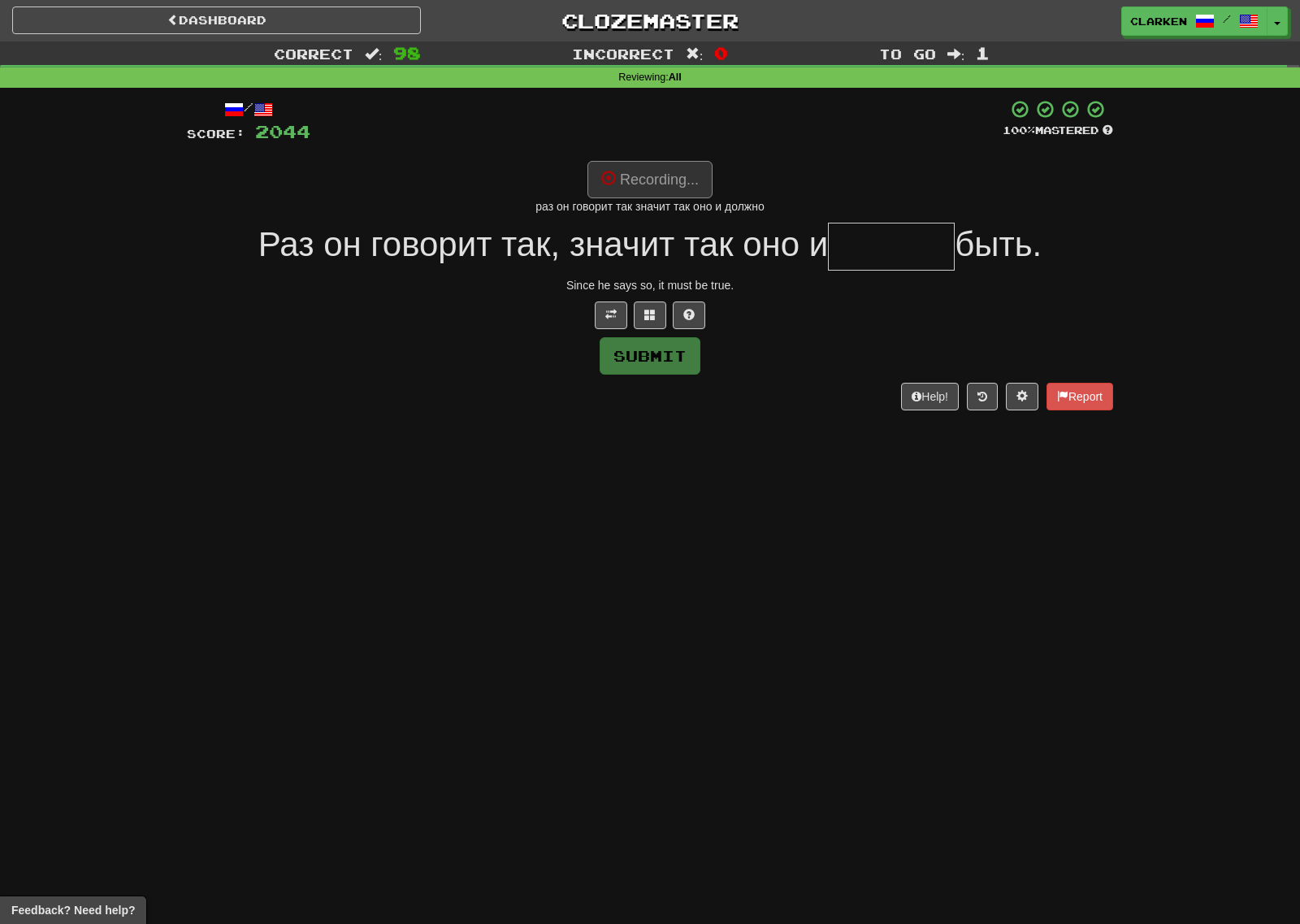
type input "******"
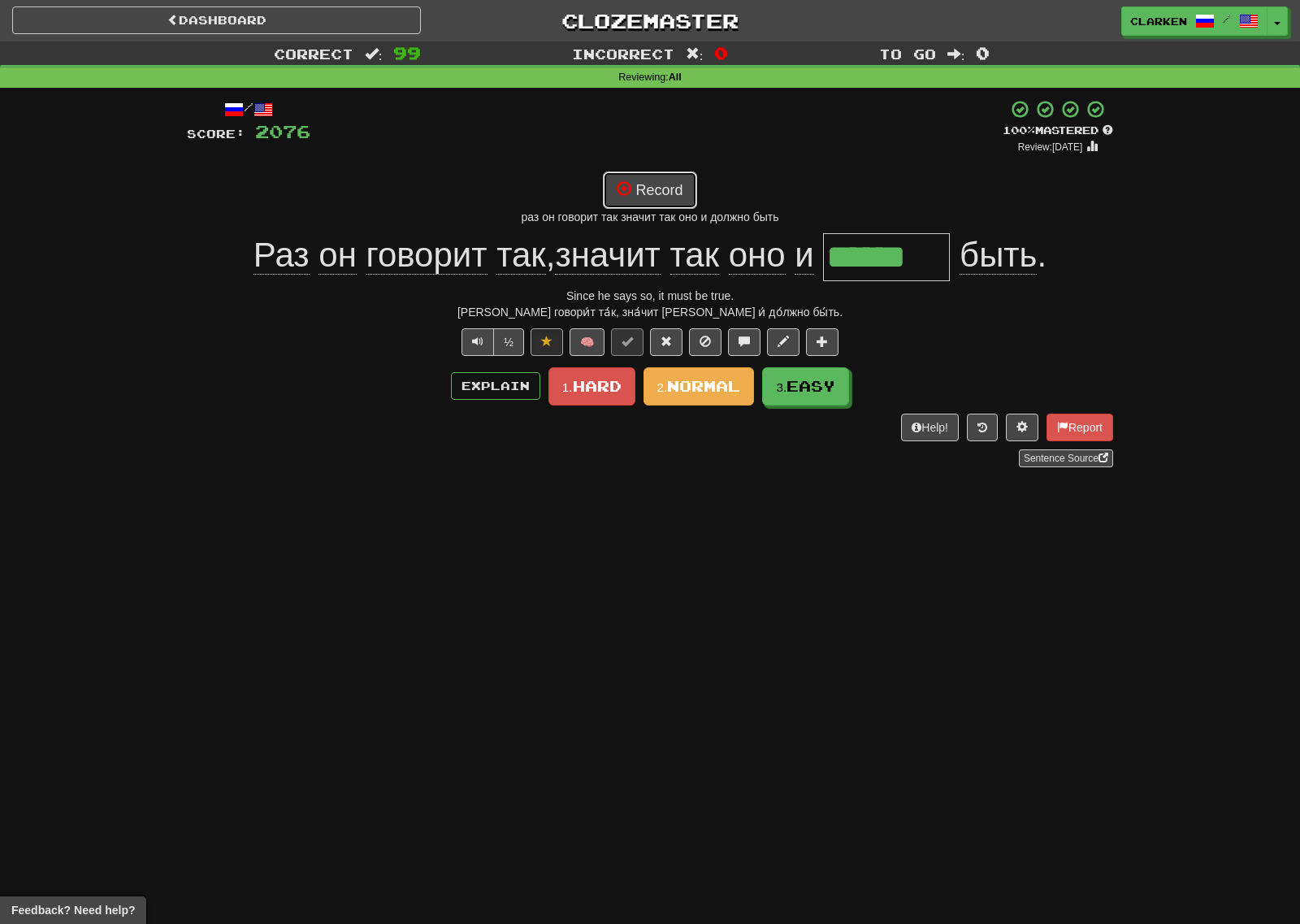
click at [673, 182] on button "Record" at bounding box center [649, 190] width 94 height 38
click at [649, 170] on div "/ Score: 2076 + 32 100 % Mastered Review: [DATE] Record это самое точное время …" at bounding box center [649, 283] width 926 height 368
click at [659, 182] on button "Record" at bounding box center [649, 190] width 94 height 38
click at [667, 159] on div "/ Score: 2076 + 32 100 % Mastered Review: [DATE] Record хойфен Даш Раз он говор…" at bounding box center [649, 283] width 926 height 368
click at [684, 179] on button "Record" at bounding box center [649, 190] width 94 height 38
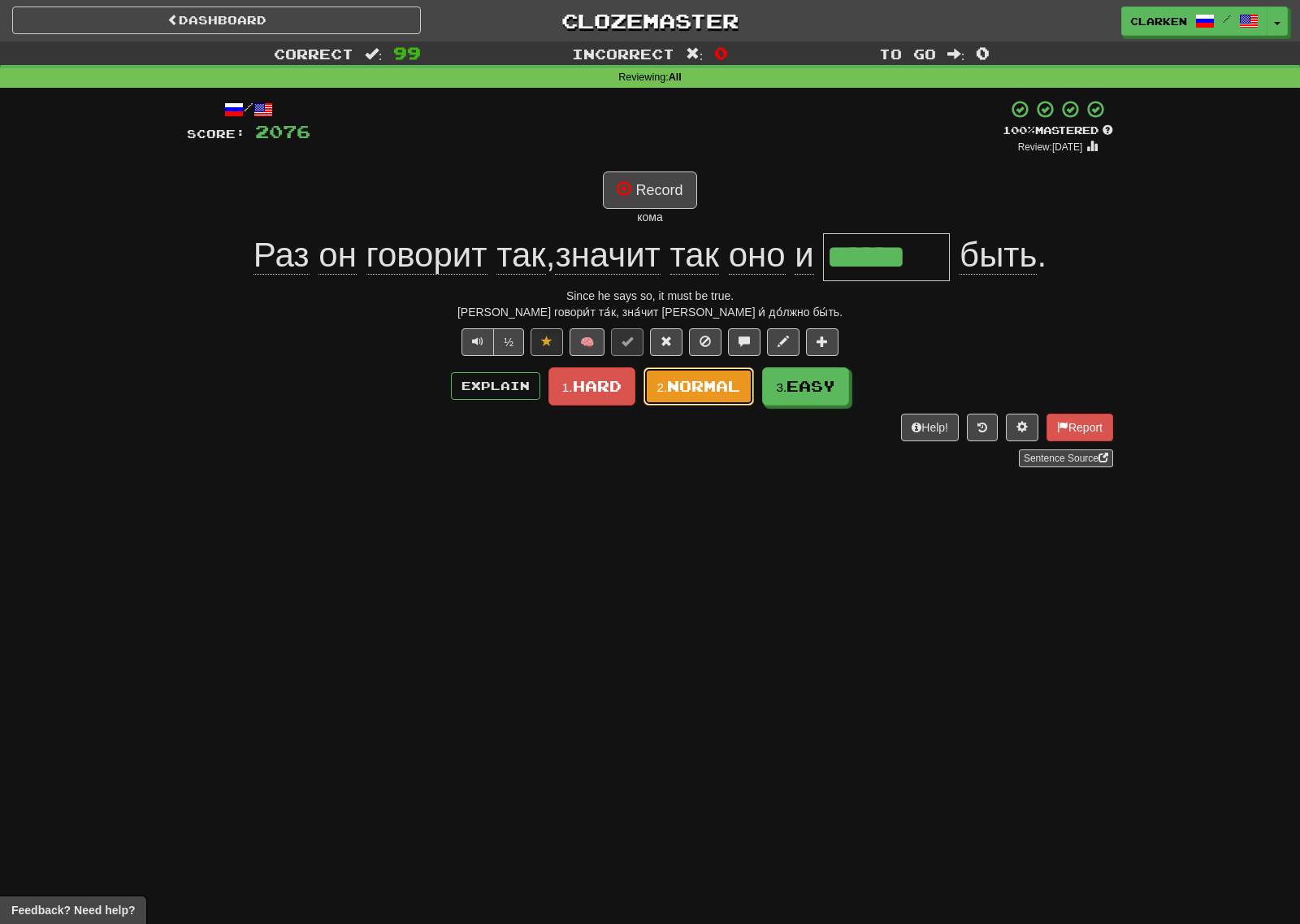
click at [725, 398] on button "2. Normal" at bounding box center [698, 386] width 111 height 39
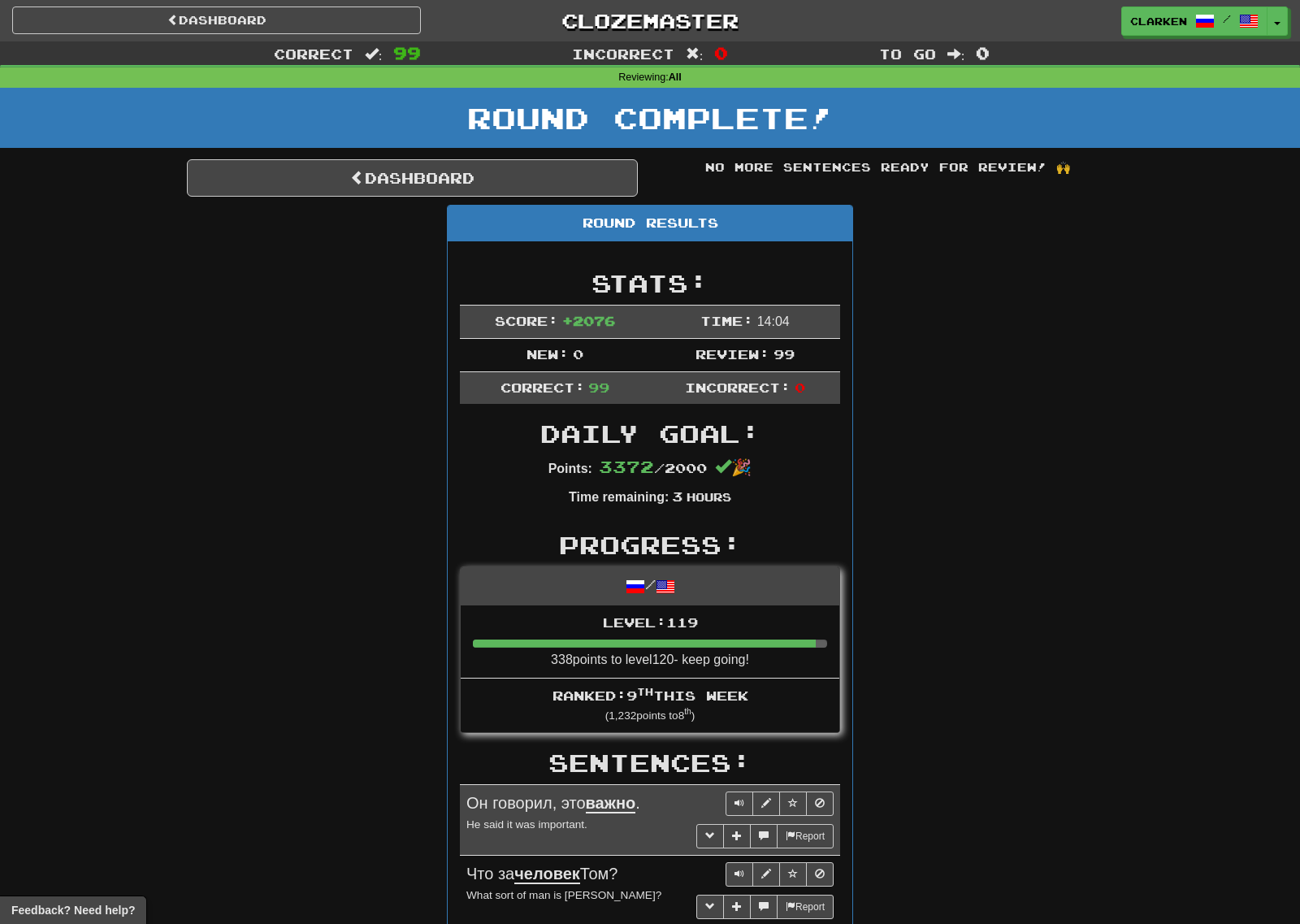
click at [535, 148] on div "Round Complete!" at bounding box center [650, 124] width 1300 height 71
click at [535, 150] on div "Round Complete!" at bounding box center [650, 124] width 1300 height 71
click at [520, 191] on link "Dashboard" at bounding box center [411, 178] width 451 height 38
